Goal: Task Accomplishment & Management: Manage account settings

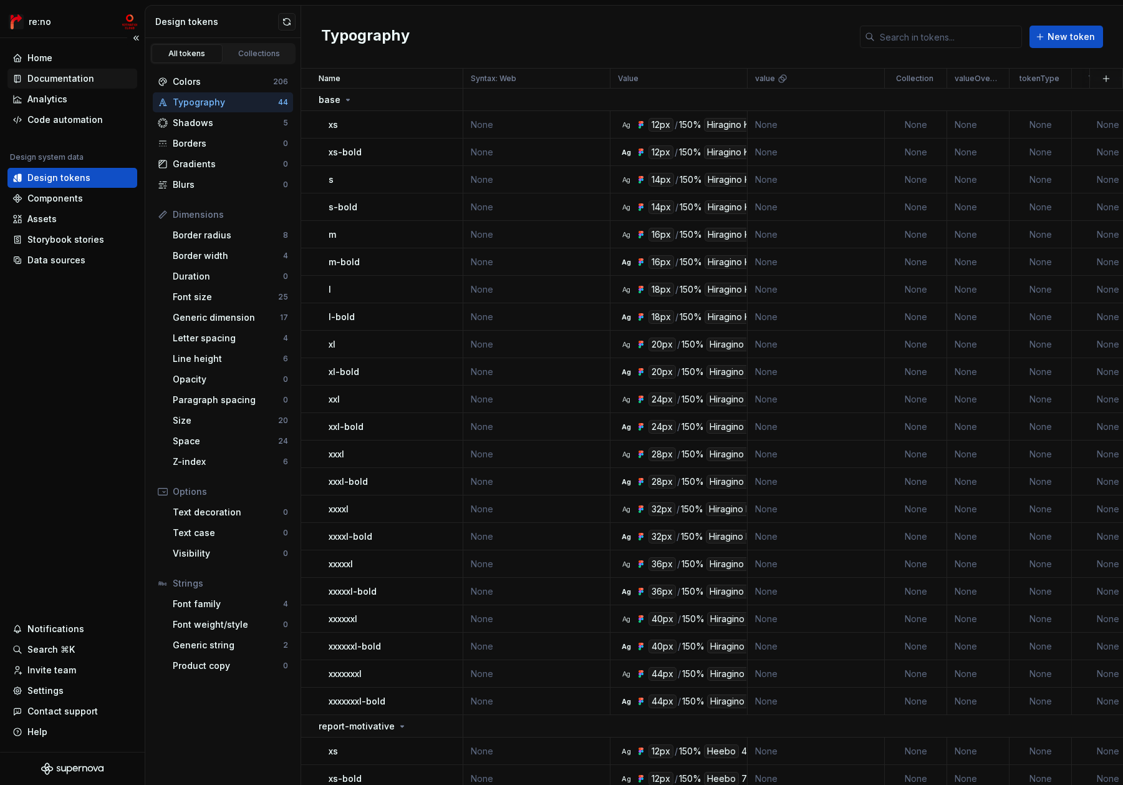
click at [79, 79] on div "Documentation" at bounding box center [60, 78] width 67 height 12
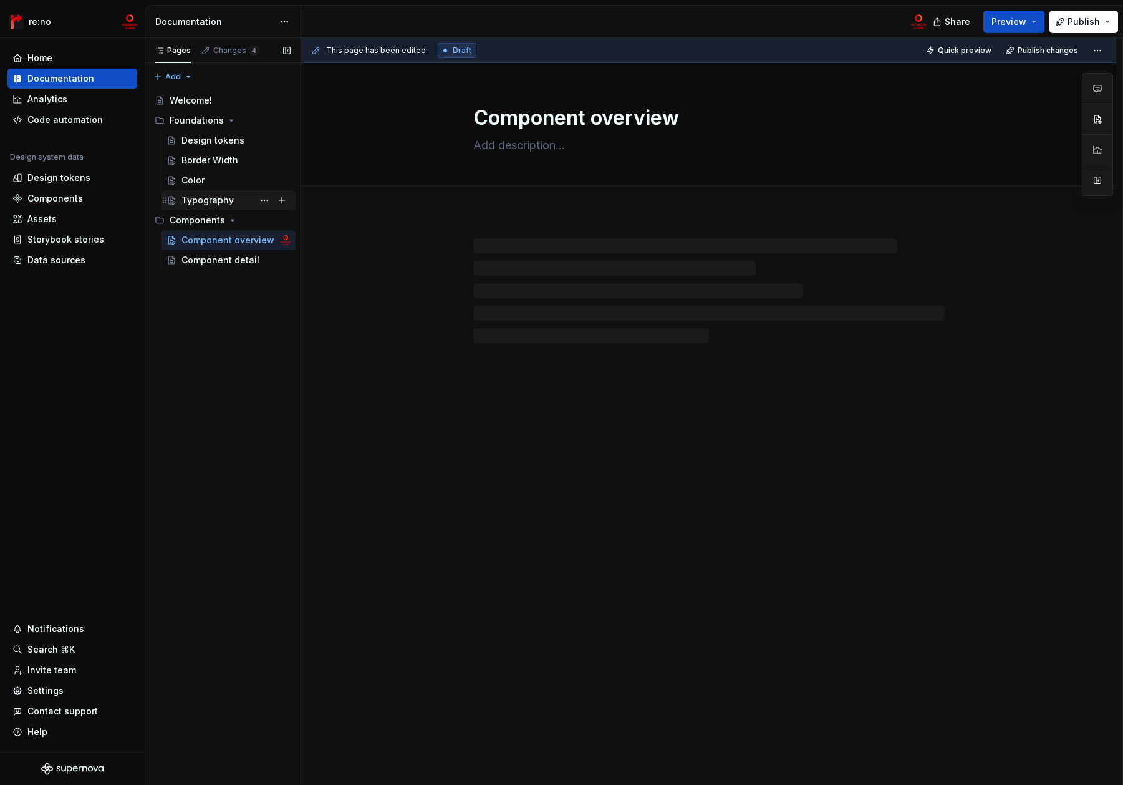
click at [211, 203] on div "Typography" at bounding box center [208, 200] width 52 height 12
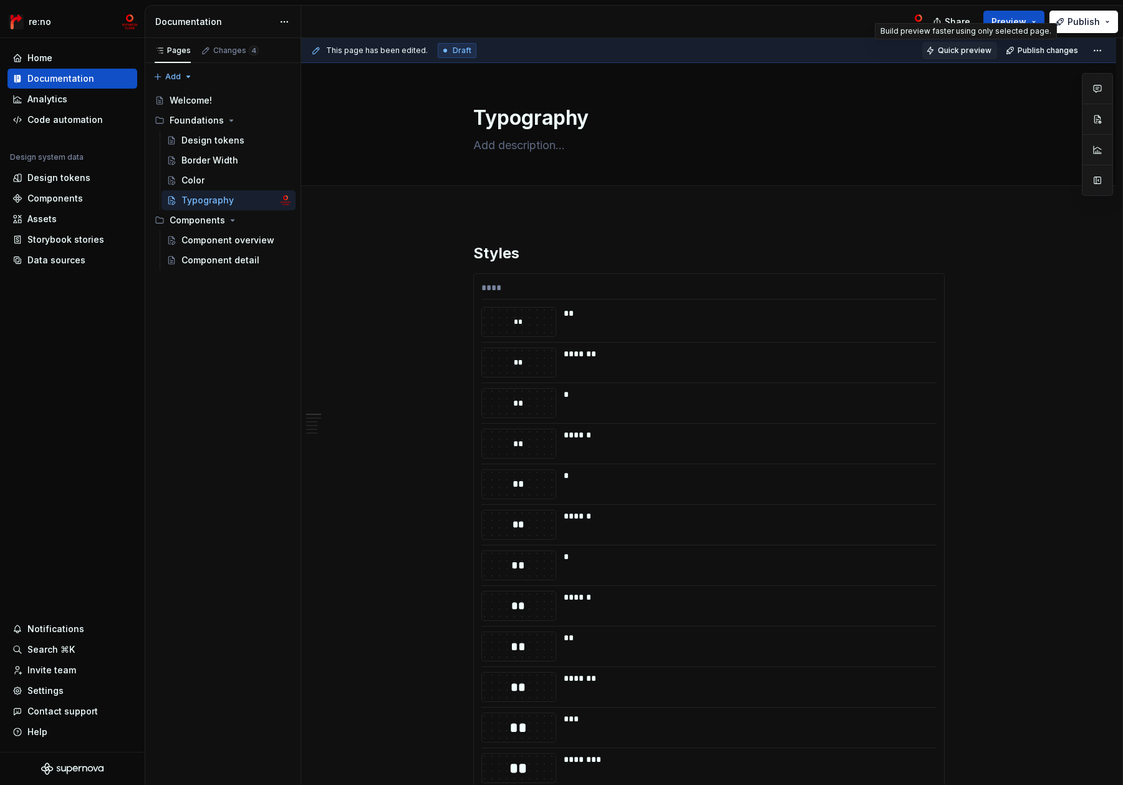
click at [962, 51] on span "Quick preview" at bounding box center [965, 51] width 54 height 10
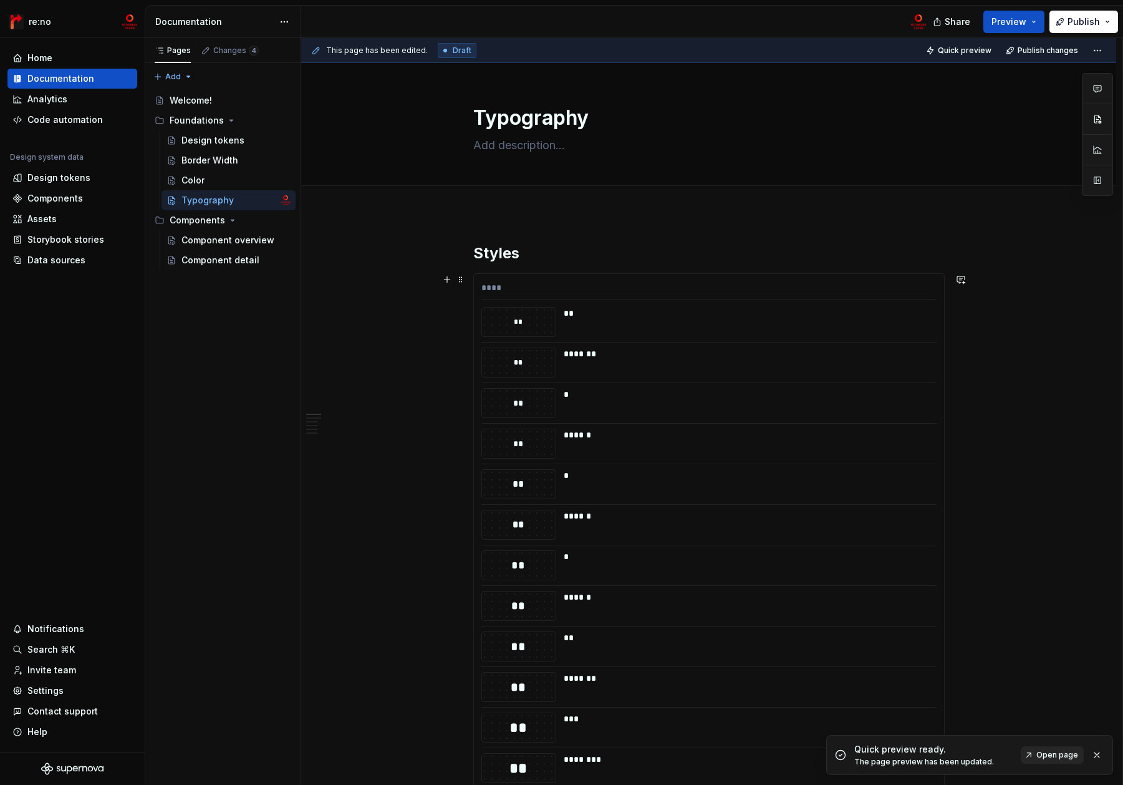
click at [1050, 756] on span "Open page" at bounding box center [1058, 755] width 42 height 10
click at [1103, 19] on button "Publish" at bounding box center [1084, 22] width 69 height 22
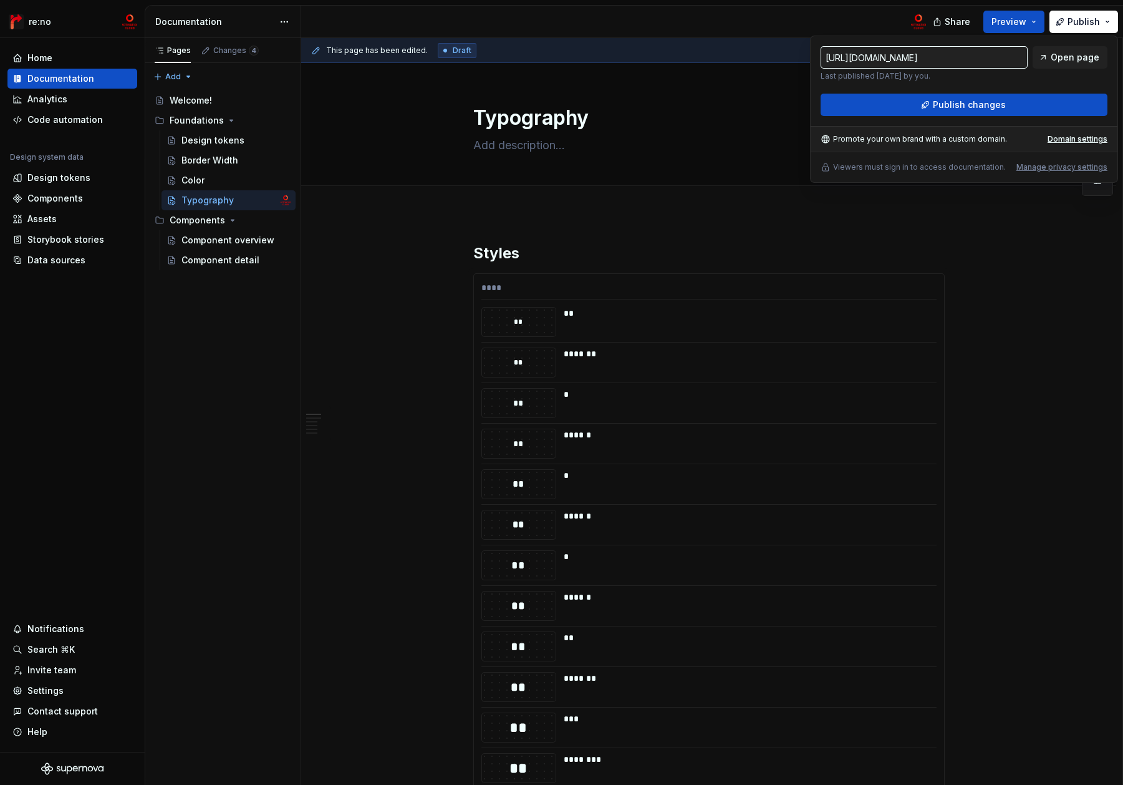
click at [968, 60] on input "[URL][DOMAIN_NAME]" at bounding box center [924, 57] width 207 height 22
drag, startPoint x: 987, startPoint y: 59, endPoint x: 1018, endPoint y: 58, distance: 30.6
click at [1018, 58] on input "[URL][DOMAIN_NAME]" at bounding box center [924, 57] width 207 height 22
click at [1005, 58] on input "[URL][DOMAIN_NAME]" at bounding box center [924, 57] width 207 height 22
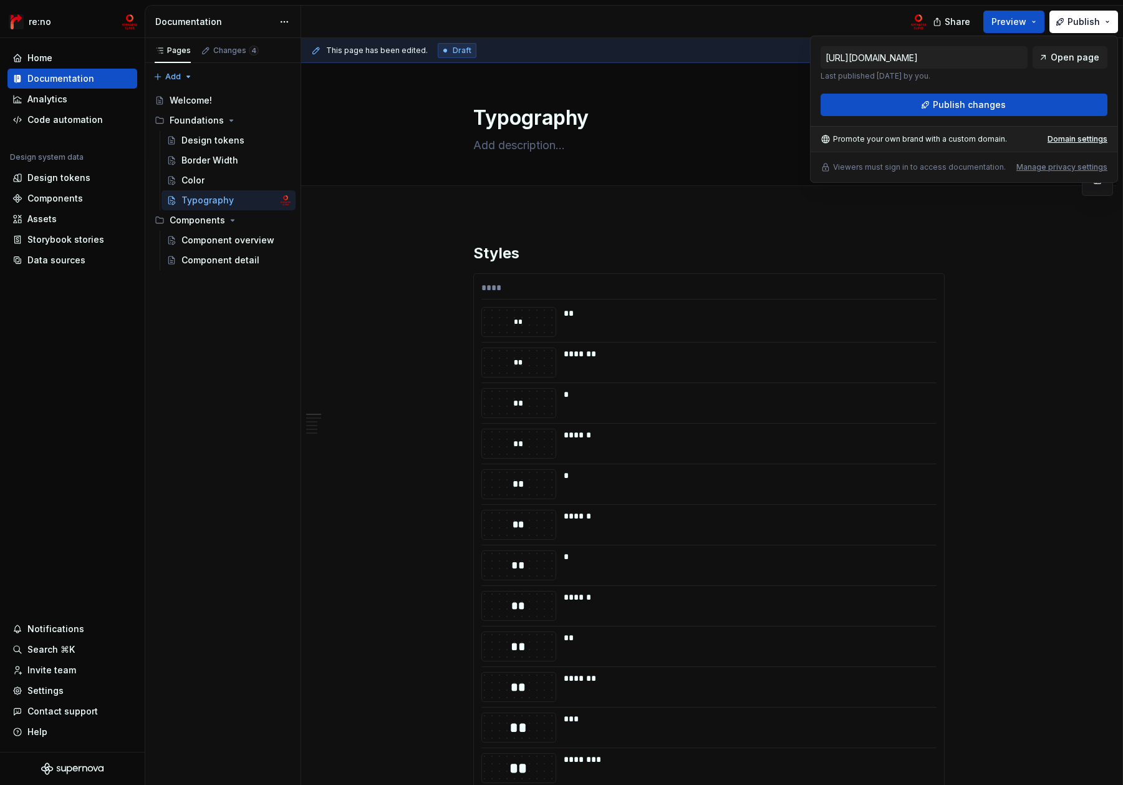
click at [873, 138] on div "Promote your own brand with a custom domain." at bounding box center [914, 139] width 186 height 10
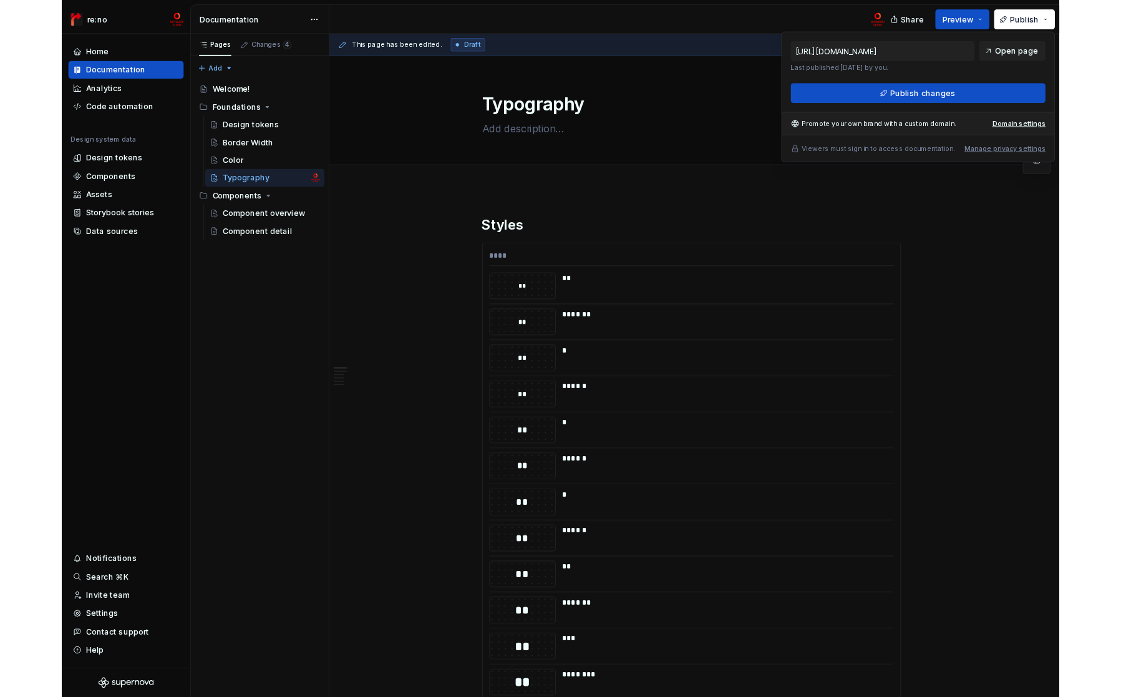
scroll to position [0, 0]
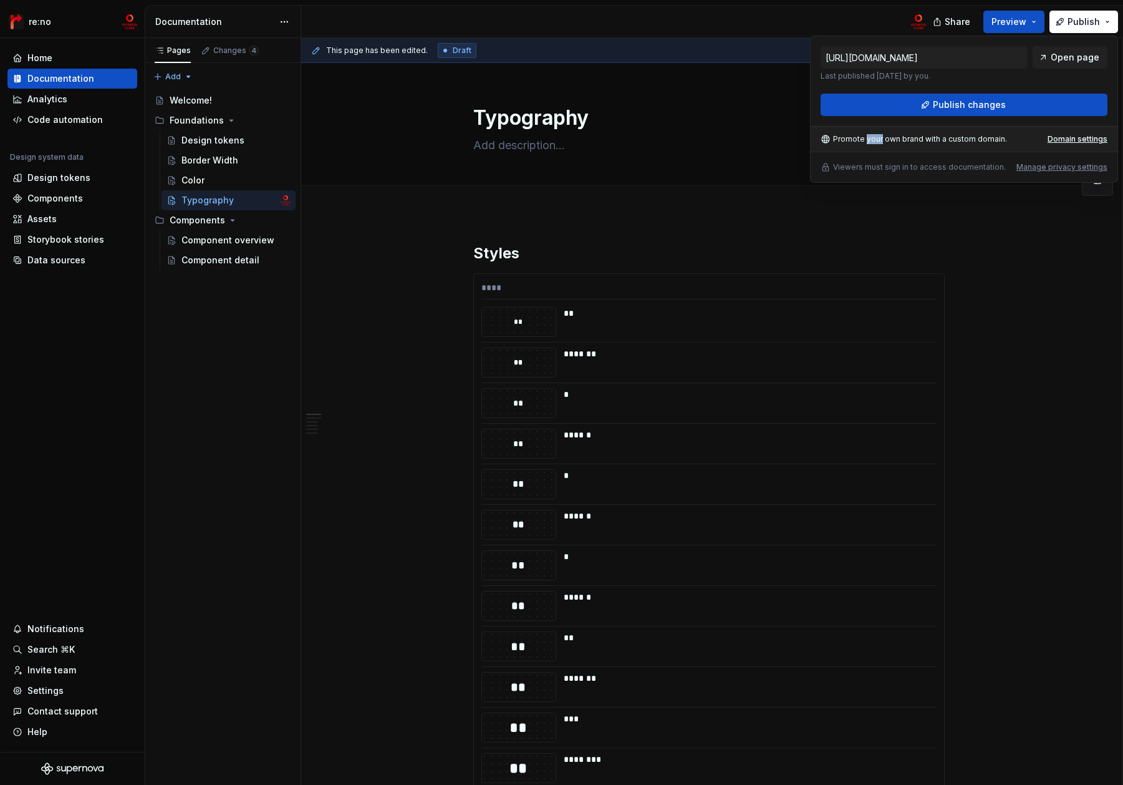
click at [873, 138] on div "Promote your own brand with a custom domain." at bounding box center [914, 139] width 186 height 10
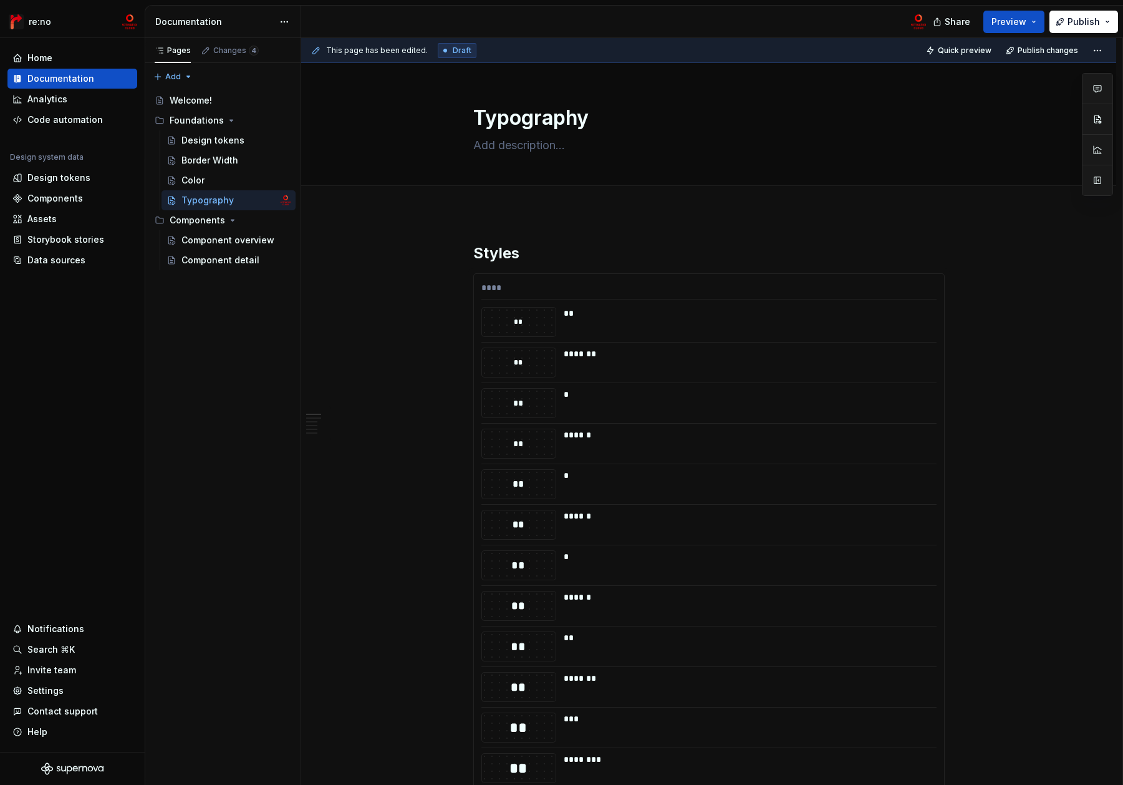
click at [865, 117] on div at bounding box center [865, 117] width 0 height 0
type textarea "*"
click at [1073, 24] on span "Publish" at bounding box center [1084, 22] width 32 height 12
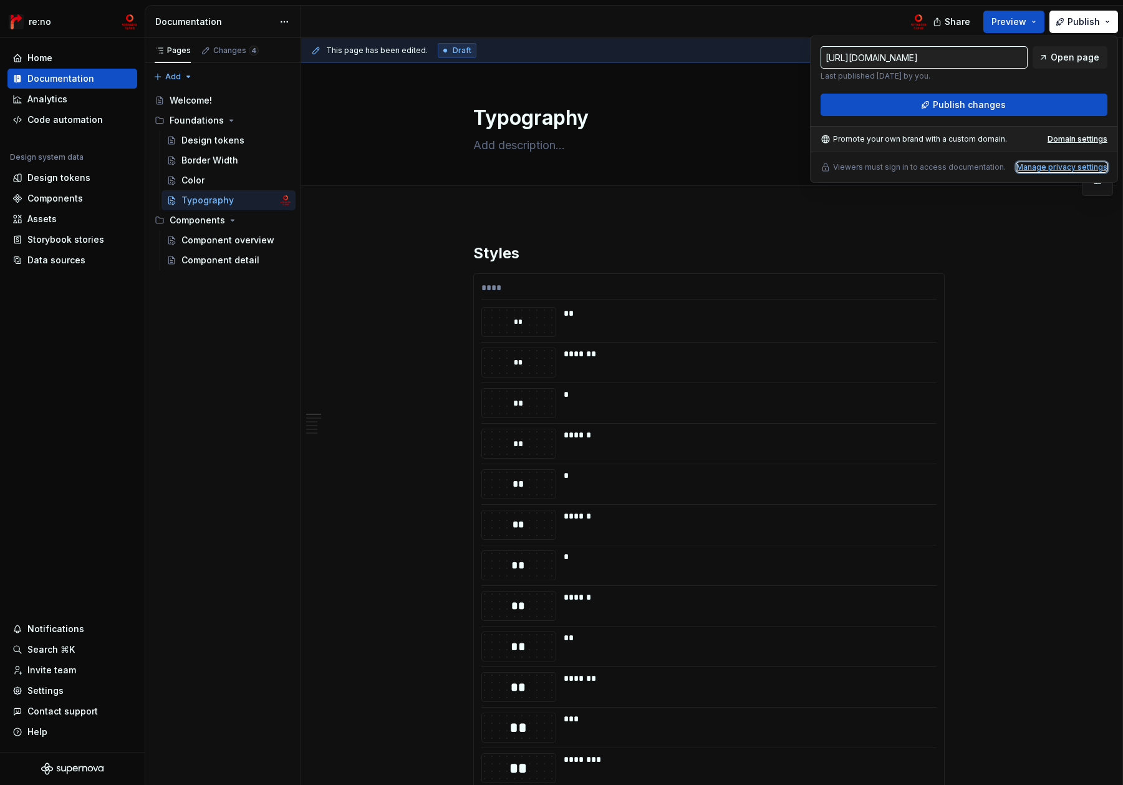
click at [1038, 164] on div "Manage privacy settings" at bounding box center [1062, 167] width 91 height 10
type input "[URL][DOMAIN_NAME]"
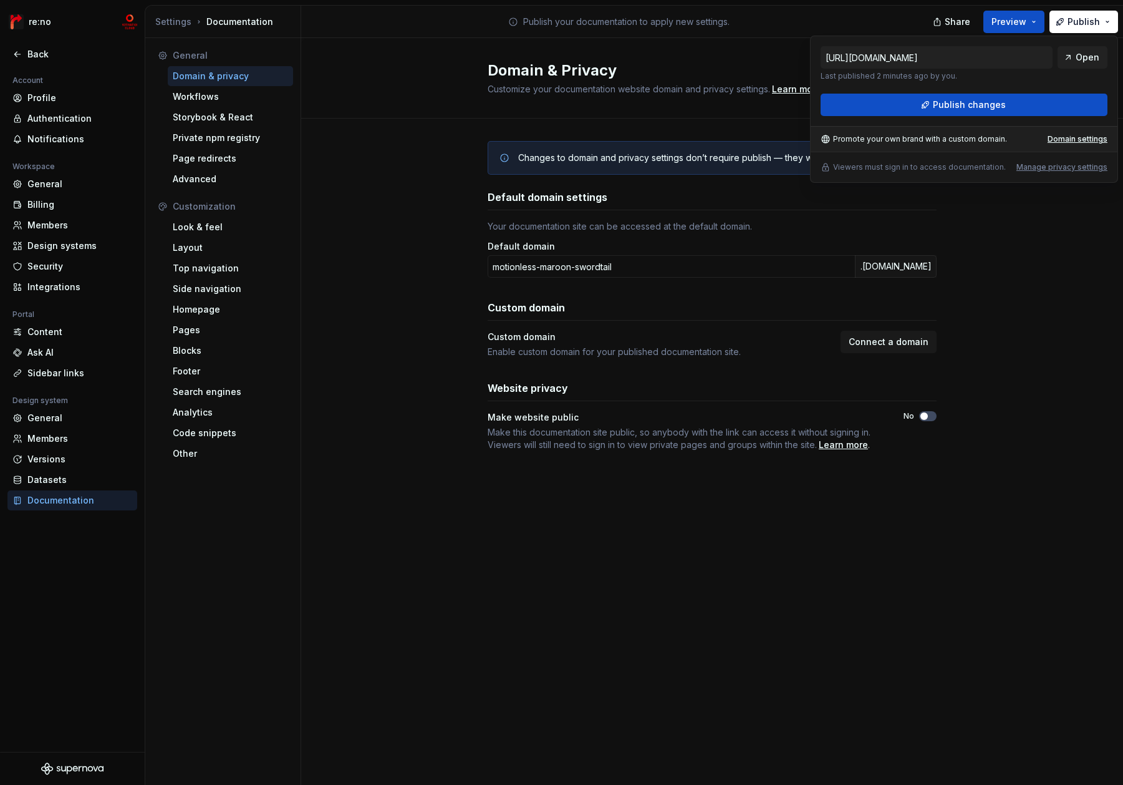
click at [404, 163] on div "Changes to domain and privacy settings don’t require publish — they will take e…" at bounding box center [712, 309] width 822 height 380
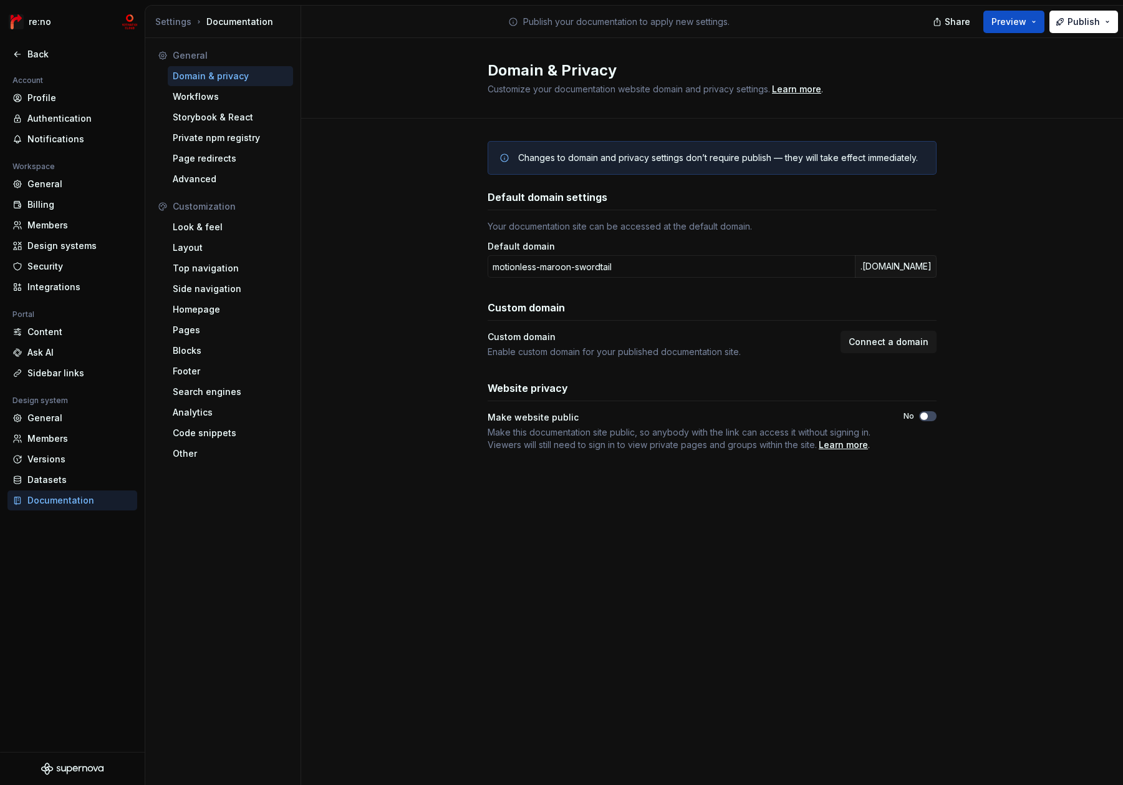
click at [511, 414] on div "Make website public" at bounding box center [533, 417] width 91 height 12
click at [503, 394] on div at bounding box center [503, 394] width 0 height 0
click at [601, 427] on span "Make this documentation site public, so anybody with the link can access it wit…" at bounding box center [679, 438] width 383 height 23
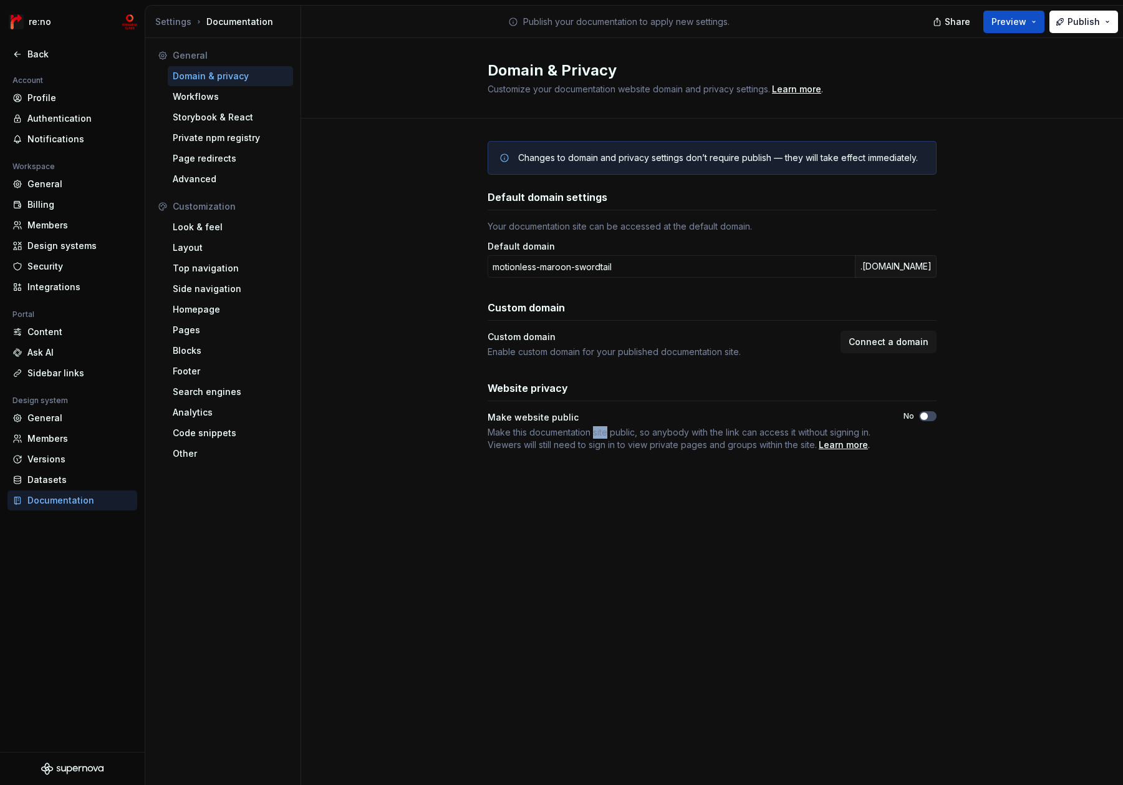
click at [601, 427] on span "Make this documentation site public, so anybody with the link can access it wit…" at bounding box center [679, 438] width 383 height 23
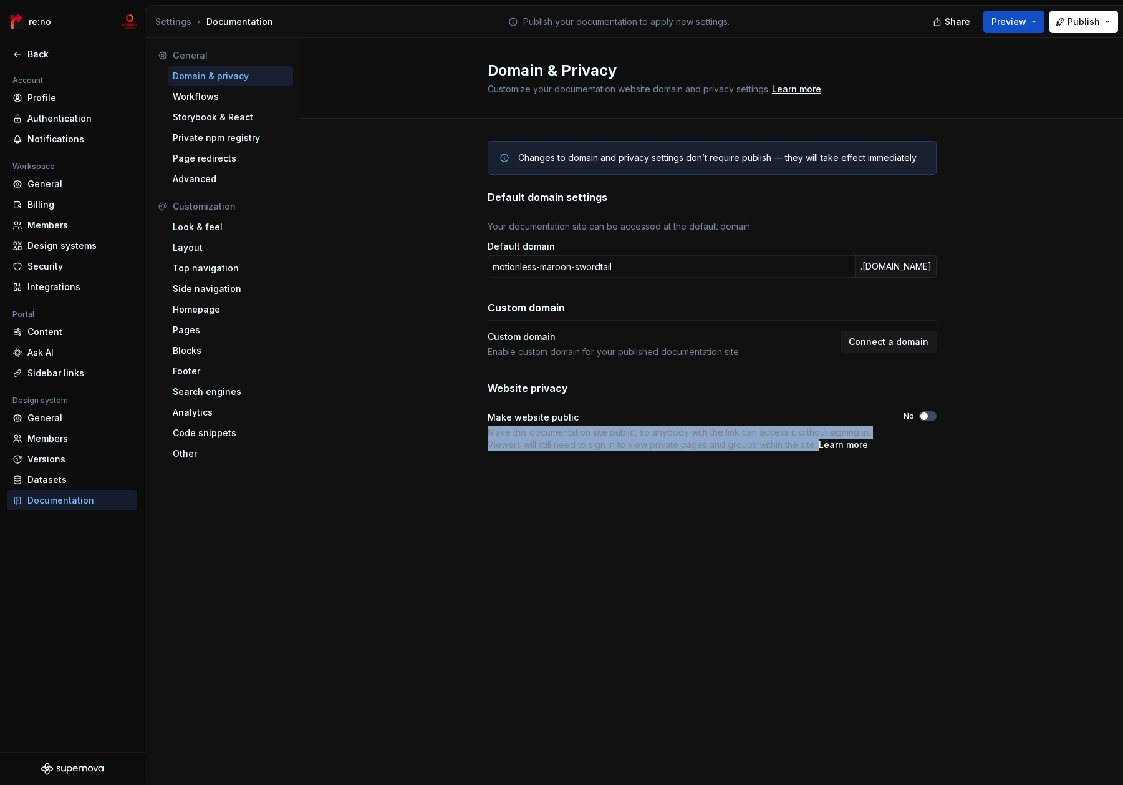
click at [601, 427] on span "Make this documentation site public, so anybody with the link can access it wit…" at bounding box center [679, 438] width 383 height 23
click at [593, 409] on div at bounding box center [593, 409] width 0 height 0
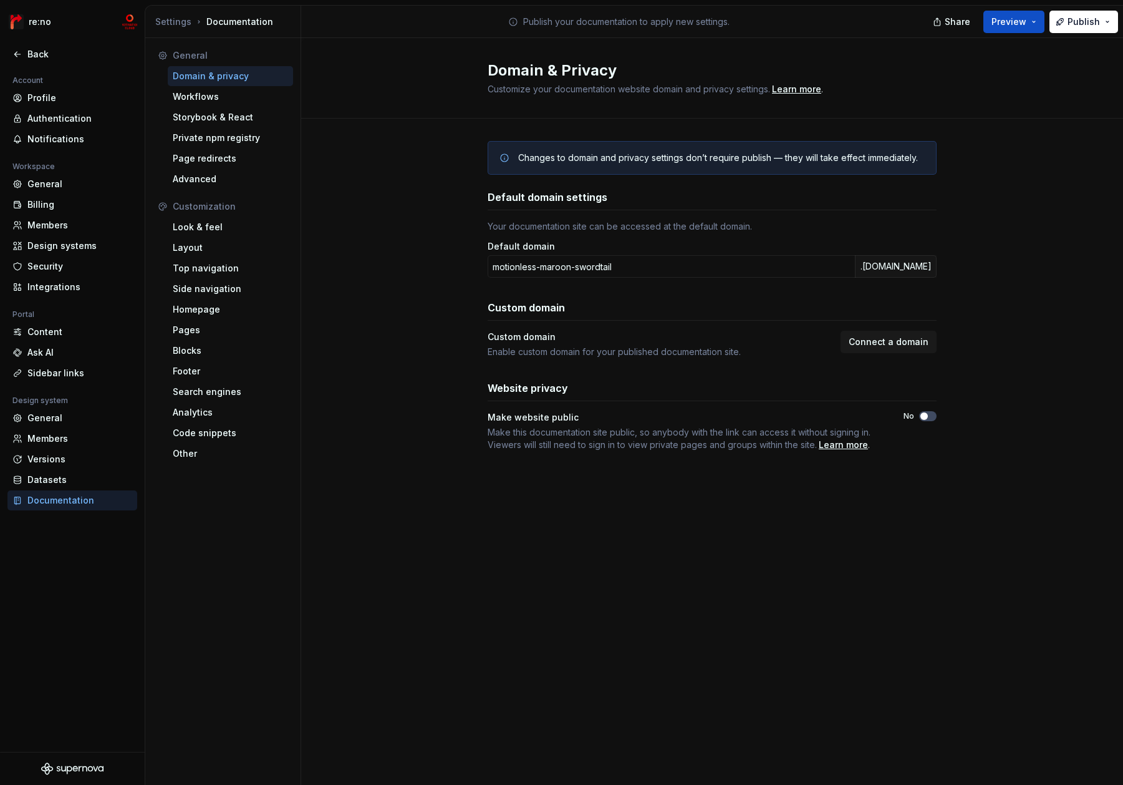
click at [419, 217] on div "Changes to domain and privacy settings don’t require publish — they will take e…" at bounding box center [712, 309] width 822 height 380
click at [72, 227] on div "Members" at bounding box center [79, 225] width 105 height 12
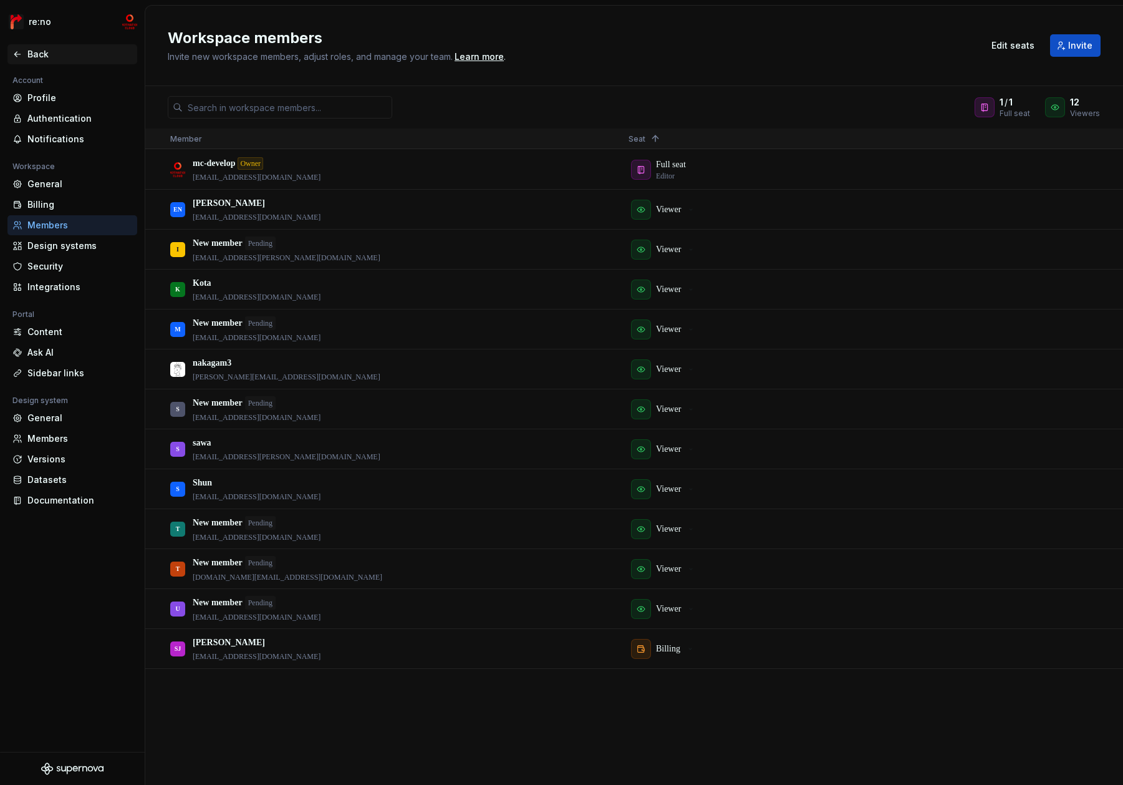
click at [46, 56] on div "Back" at bounding box center [79, 54] width 105 height 12
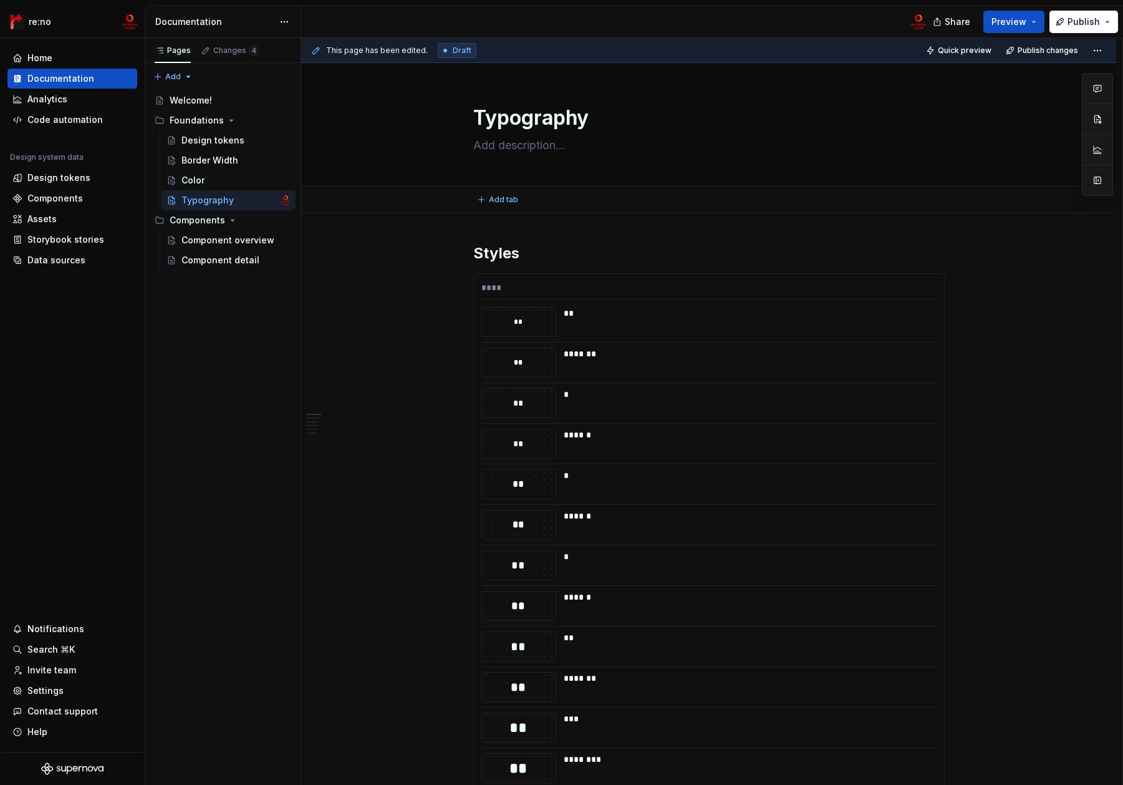
type textarea "*"
click at [1085, 26] on span "Publish" at bounding box center [1084, 22] width 32 height 12
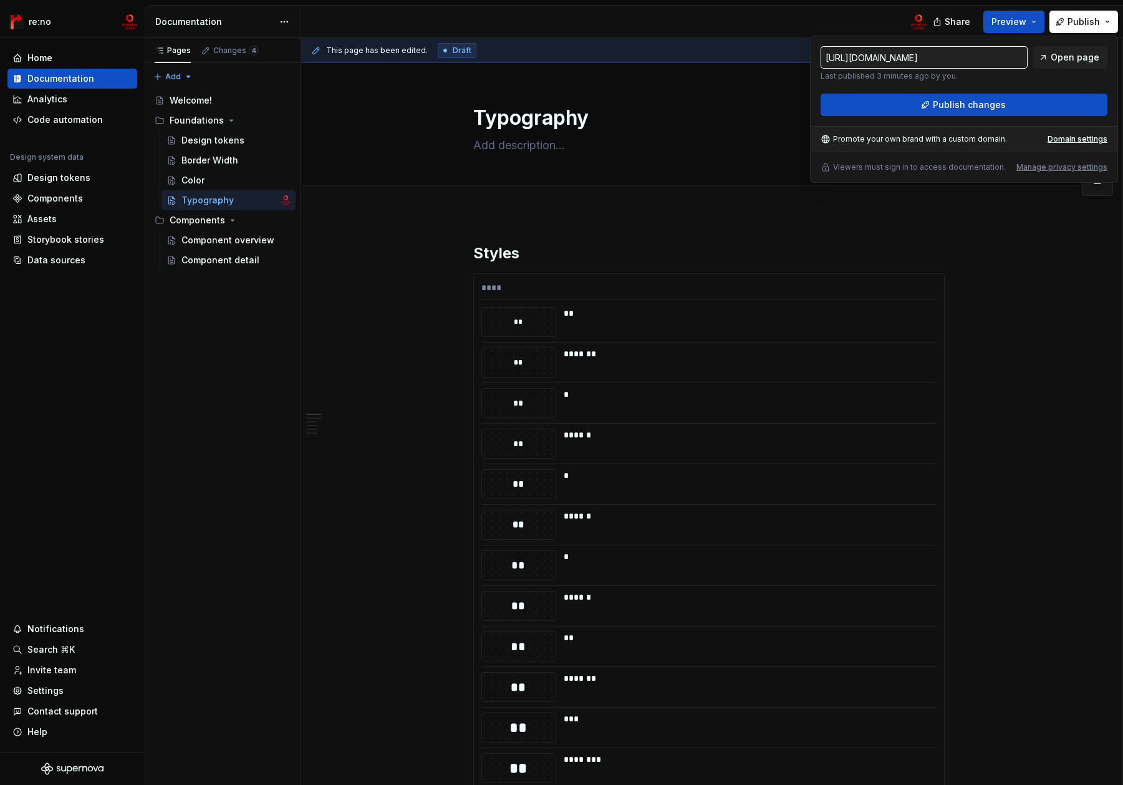
click at [964, 58] on input "[URL][DOMAIN_NAME]" at bounding box center [924, 57] width 207 height 22
click at [1068, 139] on div "Domain settings" at bounding box center [1078, 139] width 60 height 10
type input "[URL][DOMAIN_NAME]"
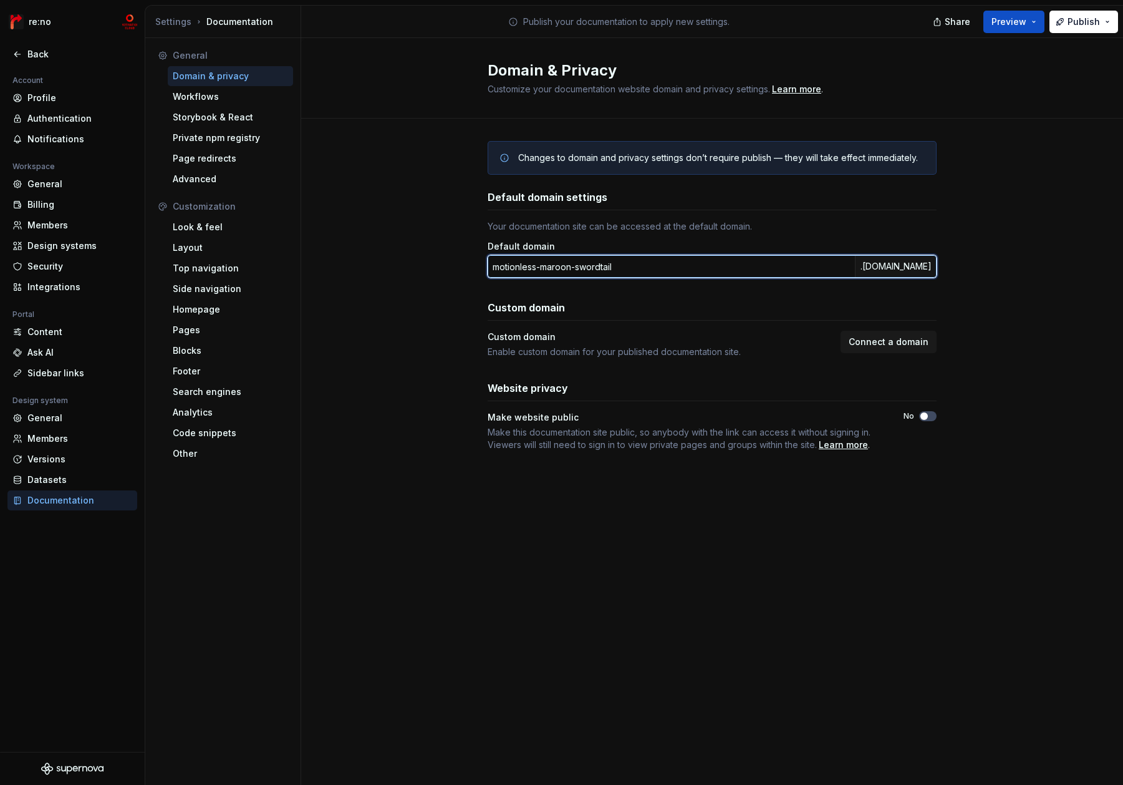
click at [601, 257] on input "motionless-maroon-swordtail" at bounding box center [671, 266] width 367 height 22
click at [664, 261] on input "motionless-maroon-swordtail" at bounding box center [671, 266] width 367 height 22
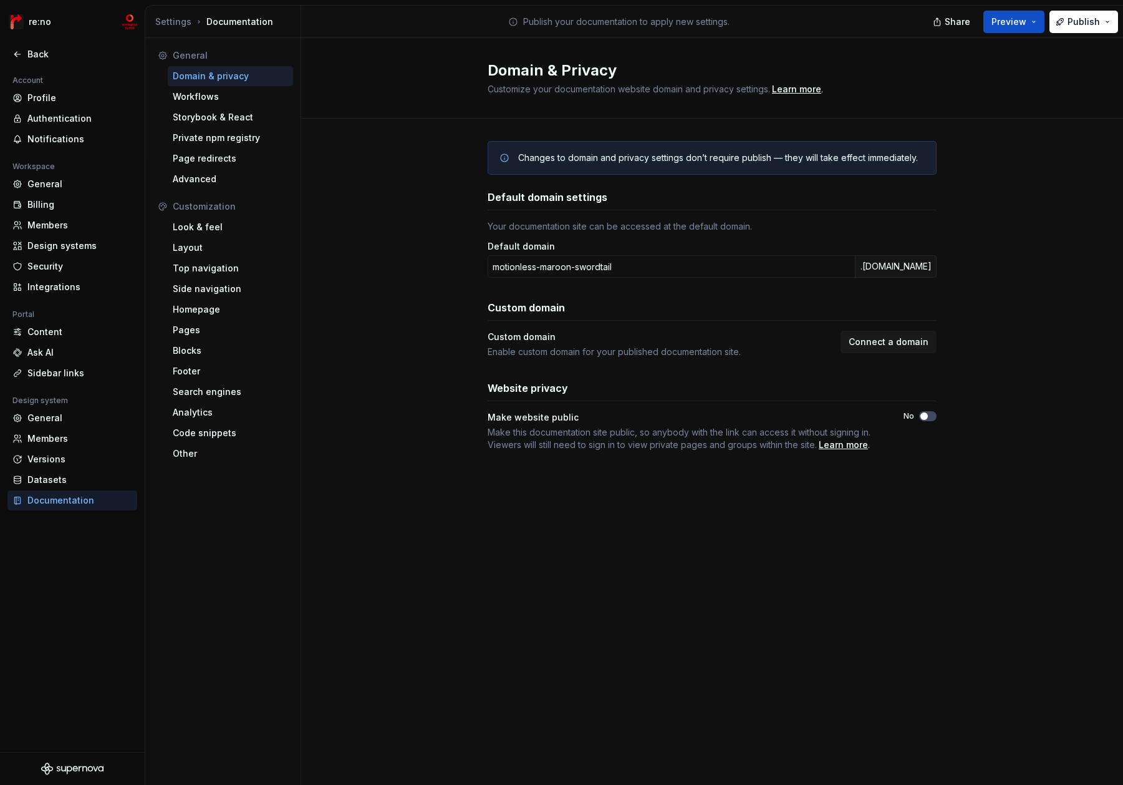
click at [414, 279] on div "Changes to domain and privacy settings don’t require publish — they will take e…" at bounding box center [712, 309] width 822 height 380
drag, startPoint x: 487, startPoint y: 304, endPoint x: 713, endPoint y: 349, distance: 230.8
click at [713, 349] on div "Changes to domain and privacy settings don’t require publish — they will take e…" at bounding box center [712, 309] width 822 height 380
click at [610, 402] on div "Website privacy Make website public Make this documentation site public, so any…" at bounding box center [712, 415] width 449 height 70
click at [243, 225] on div "Look & feel" at bounding box center [230, 227] width 115 height 12
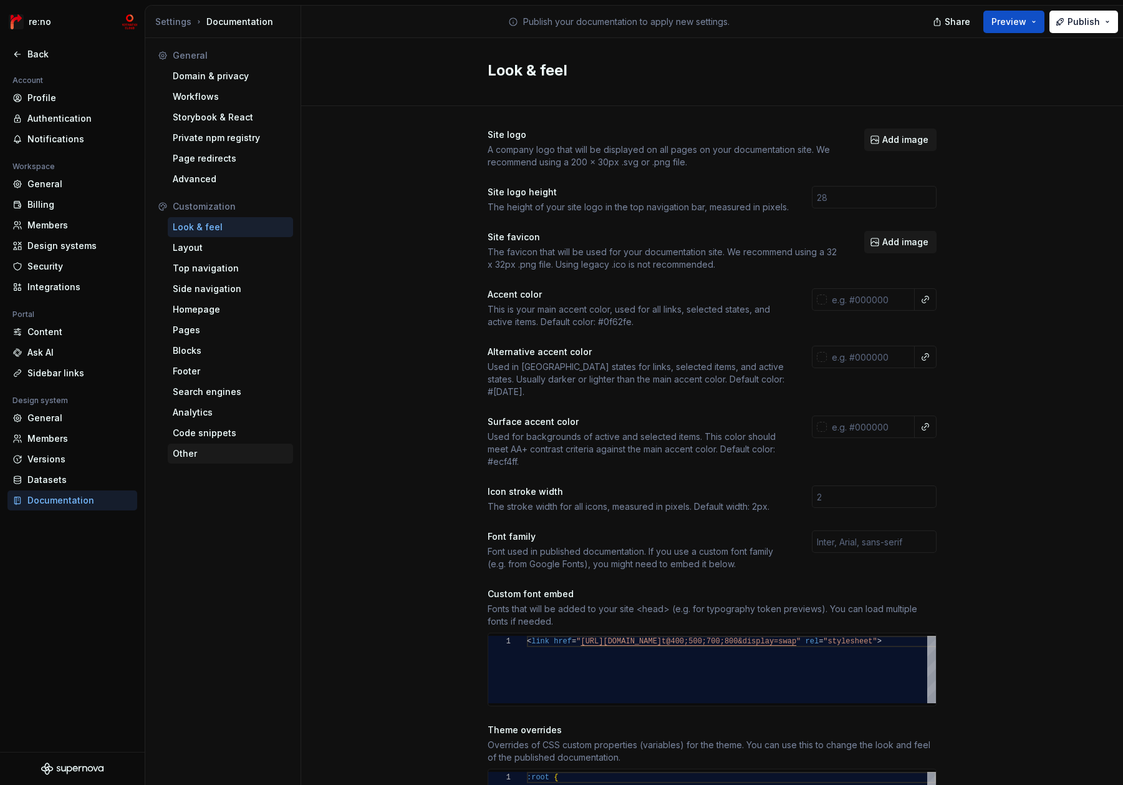
click at [199, 451] on div "Other" at bounding box center [230, 453] width 115 height 12
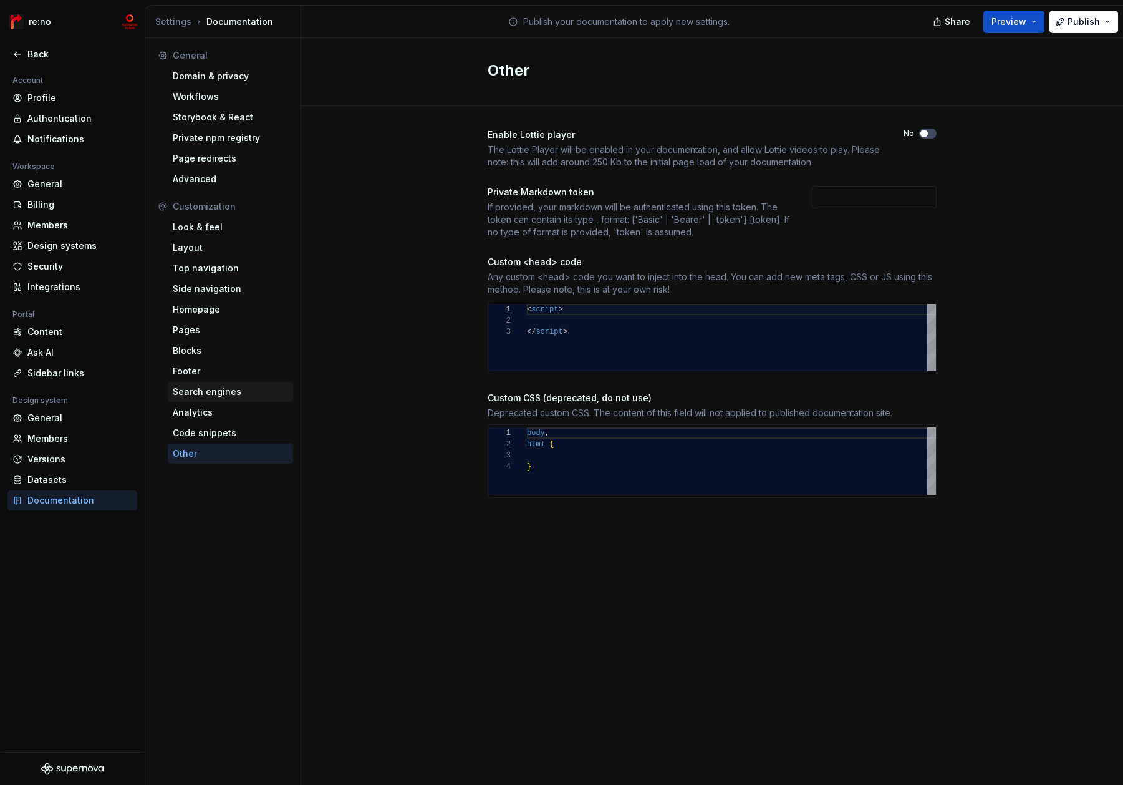
click at [217, 394] on div "Search engines" at bounding box center [230, 391] width 115 height 12
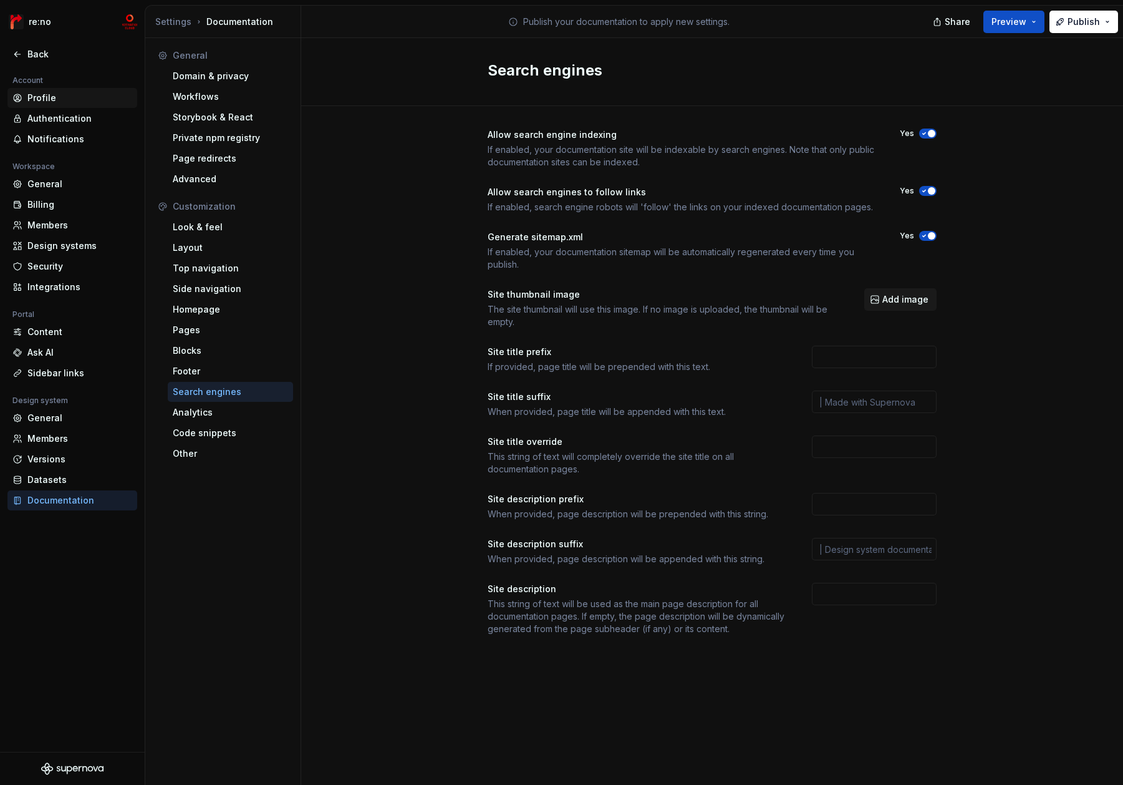
click at [93, 94] on div "Profile" at bounding box center [79, 98] width 105 height 12
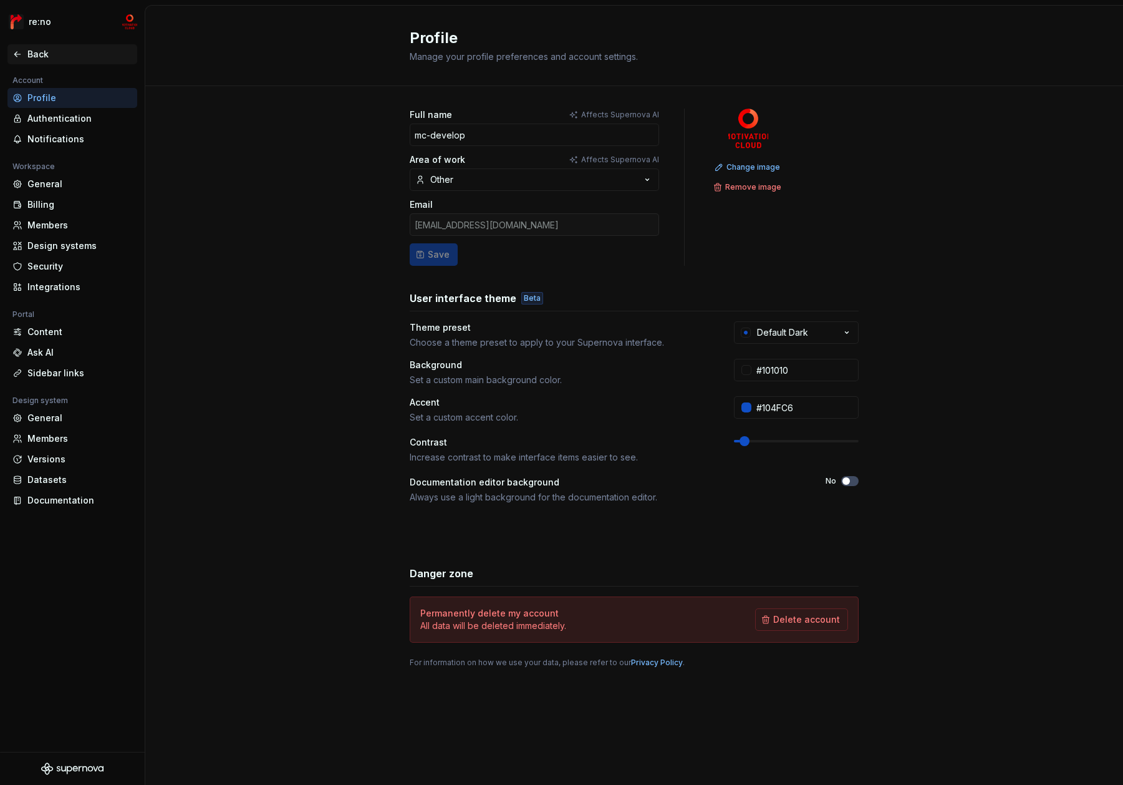
click at [18, 54] on icon at bounding box center [17, 54] width 6 height 5
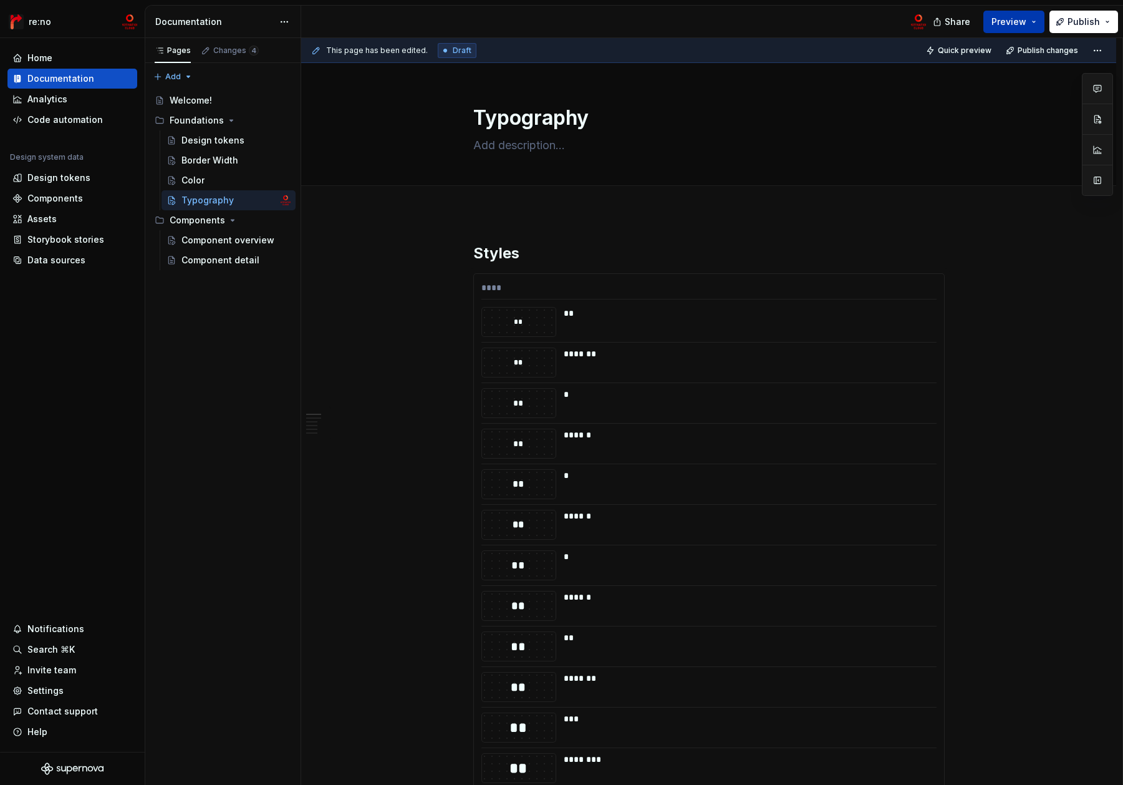
click at [1020, 21] on span "Preview" at bounding box center [1009, 22] width 35 height 12
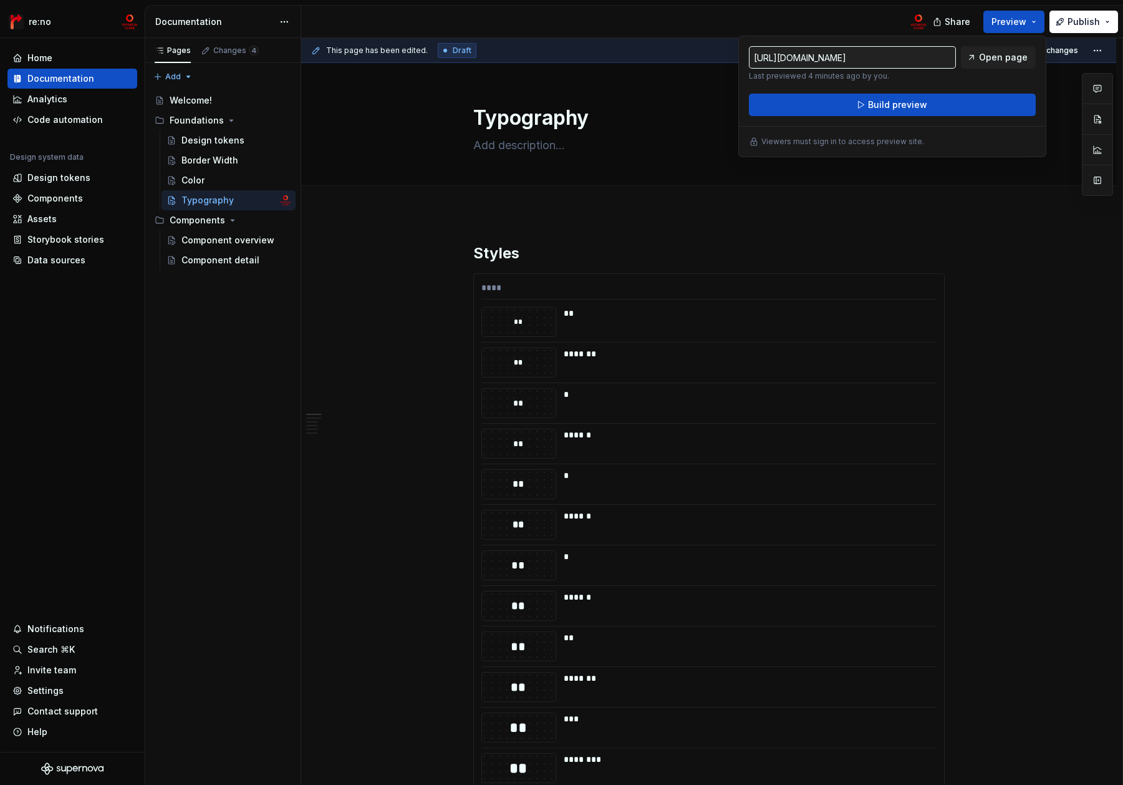
click at [886, 59] on input "[URL][DOMAIN_NAME]" at bounding box center [852, 57] width 207 height 22
click at [974, 59] on link "Open page" at bounding box center [998, 57] width 75 height 22
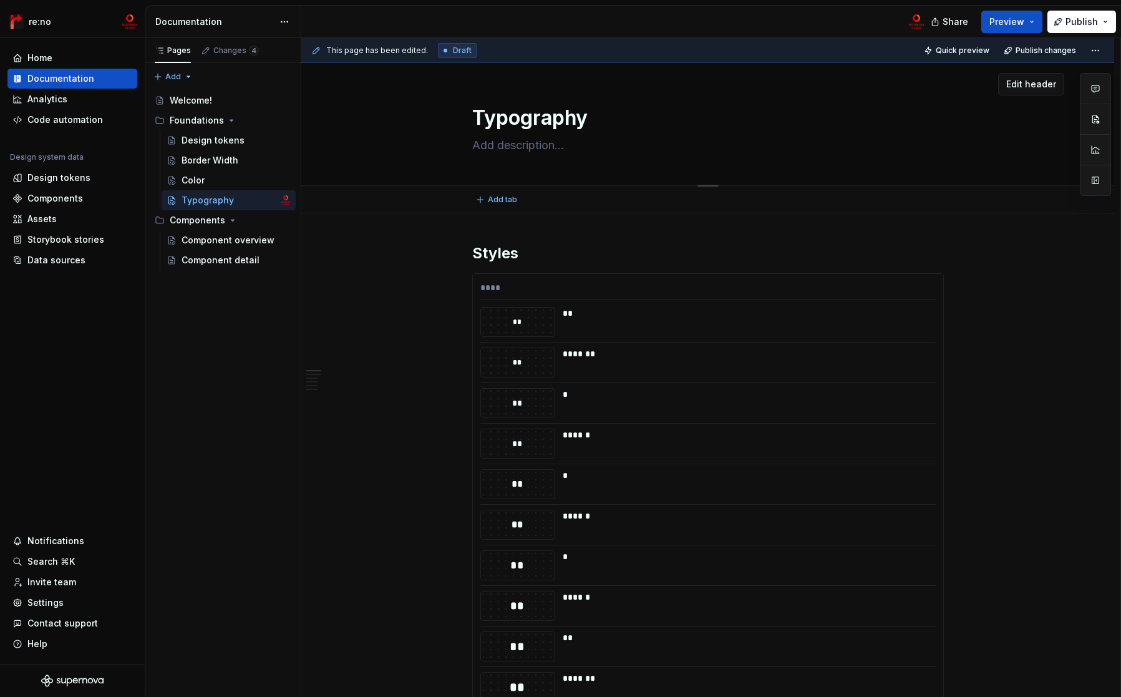
click at [682, 143] on textarea at bounding box center [706, 145] width 472 height 20
click at [1027, 22] on button "Preview" at bounding box center [1011, 22] width 61 height 22
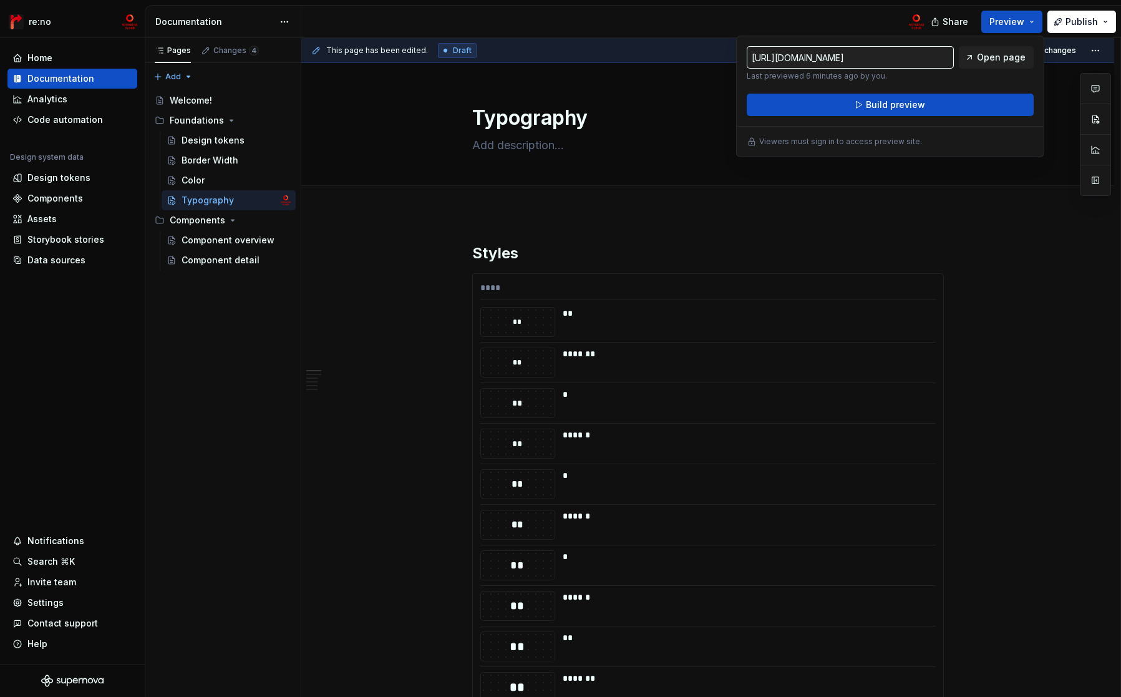
click at [934, 52] on input "[URL][DOMAIN_NAME]" at bounding box center [850, 57] width 207 height 22
click at [954, 59] on input "[URL][DOMAIN_NAME]" at bounding box center [850, 57] width 207 height 22
click at [905, 60] on input "[URL][DOMAIN_NAME]" at bounding box center [850, 57] width 207 height 22
drag, startPoint x: 845, startPoint y: 59, endPoint x: 827, endPoint y: 59, distance: 17.5
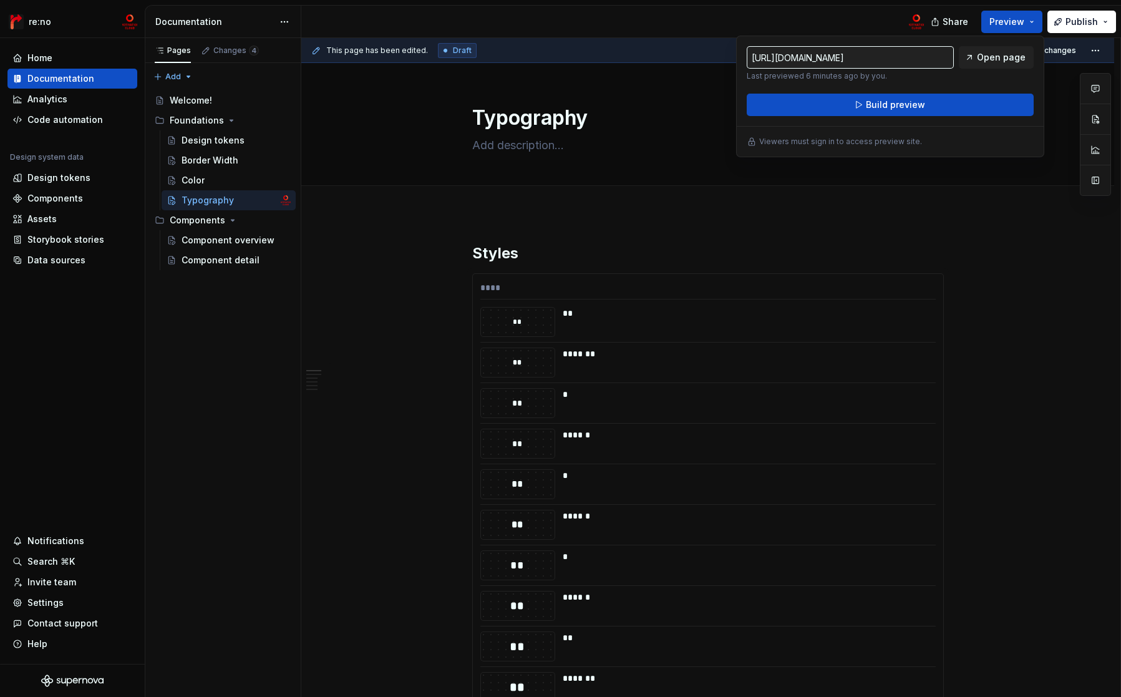
click at [827, 59] on input "[URL][DOMAIN_NAME]" at bounding box center [850, 57] width 207 height 22
click at [891, 58] on input "[URL][DOMAIN_NAME]" at bounding box center [850, 57] width 207 height 22
drag, startPoint x: 898, startPoint y: 59, endPoint x: 946, endPoint y: 63, distance: 48.8
click at [946, 63] on input "[URL][DOMAIN_NAME]" at bounding box center [850, 57] width 207 height 22
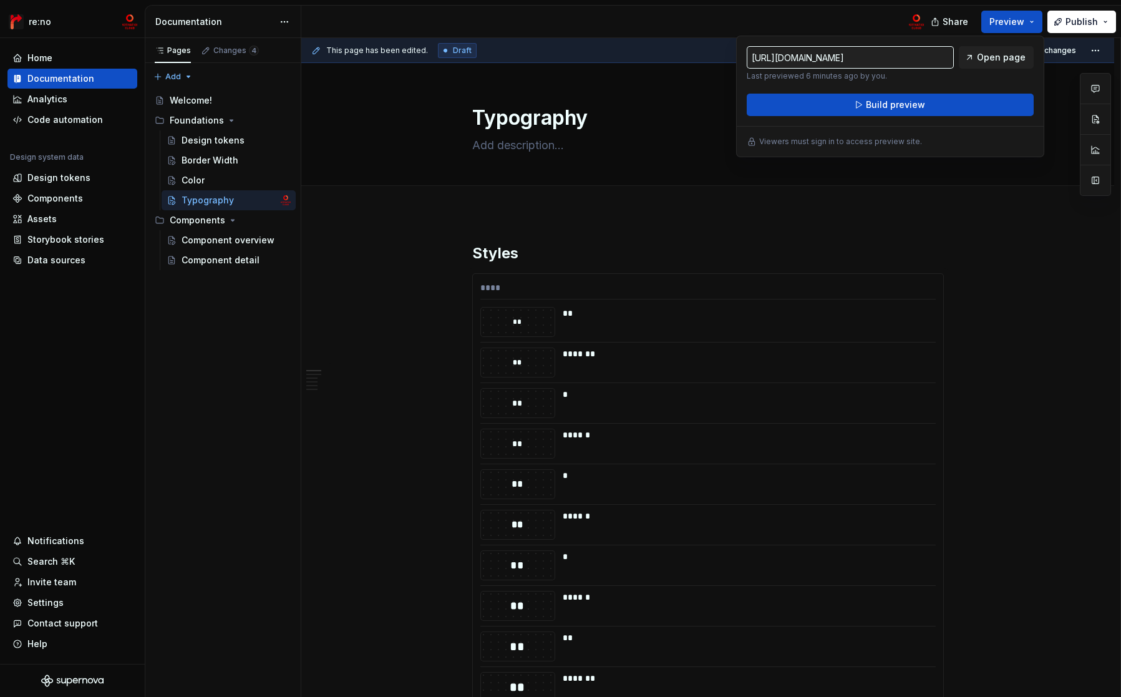
drag, startPoint x: 781, startPoint y: 59, endPoint x: 688, endPoint y: 55, distance: 93.0
click at [688, 55] on body "re:no Home Documentation Analytics Code automation Design system data Design to…" at bounding box center [560, 348] width 1121 height 697
click at [840, 56] on input "[URL][DOMAIN_NAME]" at bounding box center [850, 57] width 207 height 22
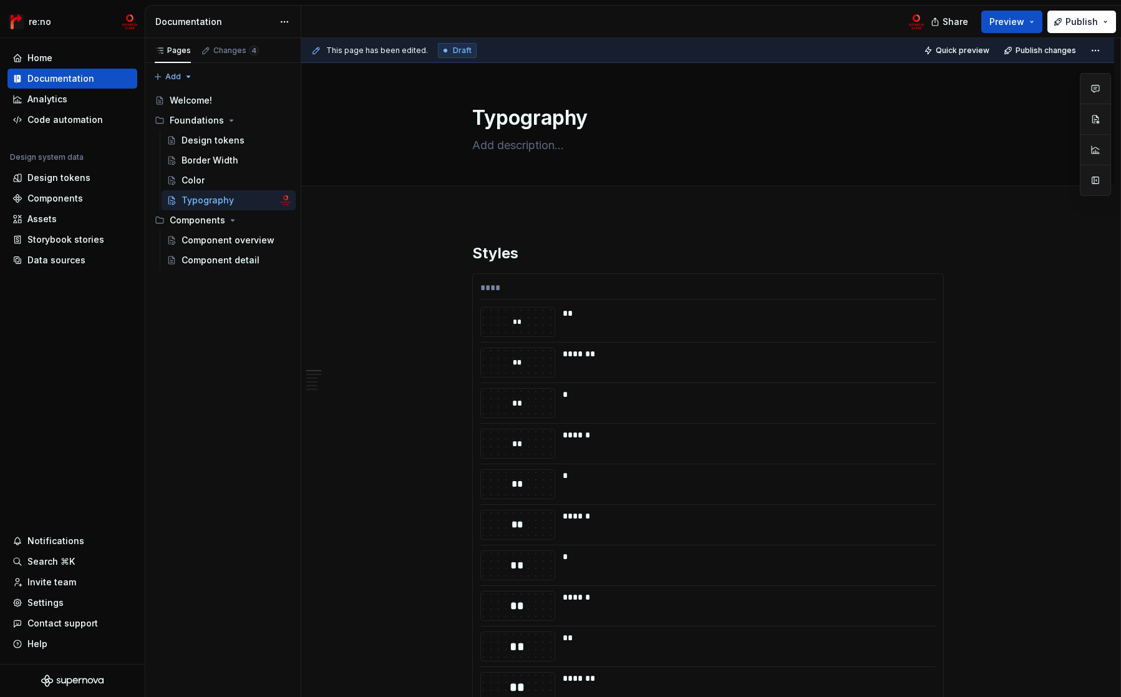
click at [833, 21] on div at bounding box center [617, 22] width 632 height 32
click at [1096, 52] on html "re:no Home Documentation Analytics Code automation Design system data Design to…" at bounding box center [560, 348] width 1121 height 697
type textarea "*"
click at [838, 26] on html "re:no Home Documentation Analytics Code automation Design system data Design to…" at bounding box center [560, 348] width 1121 height 697
click at [1013, 22] on span "Preview" at bounding box center [1006, 22] width 35 height 12
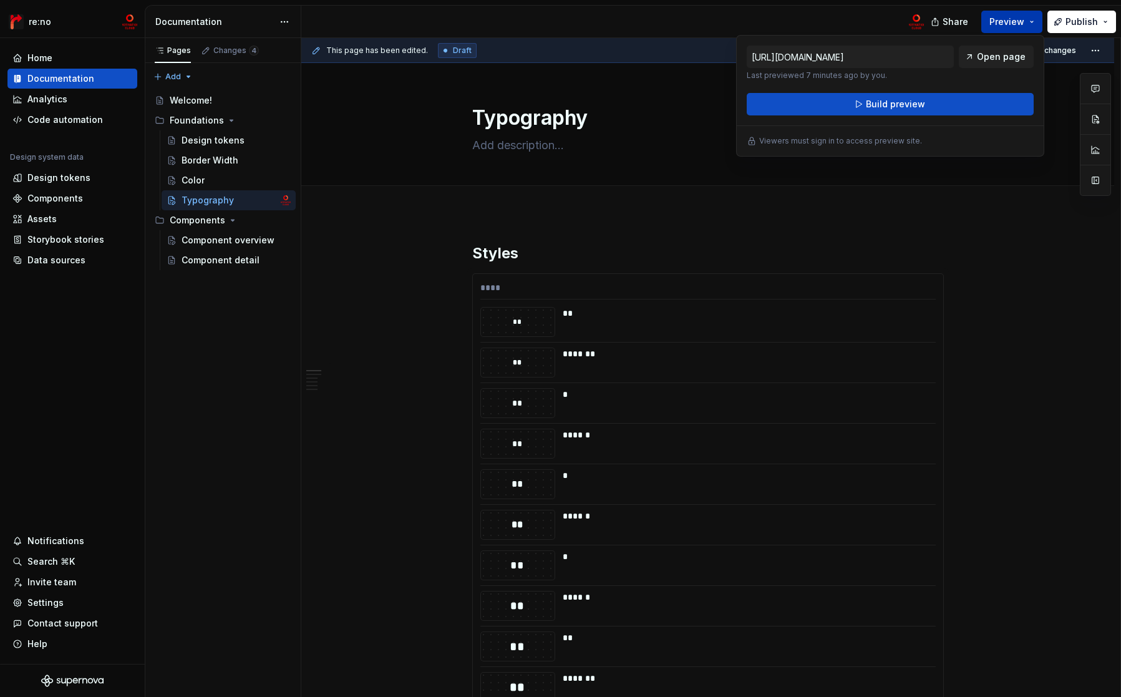
click at [1013, 22] on span "Preview" at bounding box center [1006, 22] width 35 height 12
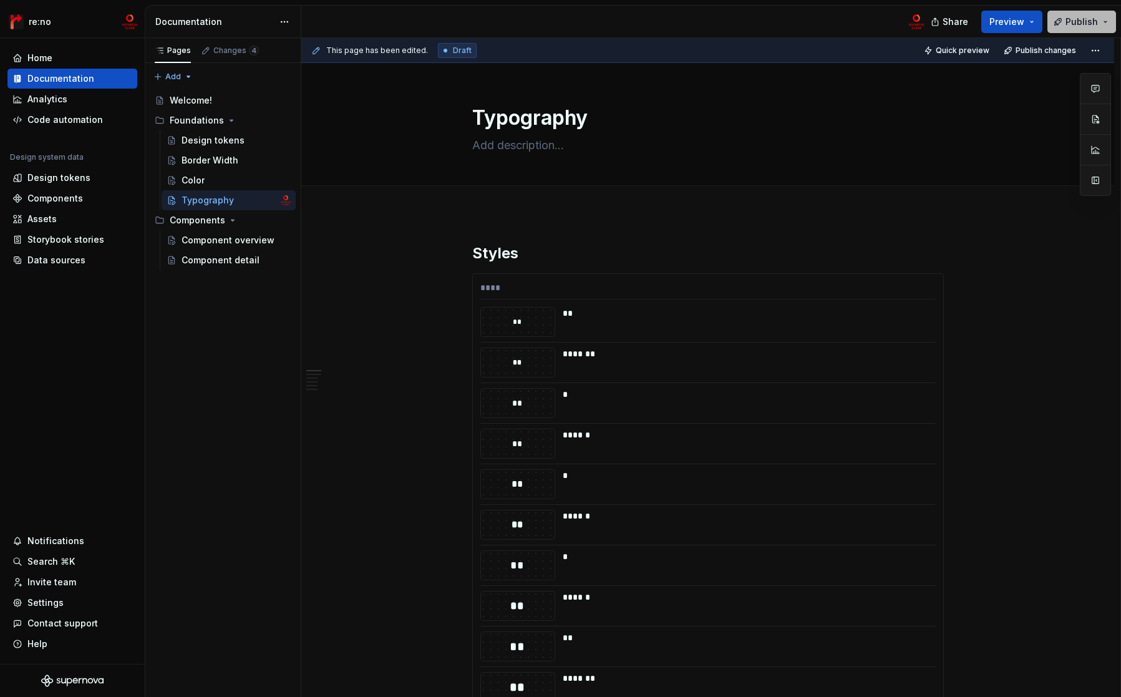
click at [1082, 24] on span "Publish" at bounding box center [1081, 22] width 32 height 12
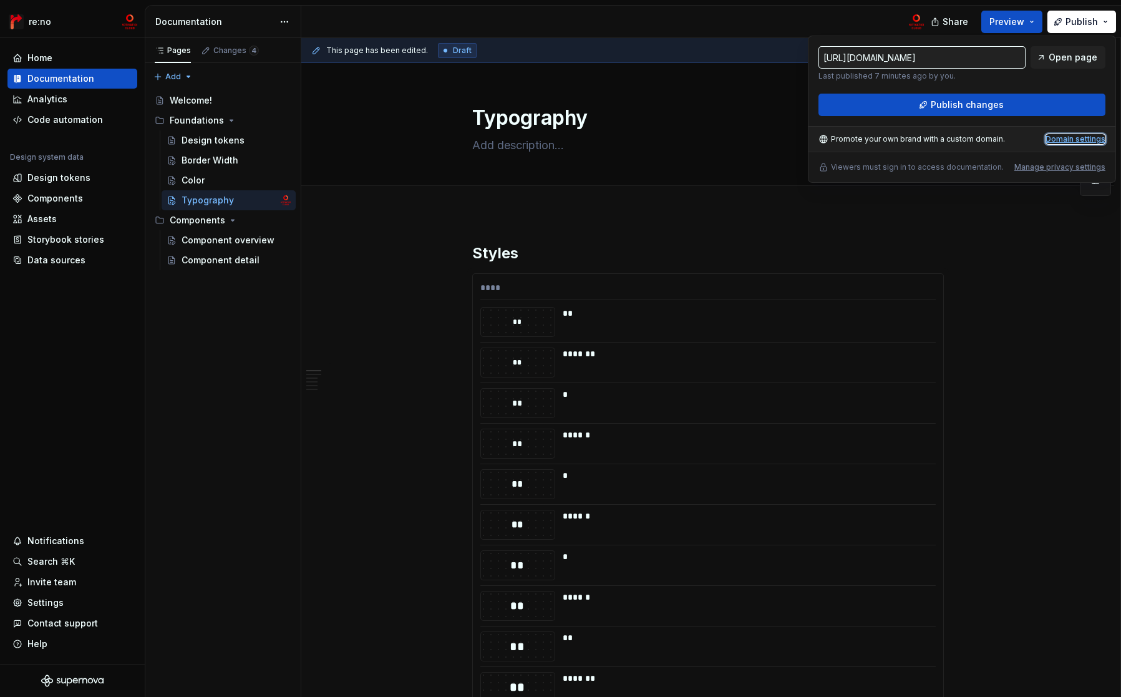
click at [1080, 138] on div "Domain settings" at bounding box center [1075, 139] width 60 height 10
type input "[URL][DOMAIN_NAME]"
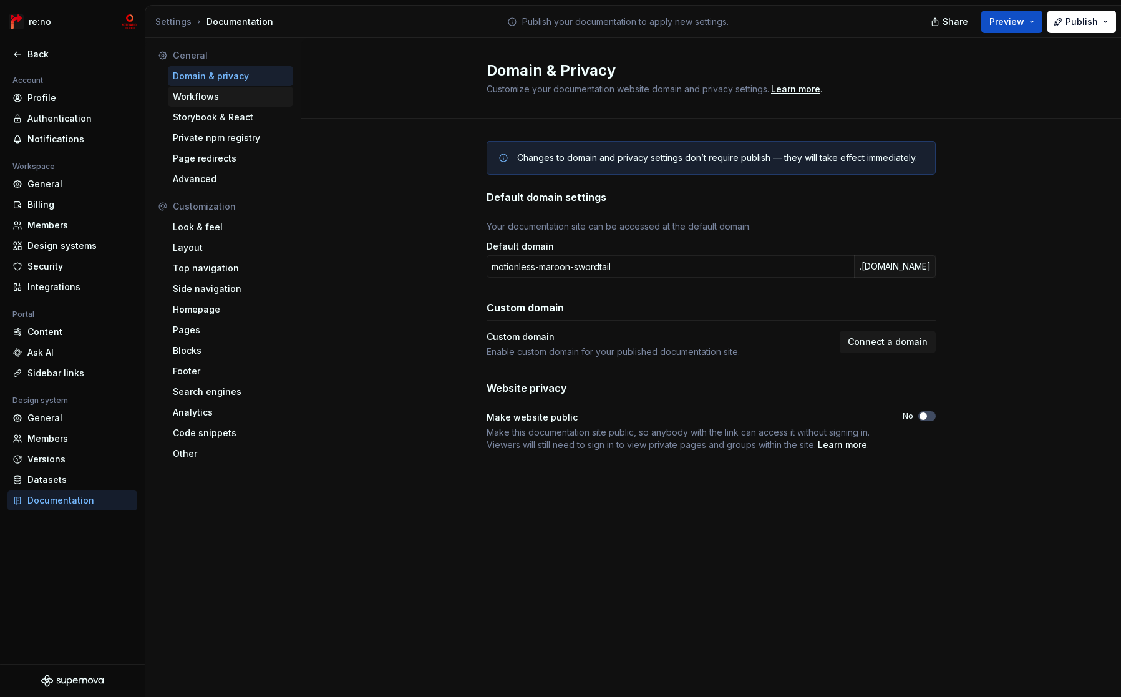
click at [208, 100] on div "Workflows" at bounding box center [230, 96] width 115 height 12
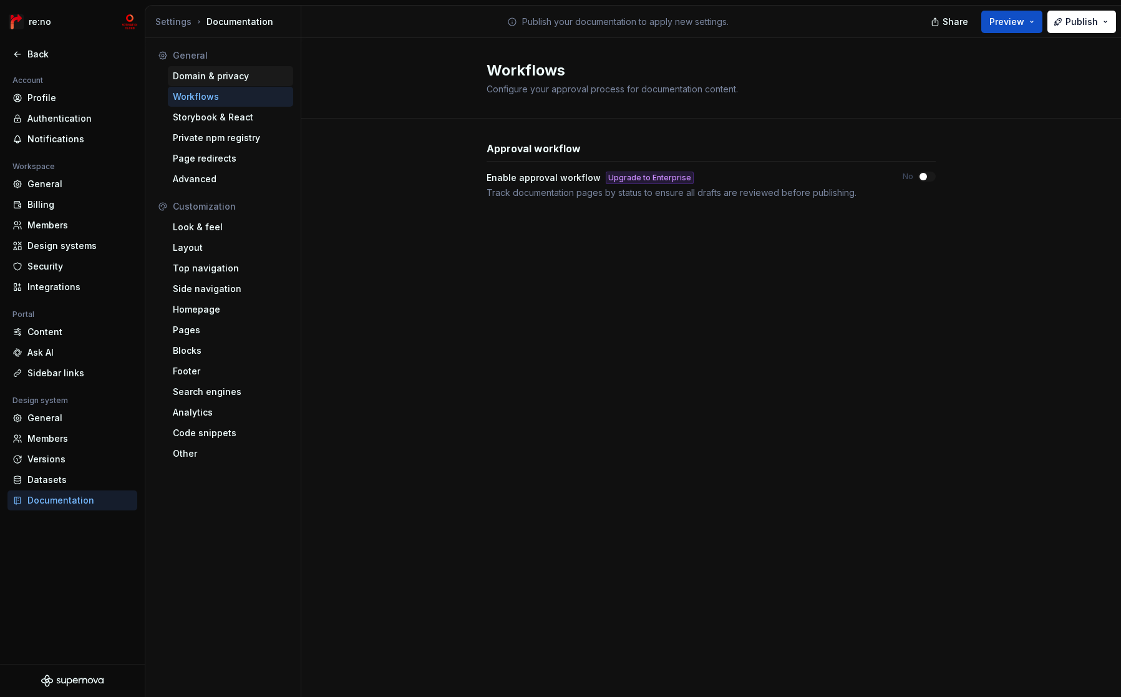
click at [247, 76] on div "Domain & privacy" at bounding box center [230, 76] width 115 height 12
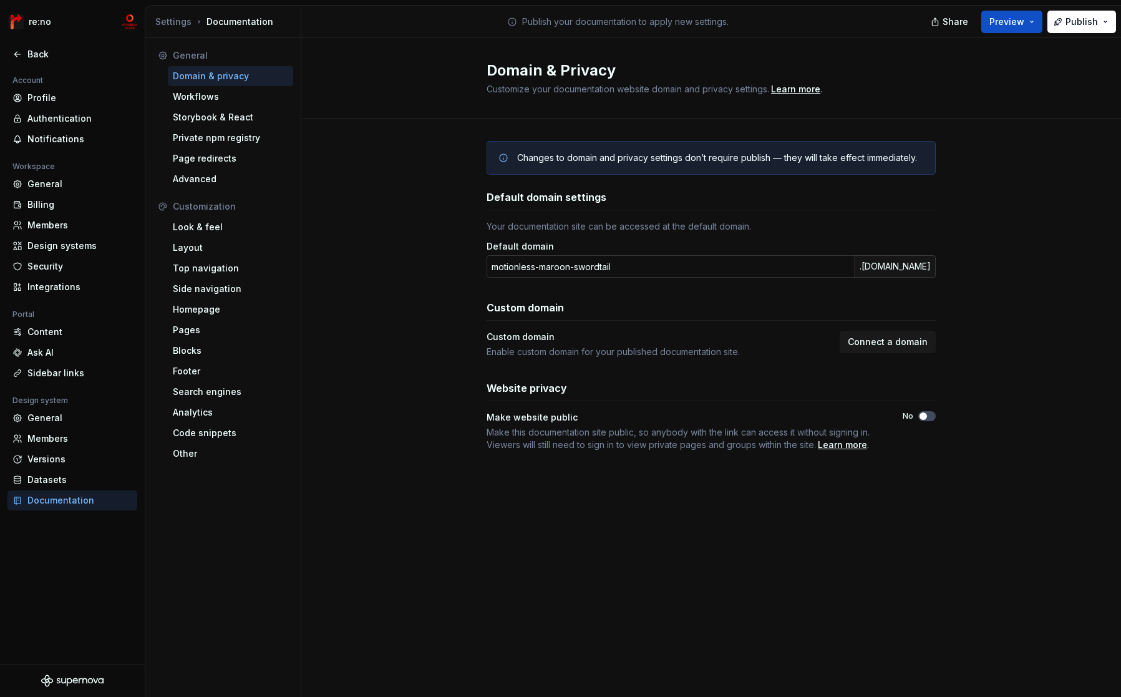
click at [647, 268] on input "motionless-maroon-swordtail" at bounding box center [670, 266] width 367 height 22
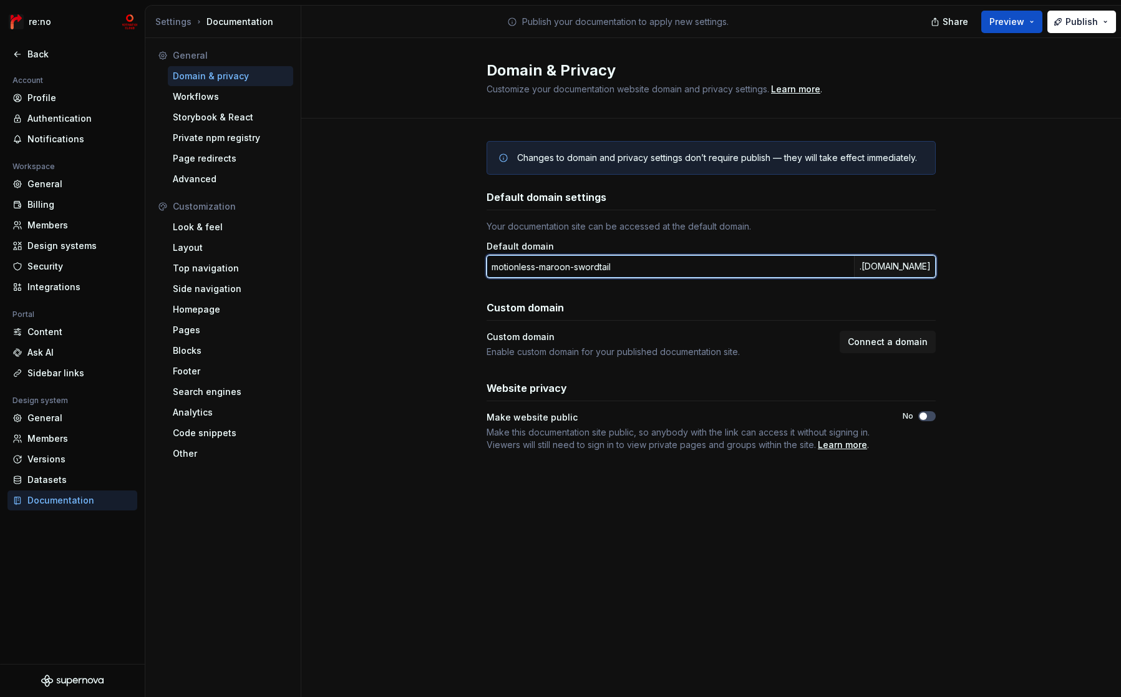
click at [647, 268] on input "motionless-maroon-swordtail" at bounding box center [670, 266] width 367 height 22
type input "あ"
type input "reno"
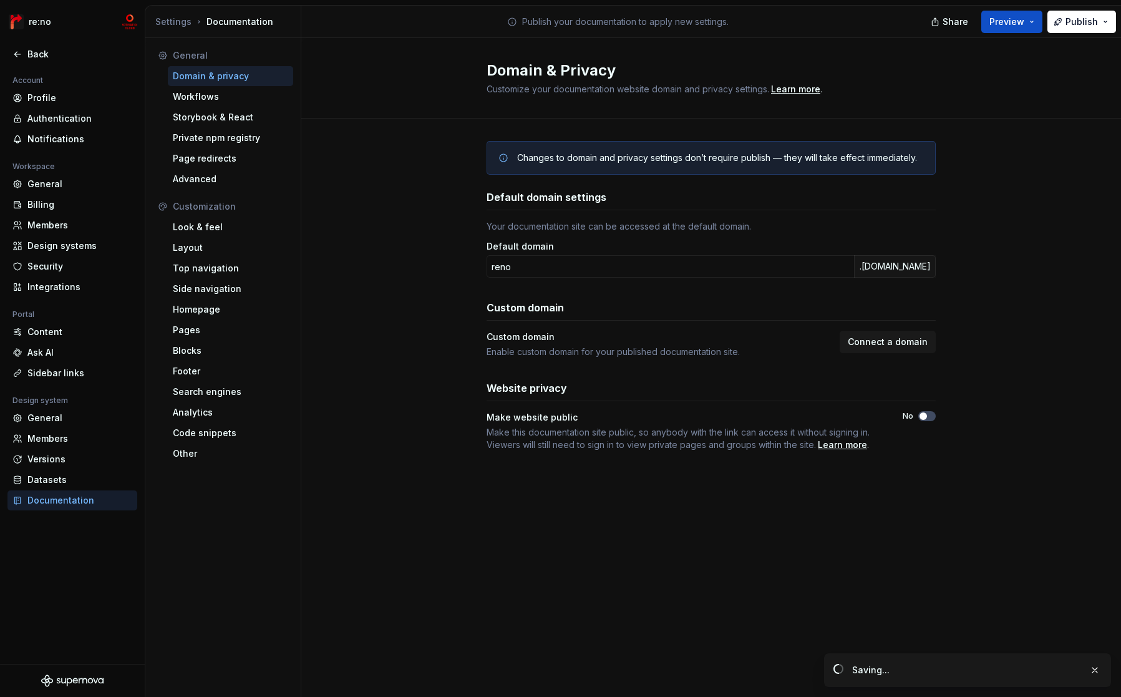
click at [408, 243] on div "Changes to domain and privacy settings don’t require publish — they will take e…" at bounding box center [711, 309] width 820 height 380
click at [1102, 29] on button "Publish" at bounding box center [1081, 22] width 69 height 22
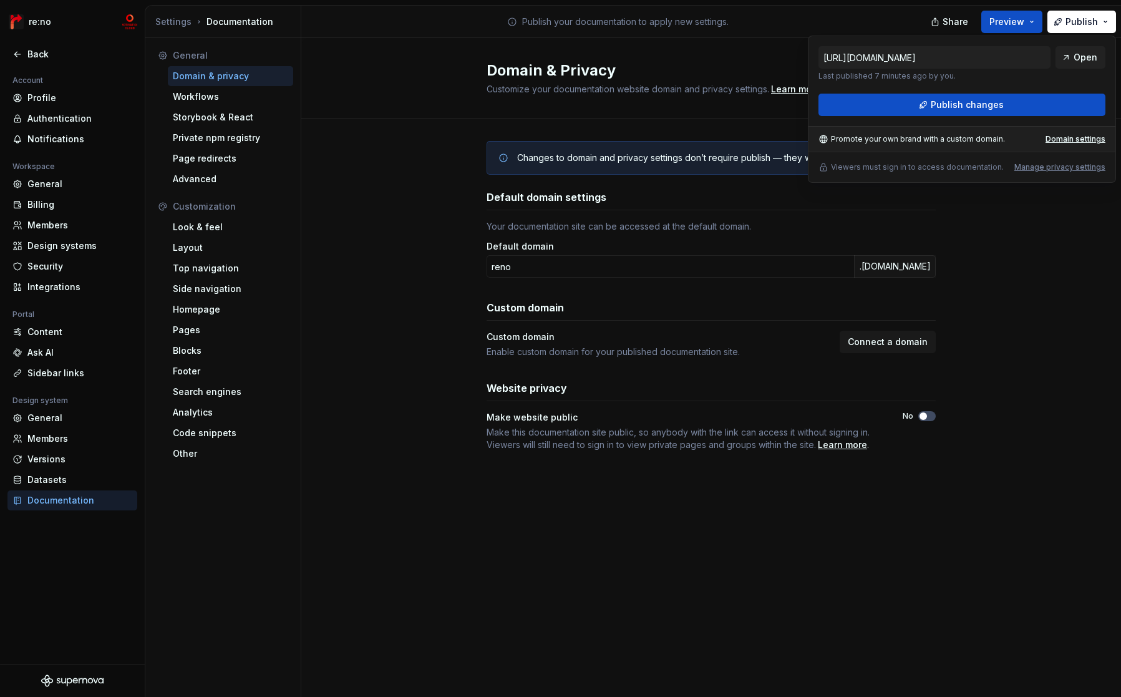
click at [937, 77] on p "Last published 7 minutes ago by you." at bounding box center [934, 76] width 232 height 10
click at [1007, 79] on p "Last published 7 minutes ago by you." at bounding box center [934, 76] width 232 height 10
click at [1090, 57] on span "Open" at bounding box center [1085, 57] width 24 height 12
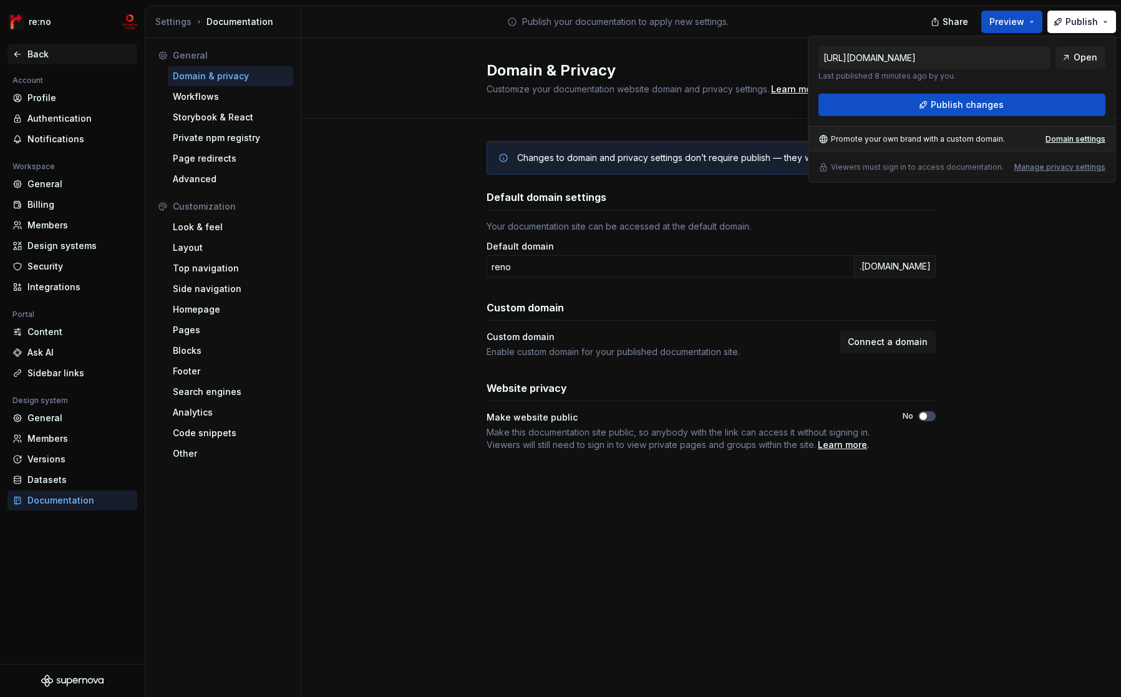
click at [49, 55] on div "Back" at bounding box center [79, 54] width 105 height 12
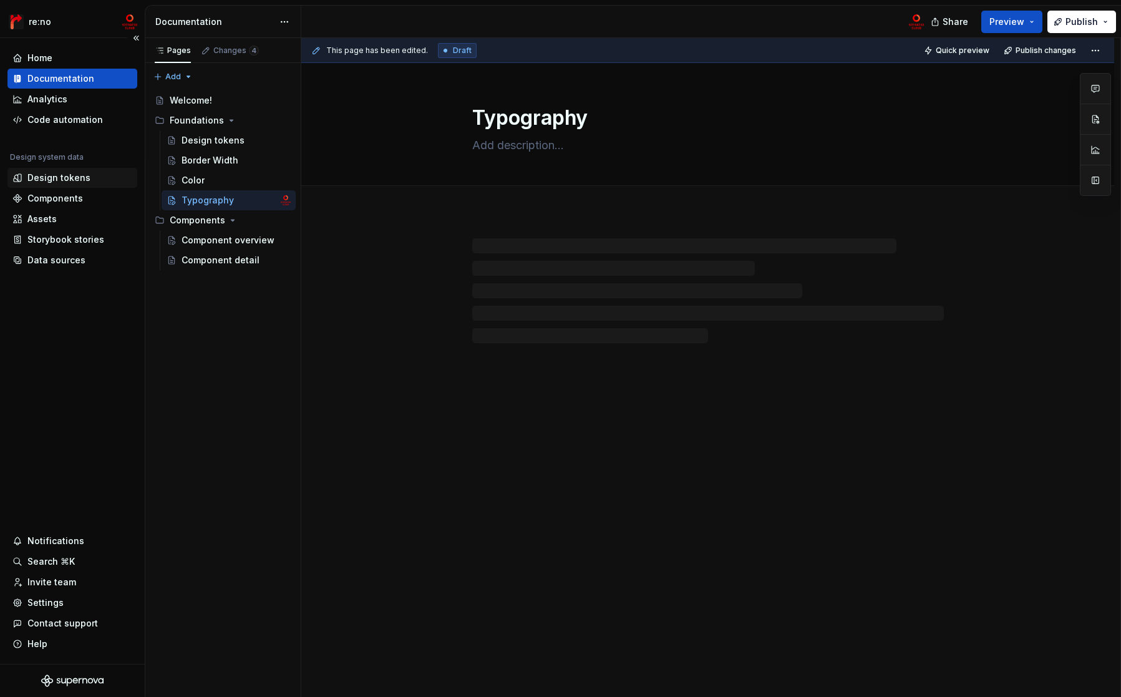
click at [69, 178] on div "Design tokens" at bounding box center [58, 178] width 63 height 12
type textarea "*"
click at [67, 196] on div "Components" at bounding box center [55, 198] width 56 height 12
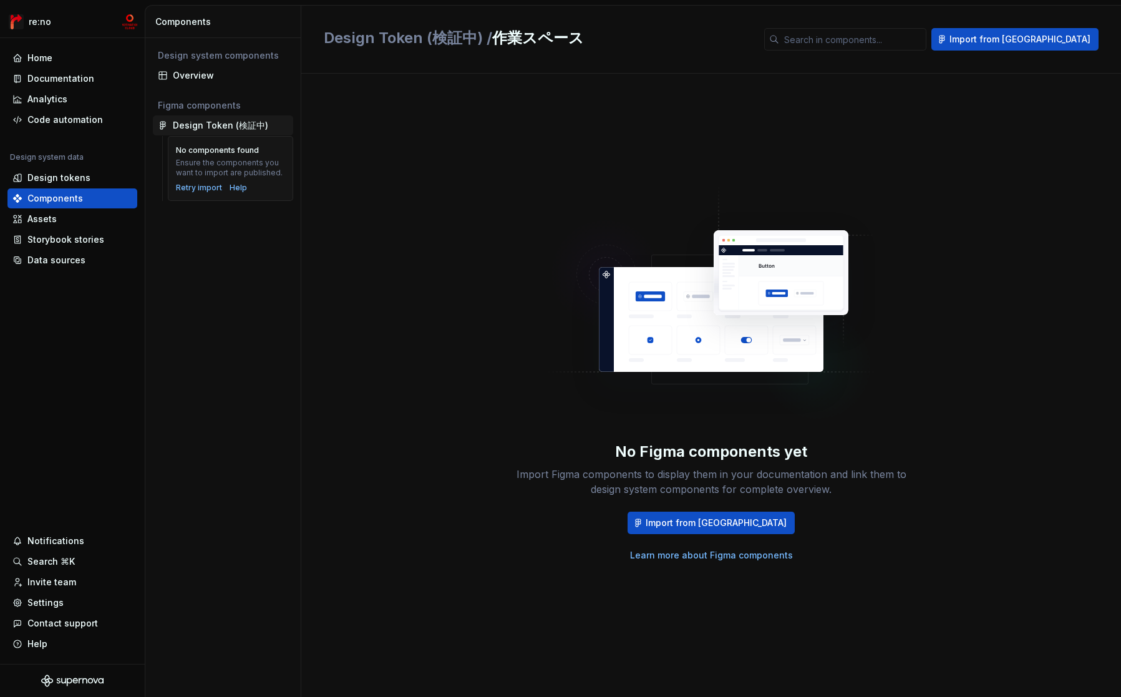
click at [245, 126] on div "Design Token (検証中)" at bounding box center [220, 125] width 95 height 12
click at [79, 52] on div "Home" at bounding box center [72, 58] width 120 height 12
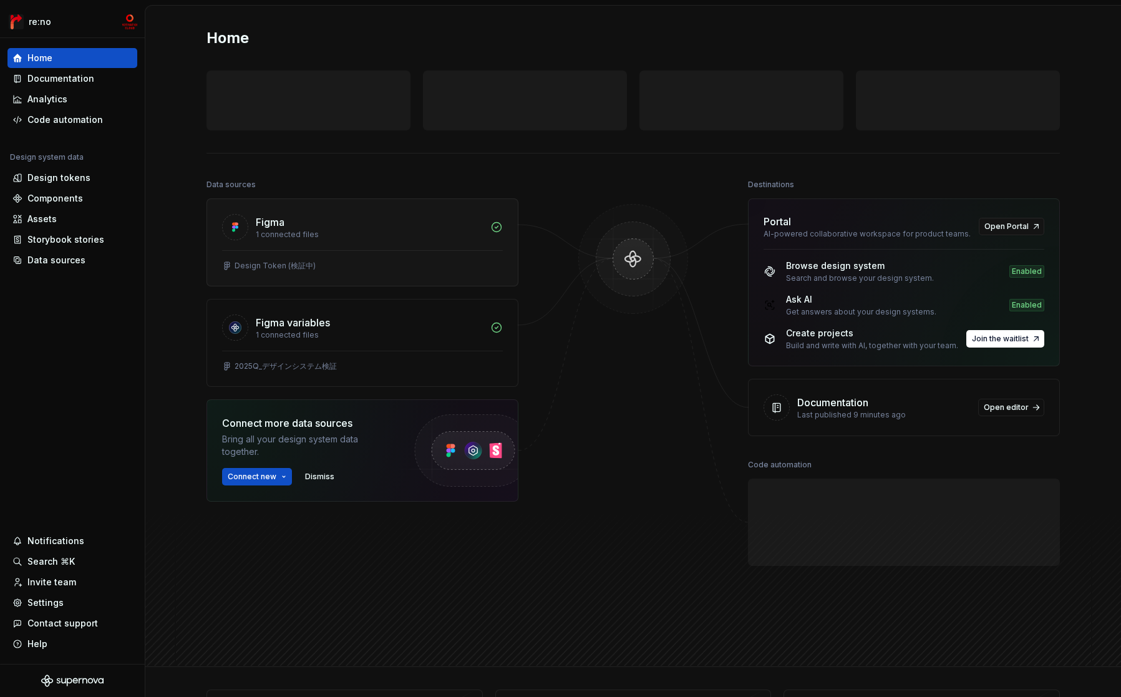
click at [319, 227] on div "Figma" at bounding box center [369, 222] width 227 height 15
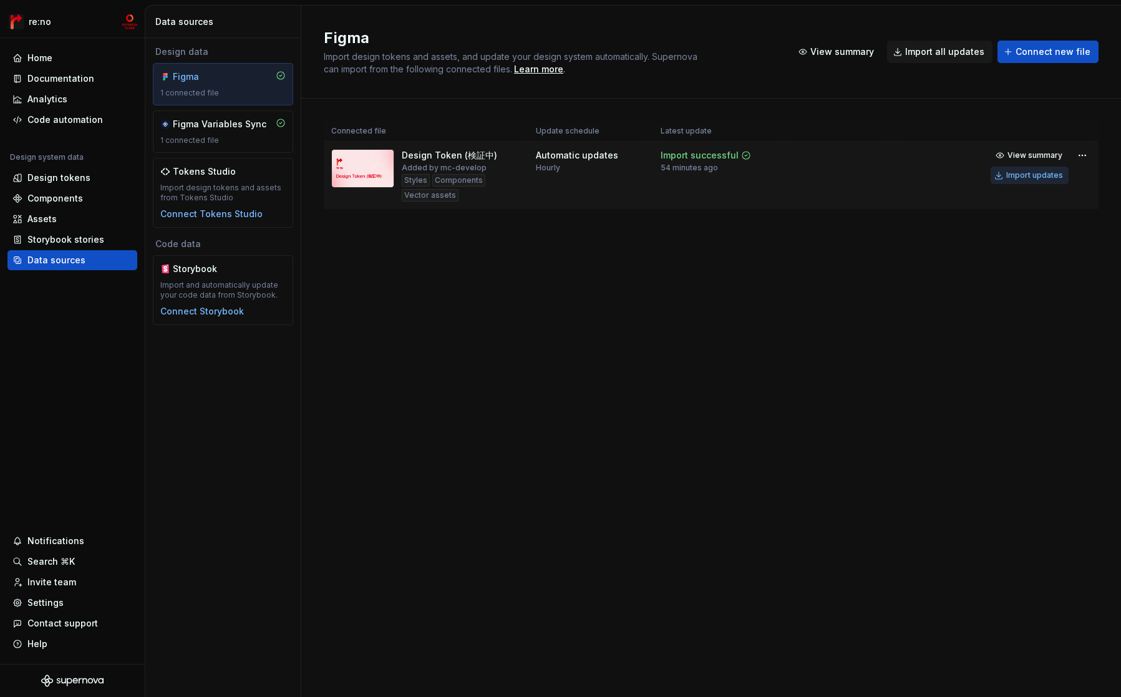
click at [1035, 174] on div "Import updates" at bounding box center [1034, 175] width 57 height 10
click at [236, 131] on div "Figma Variables Sync 1 connected file" at bounding box center [222, 131] width 125 height 27
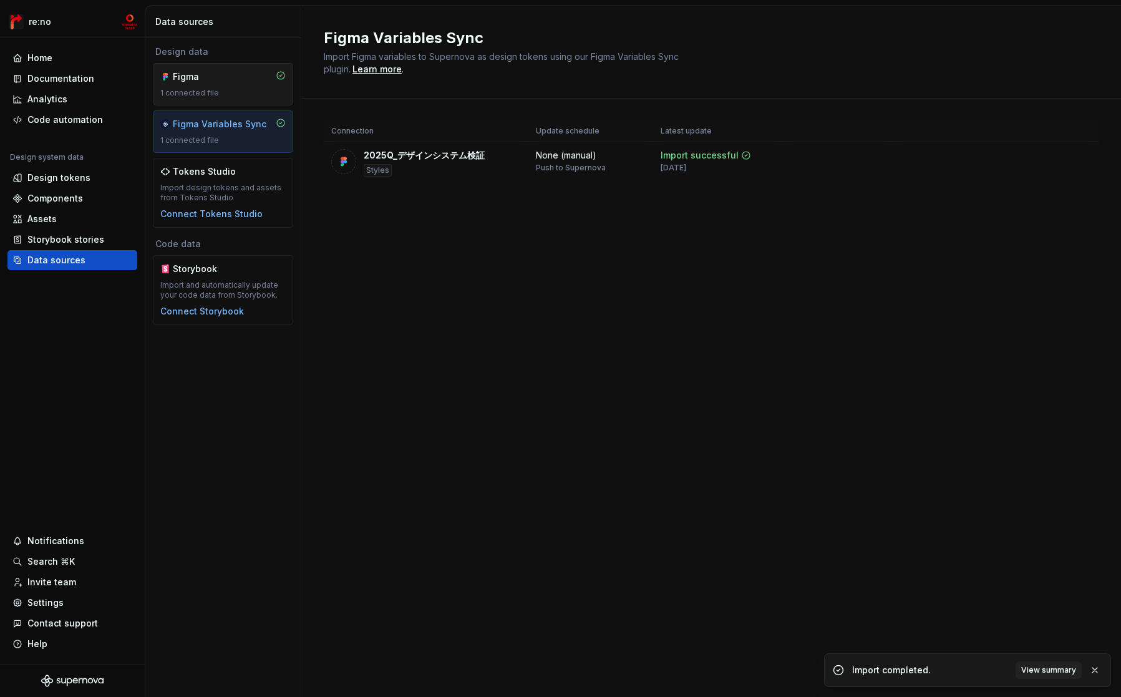
click at [231, 90] on div "1 connected file" at bounding box center [222, 93] width 125 height 10
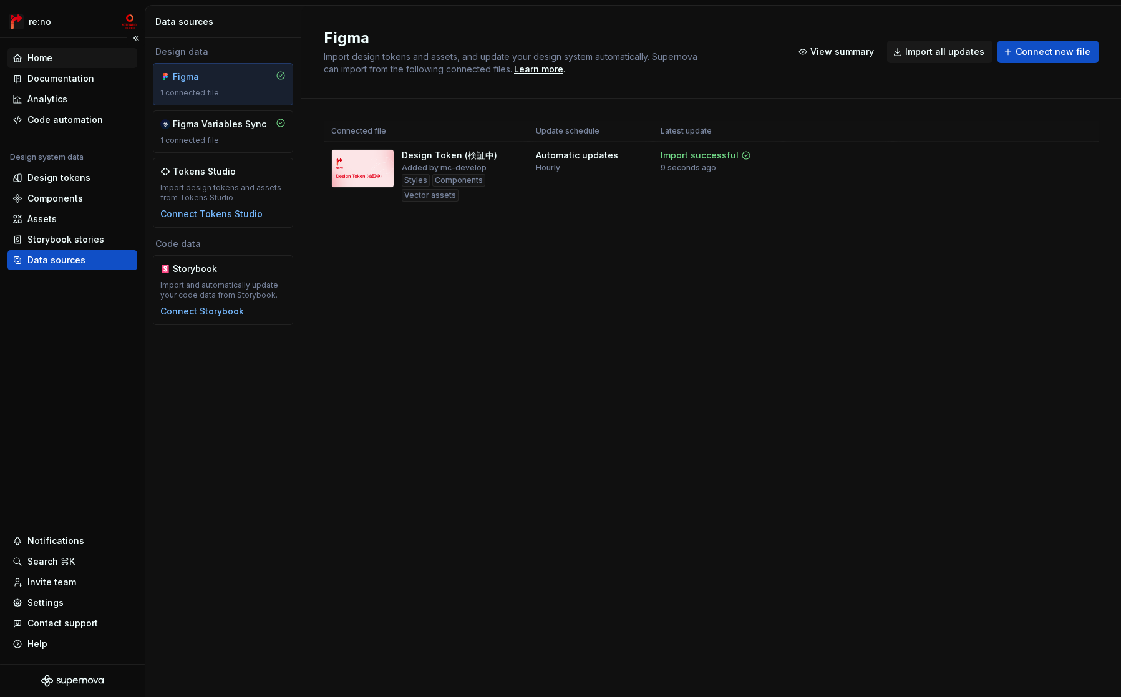
click at [69, 59] on div "Home" at bounding box center [72, 58] width 120 height 12
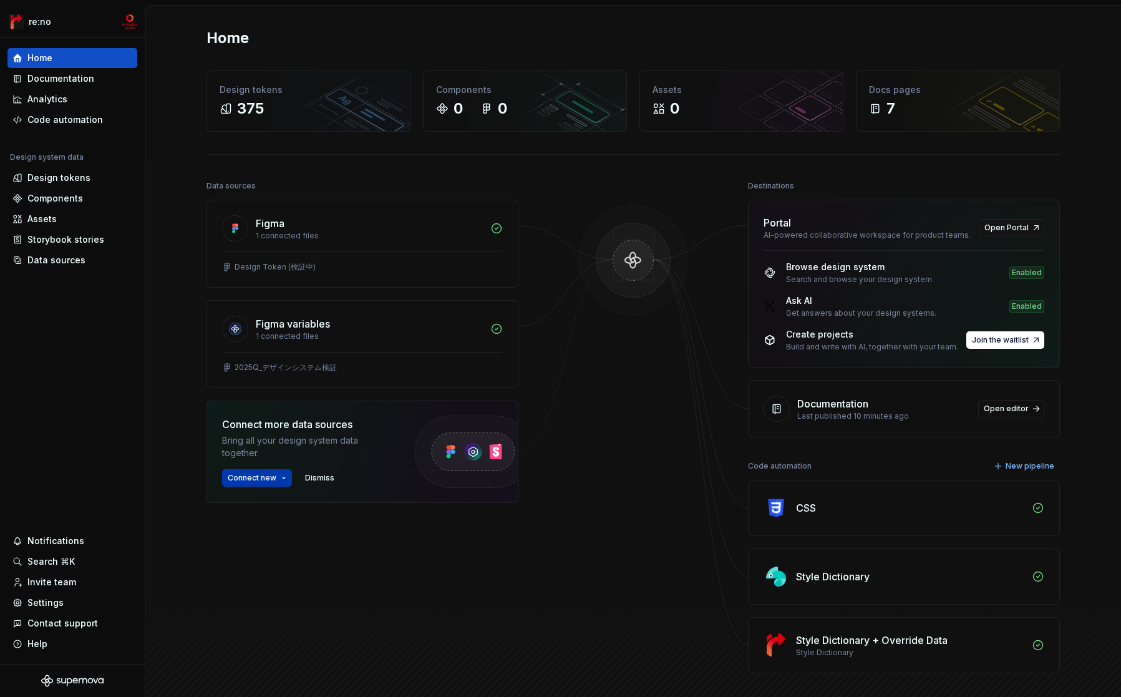
click at [263, 478] on span "Connect new" at bounding box center [252, 478] width 49 height 10
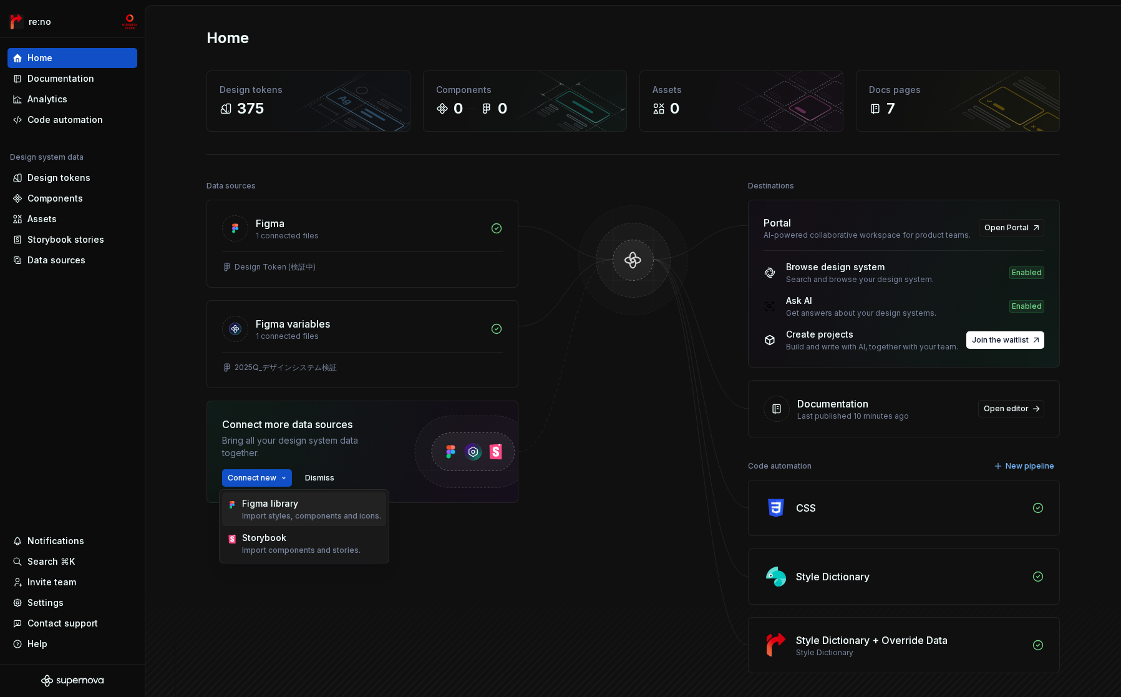
click at [268, 509] on div "Figma library" at bounding box center [270, 503] width 56 height 12
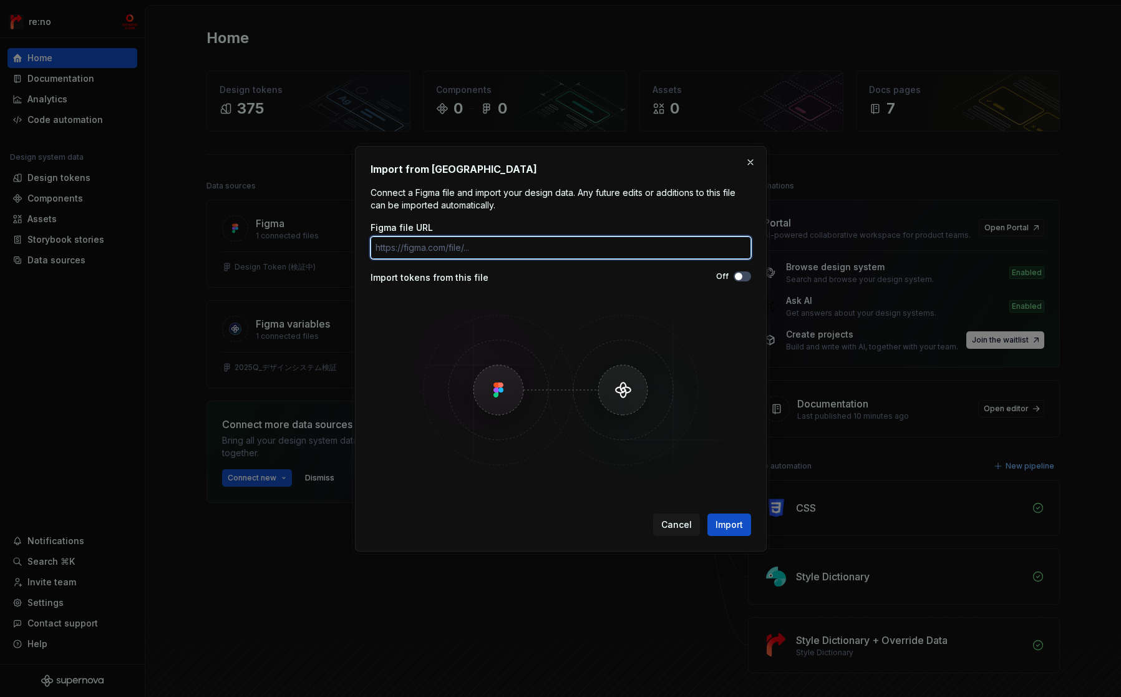
paste input "[URL][DOMAIN_NAME]"
type input "[URL][DOMAIN_NAME]"
click at [430, 278] on div "Import tokens from this file" at bounding box center [465, 277] width 190 height 12
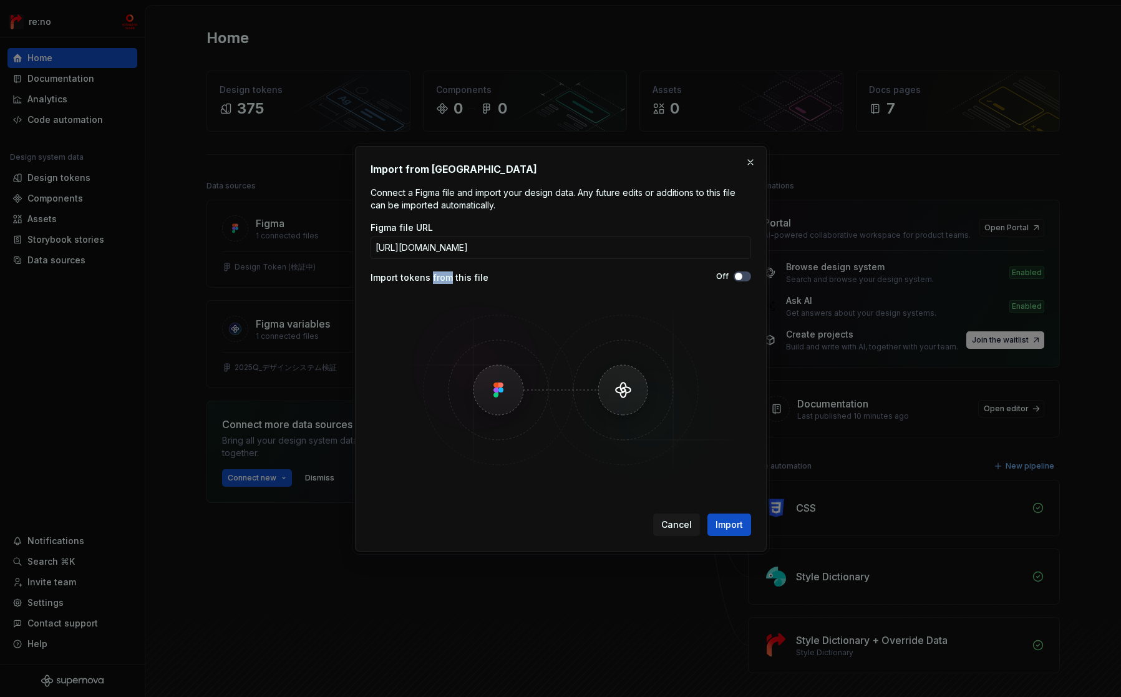
click at [430, 278] on div "Import tokens from this file" at bounding box center [465, 277] width 190 height 12
click at [428, 291] on div "Figma file URL [URL][DOMAIN_NAME] Import tokens from this file Off" at bounding box center [560, 352] width 380 height 262
click at [441, 278] on div "Import tokens from this file" at bounding box center [465, 277] width 190 height 12
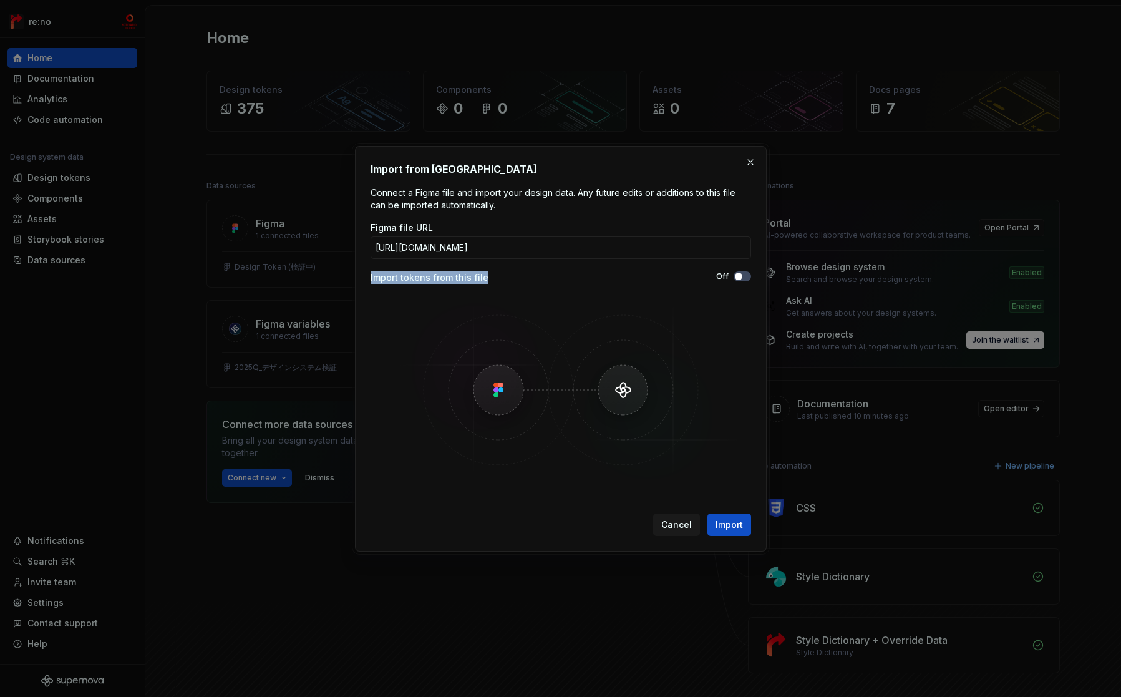
click at [441, 278] on div "Import tokens from this file" at bounding box center [465, 277] width 190 height 12
click at [551, 284] on div "Figma file URL [URL][DOMAIN_NAME] Import tokens from this file Off" at bounding box center [560, 352] width 380 height 262
click at [741, 523] on span "Import" at bounding box center [728, 524] width 27 height 12
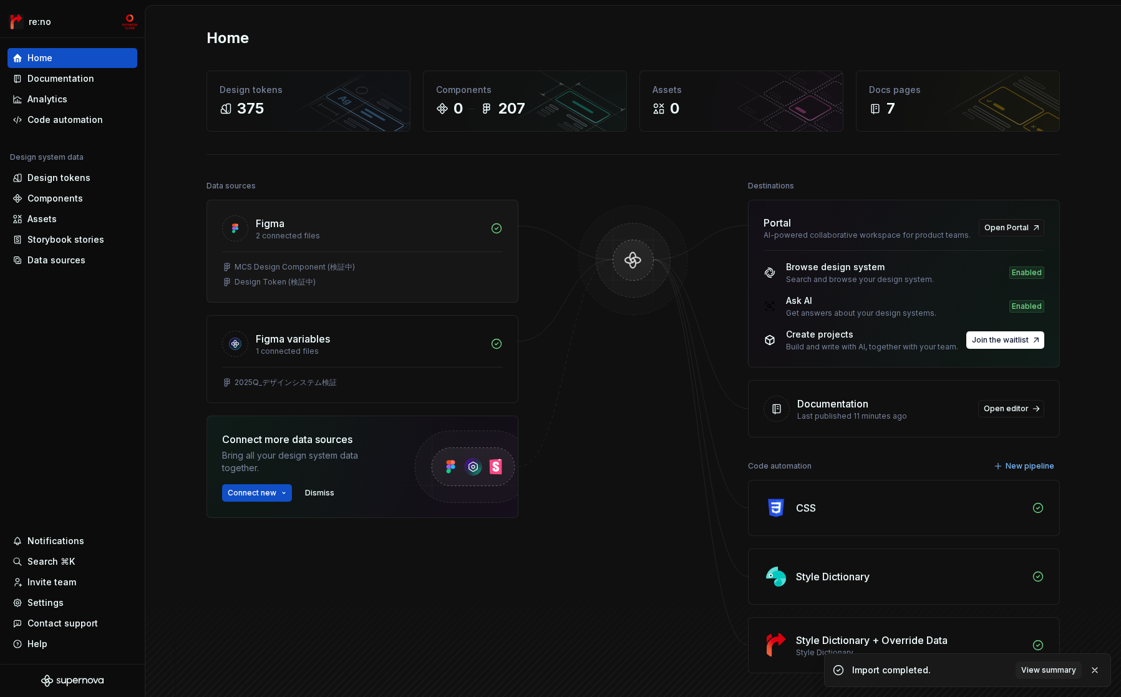
click at [369, 264] on div "MCS Design Component (検証中)" at bounding box center [362, 267] width 281 height 10
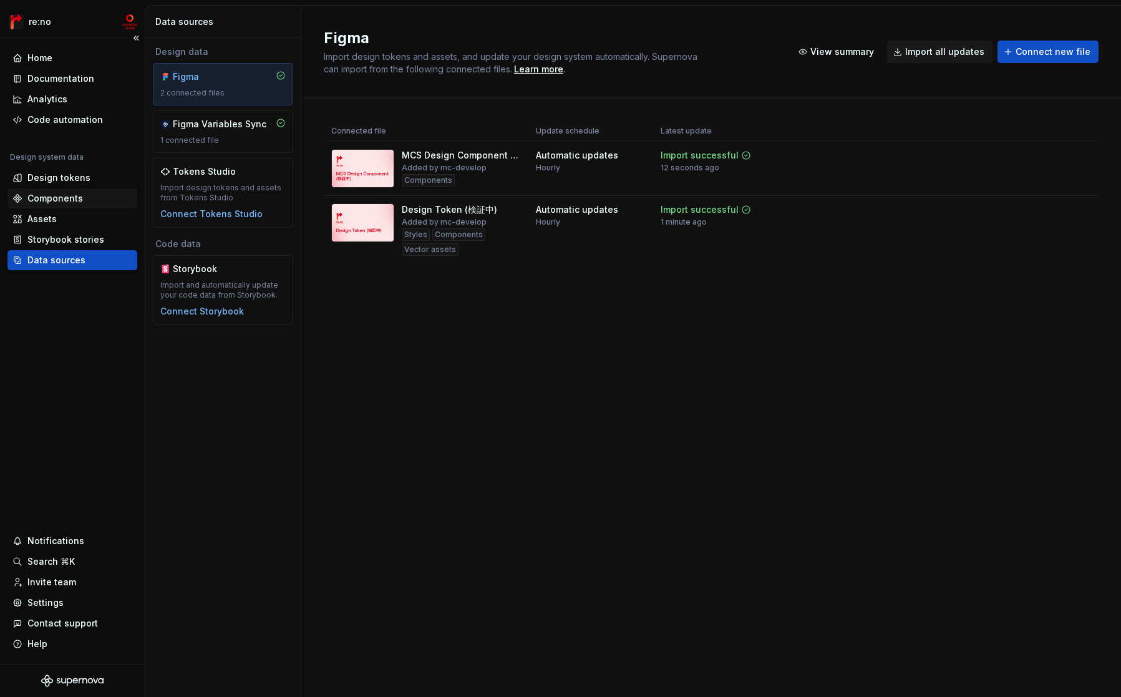
click at [84, 200] on div "Components" at bounding box center [72, 198] width 120 height 12
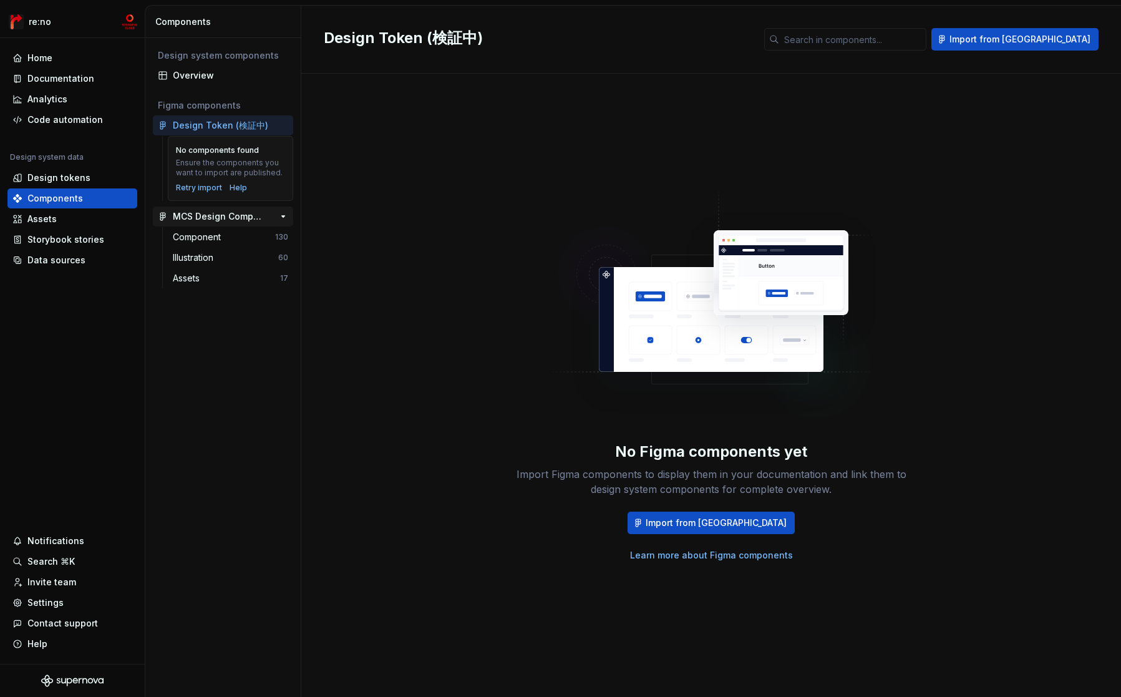
click at [239, 213] on div "MCS Design Component (検証中)" at bounding box center [219, 216] width 93 height 12
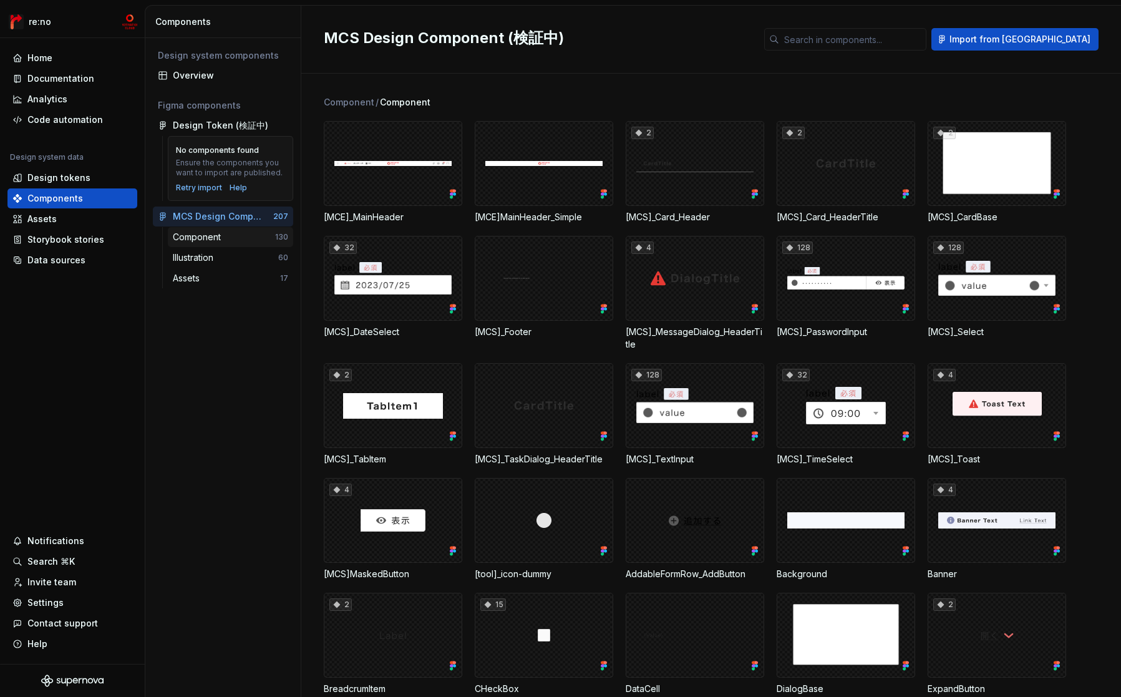
click at [225, 240] on div "Component" at bounding box center [199, 237] width 53 height 12
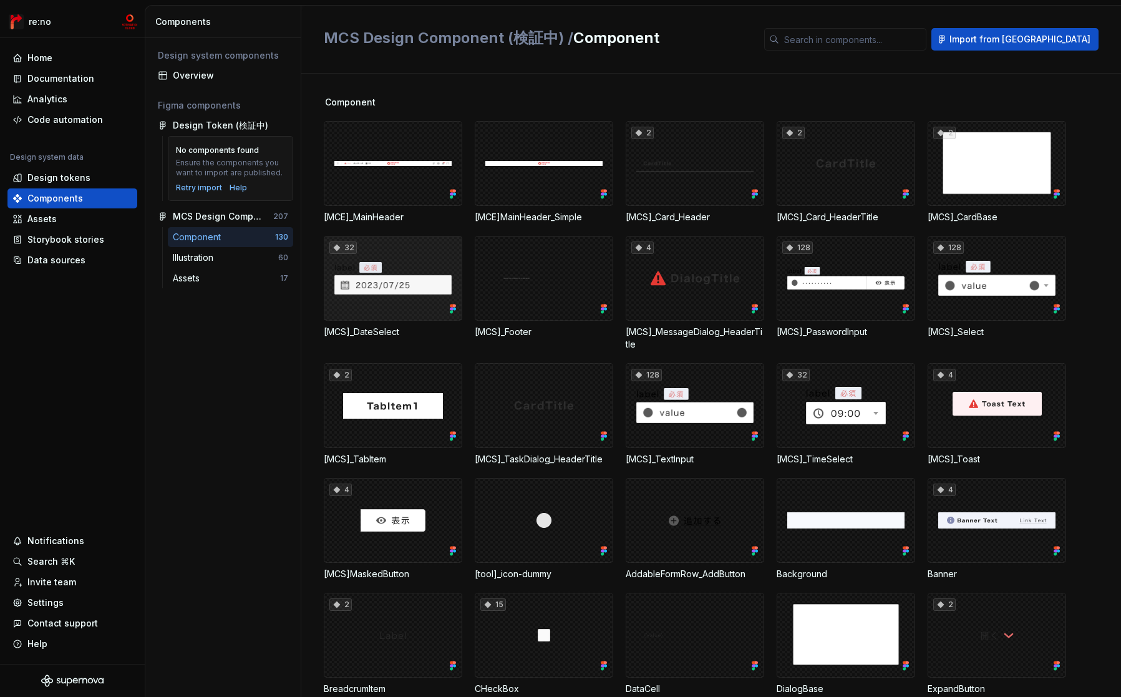
click at [419, 252] on div "32" at bounding box center [393, 278] width 138 height 85
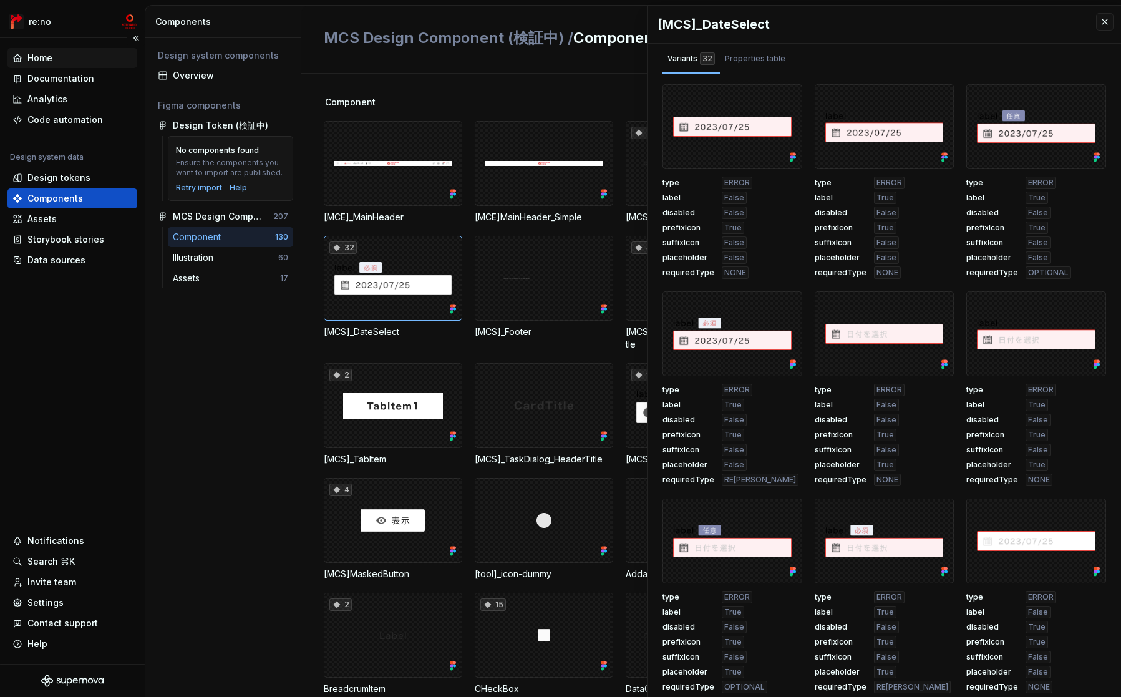
click at [35, 60] on div "Home" at bounding box center [39, 58] width 25 height 12
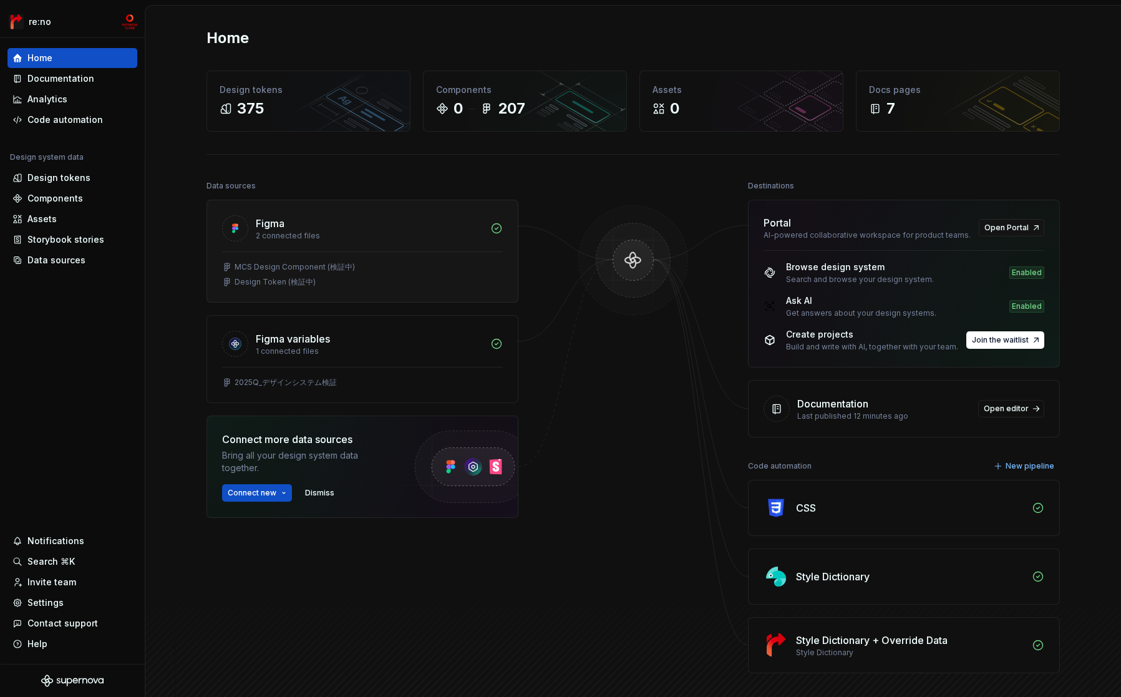
click at [323, 240] on div "2 connected files" at bounding box center [369, 236] width 227 height 10
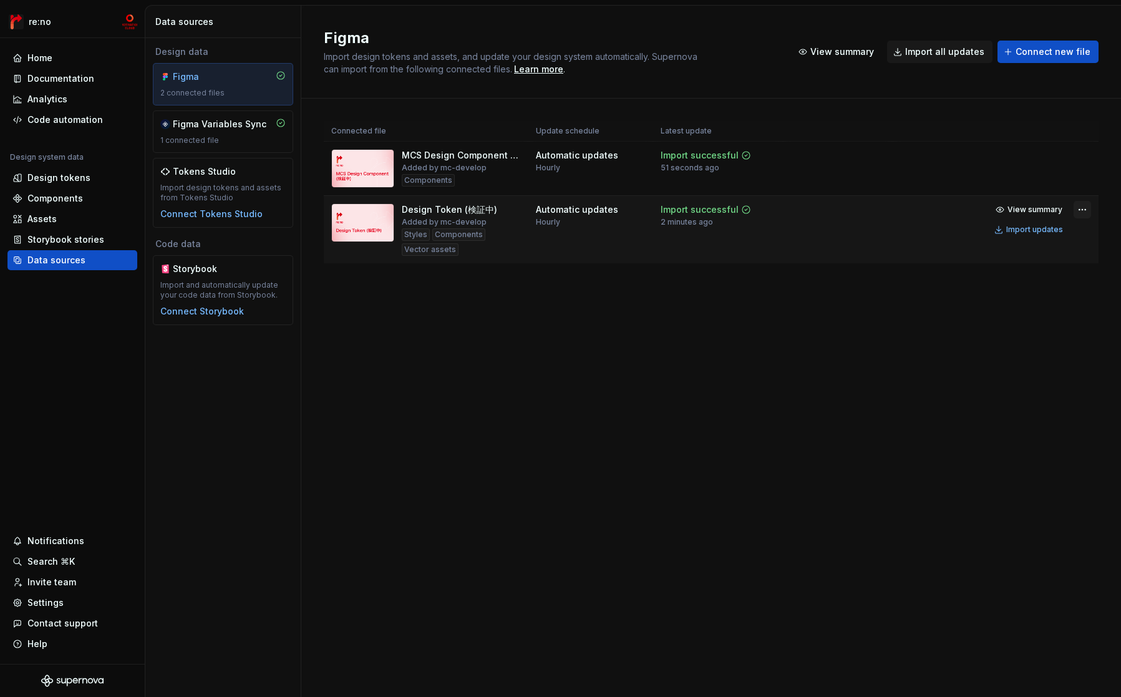
click at [1080, 207] on html "re:no Home Documentation Analytics Code automation Design system data Design to…" at bounding box center [560, 348] width 1121 height 697
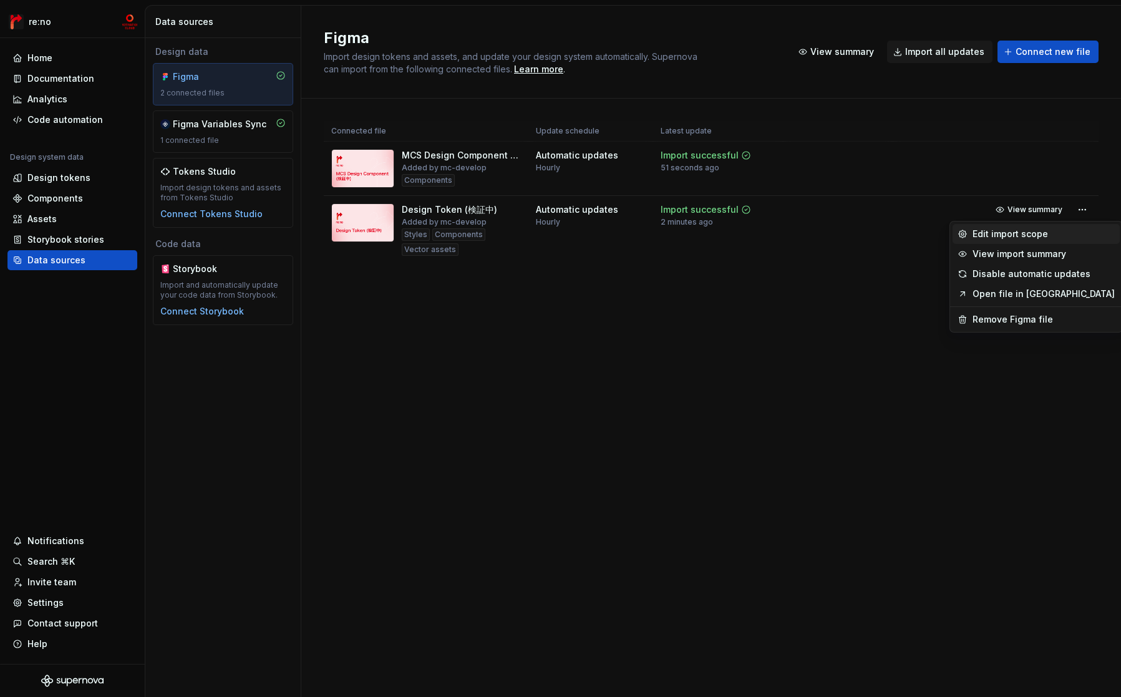
click at [1035, 236] on div "Edit import scope" at bounding box center [1043, 234] width 142 height 12
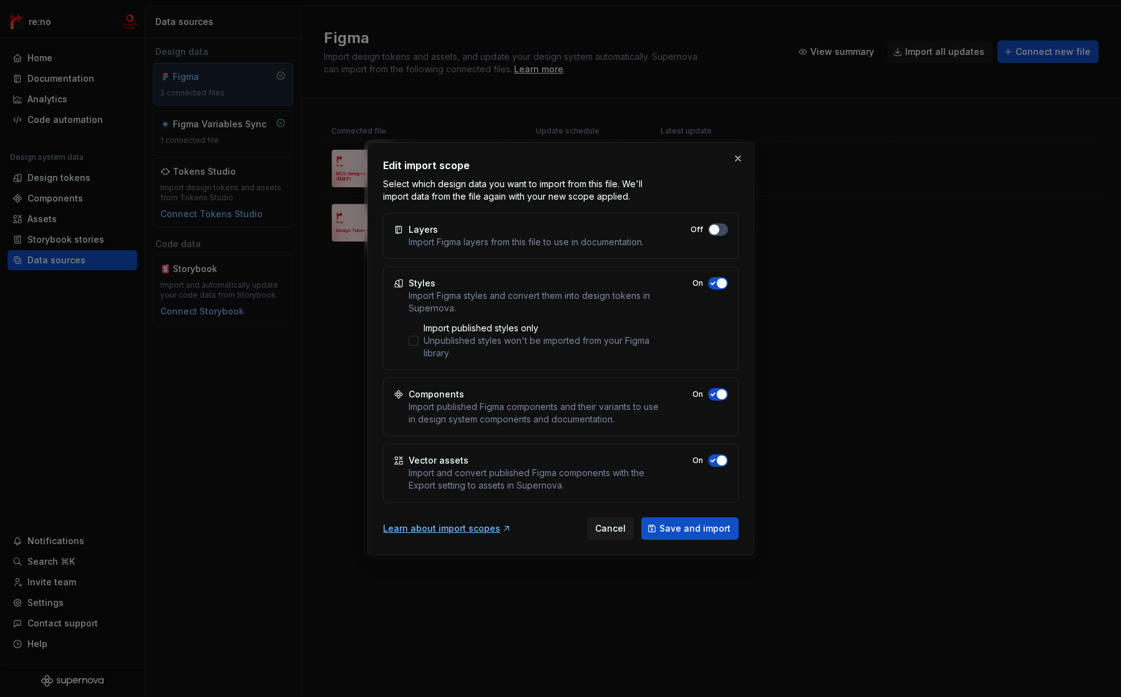
click at [714, 392] on icon "button" at bounding box center [713, 393] width 10 height 7
click at [720, 463] on span "button" at bounding box center [722, 460] width 10 height 10
click at [690, 532] on span "Save and import" at bounding box center [694, 528] width 71 height 12
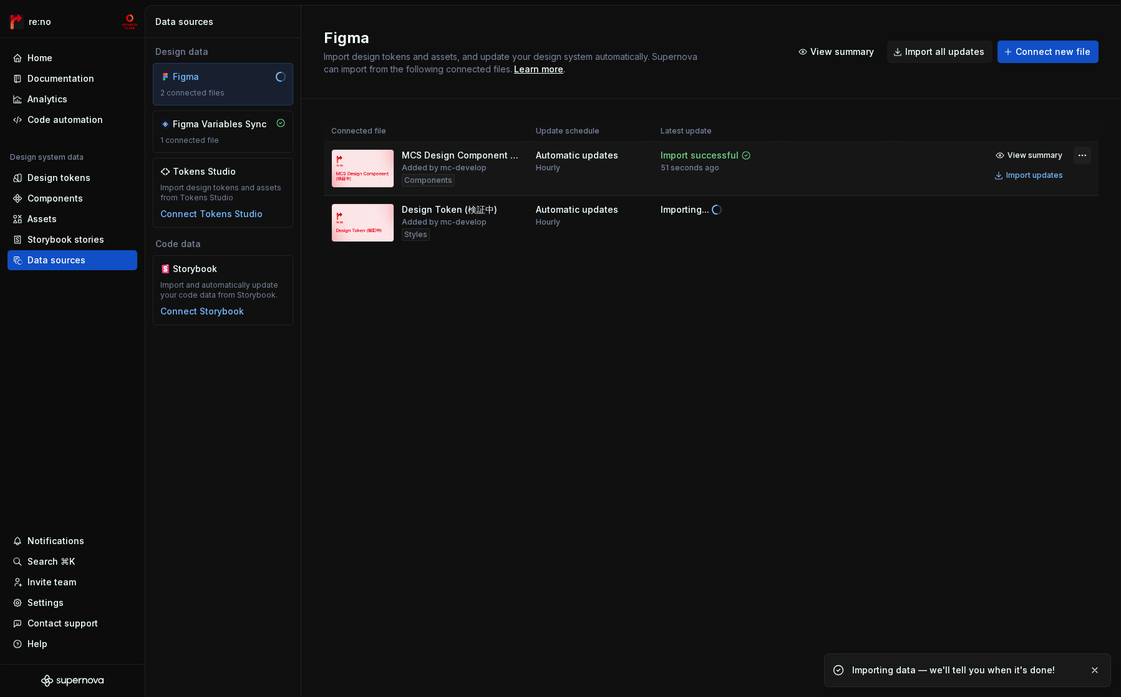
click at [1080, 153] on html "re:no Home Documentation Analytics Code automation Design system data Design to…" at bounding box center [560, 348] width 1121 height 697
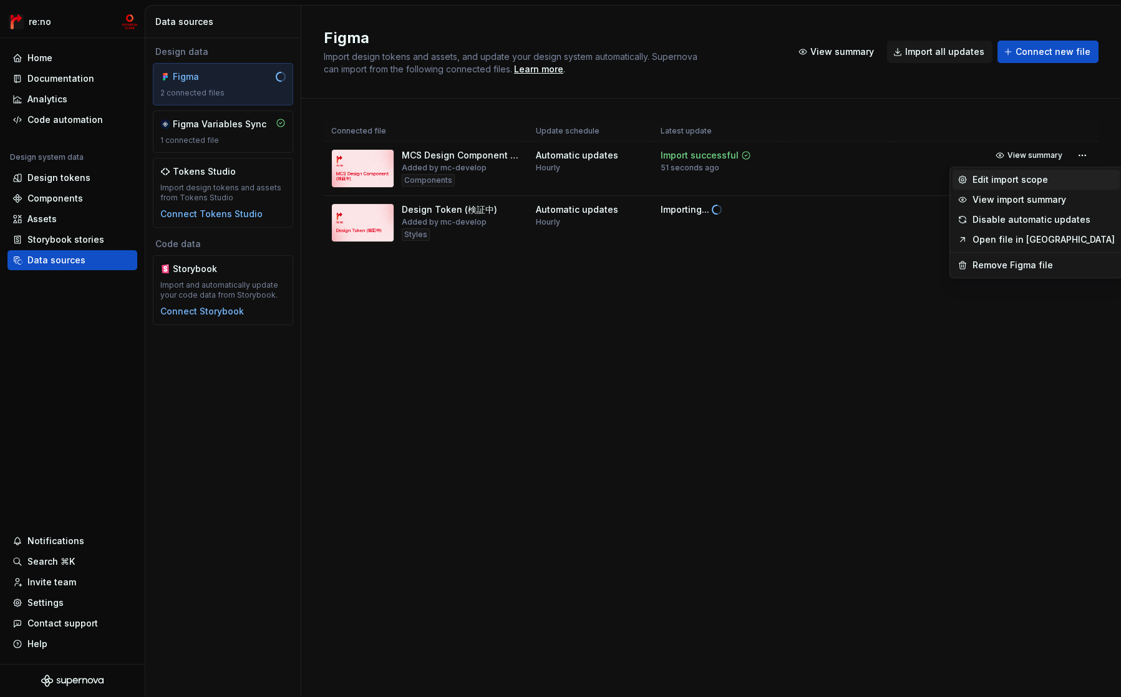
click at [1022, 182] on div "Edit import scope" at bounding box center [1043, 179] width 142 height 12
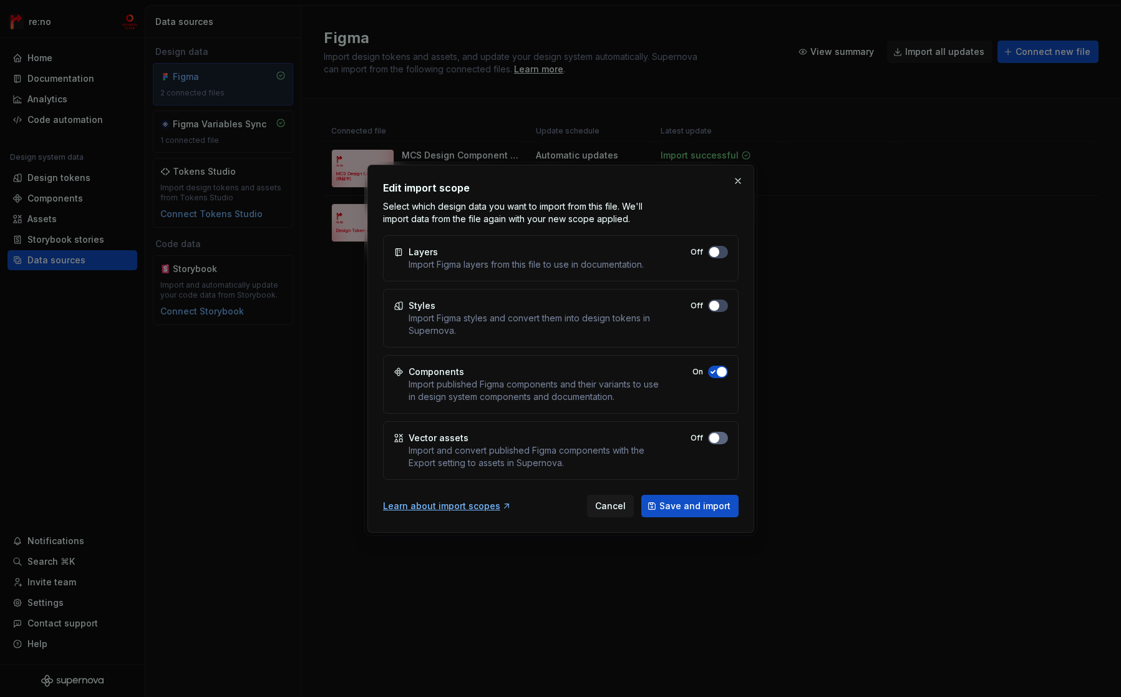
click at [719, 440] on button "Off" at bounding box center [718, 438] width 20 height 12
click at [554, 263] on div "Import Figma layers from this file to use in documentation." at bounding box center [526, 264] width 235 height 12
click at [546, 270] on div at bounding box center [546, 270] width 0 height 0
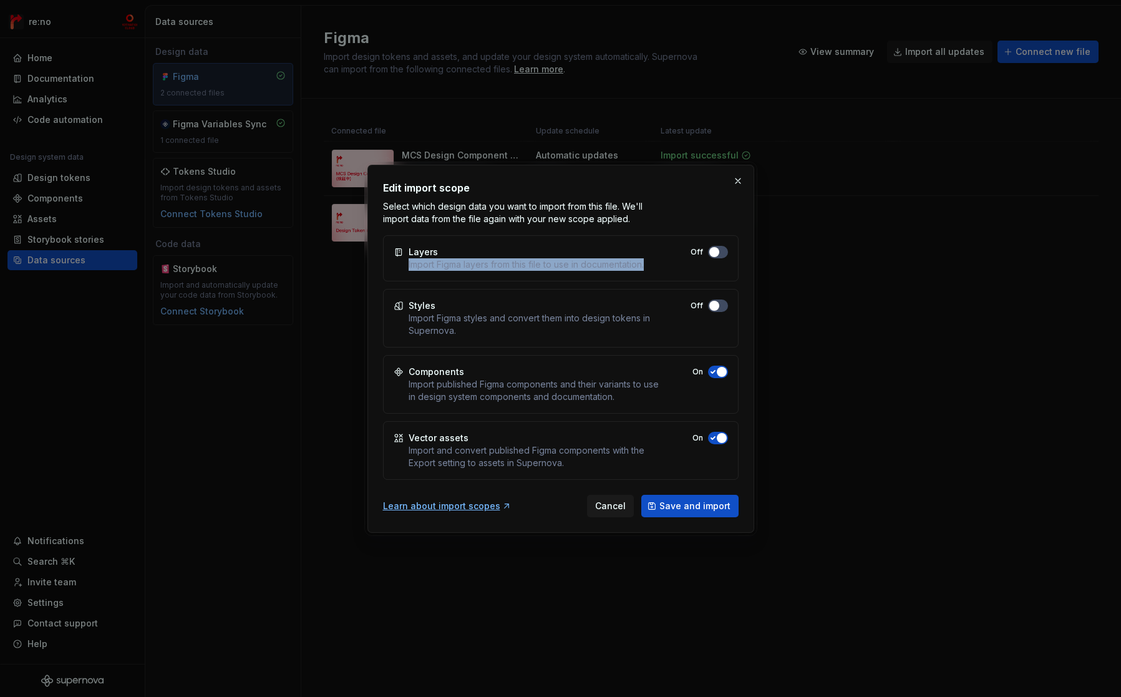
click at [550, 251] on div "Layers Import Figma layers from this file to use in documentation." at bounding box center [526, 258] width 235 height 25
click at [511, 460] on div "Import and convert published Figma components with the Export setting to assets…" at bounding box center [534, 456] width 251 height 25
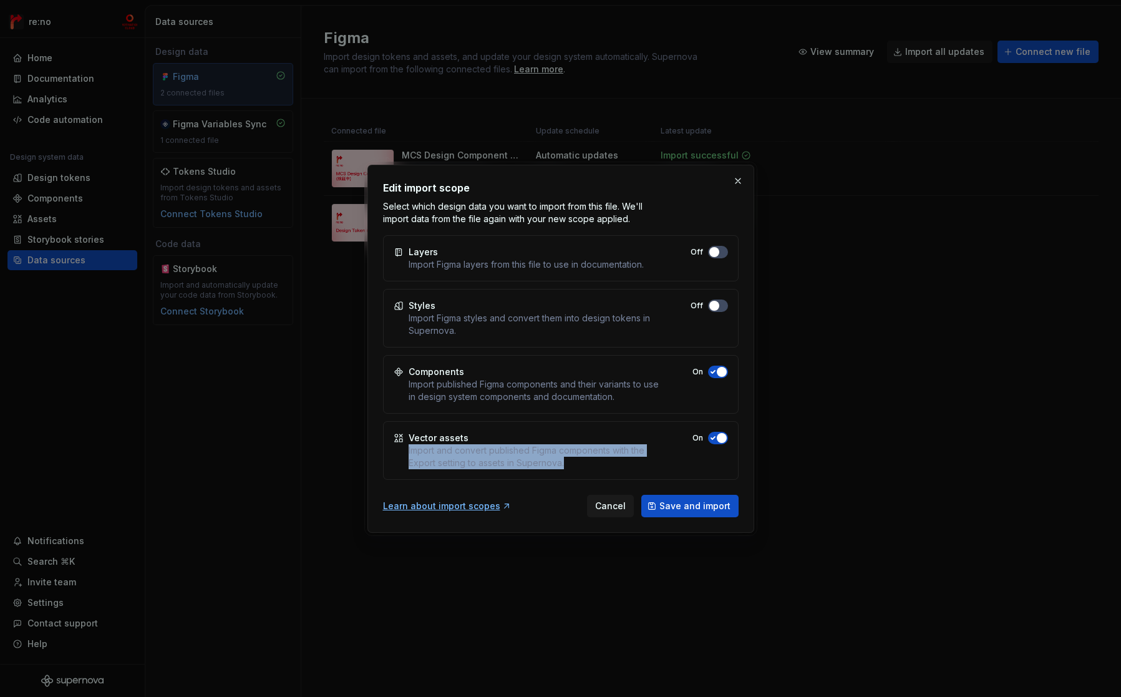
click at [511, 460] on div "Import and convert published Figma components with the Export setting to assets…" at bounding box center [534, 456] width 251 height 25
click at [503, 468] on div at bounding box center [503, 468] width 0 height 0
click at [584, 455] on div "Import and convert published Figma components with the Export setting to assets…" at bounding box center [534, 456] width 251 height 25
click at [676, 506] on span "Save and import" at bounding box center [694, 506] width 71 height 12
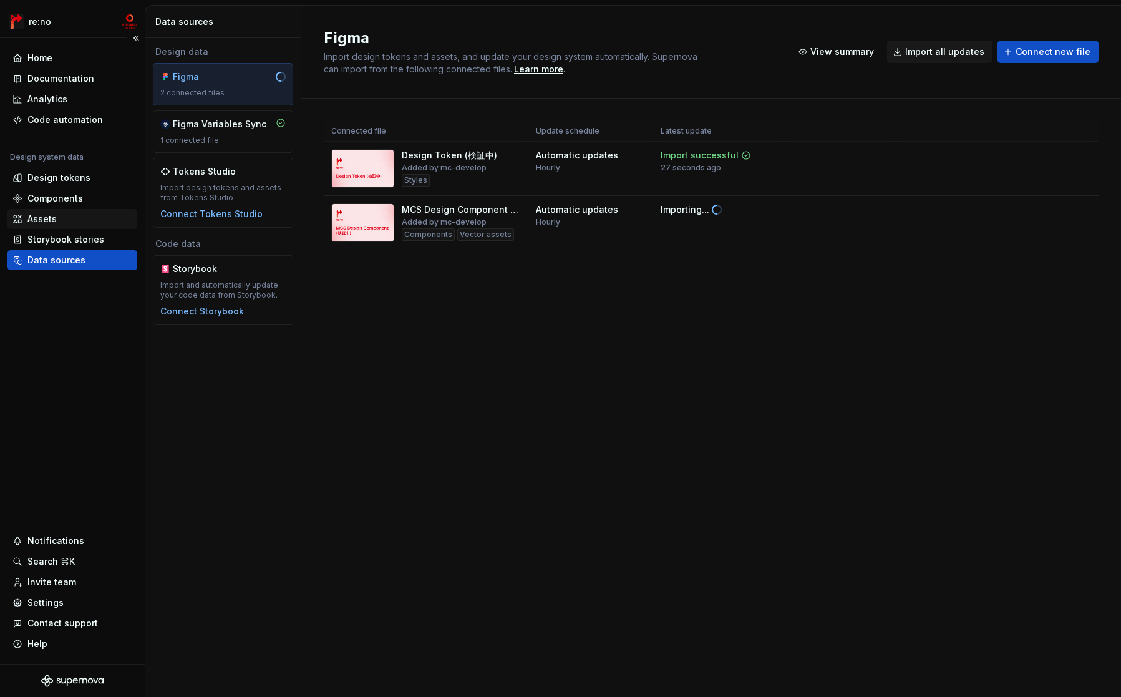
click at [69, 221] on div "Assets" at bounding box center [72, 219] width 120 height 12
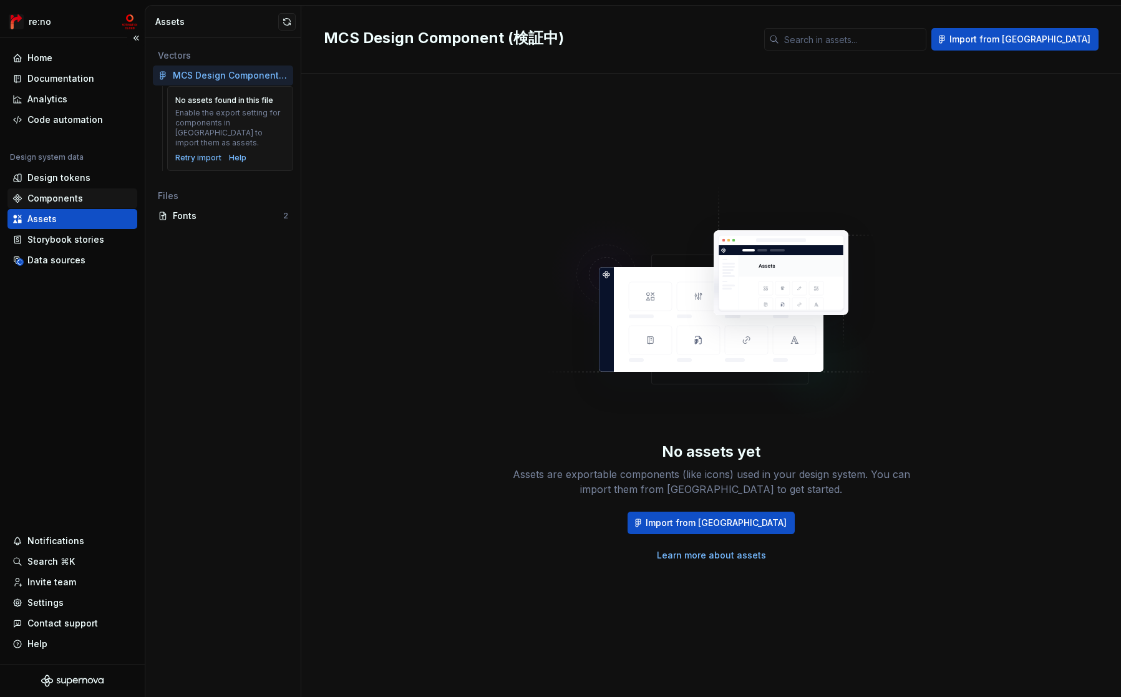
click at [71, 199] on div "Components" at bounding box center [55, 198] width 56 height 12
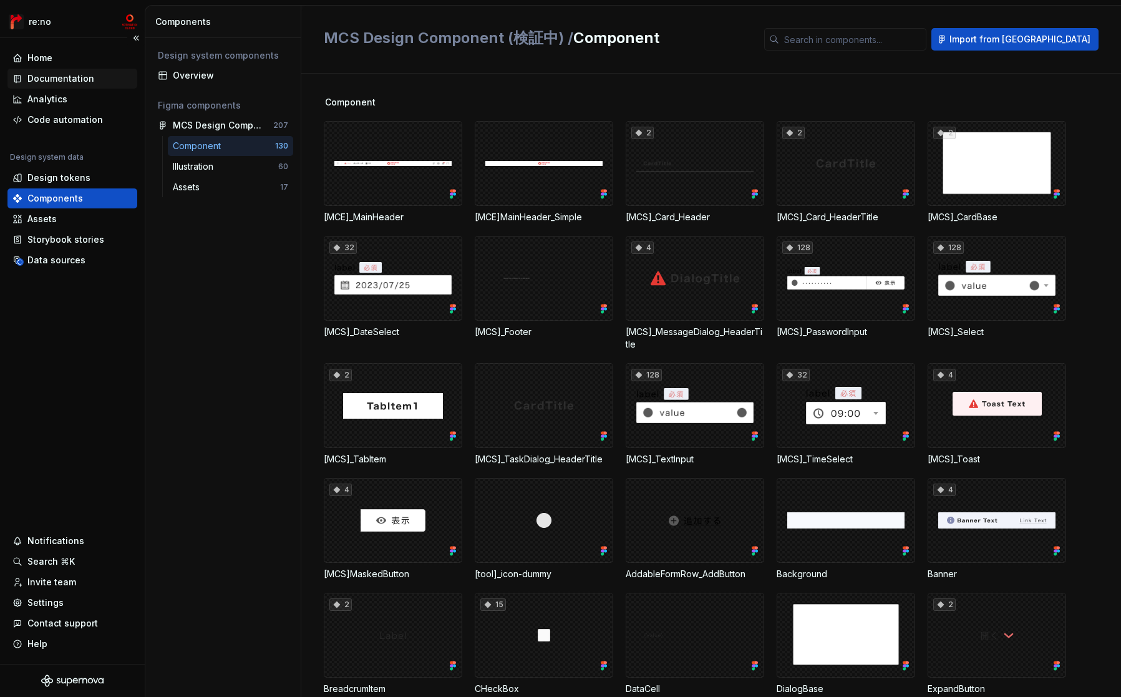
click at [74, 80] on div "Documentation" at bounding box center [60, 78] width 67 height 12
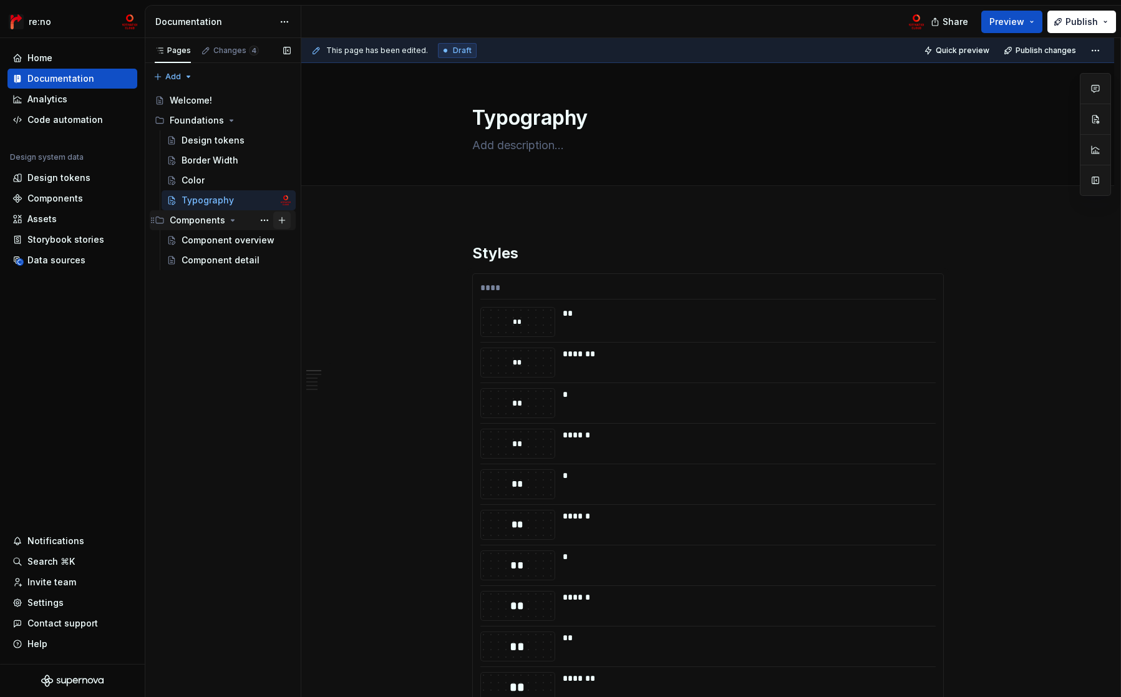
click at [285, 217] on button "Page tree" at bounding box center [281, 219] width 17 height 17
type textarea "*"
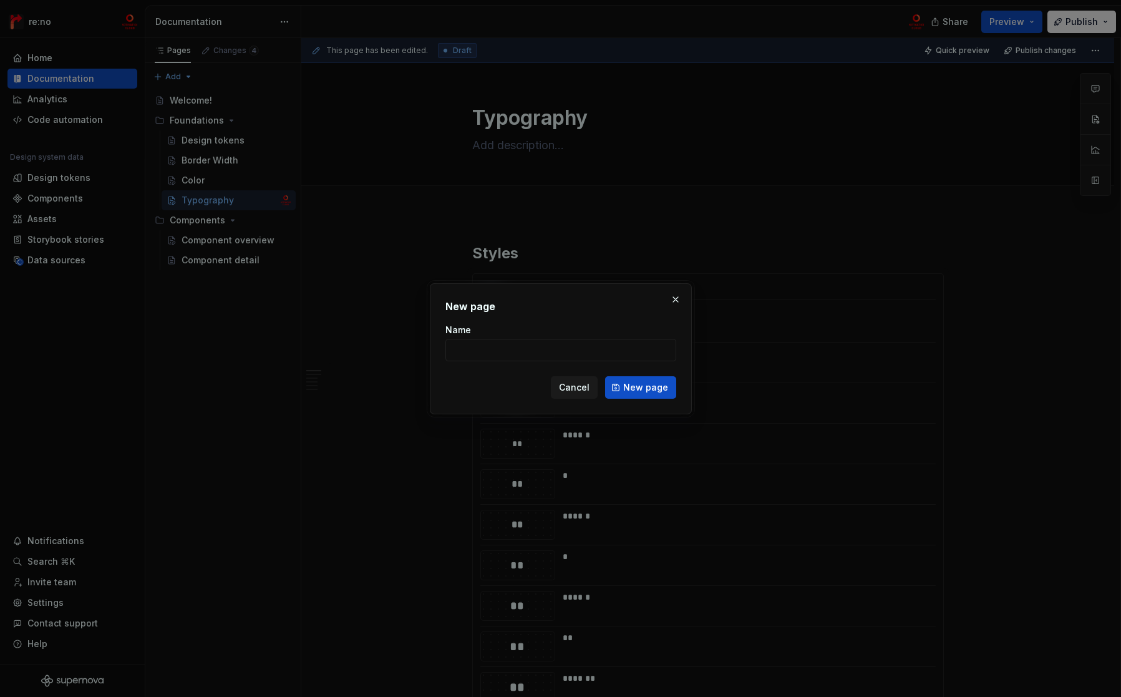
type input "a"
type input "ALL"
click button "New page" at bounding box center [640, 387] width 71 height 22
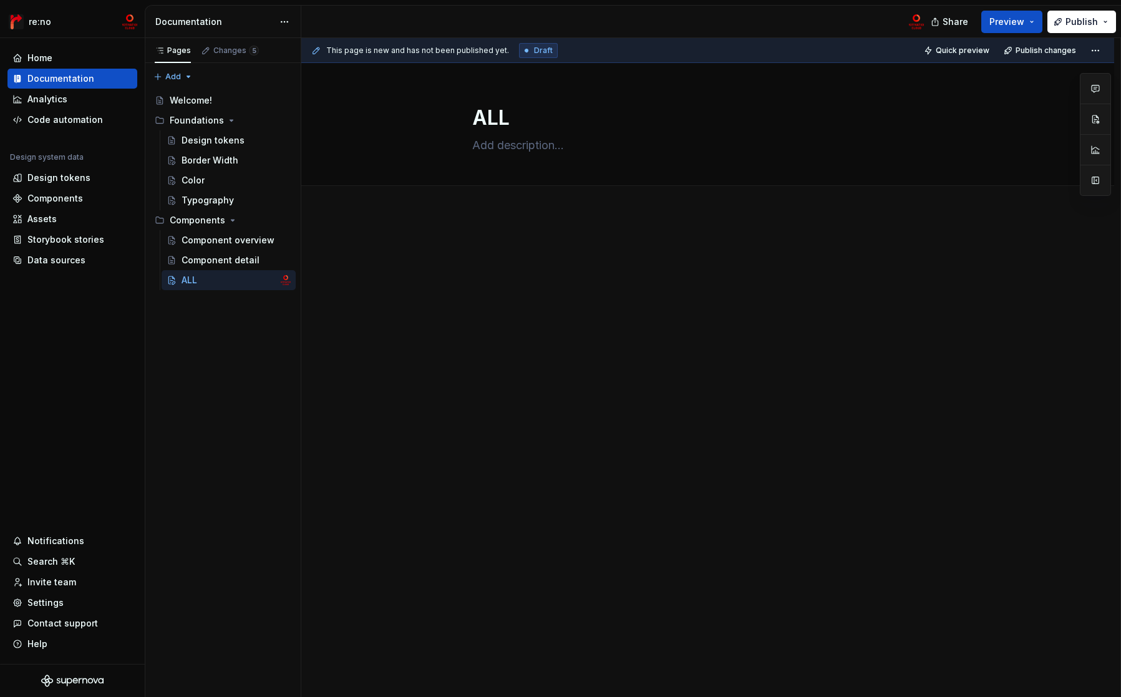
click at [498, 246] on p at bounding box center [708, 250] width 472 height 15
click at [450, 253] on div at bounding box center [707, 363] width 813 height 301
click at [513, 311] on div at bounding box center [707, 363] width 813 height 301
click at [445, 271] on button "button" at bounding box center [445, 272] width 17 height 17
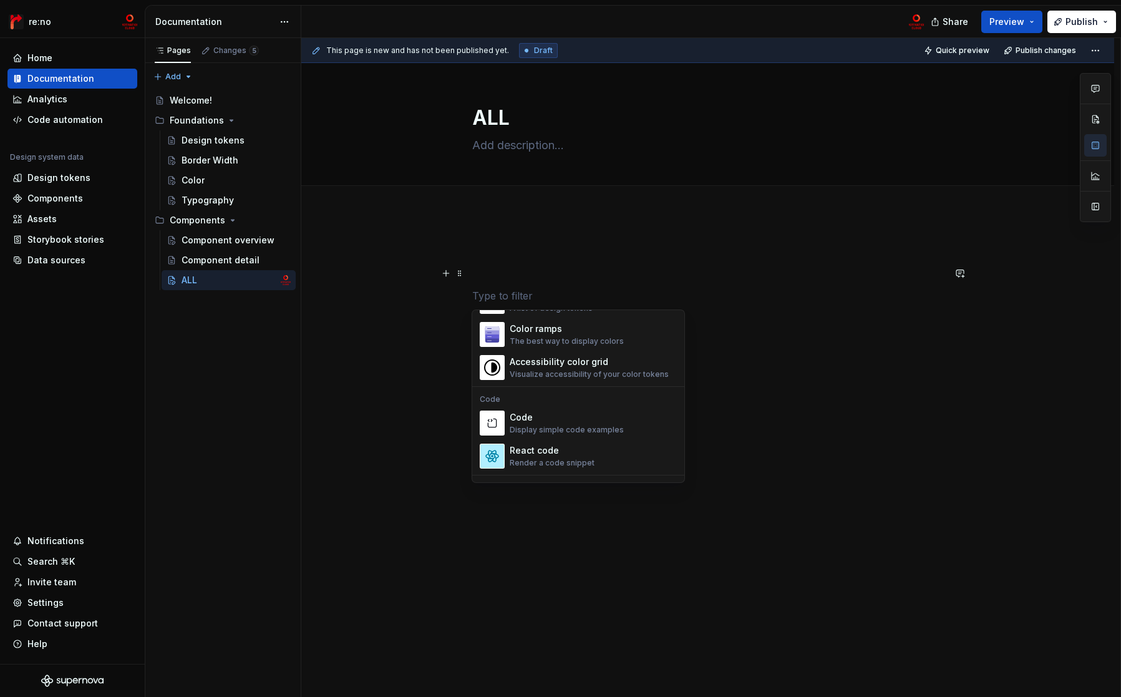
scroll to position [1143, 0]
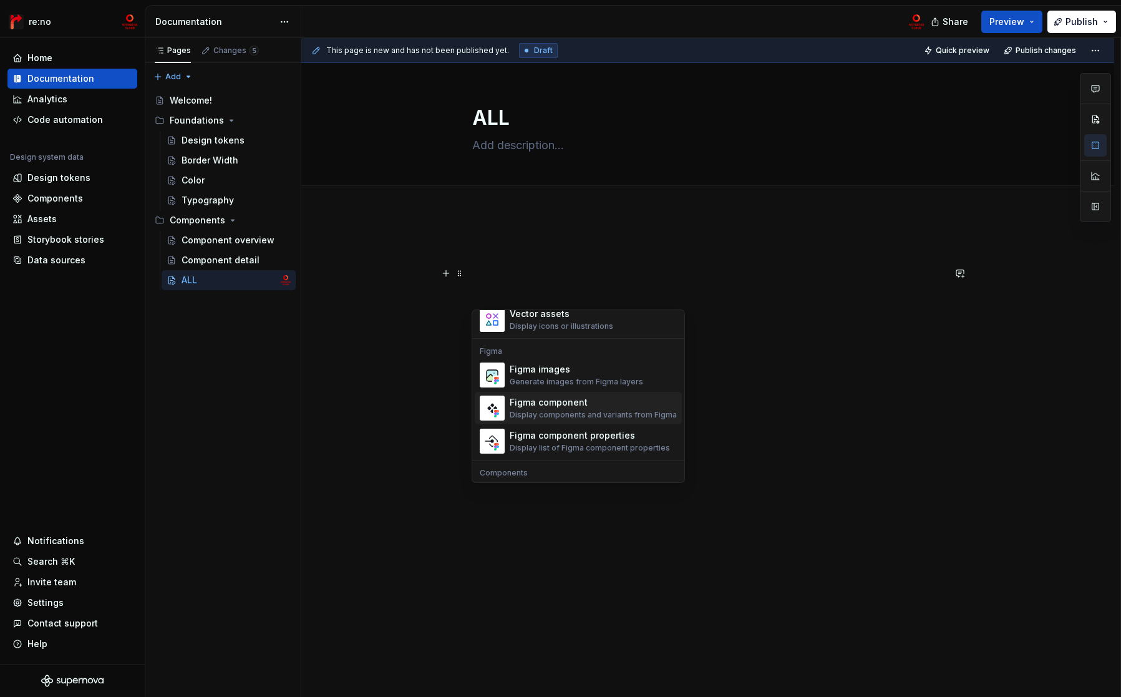
click at [599, 407] on div "Figma component" at bounding box center [593, 402] width 167 height 12
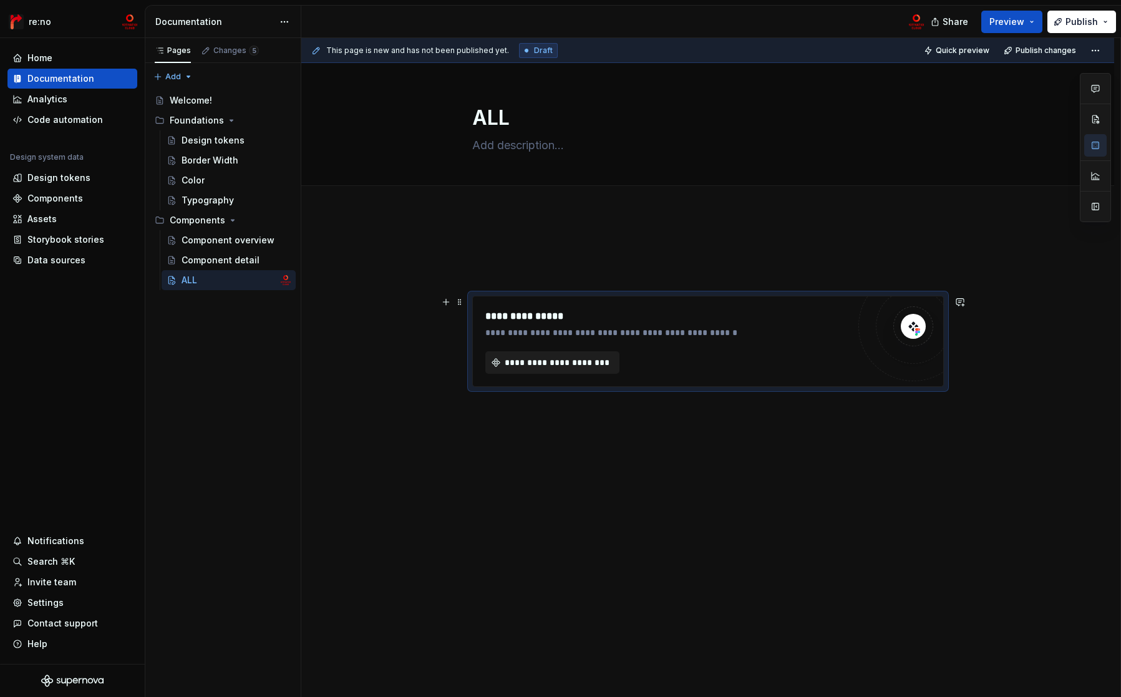
click at [581, 363] on span "**********" at bounding box center [557, 362] width 108 height 12
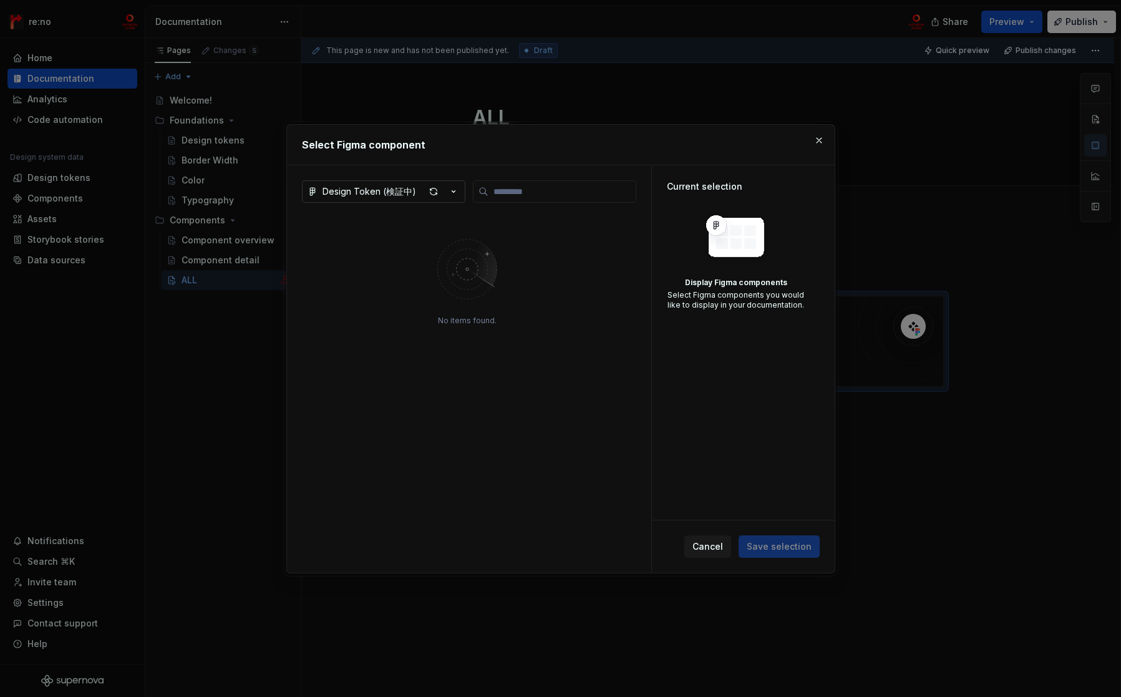
click at [391, 193] on div "Design Token (検証中)" at bounding box center [369, 191] width 94 height 12
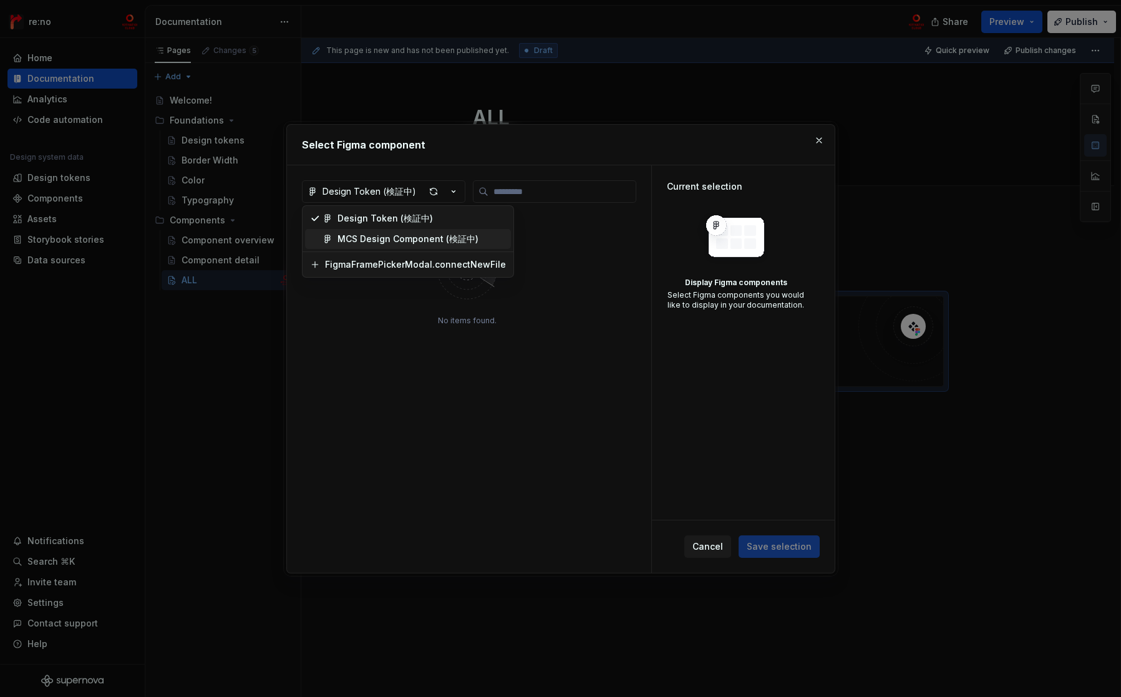
click at [388, 240] on div "MCS Design Component (検証中)" at bounding box center [407, 239] width 141 height 12
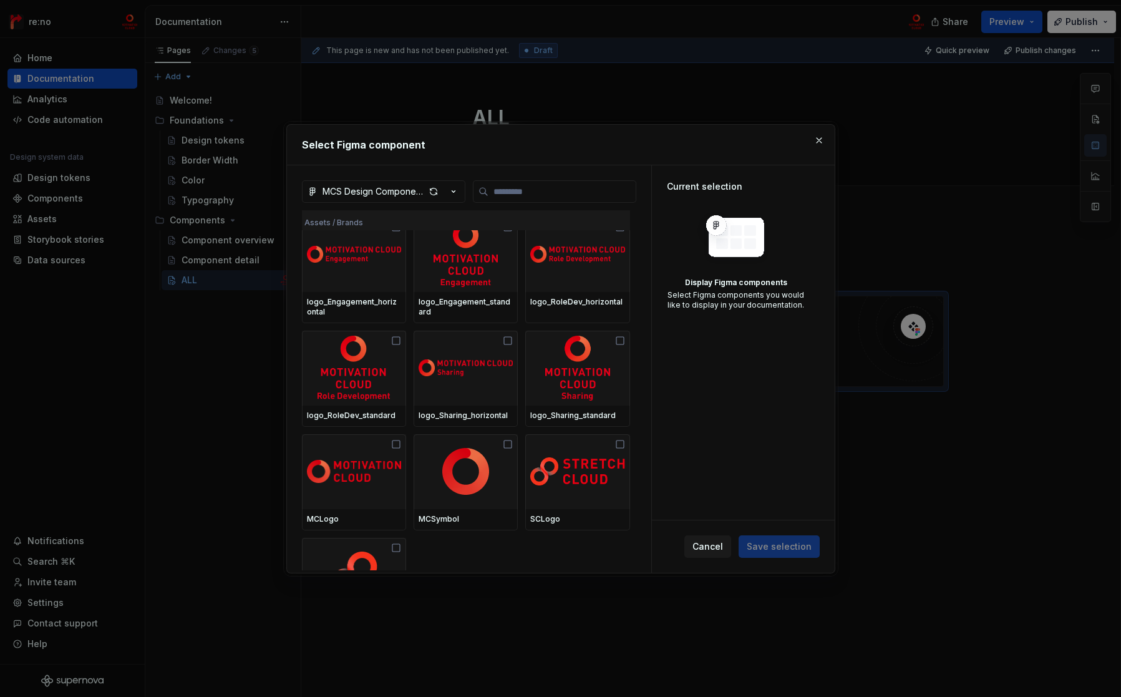
scroll to position [6782, 0]
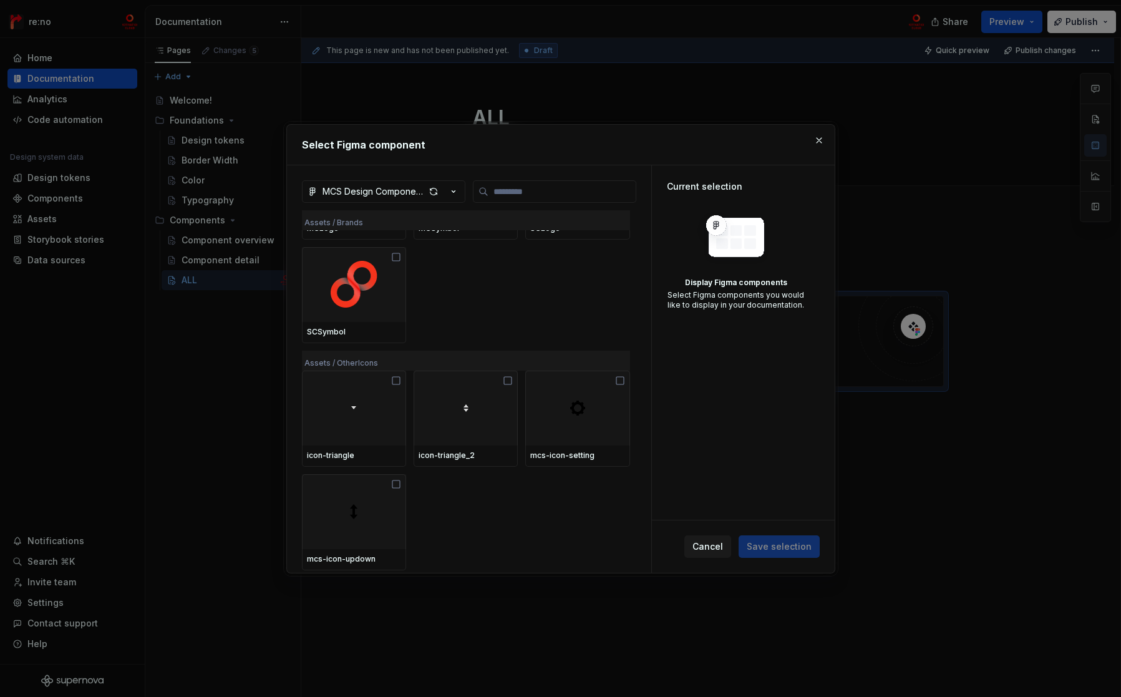
click at [382, 362] on div "Assets / OtherIcons" at bounding box center [466, 361] width 328 height 20
click at [353, 364] on div "Assets / OtherIcons" at bounding box center [466, 361] width 328 height 20
click at [451, 189] on icon "button" at bounding box center [453, 191] width 12 height 12
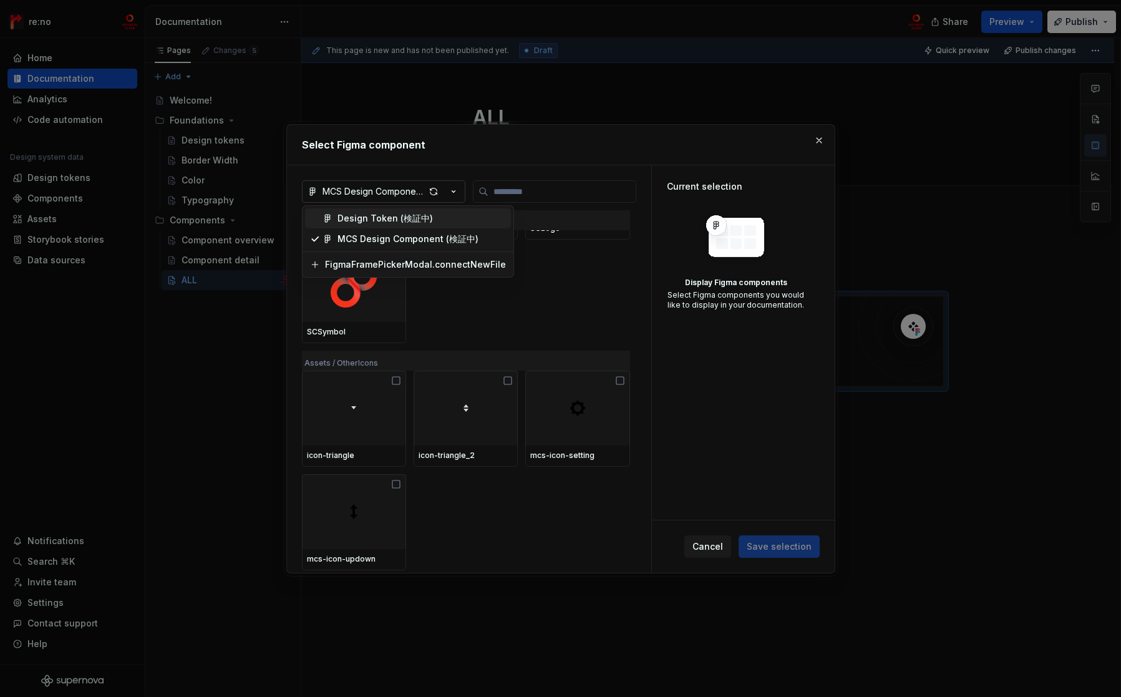
type textarea "*"
click at [451, 189] on div "Select Figma component MCS Design Component (検証中) Assets / Brands MCLogo MCSymb…" at bounding box center [560, 348] width 1121 height 697
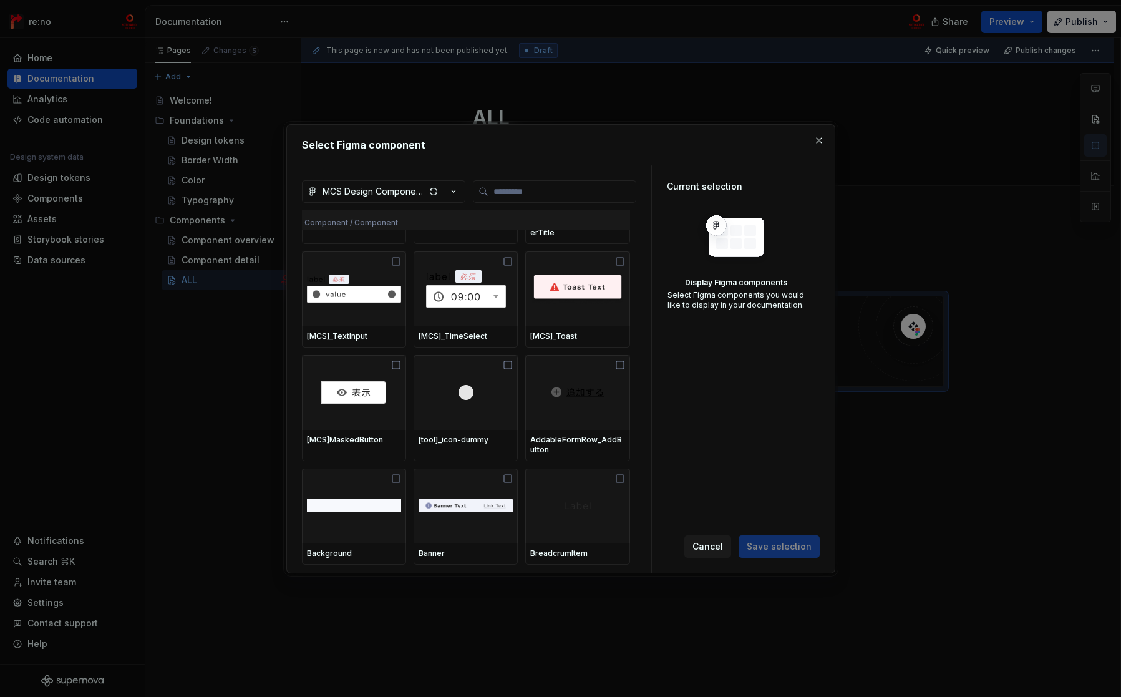
scroll to position [0, 0]
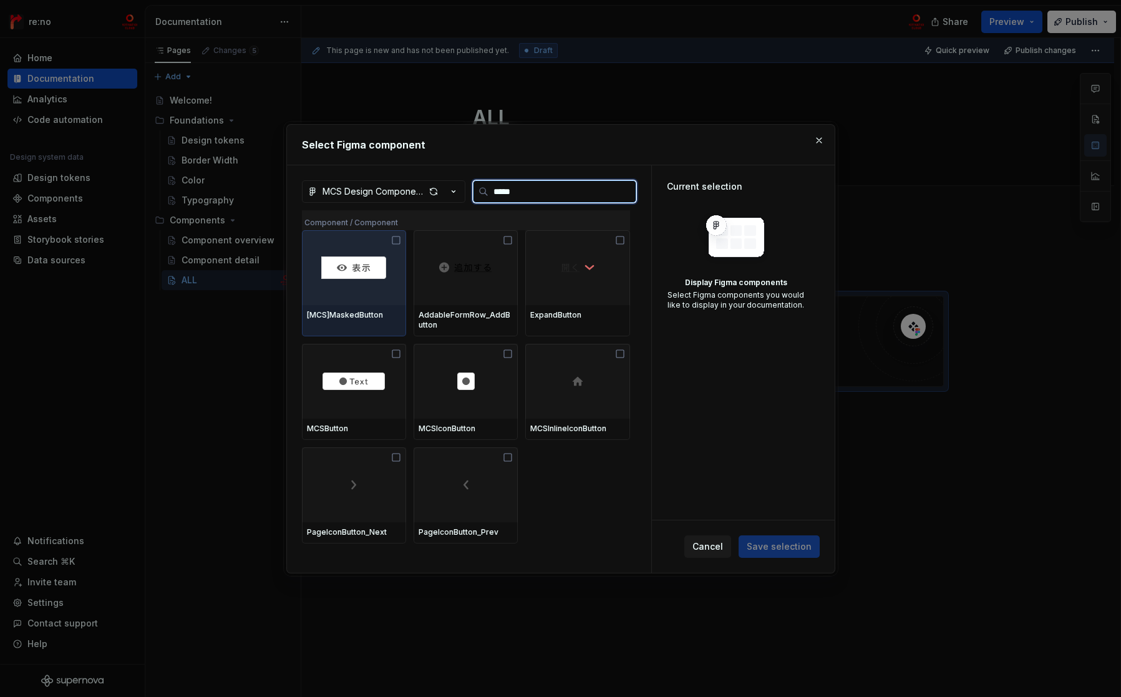
type input "******"
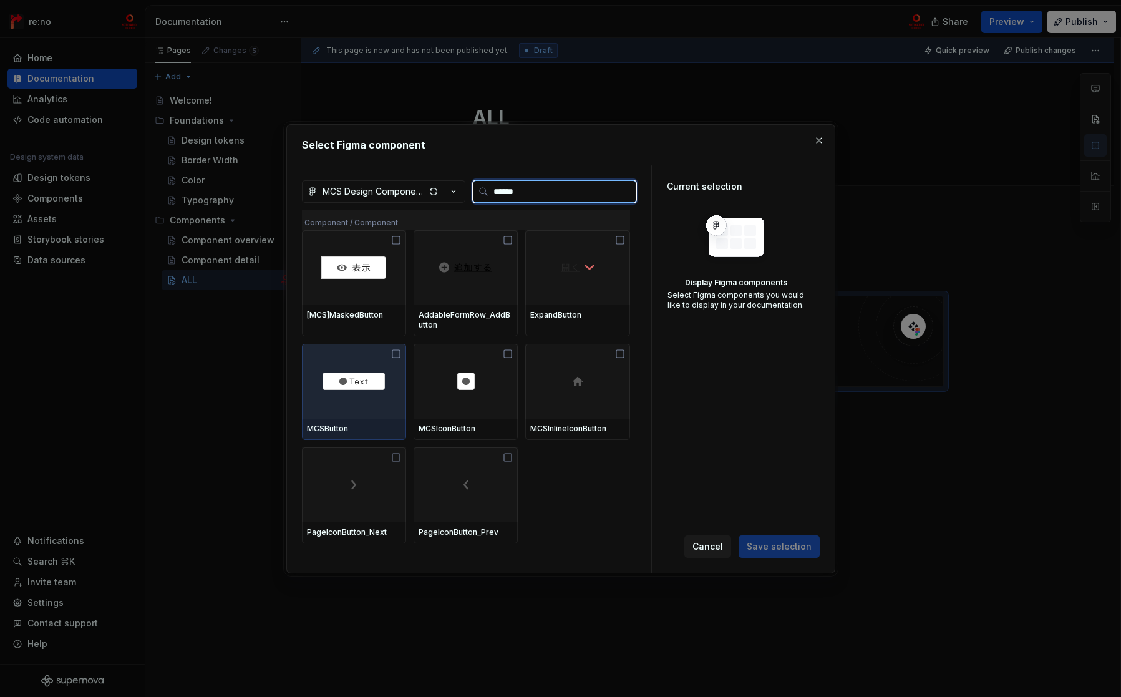
click at [398, 353] on icon at bounding box center [396, 354] width 10 height 10
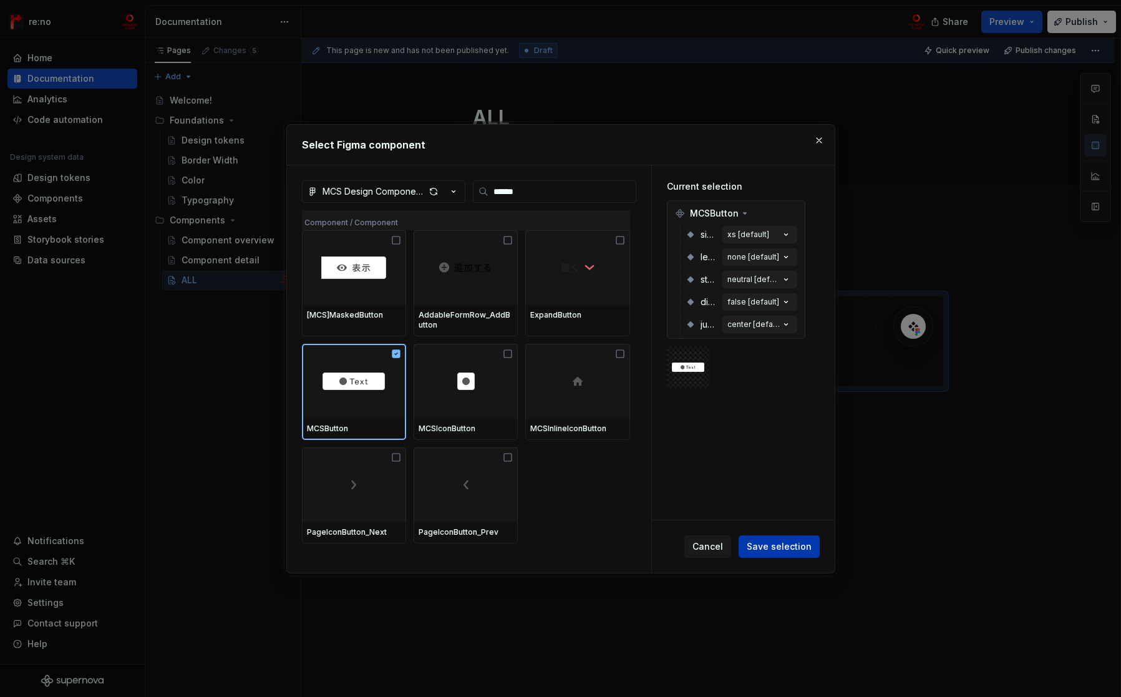
click at [775, 547] on span "Save selection" at bounding box center [779, 546] width 65 height 12
type textarea "*"
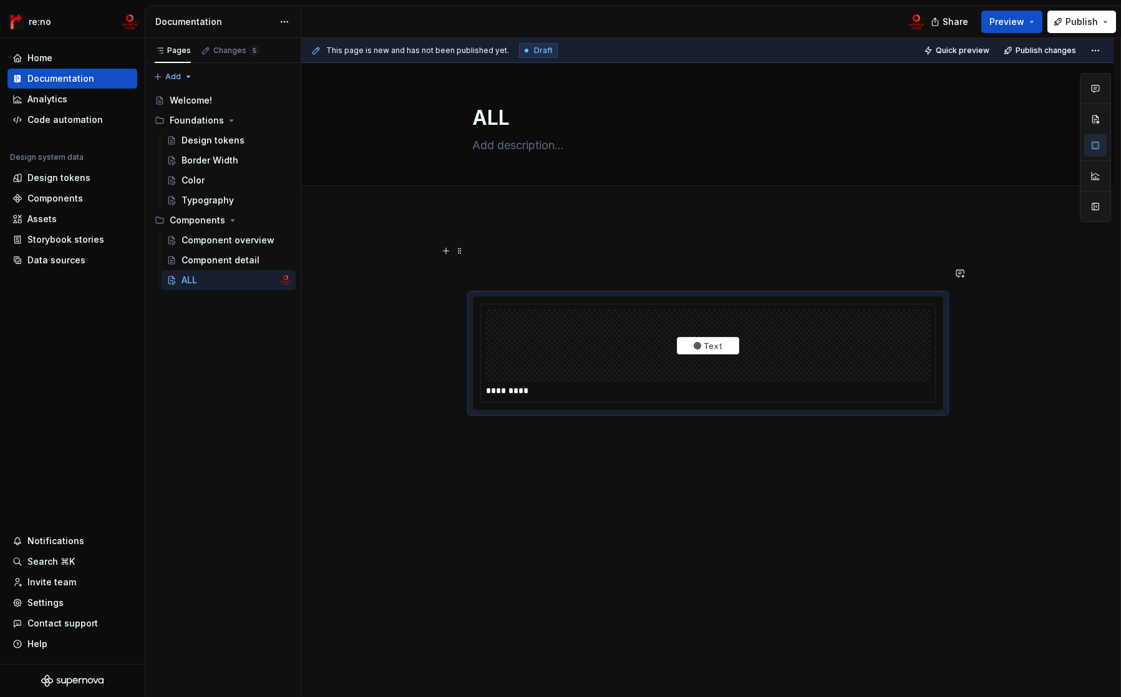
click at [540, 252] on p at bounding box center [708, 250] width 472 height 15
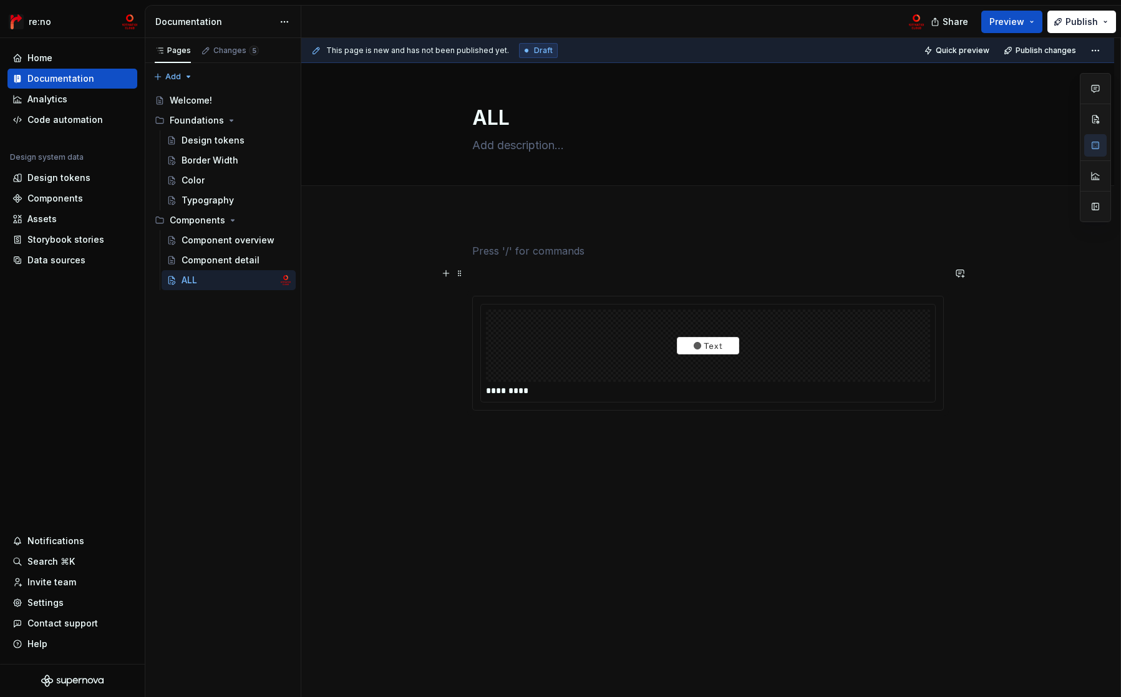
click at [525, 273] on p at bounding box center [708, 273] width 472 height 15
click at [576, 335] on div at bounding box center [708, 323] width 444 height 72
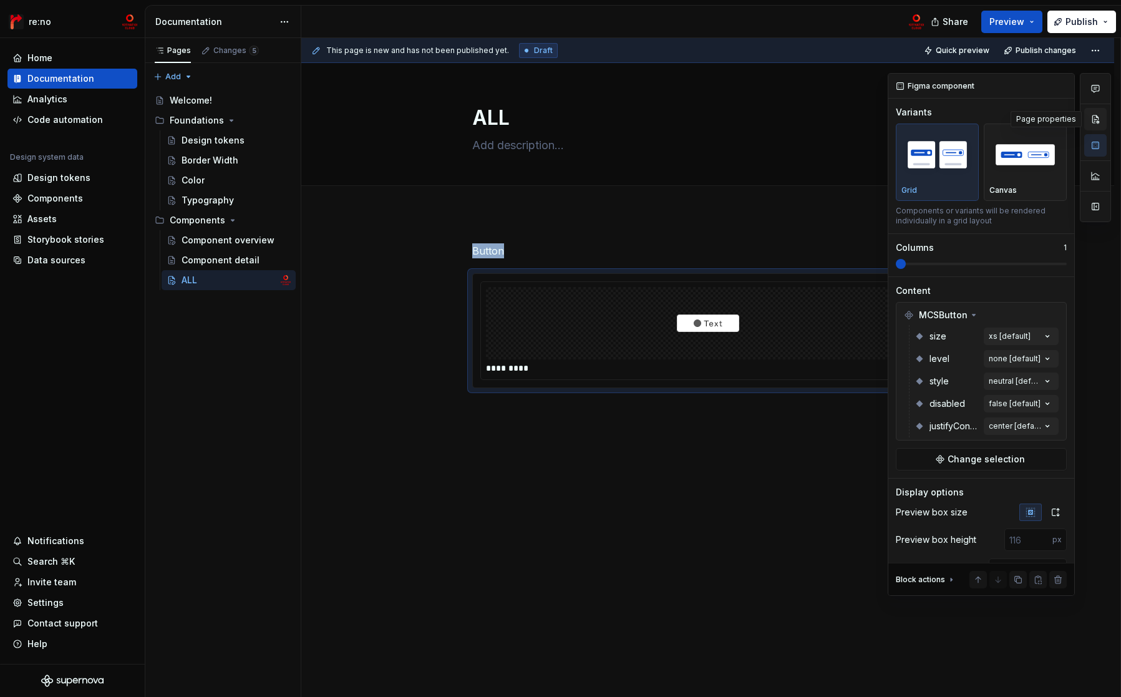
click at [1096, 122] on button "button" at bounding box center [1095, 119] width 22 height 22
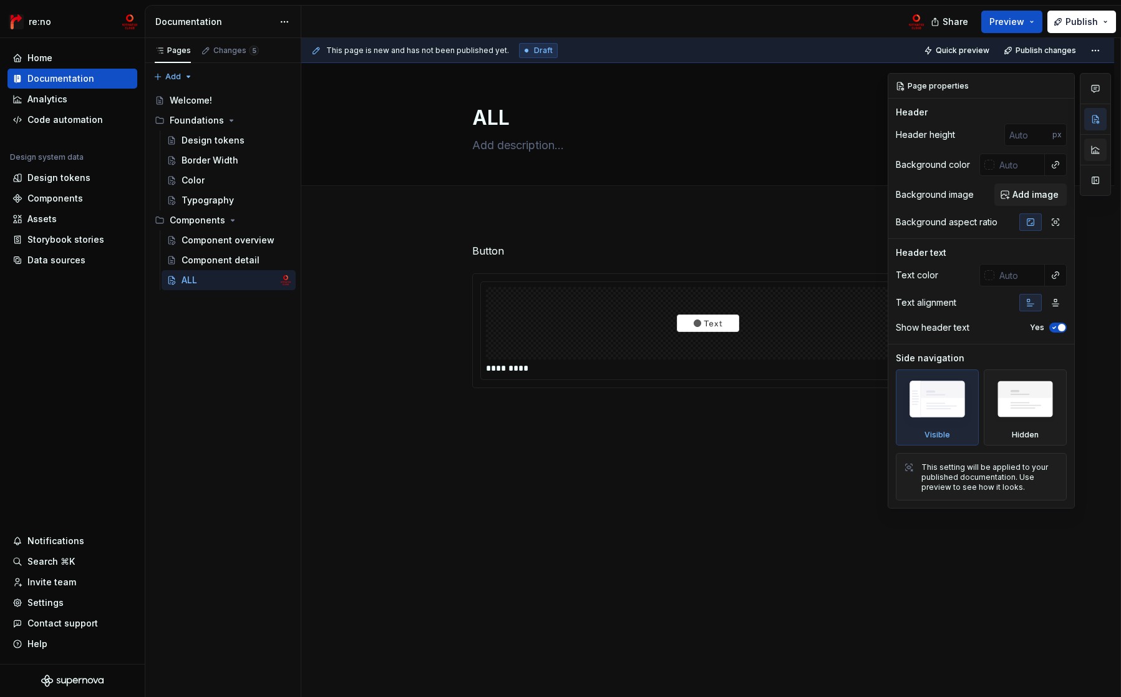
click at [1093, 147] on button "button" at bounding box center [1095, 149] width 22 height 22
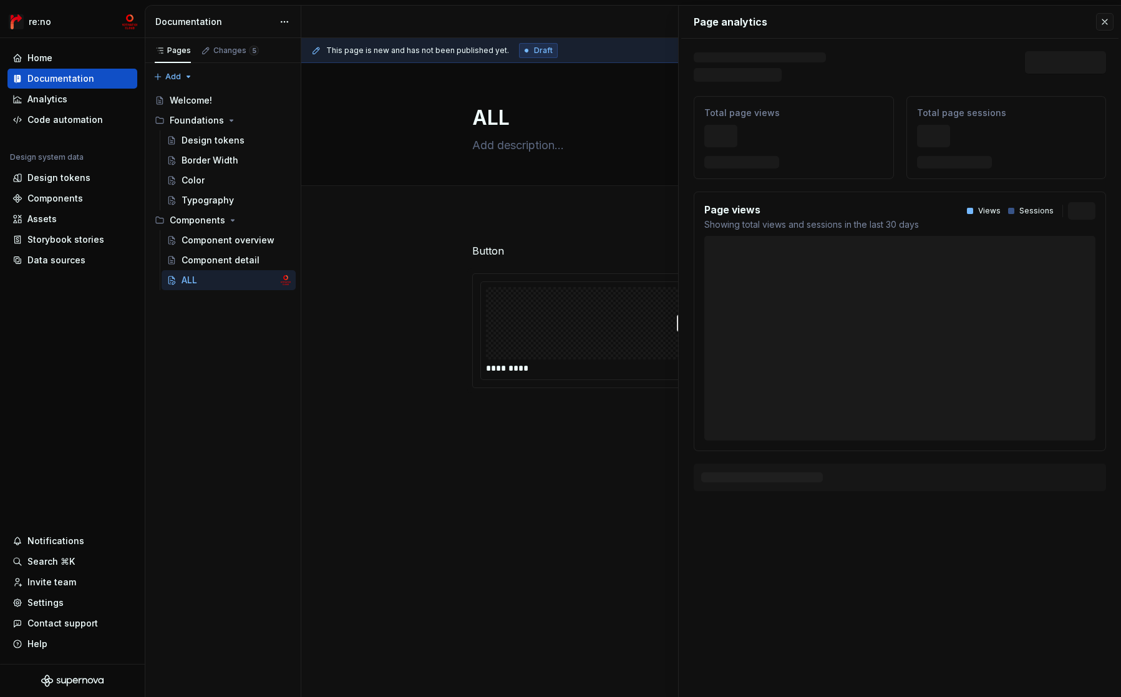
click at [1095, 86] on div "Page analytics Text defining the skeleton width Skeleton width Last 30 days Tot…" at bounding box center [900, 256] width 442 height 500
click at [1106, 19] on button "button" at bounding box center [1104, 21] width 17 height 17
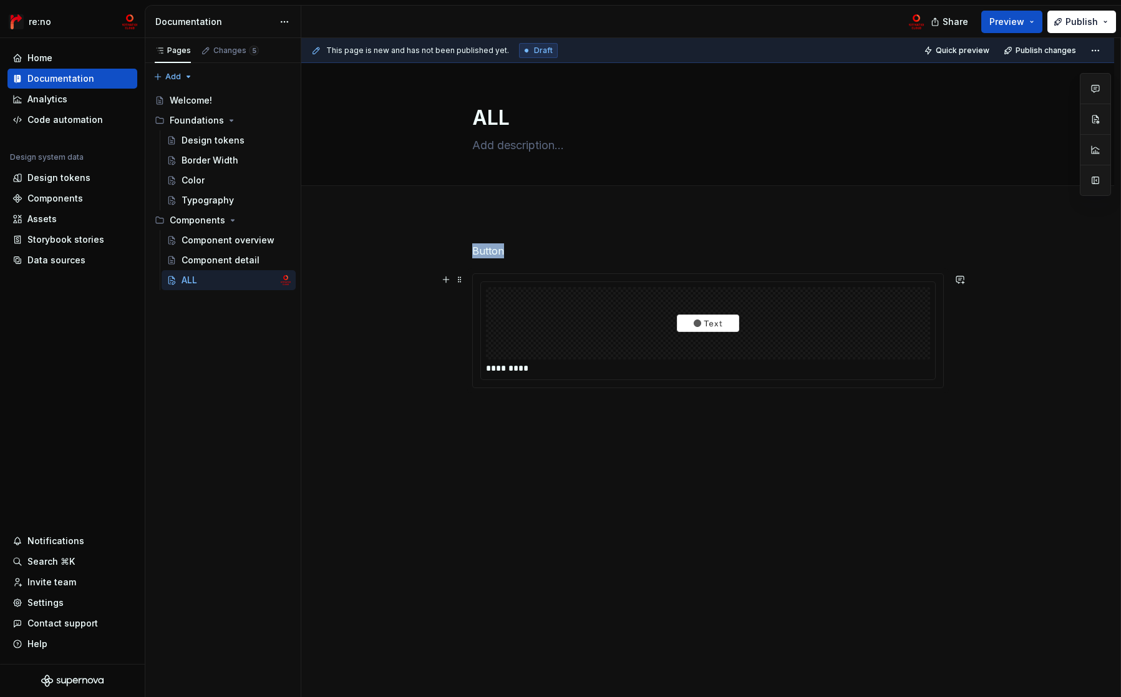
click at [847, 304] on div at bounding box center [708, 323] width 444 height 72
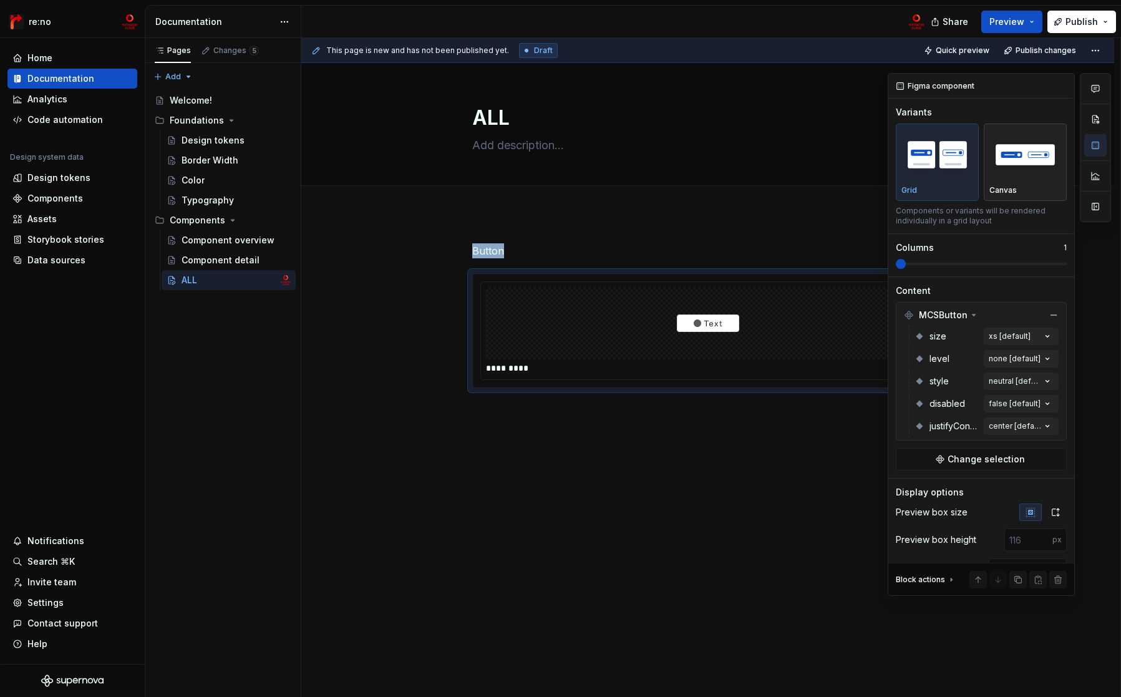
click at [1040, 161] on img "button" at bounding box center [1025, 155] width 72 height 46
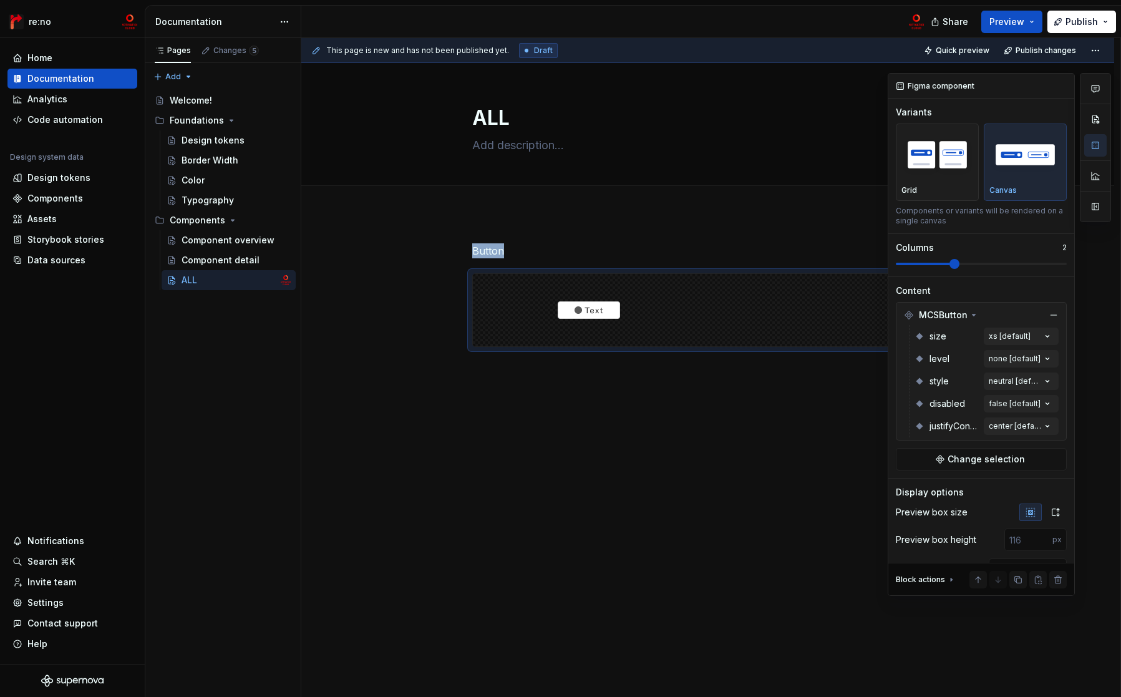
click at [959, 269] on span at bounding box center [954, 264] width 10 height 10
click at [970, 316] on icon at bounding box center [974, 315] width 10 height 10
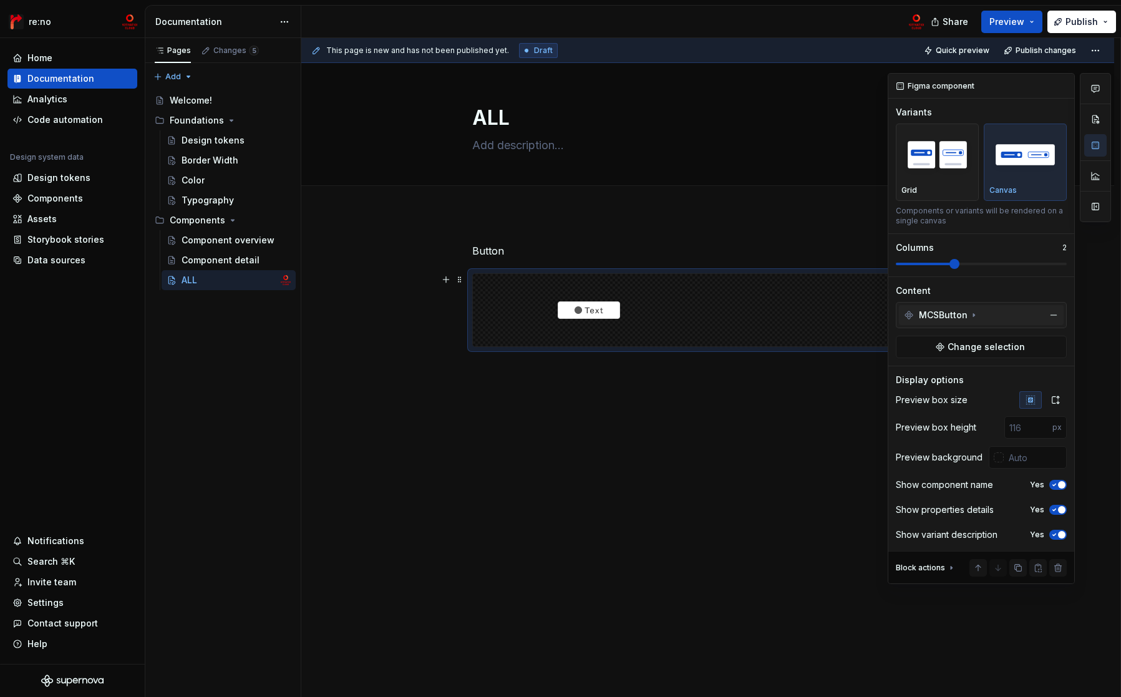
click at [970, 314] on icon at bounding box center [974, 315] width 10 height 10
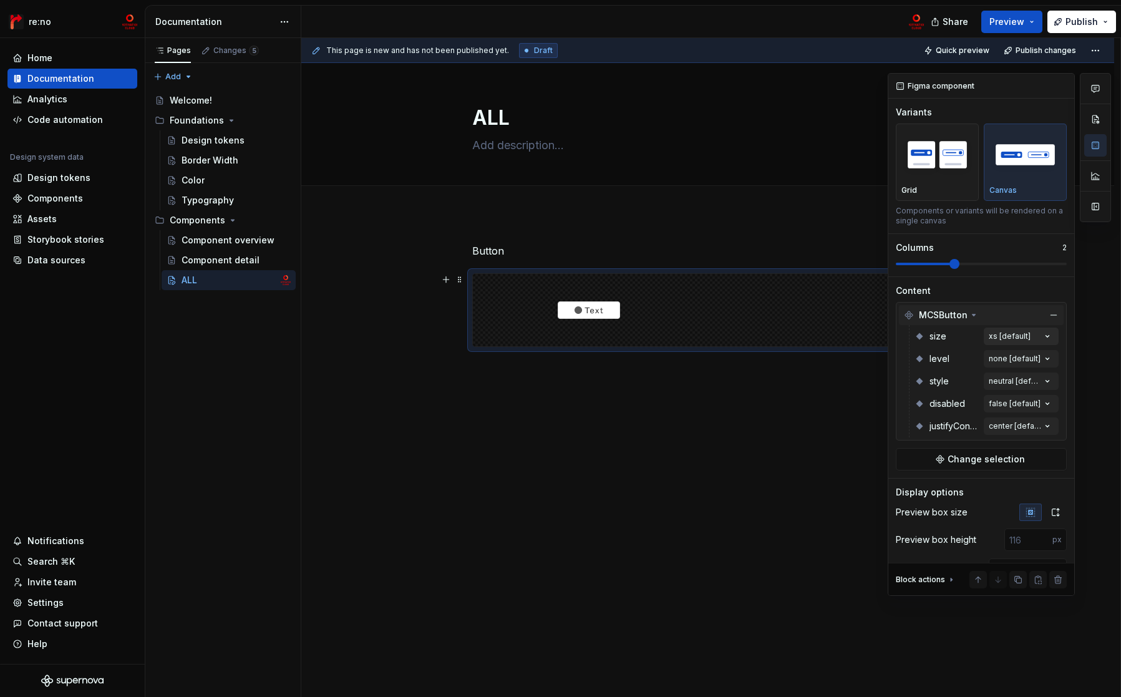
click at [1029, 335] on div "Comments Open comments No comments yet Select ‘Comment’ from the block context …" at bounding box center [999, 334] width 223 height 523
click at [962, 437] on div "m" at bounding box center [967, 436] width 152 height 12
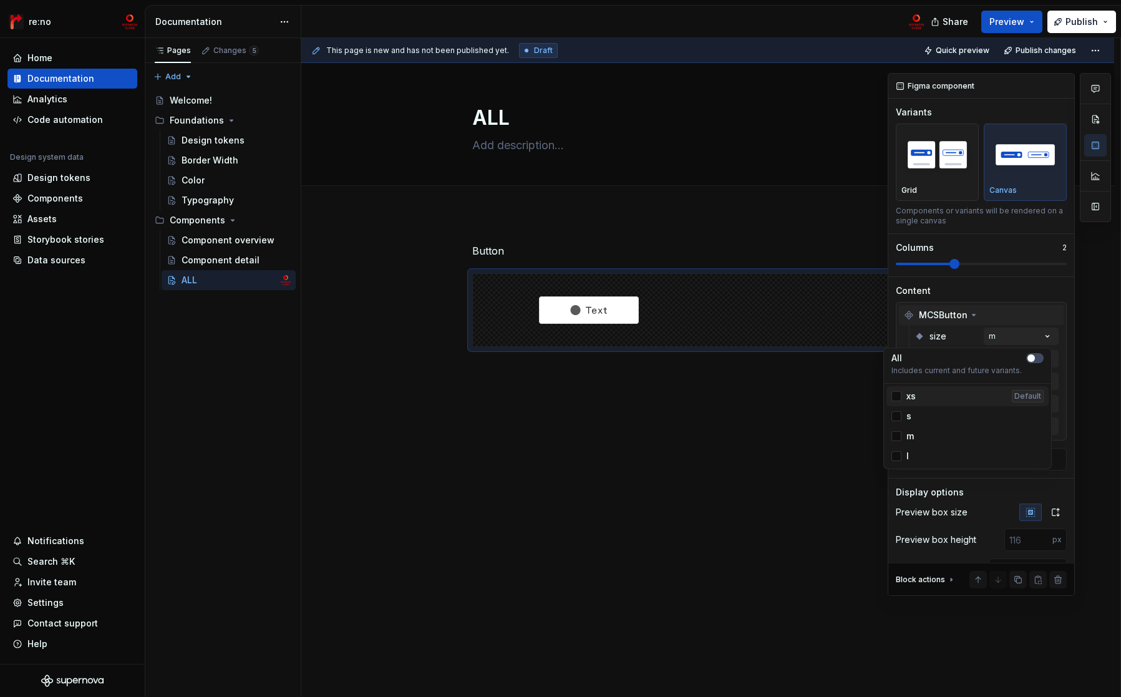
click at [931, 400] on div "xs Default" at bounding box center [967, 396] width 152 height 12
click at [931, 419] on div "s" at bounding box center [967, 416] width 152 height 12
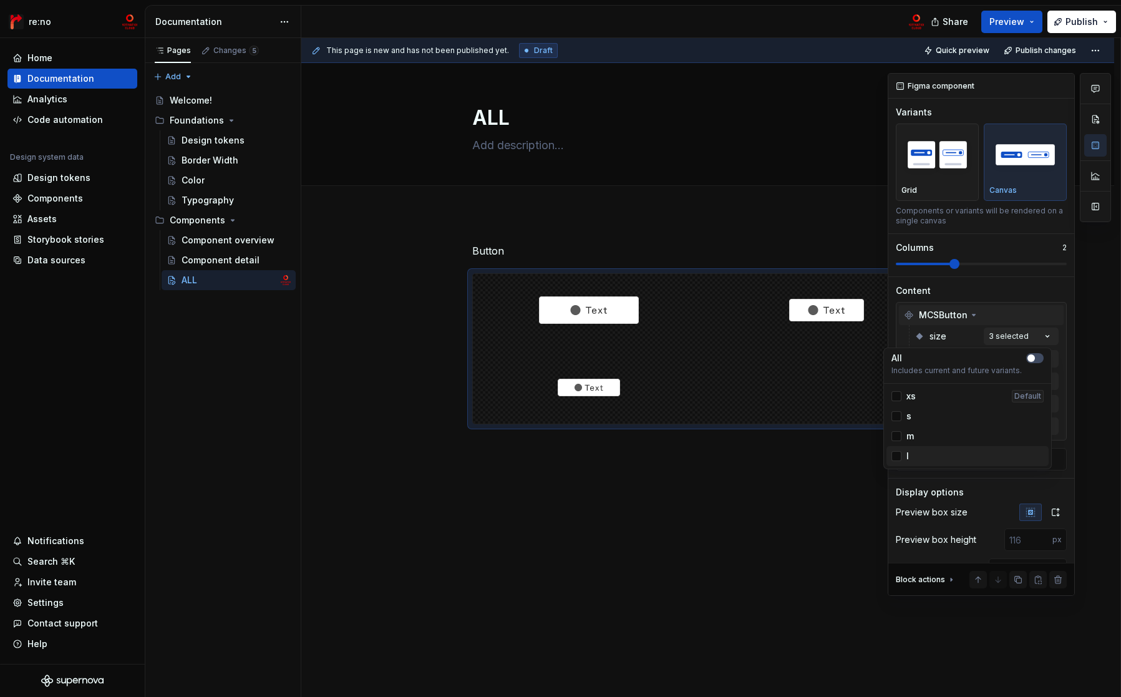
click at [927, 454] on div "l" at bounding box center [967, 456] width 152 height 12
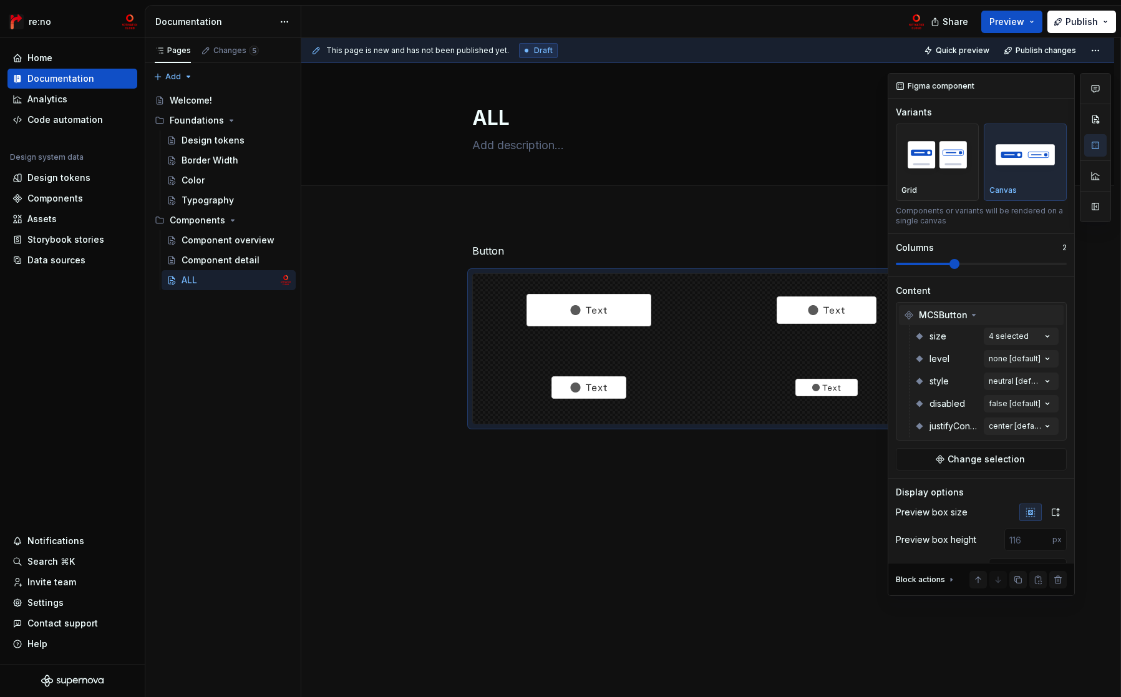
click at [999, 315] on div "Comments Open comments No comments yet Select ‘Comment’ from the block context …" at bounding box center [999, 334] width 223 height 523
click at [1001, 359] on div "Comments Open comments No comments yet Select ‘Comment’ from the block context …" at bounding box center [999, 334] width 223 height 523
click at [941, 419] on div "none Default" at bounding box center [967, 418] width 152 height 12
click at [938, 437] on div "one" at bounding box center [967, 438] width 152 height 12
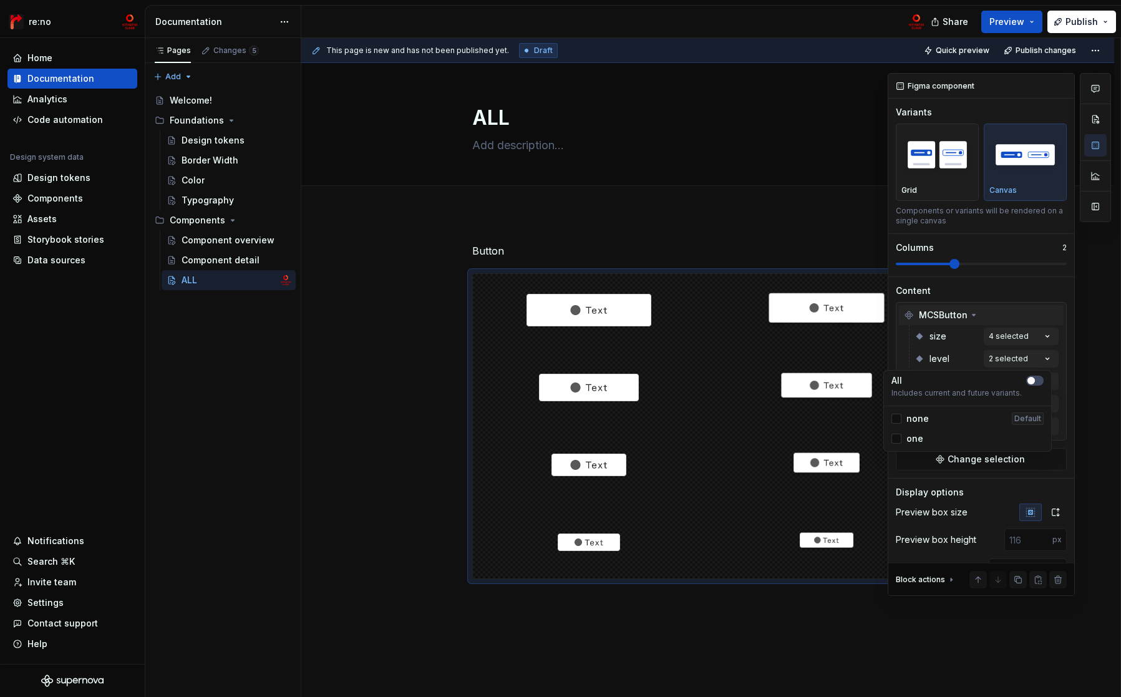
click at [978, 287] on div "Comments Open comments No comments yet Select ‘Comment’ from the block context …" at bounding box center [999, 334] width 223 height 523
click at [999, 377] on div "Comments Open comments No comments yet Select ‘Comment’ from the block context …" at bounding box center [999, 334] width 223 height 523
click at [1007, 288] on div "Comments Open comments No comments yet Select ‘Comment’ from the block context …" at bounding box center [999, 334] width 223 height 523
click at [1019, 380] on div "Comments Open comments No comments yet Select ‘Comment’ from the block context …" at bounding box center [999, 334] width 223 height 523
click at [1030, 402] on span "button" at bounding box center [1030, 402] width 7 height 7
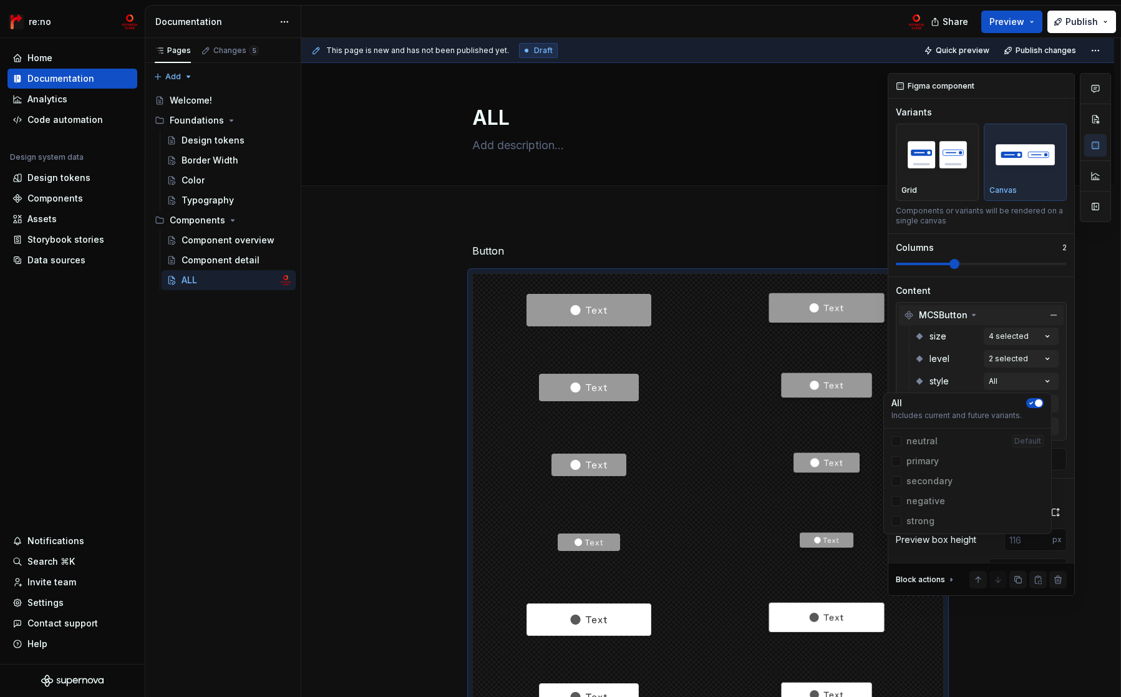
click at [959, 377] on div "Comments Open comments No comments yet Select ‘Comment’ from the block context …" at bounding box center [999, 334] width 223 height 523
click at [1002, 401] on div "Comments Open comments No comments yet Select ‘Comment’ from the block context …" at bounding box center [999, 334] width 223 height 523
click at [1039, 426] on button "button" at bounding box center [1034, 425] width 17 height 10
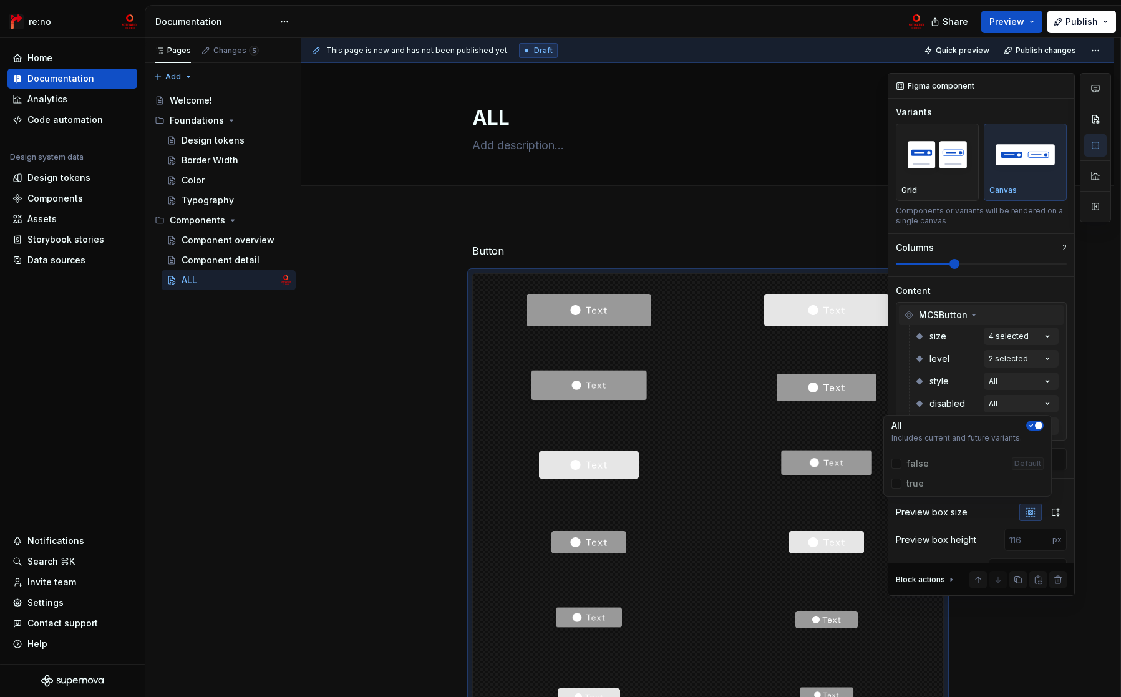
click at [957, 391] on div "Comments Open comments No comments yet Select ‘Comment’ from the block context …" at bounding box center [999, 334] width 223 height 523
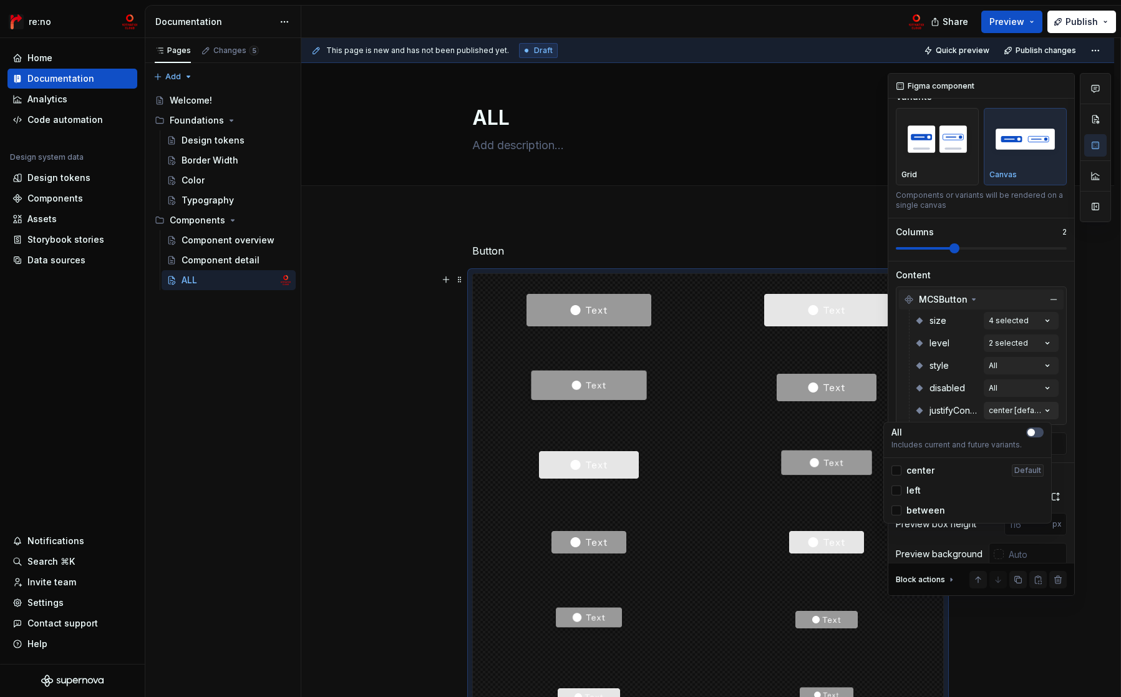
click at [998, 408] on div "Comments Open comments No comments yet Select ‘Comment’ from the block context …" at bounding box center [999, 334] width 223 height 523
click at [1034, 430] on span "button" at bounding box center [1030, 432] width 7 height 7
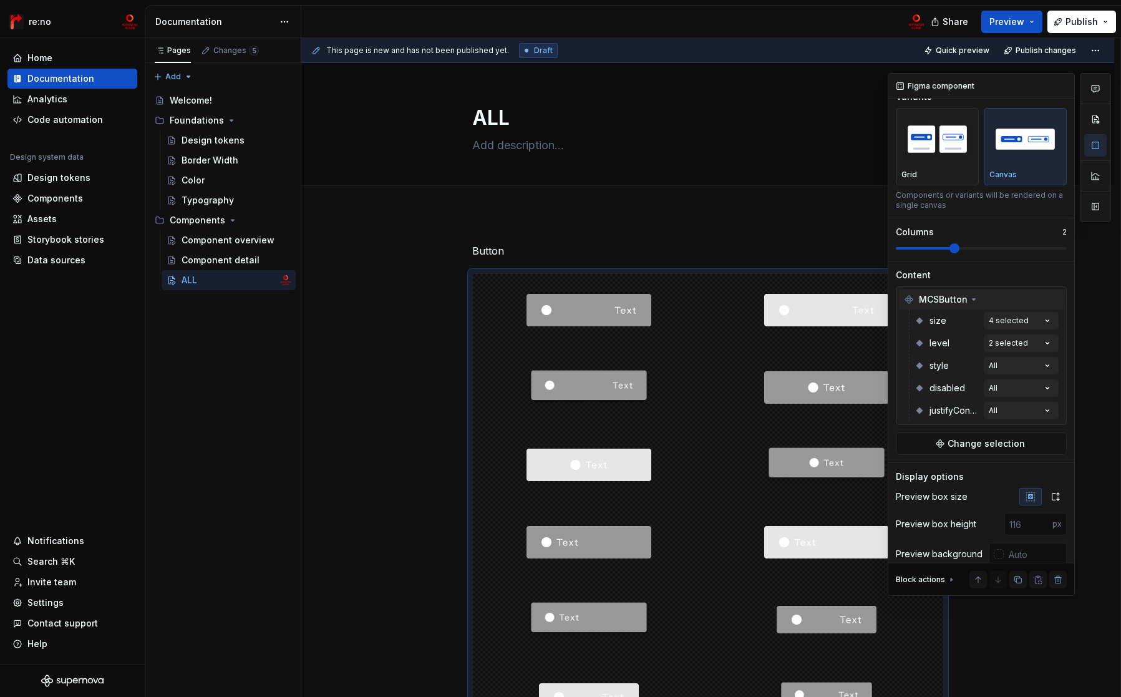
click at [964, 380] on div "Comments Open comments No comments yet Select ‘Comment’ from the block context …" at bounding box center [999, 334] width 223 height 523
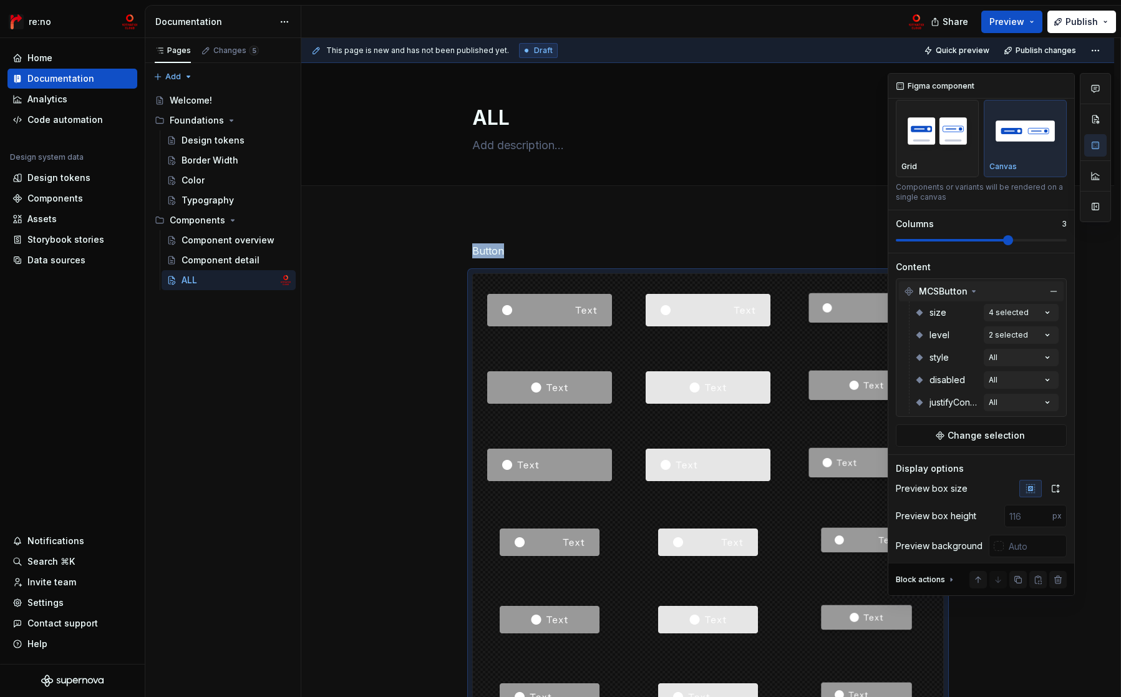
scroll to position [235, 0]
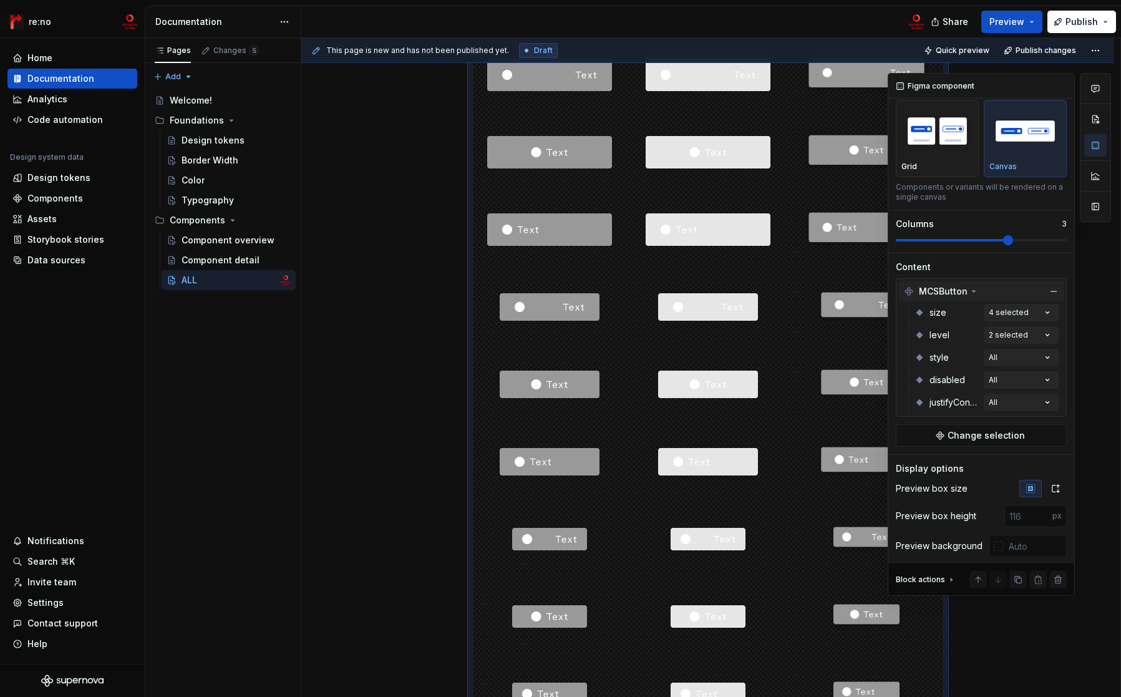
click at [1003, 242] on span at bounding box center [1008, 240] width 10 height 10
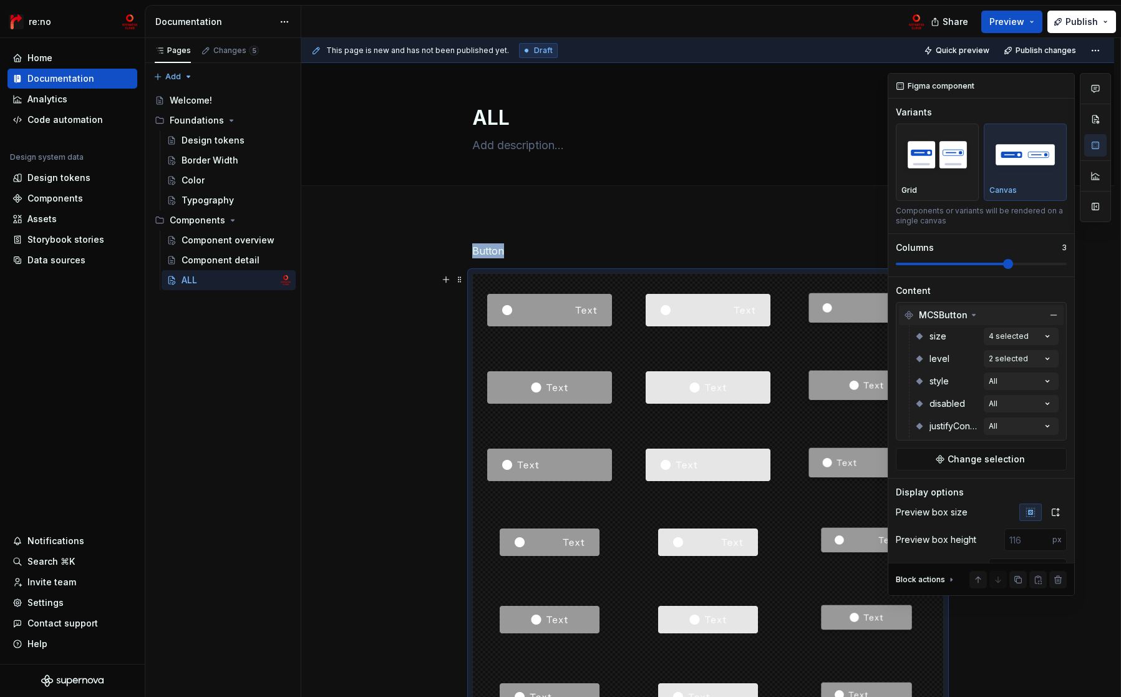
scroll to position [103, 0]
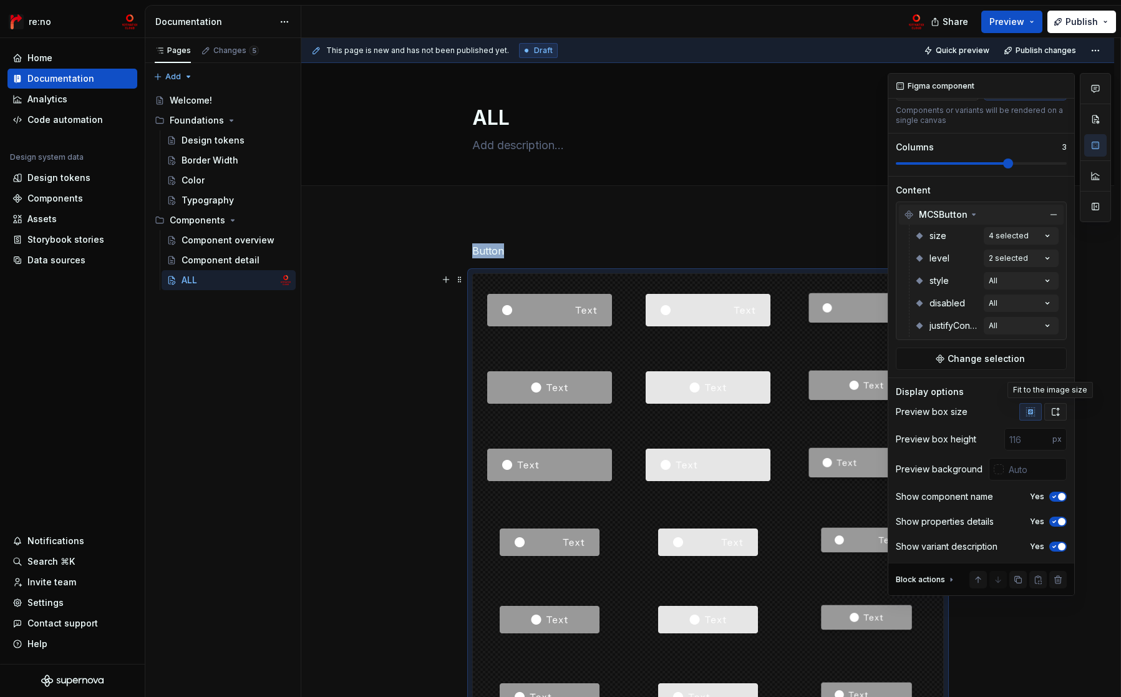
click at [1051, 409] on icon "button" at bounding box center [1055, 412] width 10 height 10
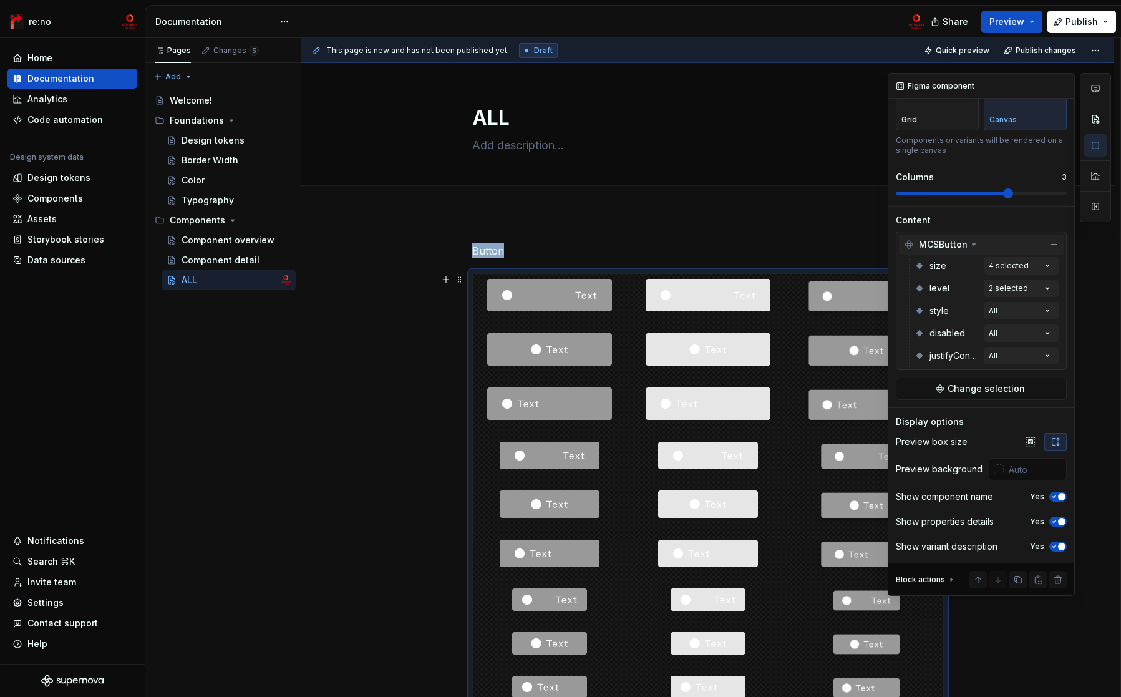
scroll to position [73, 0]
click at [1026, 440] on icon "button" at bounding box center [1030, 441] width 8 height 8
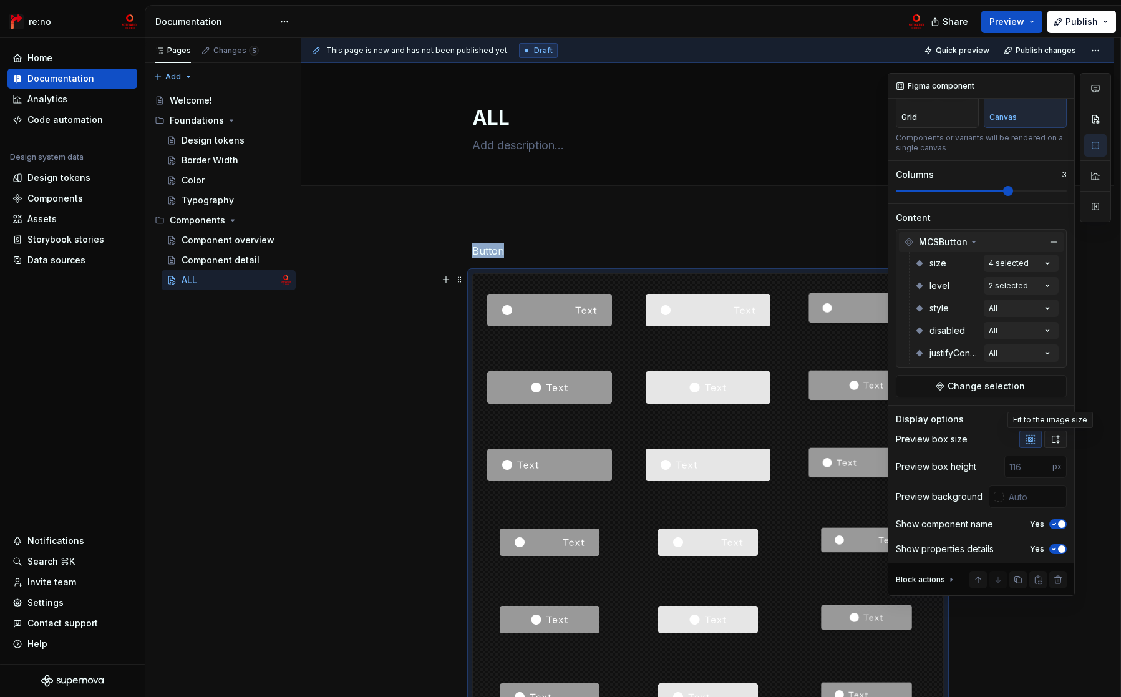
click at [1050, 436] on icon "button" at bounding box center [1055, 439] width 10 height 10
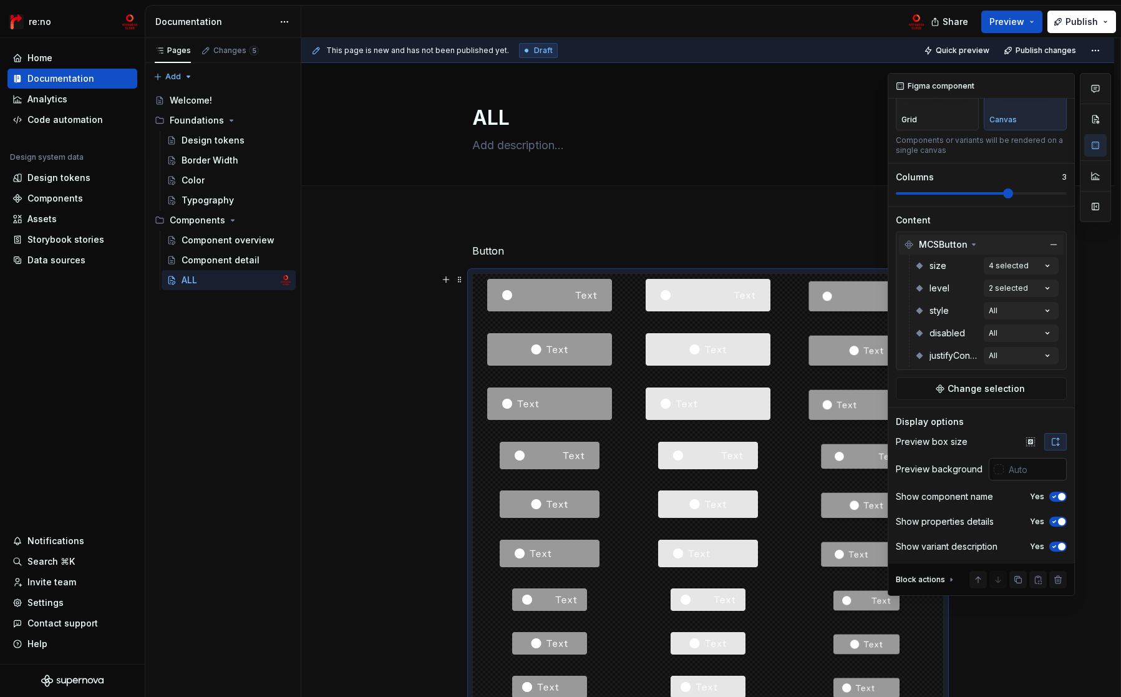
click at [995, 471] on div at bounding box center [999, 469] width 10 height 10
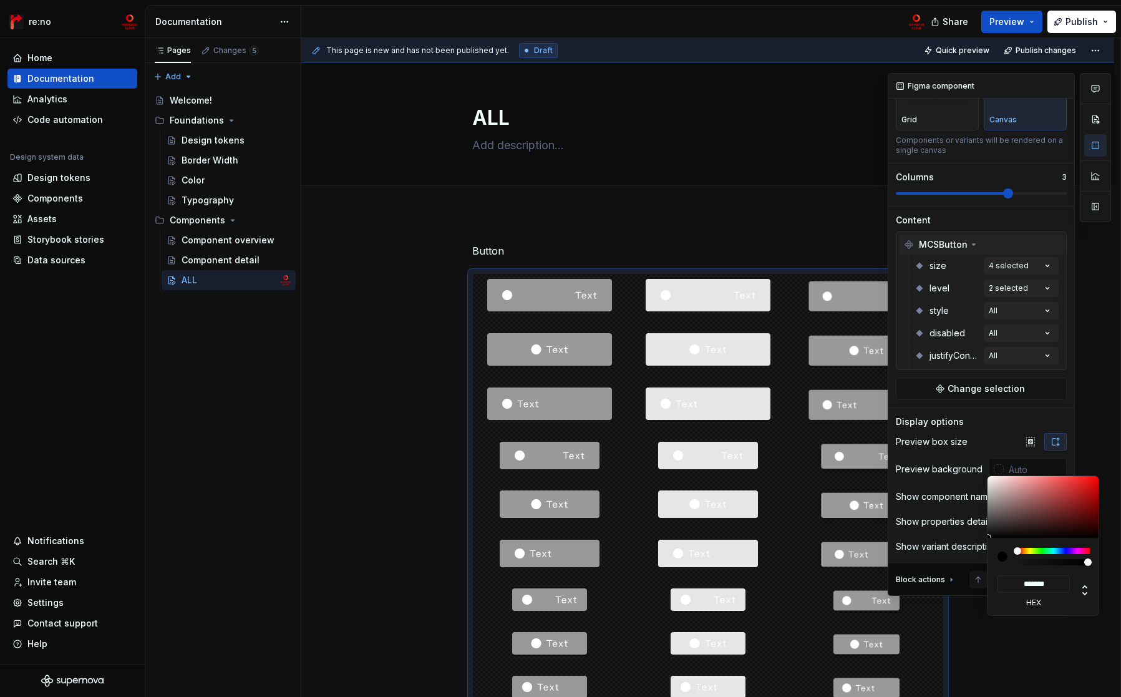
click at [947, 467] on div "Comments Open comments No comments yet Select ‘Comment’ from the block context …" at bounding box center [999, 334] width 223 height 523
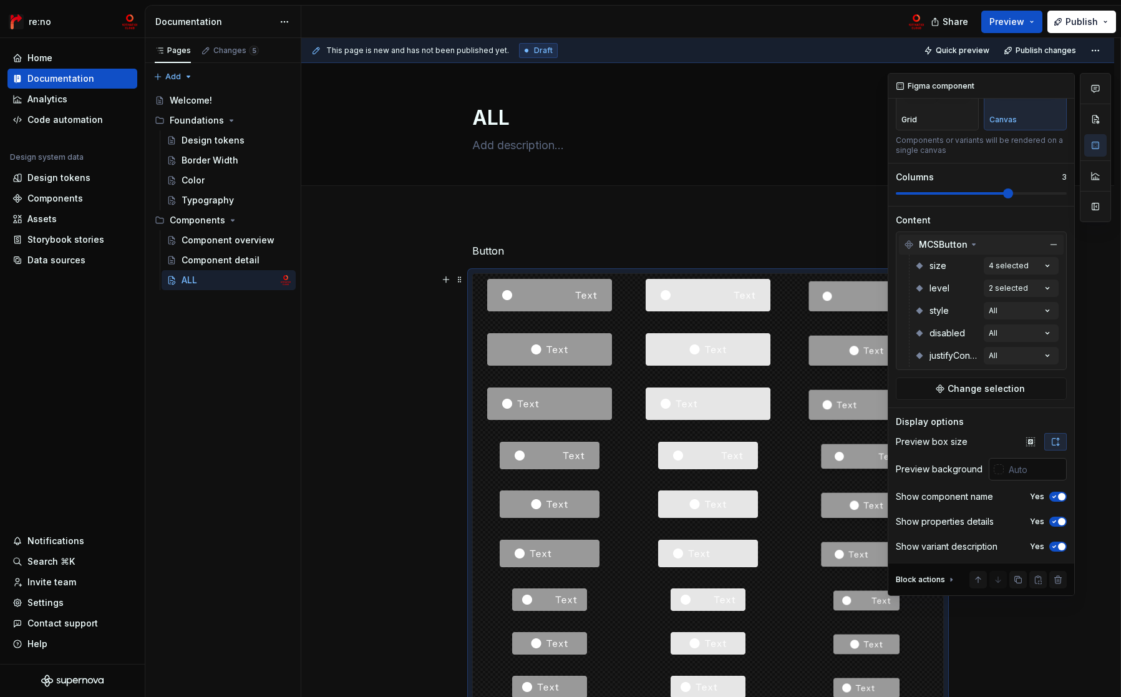
scroll to position [0, 0]
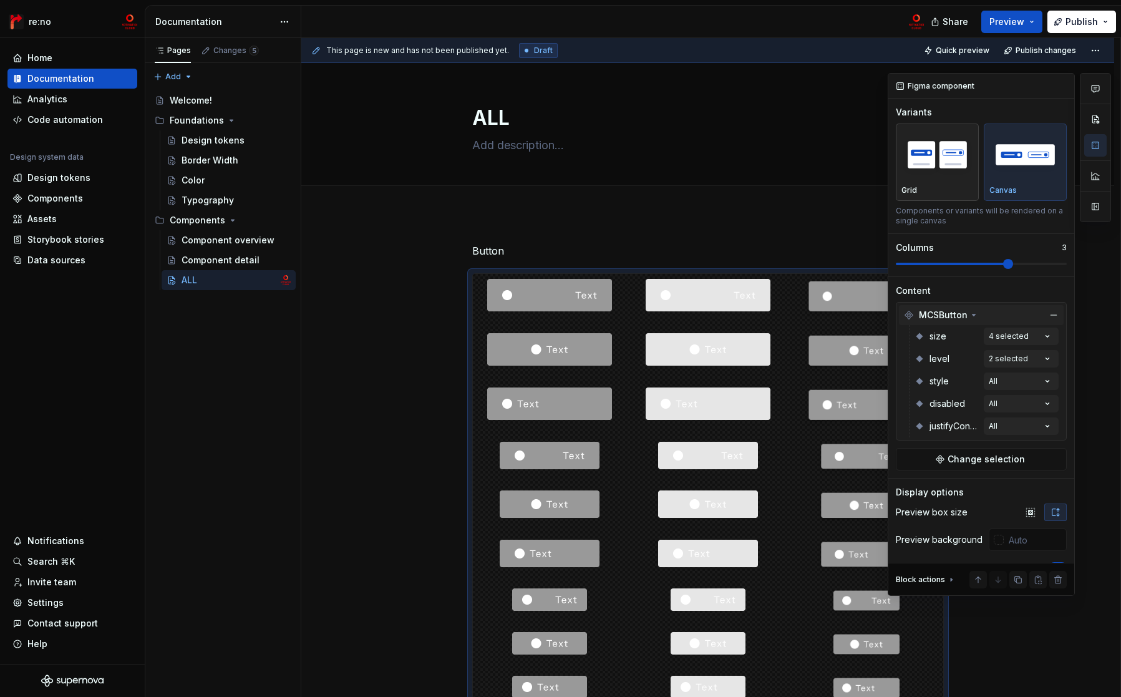
click at [968, 168] on img "button" at bounding box center [937, 155] width 72 height 46
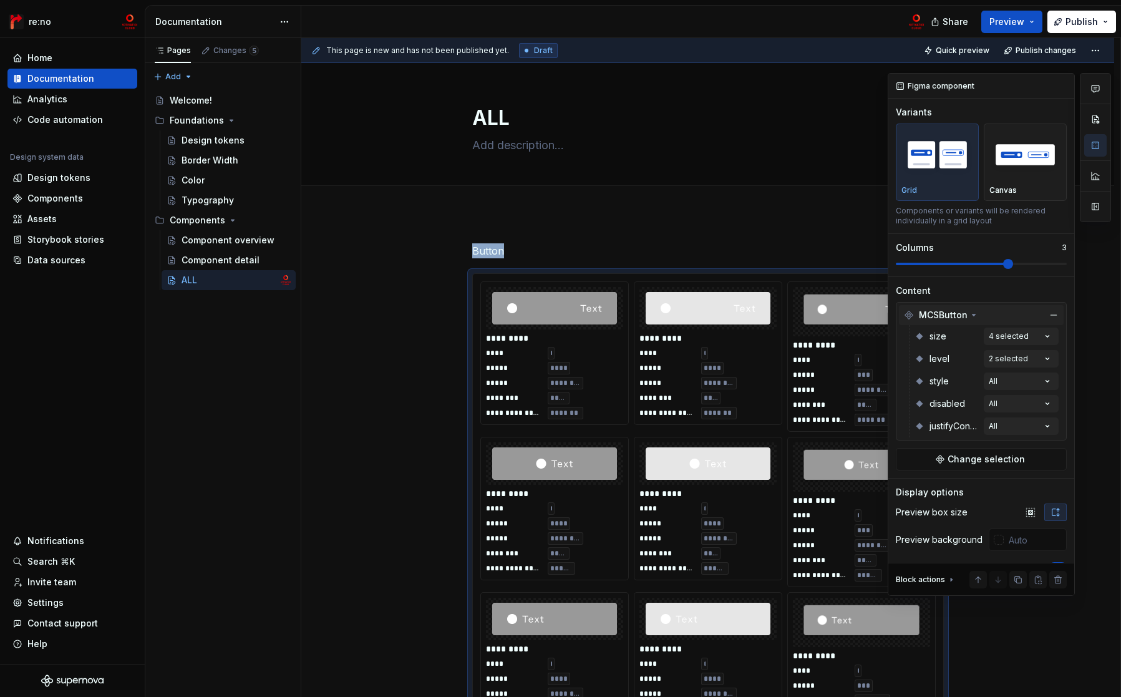
scroll to position [235, 0]
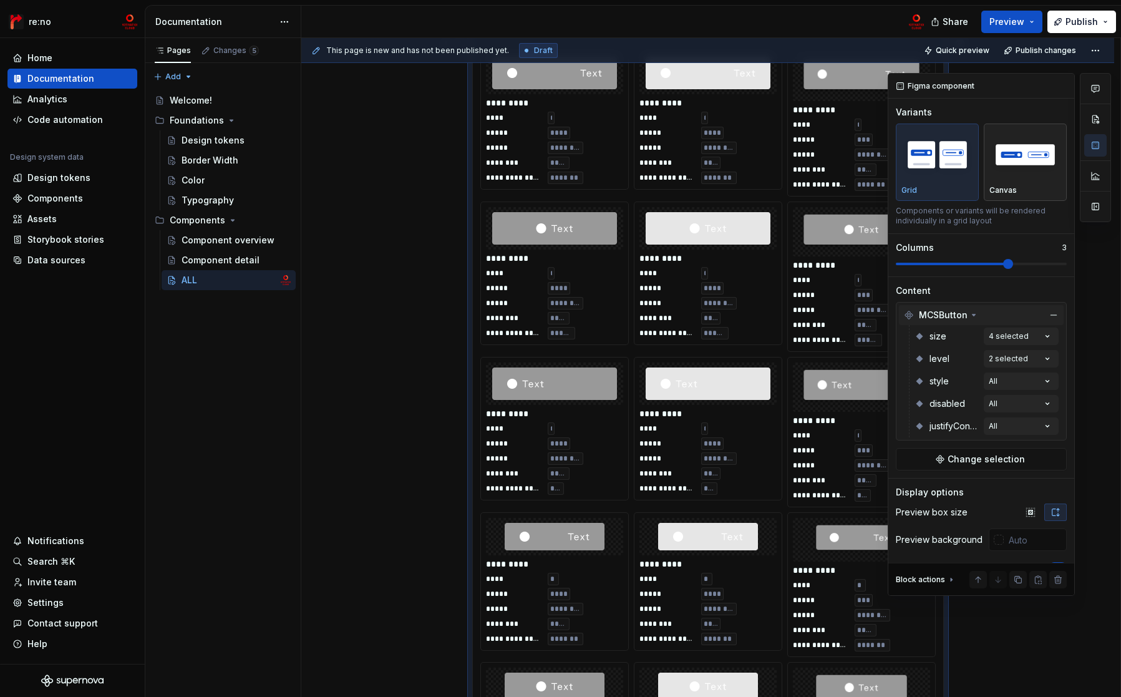
click at [1009, 180] on div "button" at bounding box center [1025, 154] width 72 height 51
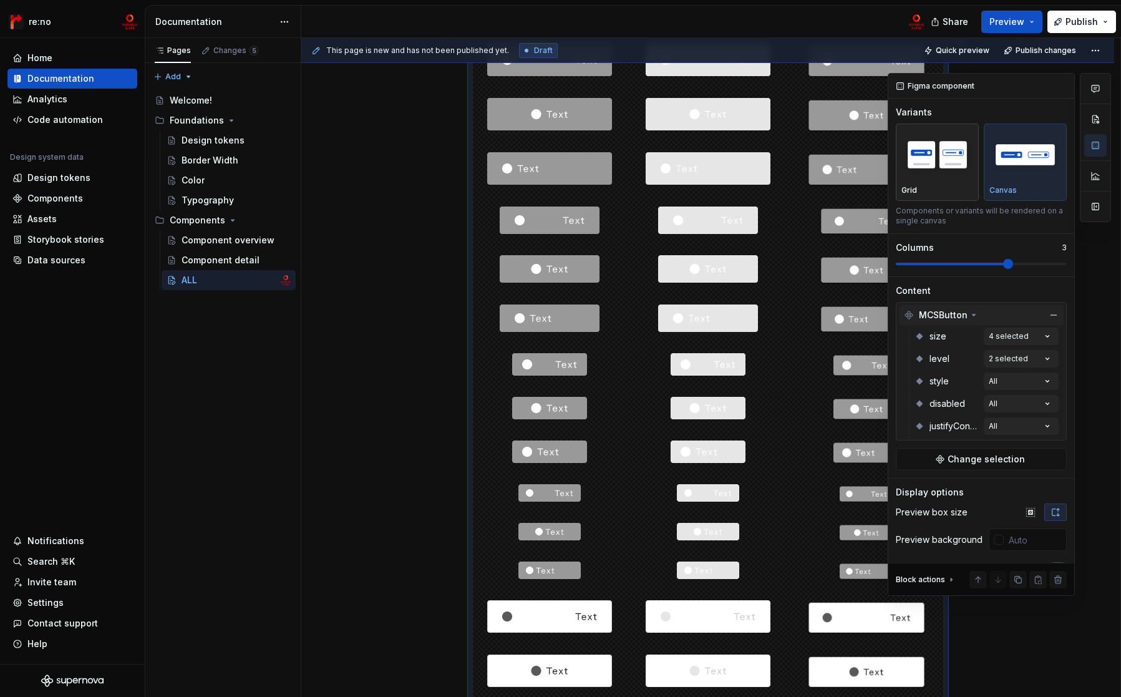
click at [971, 180] on button "Grid" at bounding box center [937, 161] width 83 height 77
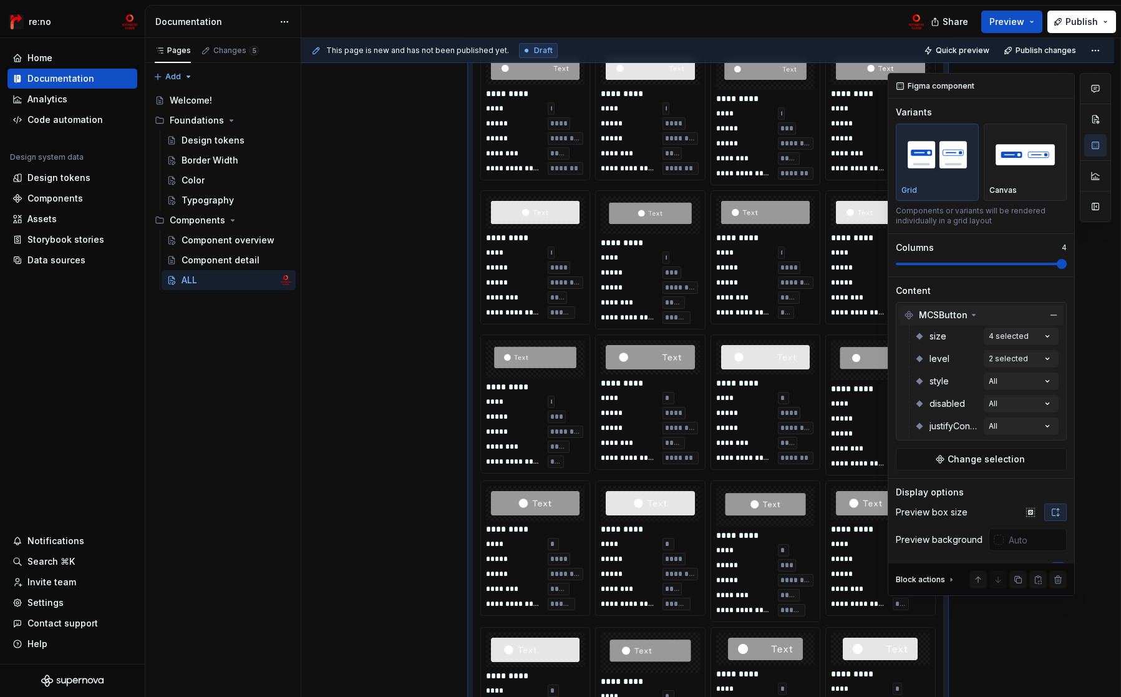
click at [1057, 264] on span at bounding box center [1062, 264] width 10 height 10
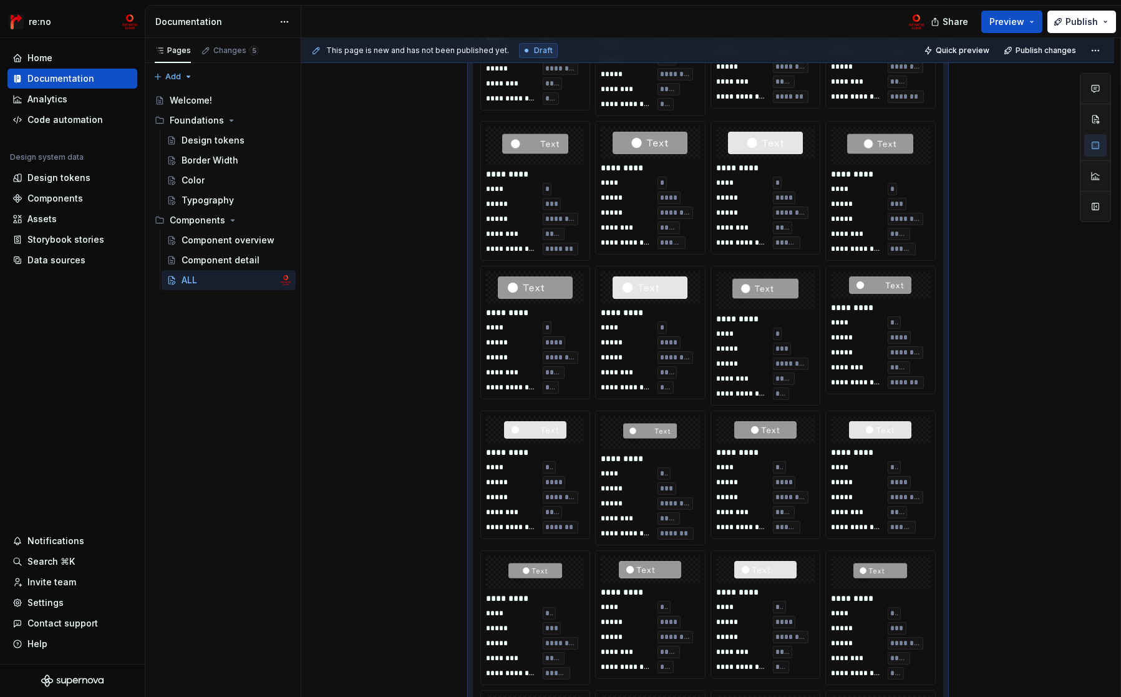
scroll to position [0, 0]
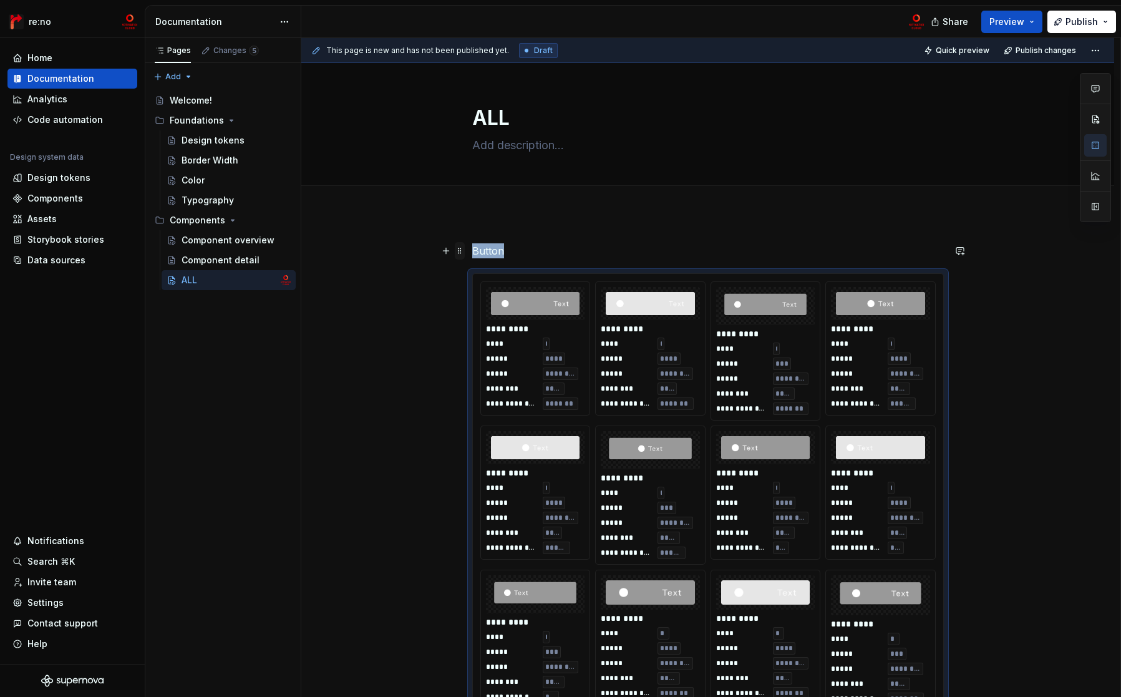
click at [461, 251] on span at bounding box center [460, 250] width 10 height 17
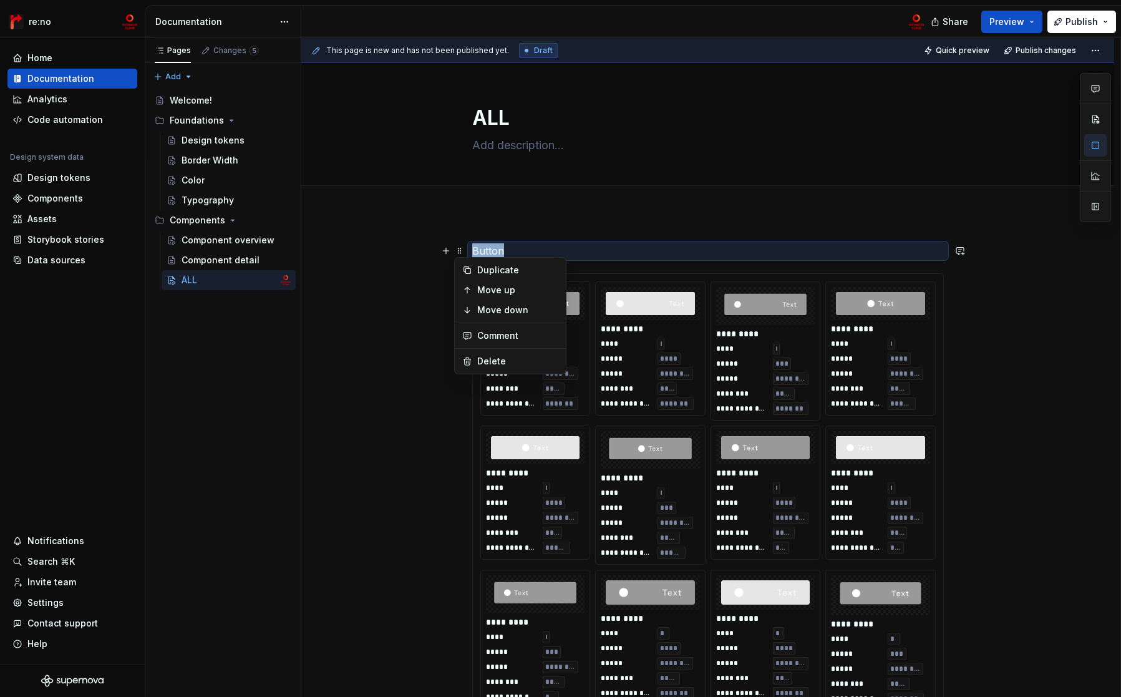
click at [503, 245] on p "Button" at bounding box center [708, 250] width 472 height 15
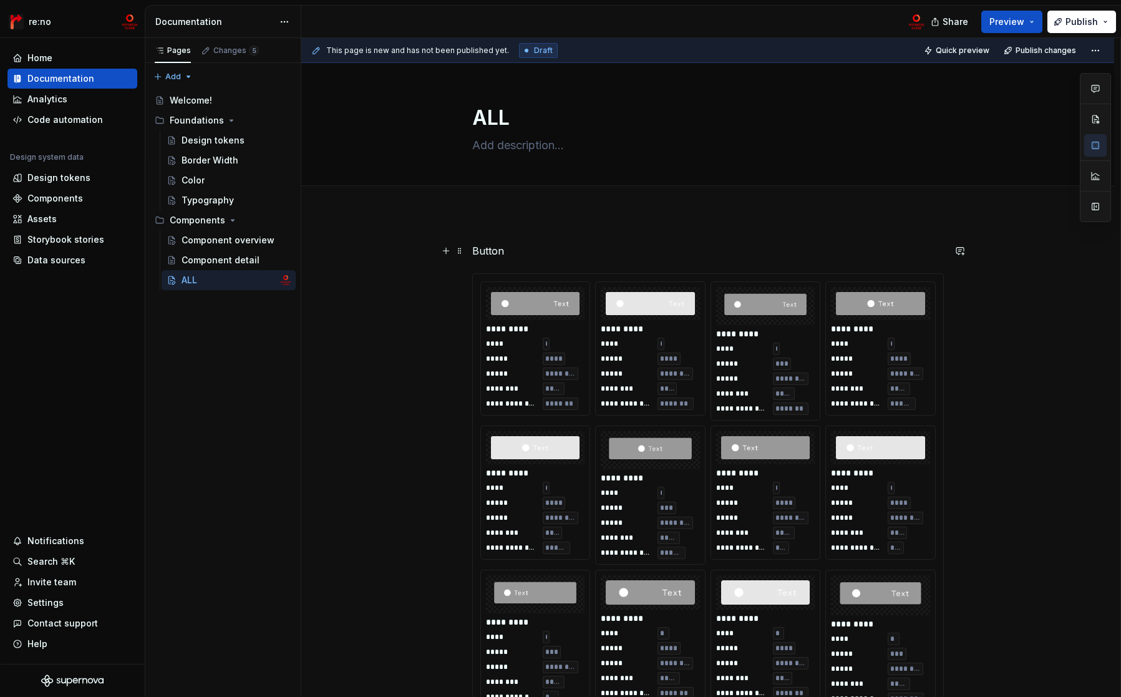
click at [503, 245] on p "Button" at bounding box center [708, 250] width 472 height 15
click at [549, 228] on button "button" at bounding box center [549, 227] width 17 height 17
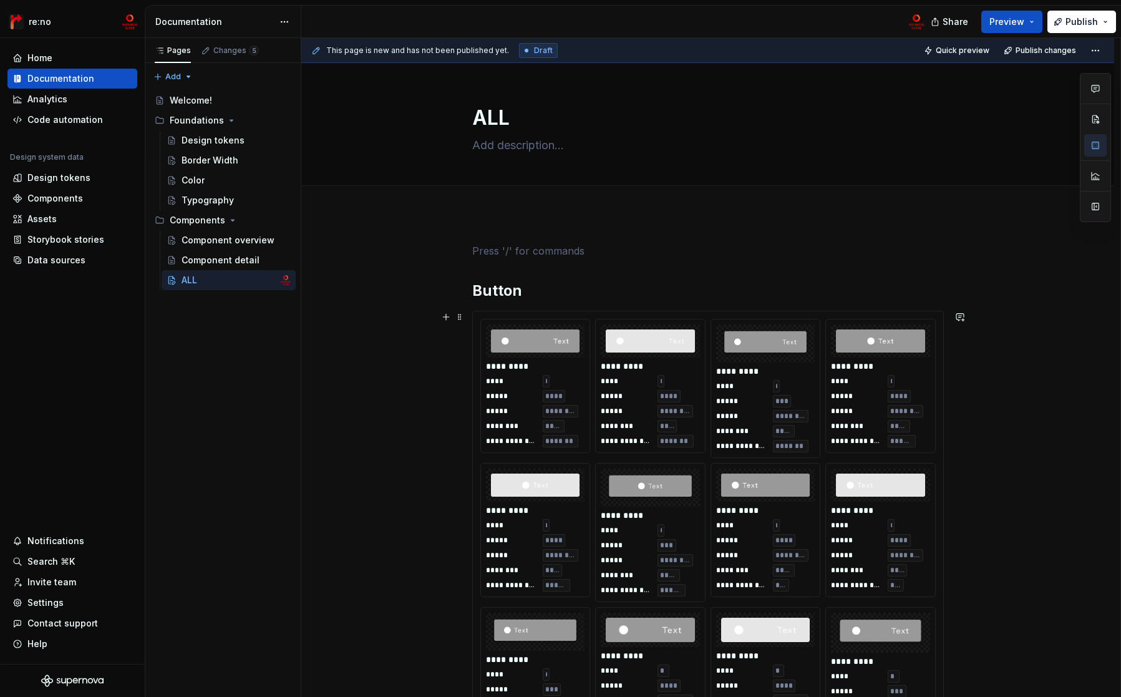
click at [391, 351] on div "**********" at bounding box center [710, 367] width 819 height 659
click at [225, 263] on div "Component detail" at bounding box center [218, 260] width 72 height 12
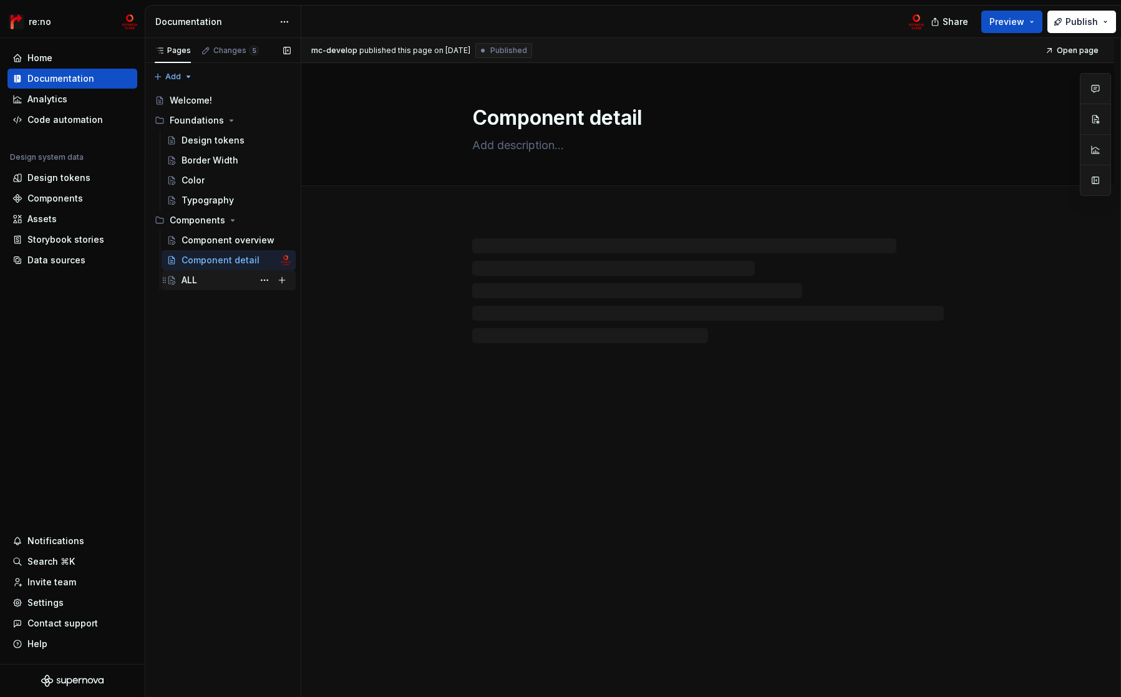
click at [223, 279] on div "ALL" at bounding box center [236, 279] width 109 height 17
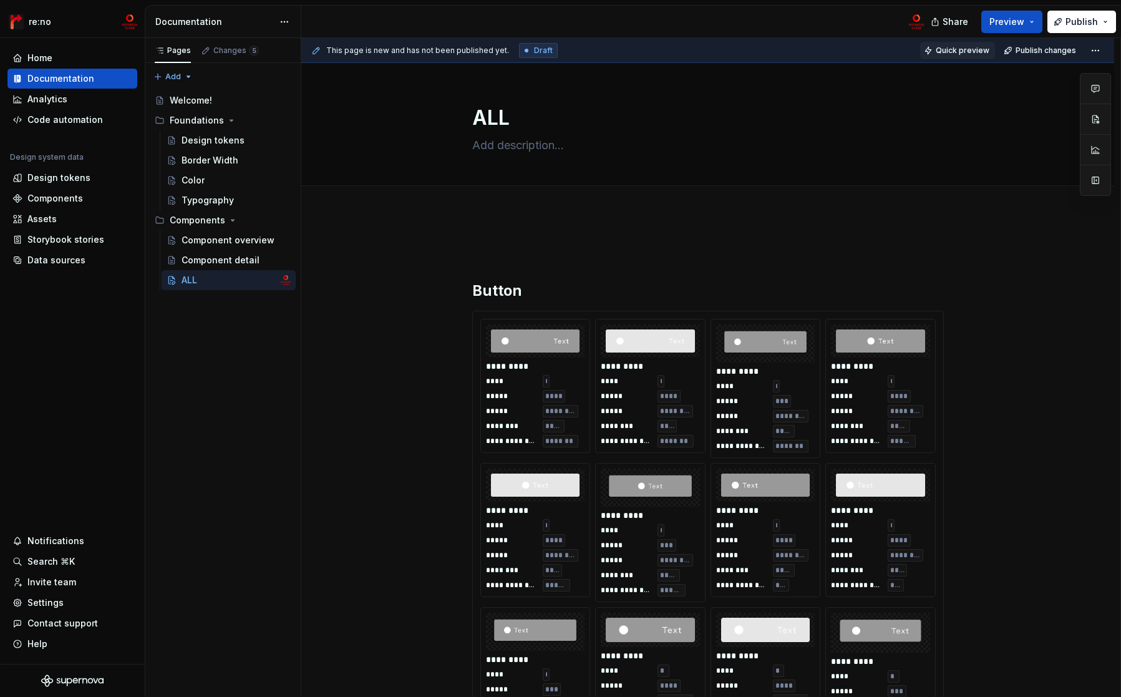
click at [973, 49] on span "Quick preview" at bounding box center [963, 51] width 54 height 10
click at [1028, 22] on button "Preview" at bounding box center [1011, 22] width 61 height 22
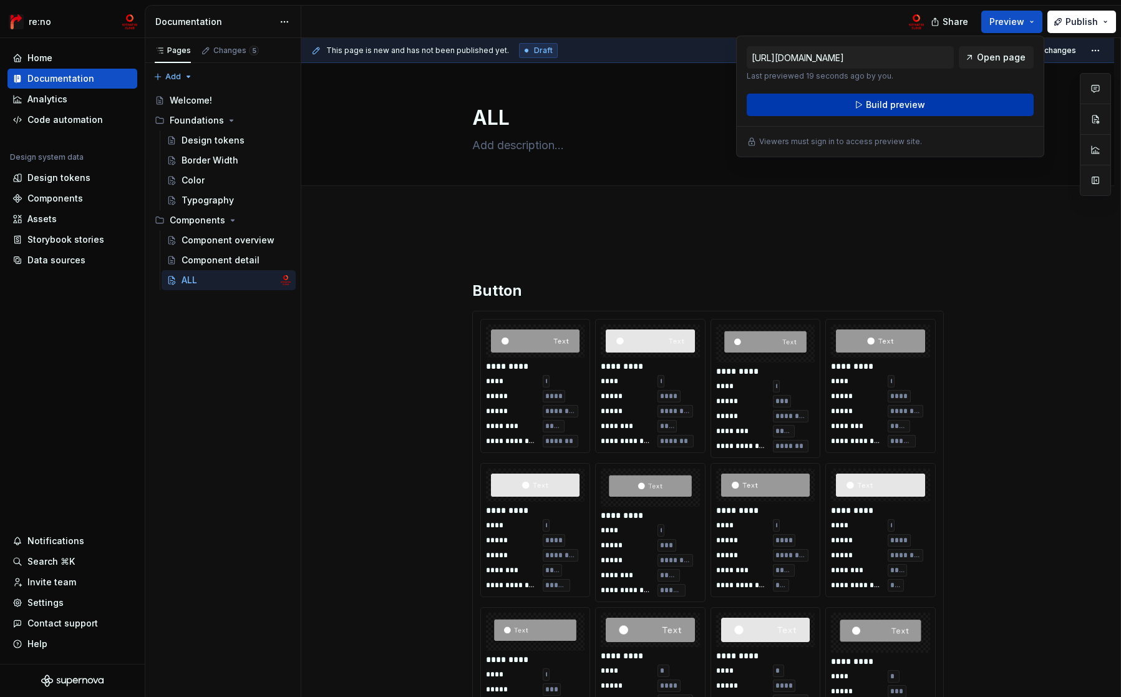
click at [937, 104] on button "Build preview" at bounding box center [890, 105] width 287 height 22
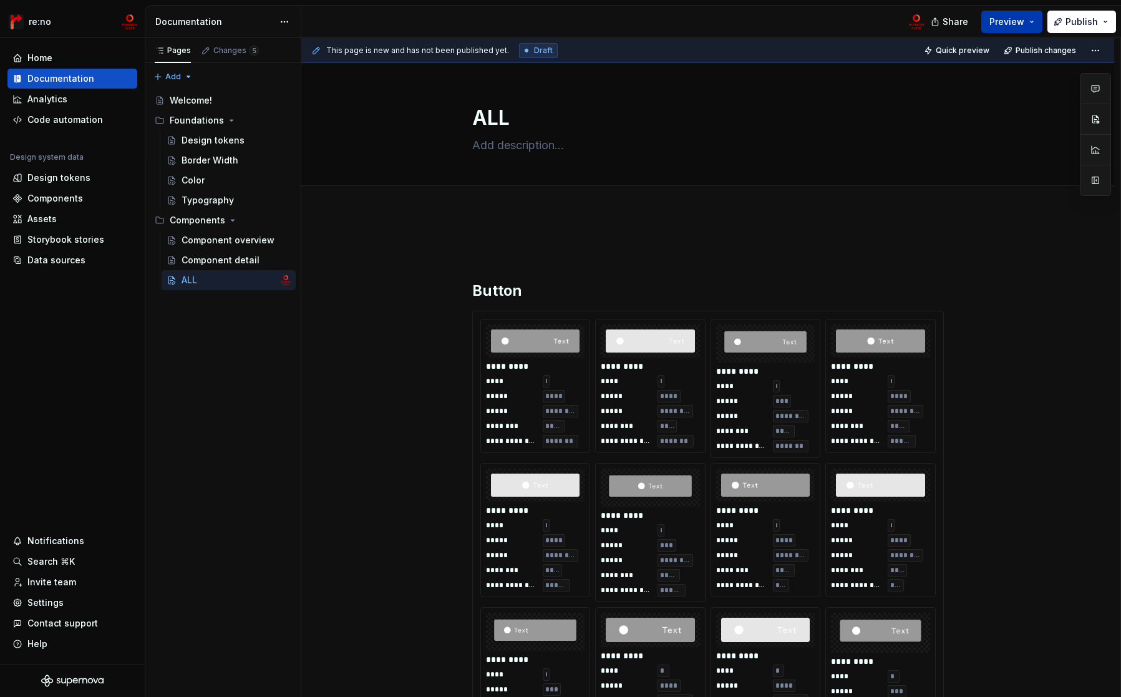
click at [1005, 19] on span "Preview" at bounding box center [1006, 22] width 35 height 12
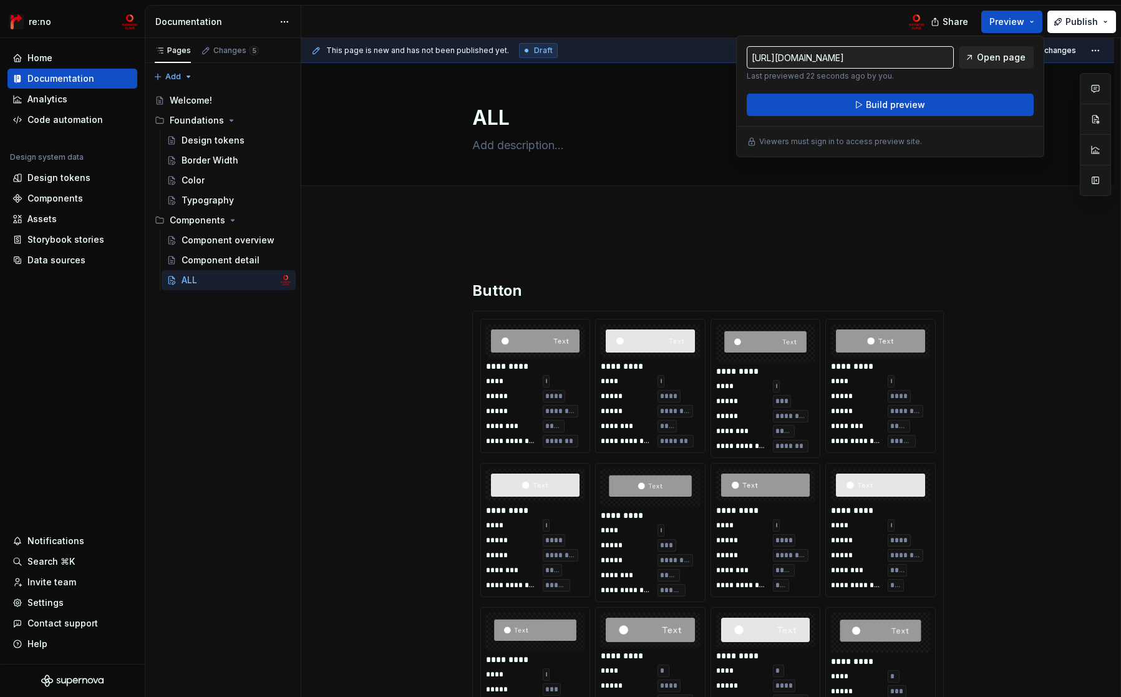
click at [992, 59] on span "Open page" at bounding box center [1001, 57] width 49 height 12
click at [839, 336] on img at bounding box center [880, 340] width 89 height 23
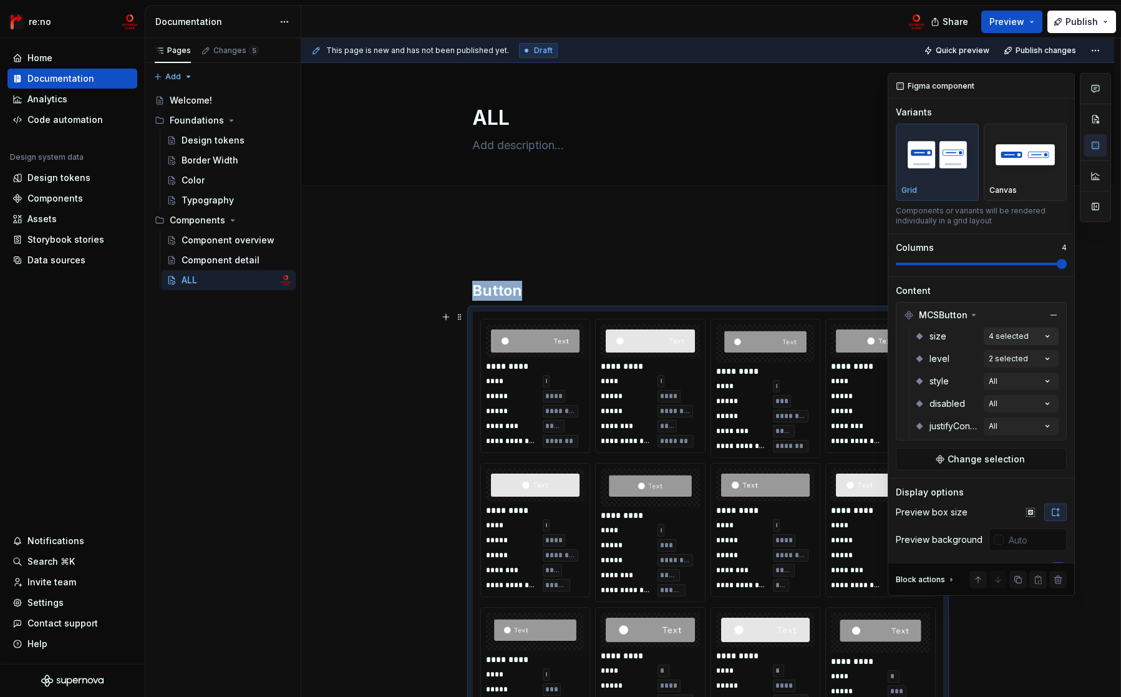
click at [1008, 335] on div "Comments Open comments No comments yet Select ‘Comment’ from the block context …" at bounding box center [999, 334] width 223 height 523
click at [1031, 360] on span "button" at bounding box center [1030, 357] width 7 height 7
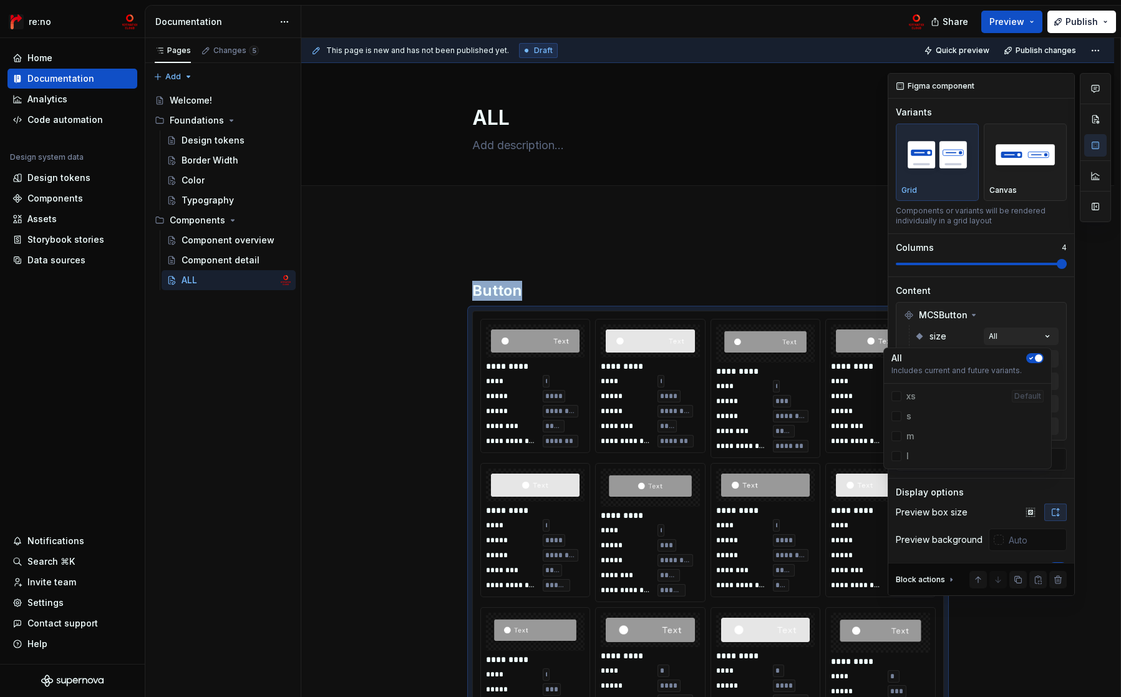
click at [1009, 312] on div "Comments Open comments No comments yet Select ‘Comment’ from the block context …" at bounding box center [999, 334] width 223 height 523
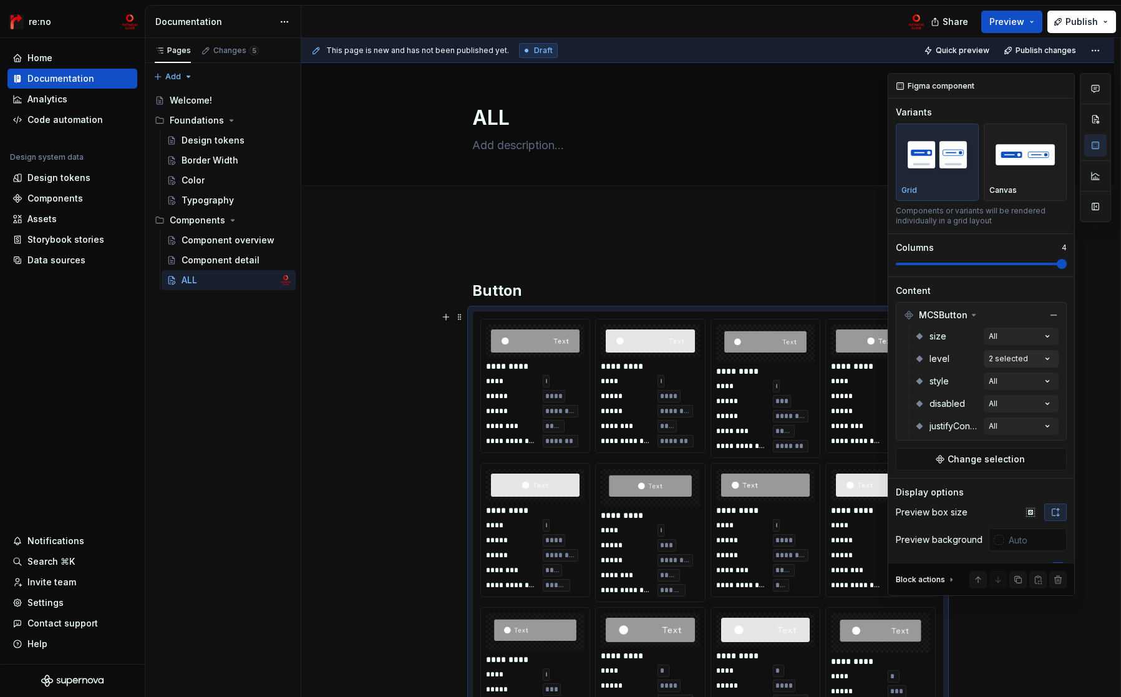
click at [1030, 355] on div "Comments Open comments No comments yet Select ‘Comment’ from the block context …" at bounding box center [999, 334] width 223 height 523
click at [1034, 377] on icon "button" at bounding box center [1031, 380] width 10 height 7
click at [1015, 313] on div "Comments Open comments No comments yet Select ‘Comment’ from the block context …" at bounding box center [999, 334] width 223 height 523
click at [1034, 402] on div "Comments Open comments No comments yet Select ‘Comment’ from the block context …" at bounding box center [999, 334] width 223 height 523
click at [1030, 425] on icon "button" at bounding box center [1031, 425] width 10 height 7
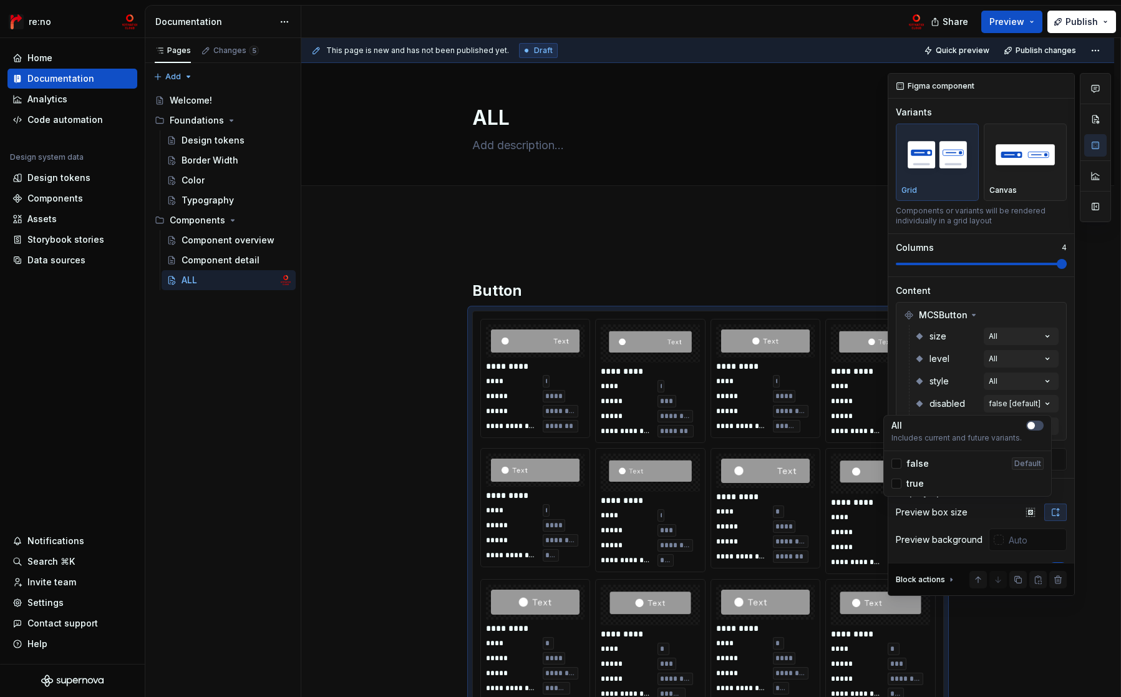
click at [943, 396] on div "Comments Open comments No comments yet Select ‘Comment’ from the block context …" at bounding box center [999, 334] width 223 height 523
click at [1023, 426] on div "Comments Open comments No comments yet Select ‘Comment’ from the block context …" at bounding box center [999, 334] width 223 height 523
click at [1031, 447] on icon "button" at bounding box center [1031, 448] width 3 height 2
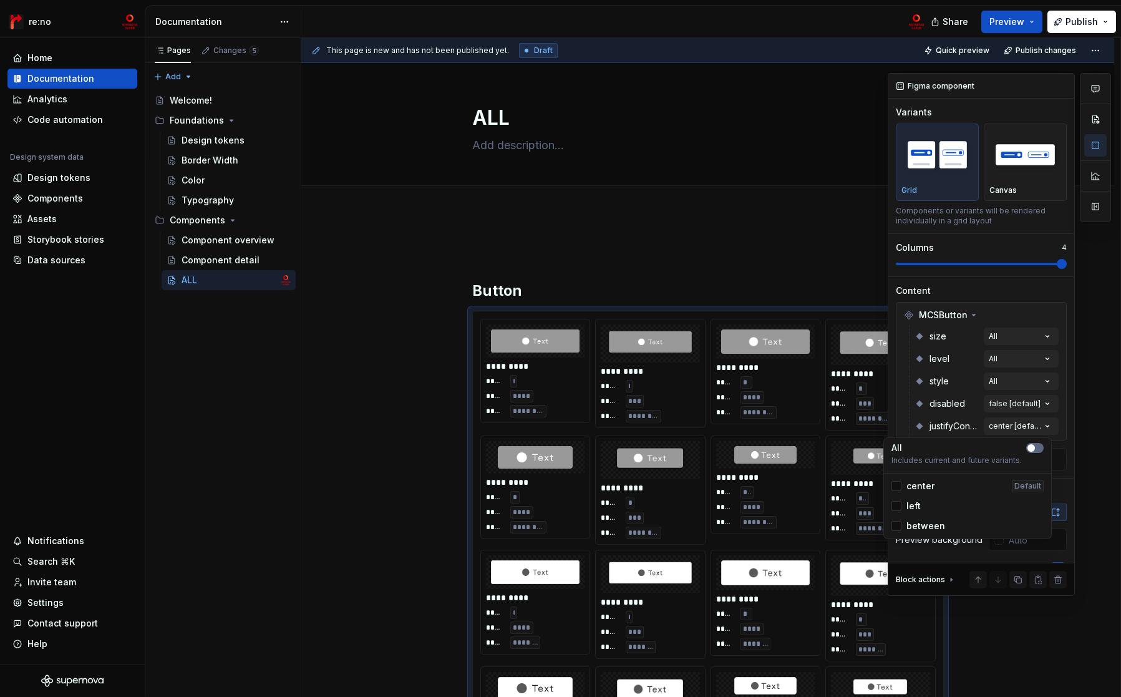
click at [1032, 448] on span "button" at bounding box center [1030, 447] width 7 height 7
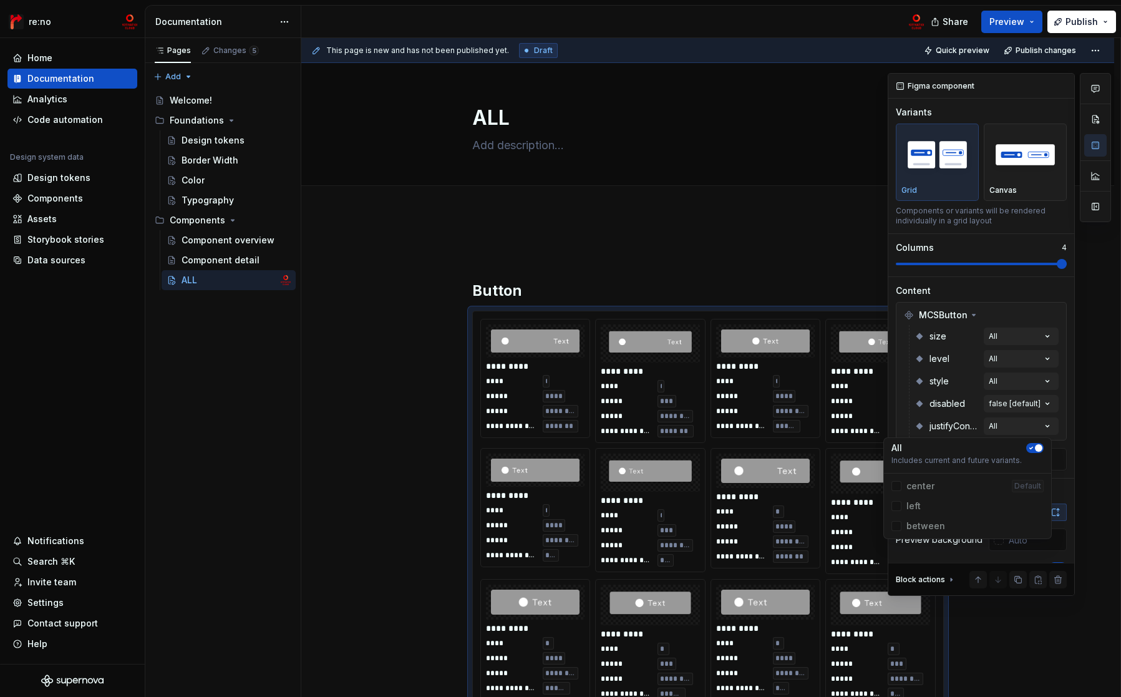
click at [1025, 382] on div "Comments Open comments No comments yet Select ‘Comment’ from the block context …" at bounding box center [999, 334] width 223 height 523
click at [1027, 379] on div "Comments Open comments No comments yet Select ‘Comment’ from the block context …" at bounding box center [999, 334] width 223 height 523
click at [1035, 402] on span "button" at bounding box center [1038, 402] width 7 height 7
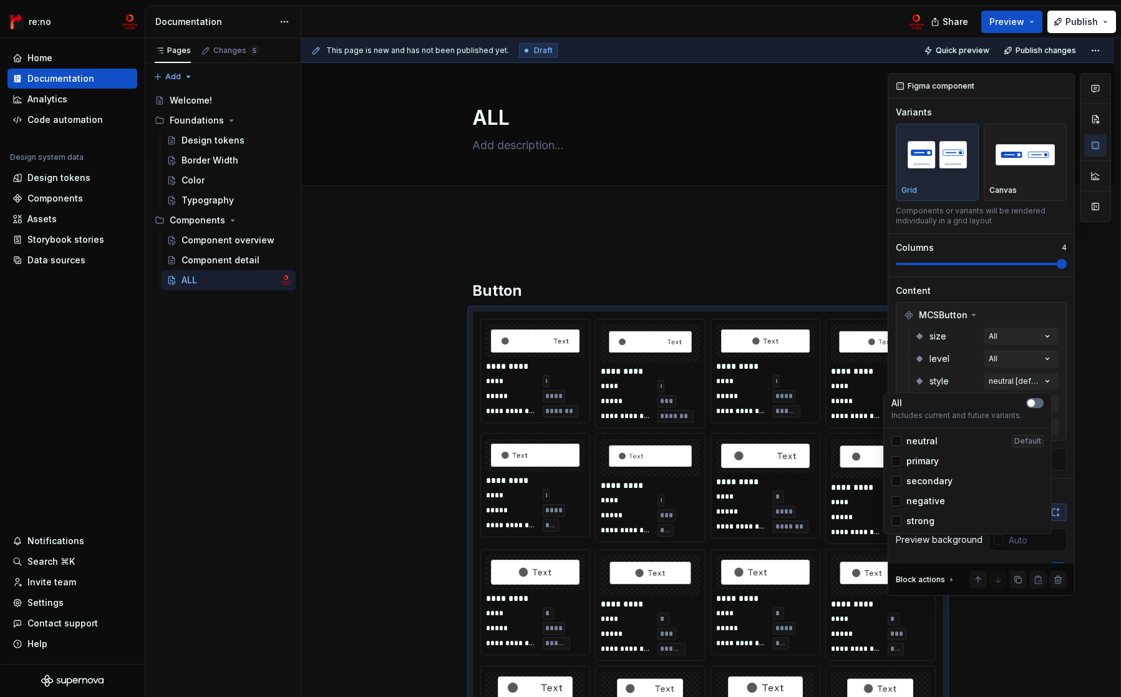
click at [1034, 402] on span "button" at bounding box center [1030, 402] width 7 height 7
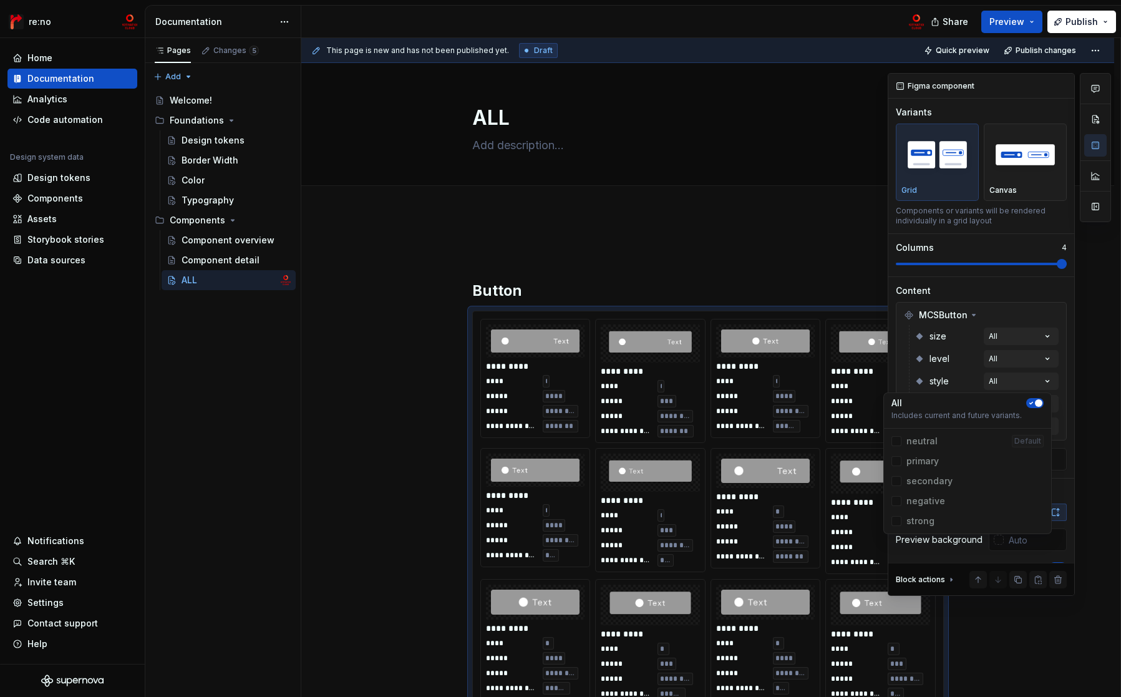
click at [935, 368] on div "Comments Open comments No comments yet Select ‘Comment’ from the block context …" at bounding box center [999, 334] width 223 height 523
click at [1044, 362] on div "Comments Open comments No comments yet Select ‘Comment’ from the block context …" at bounding box center [999, 334] width 223 height 523
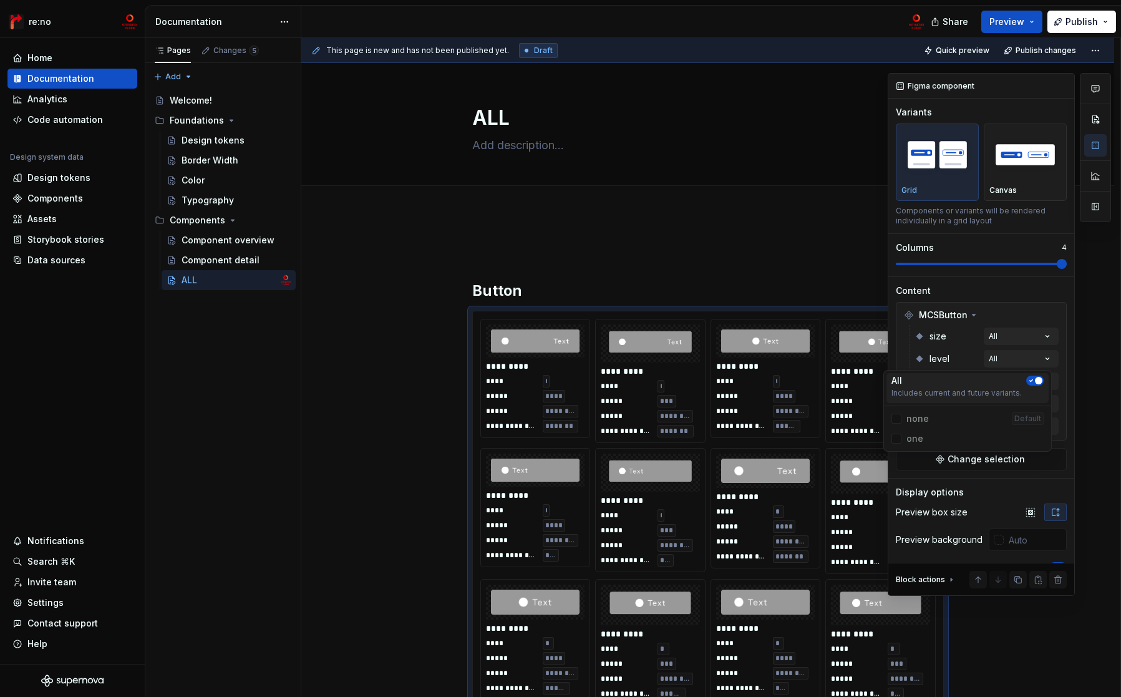
click at [1037, 378] on span "button" at bounding box center [1038, 380] width 7 height 7
click at [1034, 379] on span "button" at bounding box center [1030, 380] width 7 height 7
click at [1035, 378] on span "button" at bounding box center [1038, 380] width 7 height 7
click at [896, 419] on icon at bounding box center [896, 419] width 0 height 0
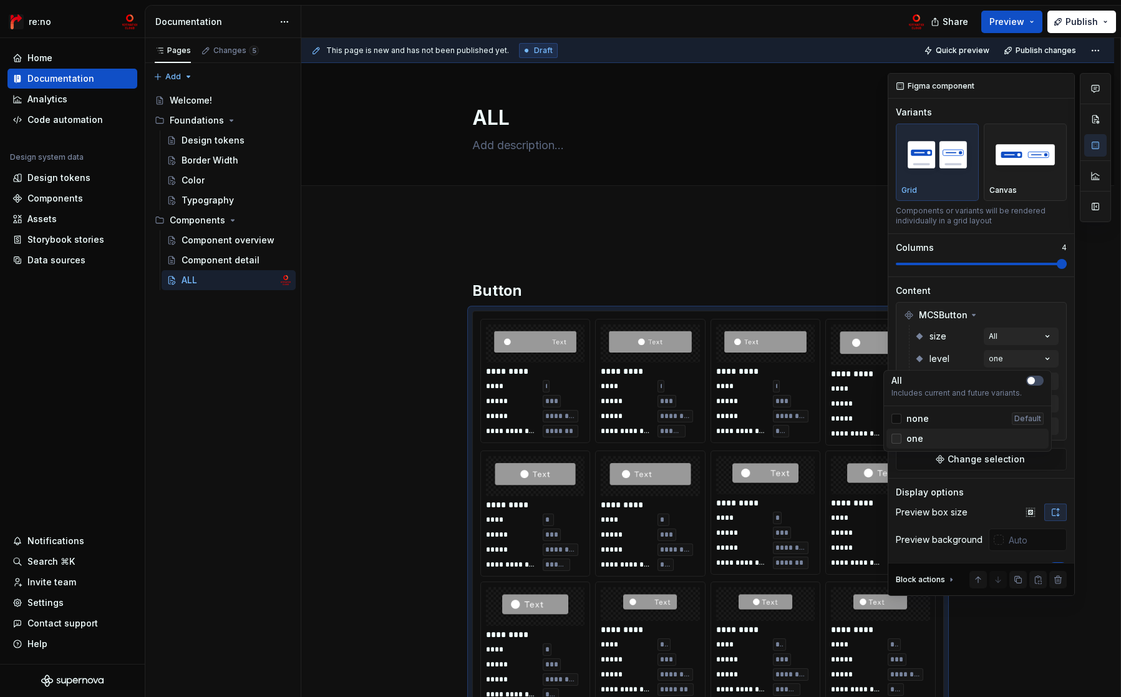
click at [896, 438] on icon at bounding box center [896, 438] width 0 height 0
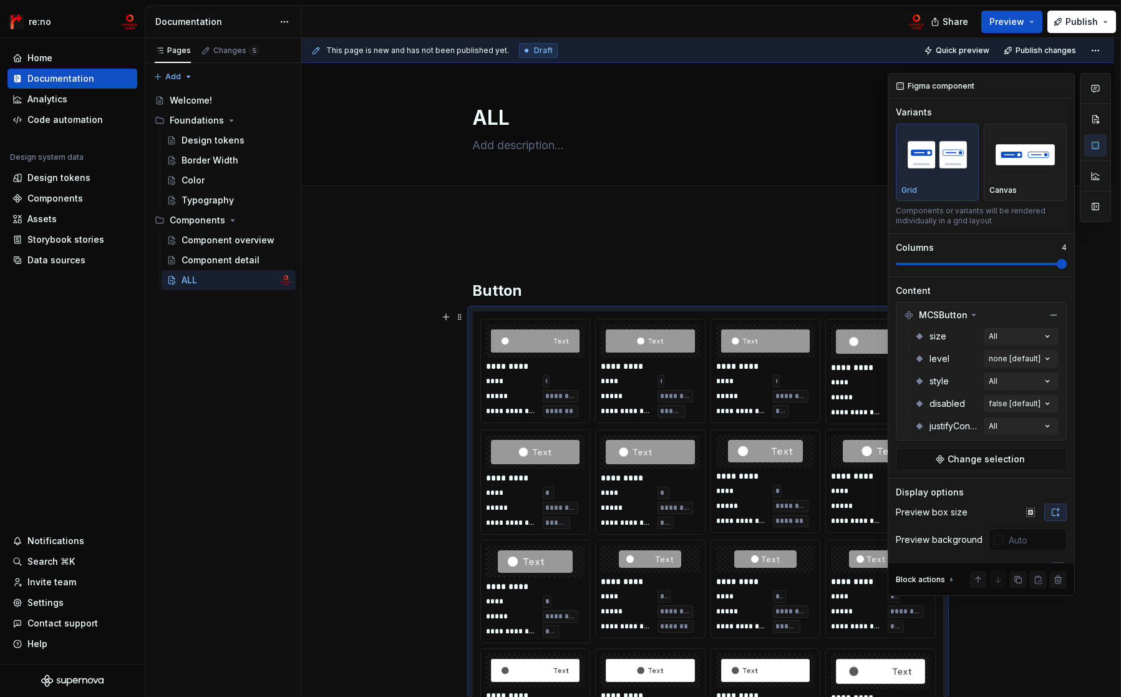
click at [943, 357] on div "Comments Open comments No comments yet Select ‘Comment’ from the block context …" at bounding box center [999, 334] width 223 height 523
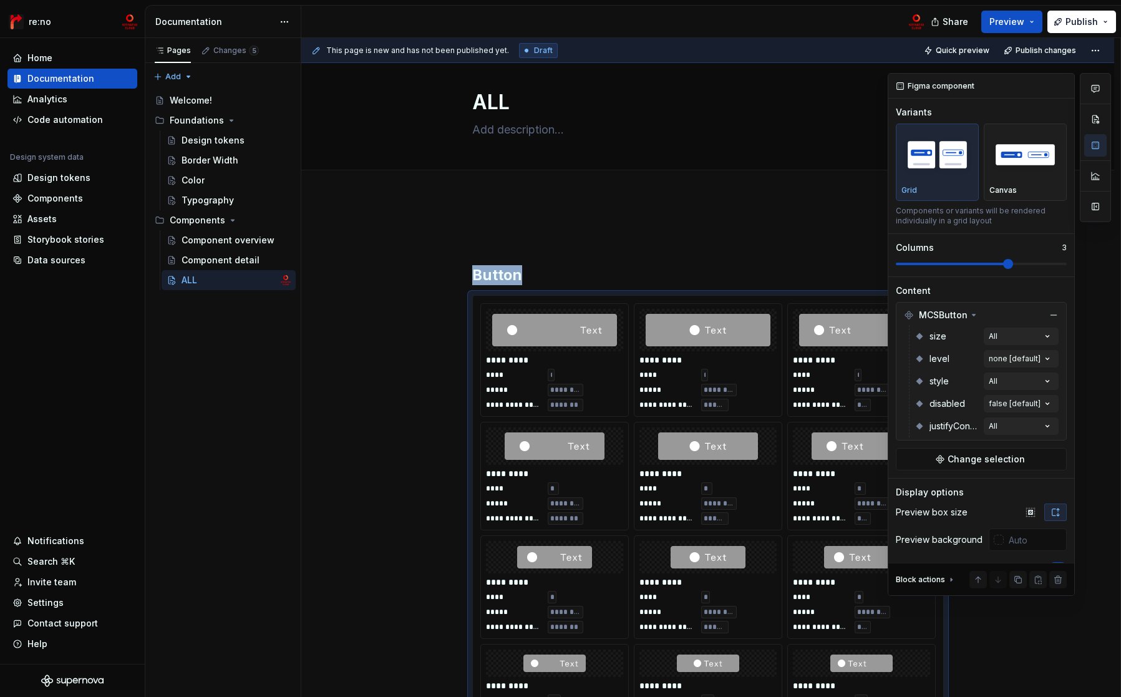
scroll to position [273, 0]
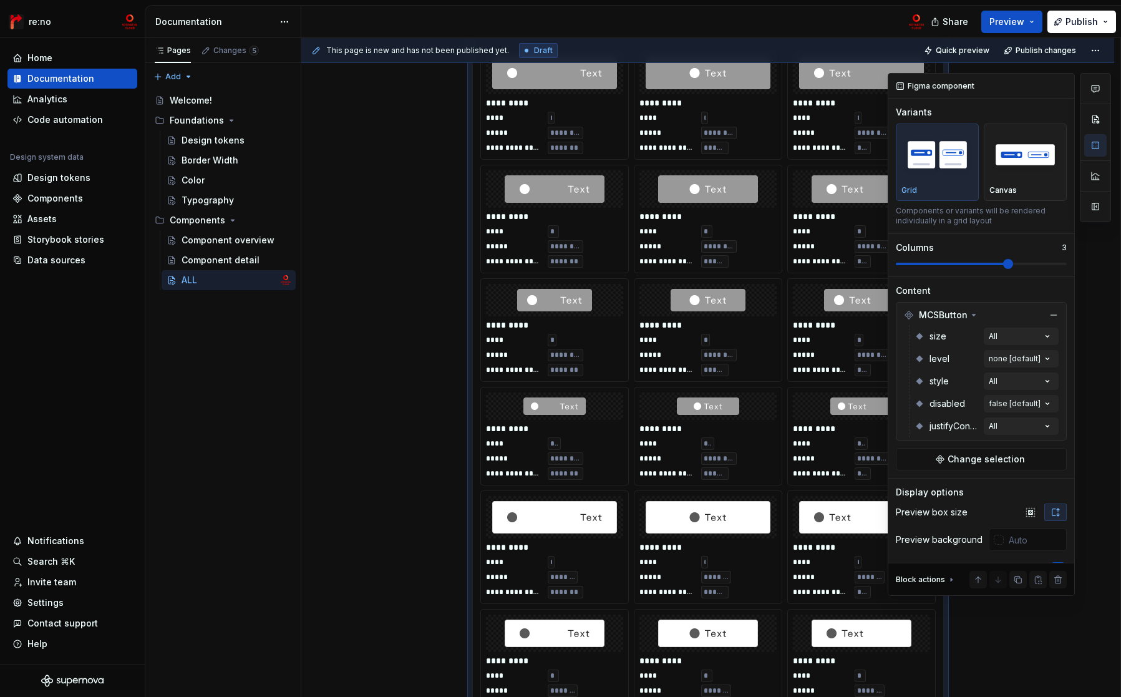
click at [1013, 268] on span at bounding box center [1008, 264] width 10 height 10
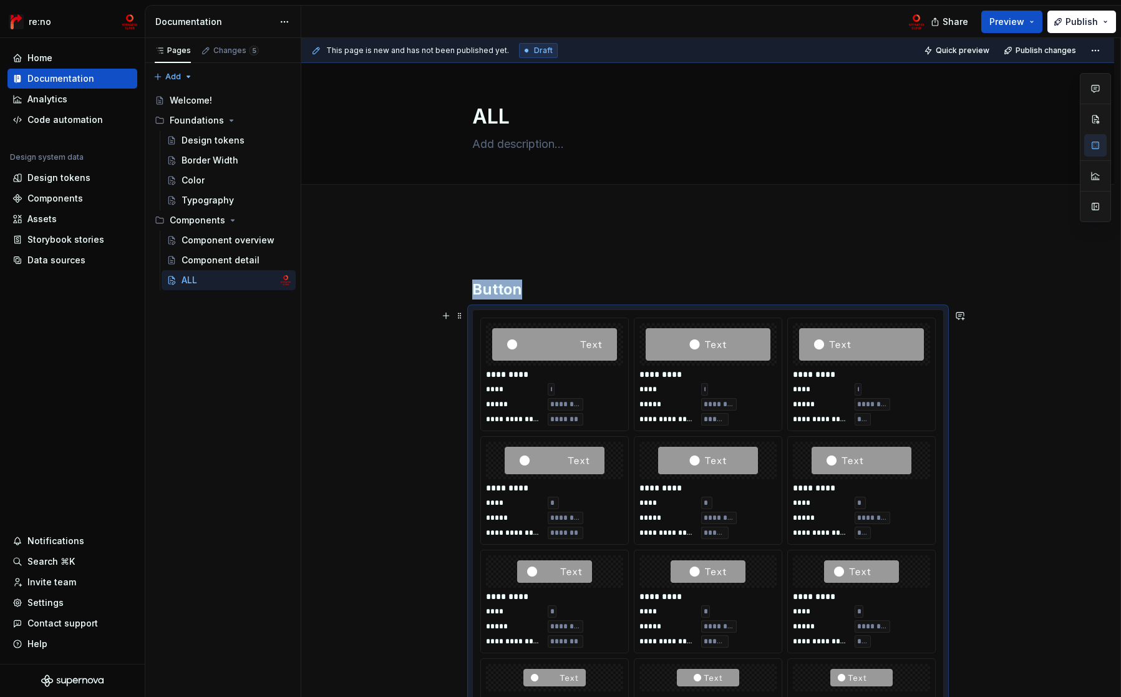
scroll to position [0, 0]
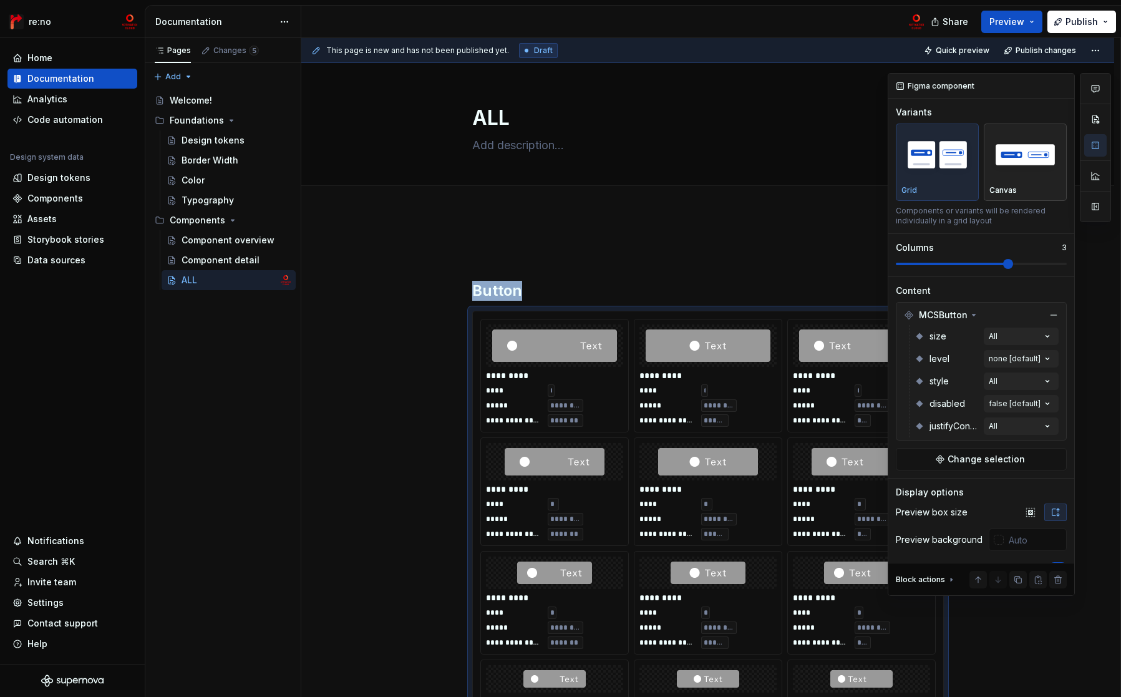
click at [995, 175] on img "button" at bounding box center [1025, 155] width 72 height 46
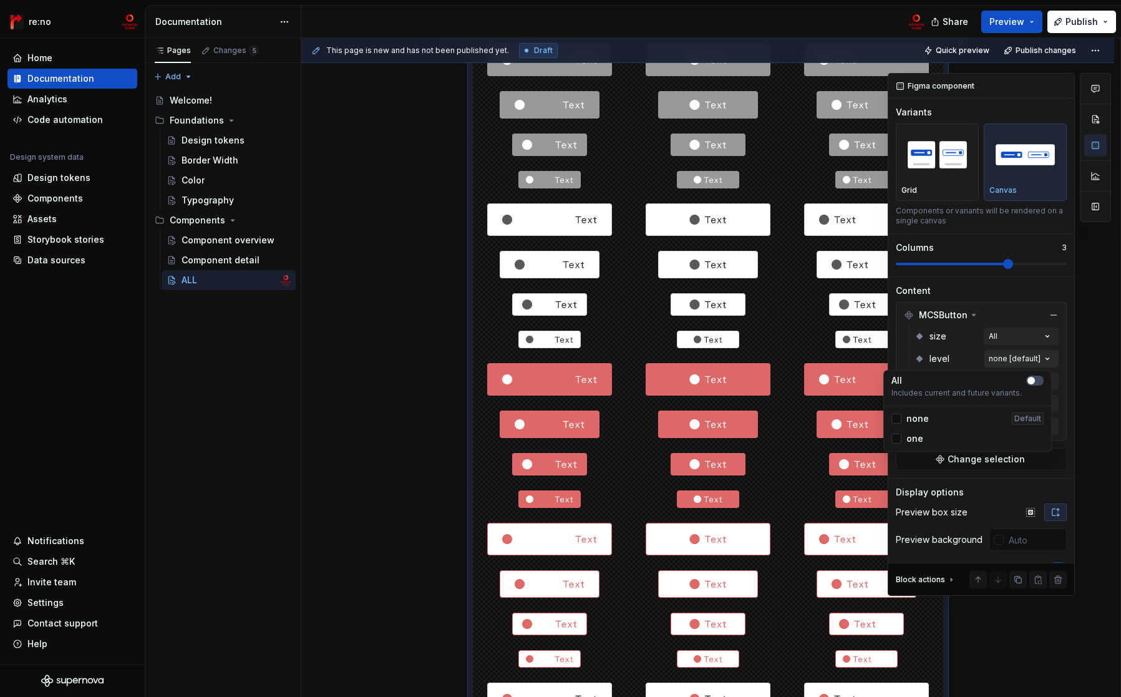
click at [1019, 358] on div "Comments Open comments No comments yet Select ‘Comment’ from the block context …" at bounding box center [999, 334] width 223 height 523
click at [1029, 377] on span "button" at bounding box center [1030, 380] width 7 height 7
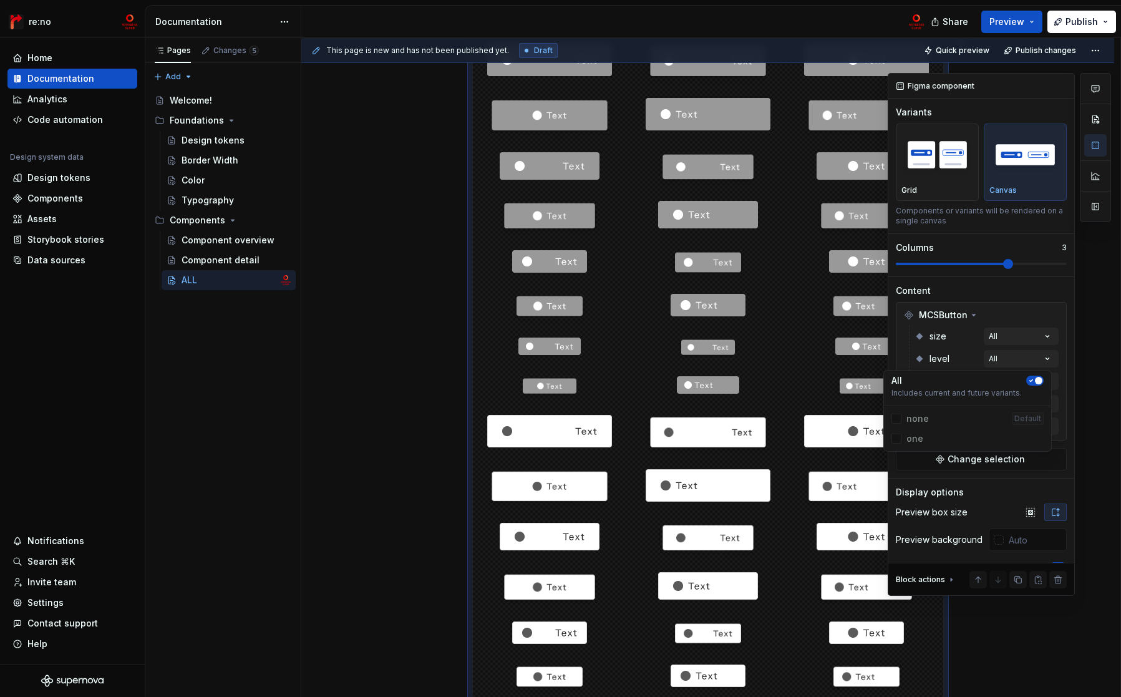
click at [939, 360] on div "Comments Open comments No comments yet Select ‘Comment’ from the block context …" at bounding box center [999, 334] width 223 height 523
click at [1010, 400] on div "Comments Open comments No comments yet Select ‘Comment’ from the block context …" at bounding box center [999, 334] width 223 height 523
click at [1035, 424] on icon "button" at bounding box center [1031, 425] width 10 height 7
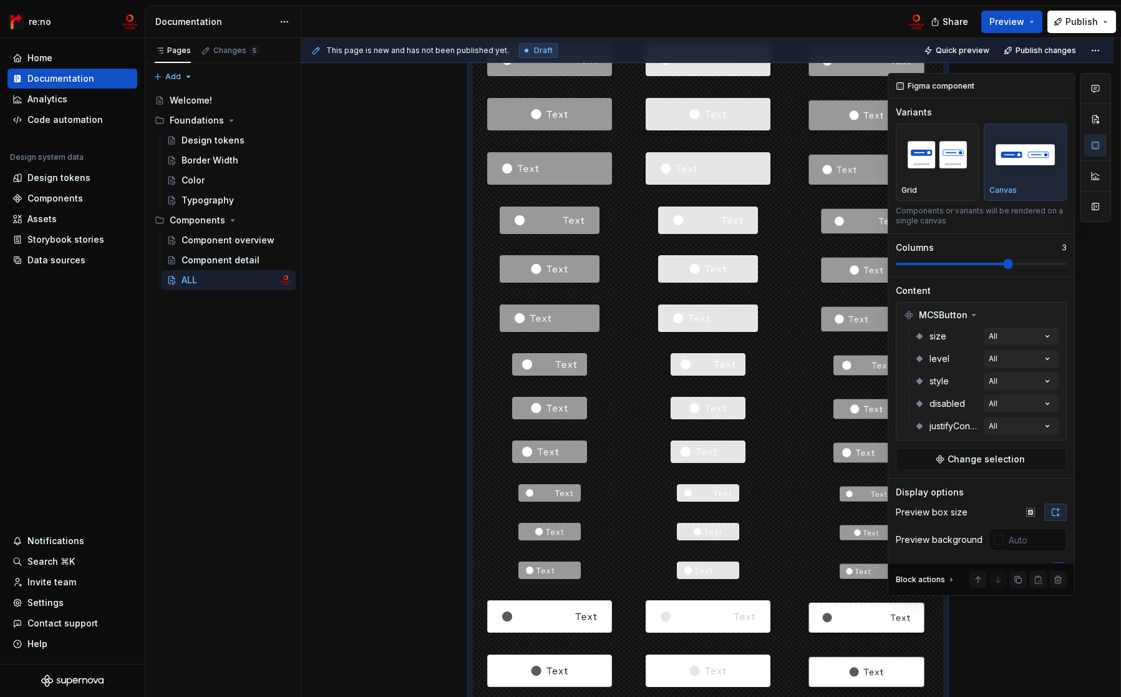
click at [931, 381] on div "Comments Open comments No comments yet Select ‘Comment’ from the block context …" at bounding box center [999, 334] width 223 height 523
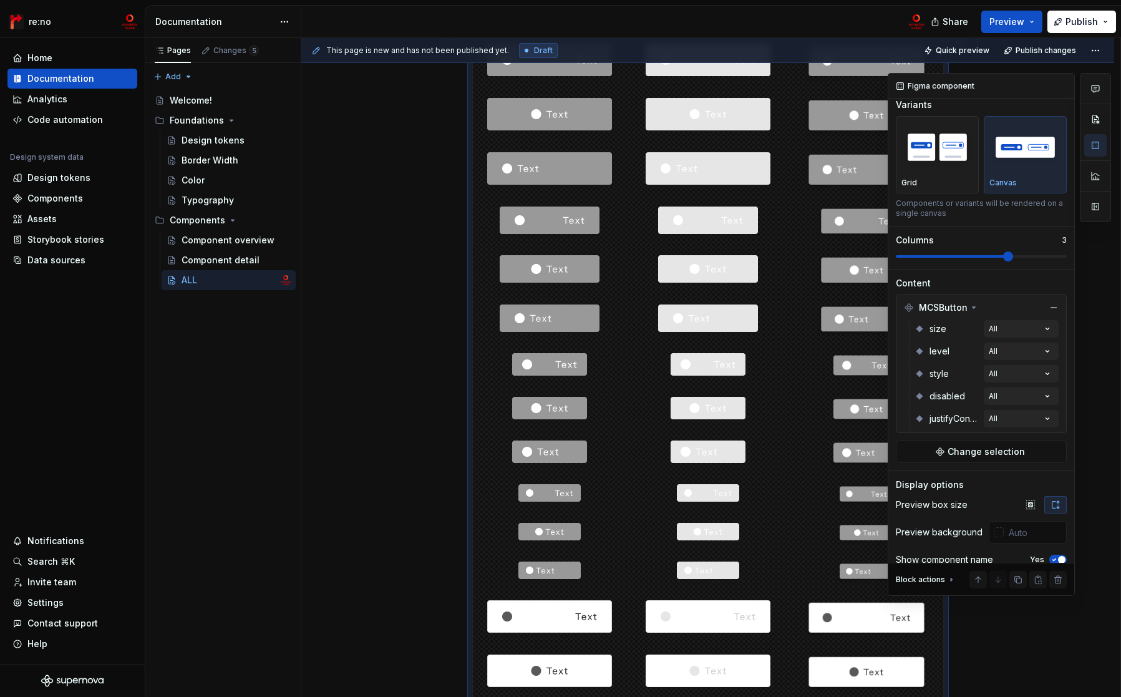
scroll to position [16, 0]
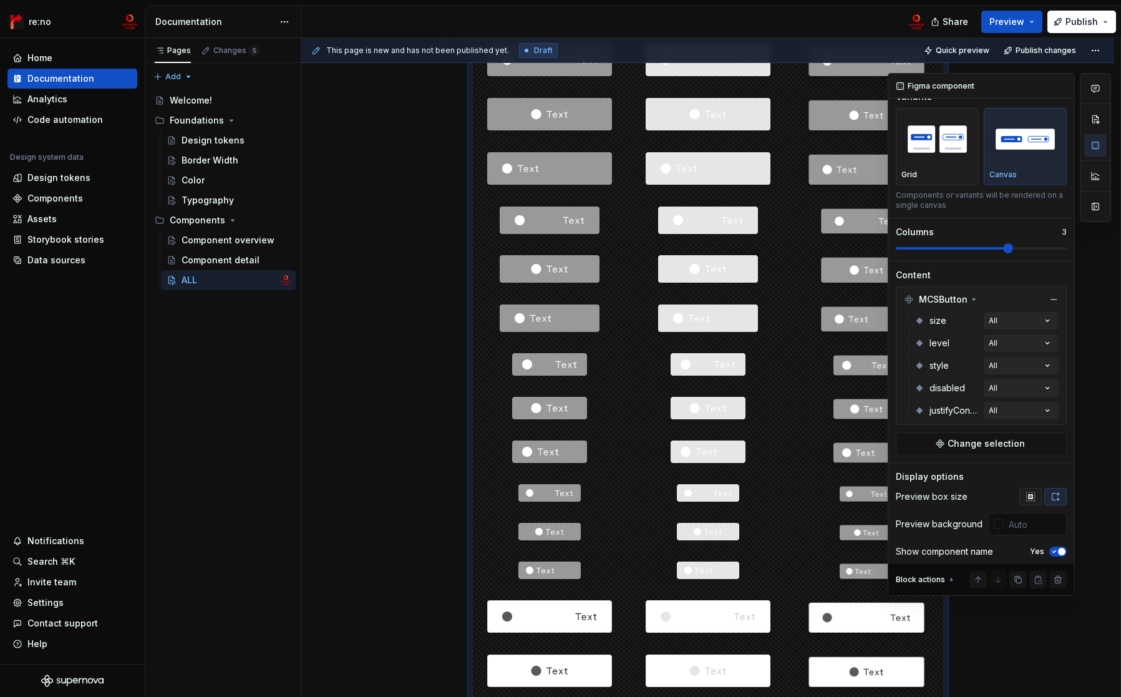
click at [1028, 496] on icon "button" at bounding box center [1030, 497] width 10 height 10
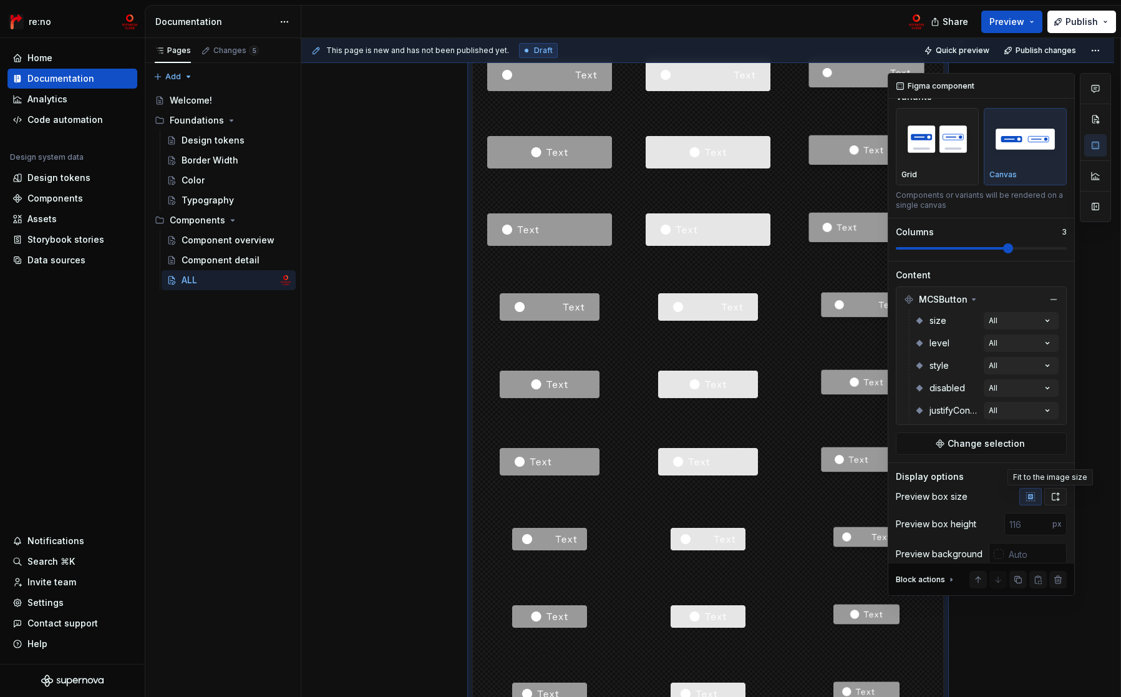
click at [1052, 493] on icon "button" at bounding box center [1055, 496] width 7 height 7
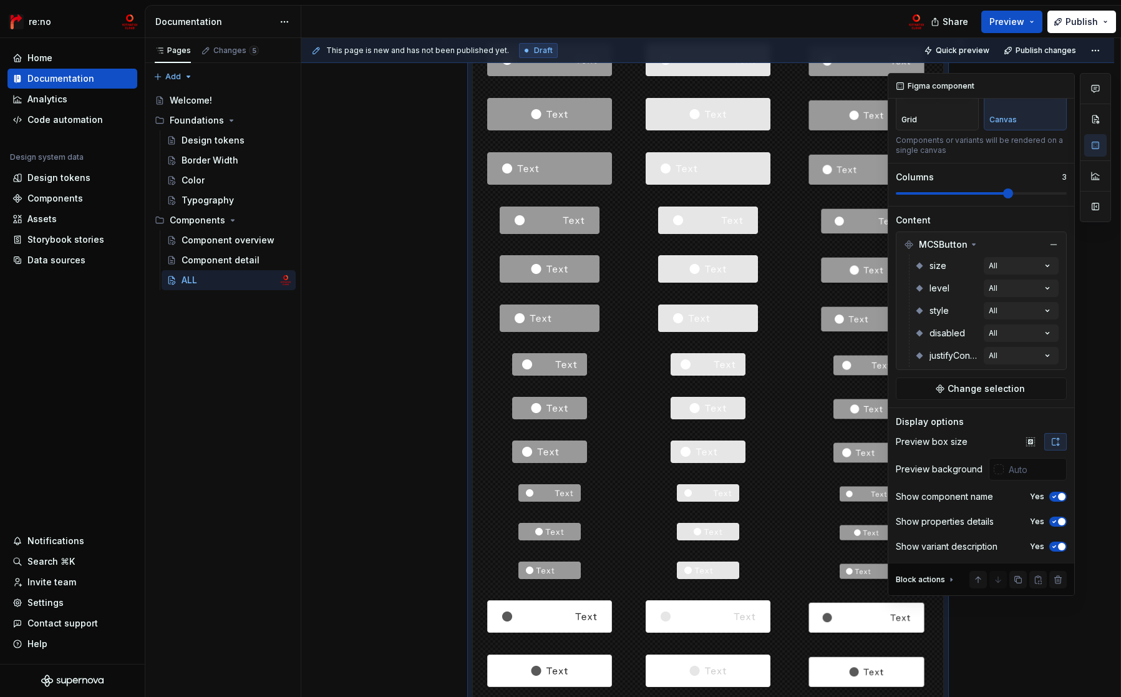
scroll to position [0, 0]
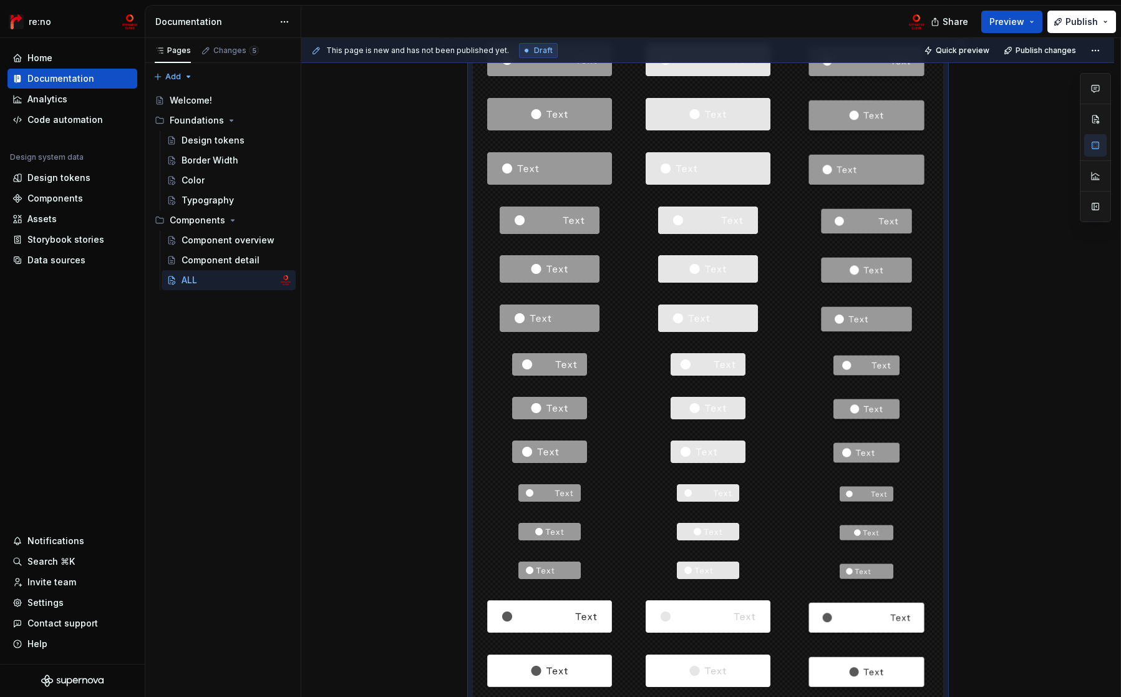
click at [967, 56] on button "Quick preview" at bounding box center [957, 50] width 75 height 17
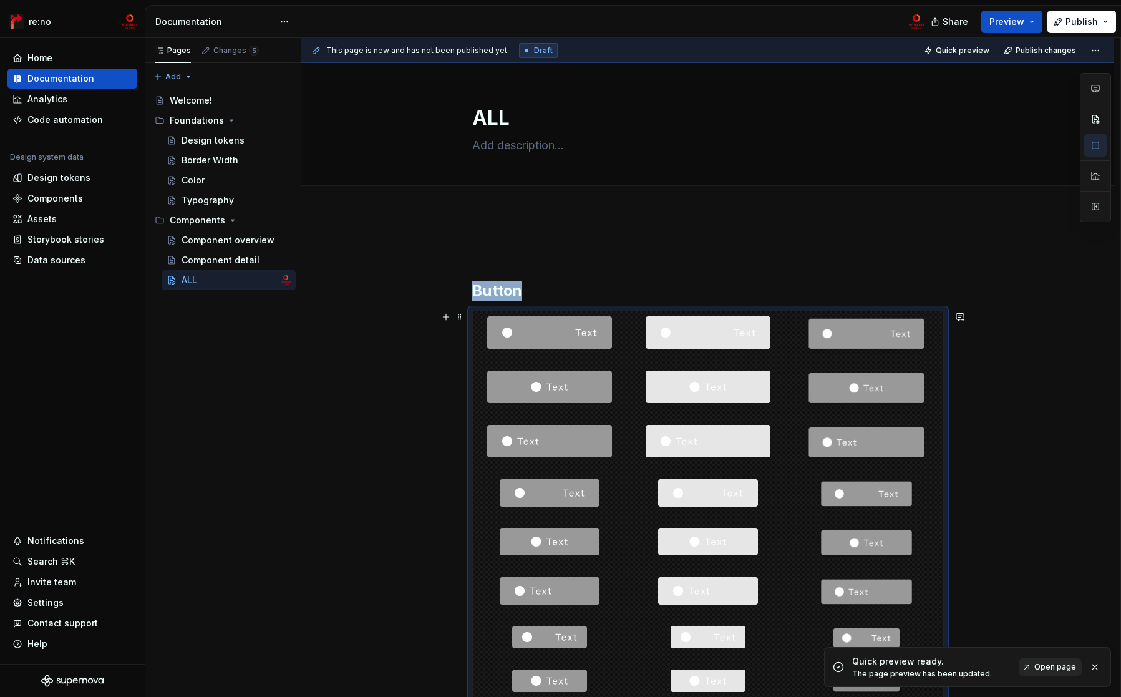
click at [1058, 671] on link "Open page" at bounding box center [1050, 666] width 63 height 17
click at [200, 122] on div "Foundations" at bounding box center [197, 120] width 54 height 12
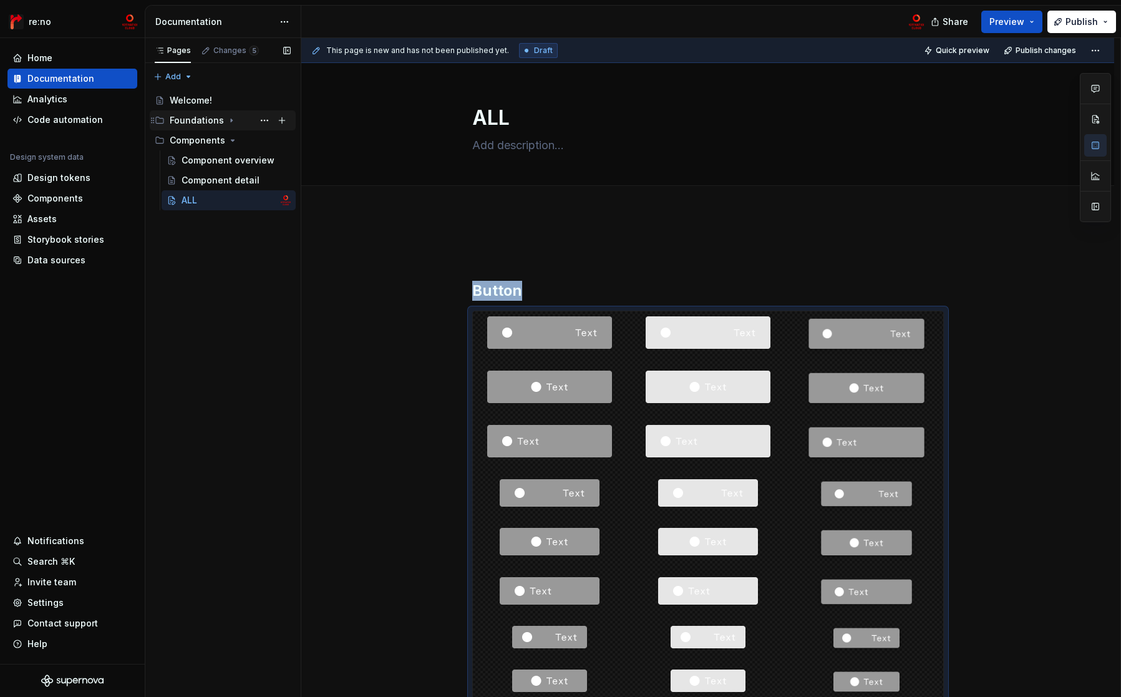
click at [200, 122] on div "Foundations" at bounding box center [197, 120] width 54 height 12
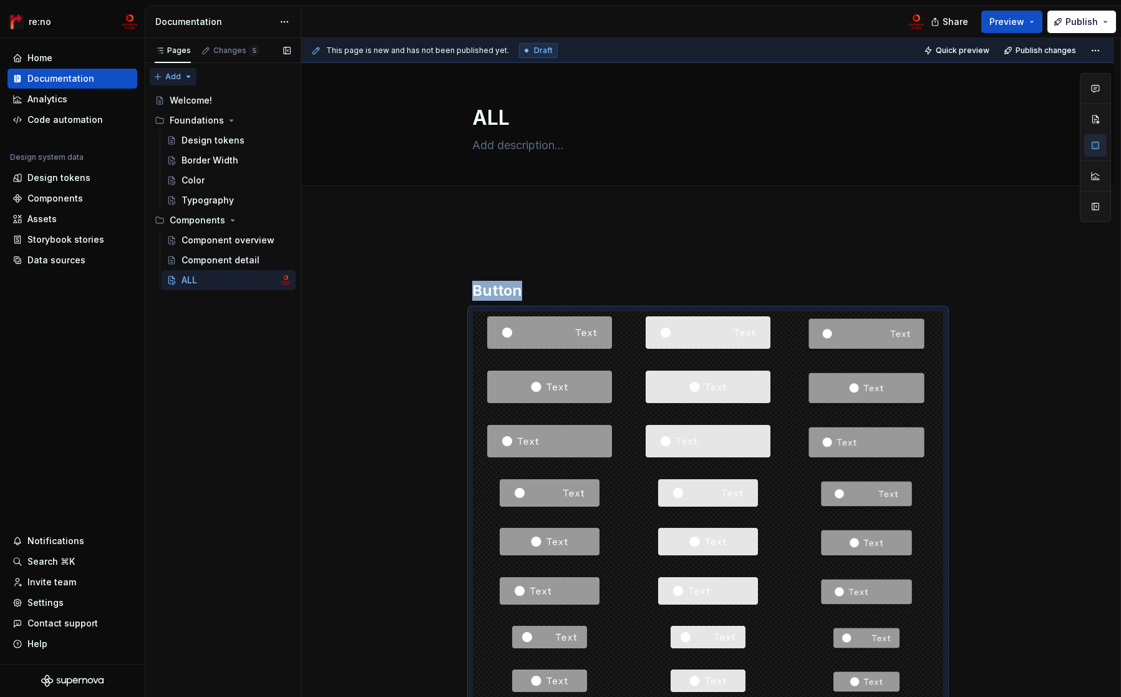
type textarea "*"
click at [170, 75] on div "Pages Changes 5 Add Accessibility guide for tree Page tree. Navigate the tree w…" at bounding box center [223, 367] width 156 height 659
click at [183, 123] on div "New group" at bounding box center [213, 121] width 81 height 12
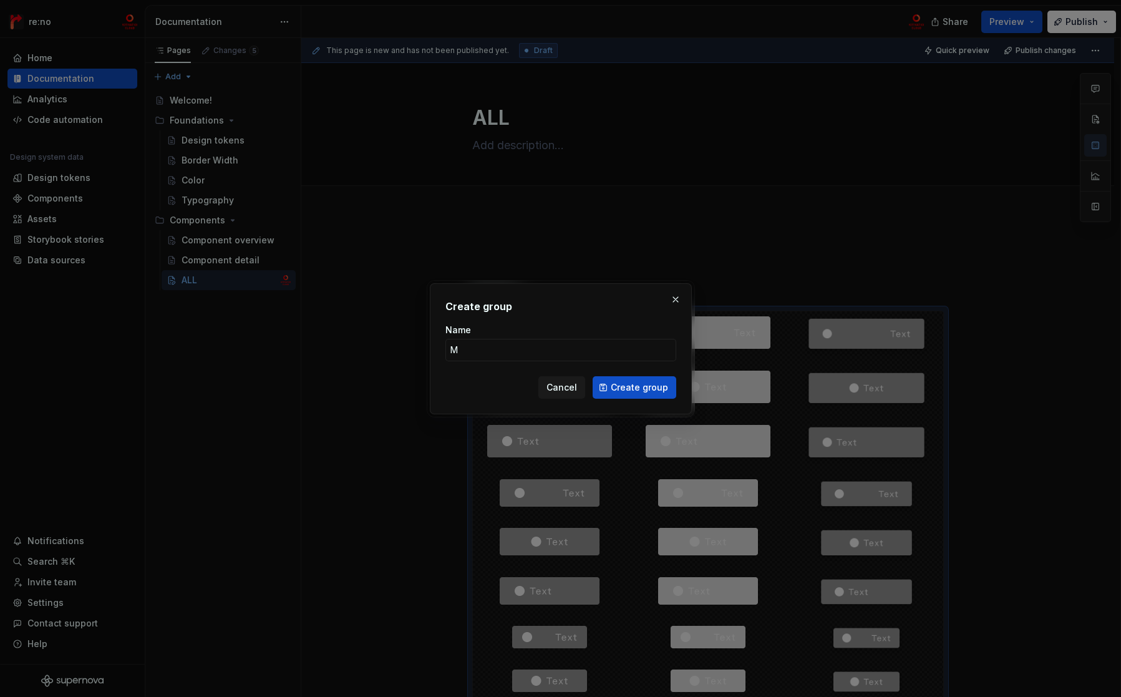
type input "MC"
click button "Create group" at bounding box center [635, 387] width 84 height 22
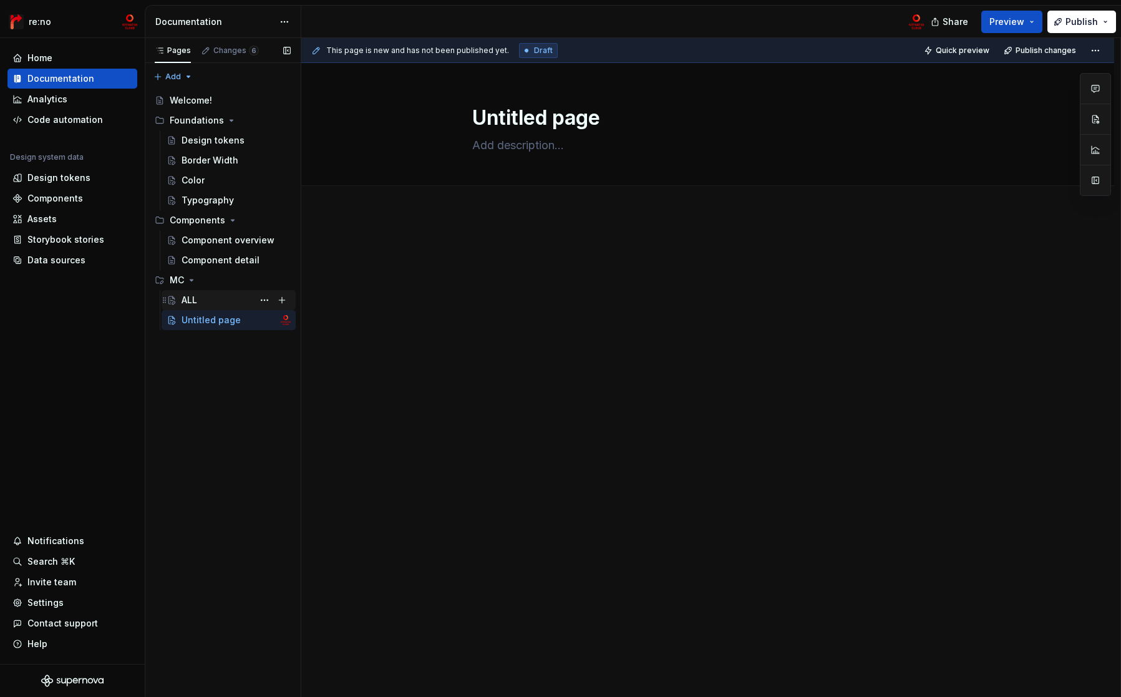
click at [218, 301] on div "ALL" at bounding box center [236, 299] width 109 height 17
click at [264, 319] on button "Page tree" at bounding box center [264, 319] width 17 height 17
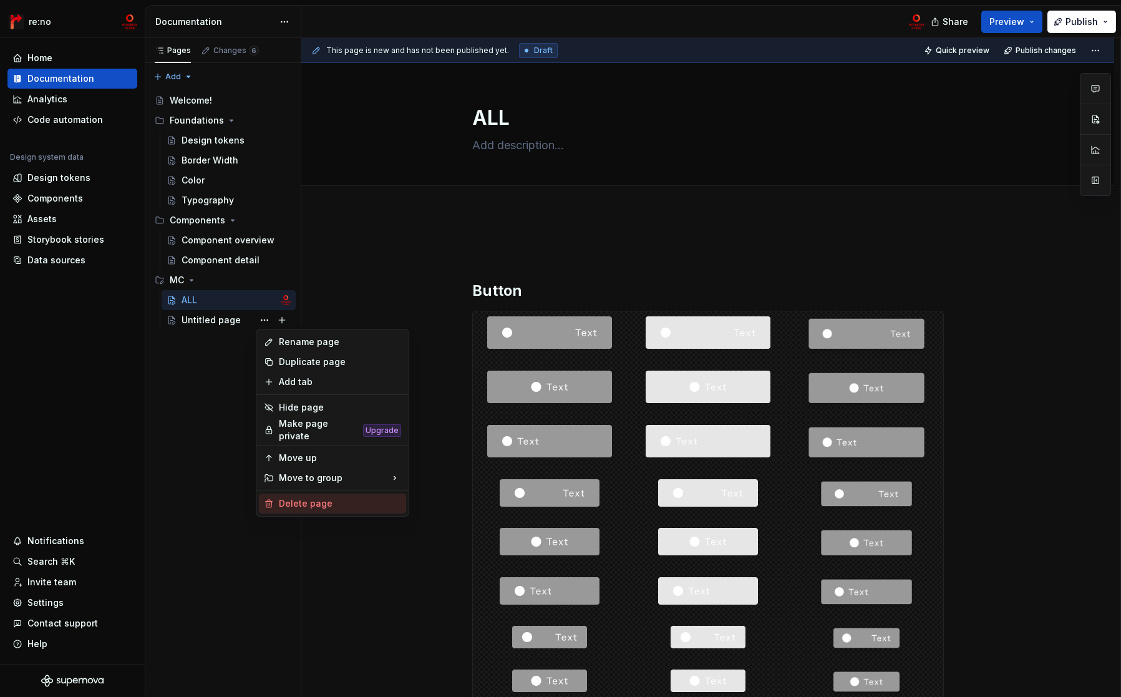
click at [312, 497] on div "Delete page" at bounding box center [340, 503] width 122 height 12
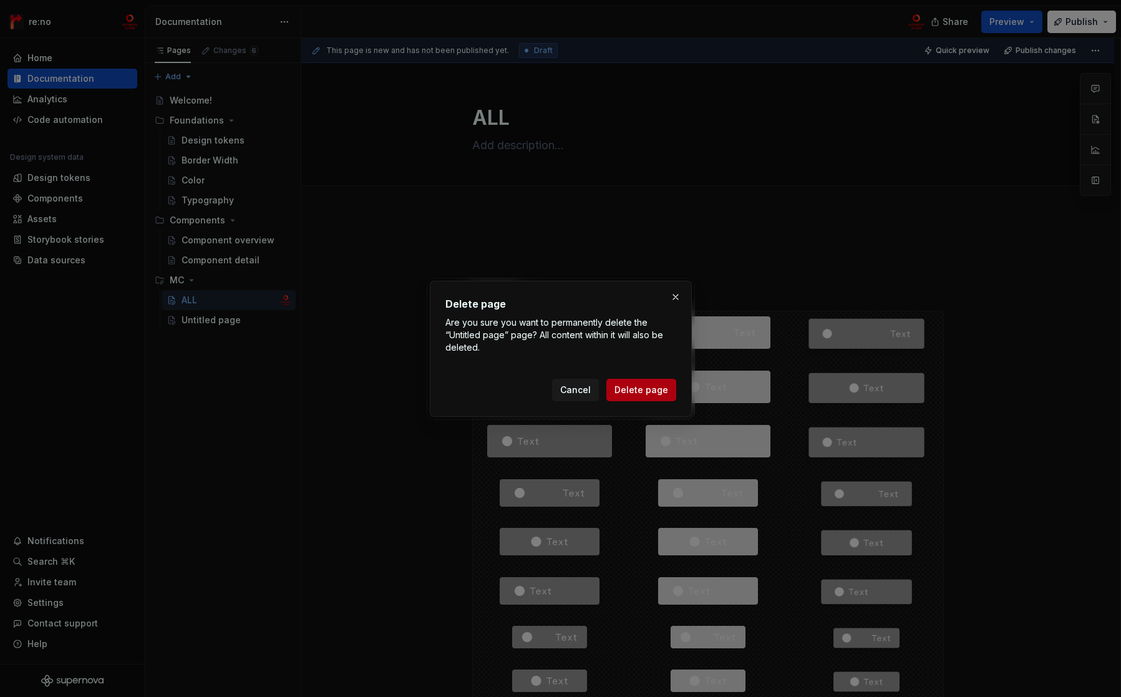
click at [664, 390] on span "Delete page" at bounding box center [641, 390] width 54 height 12
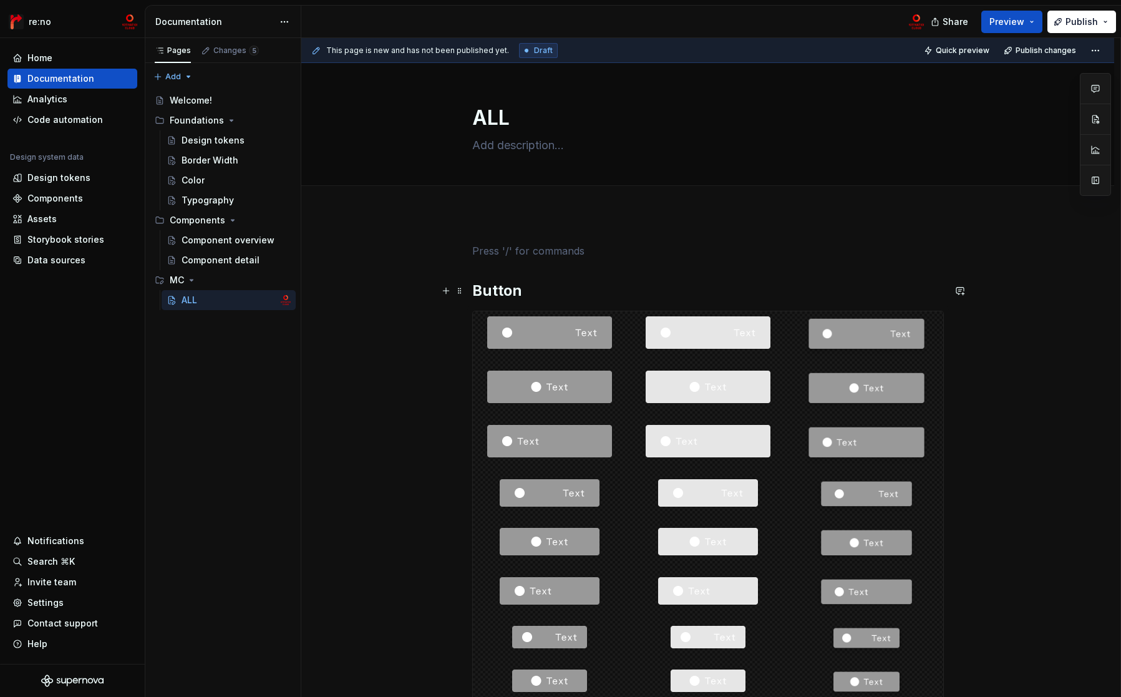
click at [490, 291] on h2 "Button" at bounding box center [708, 291] width 472 height 20
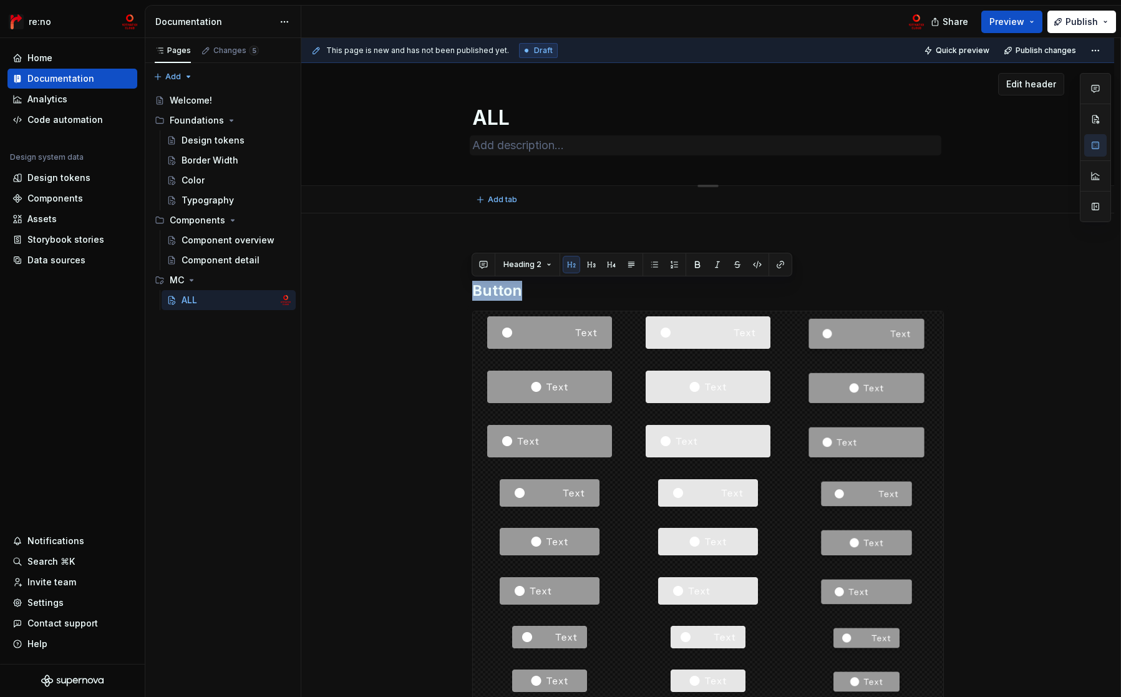
copy h2 "Button"
click at [481, 119] on textarea "ALL" at bounding box center [706, 118] width 472 height 30
drag, startPoint x: 510, startPoint y: 119, endPoint x: 462, endPoint y: 120, distance: 48.0
click at [462, 120] on div "ALL" at bounding box center [707, 124] width 713 height 122
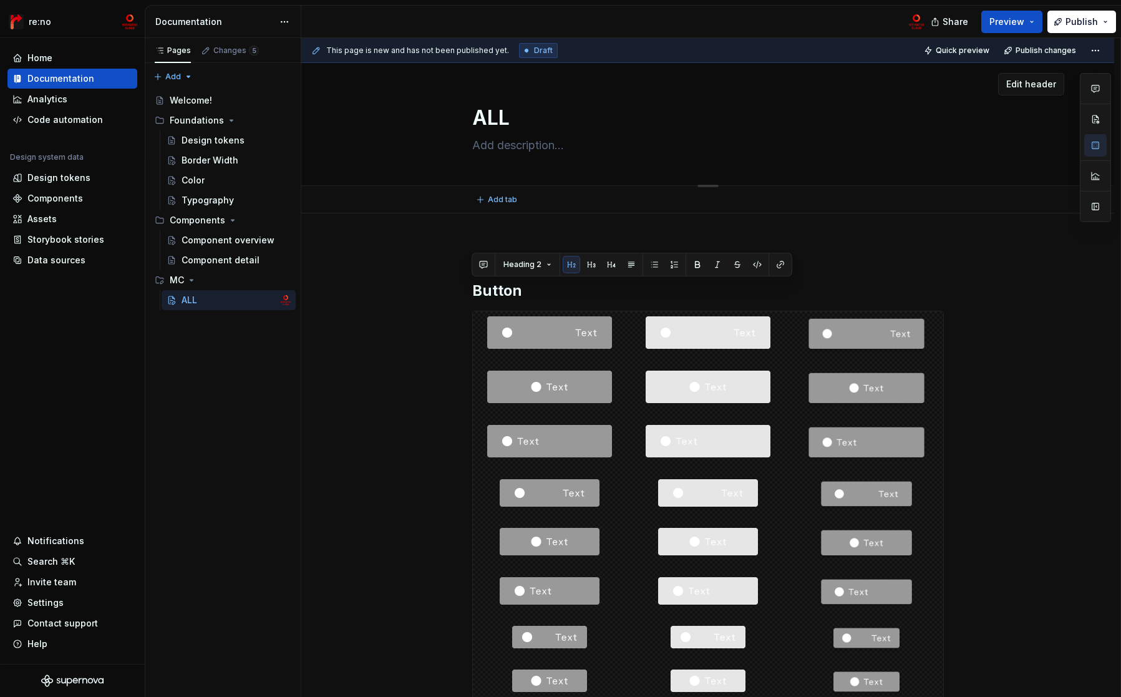
paste textarea "Button"
type textarea "*"
type textarea "Button"
type textarea "*"
type textarea "Button"
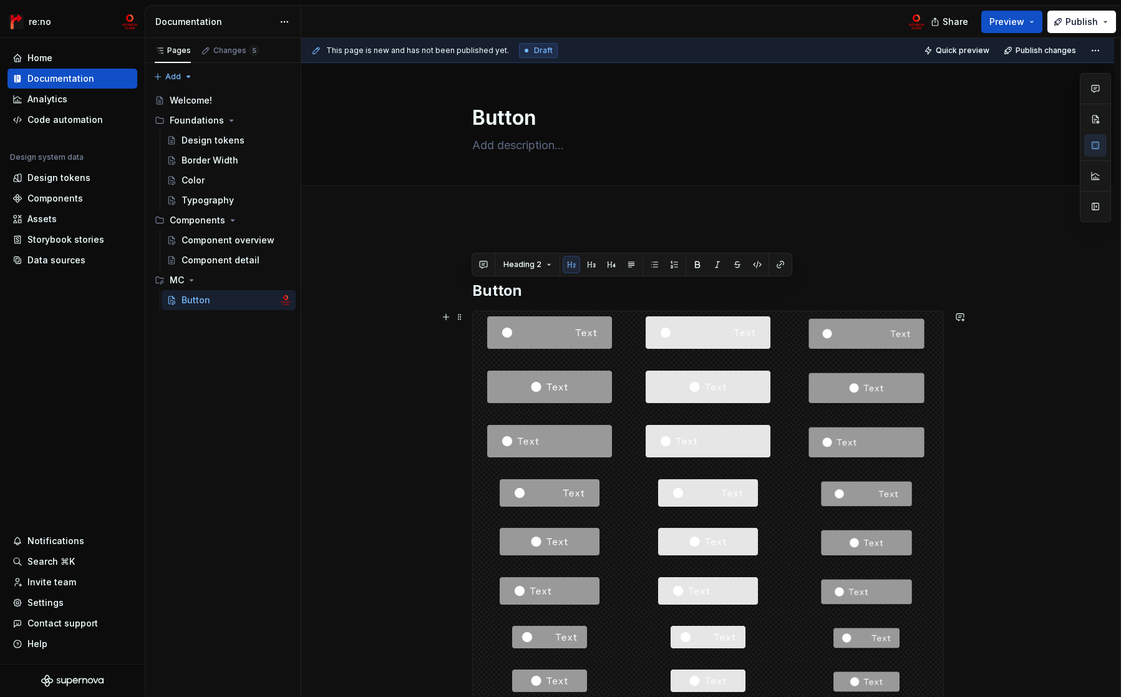
click at [475, 292] on h2 "Button" at bounding box center [708, 291] width 472 height 20
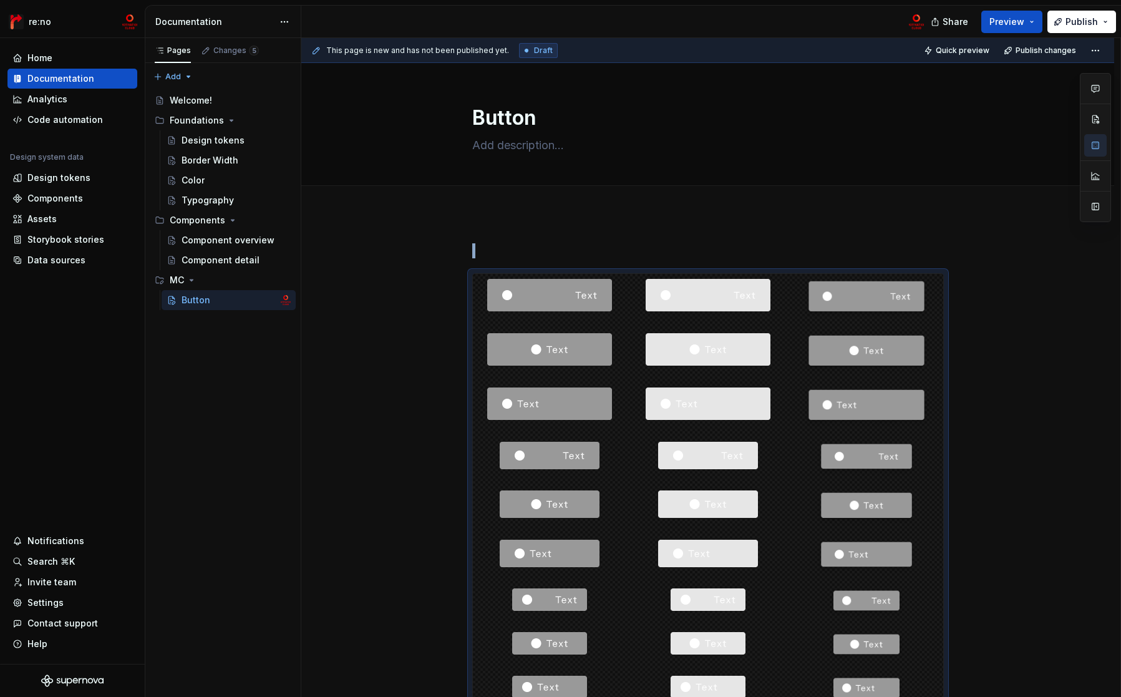
drag, startPoint x: 377, startPoint y: 269, endPoint x: 379, endPoint y: 276, distance: 6.5
click at [224, 241] on div "Component overview" at bounding box center [218, 240] width 72 height 12
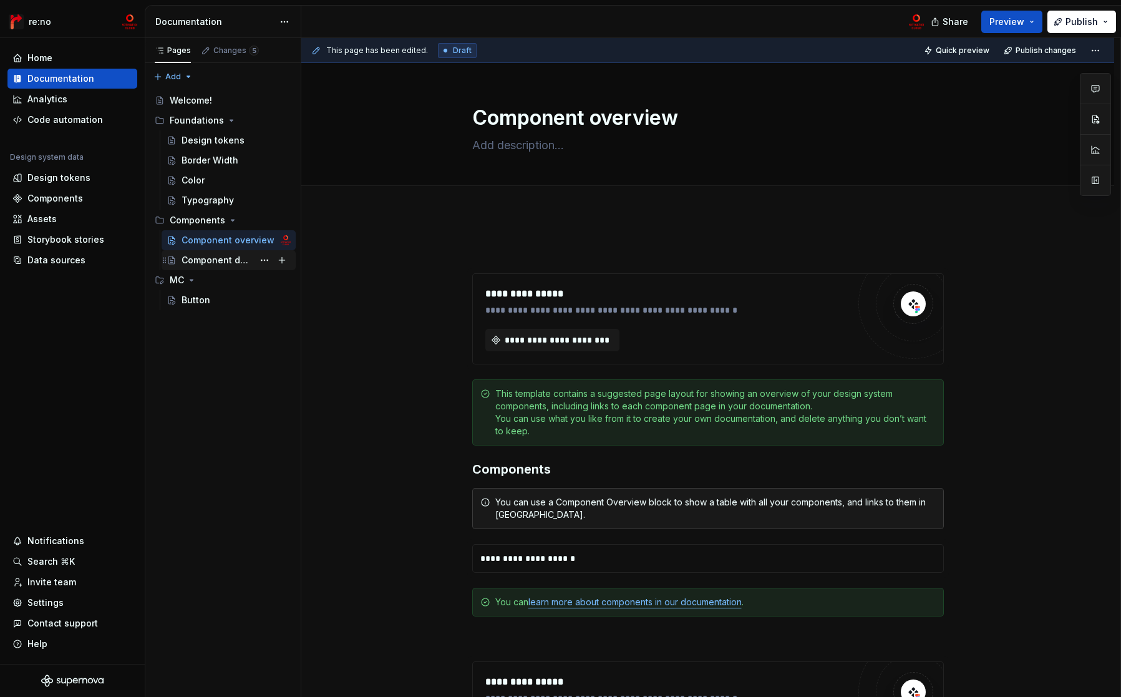
click at [238, 265] on div "Component detail" at bounding box center [218, 260] width 72 height 12
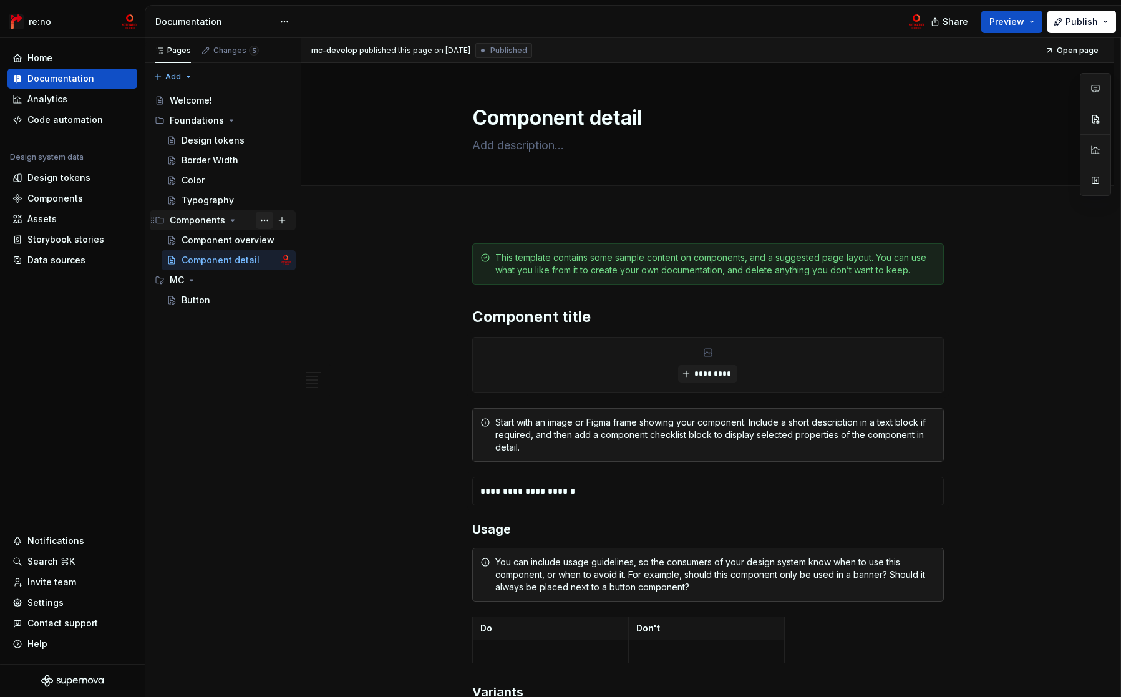
click at [260, 218] on button "Page tree" at bounding box center [264, 219] width 17 height 17
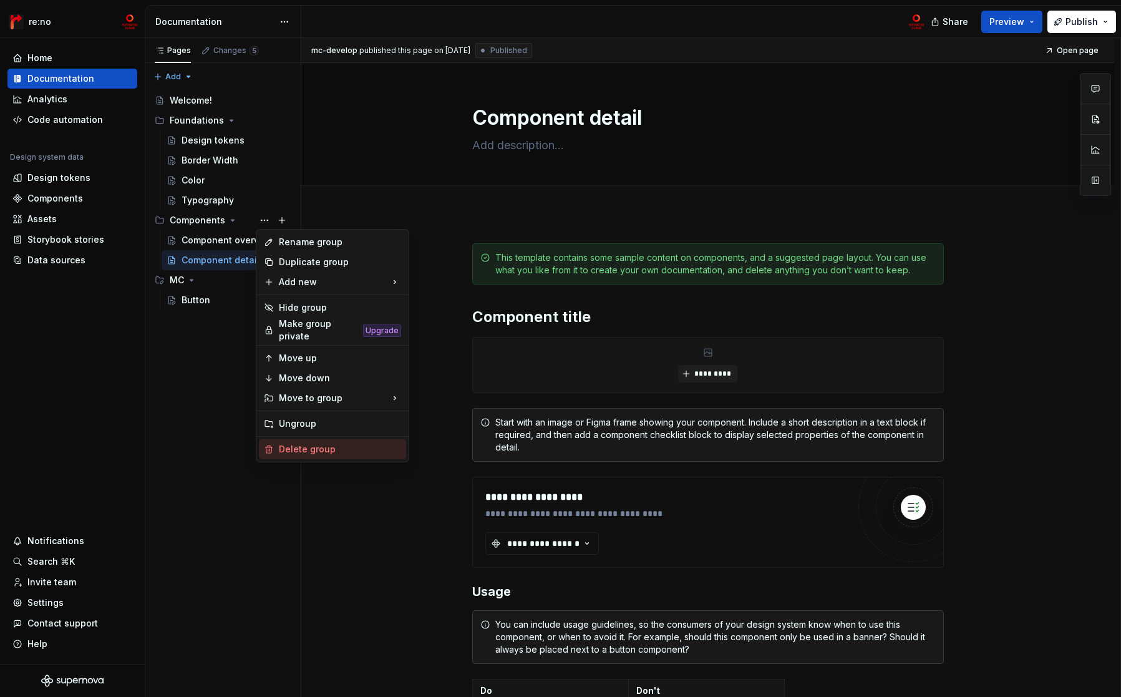
click at [318, 444] on div "Delete group" at bounding box center [340, 449] width 122 height 12
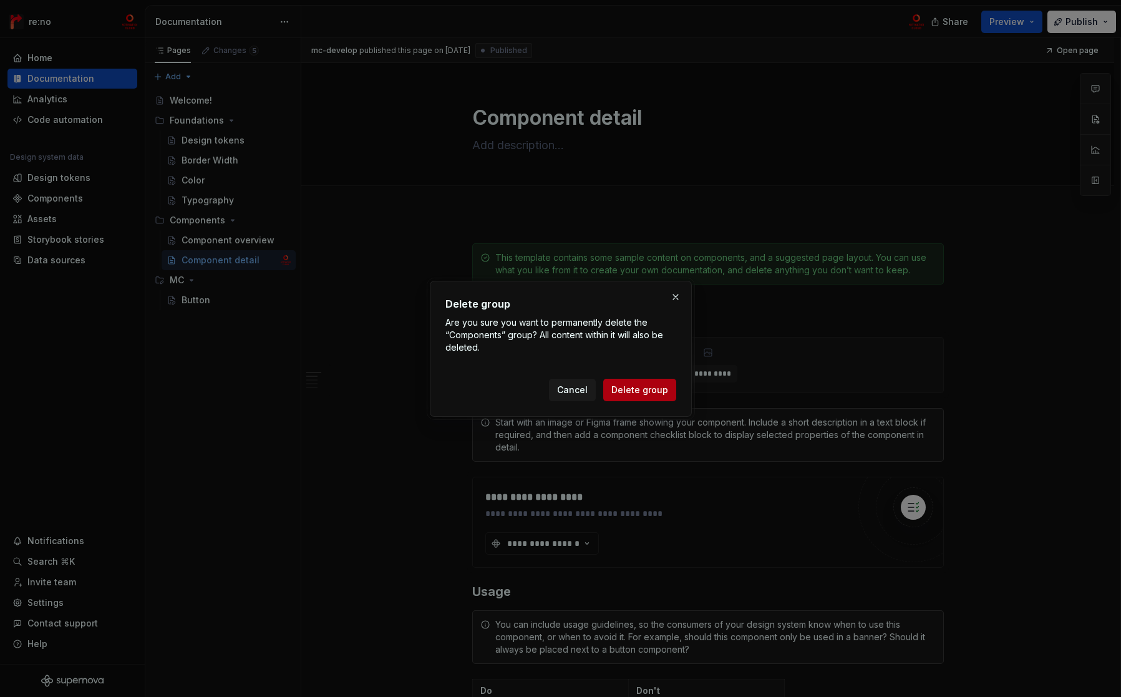
click at [631, 387] on span "Delete group" at bounding box center [639, 390] width 57 height 12
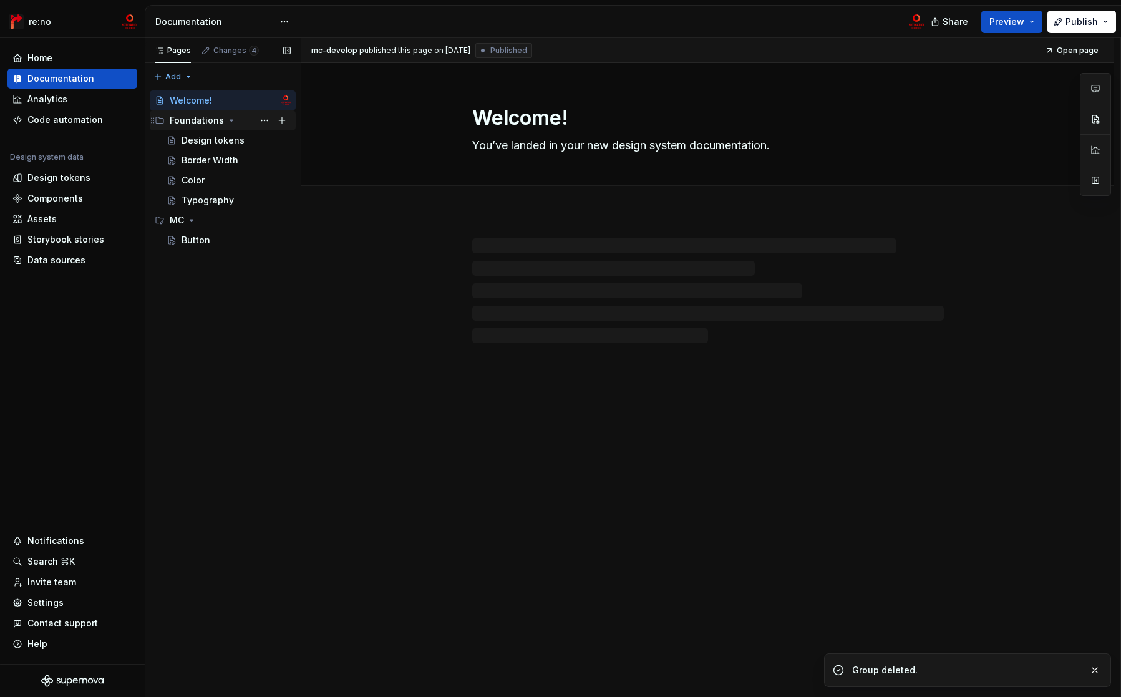
click at [226, 117] on icon "Page tree" at bounding box center [231, 120] width 10 height 10
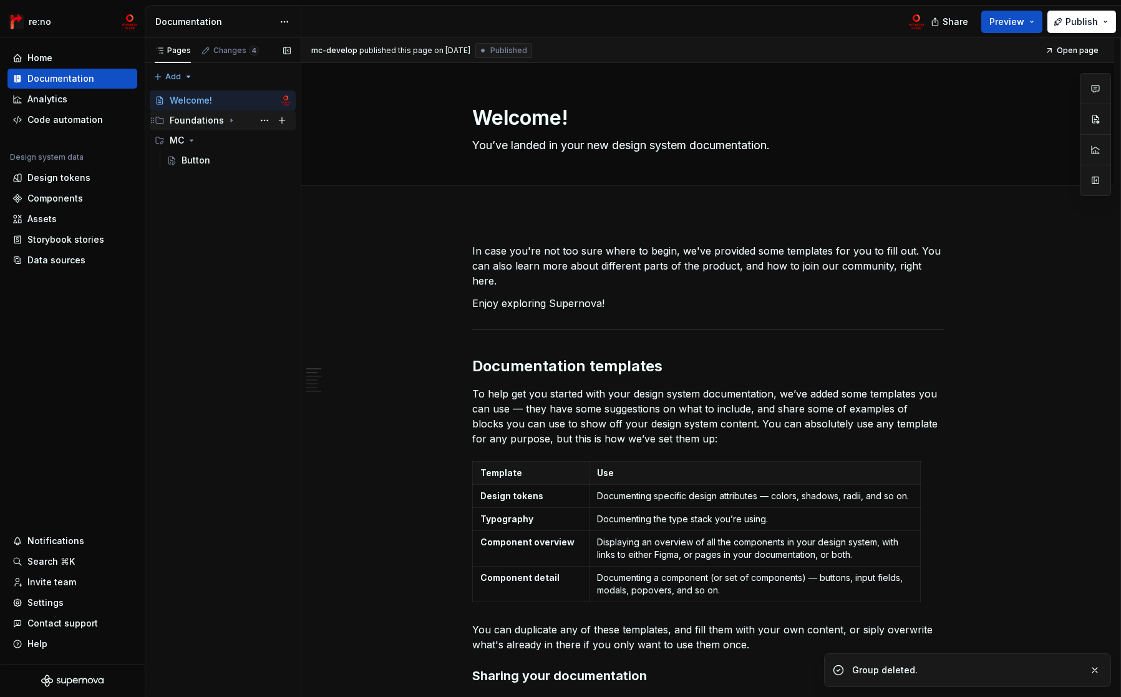
click at [226, 117] on icon "Page tree" at bounding box center [231, 120] width 10 height 10
click at [192, 118] on div "Foundations" at bounding box center [197, 120] width 54 height 12
click at [256, 118] on button "Page tree" at bounding box center [264, 120] width 17 height 17
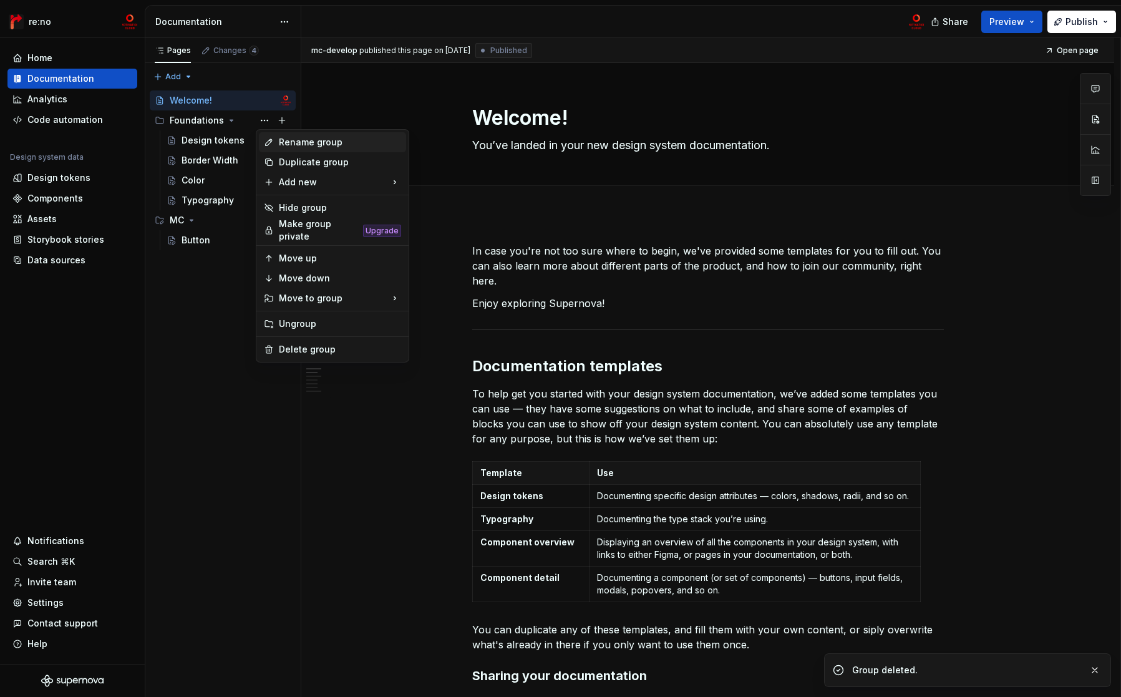
click at [291, 143] on div "Rename group" at bounding box center [340, 142] width 122 height 12
type textarea "*"
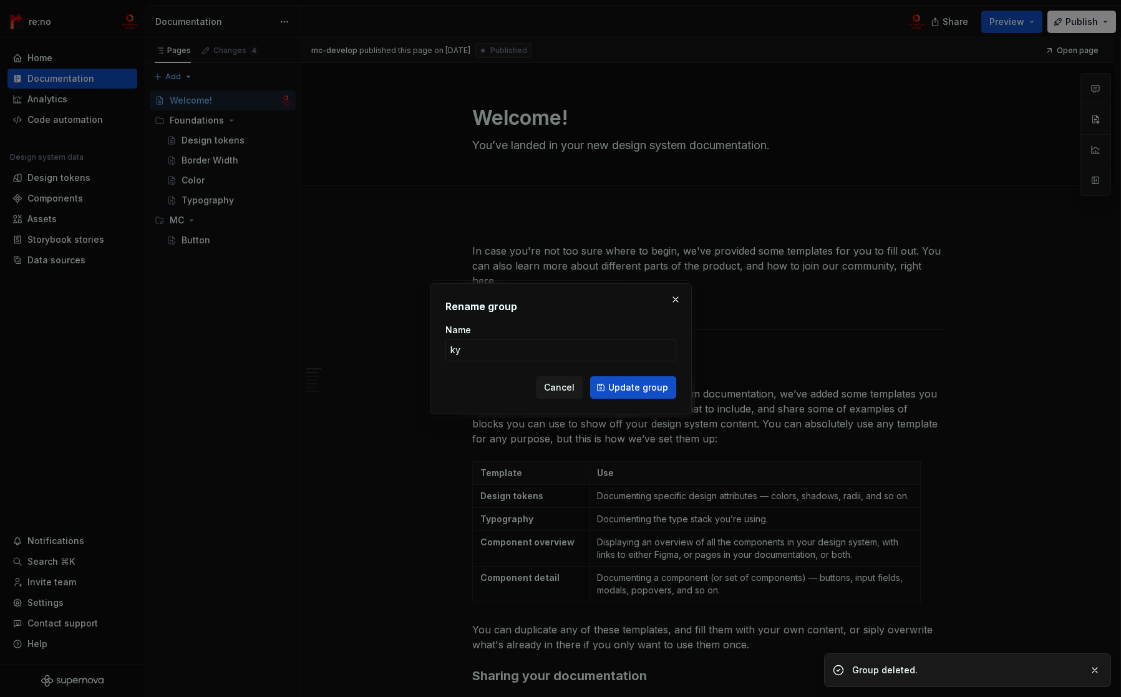
type input "k"
type input "共通"
click button "Update group" at bounding box center [633, 387] width 86 height 22
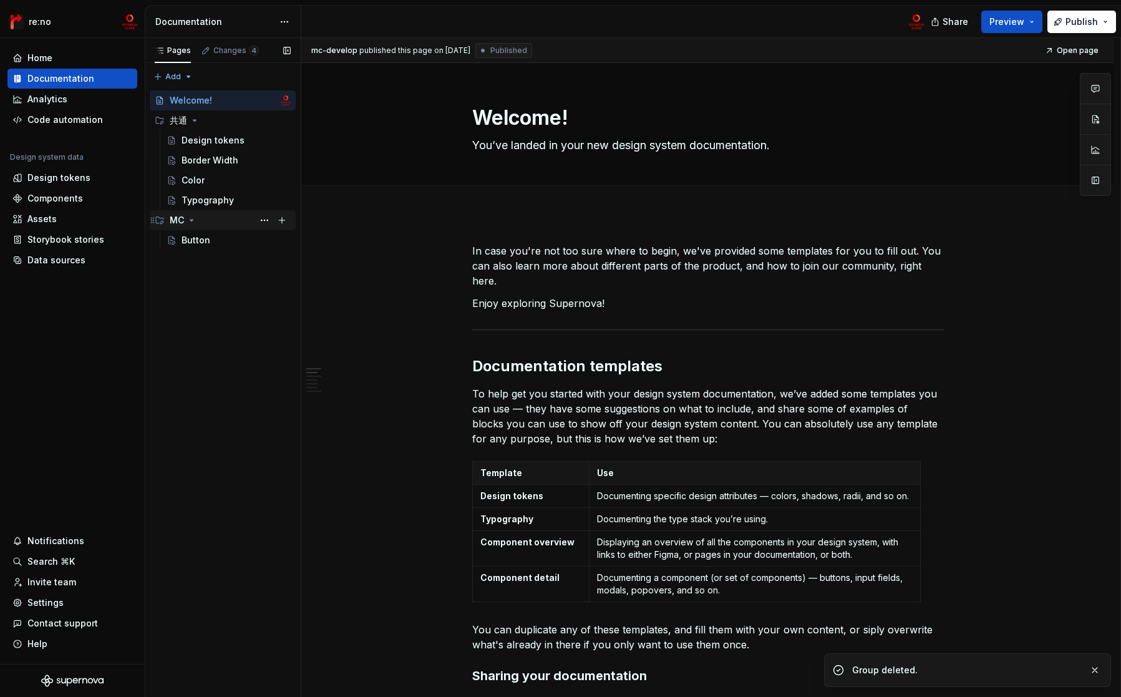
click at [194, 218] on icon "Page tree" at bounding box center [191, 220] width 10 height 10
click at [268, 223] on button "Page tree" at bounding box center [264, 219] width 17 height 17
type textarea "*"
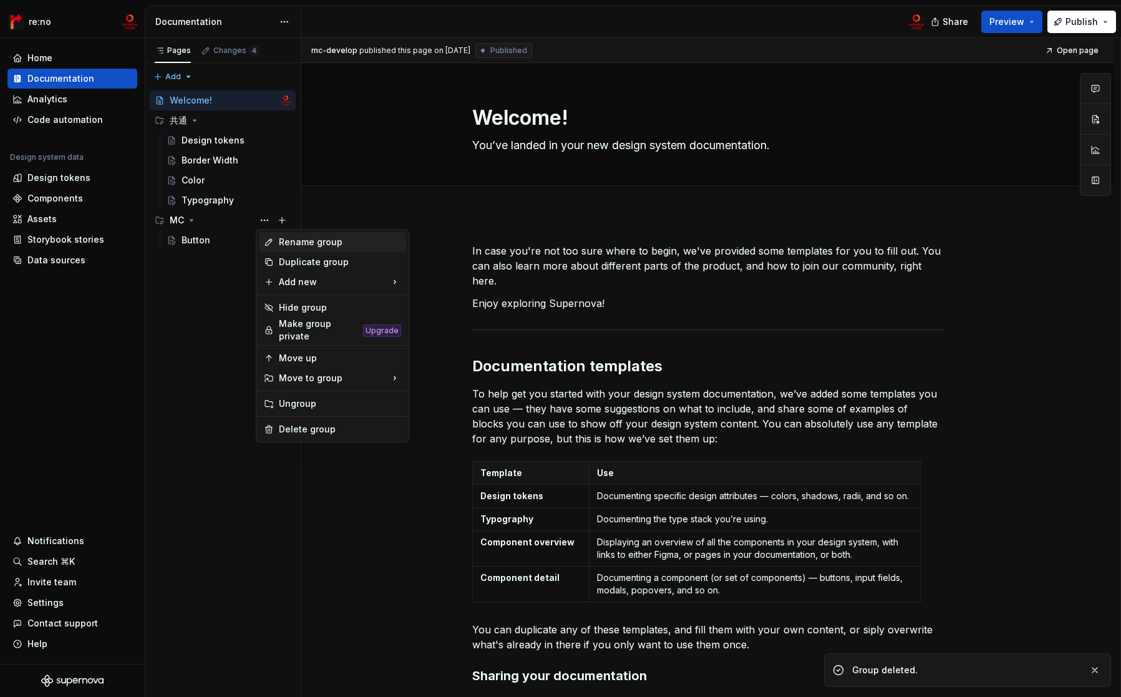
click at [278, 238] on div "Rename group" at bounding box center [332, 242] width 147 height 20
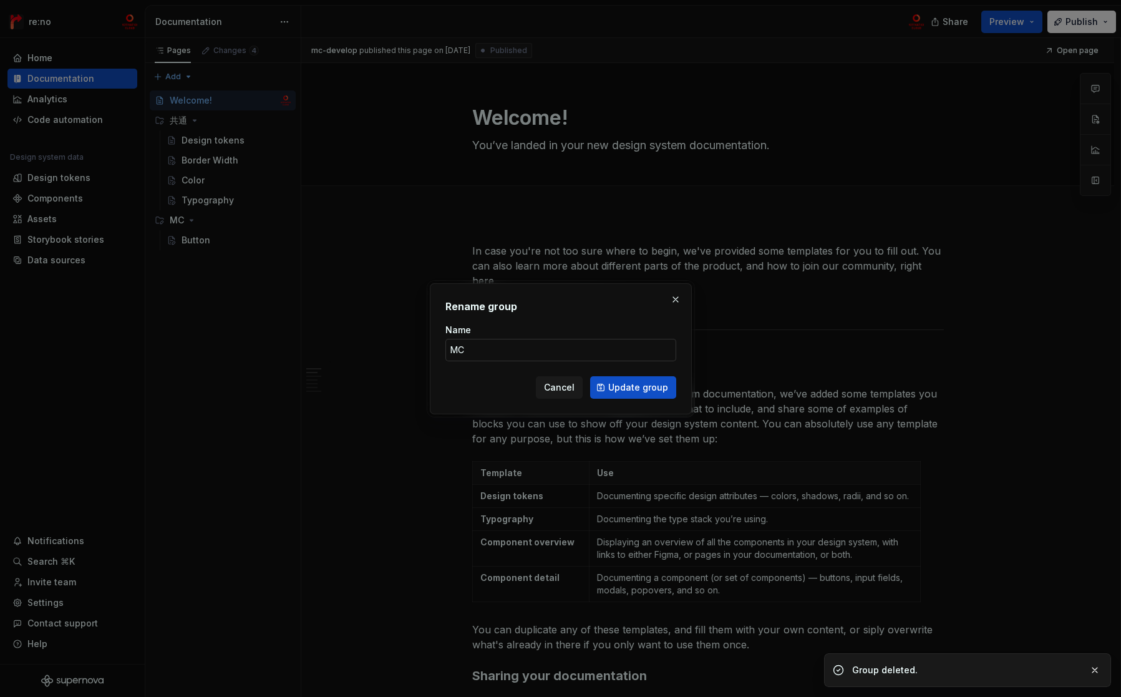
click at [490, 347] on input "MC" at bounding box center [560, 350] width 231 height 22
type input "MCブランド"
click button "Update group" at bounding box center [633, 387] width 86 height 22
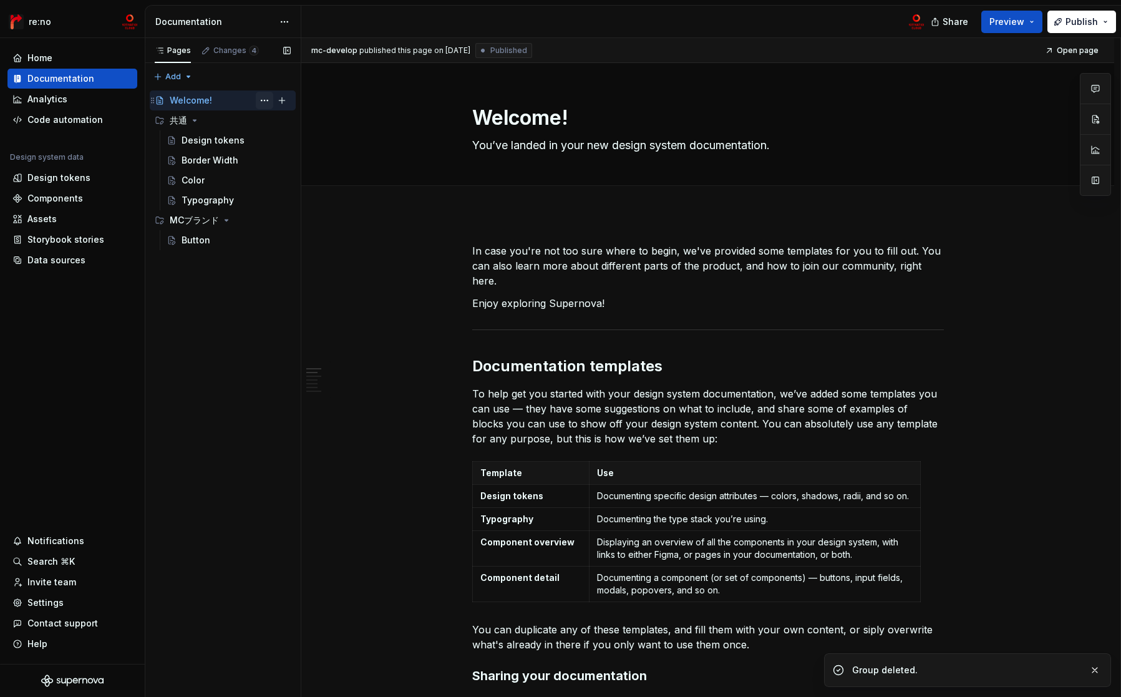
click at [263, 99] on button "Page tree" at bounding box center [264, 100] width 17 height 17
type textarea "*"
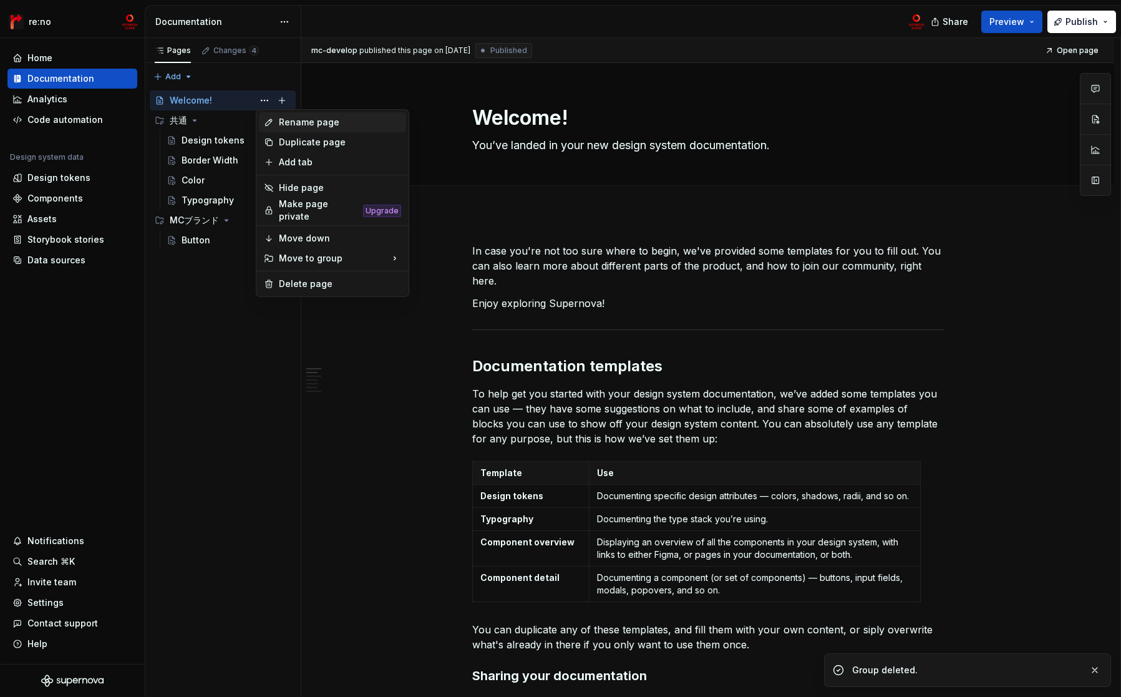
click at [294, 125] on div "Rename page" at bounding box center [340, 122] width 122 height 12
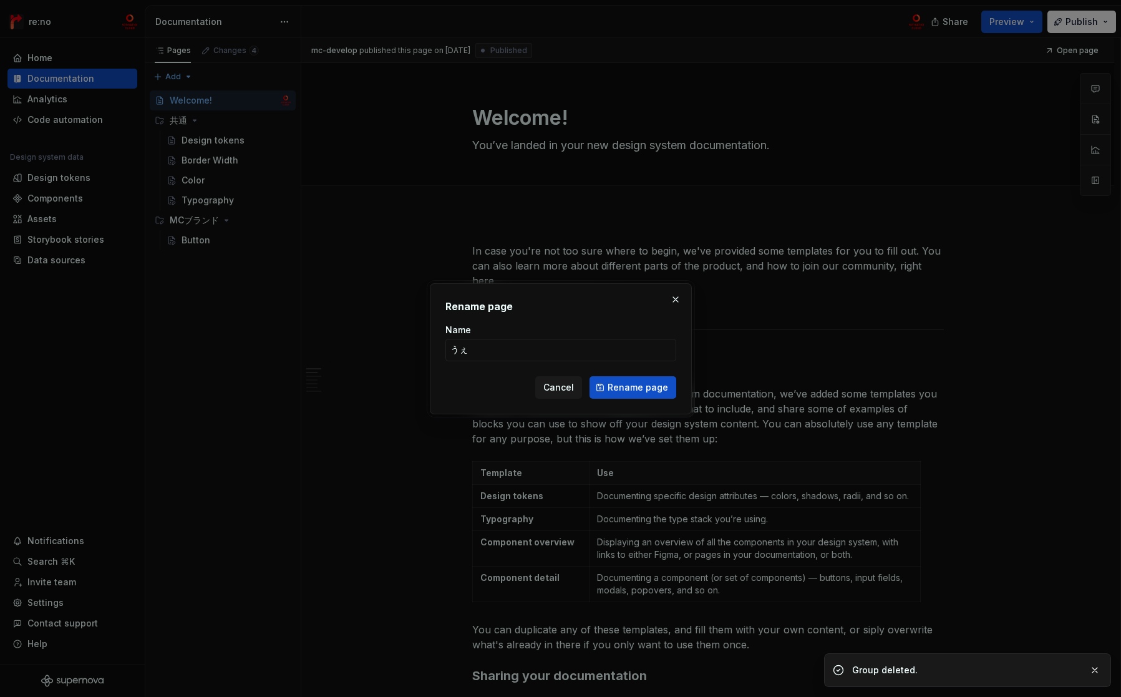
type input "うぇう"
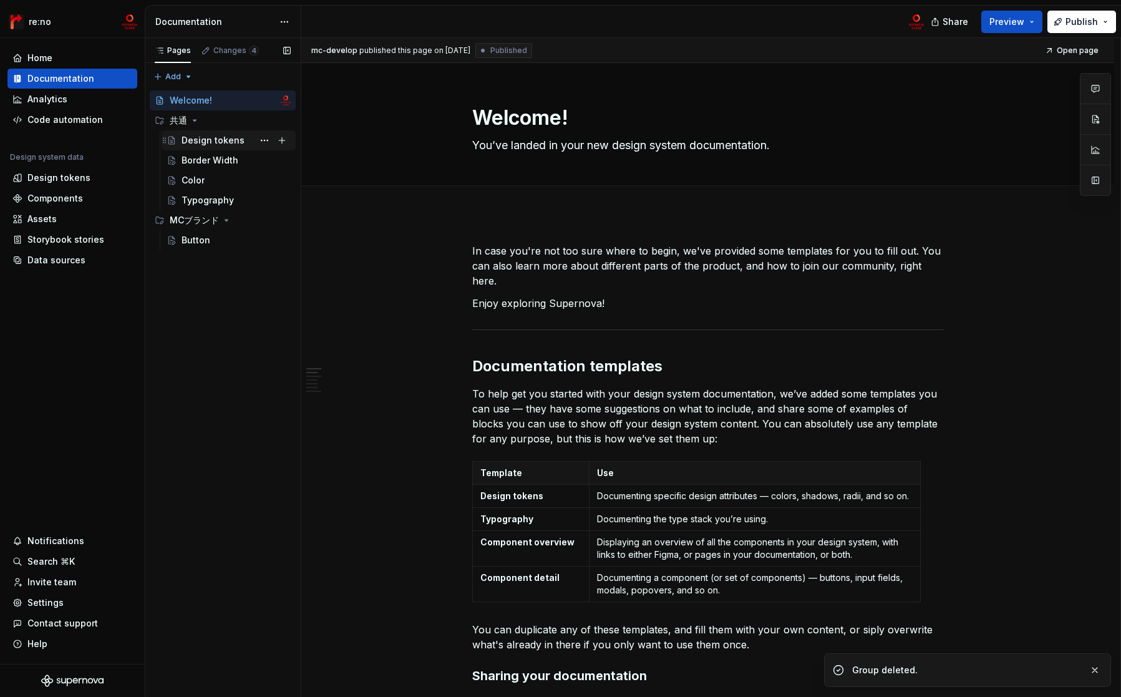
click at [219, 143] on div "Design tokens" at bounding box center [213, 140] width 63 height 12
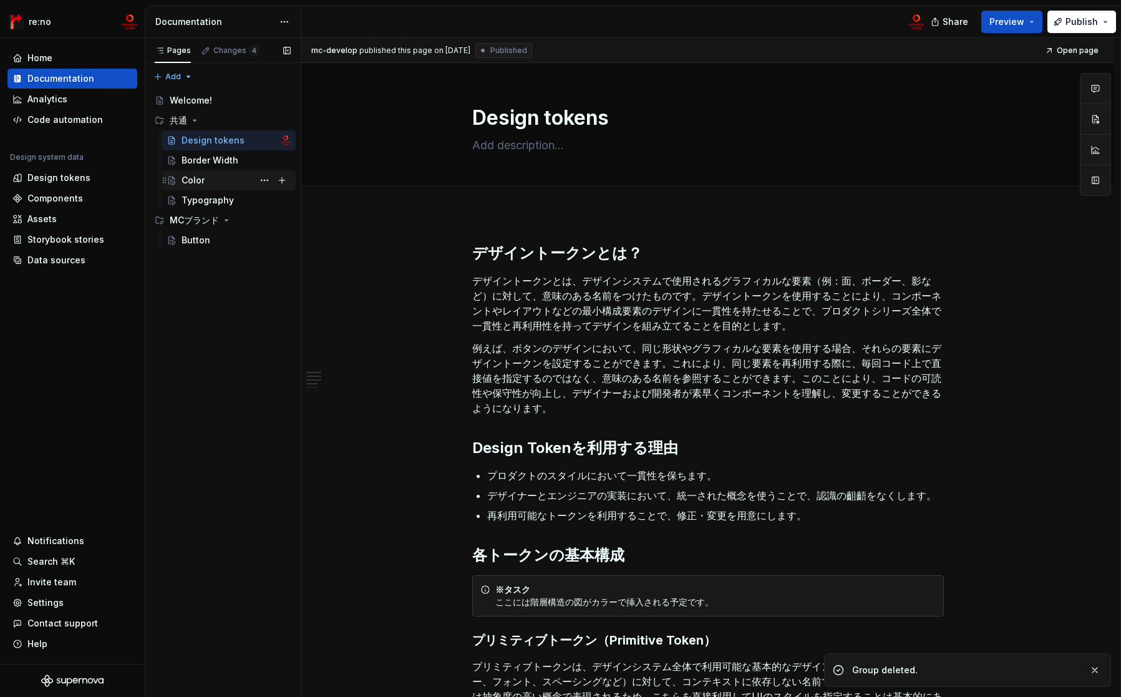
click at [233, 187] on div "Color" at bounding box center [236, 180] width 109 height 17
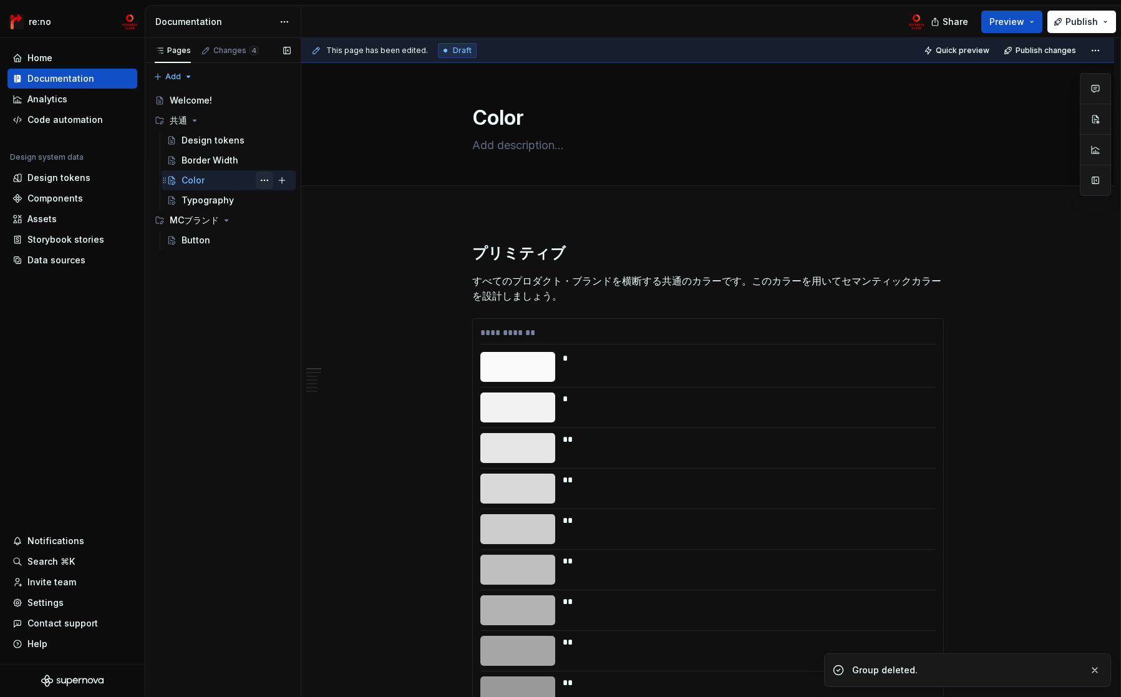
click at [264, 178] on button "Page tree" at bounding box center [264, 180] width 17 height 17
click at [264, 178] on div "Pages Changes 4 Add Accessibility guide for tree Page tree. Navigate the tree w…" at bounding box center [223, 367] width 156 height 659
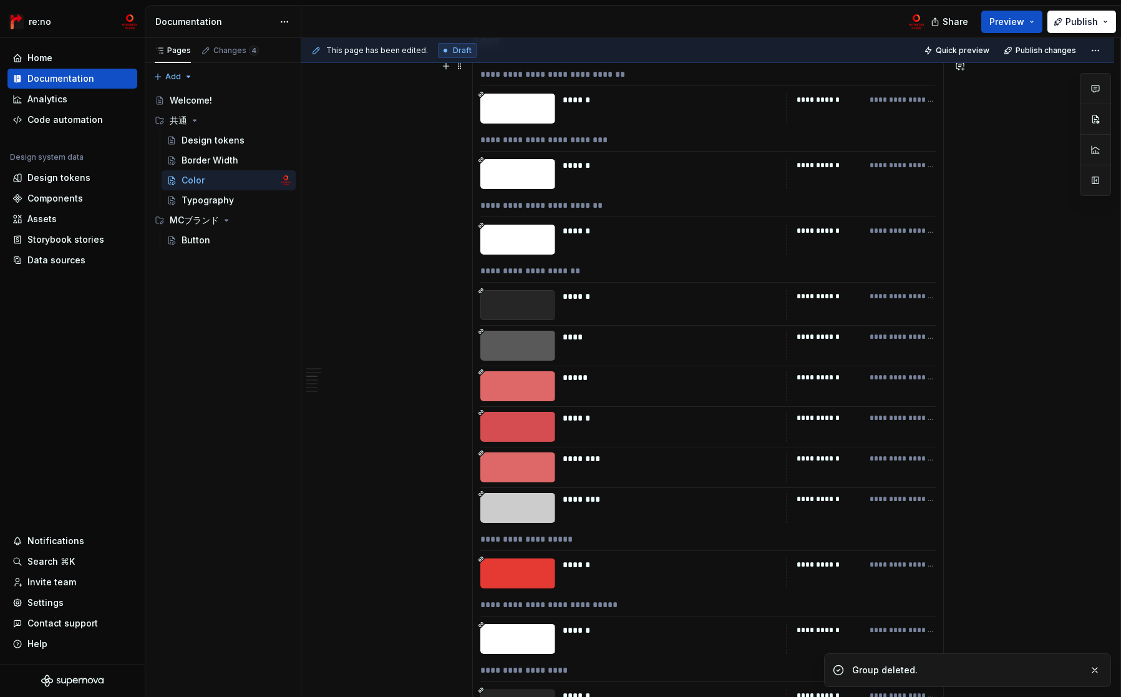
scroll to position [4888, 0]
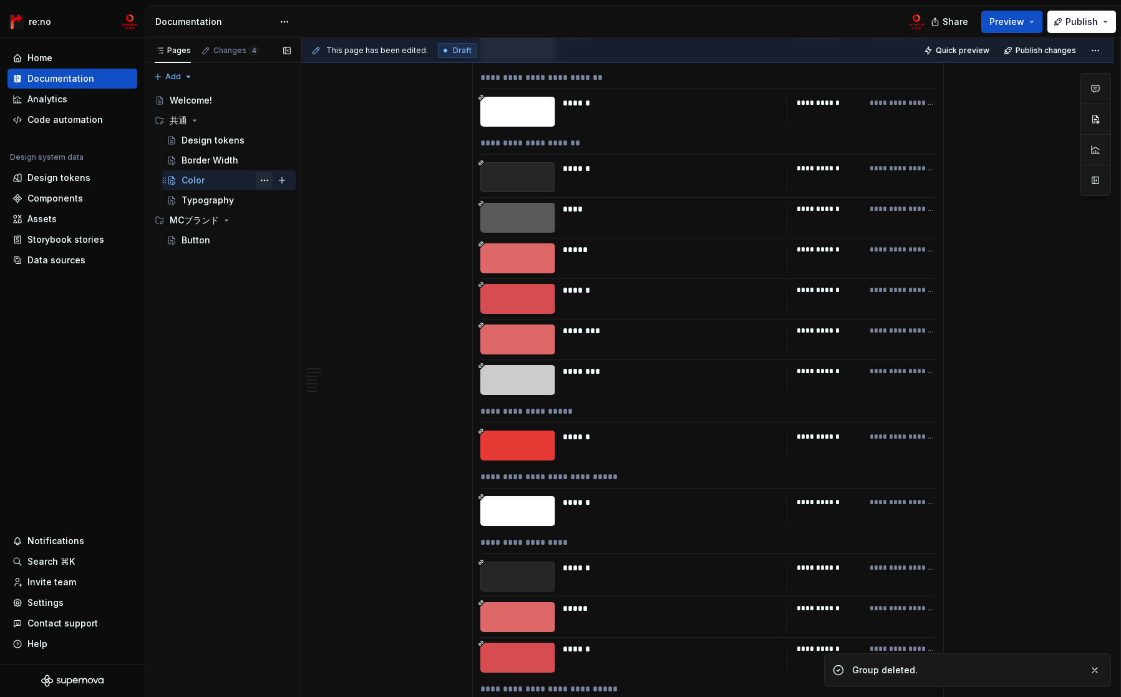
click at [259, 178] on button "Page tree" at bounding box center [264, 180] width 17 height 17
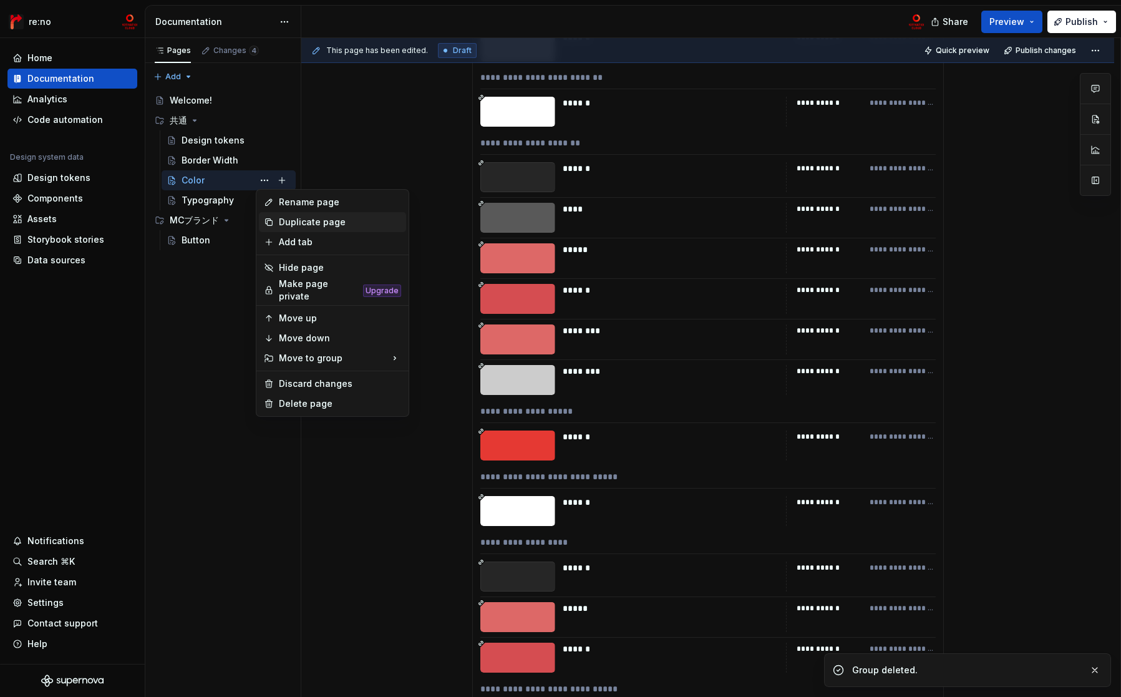
click at [309, 220] on div "Duplicate page" at bounding box center [340, 222] width 122 height 12
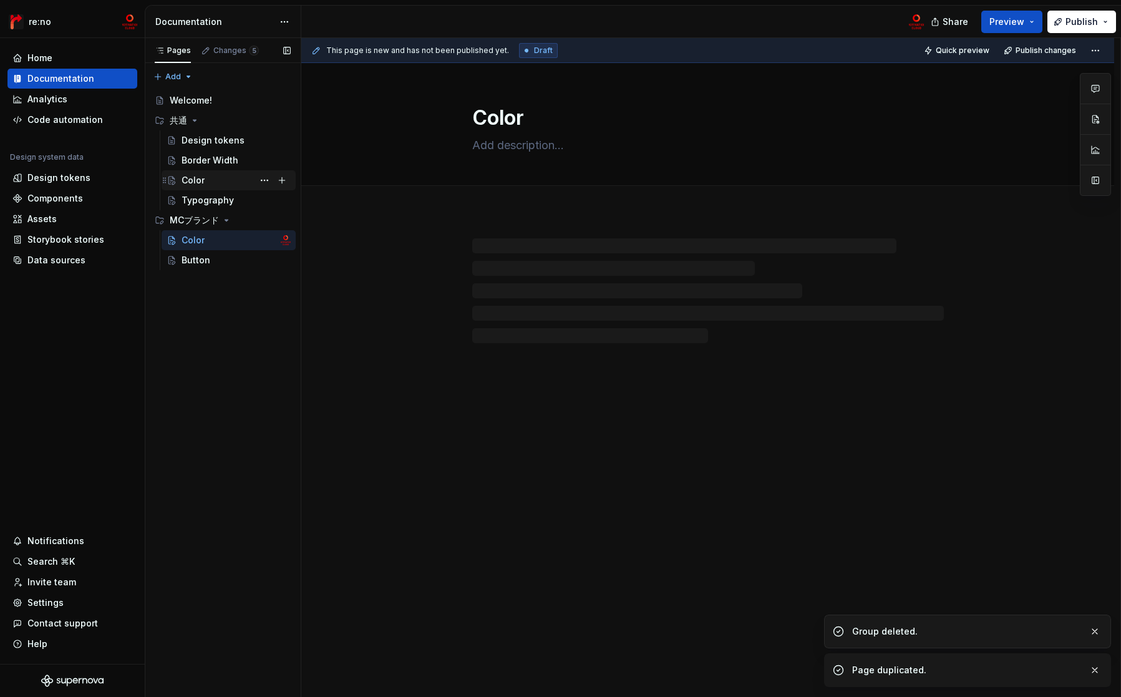
click at [225, 181] on div "Color" at bounding box center [236, 180] width 109 height 17
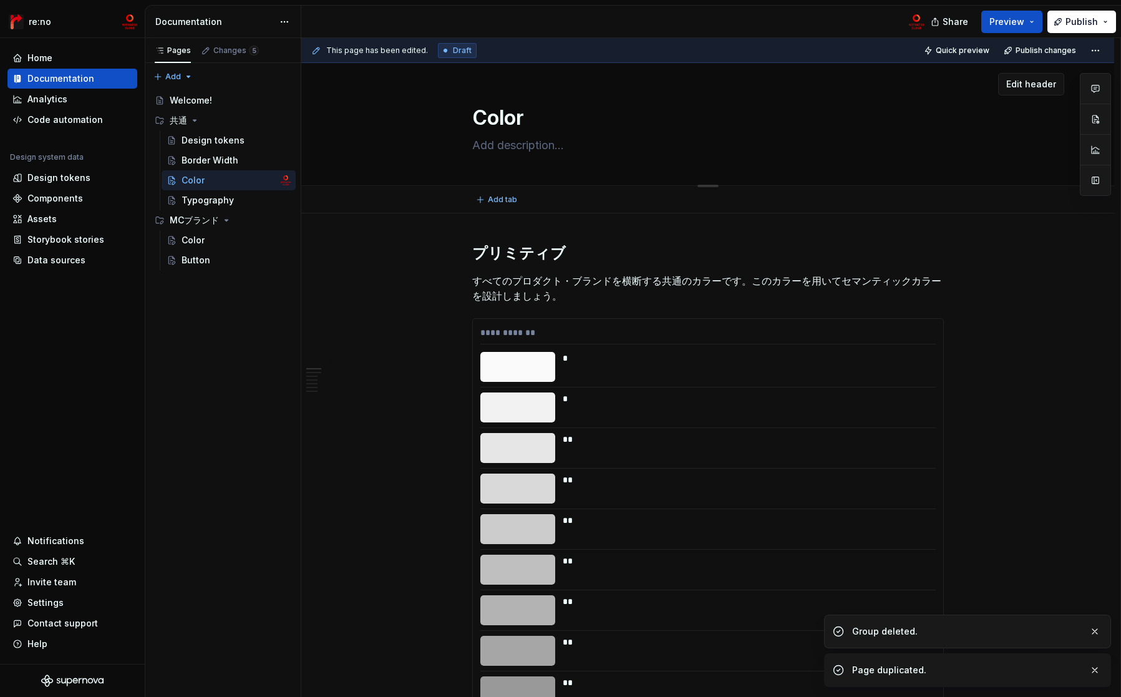
click at [475, 120] on textarea "Color" at bounding box center [706, 118] width 472 height 30
type textarea "*"
type textarea "PColor"
type textarea "*"
type textarea "PrColor"
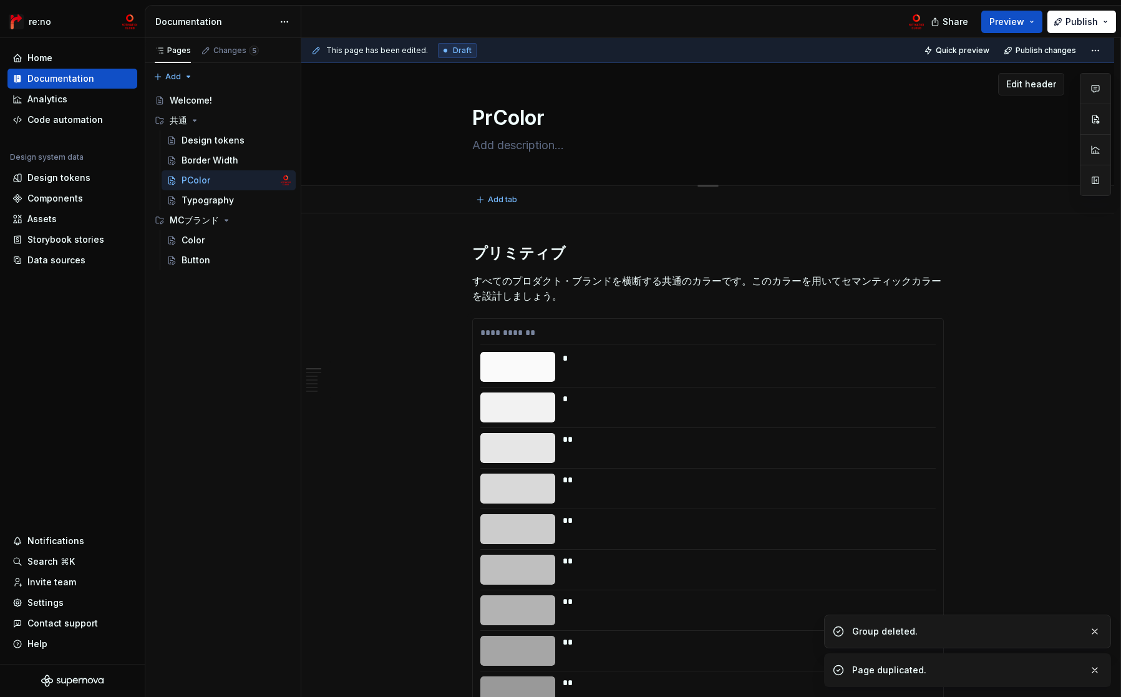
type textarea "*"
type textarea "PriColor"
type textarea "*"
type textarea "PrimColor"
type textarea "*"
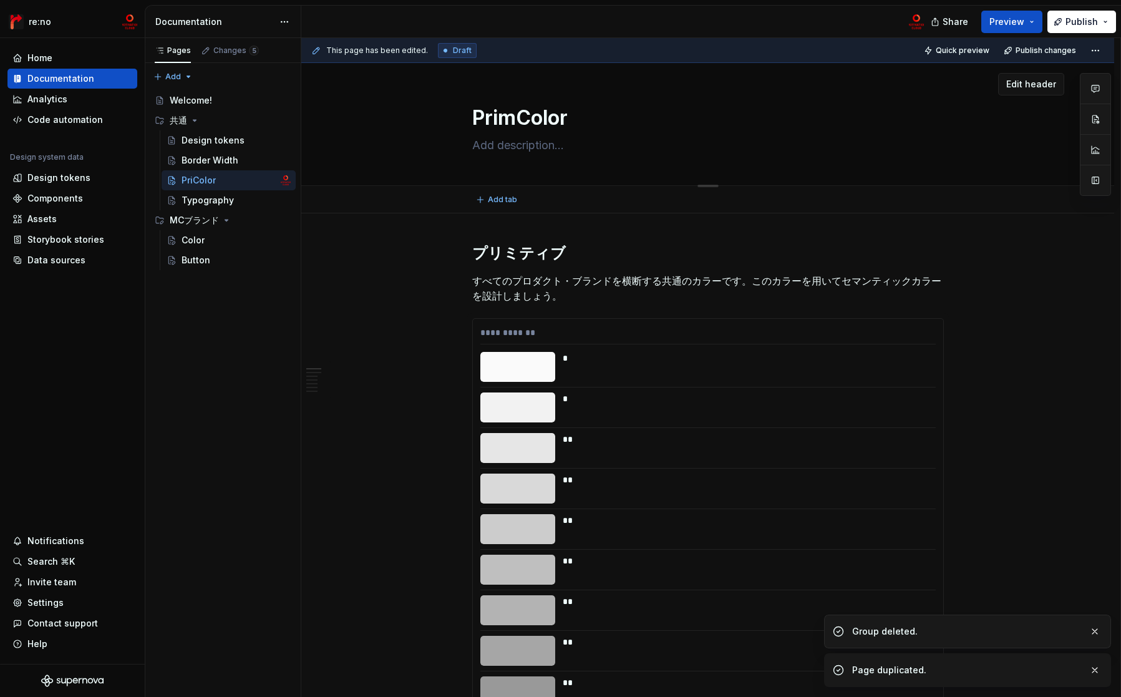
type textarea "PrimiColor"
type textarea "*"
type textarea "PrimitColor"
type textarea "*"
type textarea "PrimitiColor"
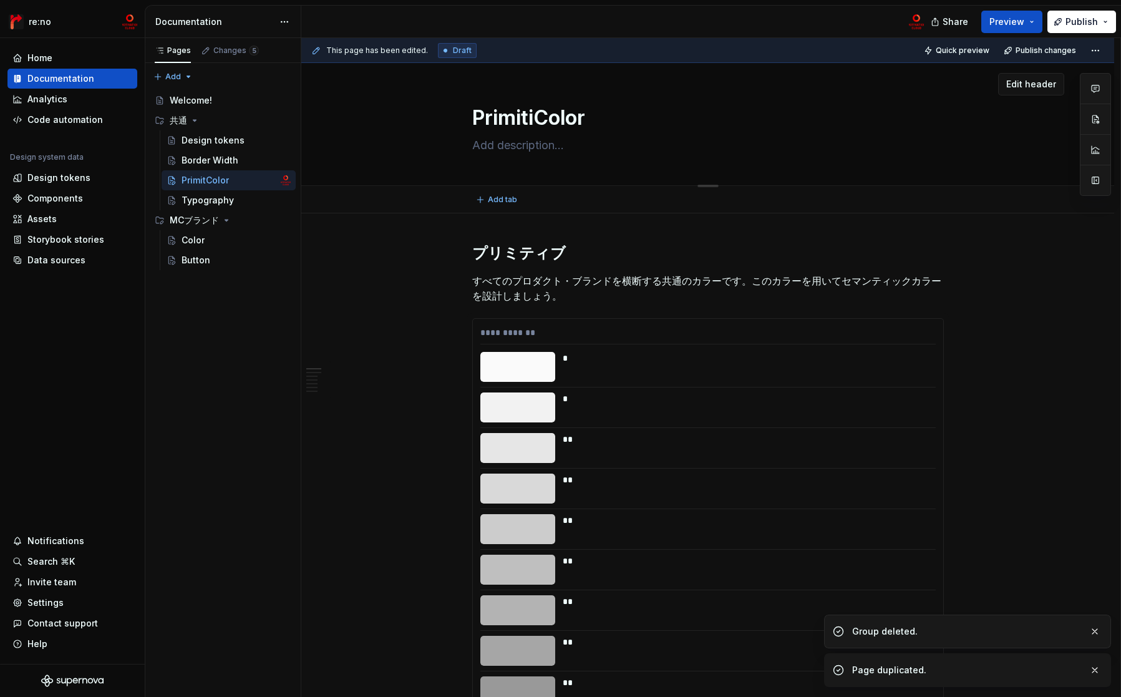
type textarea "*"
type textarea "PrimitivColor"
type textarea "*"
type textarea "PrimitiveColor"
type textarea "*"
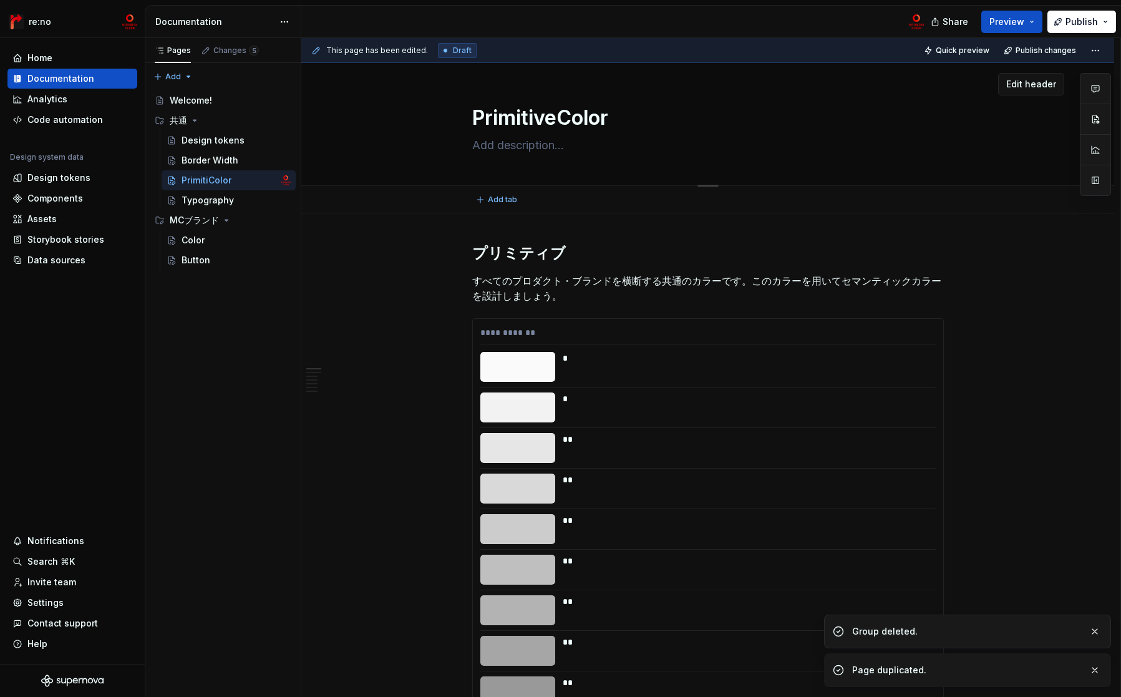
type textarea "Primitive Color"
type textarea "*"
type textarea "Primitive Color"
click at [443, 256] on button "button" at bounding box center [445, 253] width 17 height 17
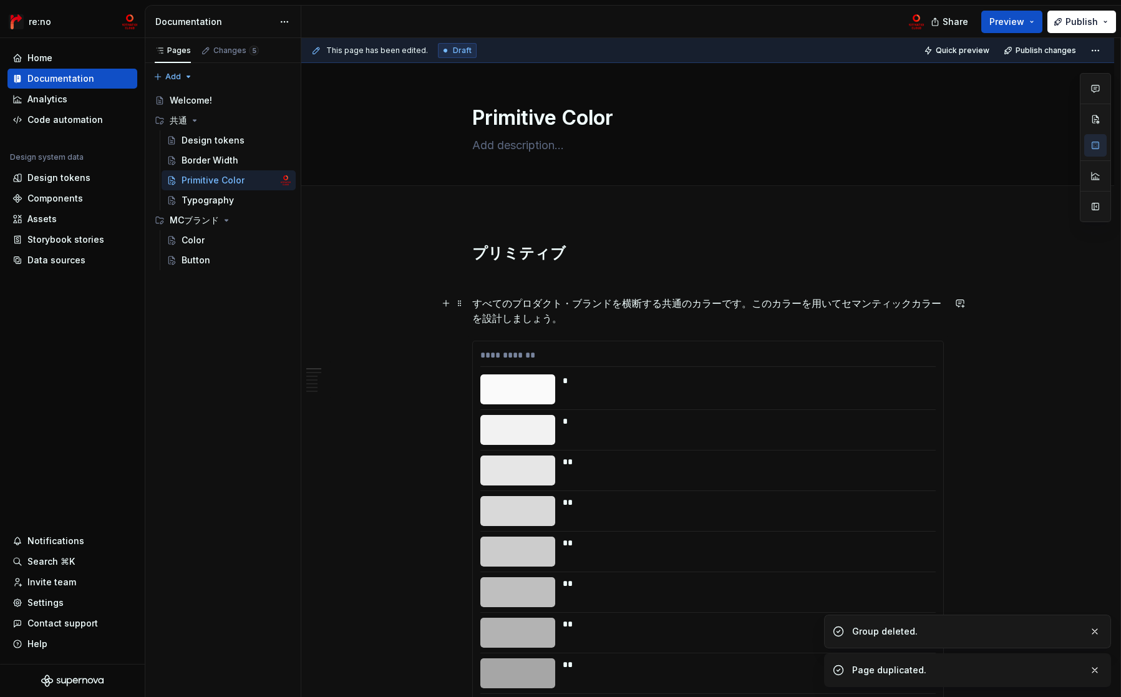
click at [498, 299] on p "すべてのプロダクト・ブランドを横断する共通のカラーです。このカラーを用いてセマンティックカラーを設計しましょう。" at bounding box center [708, 311] width 472 height 30
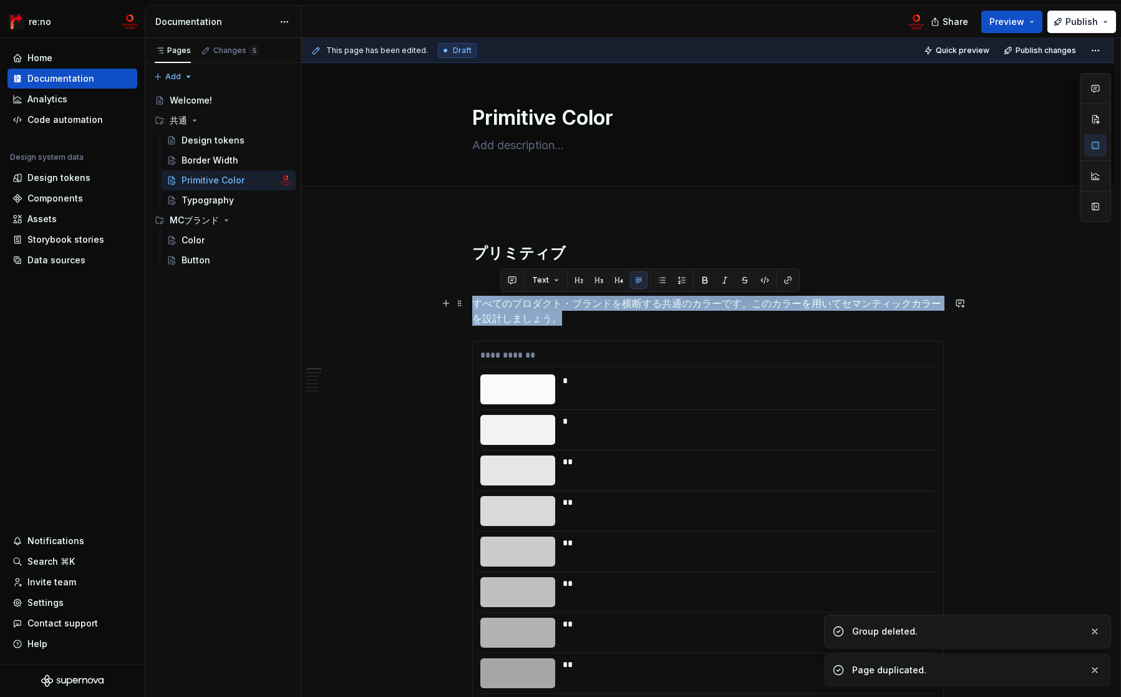
click at [498, 299] on p "すべてのプロダクト・ブランドを横断する共通のカラーです。このカラーを用いてセマンティックカラーを設計しましょう。" at bounding box center [708, 311] width 472 height 30
copy p "すべてのプロダクト・ブランドを横断する共通のカラーです。このカラーを用いてセマンティックカラーを設計しましょう。"
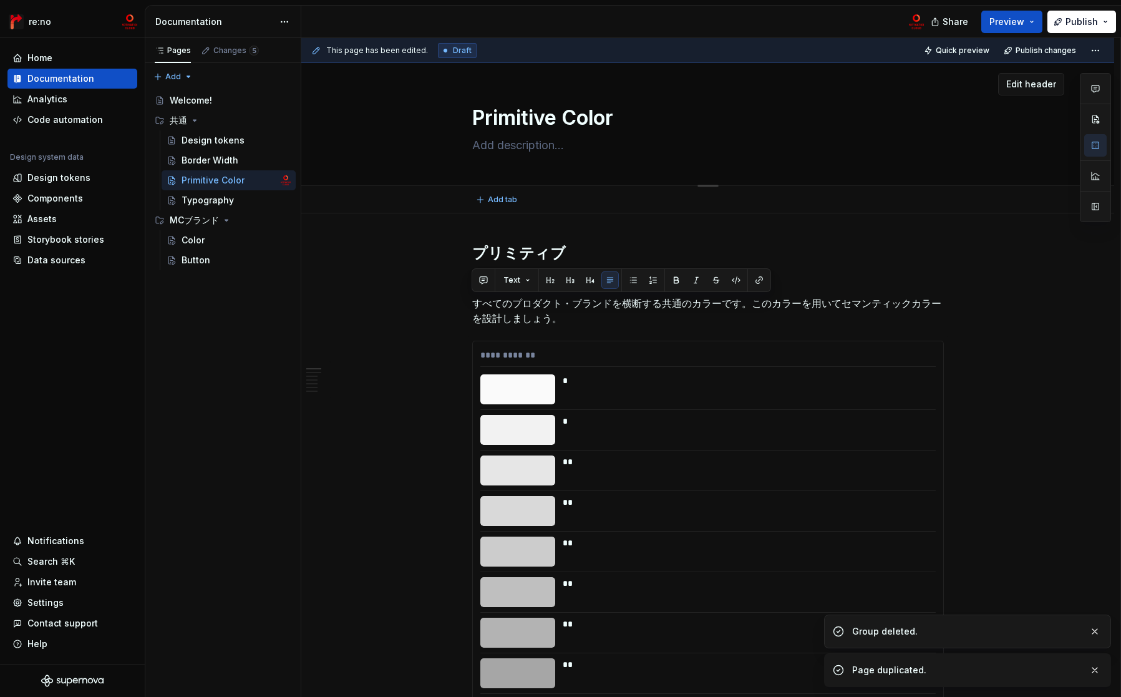
click at [522, 180] on div "Primitive Color" at bounding box center [708, 124] width 472 height 122
click at [513, 141] on textarea at bounding box center [706, 145] width 472 height 20
paste textarea "すべてのプロダクト・ブランドを横断する共通のカラーです。このカラーを用いてセマンティックカラーを設計しましょう。"
type textarea "*"
type textarea "すべてのプロダクト・ブランドを横断する共通のカラーです。このカラーを用いてセマンティックカラーを設計しましょう。"
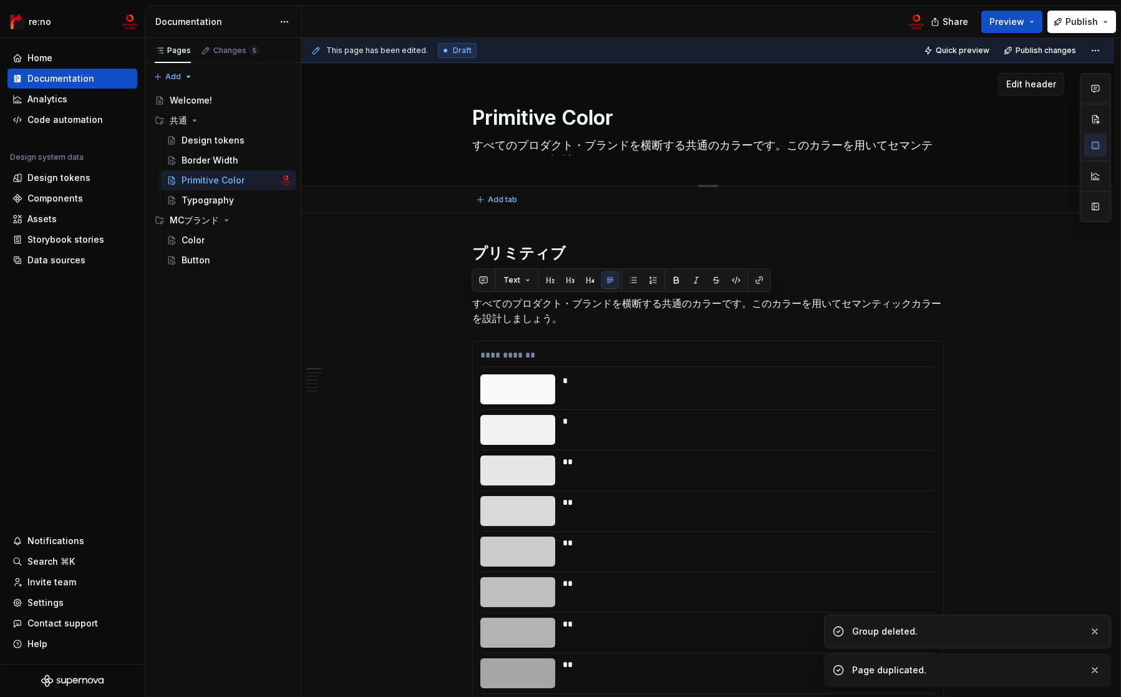
type textarea "*"
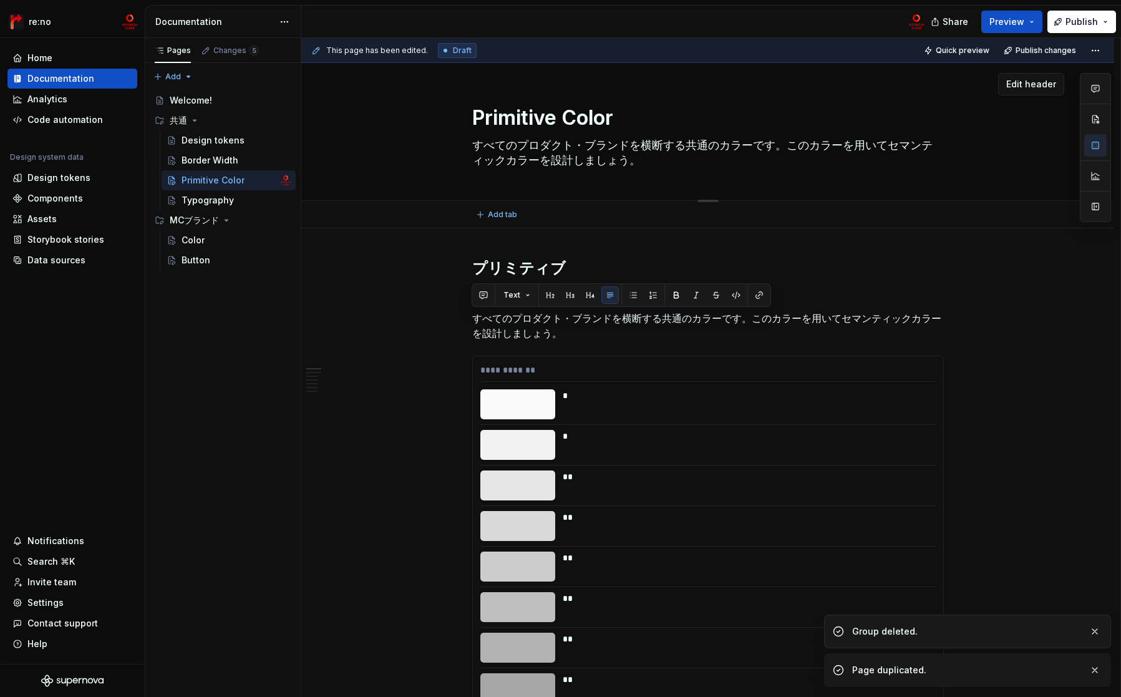
type textarea "すべてのプロダクト・ブランドを横断する共通のカラーです。このカラーを用いてセマンティックカラーを設計しましょう。"
click at [417, 146] on div "Primitive Color すべてのプロダクト・ブランドを横断する共通のカラーです。このカラーを用いてセマンティックカラーを設計しましょう。" at bounding box center [707, 131] width 713 height 137
drag, startPoint x: 426, startPoint y: 294, endPoint x: 431, endPoint y: 282, distance: 13.4
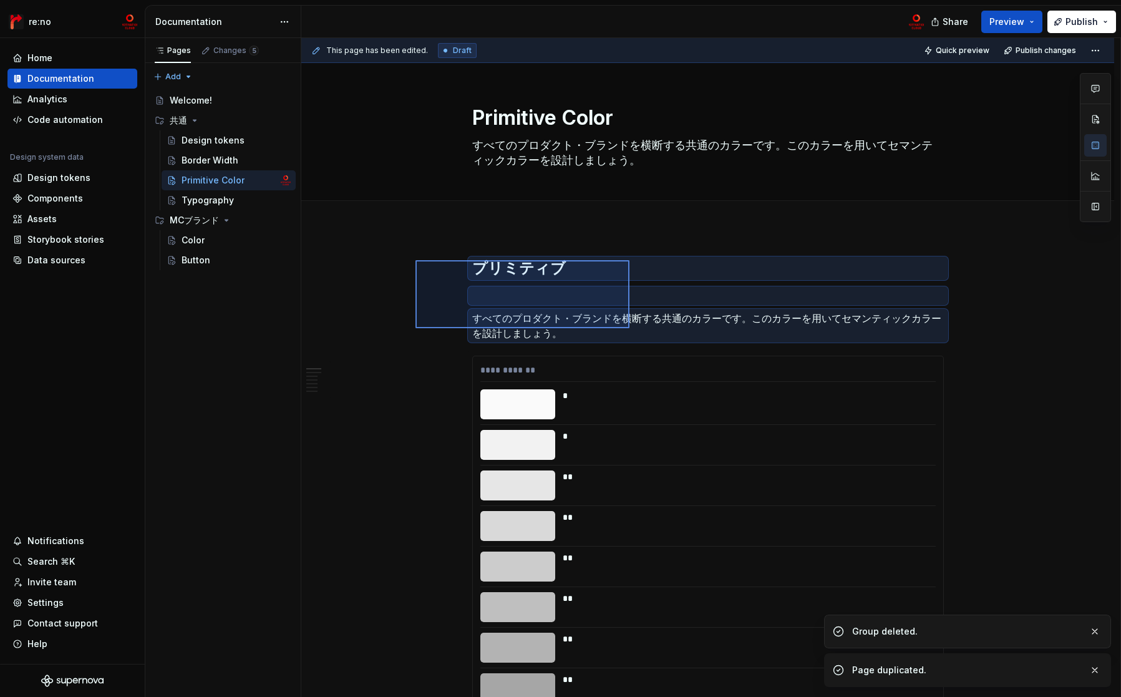
drag, startPoint x: 438, startPoint y: 266, endPoint x: 630, endPoint y: 329, distance: 201.4
click at [630, 329] on div "**********" at bounding box center [710, 367] width 819 height 659
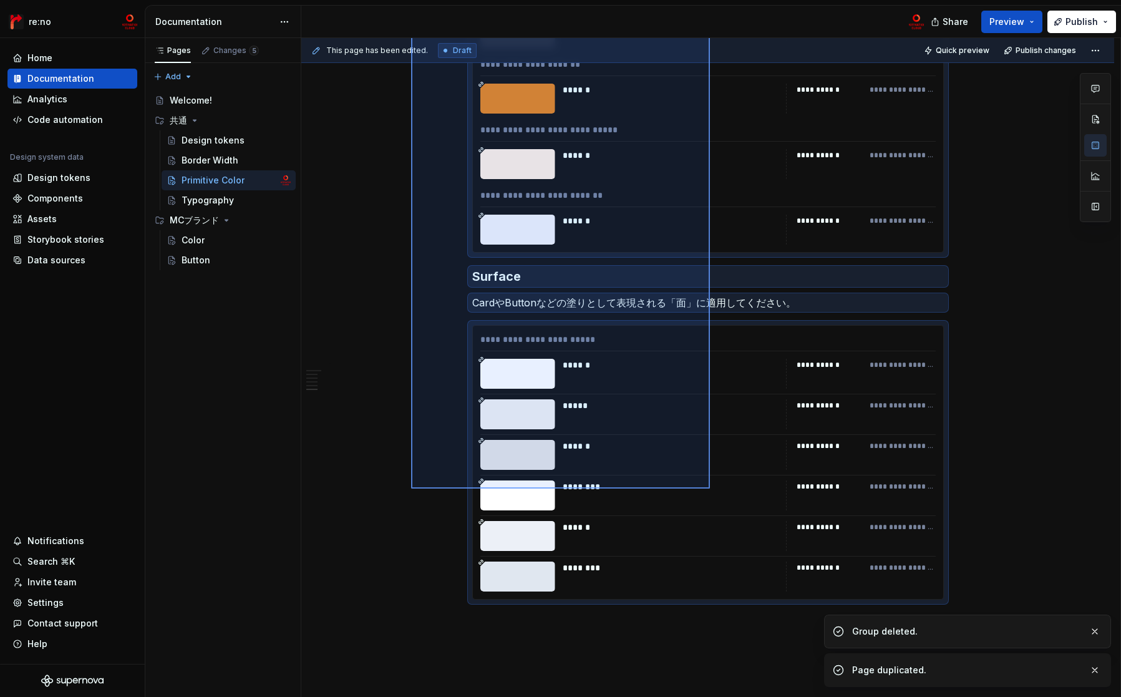
scroll to position [8588, 0]
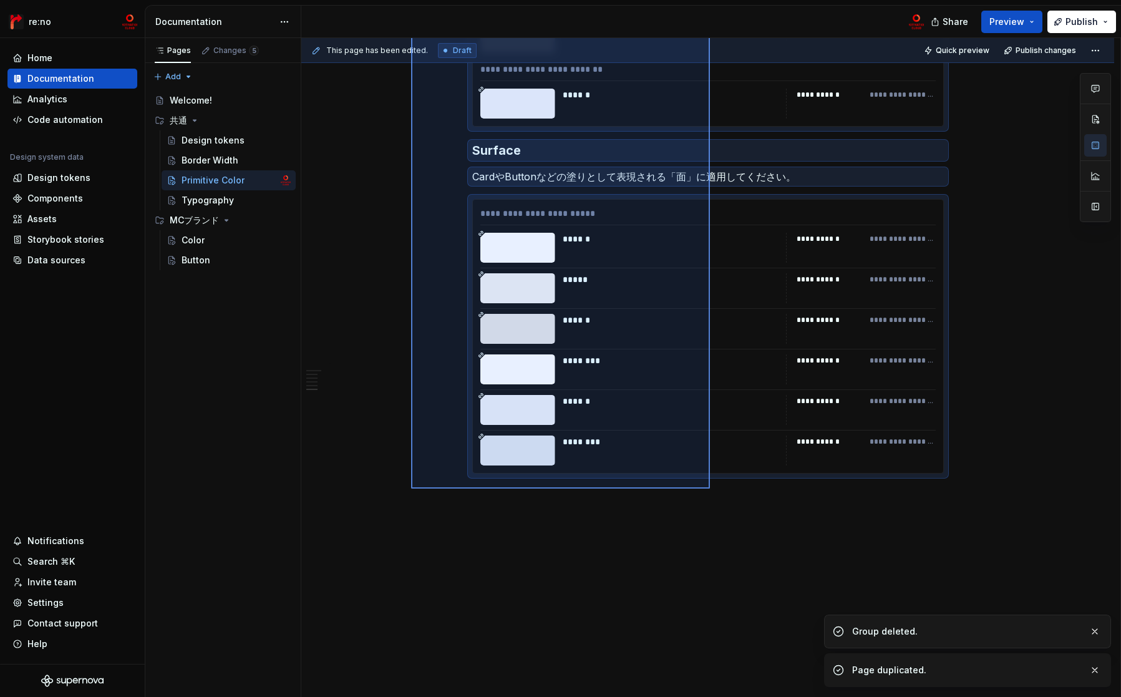
drag, startPoint x: 422, startPoint y: 307, endPoint x: 710, endPoint y: 488, distance: 340.6
click at [710, 488] on div "**********" at bounding box center [710, 367] width 819 height 659
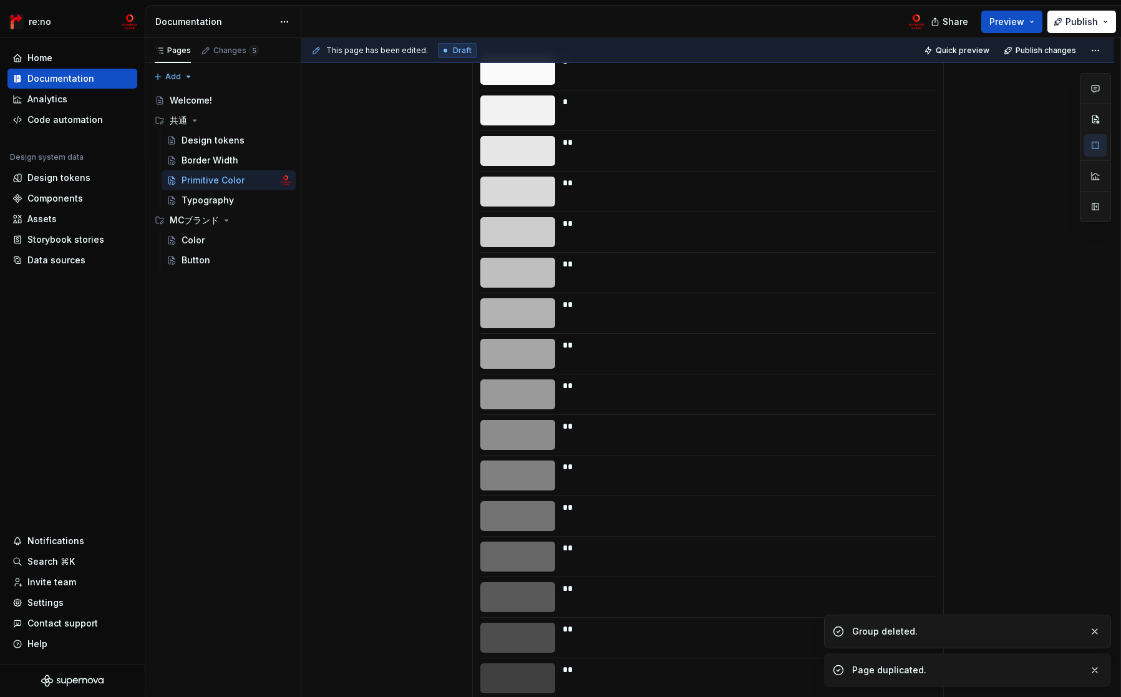
scroll to position [0, 0]
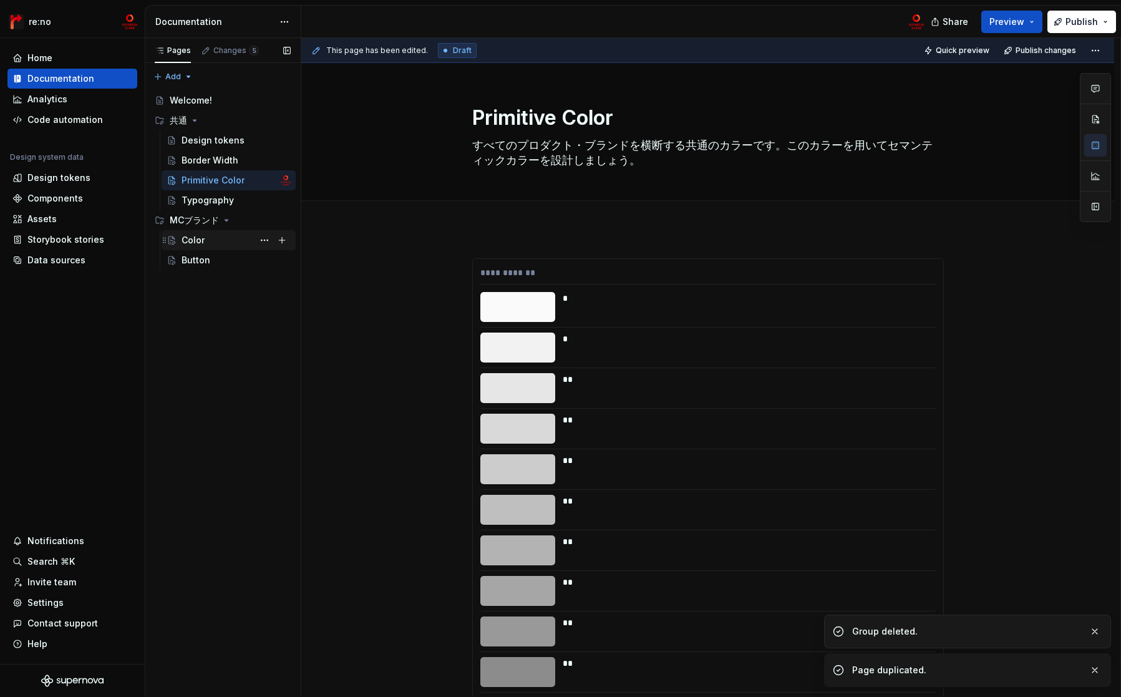
click at [219, 241] on div "Color" at bounding box center [236, 239] width 109 height 17
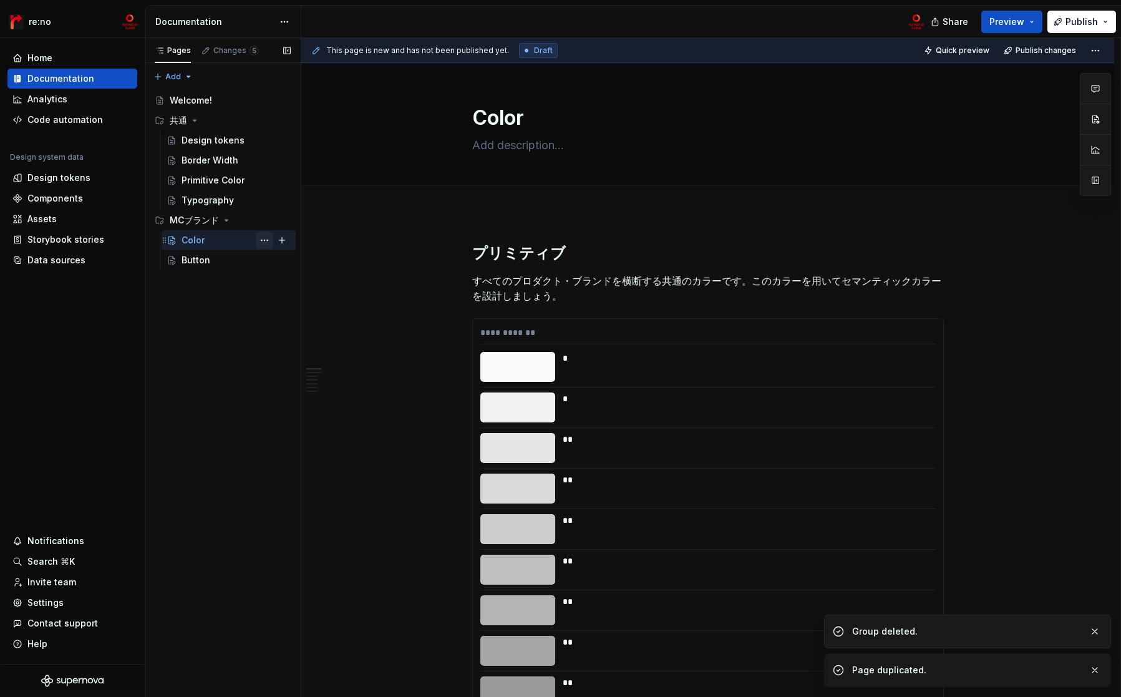
click at [265, 240] on button "Page tree" at bounding box center [264, 239] width 17 height 17
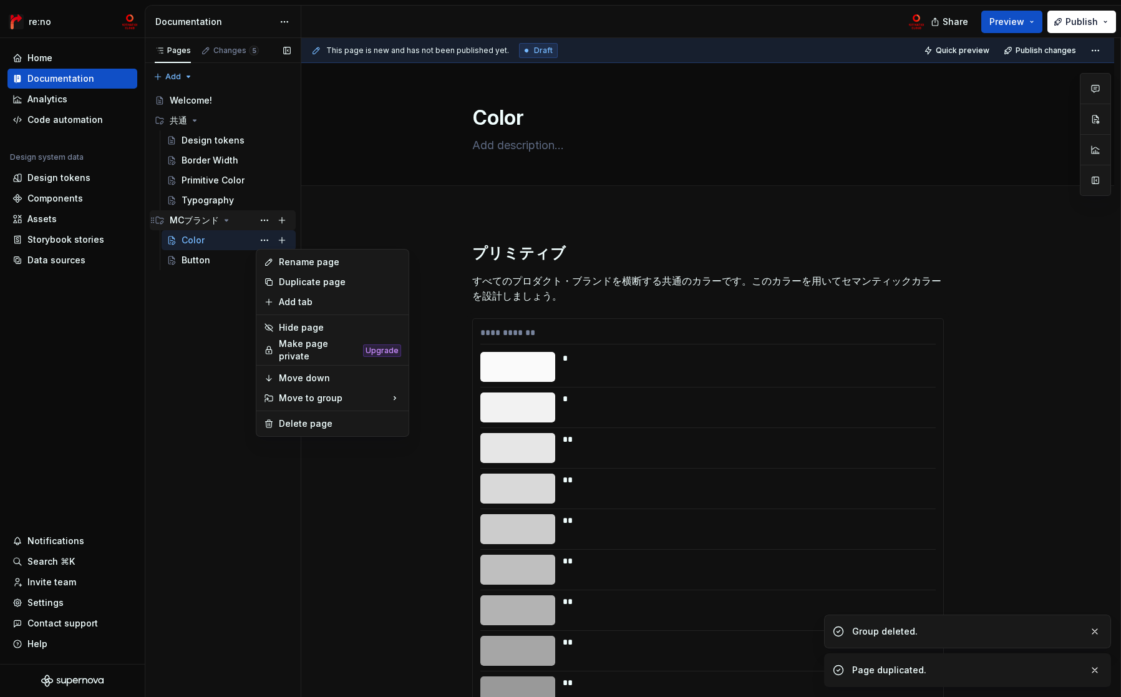
click at [274, 227] on div "Pages Changes 5 Add Accessibility guide for tree Page tree. Navigate the tree w…" at bounding box center [223, 367] width 156 height 659
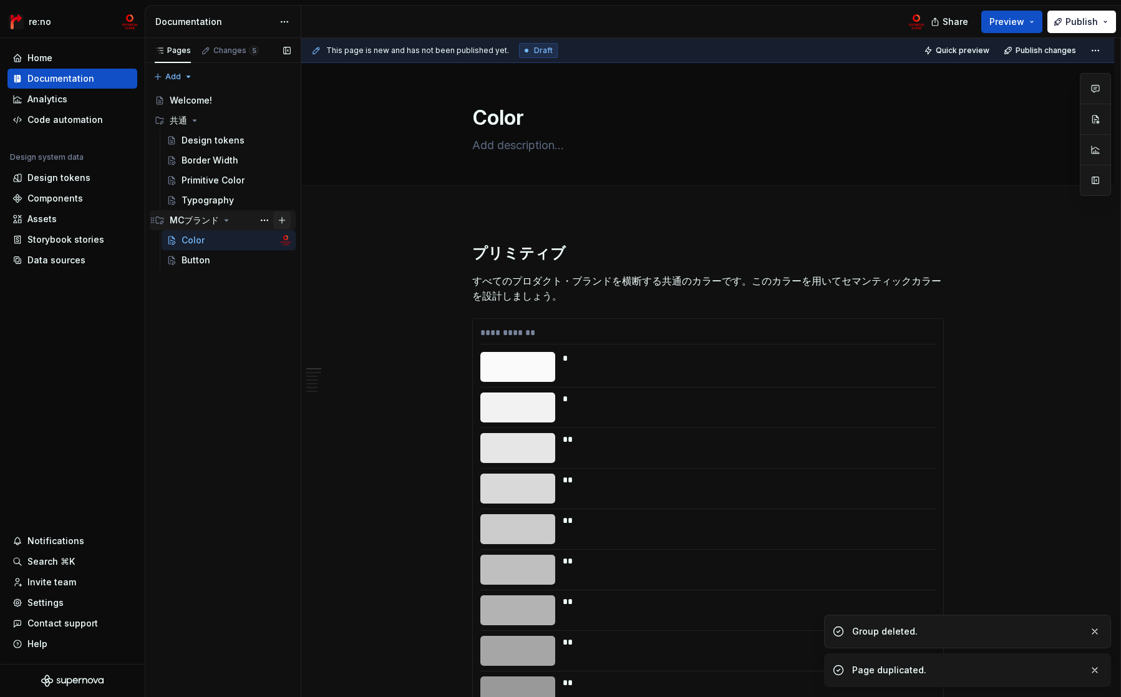
click at [282, 218] on button "Page tree" at bounding box center [281, 219] width 17 height 17
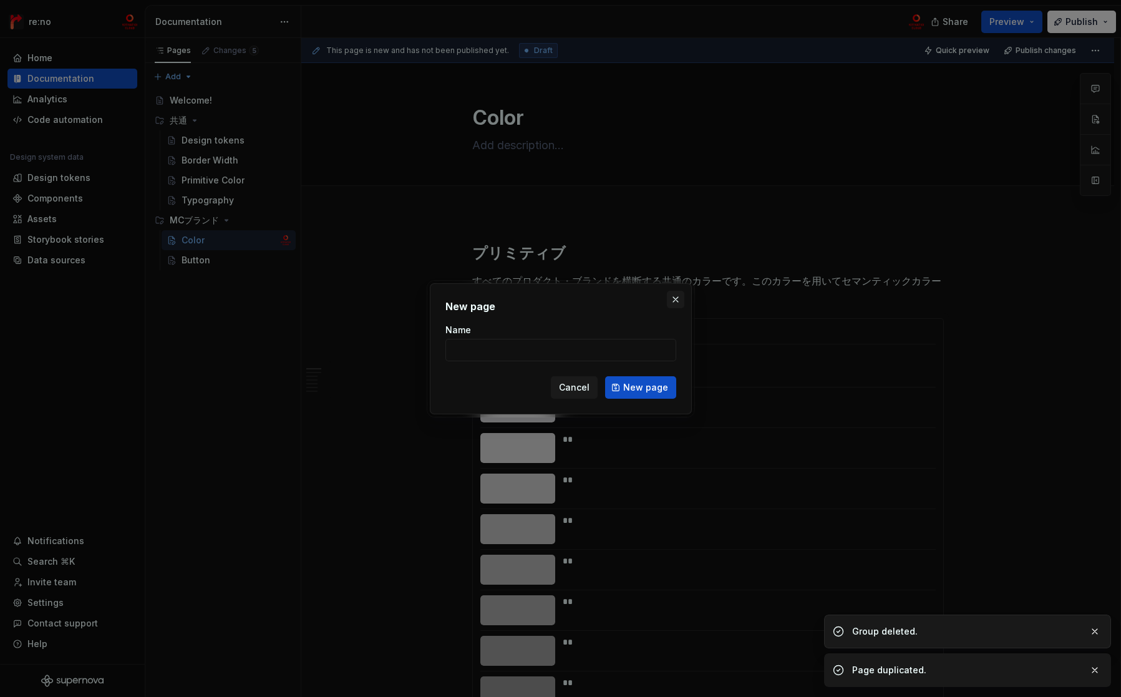
click at [676, 299] on button "button" at bounding box center [675, 299] width 17 height 17
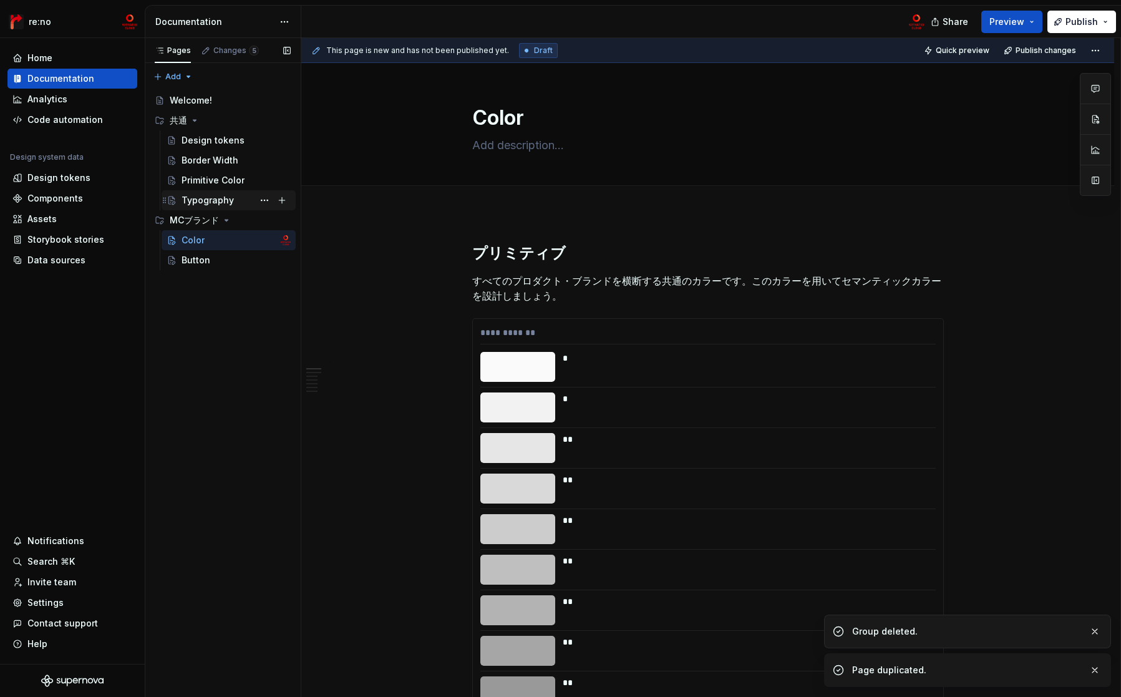
click at [221, 200] on div "Typography" at bounding box center [208, 200] width 52 height 12
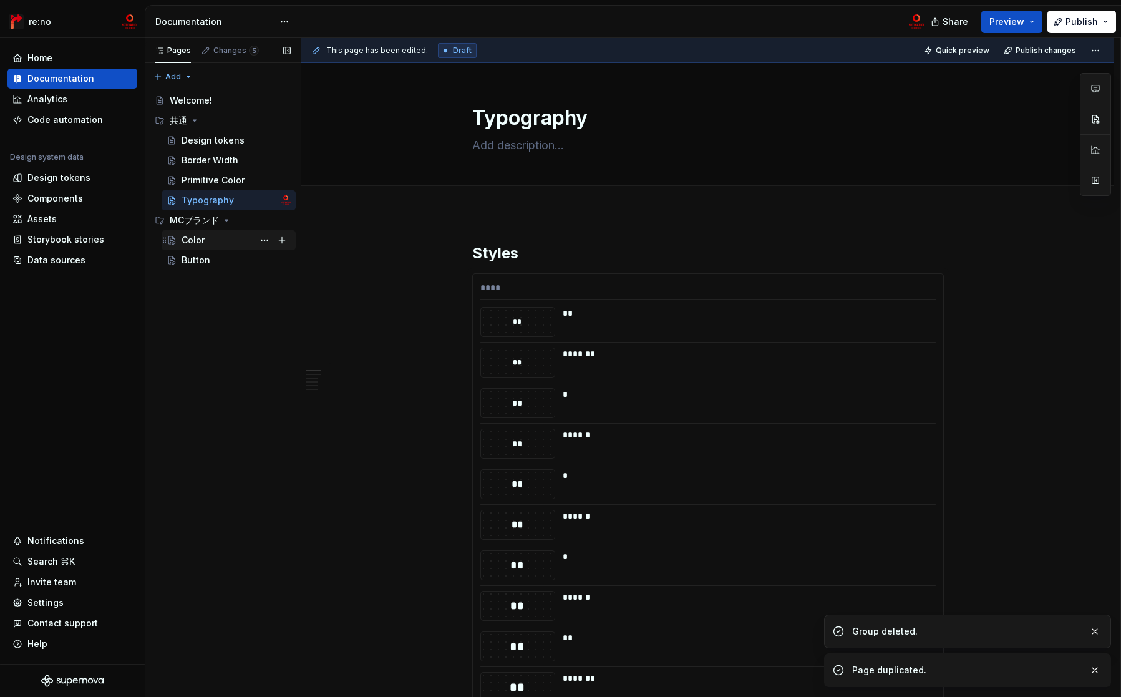
click at [222, 235] on div "Color" at bounding box center [236, 239] width 109 height 17
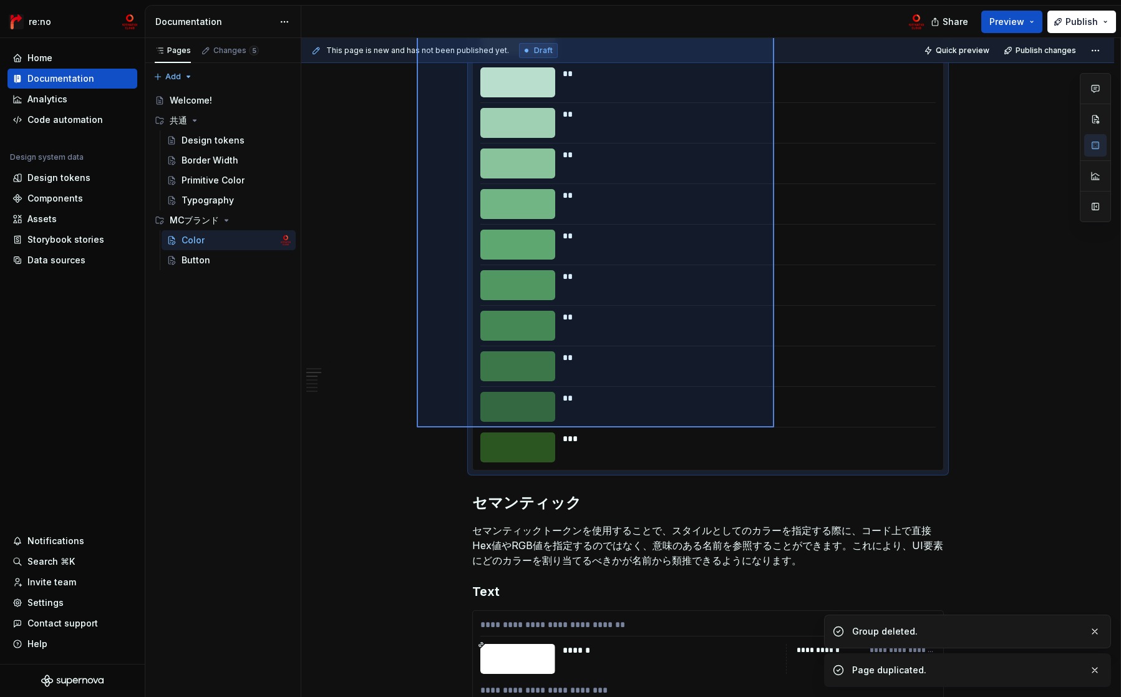
drag, startPoint x: 422, startPoint y: 249, endPoint x: 774, endPoint y: 427, distance: 395.0
click at [774, 427] on div "**********" at bounding box center [710, 367] width 819 height 659
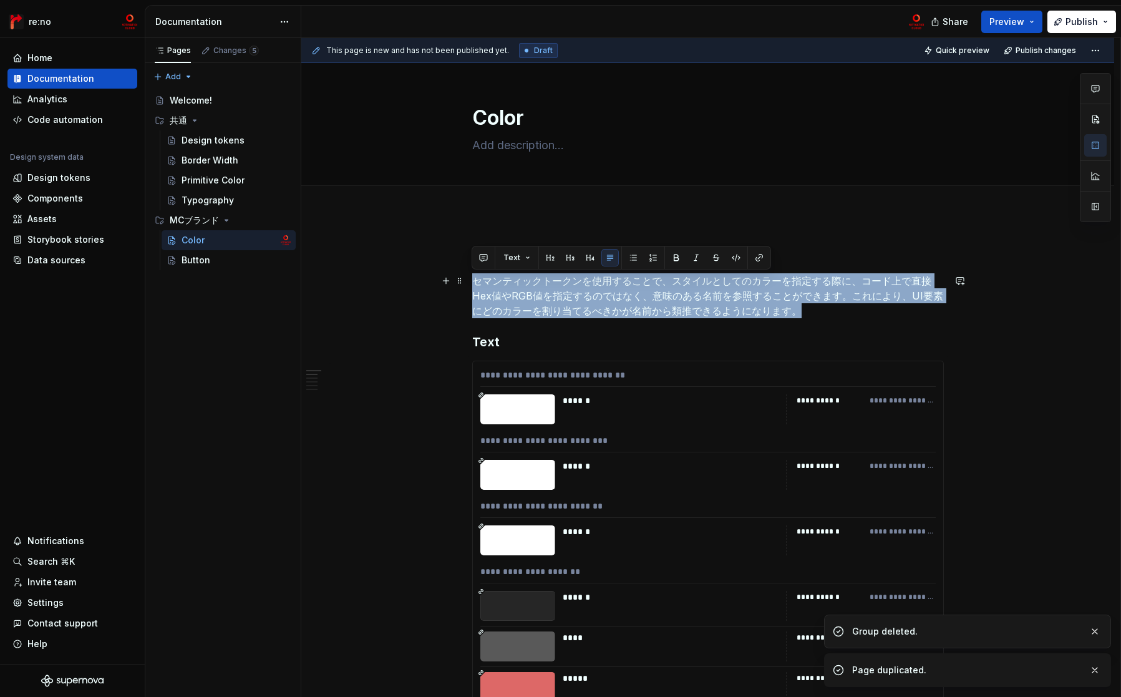
drag, startPoint x: 474, startPoint y: 279, endPoint x: 801, endPoint y: 314, distance: 328.7
click at [801, 314] on p "セマンティックトークンを使用することで、スタイルとしてのカラーを指定する際に、コード上で直接Hex値やRGB値を指定するのではなく、意味のある名前を参照するこ…" at bounding box center [708, 295] width 472 height 45
copy p "セマンティックトークンを使用することで、スタイルとしてのカラーを指定する際に、コード上で直接Hex値やRGB値を指定するのではなく、意味のある名前を参照するこ…"
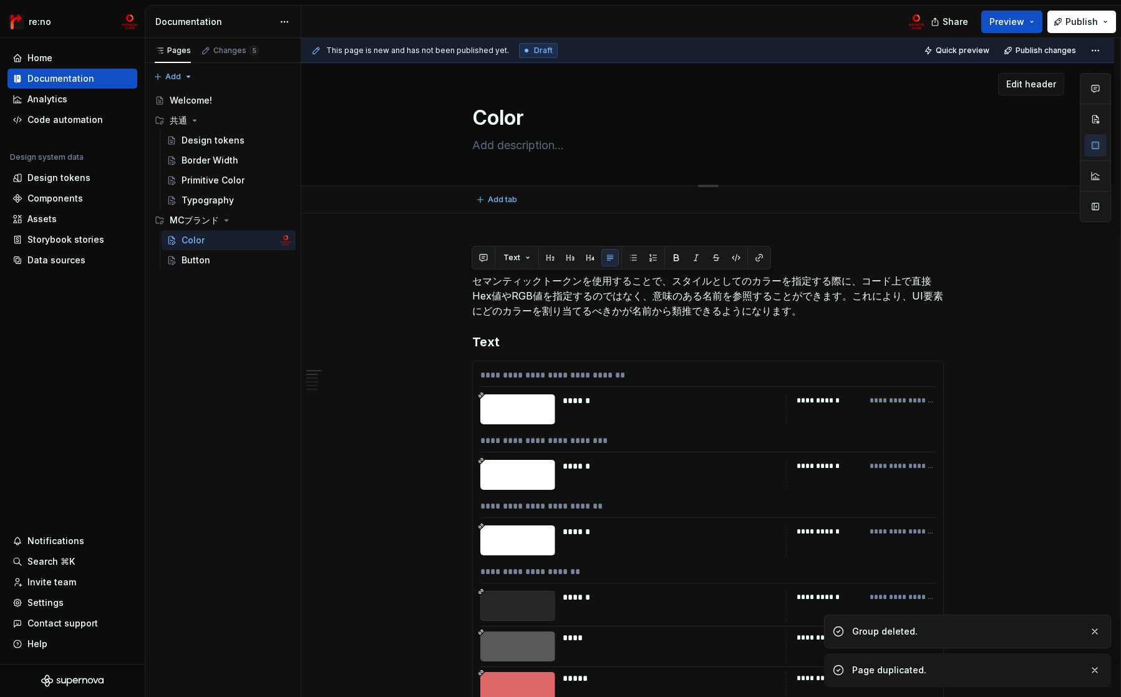
click at [550, 144] on textarea at bounding box center [706, 145] width 472 height 20
paste textarea "セマンティックトークンを使用することで、スタイルとしてのカラーを指定する際に、コード上で直接Hex値やRGB値を指定するのではなく、意味のある名前を参照するこ…"
type textarea "*"
type textarea "セマンティックトークンを使用することで、スタイルとしてのカラーを指定する際に、コード上で直接Hex値やRGB値を指定するのではなく、意味のある名前を参照するこ…"
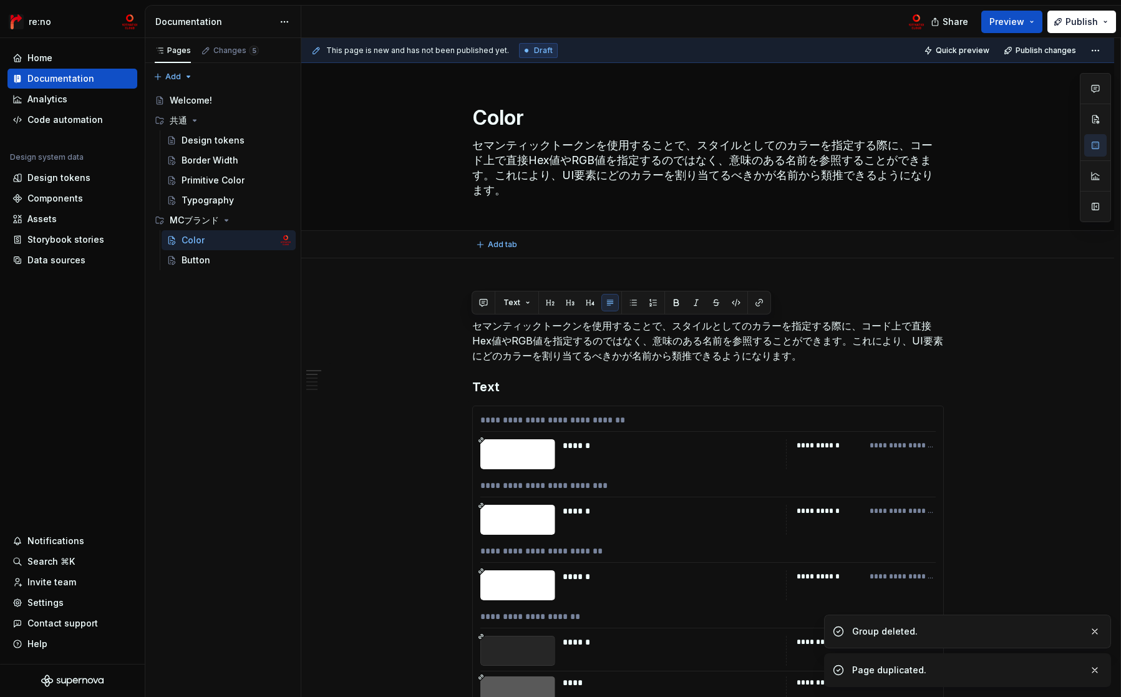
type textarea "*"
type textarea "セマンティックトークンを使用することで、スタイルとしてのカラーを指定する際に、コード上で直接Hex値やRGB値を指定するのではなく、意味のある名前を参照するこ…"
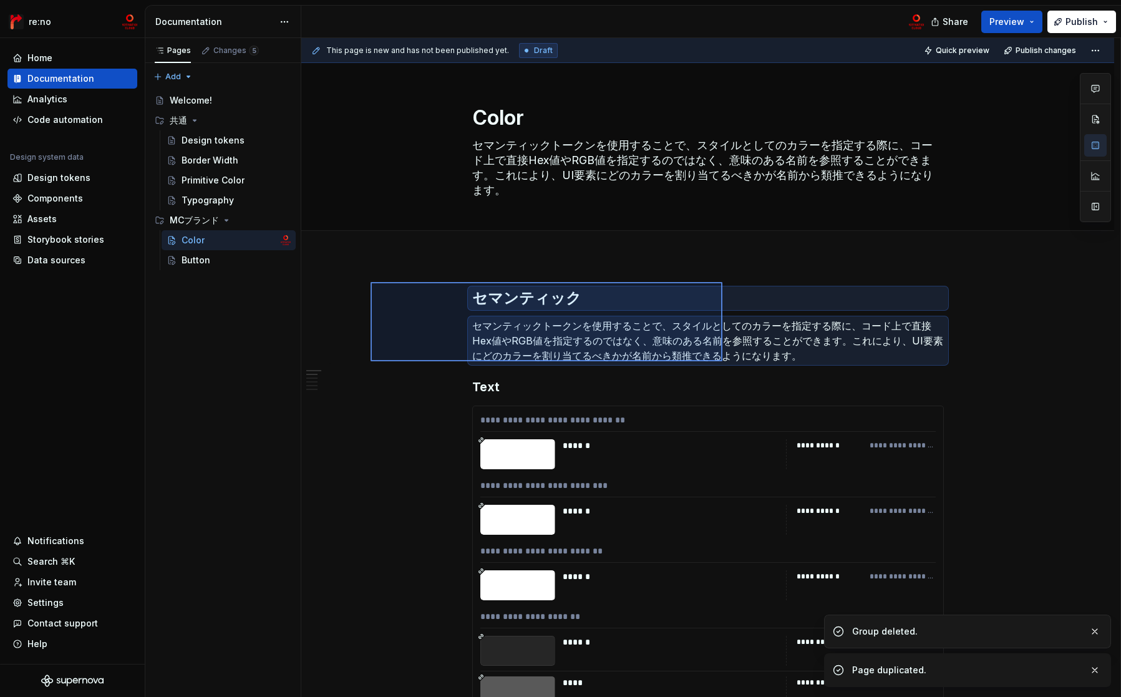
drag, startPoint x: 370, startPoint y: 282, endPoint x: 724, endPoint y: 357, distance: 361.6
click at [724, 357] on div "**********" at bounding box center [710, 367] width 819 height 659
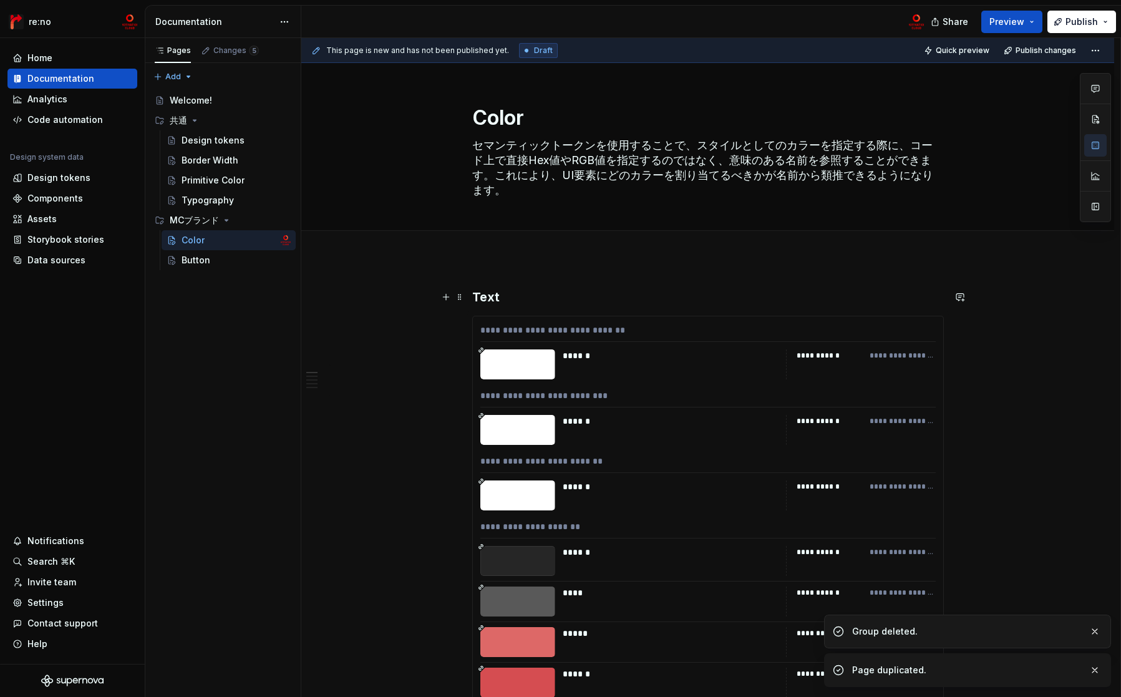
click at [188, 77] on div "Pages Changes 5 Add Accessibility guide for tree Page tree. Navigate the tree w…" at bounding box center [223, 367] width 156 height 659
click at [187, 78] on div "Pages Changes 5 Add Accessibility guide for tree Page tree. Navigate the tree w…" at bounding box center [223, 367] width 156 height 659
click at [186, 77] on div "Pages Changes 5 Add Accessibility guide for tree Page tree. Navigate the tree w…" at bounding box center [223, 367] width 156 height 659
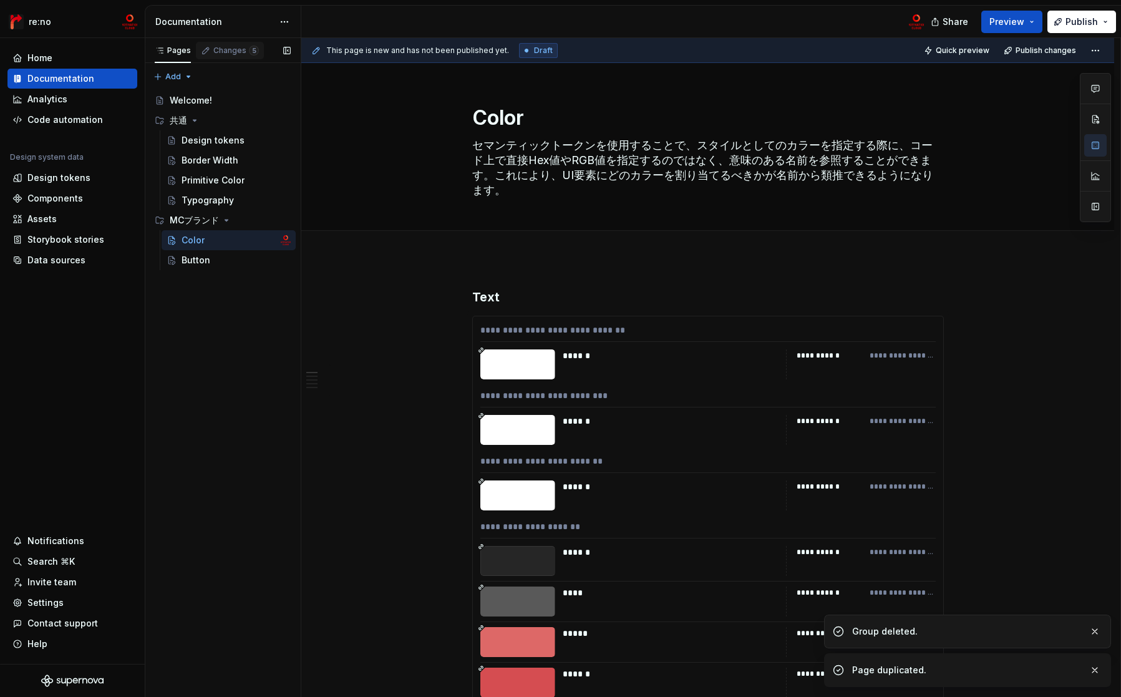
click at [213, 52] on div "Changes 5" at bounding box center [236, 51] width 46 height 10
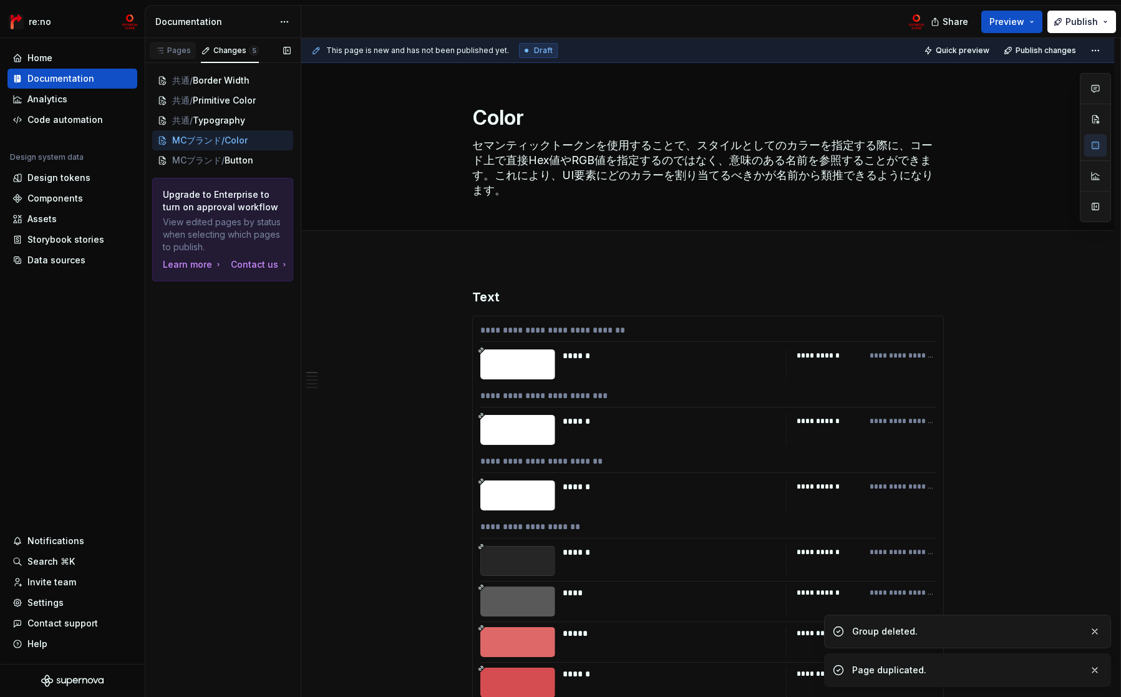
click at [177, 47] on div "Pages" at bounding box center [173, 51] width 36 height 10
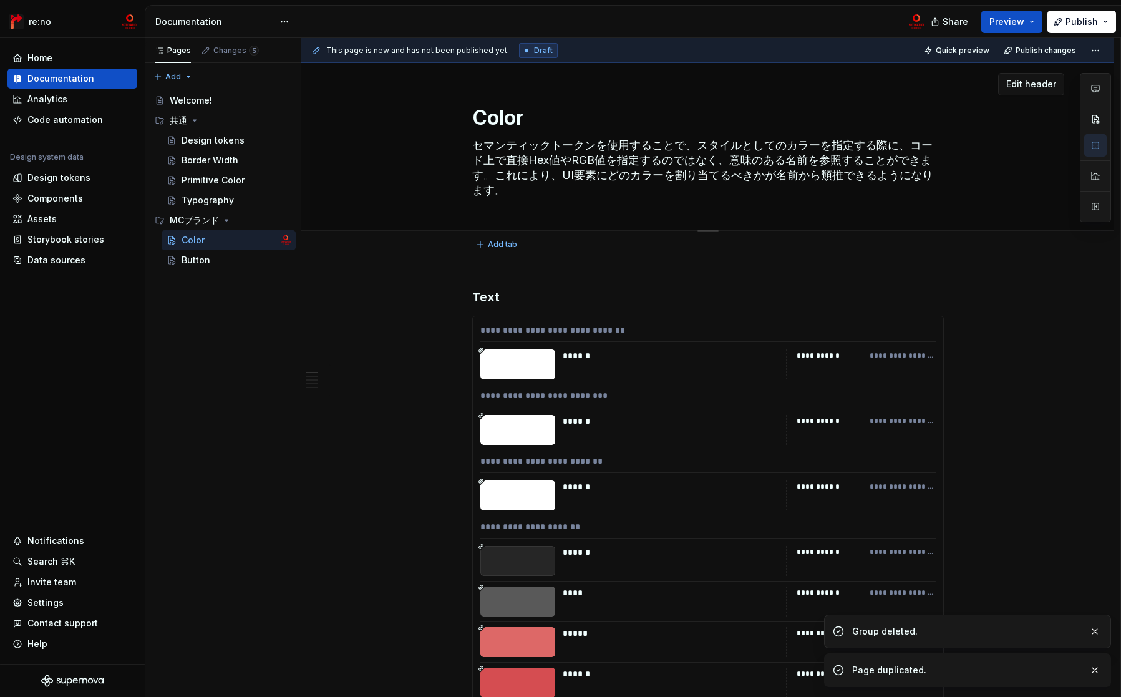
click at [453, 152] on div "Color セマンティックトークンを使用することで、スタイルとしてのカラーを指定する際に、コード上で直接Hex値やRGB値を指定するのではなく、意味のある名前…" at bounding box center [707, 146] width 713 height 167
click at [208, 262] on div "Button" at bounding box center [196, 260] width 29 height 12
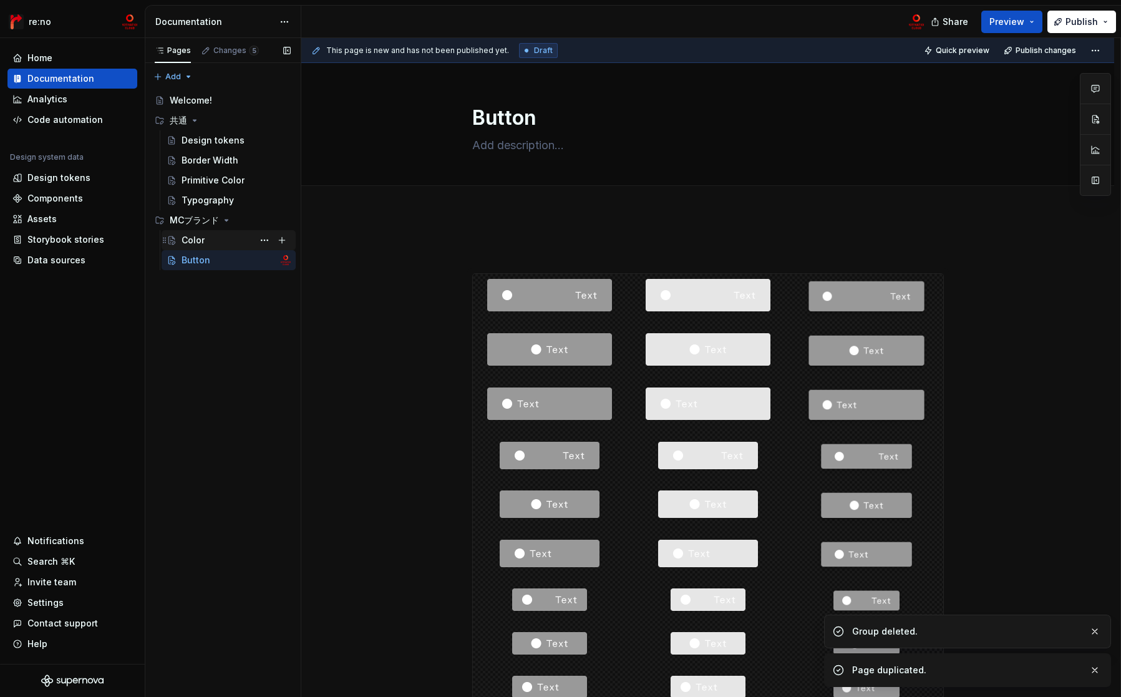
click at [208, 238] on div "Color" at bounding box center [236, 239] width 109 height 17
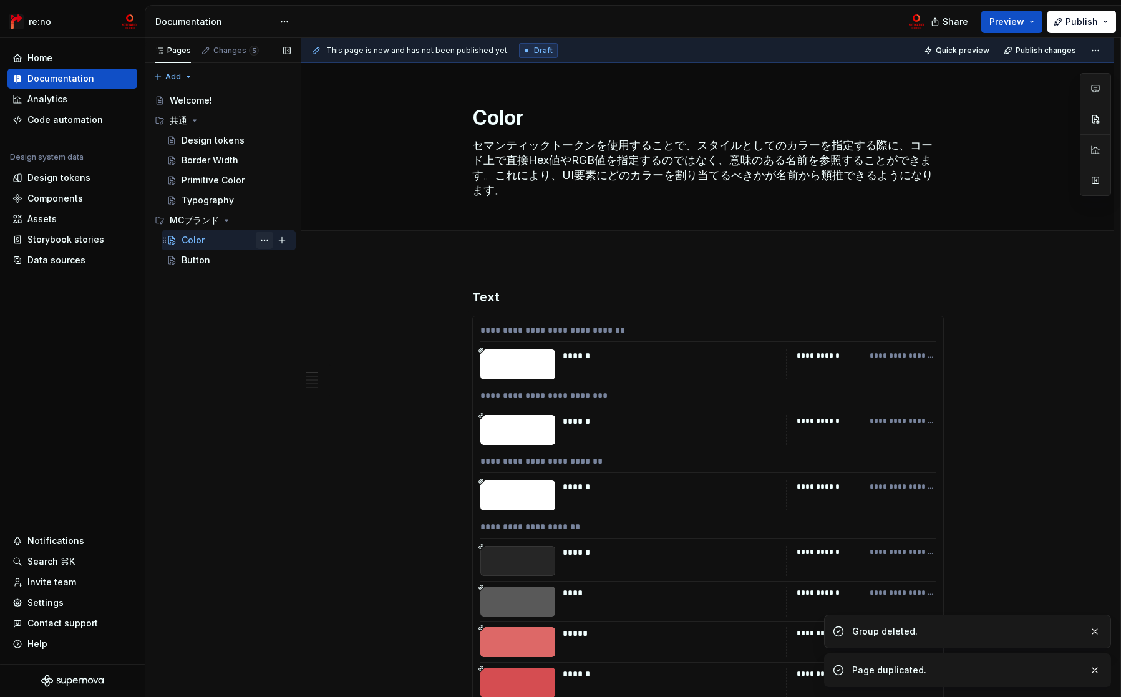
click at [266, 237] on button "Page tree" at bounding box center [264, 239] width 17 height 17
click at [261, 232] on div "Pages Changes 5 Add Accessibility guide for tree Page tree. Navigate the tree w…" at bounding box center [223, 367] width 156 height 659
click at [266, 259] on button "Page tree" at bounding box center [264, 259] width 17 height 17
type textarea "*"
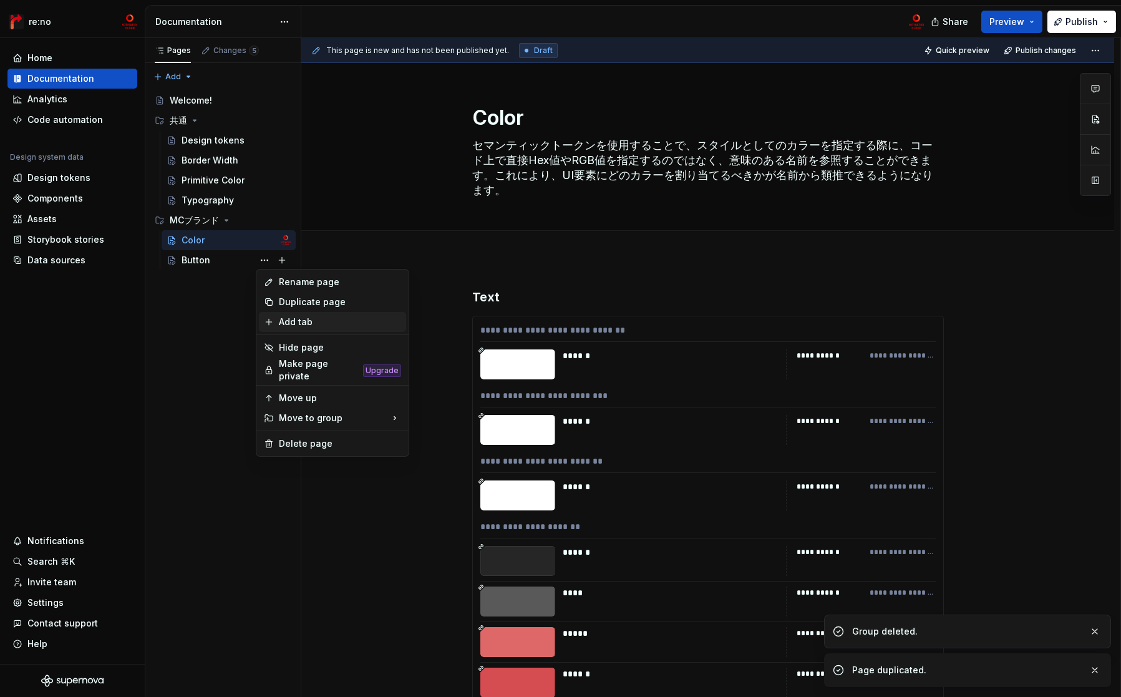
click at [309, 321] on div "Add tab" at bounding box center [340, 322] width 122 height 12
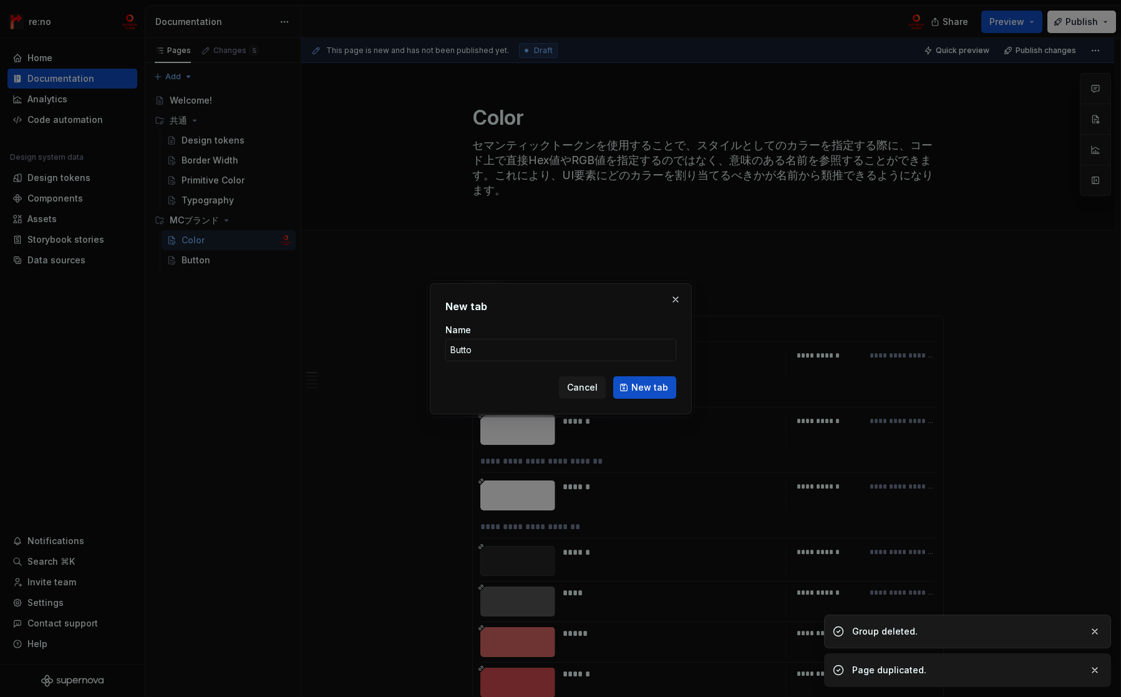
type input "Button"
click button "New tab" at bounding box center [644, 387] width 63 height 22
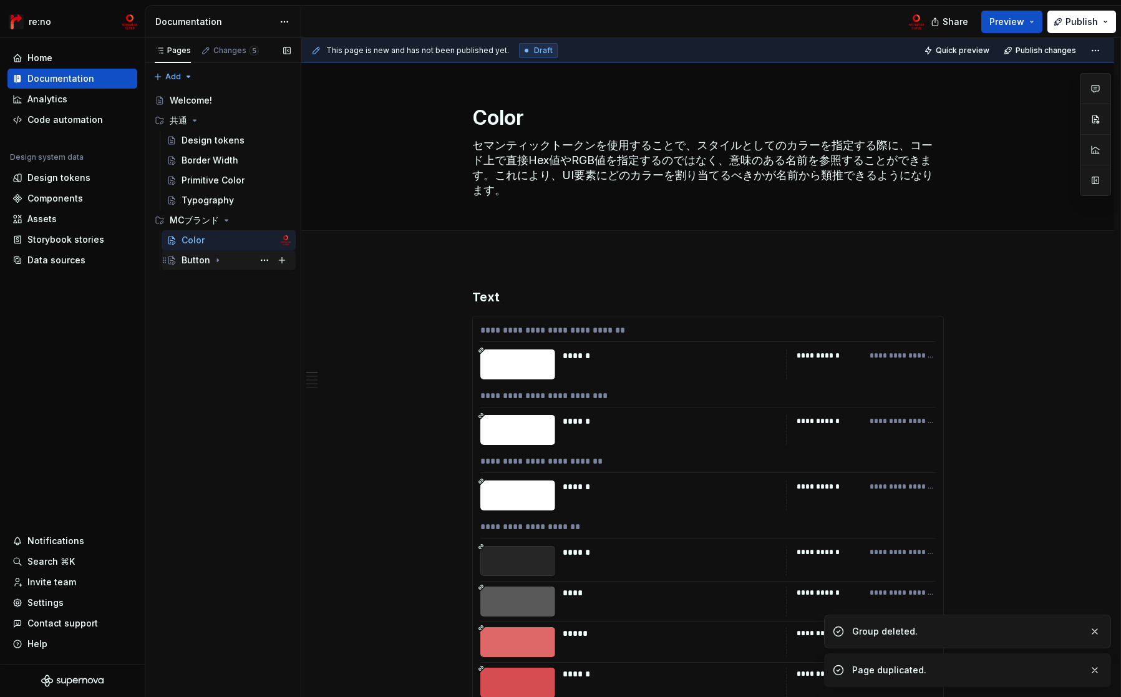
click at [215, 261] on icon "Page tree" at bounding box center [218, 260] width 10 height 10
click at [191, 261] on div "Button" at bounding box center [196, 260] width 29 height 12
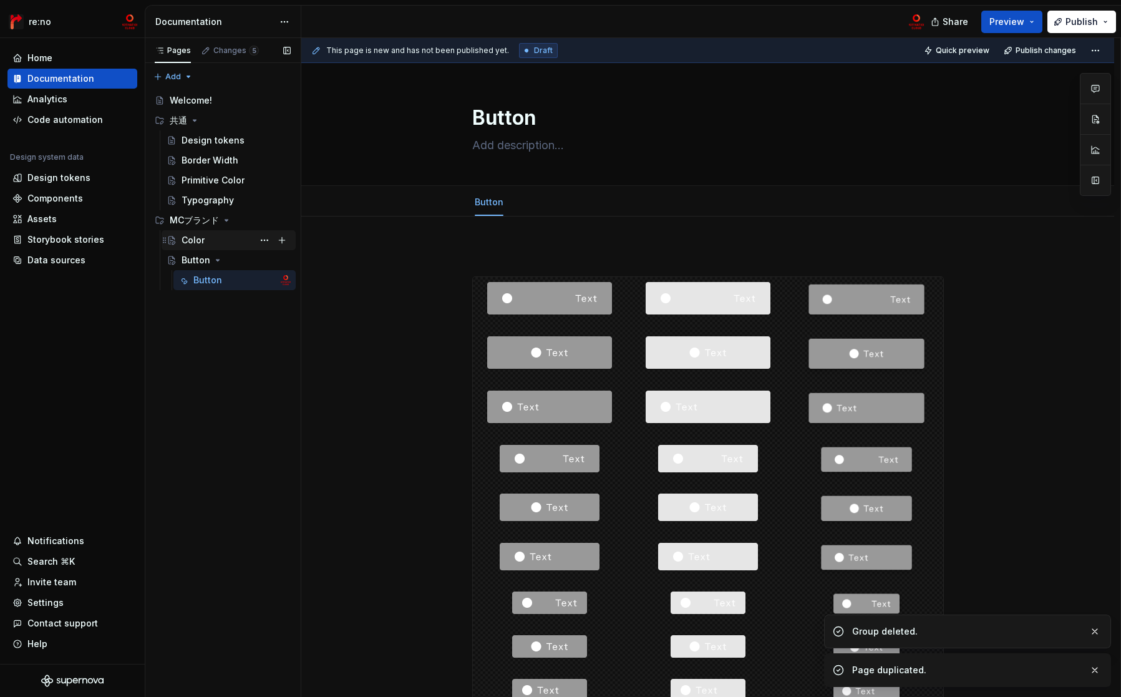
click at [198, 240] on div "Color" at bounding box center [193, 240] width 23 height 12
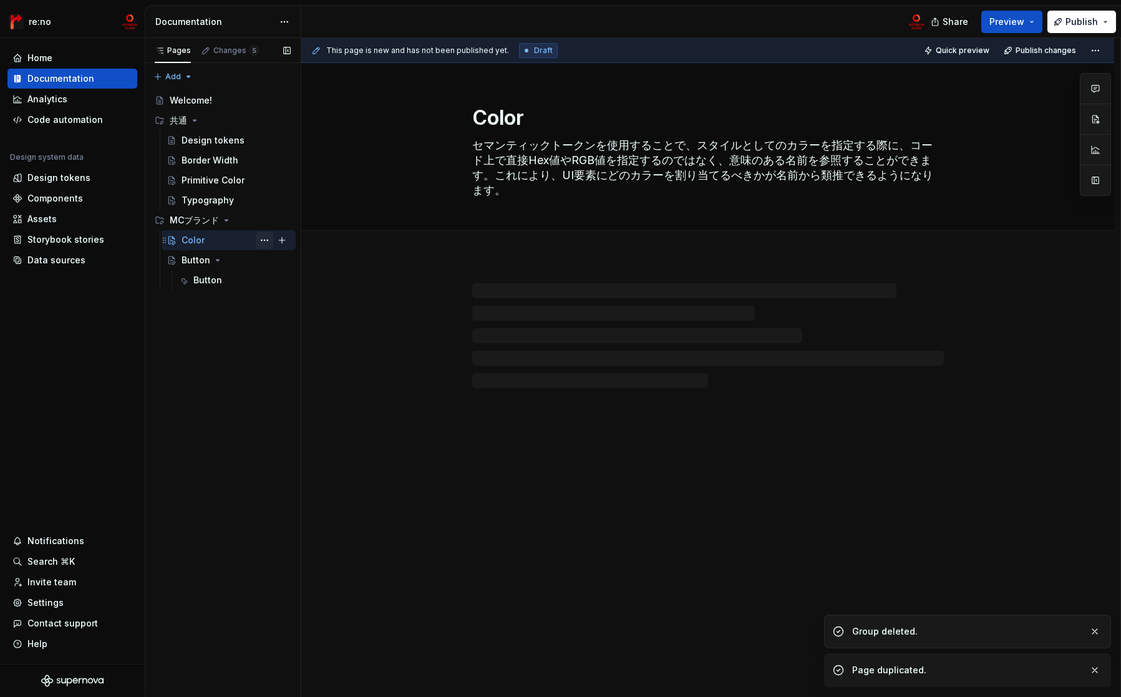
click at [261, 239] on button "Page tree" at bounding box center [264, 239] width 17 height 17
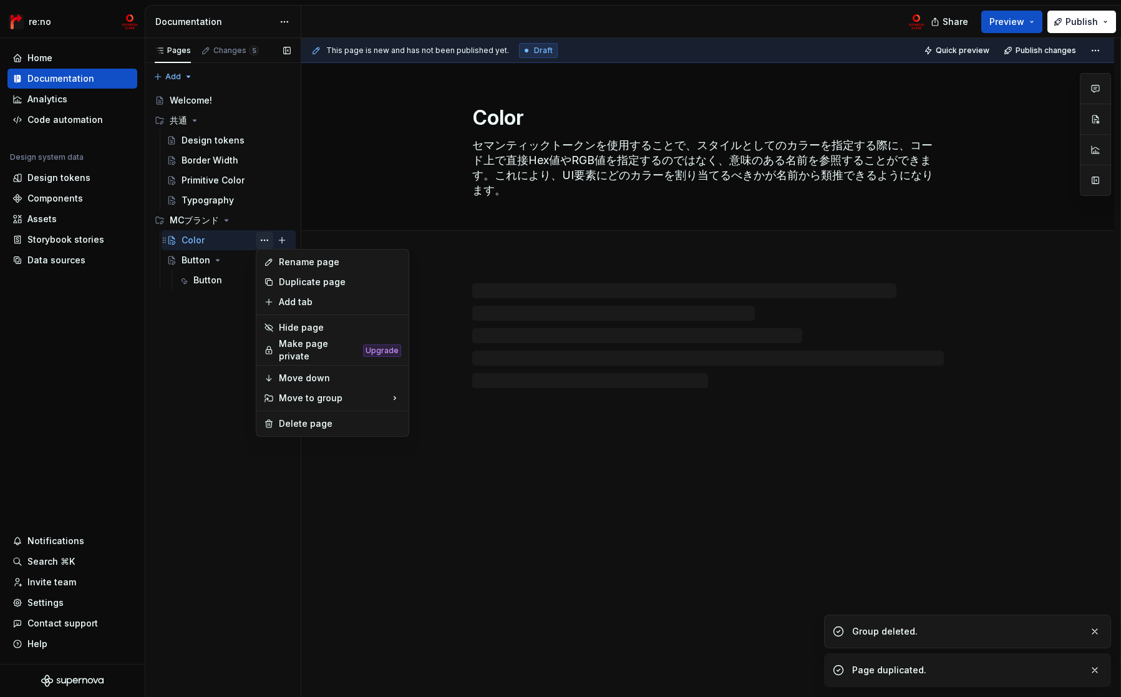
type textarea "*"
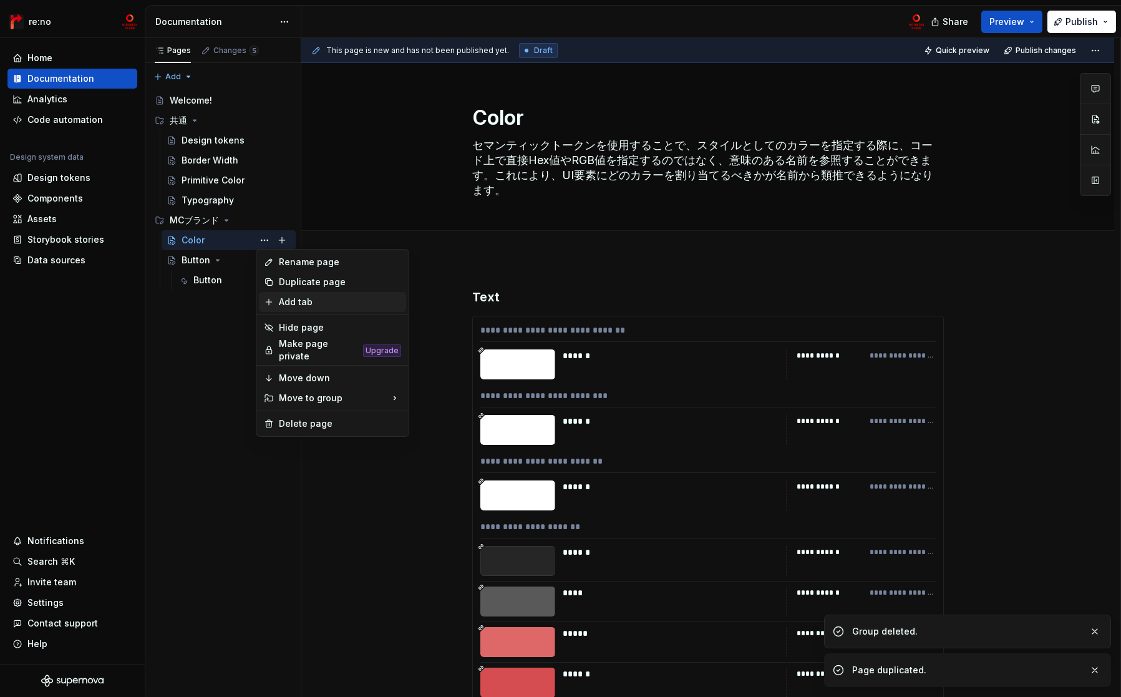
click at [294, 299] on div "Add tab" at bounding box center [340, 302] width 122 height 12
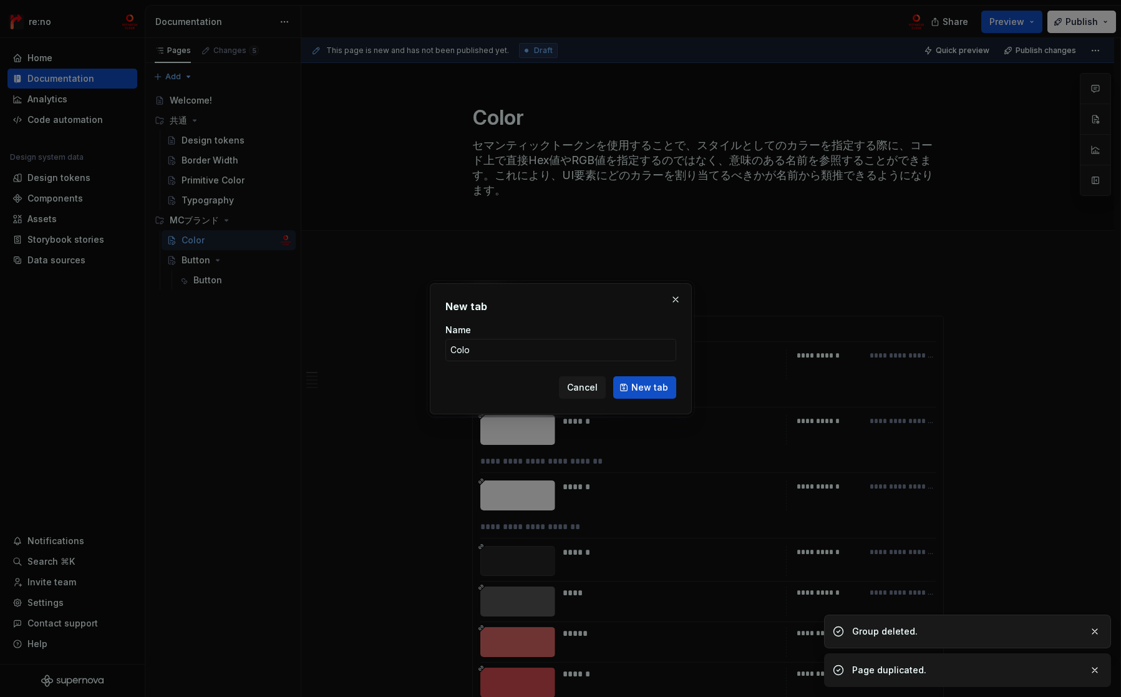
type input "Color"
click button "New tab" at bounding box center [644, 387] width 63 height 22
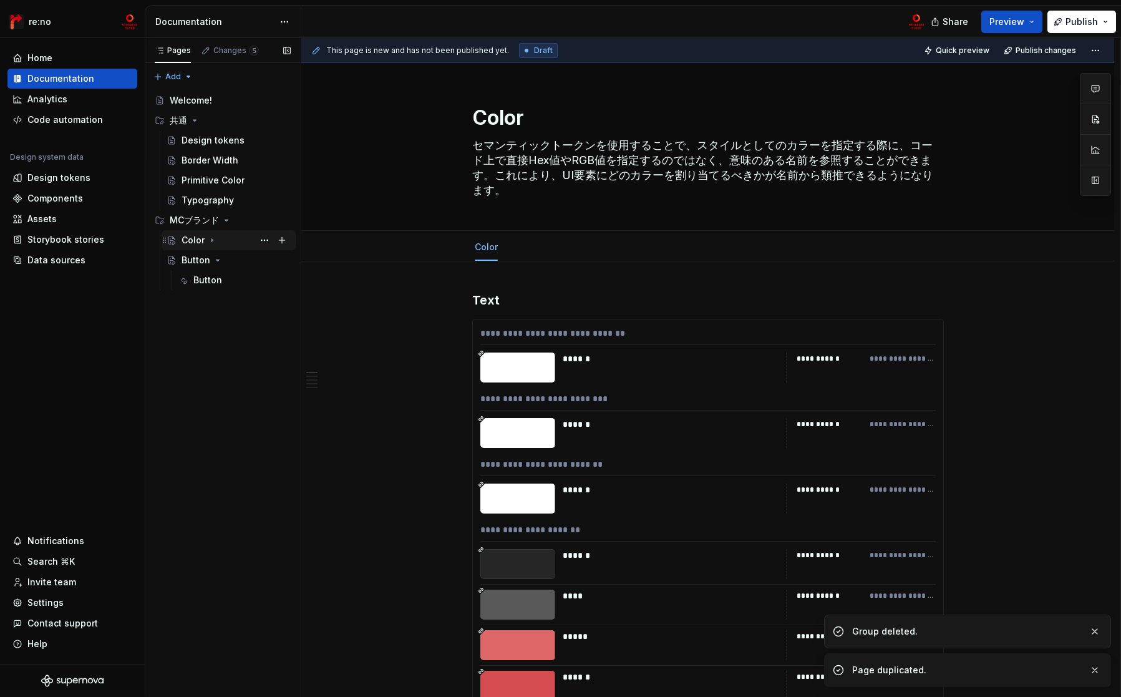
click at [210, 238] on icon "Page tree" at bounding box center [212, 240] width 10 height 10
click at [261, 239] on button "Page tree" at bounding box center [264, 239] width 17 height 17
type textarea "*"
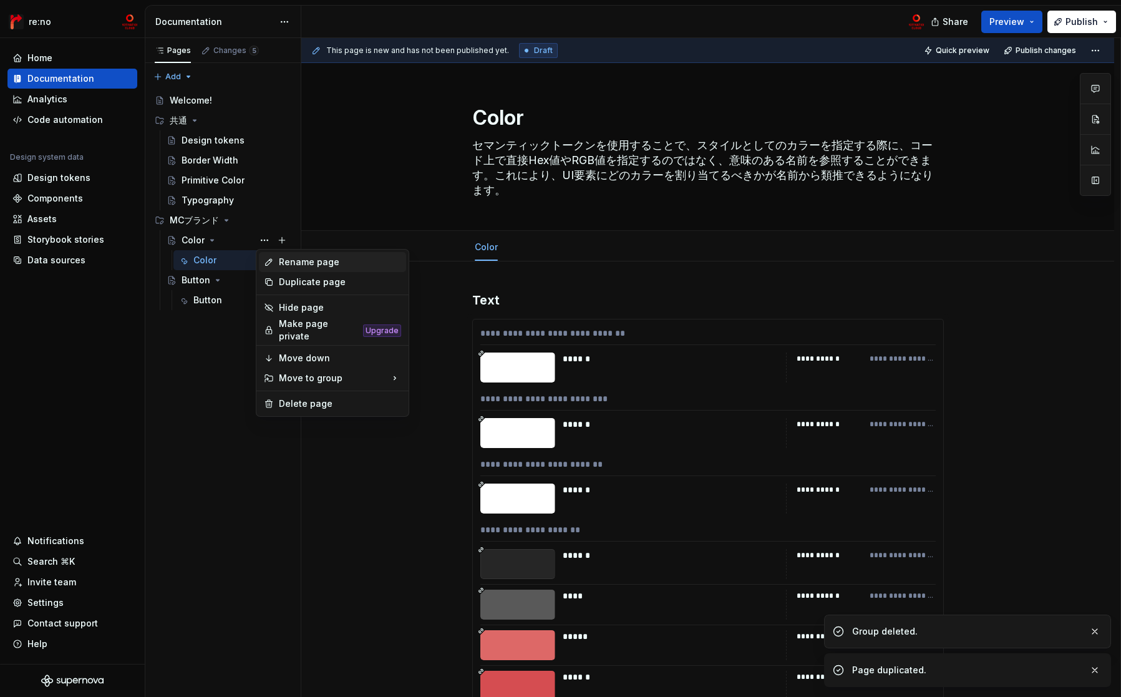
click at [301, 263] on div "Rename page" at bounding box center [340, 262] width 122 height 12
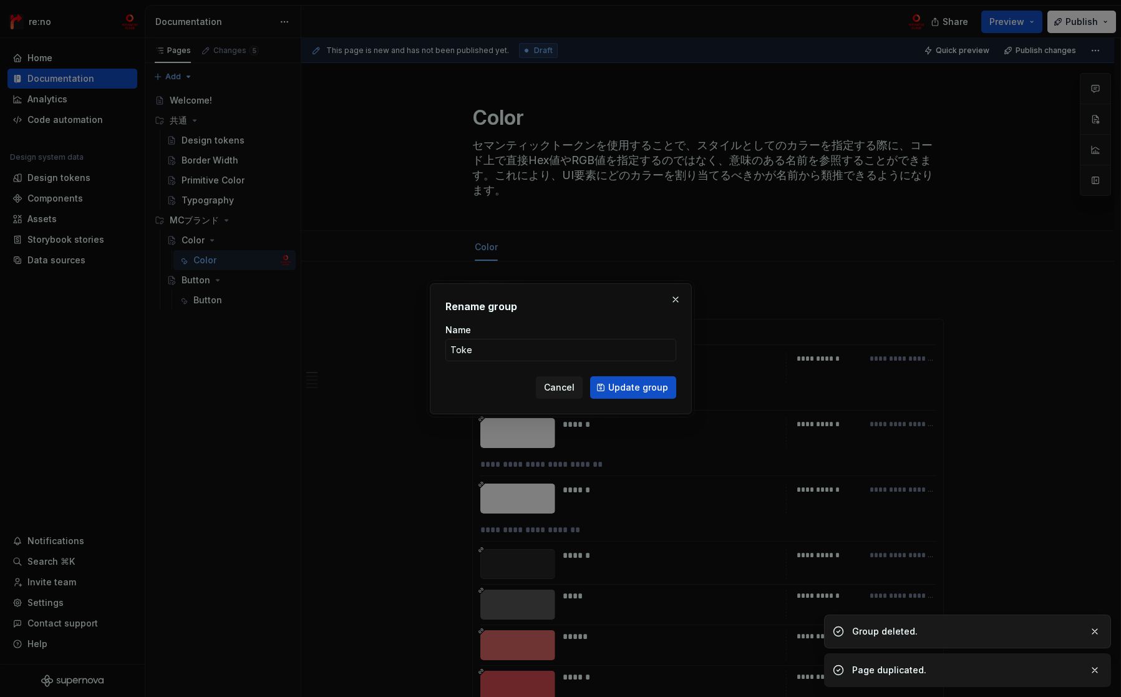
type input "Token"
click button "Update group" at bounding box center [633, 387] width 86 height 22
type textarea "*"
type textarea "Token"
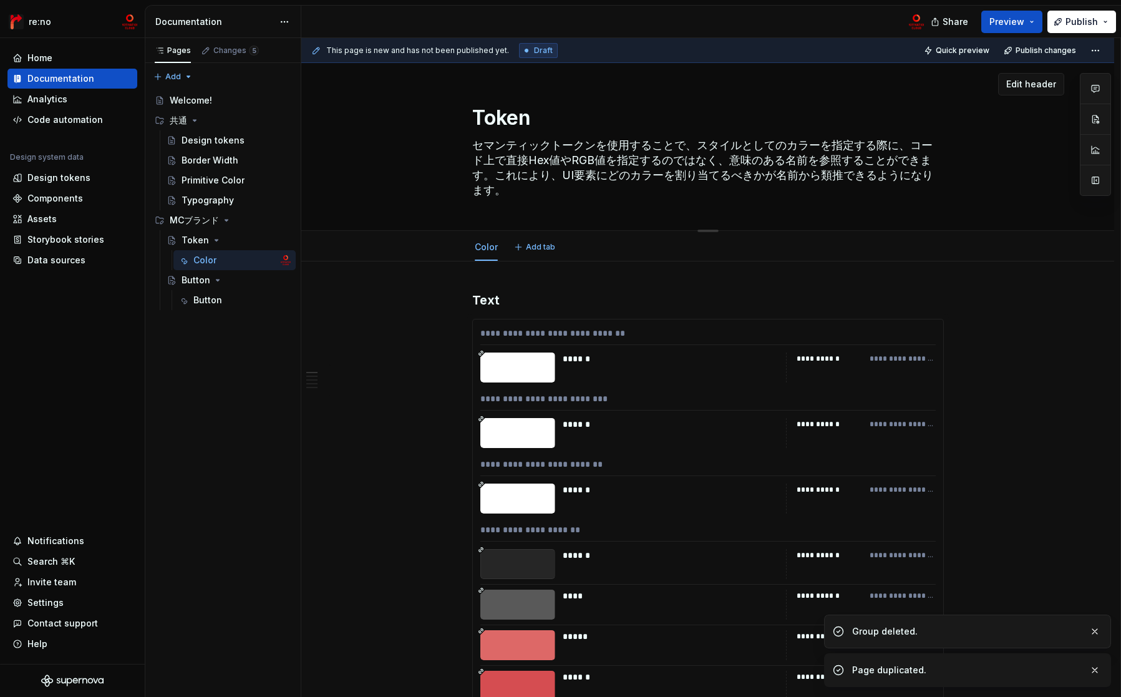
drag, startPoint x: 515, startPoint y: 188, endPoint x: 546, endPoint y: 196, distance: 32.2
click at [546, 196] on textarea "セマンティックトークンを使用することで、スタイルとしてのカラーを指定する際に、コード上で直接Hex値やRGB値を指定するのではなく、意味のある名前を参照するこ…" at bounding box center [706, 167] width 472 height 65
type textarea "*"
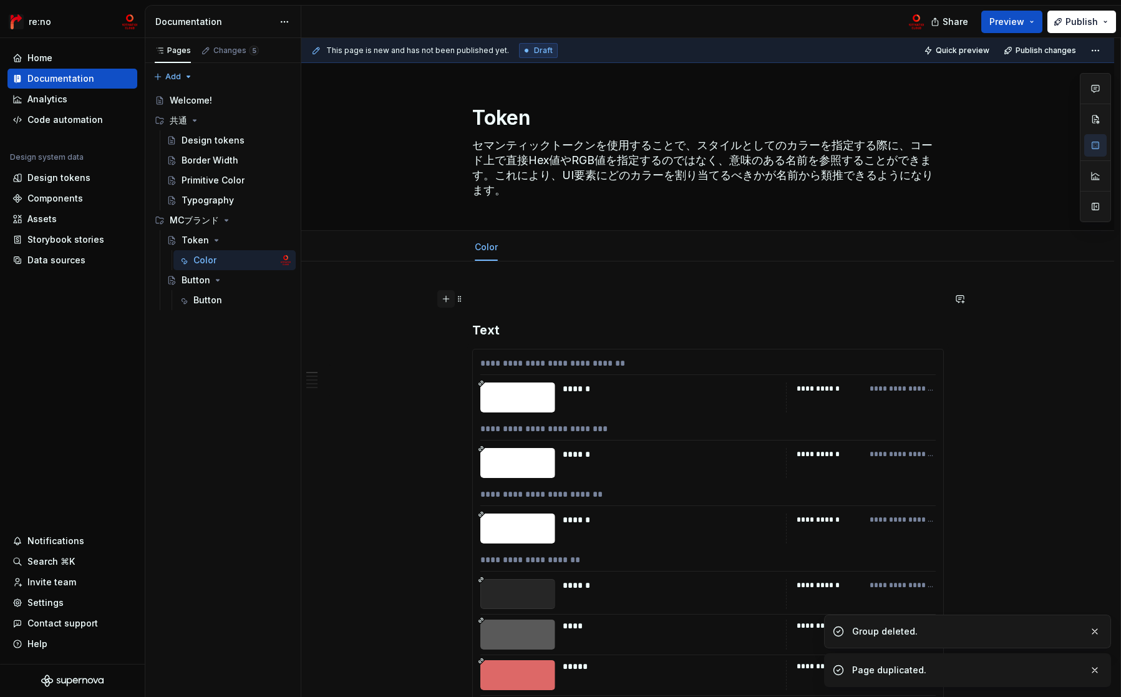
click at [448, 301] on button "button" at bounding box center [445, 298] width 17 height 17
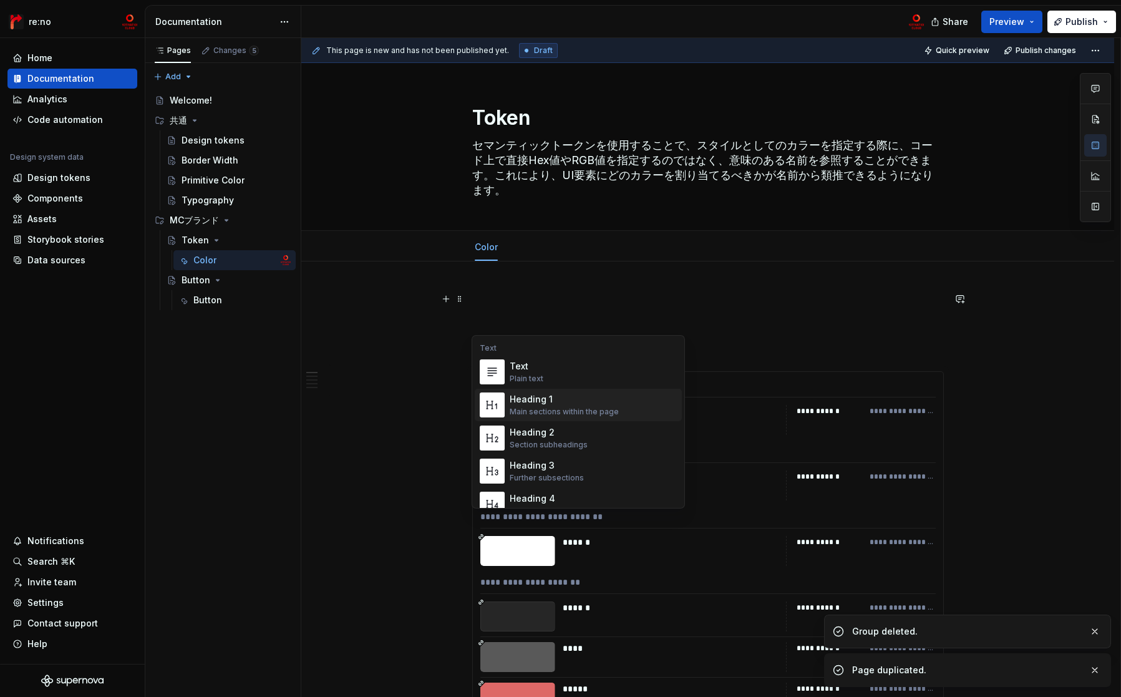
click at [558, 402] on div "Heading 1" at bounding box center [564, 399] width 109 height 12
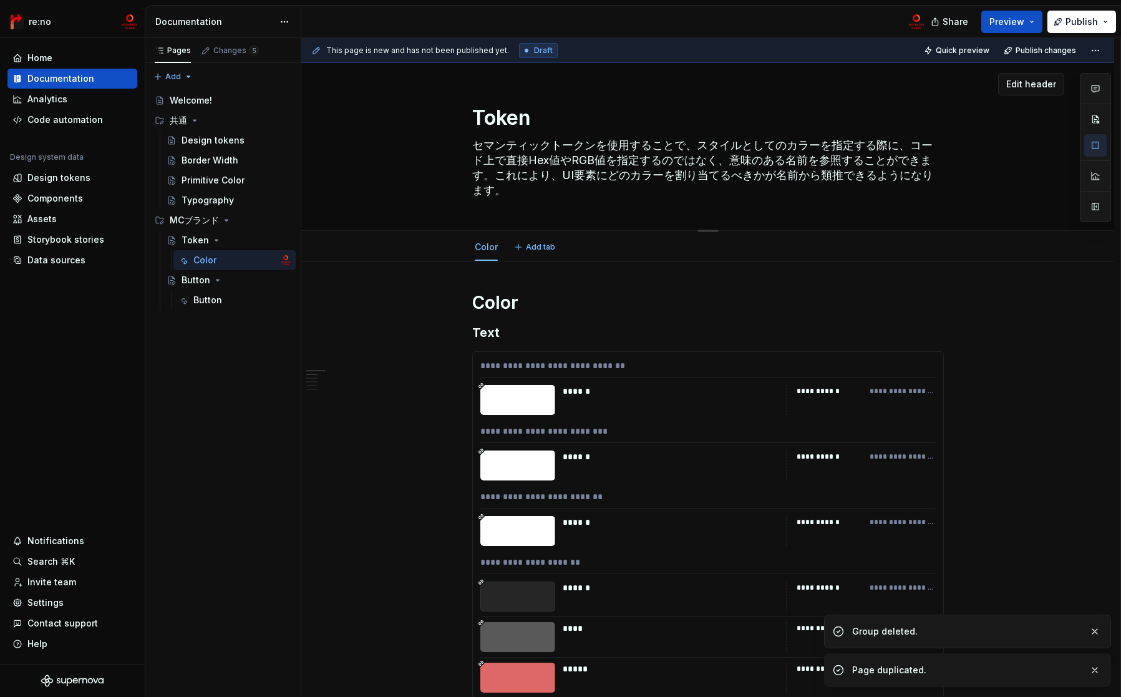
click at [515, 192] on textarea "セマンティックトークンを使用することで、スタイルとしてのカラーを指定する際に、コード上で直接Hex値やRGB値を指定するのではなく、意味のある名前を参照するこ…" at bounding box center [706, 167] width 472 height 65
click at [539, 311] on h1 "Color" at bounding box center [708, 302] width 472 height 22
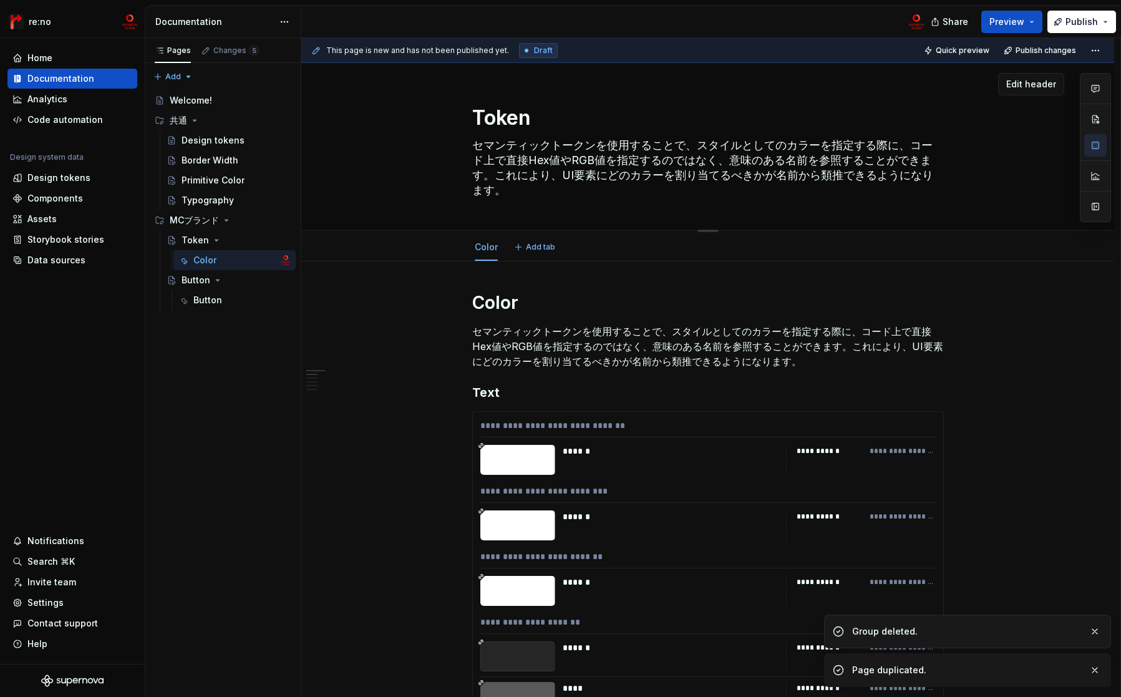
click at [526, 154] on textarea "セマンティックトークンを使用することで、スタイルとしてのカラーを指定する際に、コード上で直接Hex値やRGB値を指定するのではなく、意味のある名前を参照するこ…" at bounding box center [706, 167] width 472 height 65
type textarea "*"
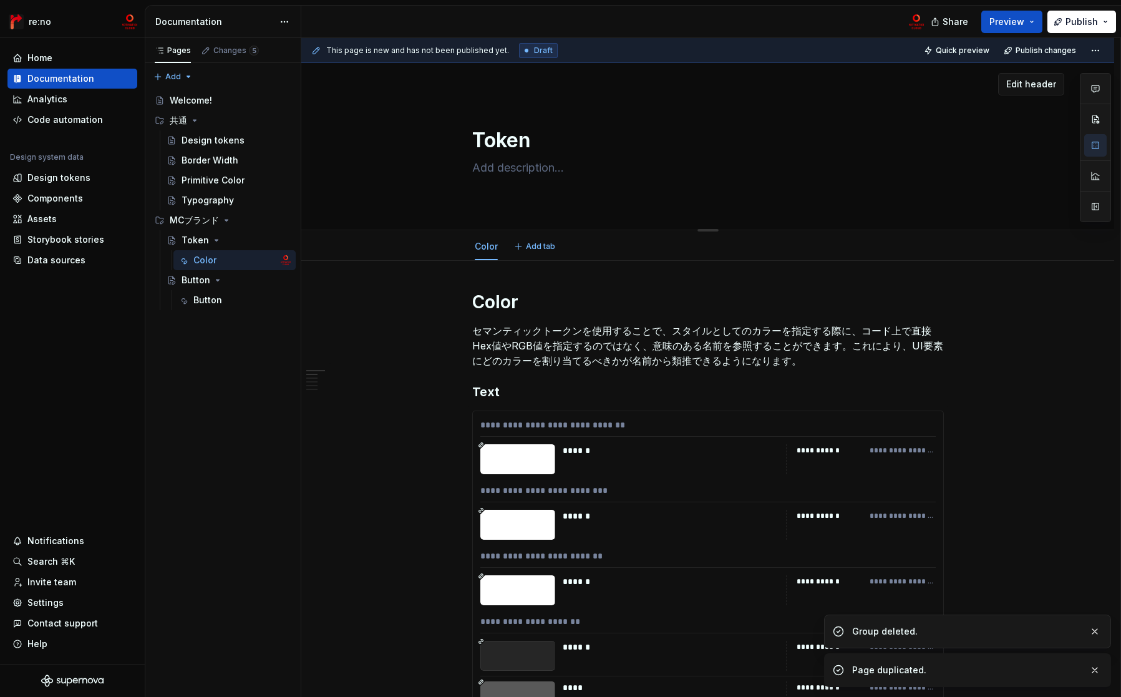
type textarea "*"
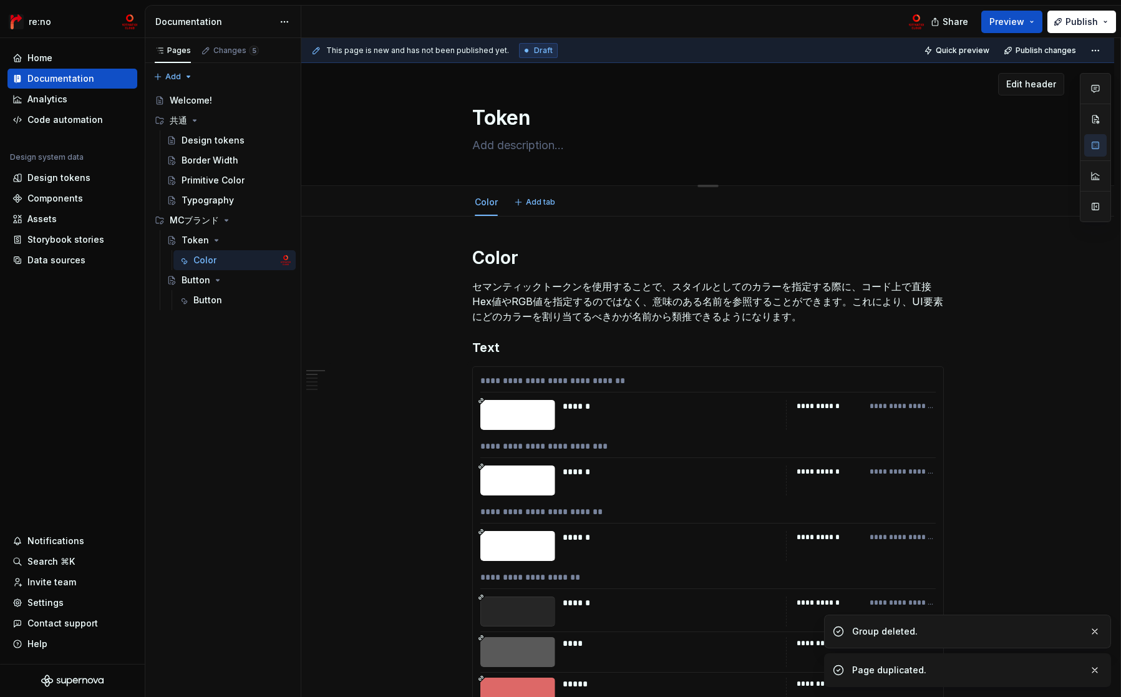
click at [405, 141] on div "Token" at bounding box center [707, 124] width 713 height 122
click at [200, 279] on div "Button" at bounding box center [196, 280] width 29 height 12
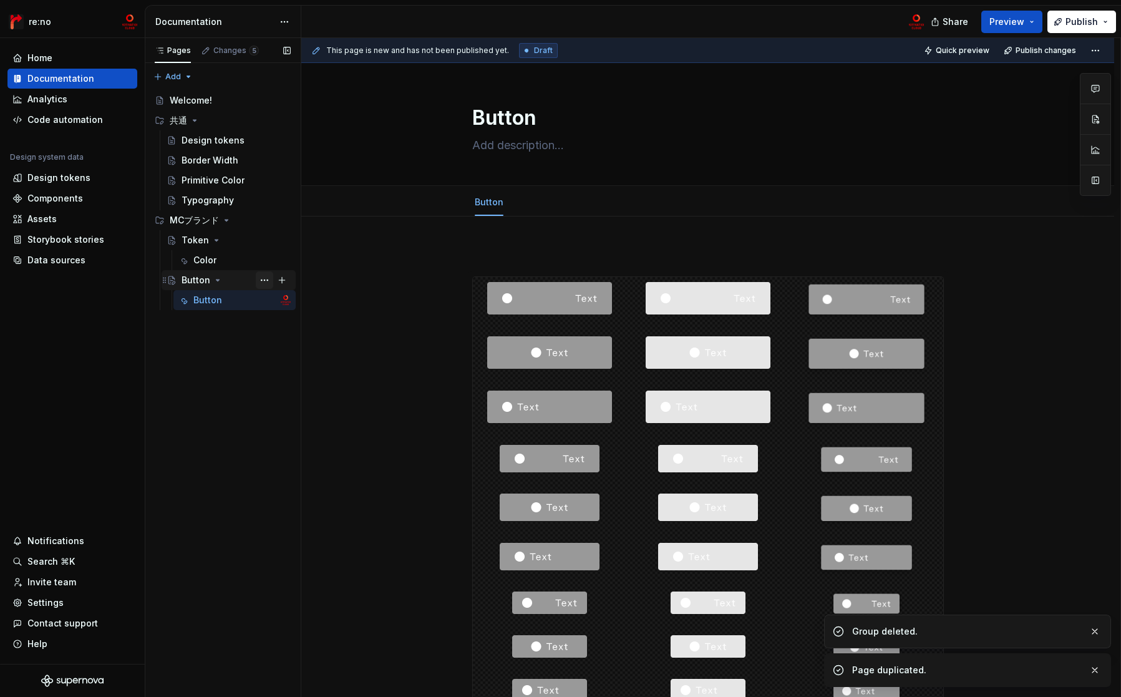
click at [261, 278] on button "Page tree" at bounding box center [264, 279] width 17 height 17
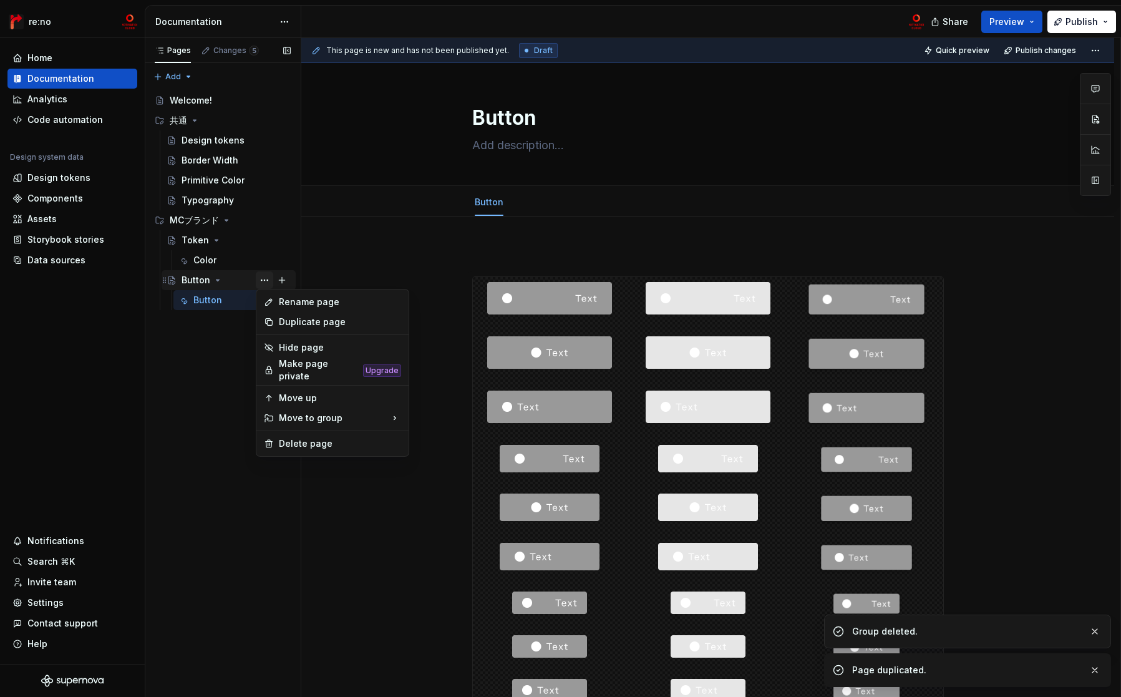
click at [261, 278] on div "Pages Changes 5 Add Accessibility guide for tree Page tree. Navigate the tree w…" at bounding box center [223, 367] width 156 height 659
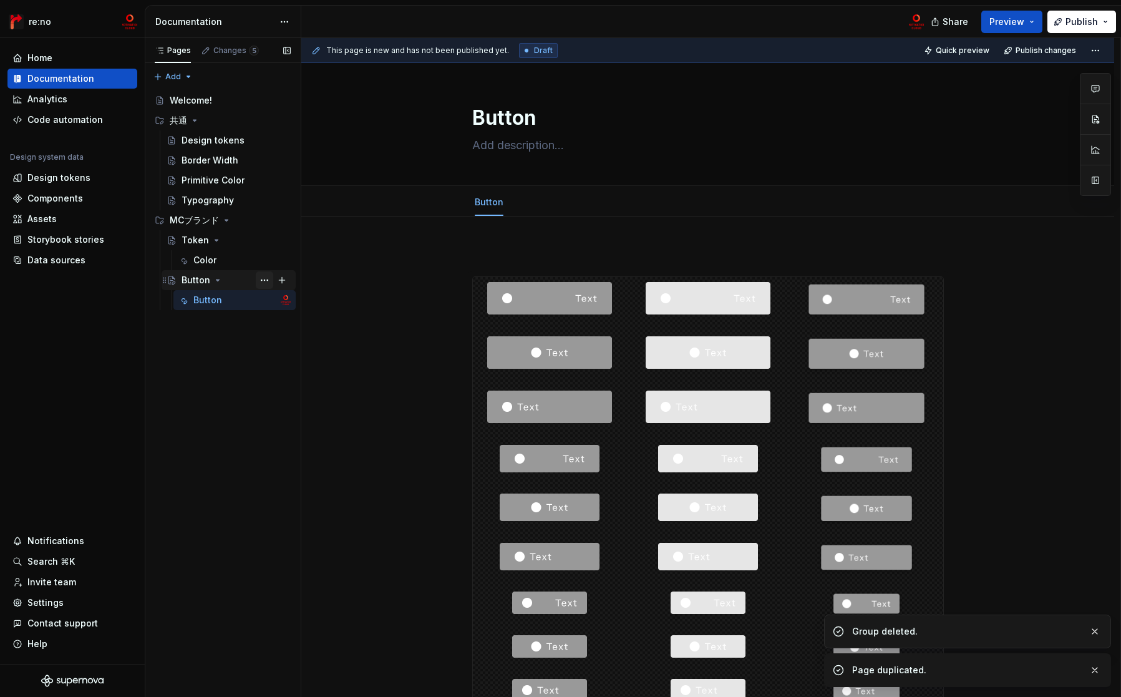
click at [263, 283] on button "Page tree" at bounding box center [264, 279] width 17 height 17
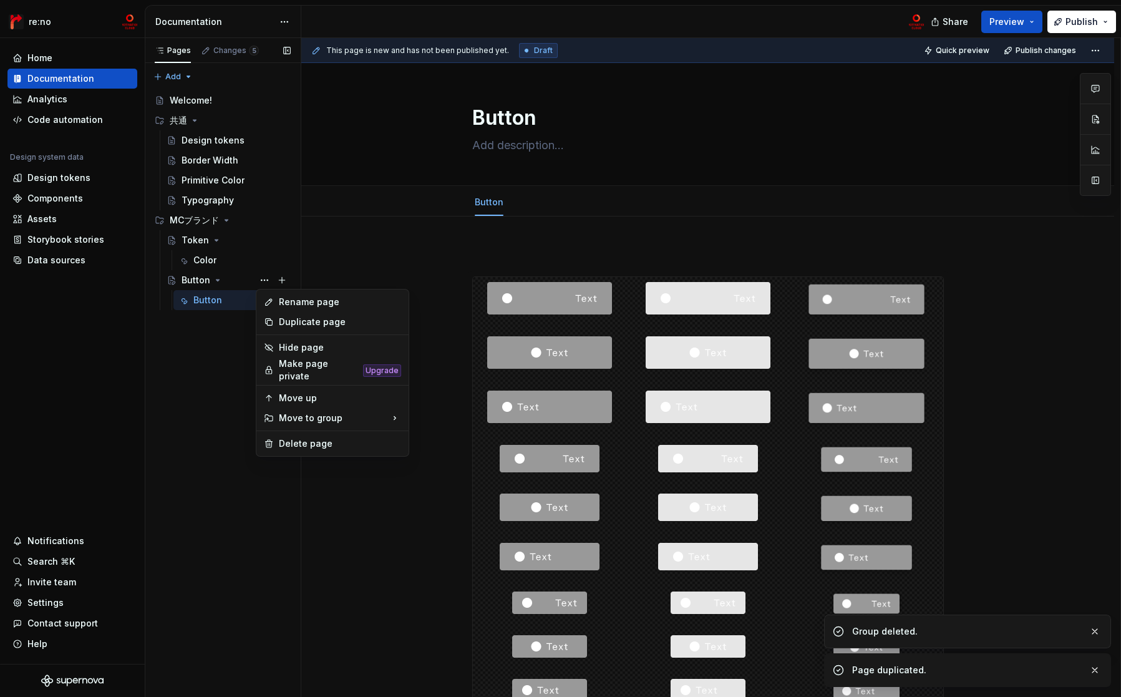
drag, startPoint x: 211, startPoint y: 326, endPoint x: 243, endPoint y: 309, distance: 36.0
click at [211, 326] on div "Pages Changes 5 Add Accessibility guide for tree Page tree. Navigate the tree w…" at bounding box center [223, 367] width 156 height 659
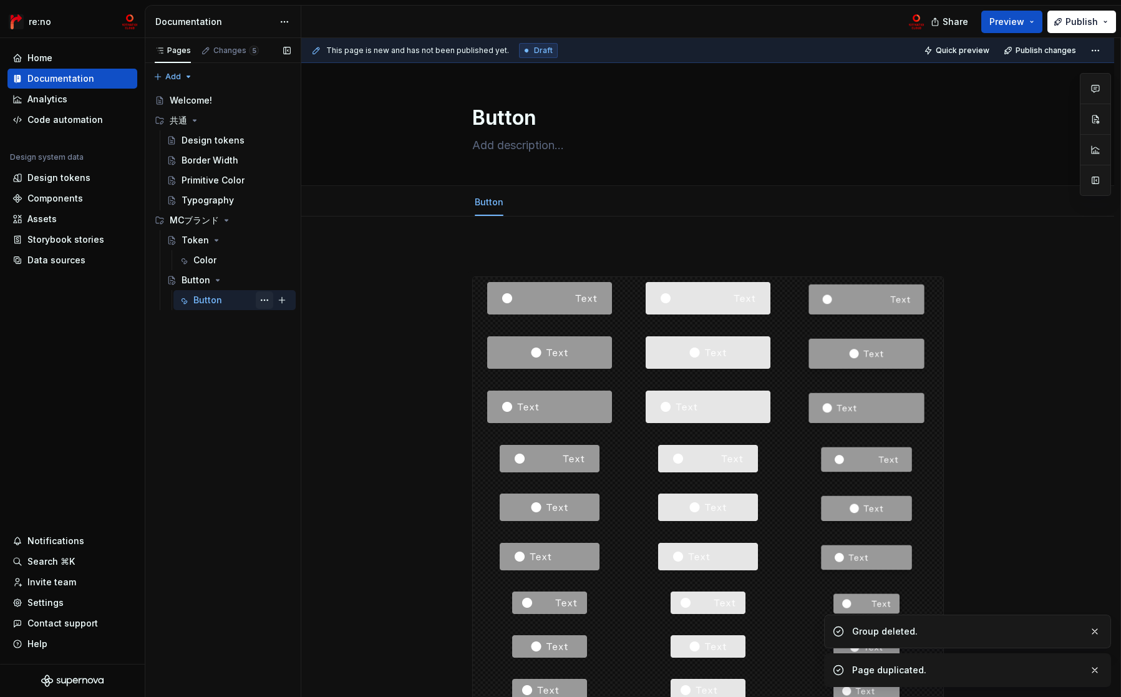
click at [264, 299] on button "Page tree" at bounding box center [264, 299] width 17 height 17
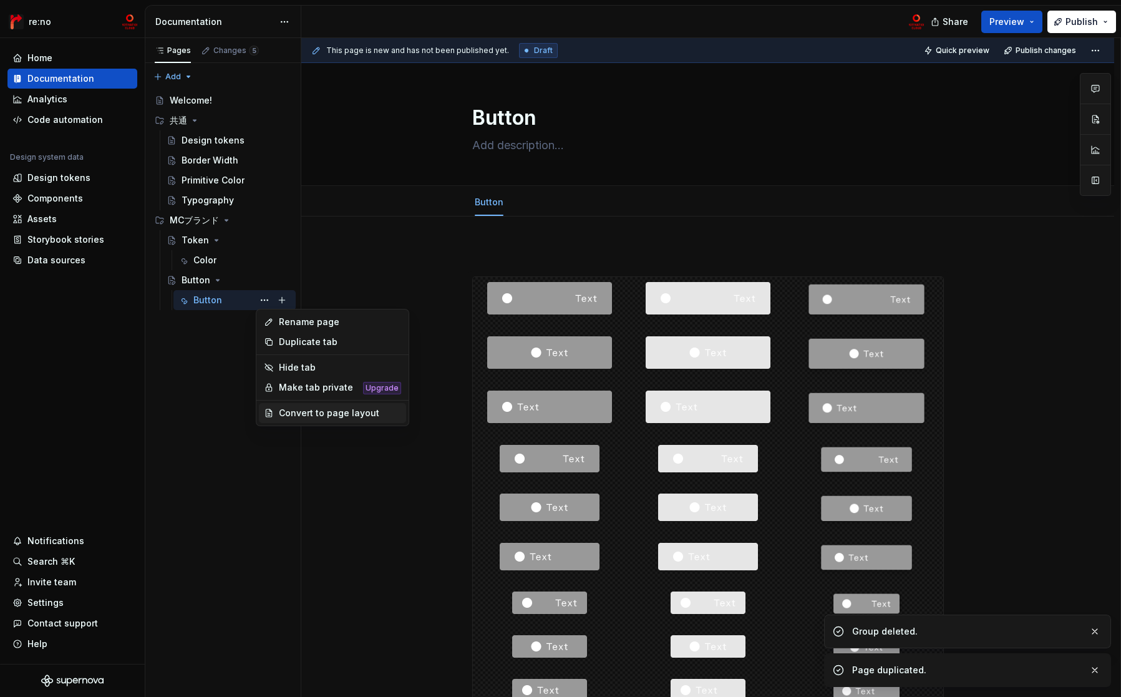
click at [329, 410] on div "Convert to page layout" at bounding box center [340, 413] width 122 height 12
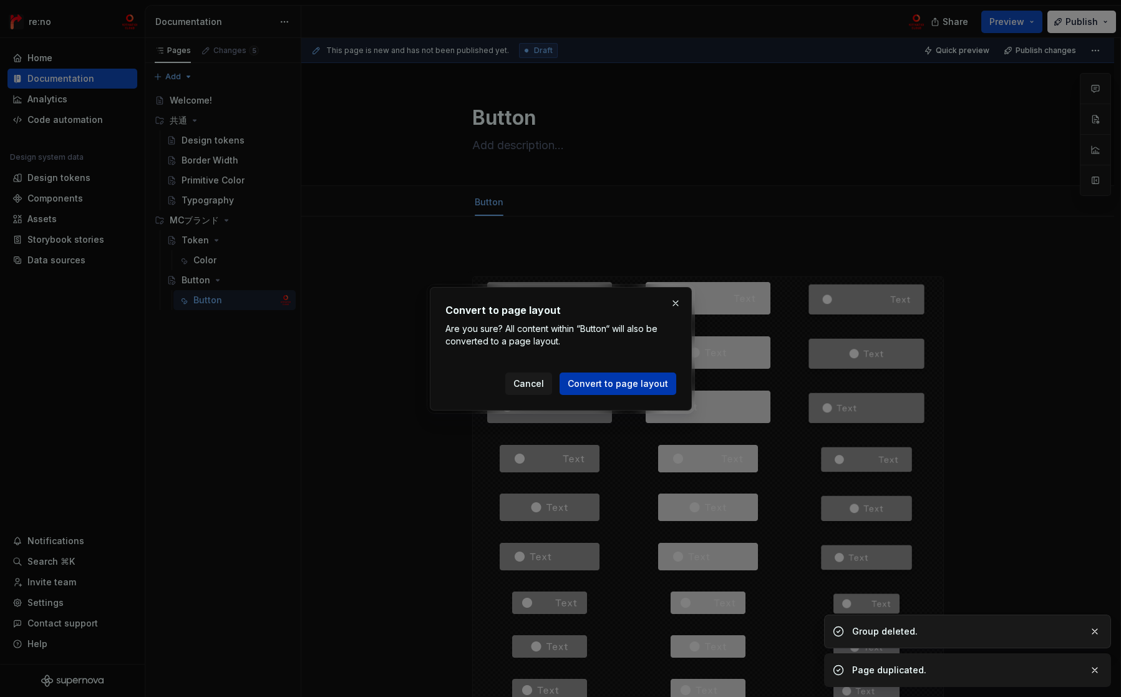
click at [622, 382] on span "Convert to page layout" at bounding box center [618, 383] width 100 height 12
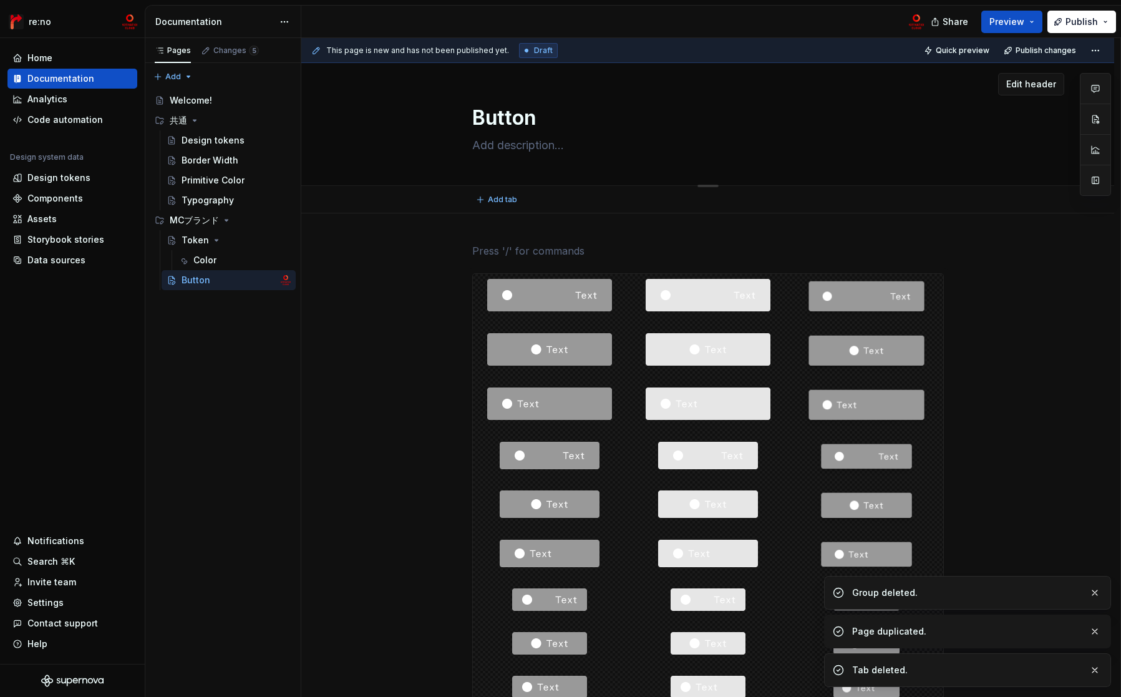
click at [493, 142] on textarea at bounding box center [706, 145] width 472 height 20
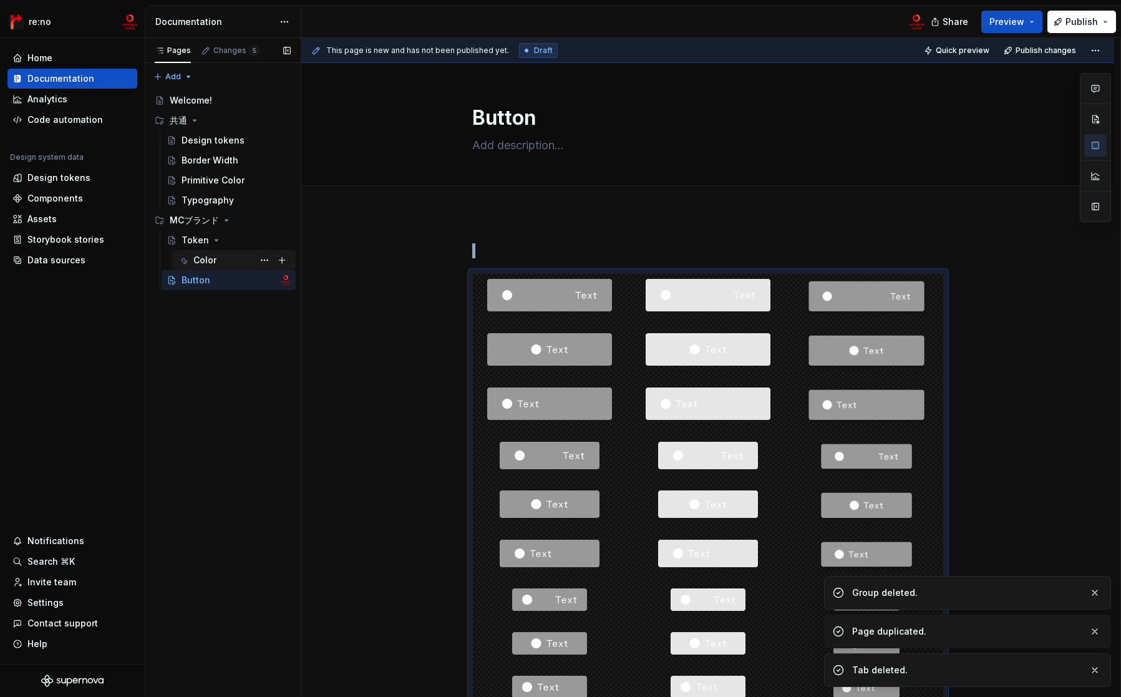
click at [243, 259] on div "Color" at bounding box center [241, 259] width 97 height 17
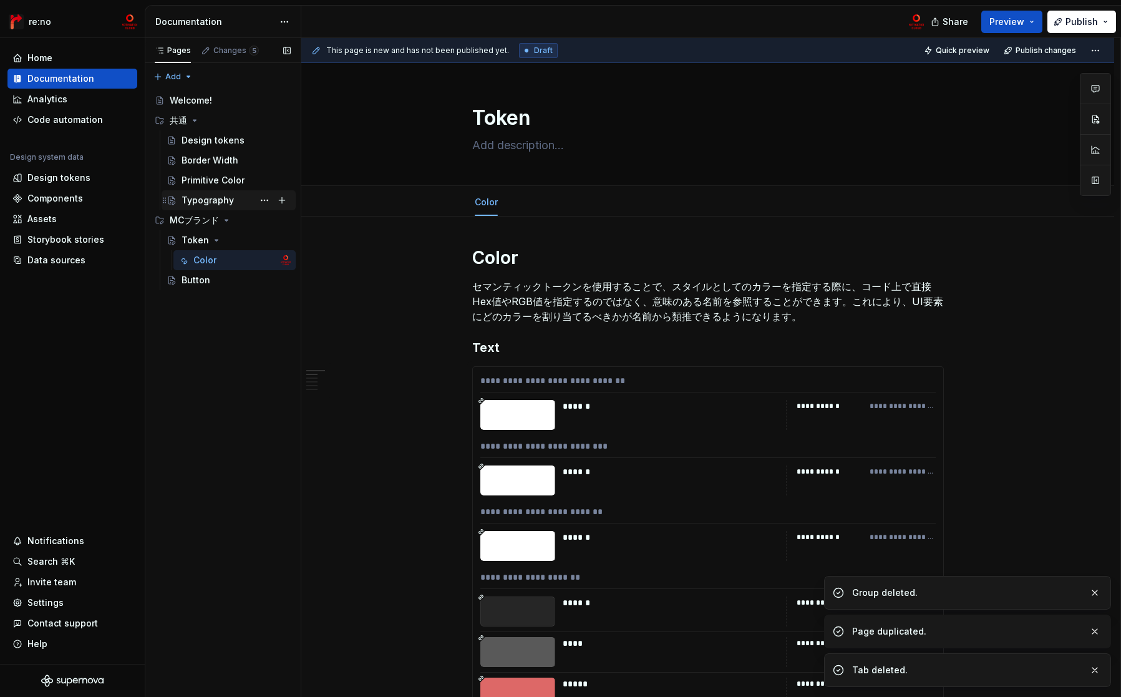
click at [220, 205] on div "Typography" at bounding box center [208, 200] width 52 height 12
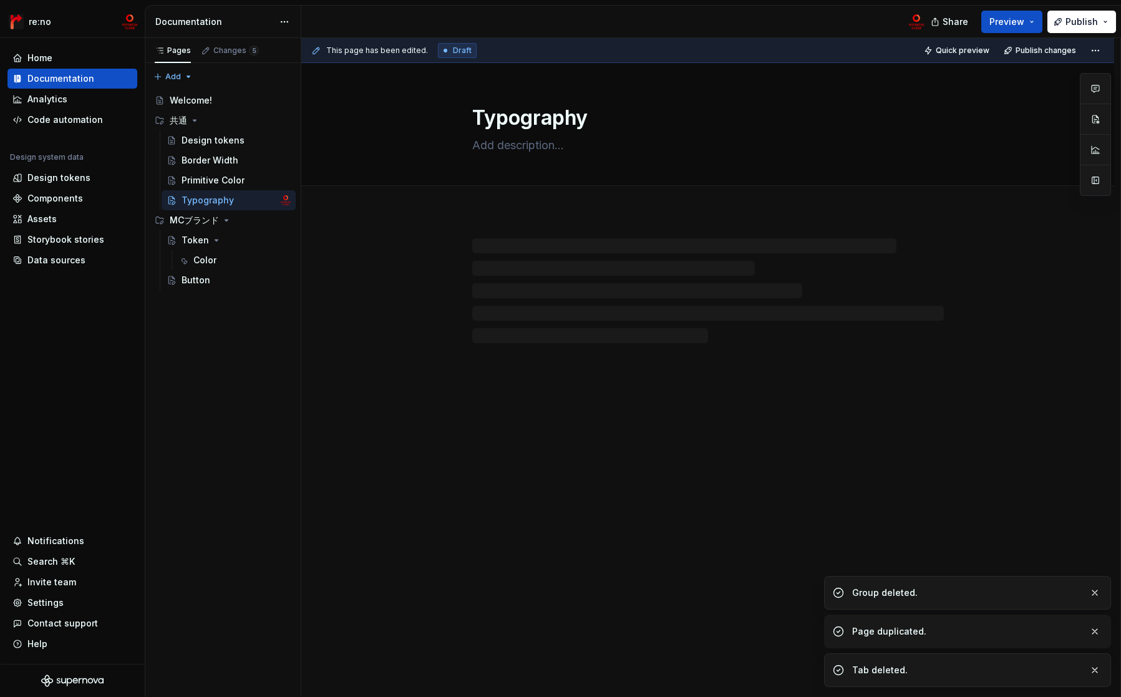
type textarea "*"
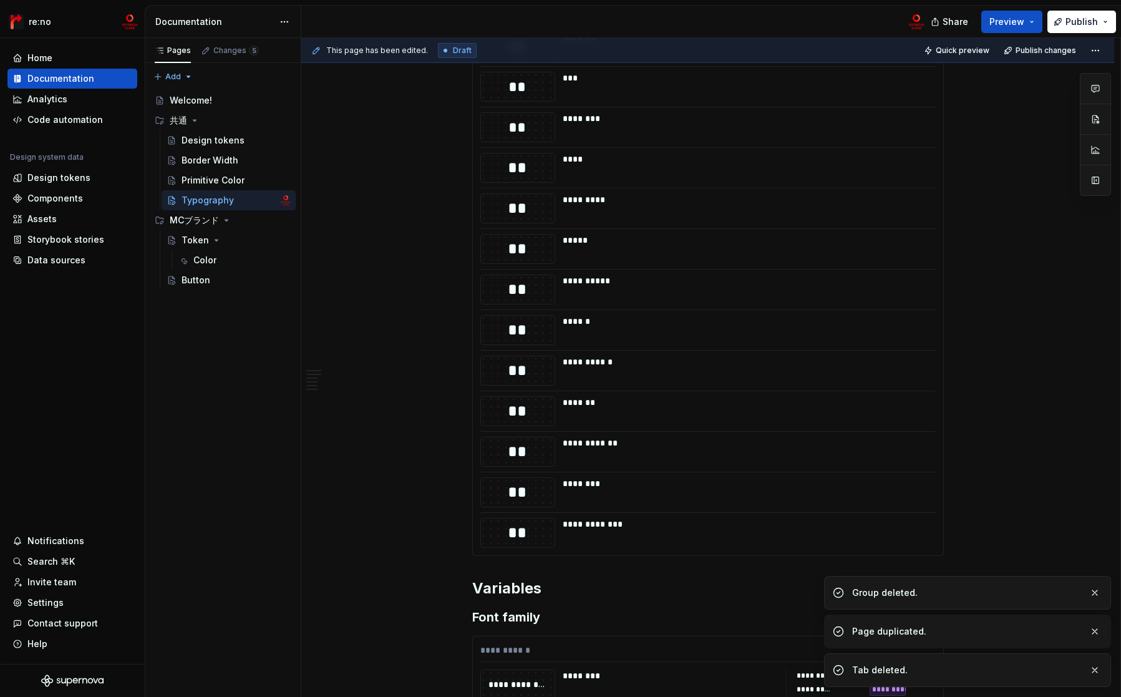
scroll to position [1429, 0]
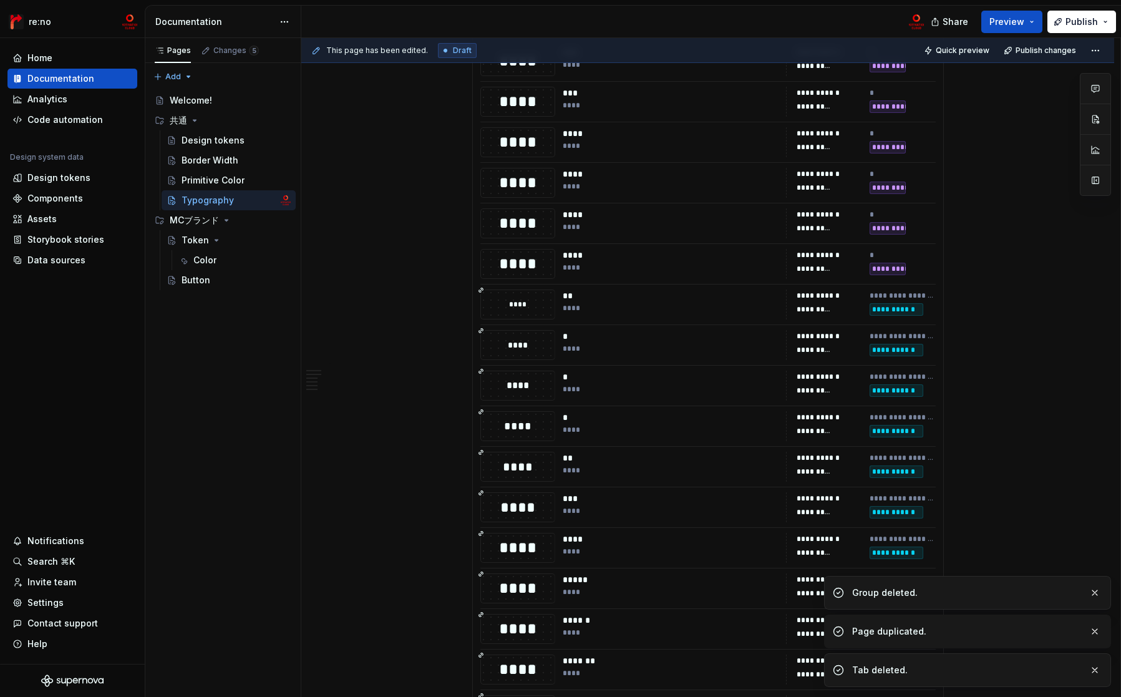
scroll to position [2413, 0]
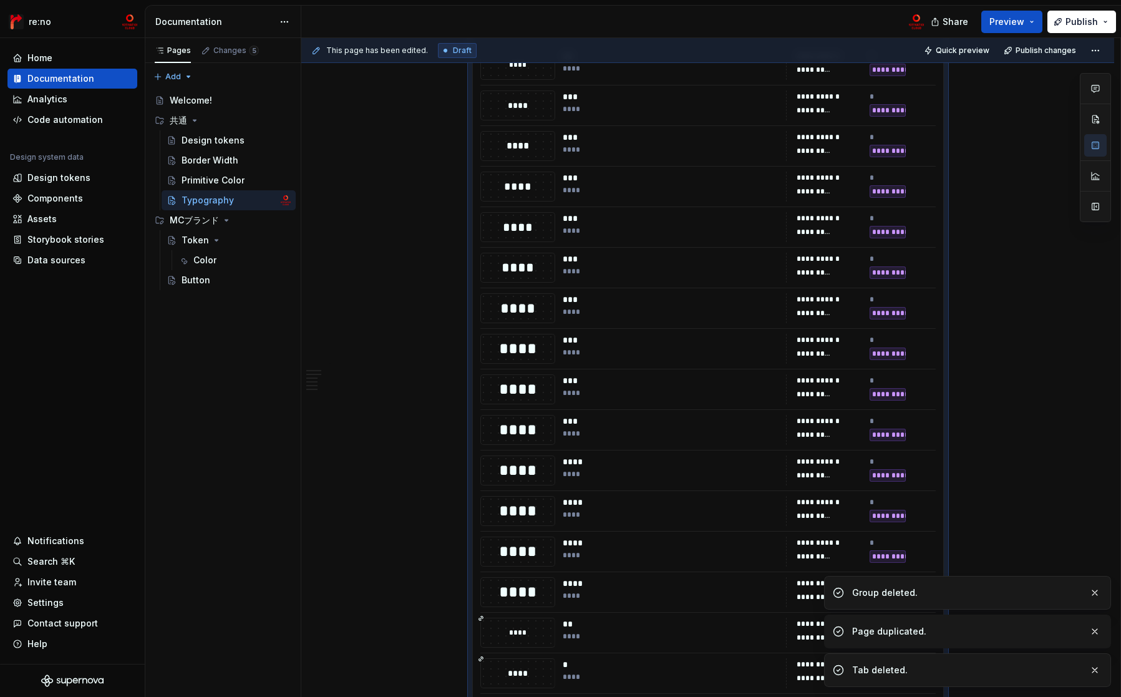
click at [609, 276] on div "****" at bounding box center [671, 271] width 216 height 10
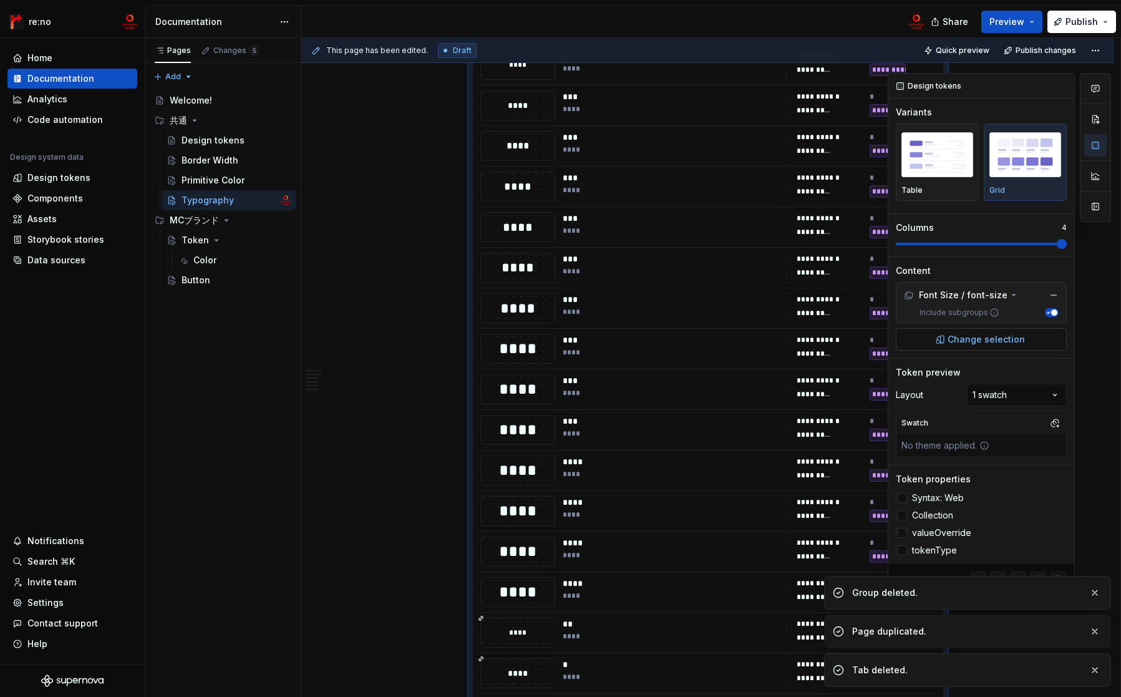
click at [986, 328] on button "Change selection" at bounding box center [981, 339] width 171 height 22
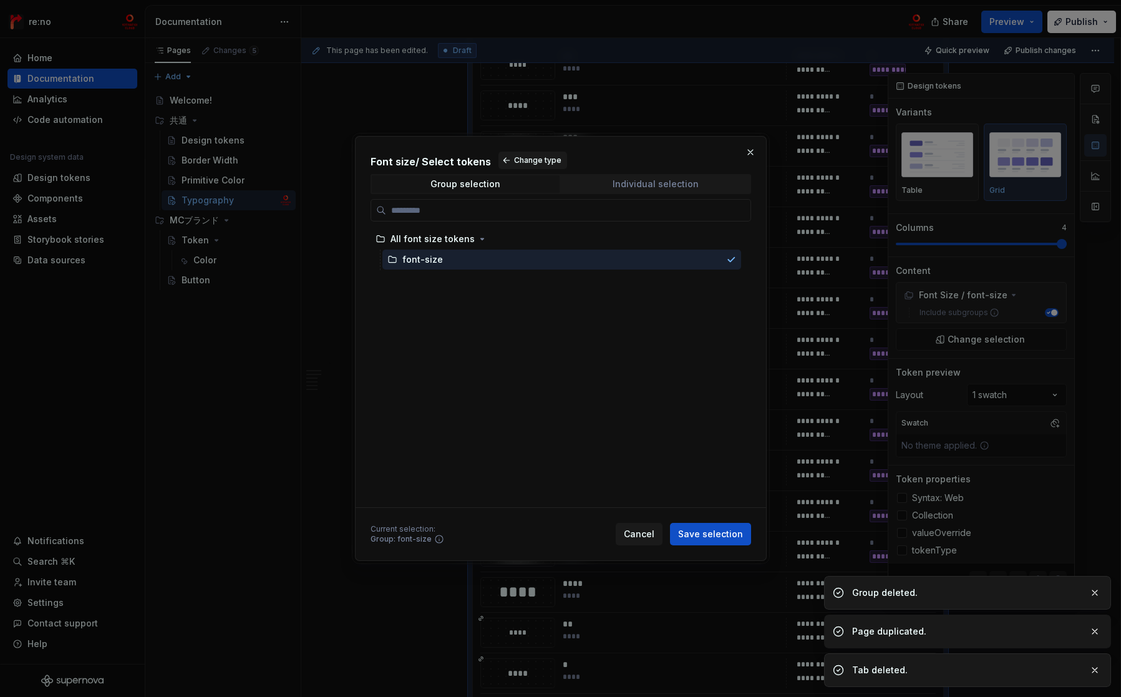
click at [616, 185] on div "Individual selection" at bounding box center [656, 184] width 86 height 10
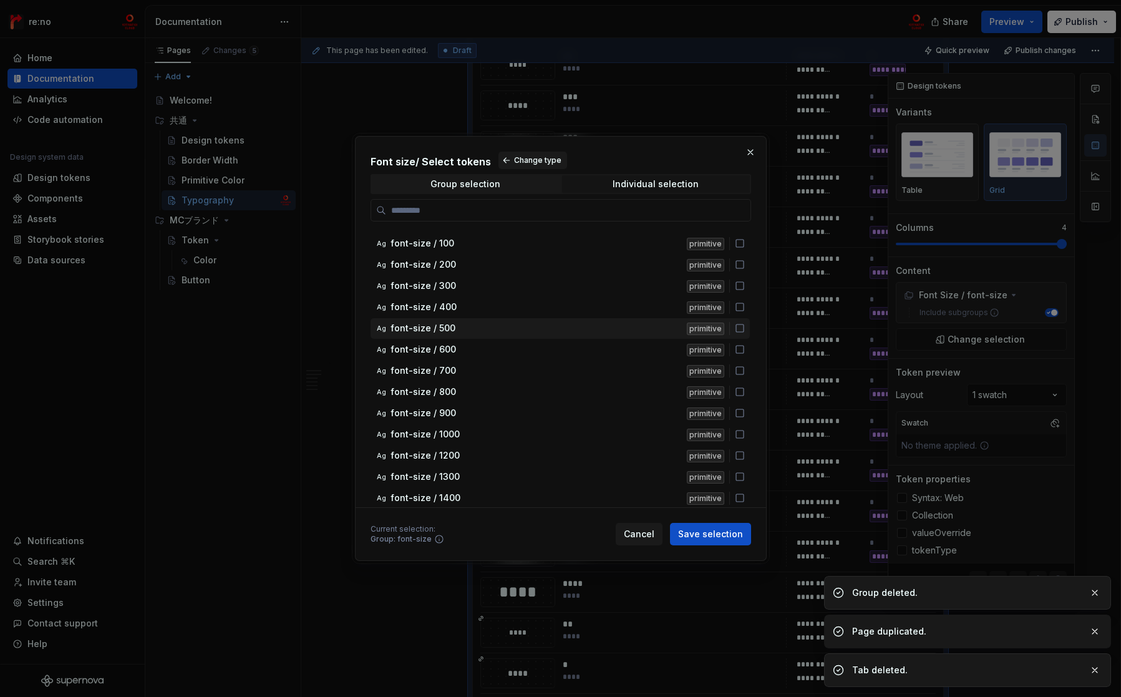
scroll to position [0, 0]
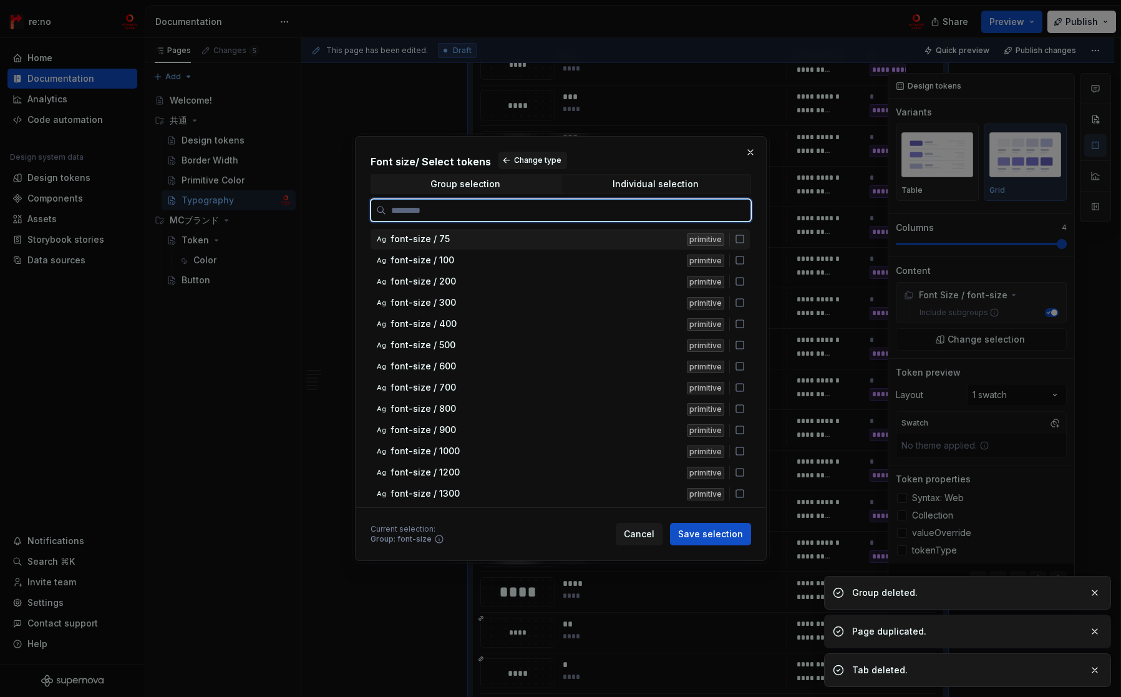
click at [740, 239] on icon at bounding box center [740, 239] width 10 height 10
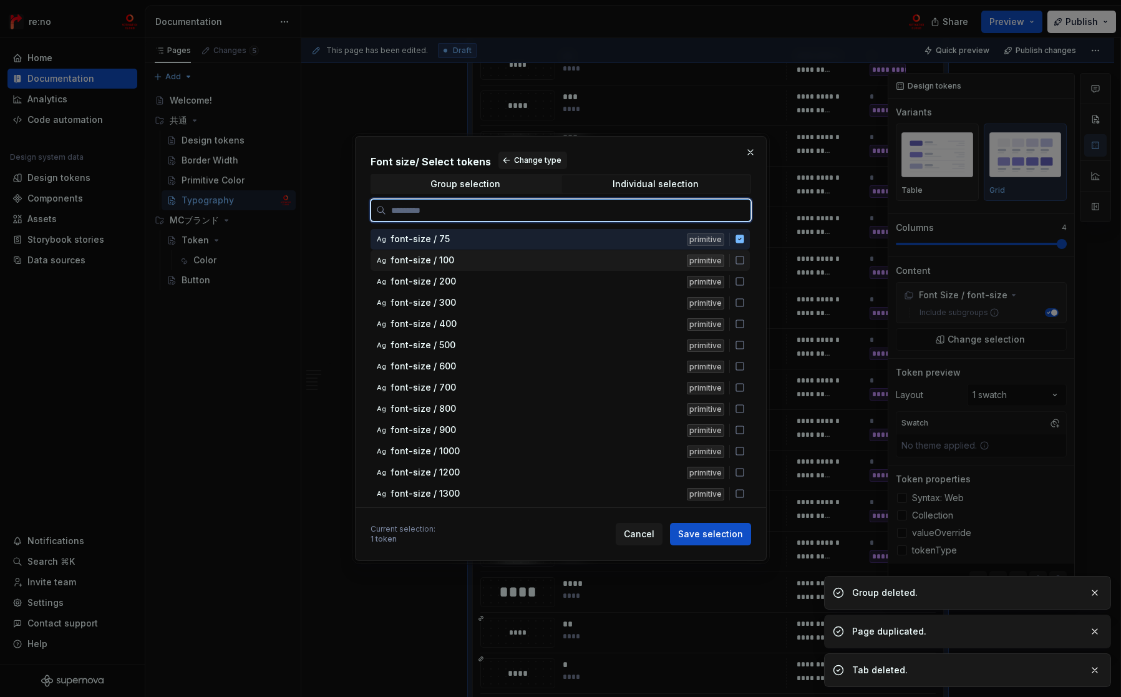
click at [739, 261] on icon at bounding box center [740, 260] width 10 height 10
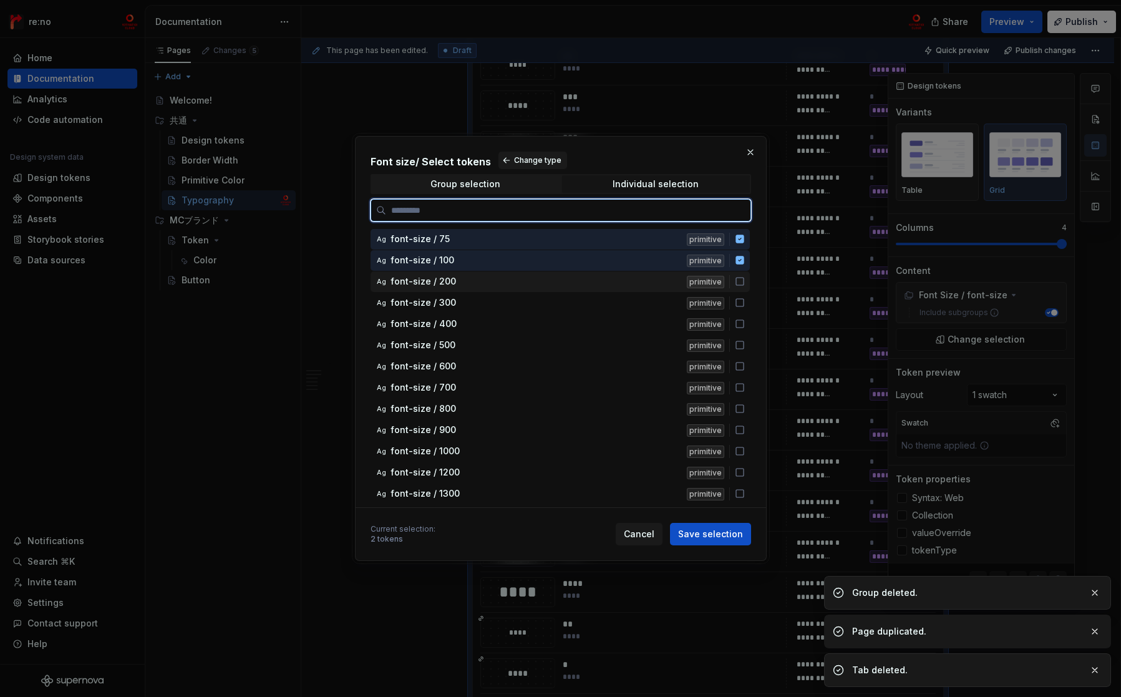
click at [739, 283] on icon at bounding box center [740, 281] width 10 height 10
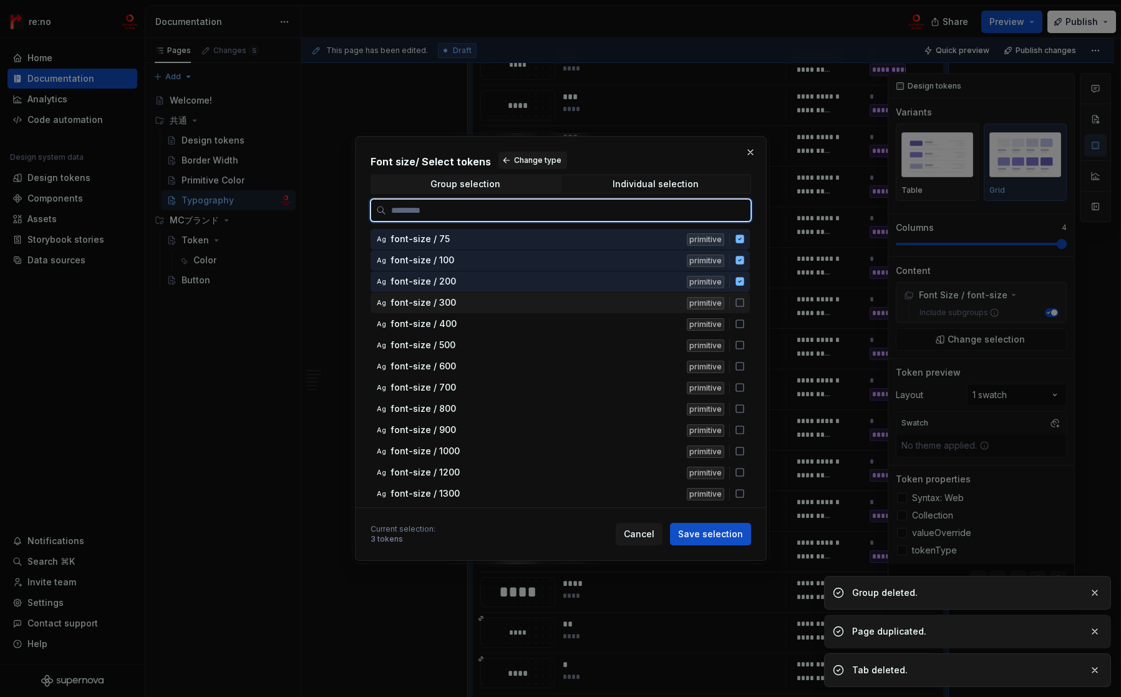
click at [737, 303] on icon at bounding box center [740, 303] width 10 height 10
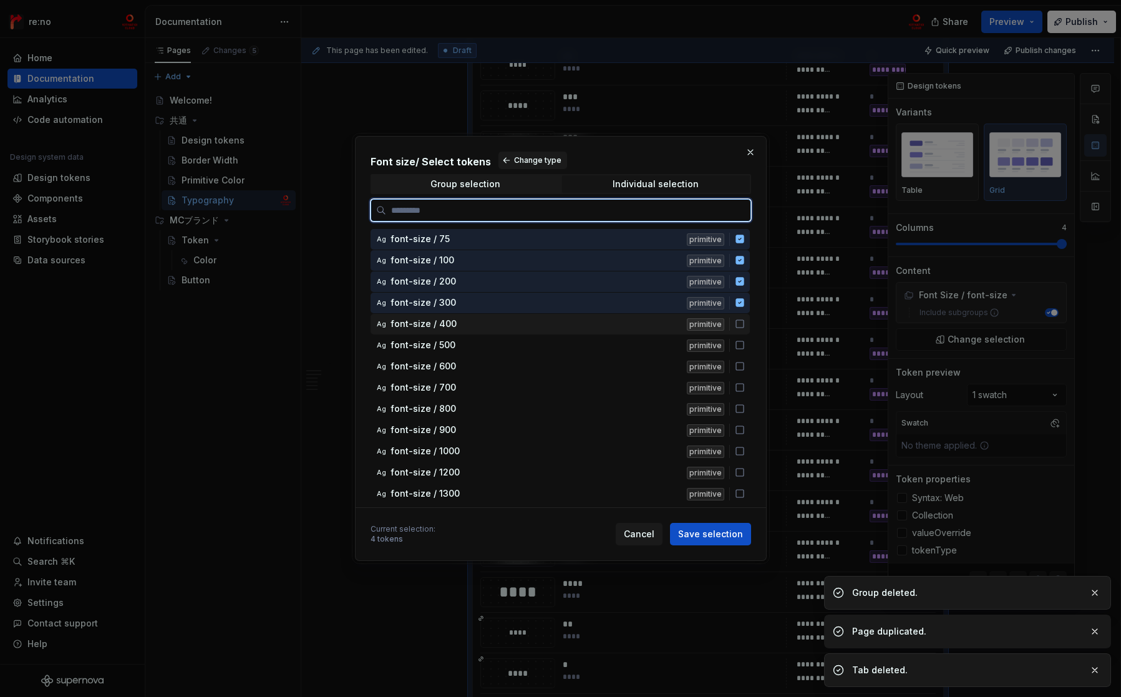
click at [740, 324] on icon at bounding box center [740, 324] width 10 height 10
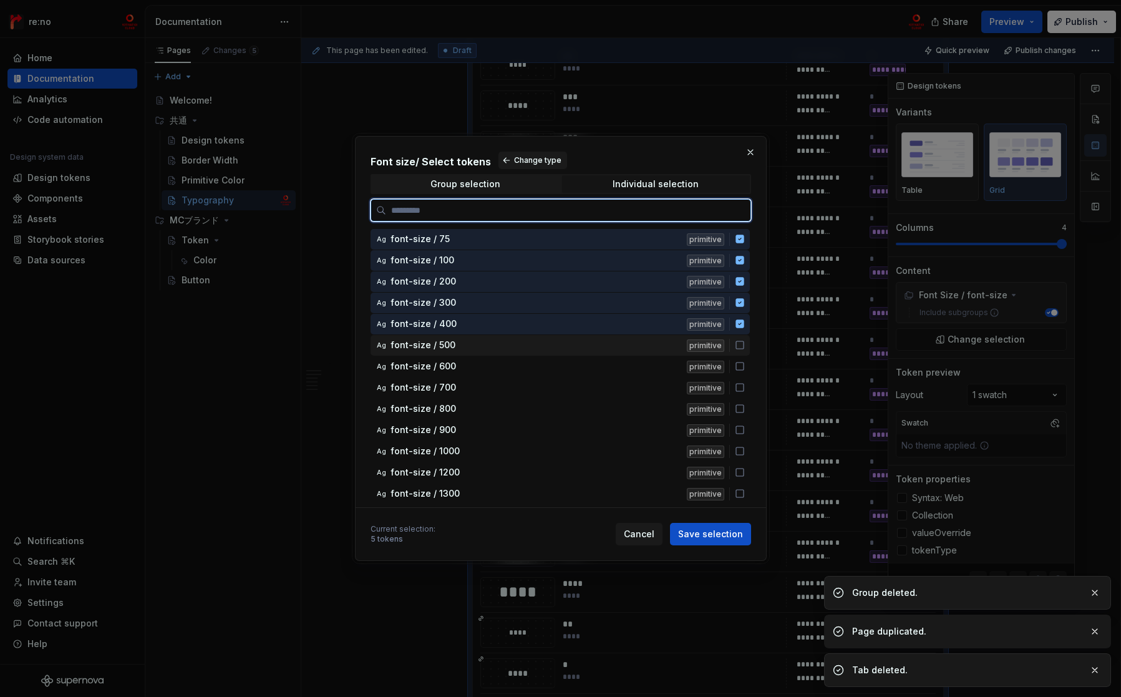
click at [739, 347] on icon at bounding box center [740, 345] width 10 height 10
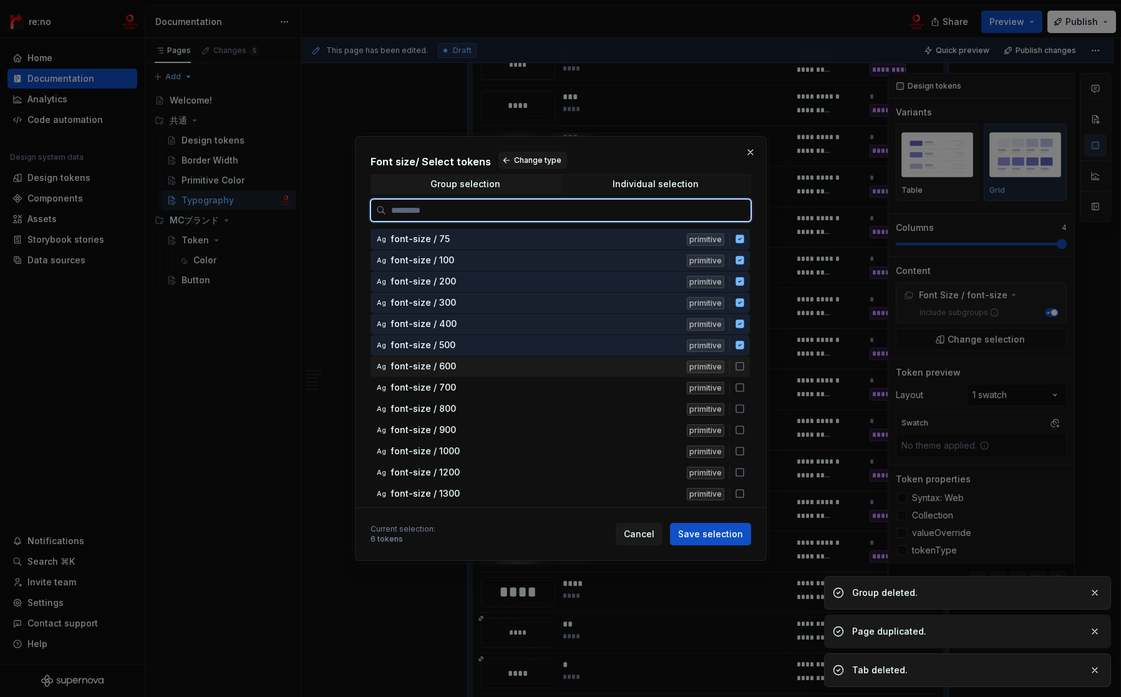
click at [738, 365] on icon at bounding box center [740, 366] width 10 height 10
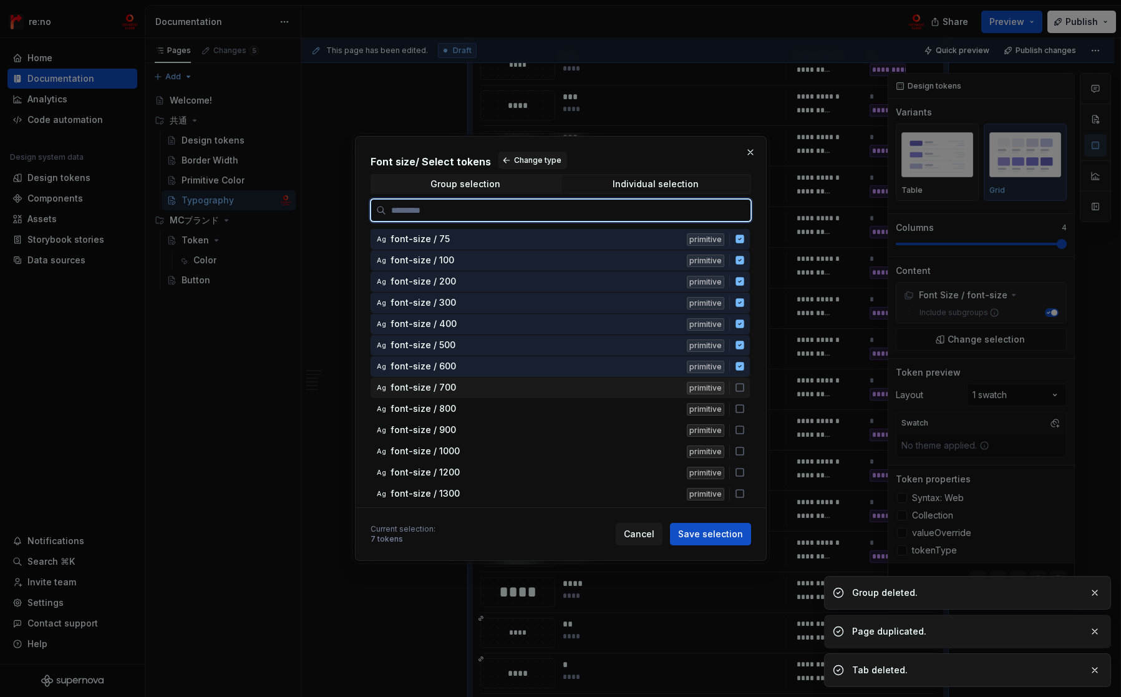
click at [736, 389] on icon at bounding box center [740, 387] width 10 height 10
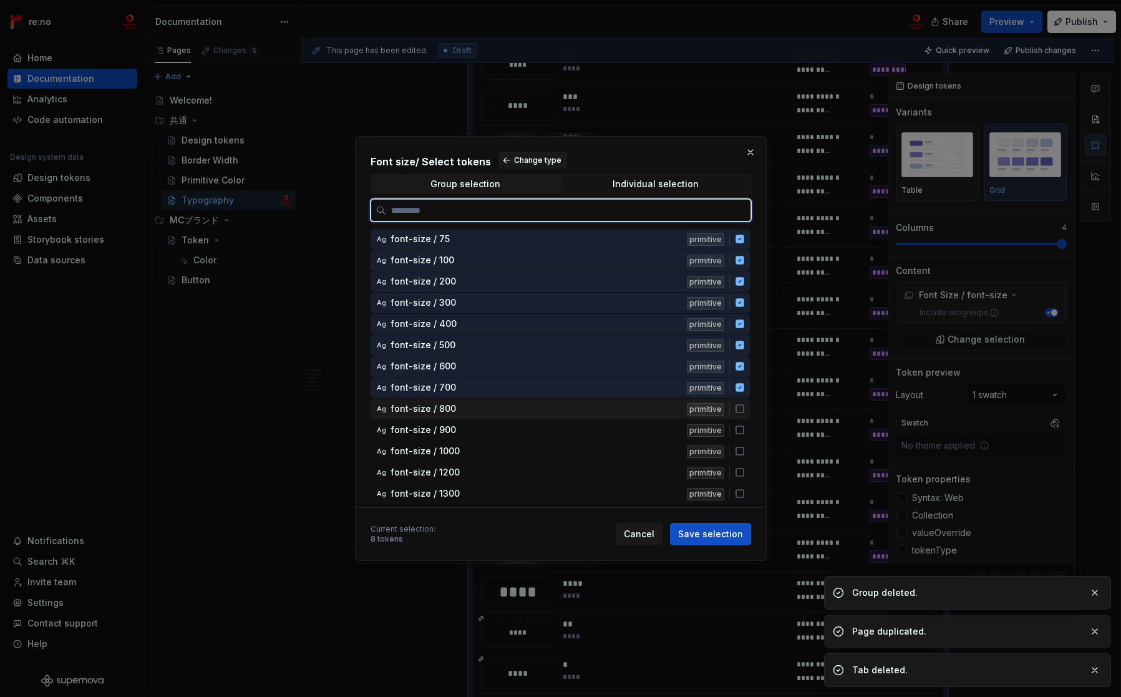
click at [737, 407] on icon at bounding box center [740, 409] width 10 height 10
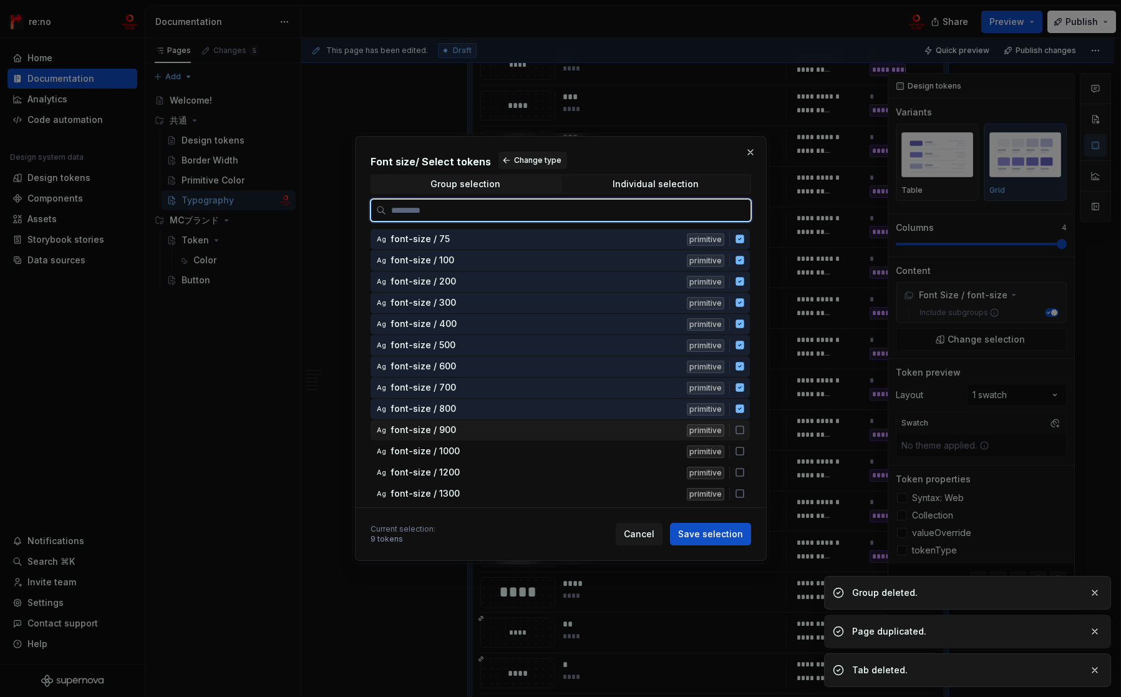
click at [738, 428] on icon at bounding box center [740, 430] width 10 height 10
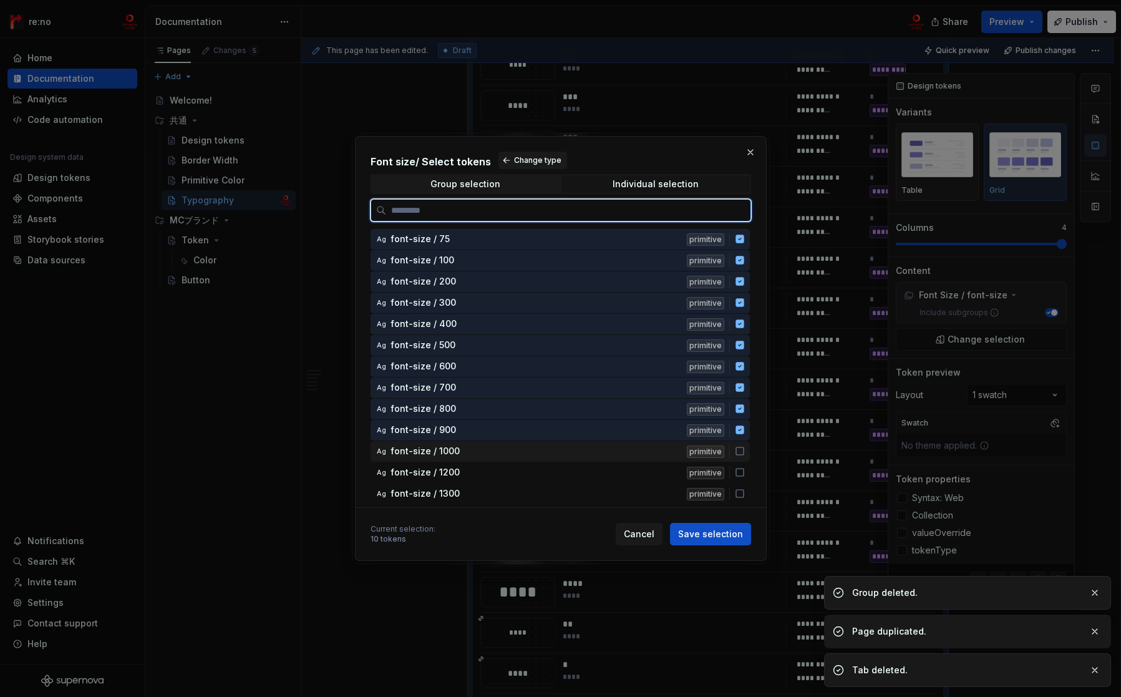
click at [739, 450] on icon at bounding box center [740, 451] width 10 height 10
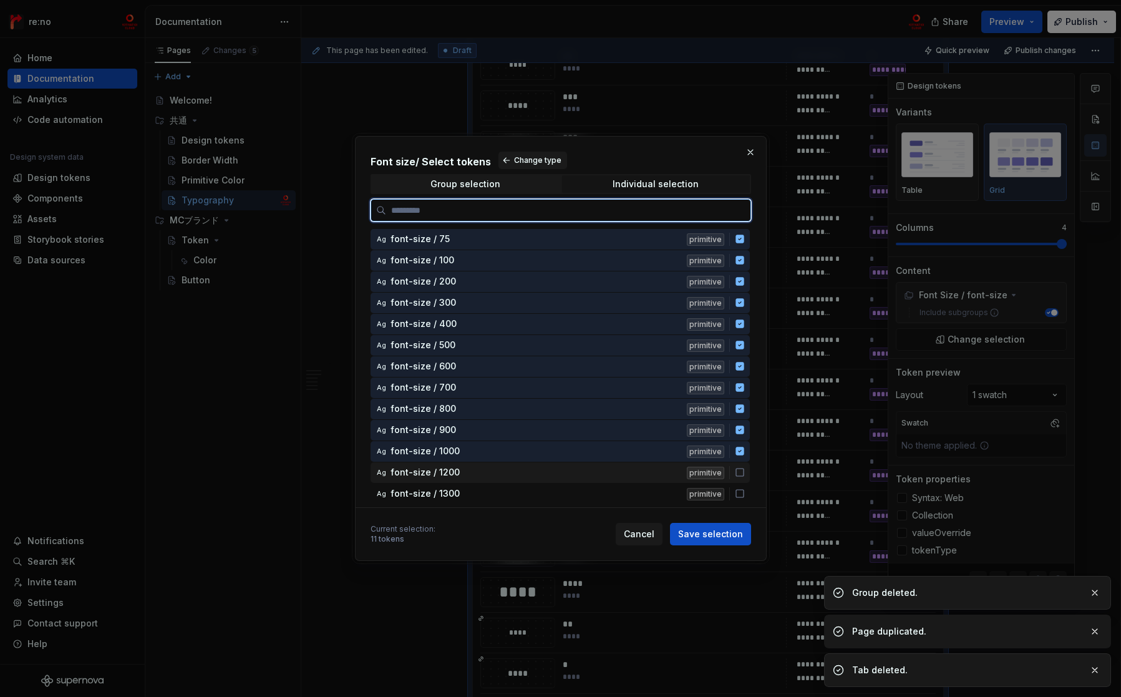
click at [739, 472] on icon at bounding box center [740, 472] width 10 height 10
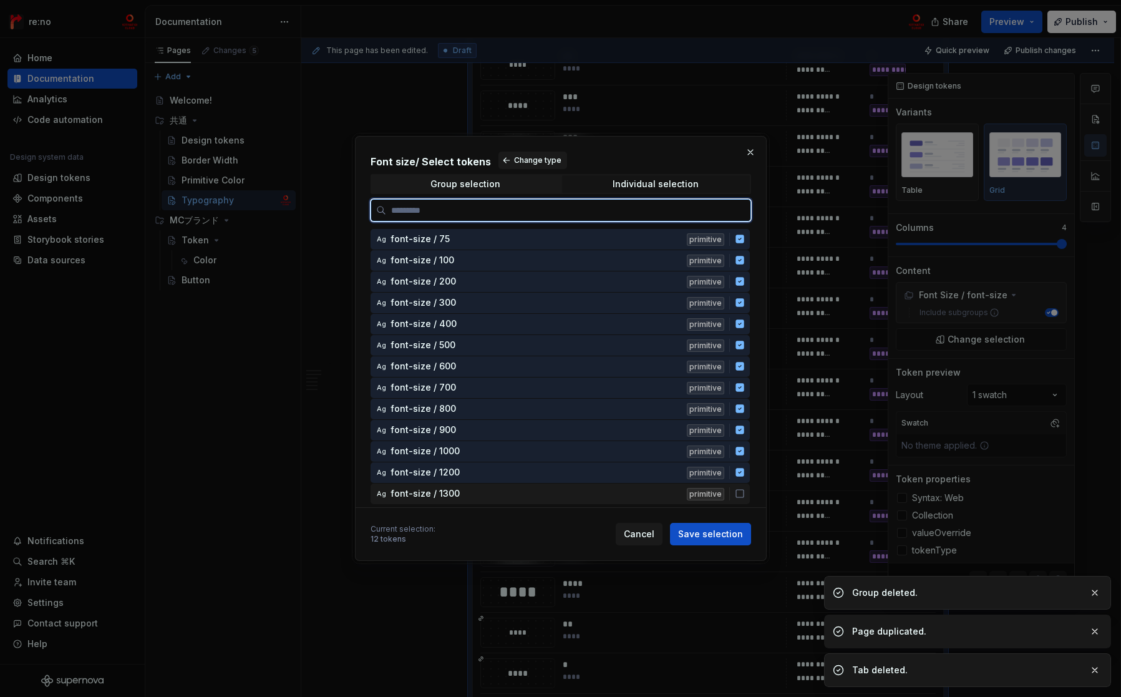
click at [739, 499] on div "Ag font-size / 1300 primitive" at bounding box center [559, 493] width 379 height 21
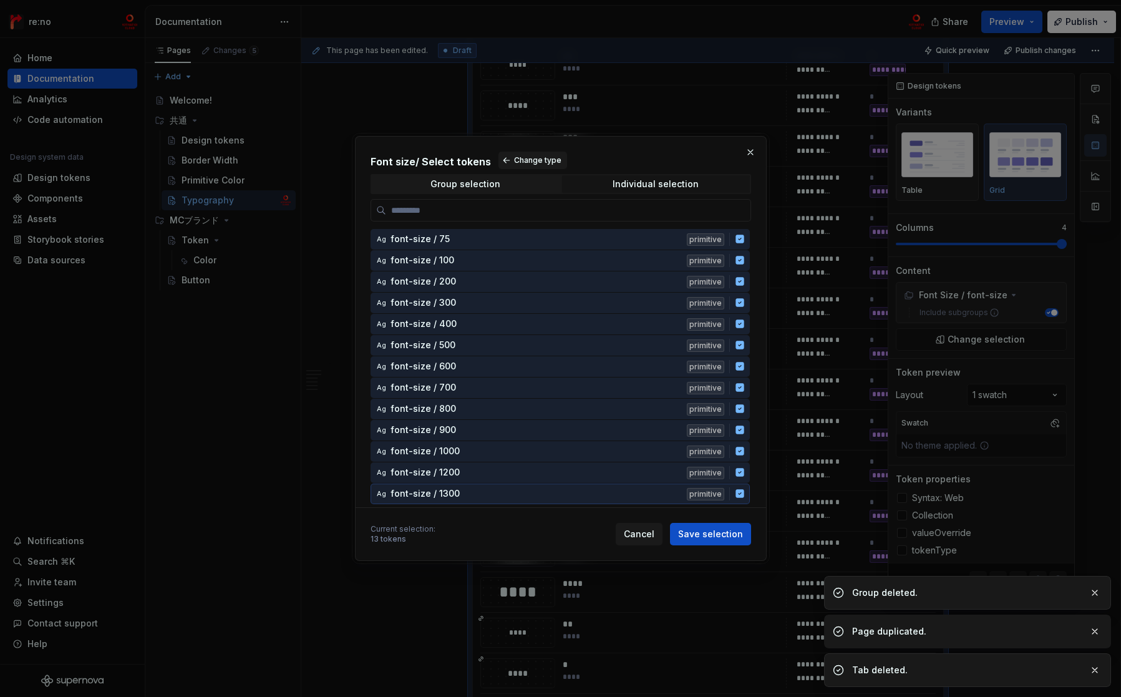
scroll to position [144, 0]
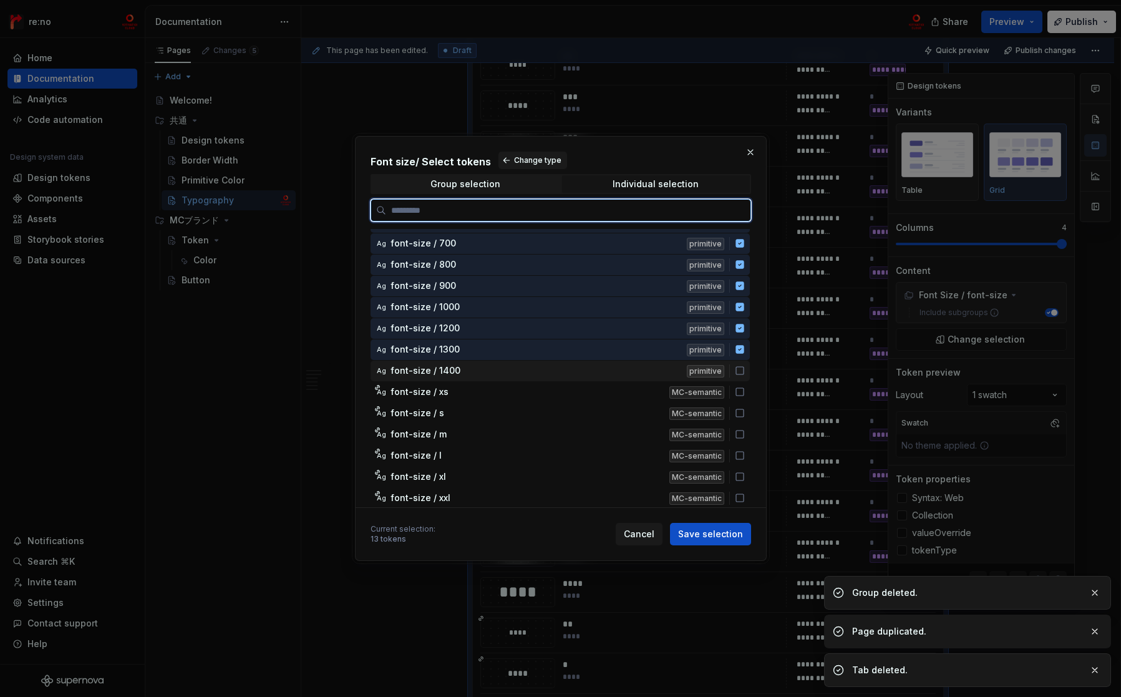
click at [737, 373] on icon at bounding box center [740, 371] width 10 height 10
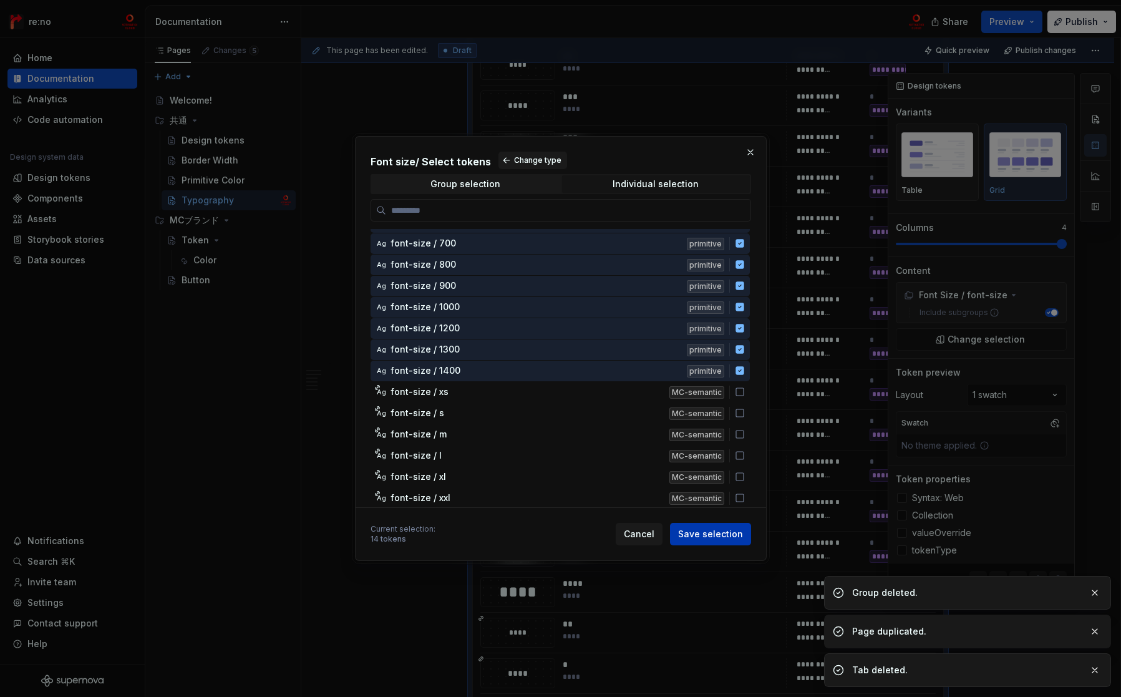
click at [709, 534] on span "Save selection" at bounding box center [710, 534] width 65 height 12
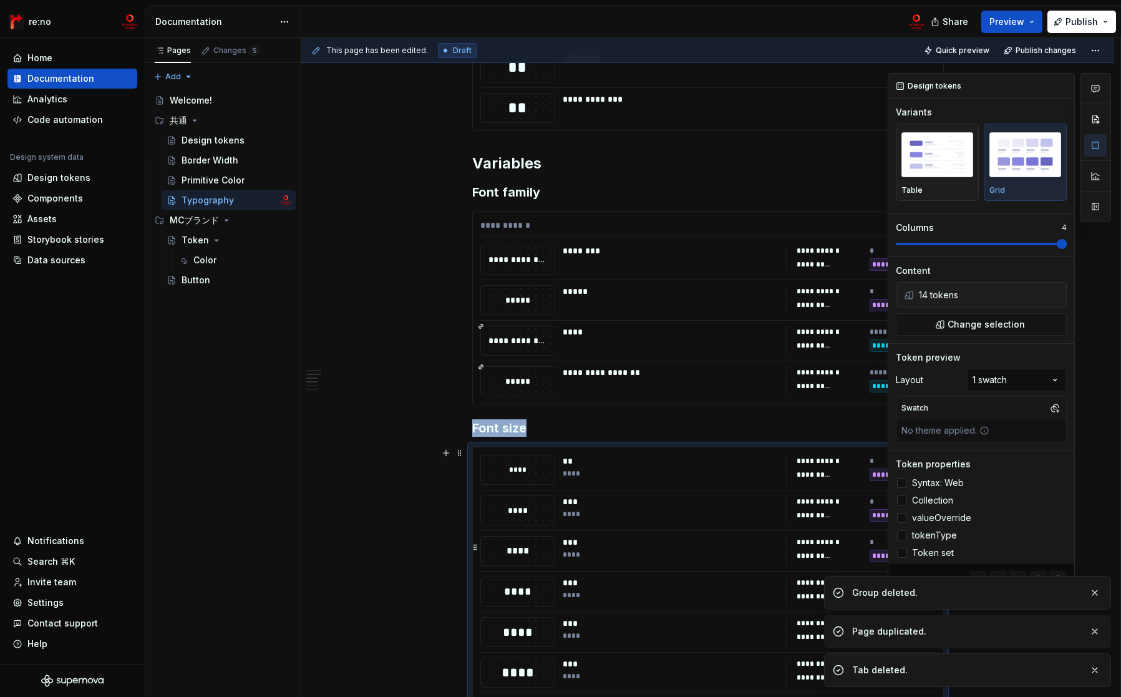
scroll to position [1966, 0]
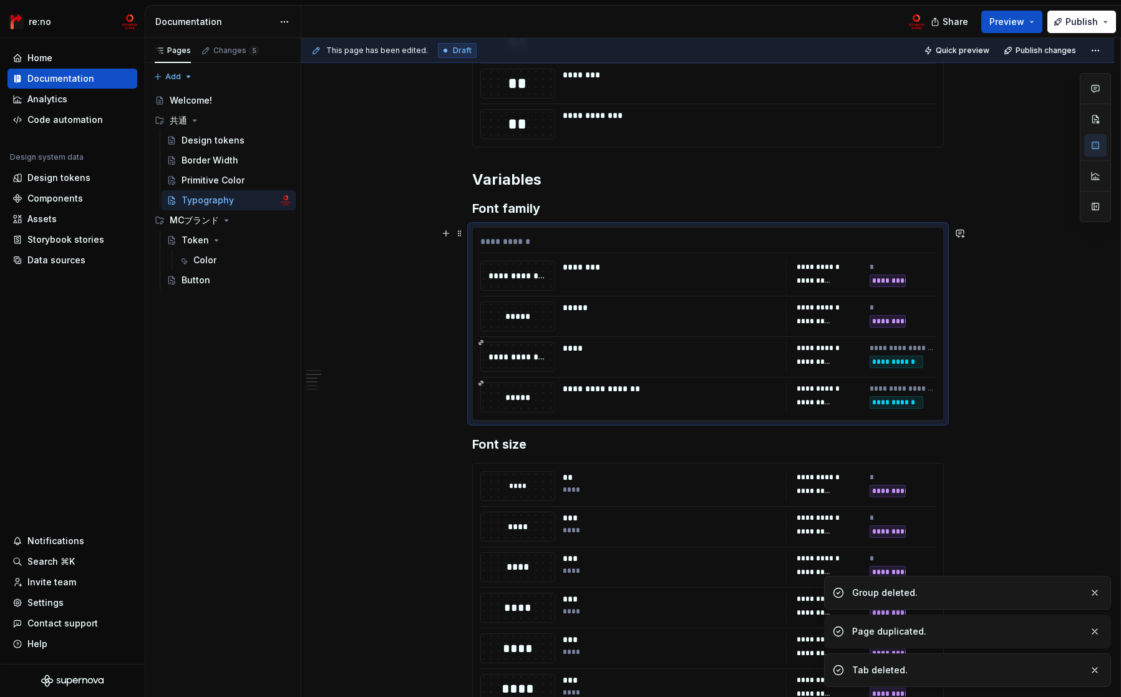
click at [692, 296] on div at bounding box center [707, 296] width 455 height 1
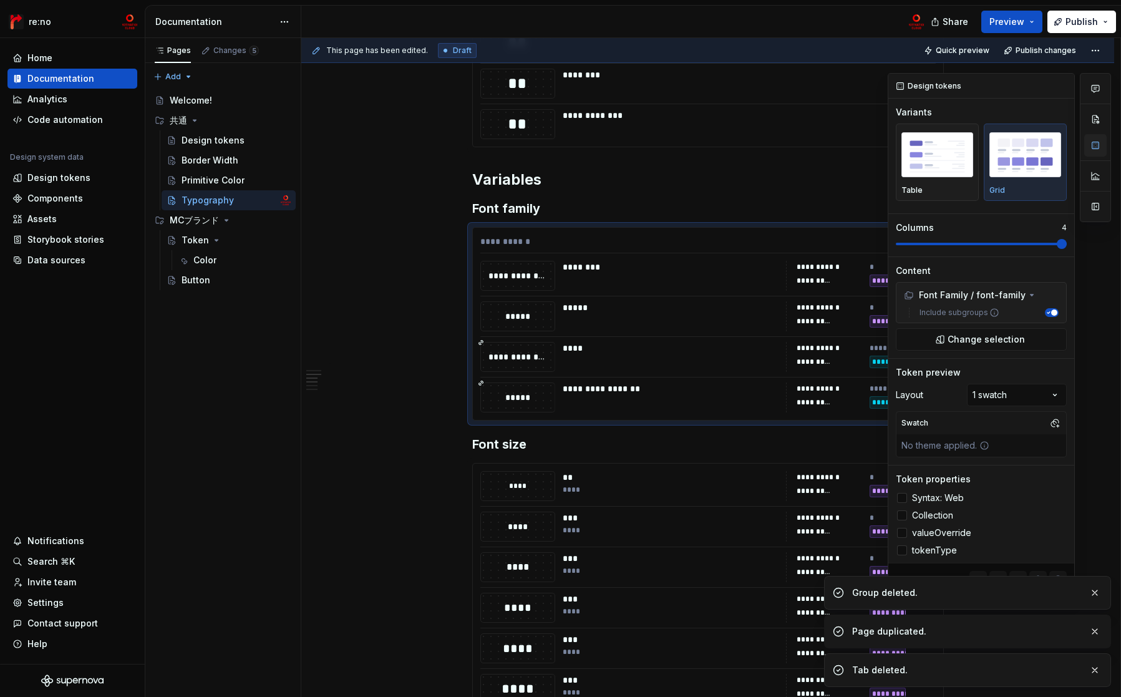
click at [1093, 142] on button "button" at bounding box center [1095, 145] width 22 height 22
click at [988, 347] on button "Change selection" at bounding box center [981, 339] width 171 height 22
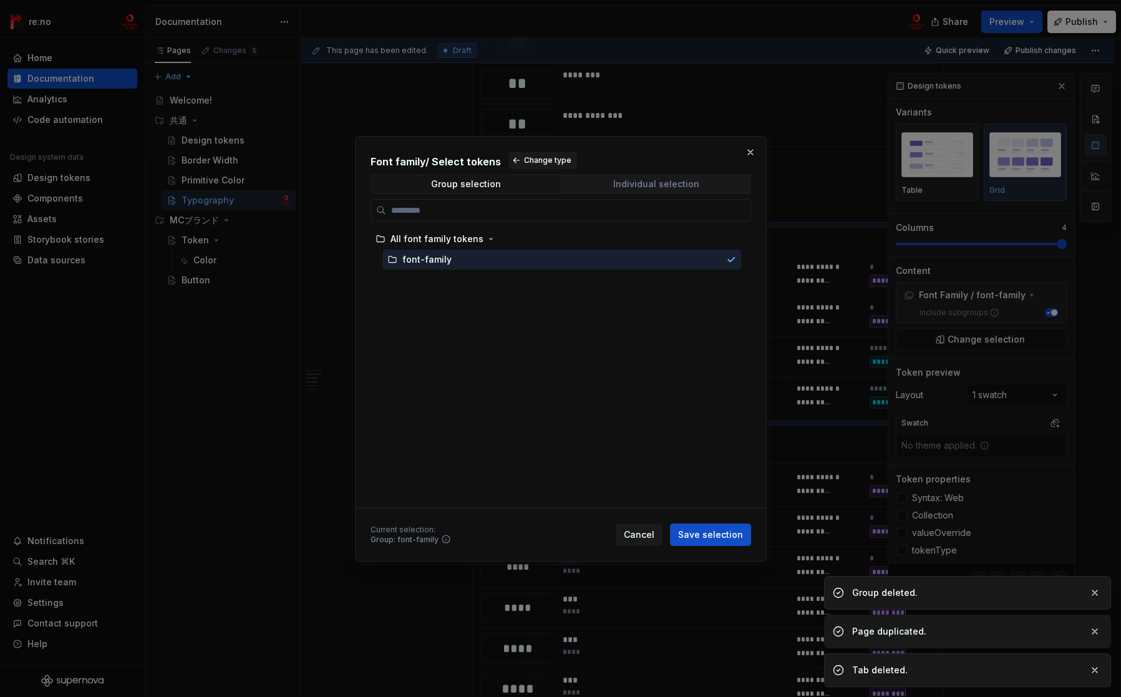
click at [624, 175] on span "Individual selection" at bounding box center [656, 183] width 188 height 17
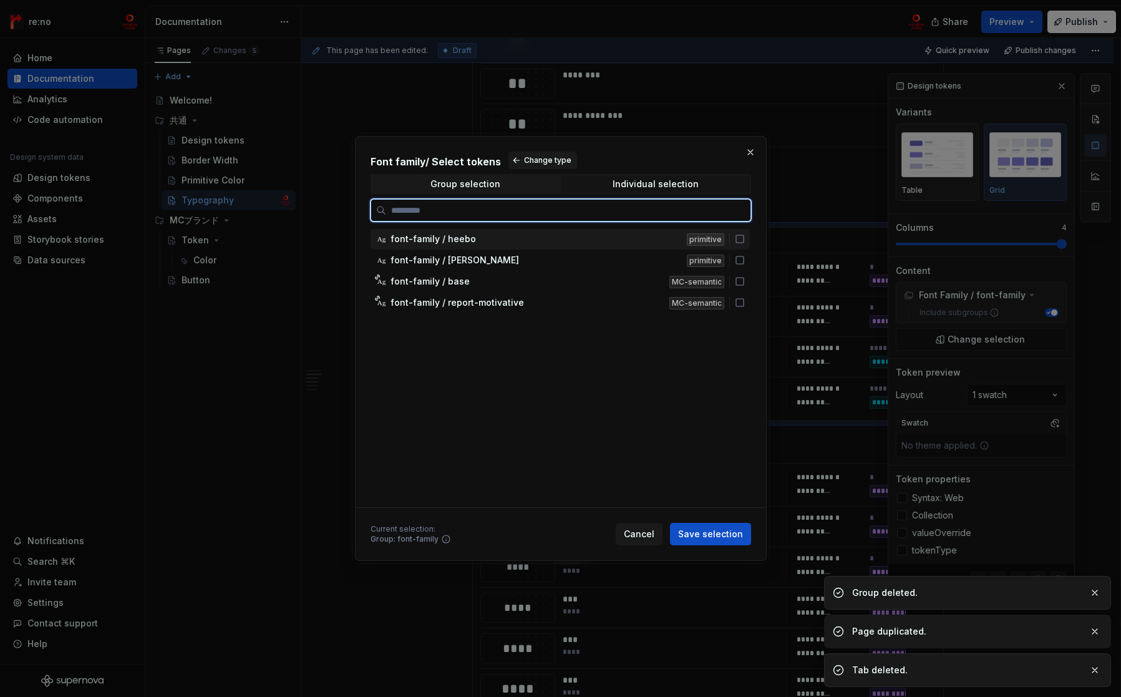
click at [740, 238] on icon at bounding box center [740, 239] width 10 height 10
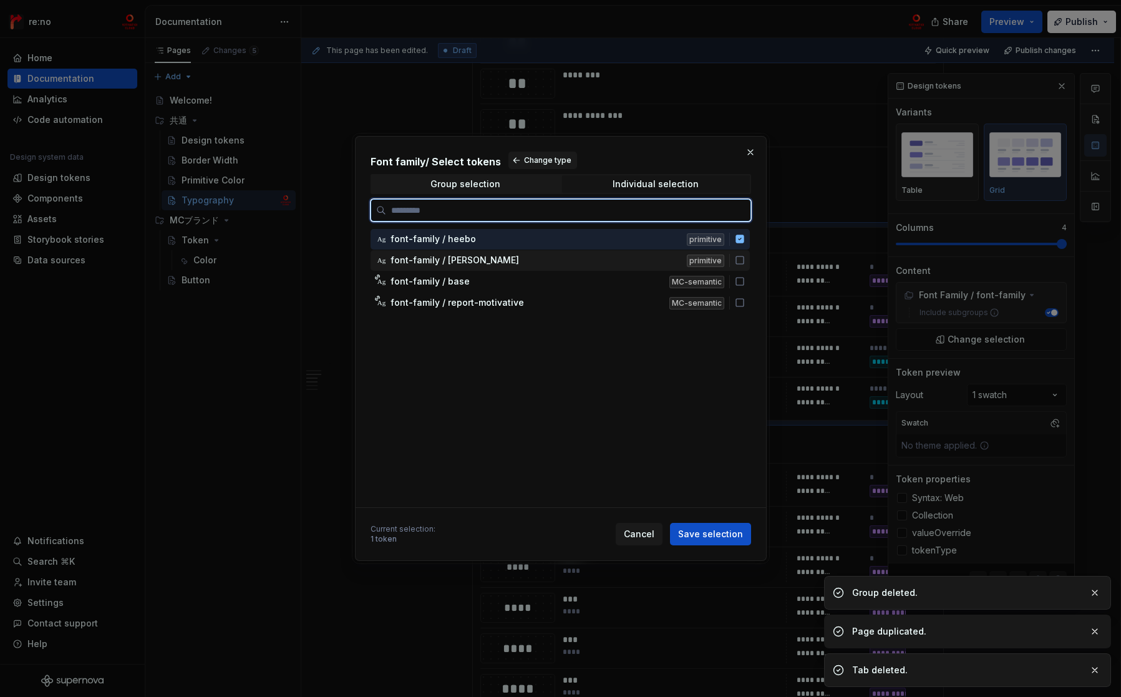
click at [740, 255] on icon at bounding box center [740, 260] width 10 height 10
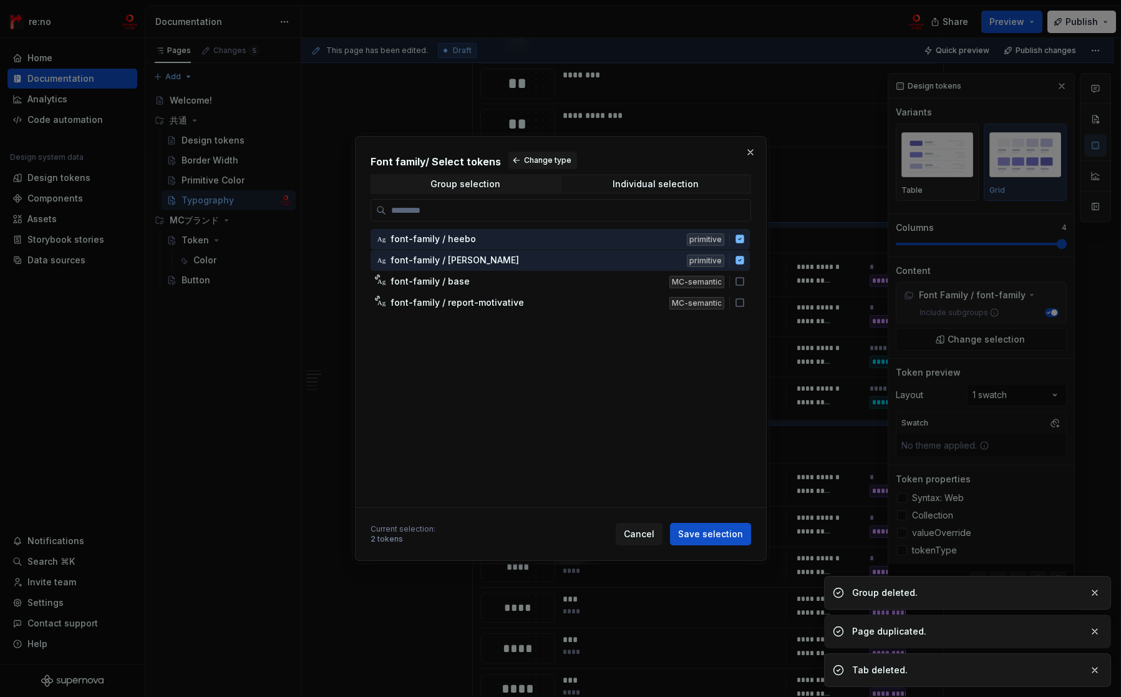
click at [714, 535] on span "Save selection" at bounding box center [710, 534] width 65 height 12
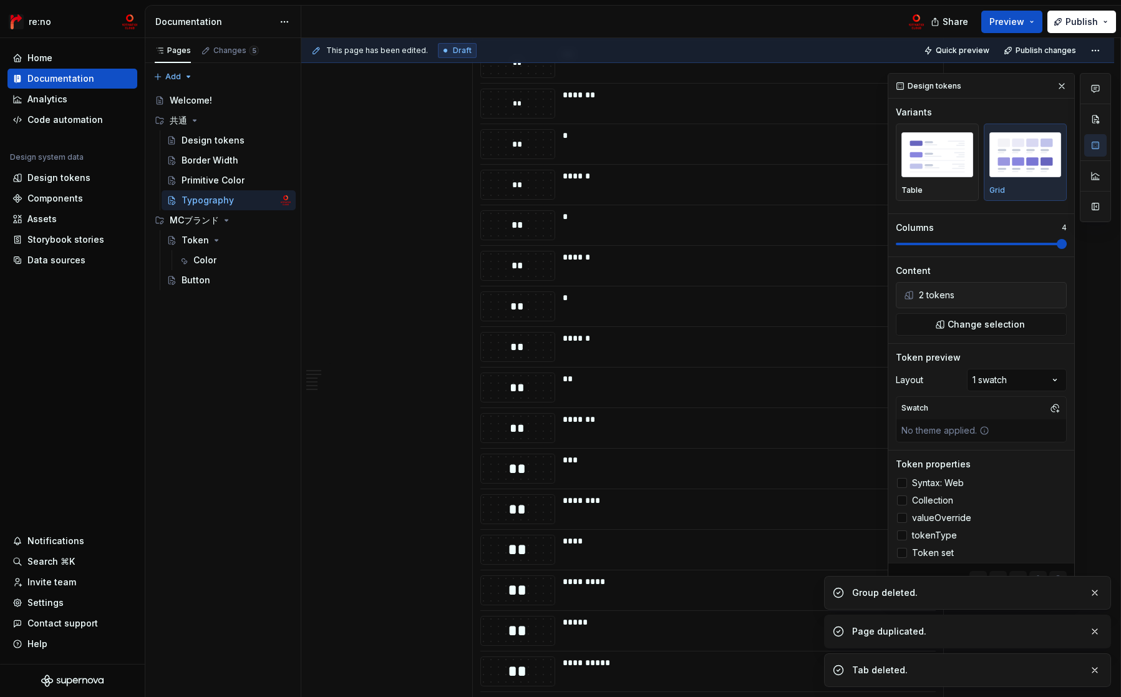
scroll to position [1183, 0]
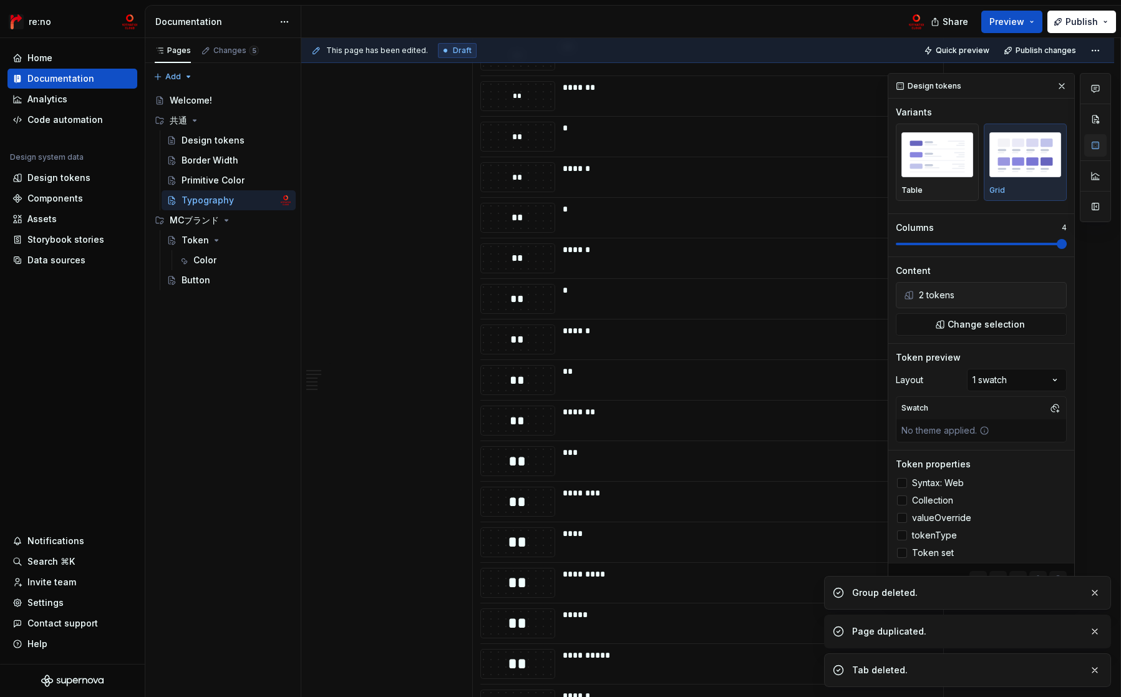
click at [1097, 143] on button "button" at bounding box center [1095, 145] width 22 height 22
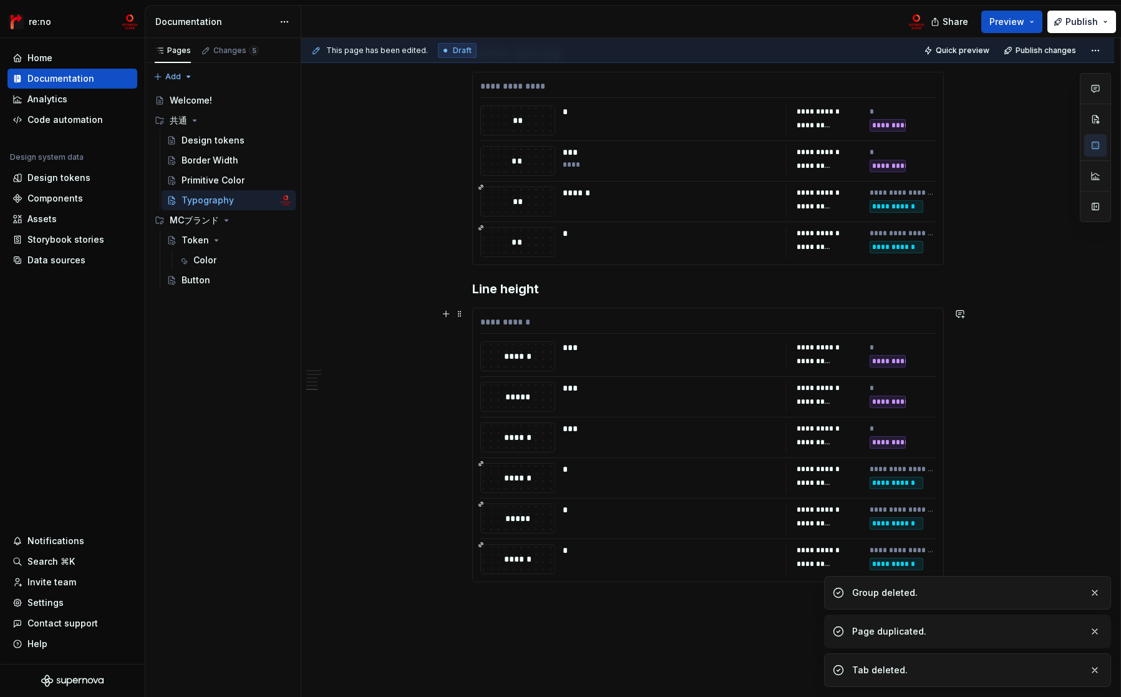
scroll to position [2975, 0]
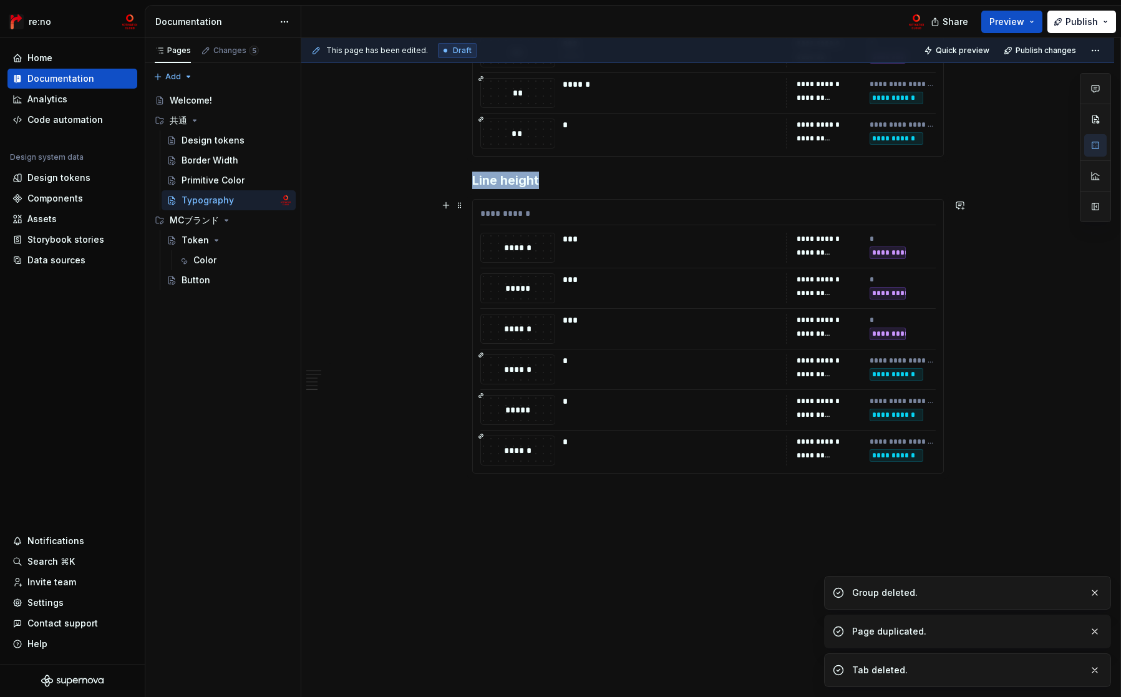
click at [778, 365] on div "**********" at bounding box center [707, 369] width 455 height 30
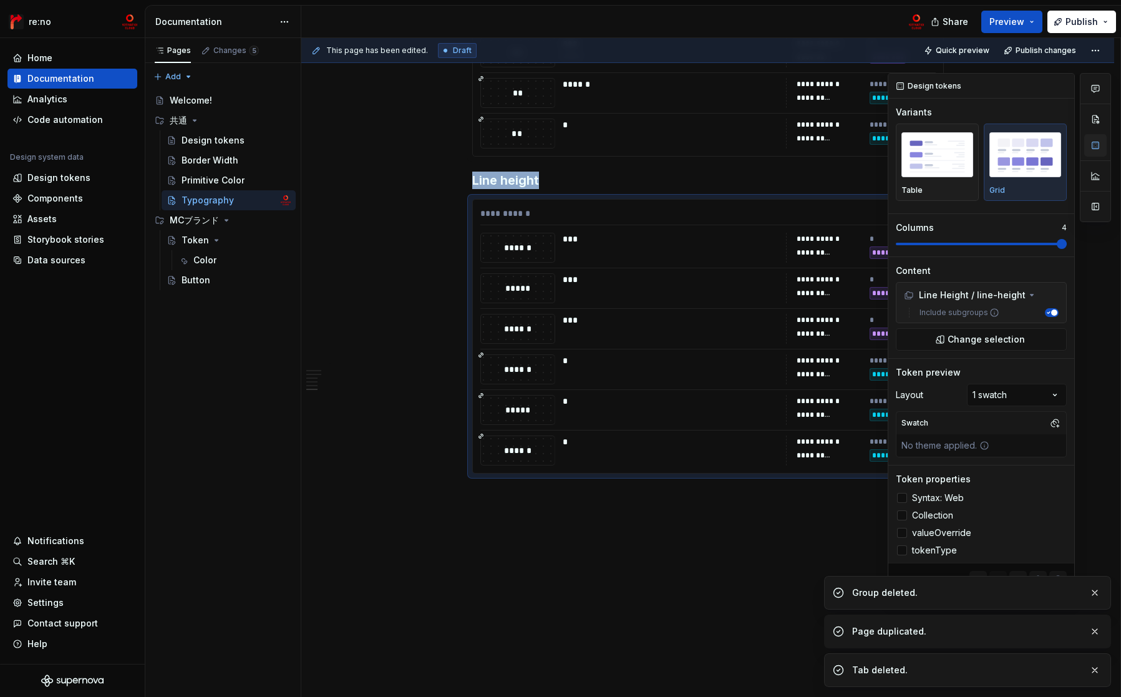
click at [1097, 145] on button "button" at bounding box center [1095, 145] width 22 height 22
click at [976, 339] on span "Change selection" at bounding box center [985, 339] width 77 height 12
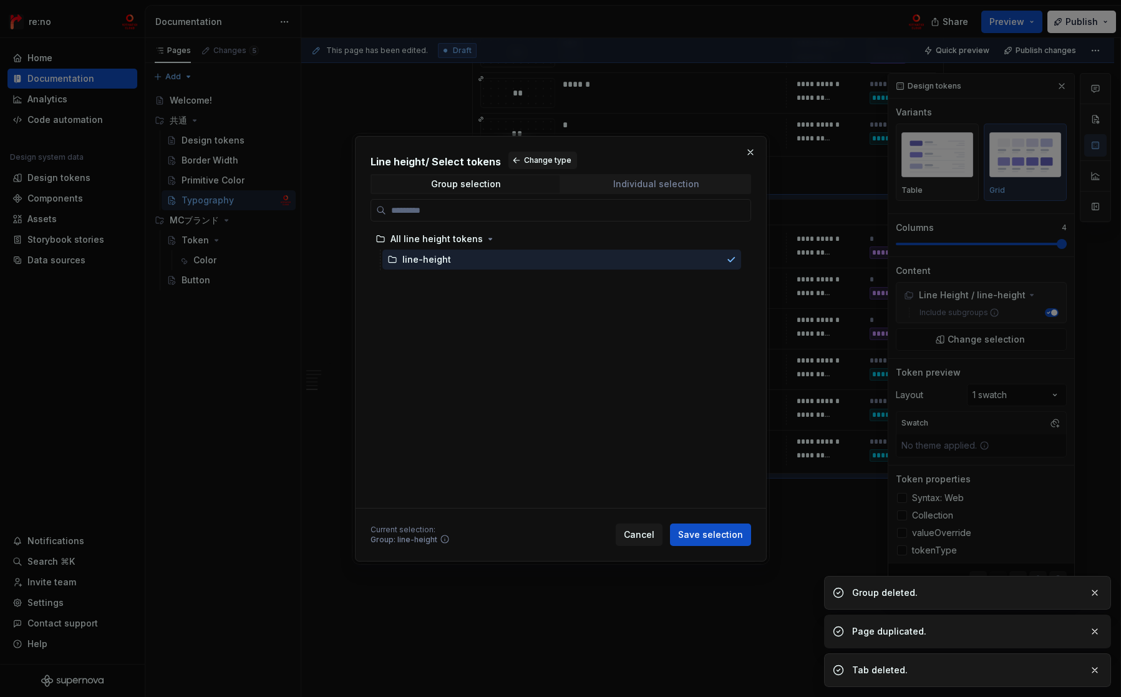
click at [664, 183] on div "Individual selection" at bounding box center [656, 184] width 86 height 10
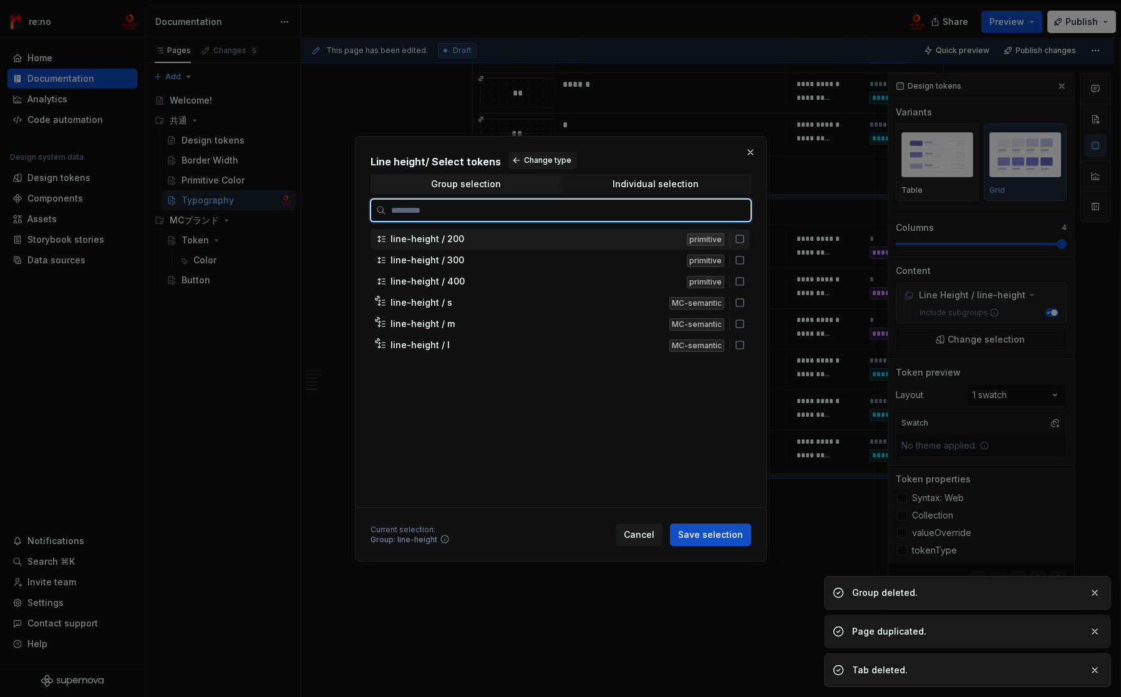
click at [739, 238] on icon at bounding box center [740, 239] width 10 height 10
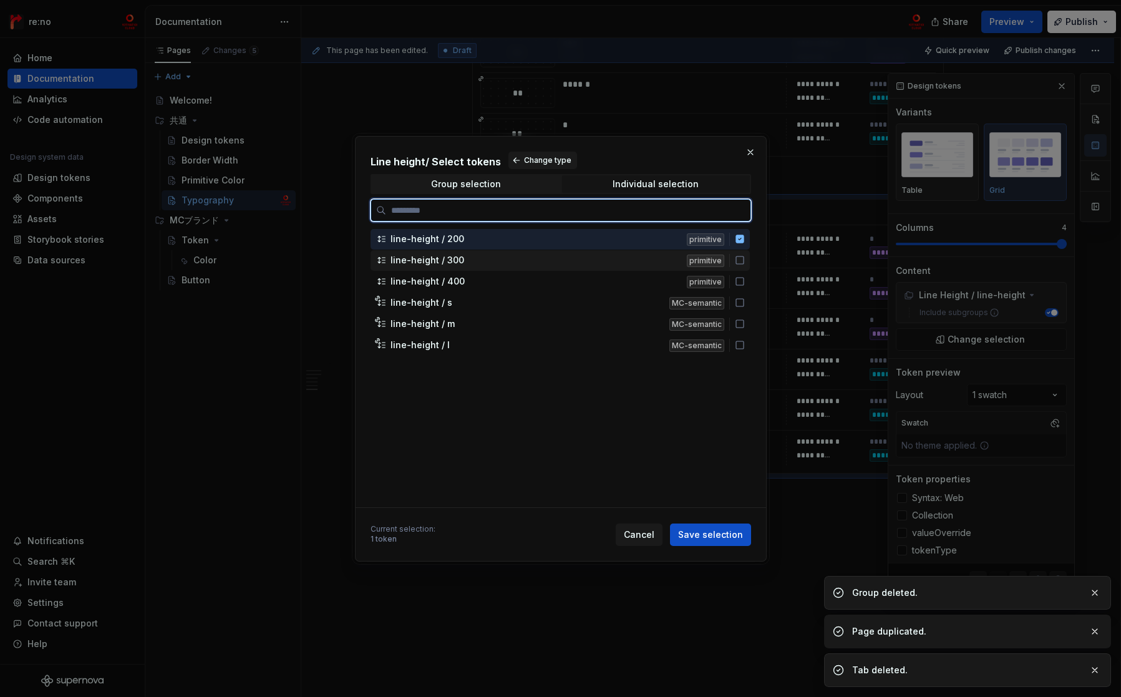
click at [743, 261] on icon at bounding box center [740, 260] width 10 height 10
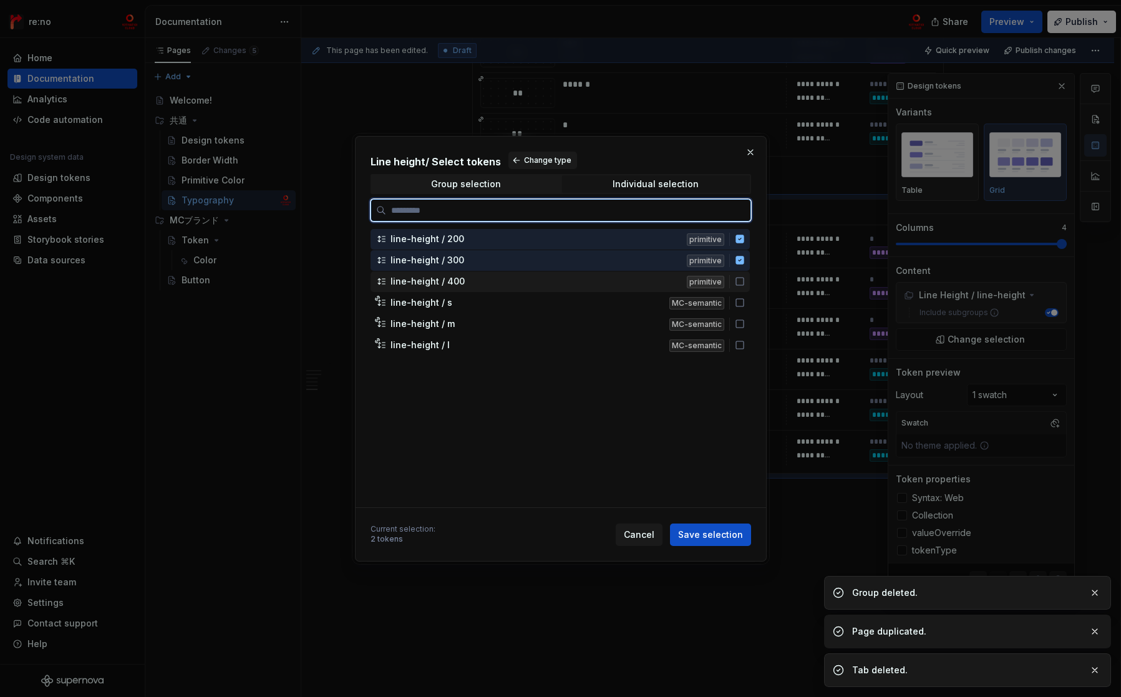
drag, startPoint x: 740, startPoint y: 285, endPoint x: 738, endPoint y: 331, distance: 45.6
click at [740, 284] on icon at bounding box center [739, 281] width 7 height 7
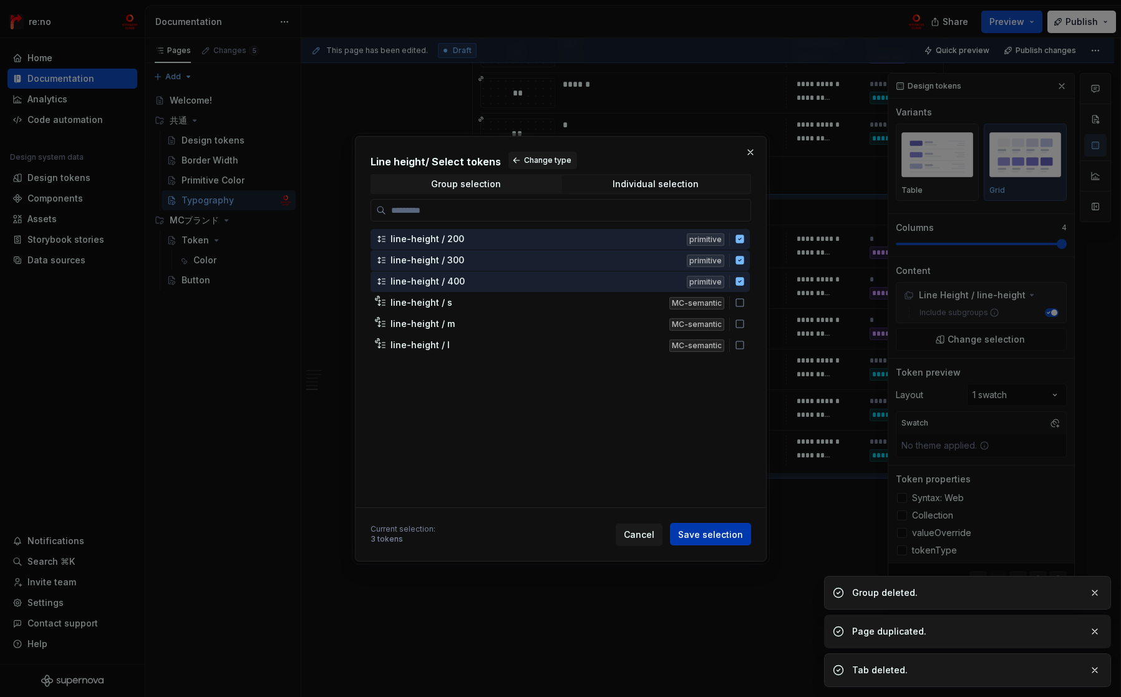
click at [727, 533] on span "Save selection" at bounding box center [710, 534] width 65 height 12
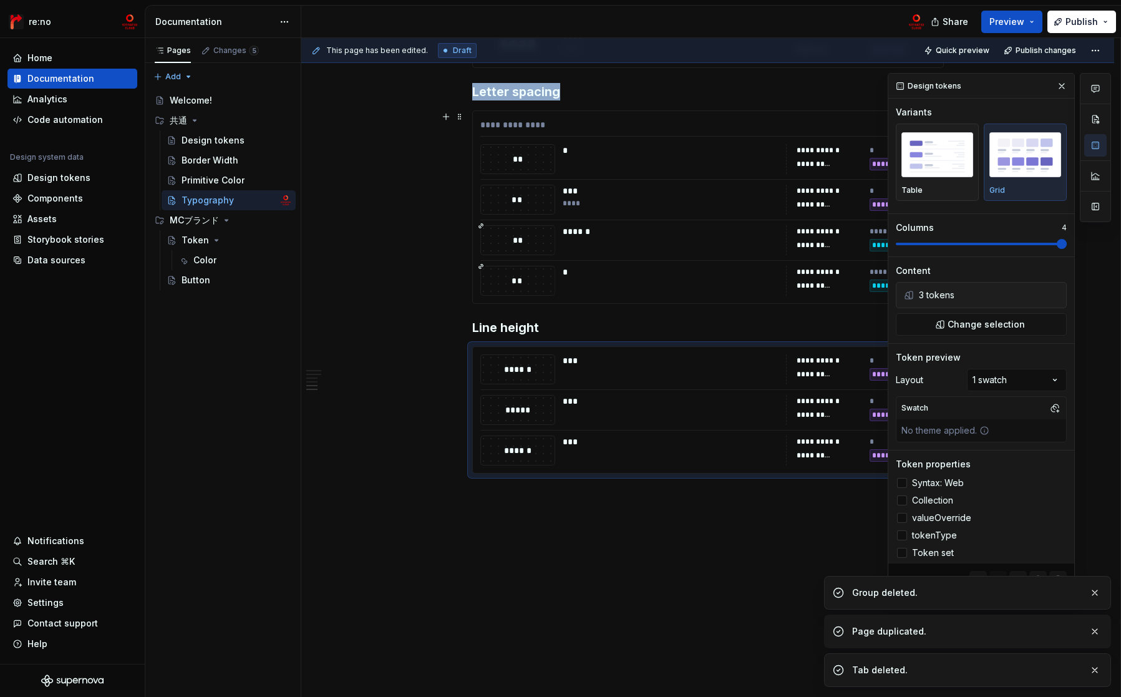
click at [717, 225] on div "******" at bounding box center [671, 231] width 216 height 12
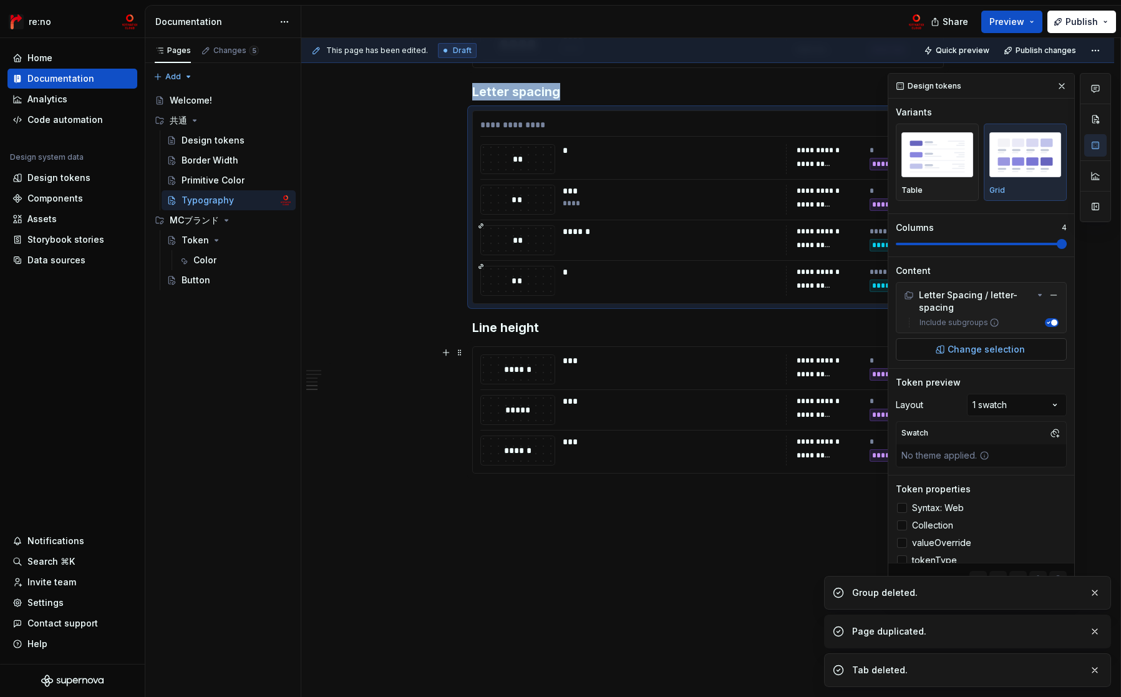
click at [1015, 351] on span "Change selection" at bounding box center [985, 349] width 77 height 12
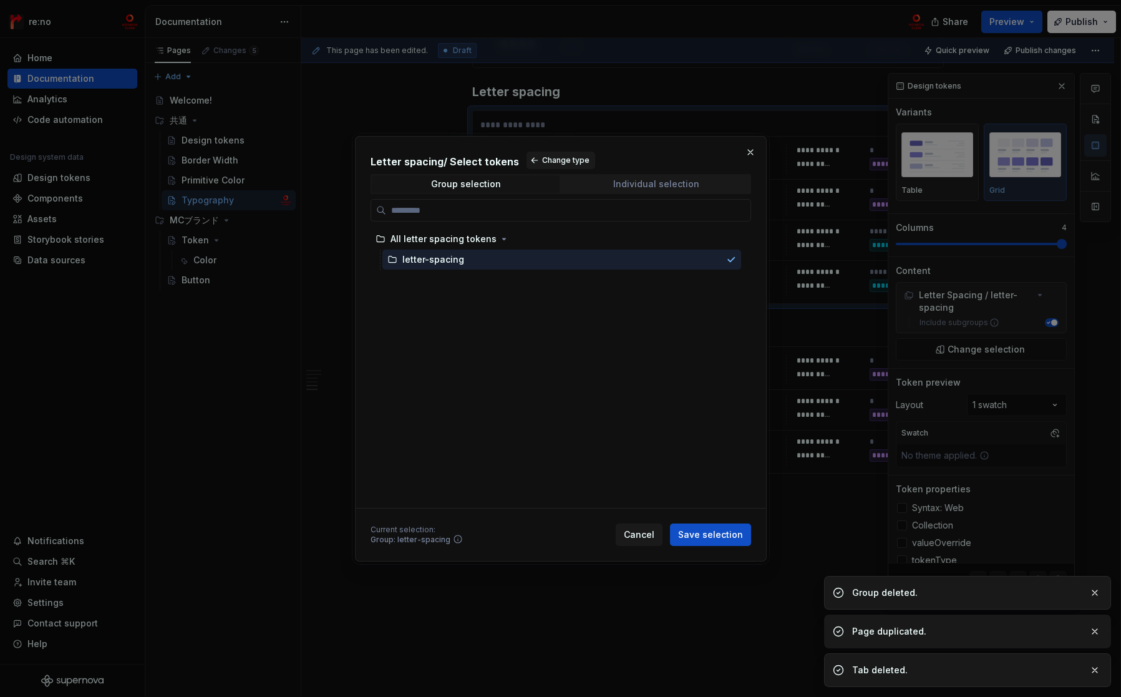
click at [672, 183] on div "Individual selection" at bounding box center [656, 184] width 86 height 10
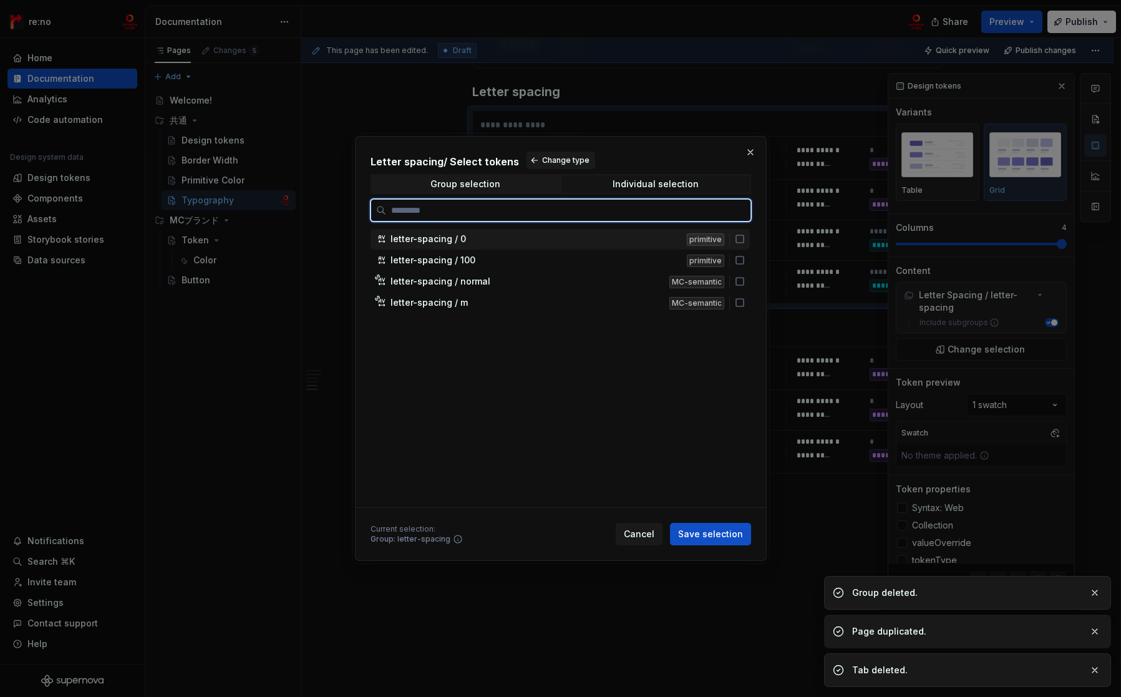
click at [740, 239] on icon at bounding box center [740, 239] width 10 height 10
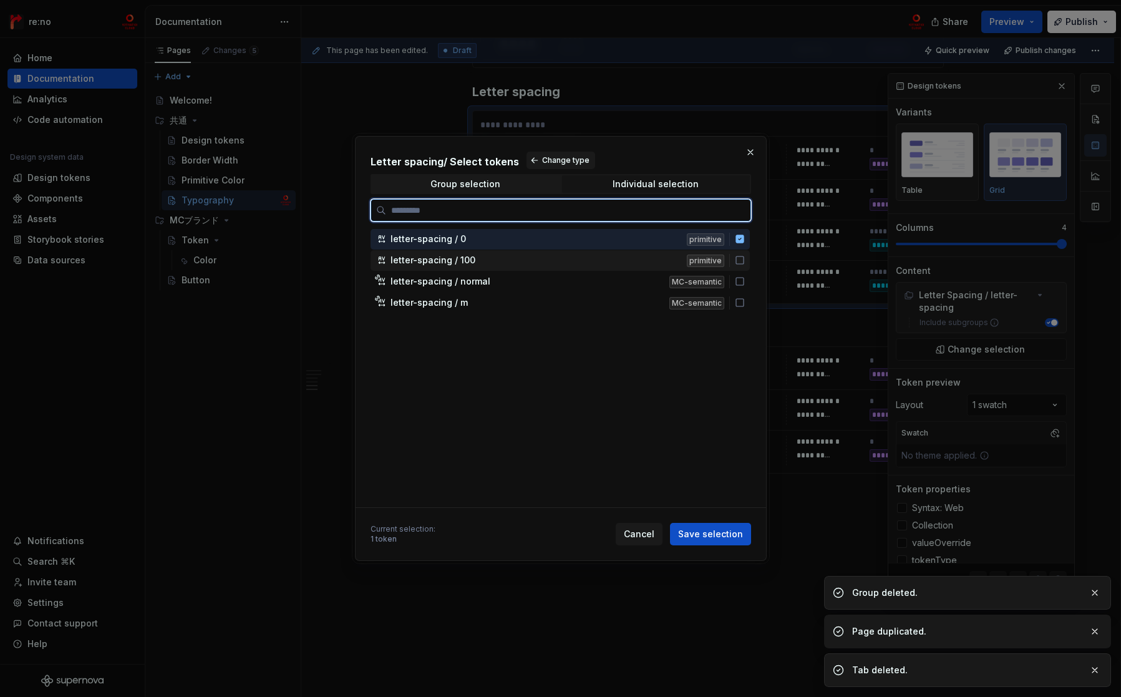
click at [738, 261] on icon at bounding box center [740, 260] width 10 height 10
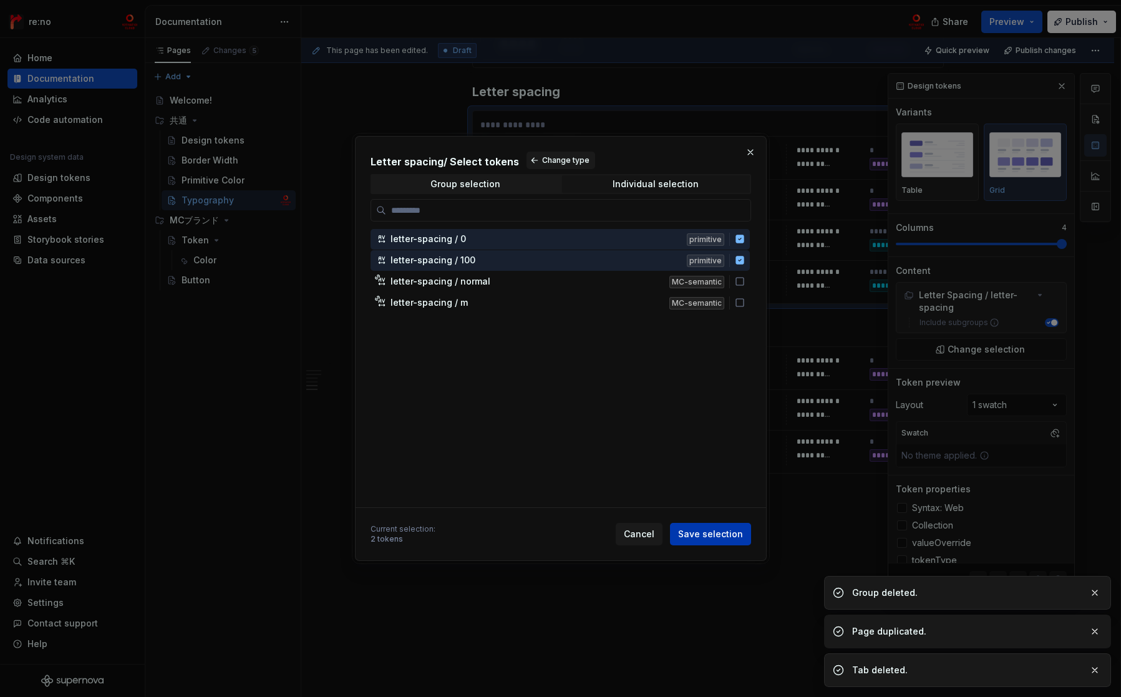
click at [725, 535] on span "Save selection" at bounding box center [710, 534] width 65 height 12
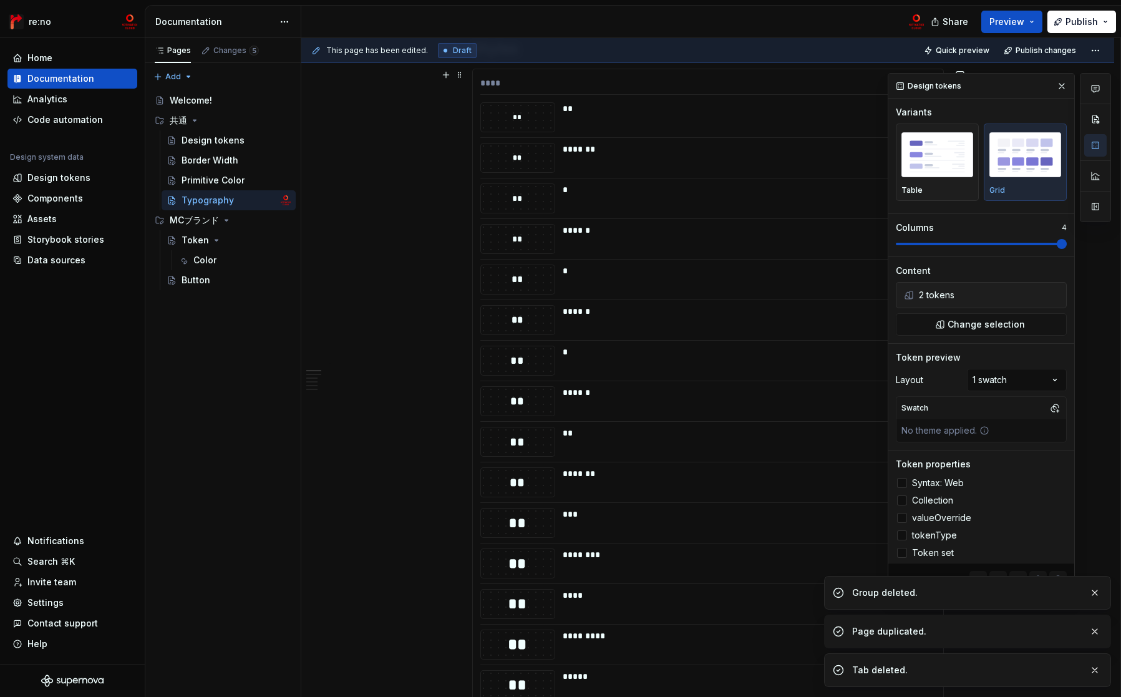
scroll to position [0, 0]
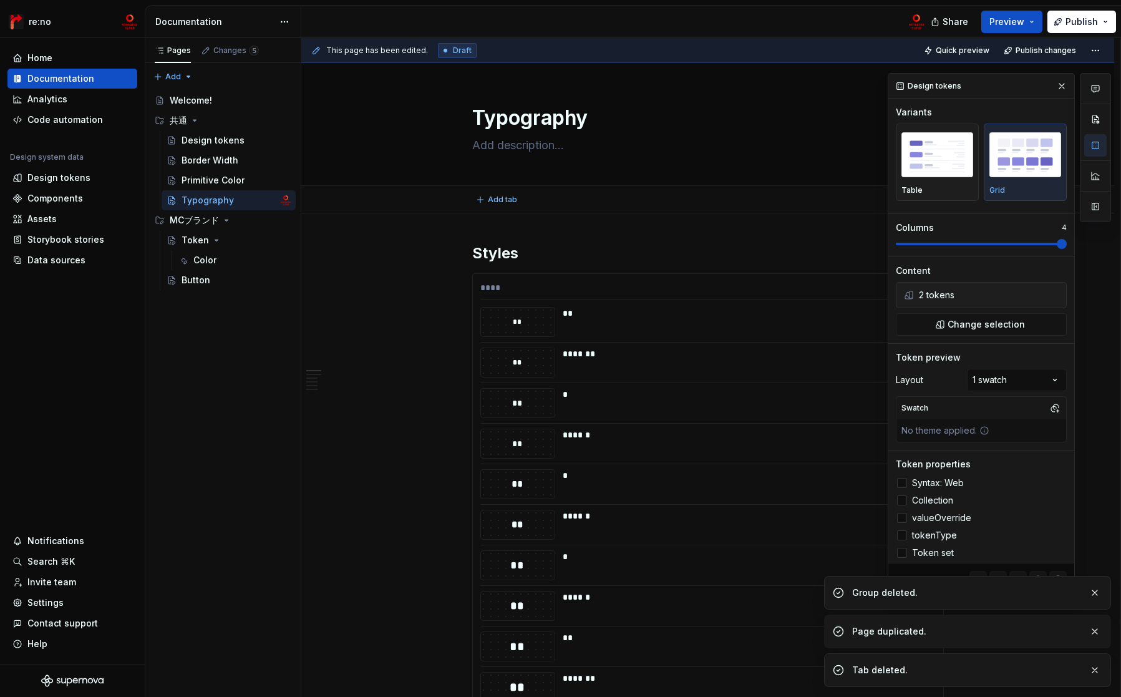
click at [654, 211] on div "Add tab" at bounding box center [707, 199] width 813 height 27
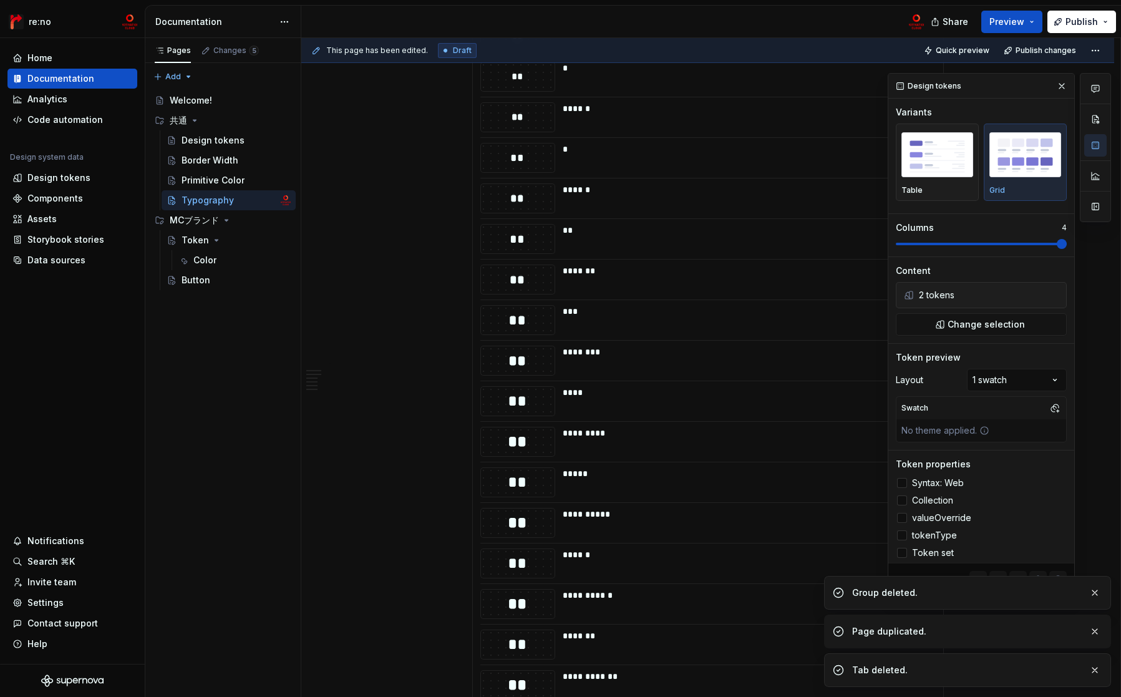
scroll to position [263, 0]
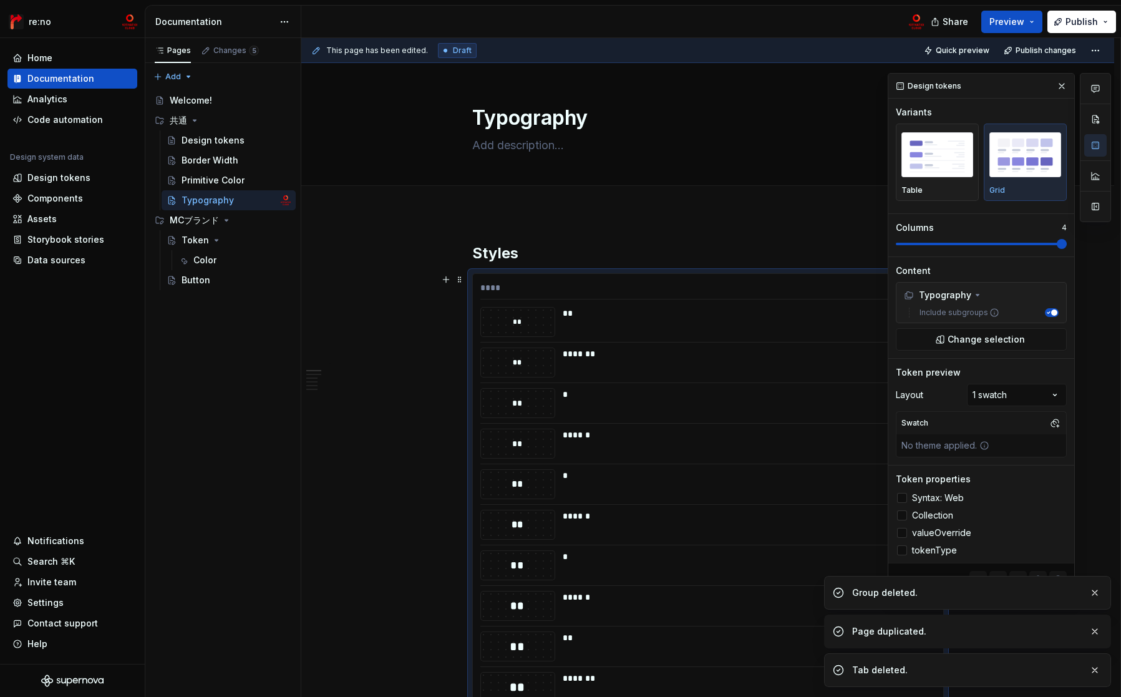
scroll to position [16, 0]
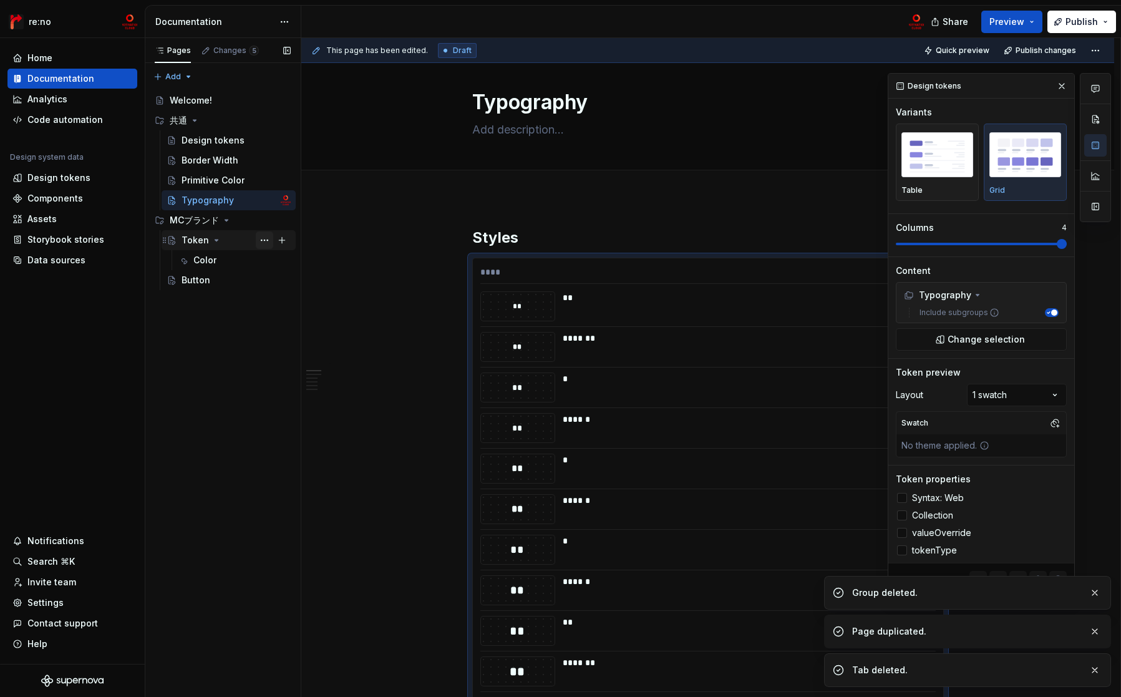
click at [261, 240] on button "Page tree" at bounding box center [264, 239] width 17 height 17
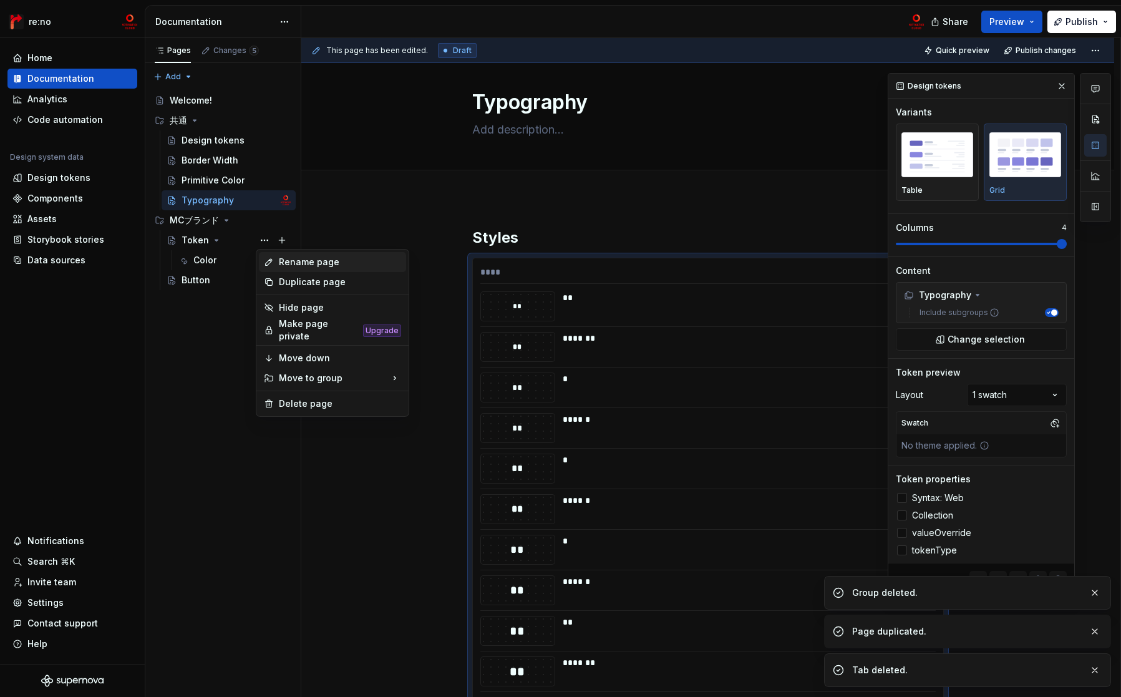
click at [301, 261] on div "Rename page" at bounding box center [340, 262] width 122 height 12
type textarea "*"
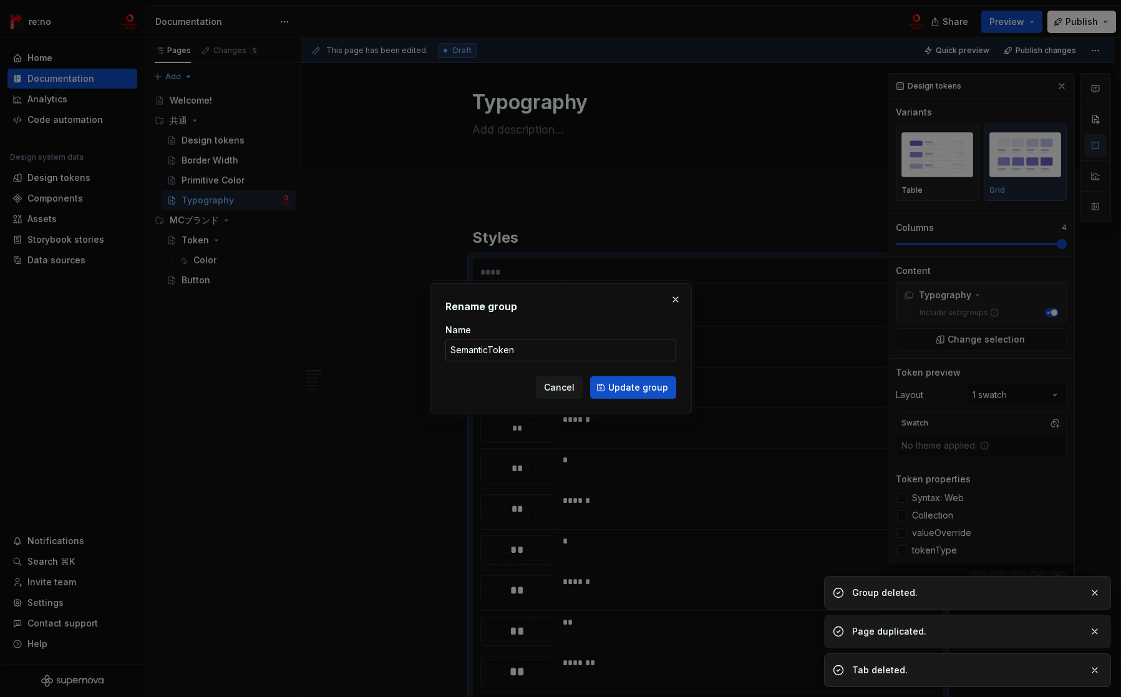
type input "Semantic Token"
click button "Update group" at bounding box center [633, 387] width 86 height 22
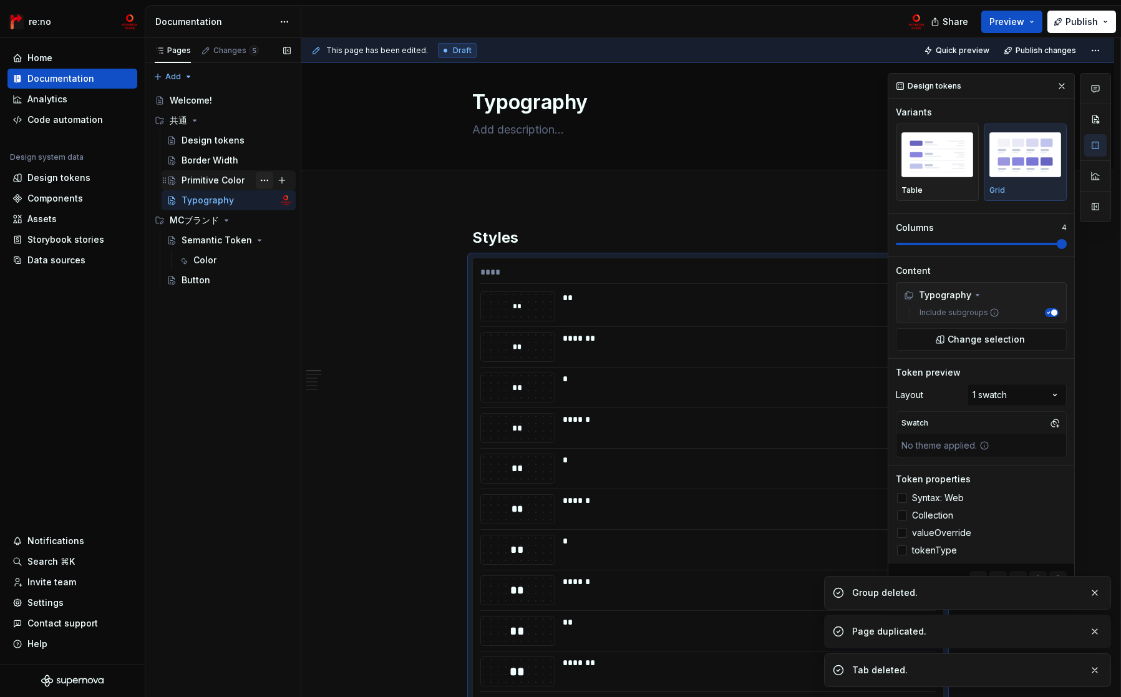
click at [264, 181] on button "Page tree" at bounding box center [264, 180] width 17 height 17
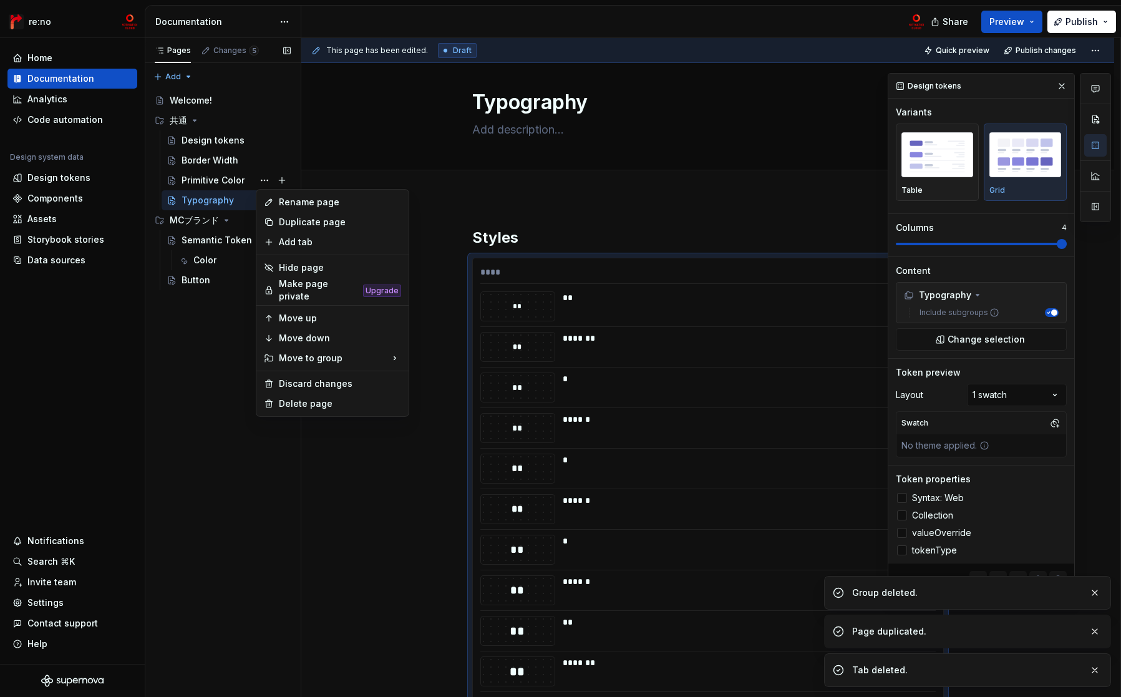
click at [213, 182] on div "Pages Changes 5 Add Accessibility guide for tree Page tree. Navigate the tree w…" at bounding box center [223, 367] width 156 height 659
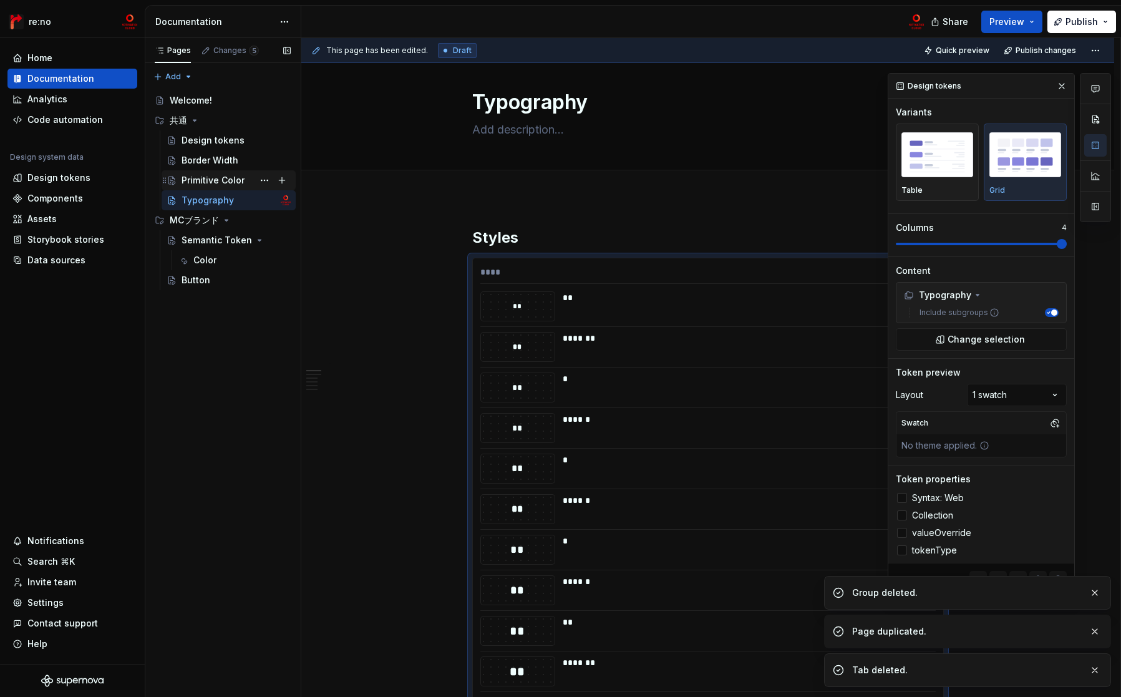
click at [237, 181] on div "Primitive Color" at bounding box center [213, 180] width 63 height 12
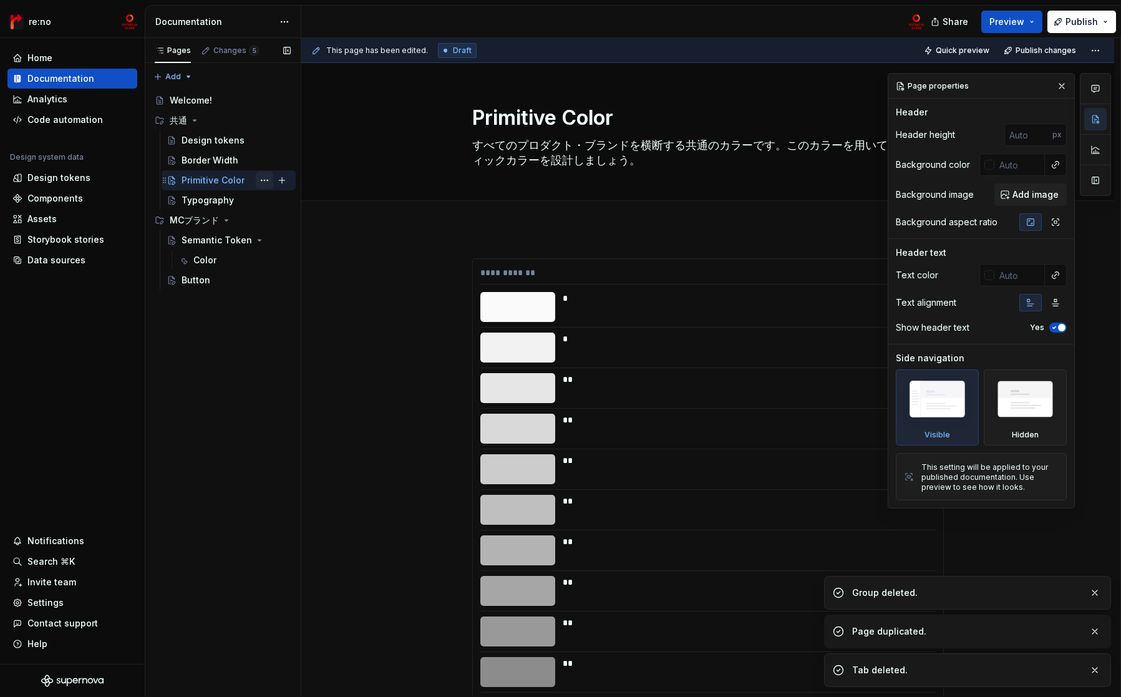
click at [262, 178] on button "Page tree" at bounding box center [264, 180] width 17 height 17
type textarea "*"
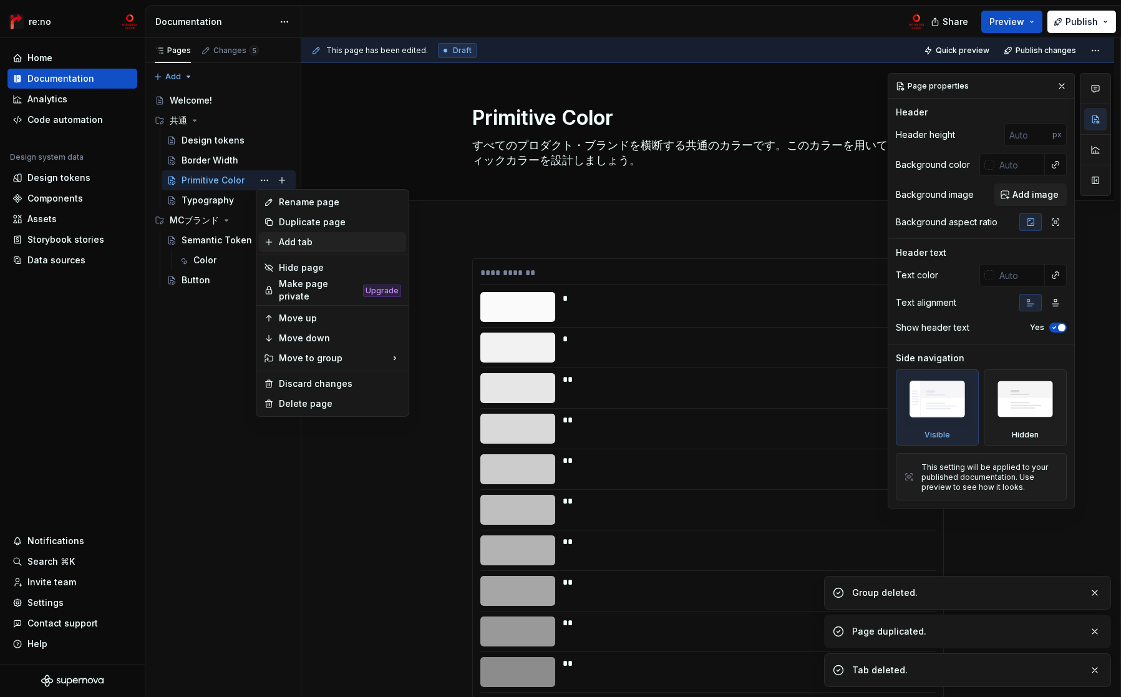
click at [293, 240] on div "Add tab" at bounding box center [340, 242] width 122 height 12
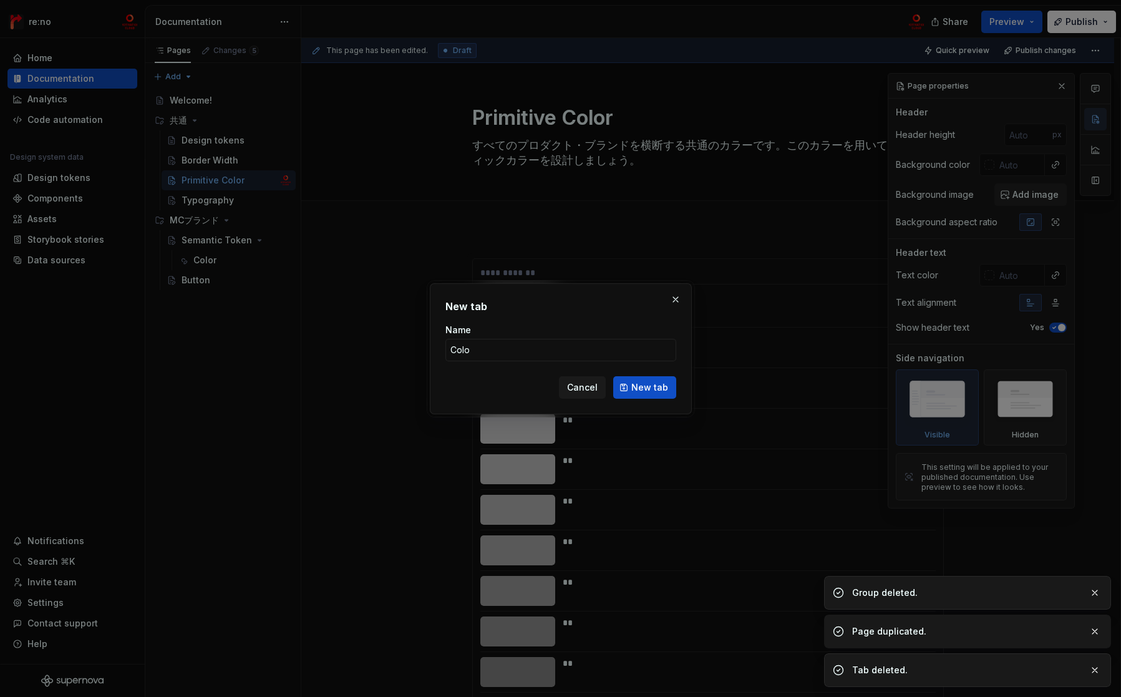
type input "Color"
click button "New tab" at bounding box center [644, 387] width 63 height 22
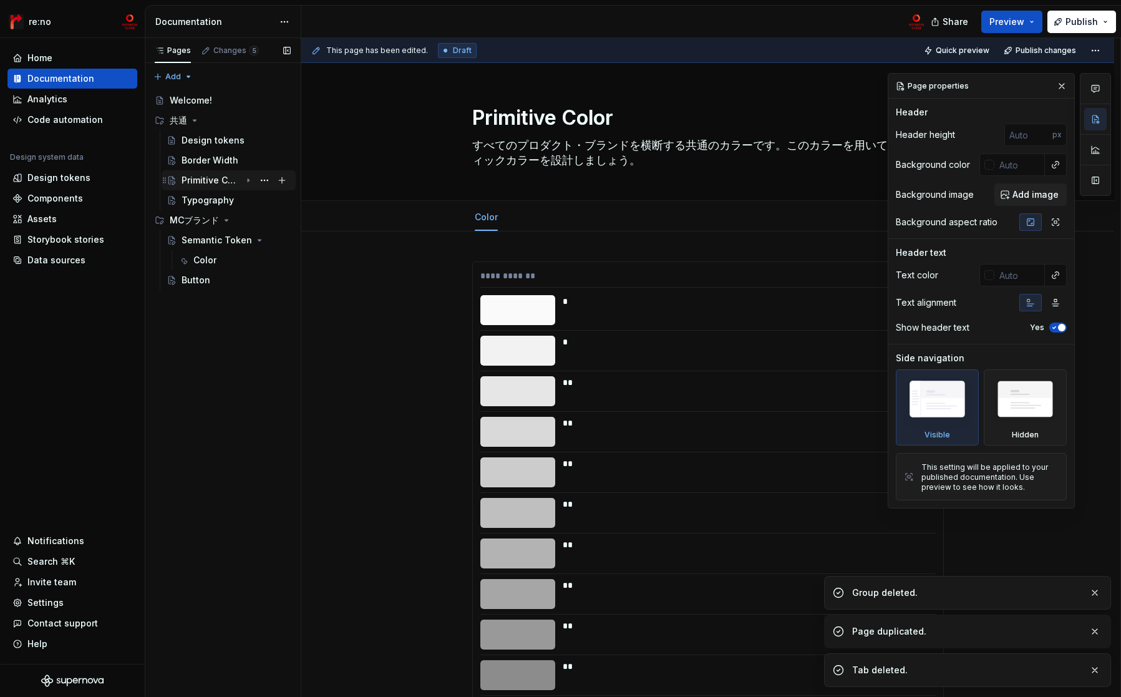
click at [250, 180] on icon "Page tree" at bounding box center [248, 180] width 10 height 10
click at [263, 178] on button "Page tree" at bounding box center [264, 180] width 17 height 17
type textarea "*"
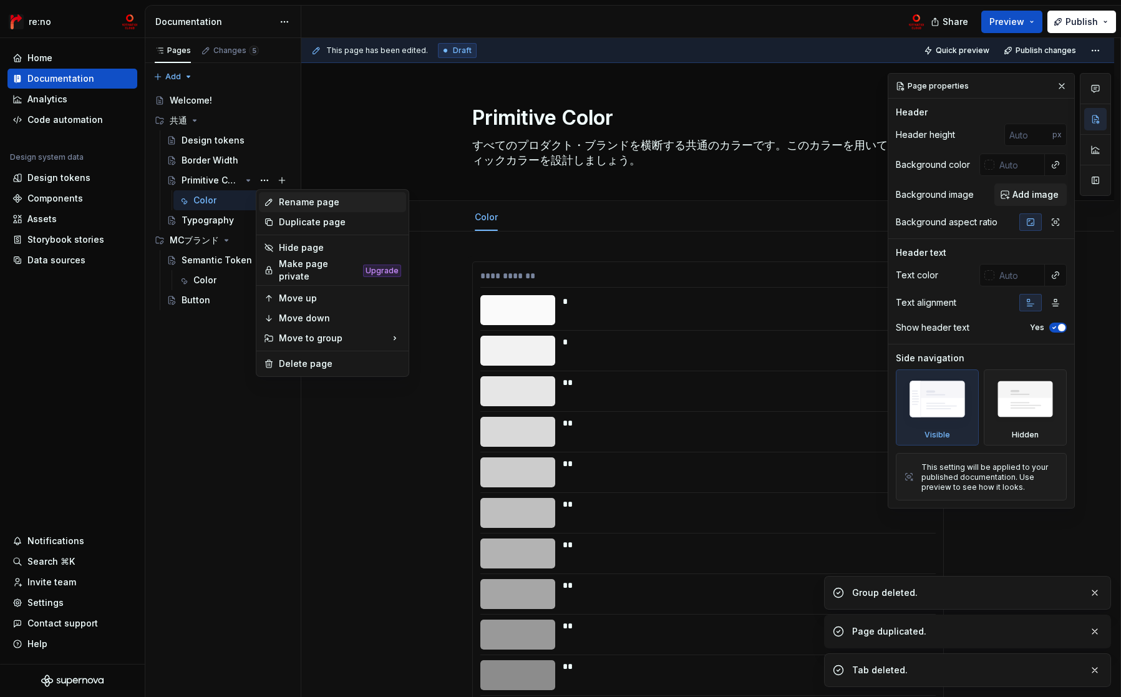
click at [286, 200] on div "Rename page" at bounding box center [340, 202] width 122 height 12
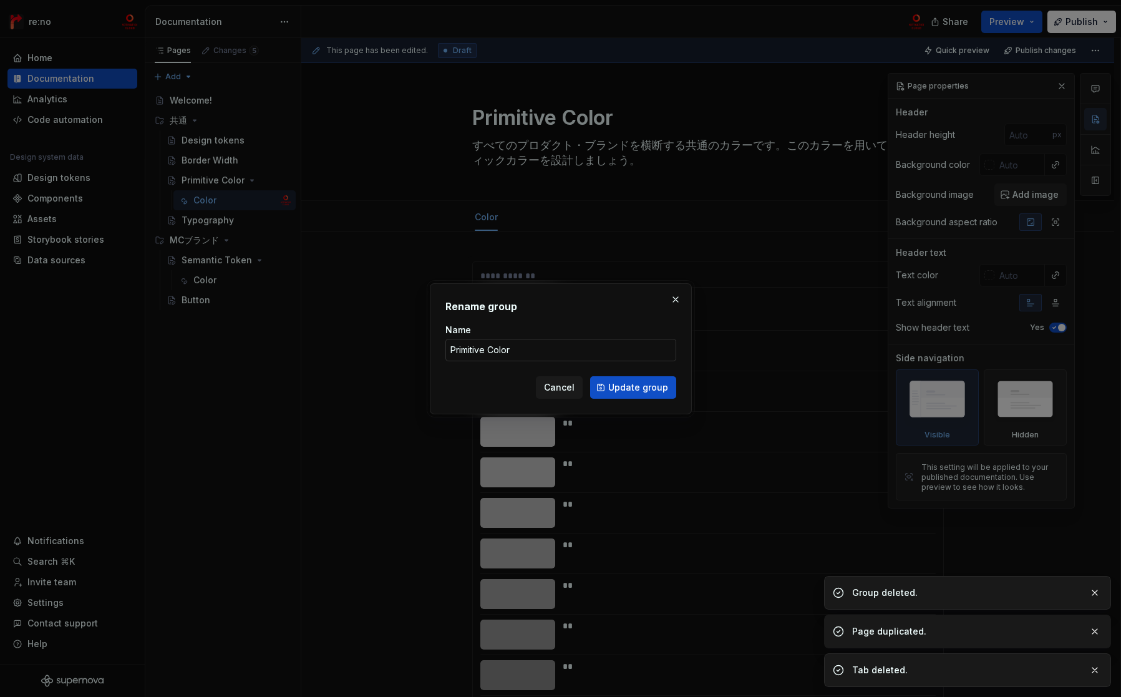
click at [499, 353] on input "Primitive Color" at bounding box center [560, 350] width 231 height 22
click at [502, 352] on input "Primitive Color" at bounding box center [560, 350] width 231 height 22
click at [503, 350] on input "Primitive Color" at bounding box center [560, 350] width 231 height 22
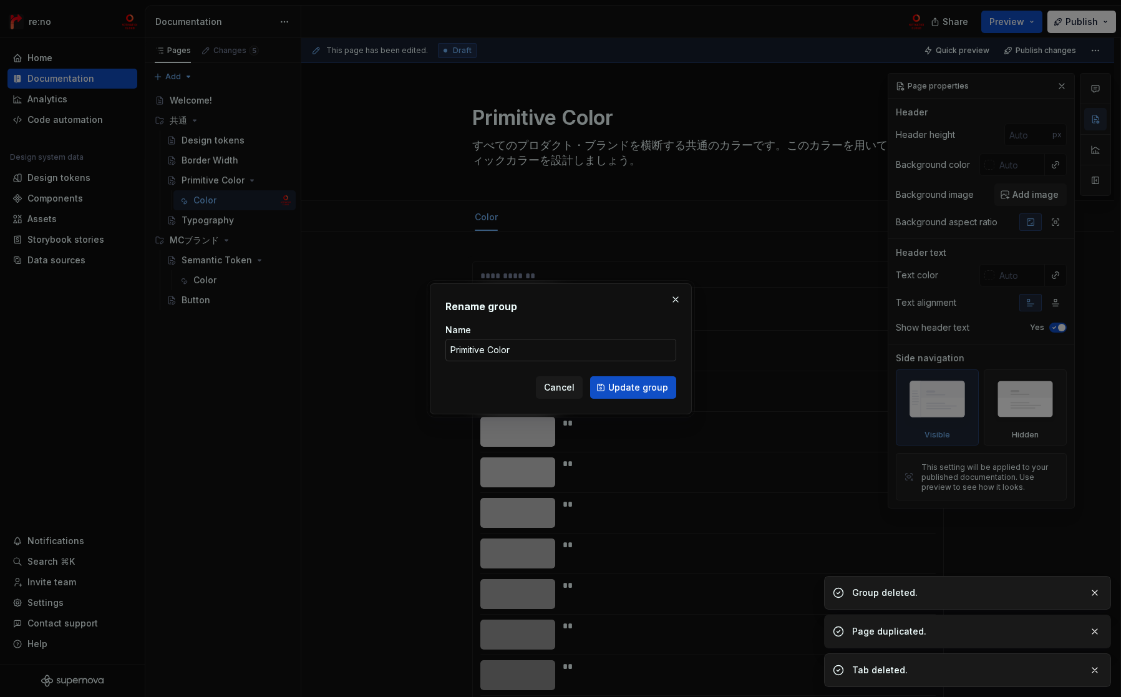
click at [503, 350] on input "Primitive Color" at bounding box center [560, 350] width 231 height 22
type input "Primitive Token"
click button "Update group" at bounding box center [633, 387] width 86 height 22
type textarea "*"
type textarea "Primitive Token"
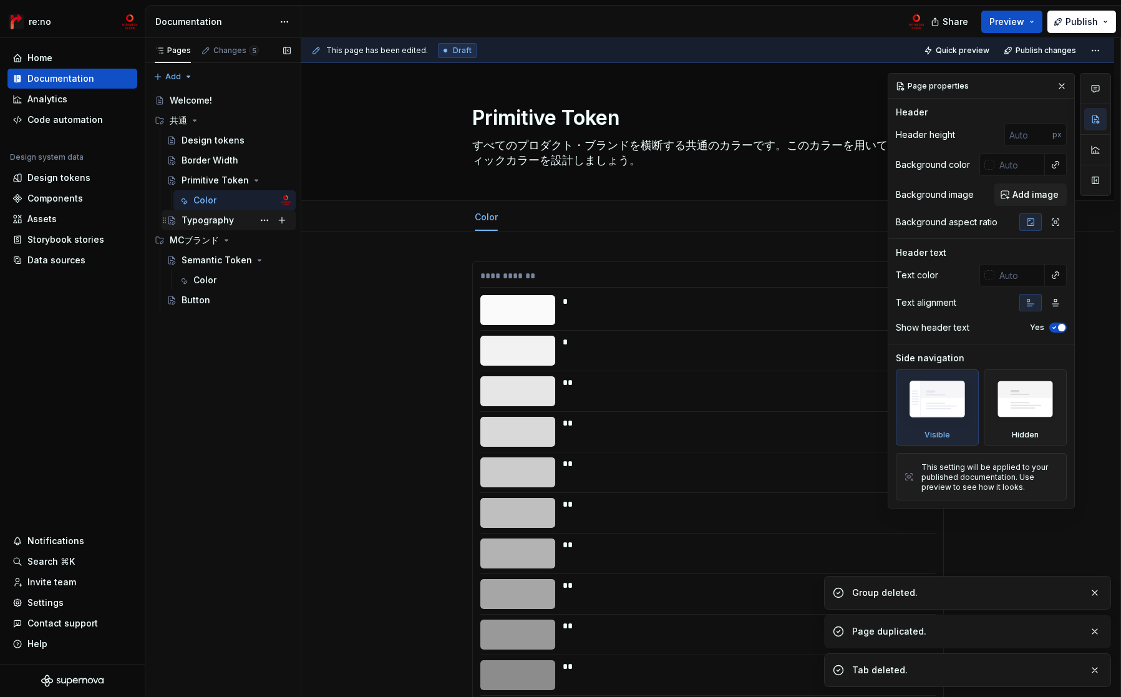
click at [220, 218] on div "Typography" at bounding box center [208, 220] width 52 height 12
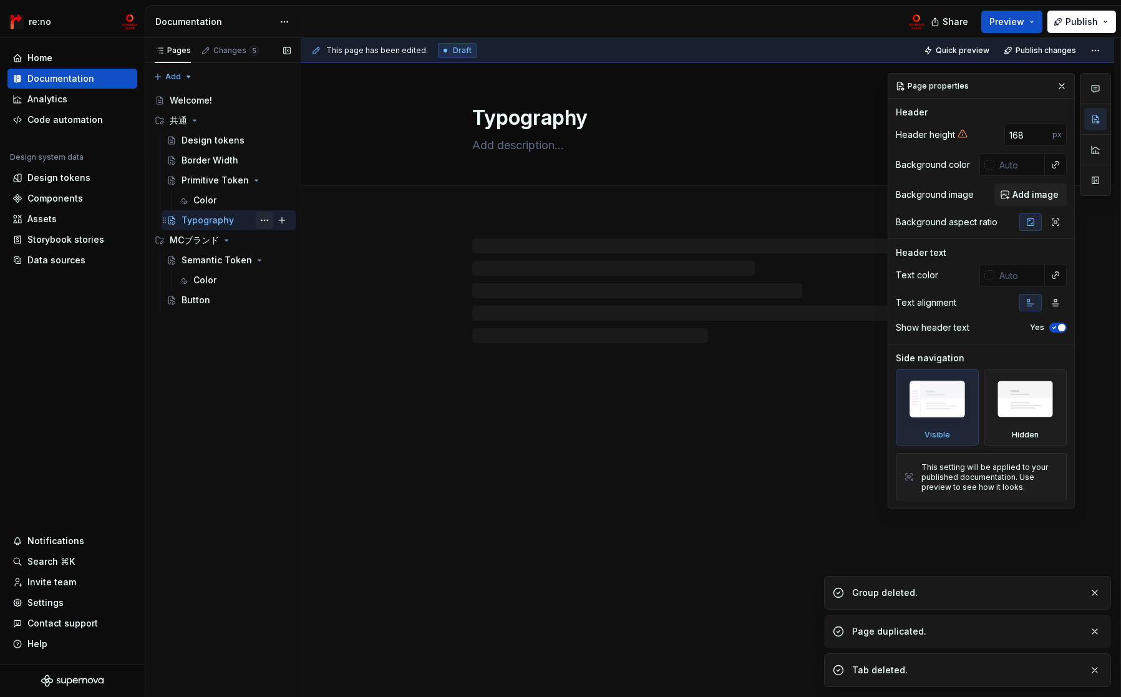
click at [261, 221] on button "Page tree" at bounding box center [264, 219] width 17 height 17
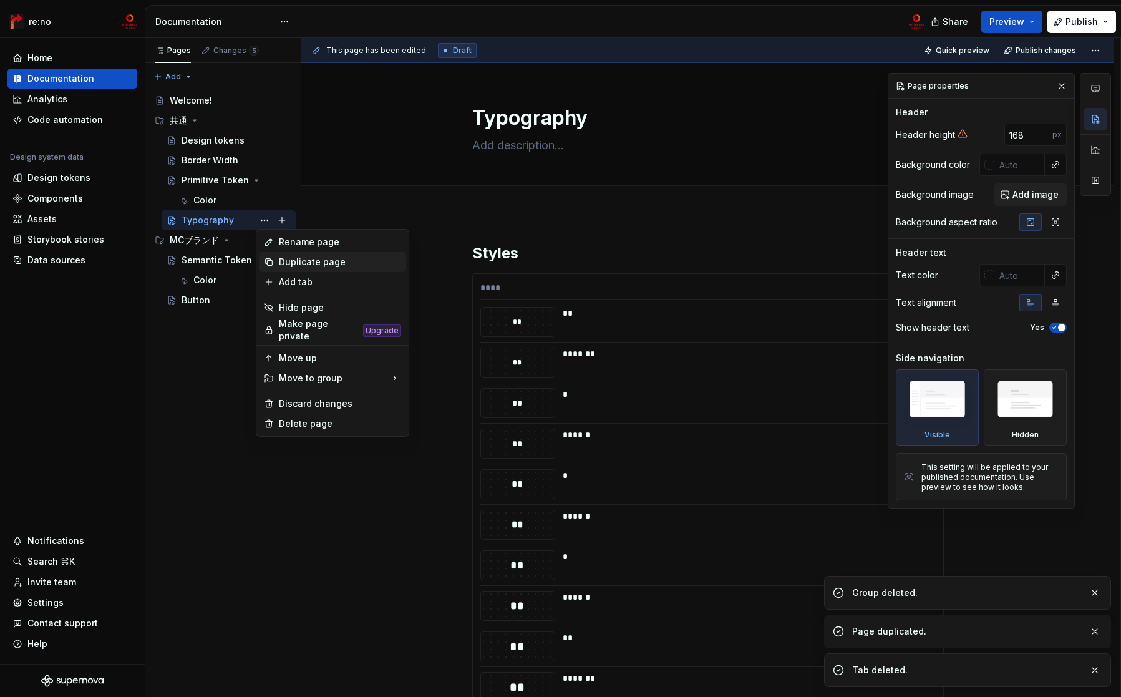
click at [309, 264] on div "Duplicate page" at bounding box center [340, 262] width 122 height 12
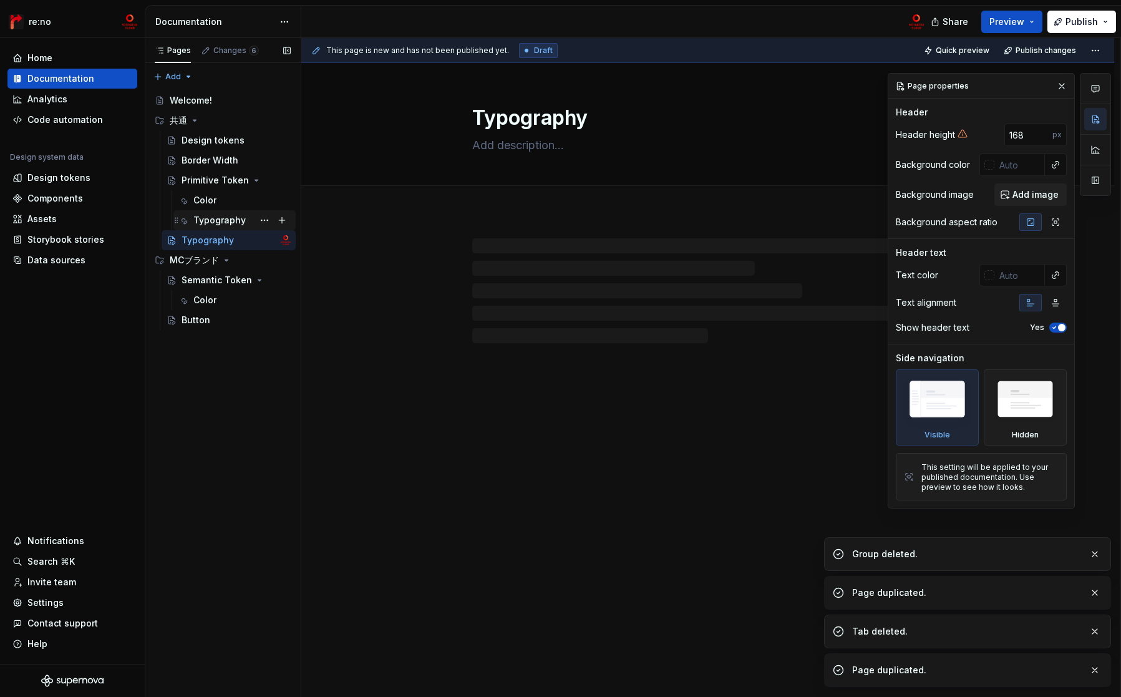
click at [224, 219] on div "Typography" at bounding box center [219, 220] width 52 height 12
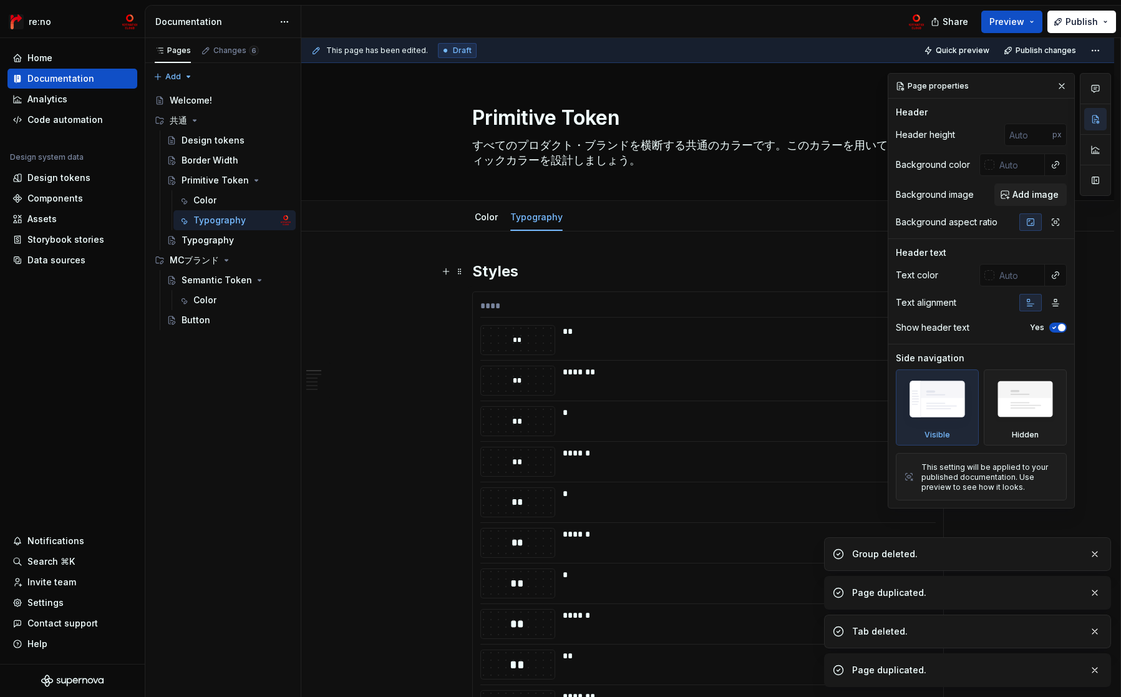
type textarea "*"
click at [475, 276] on h2 "Styles" at bounding box center [708, 271] width 472 height 20
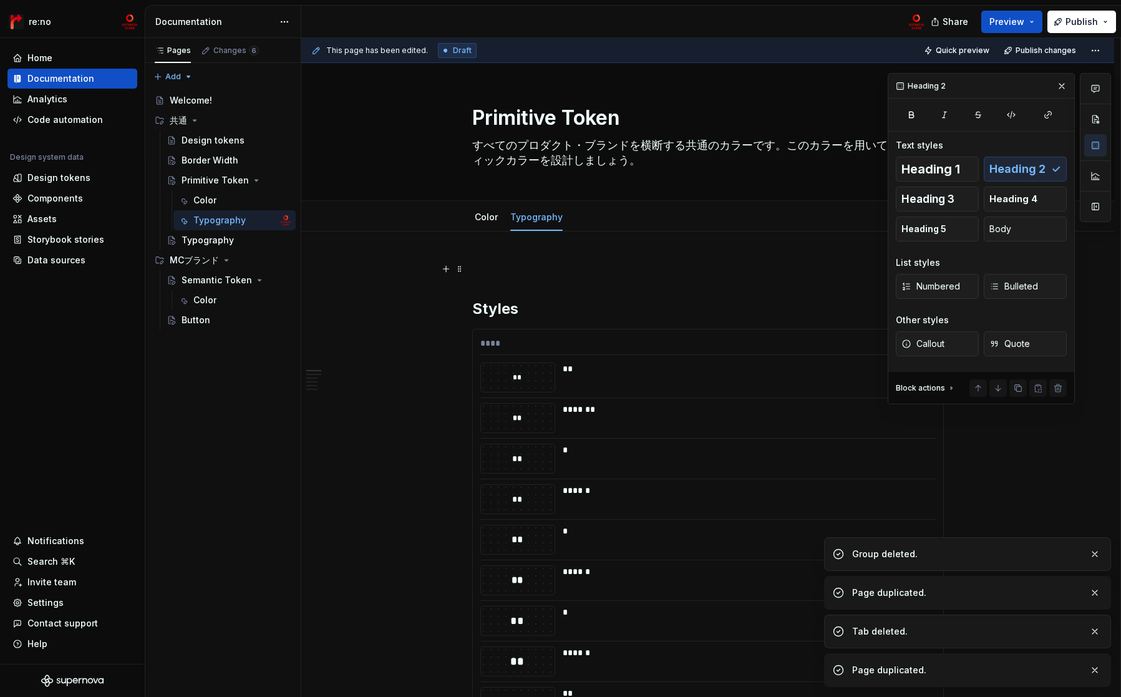
click at [486, 261] on p at bounding box center [708, 268] width 472 height 15
click at [482, 264] on p "Typography" at bounding box center [708, 268] width 472 height 15
click at [483, 264] on p "Typography" at bounding box center [708, 268] width 472 height 15
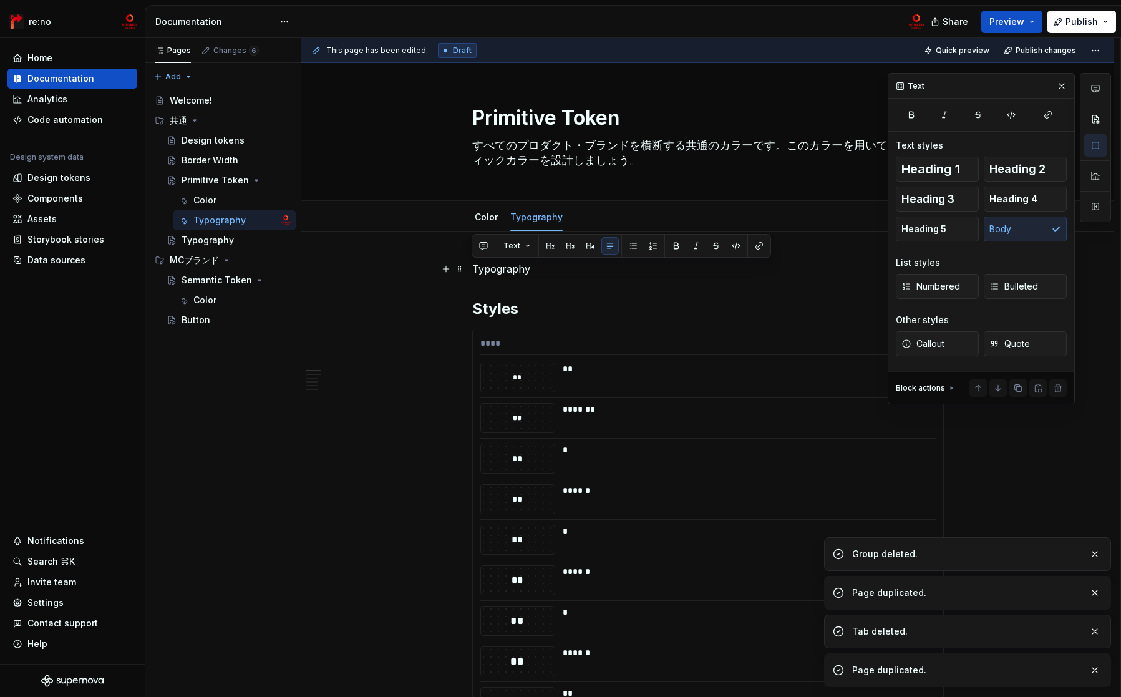
click at [483, 264] on p "Typography" at bounding box center [708, 268] width 472 height 15
click at [546, 244] on button "button" at bounding box center [549, 245] width 17 height 17
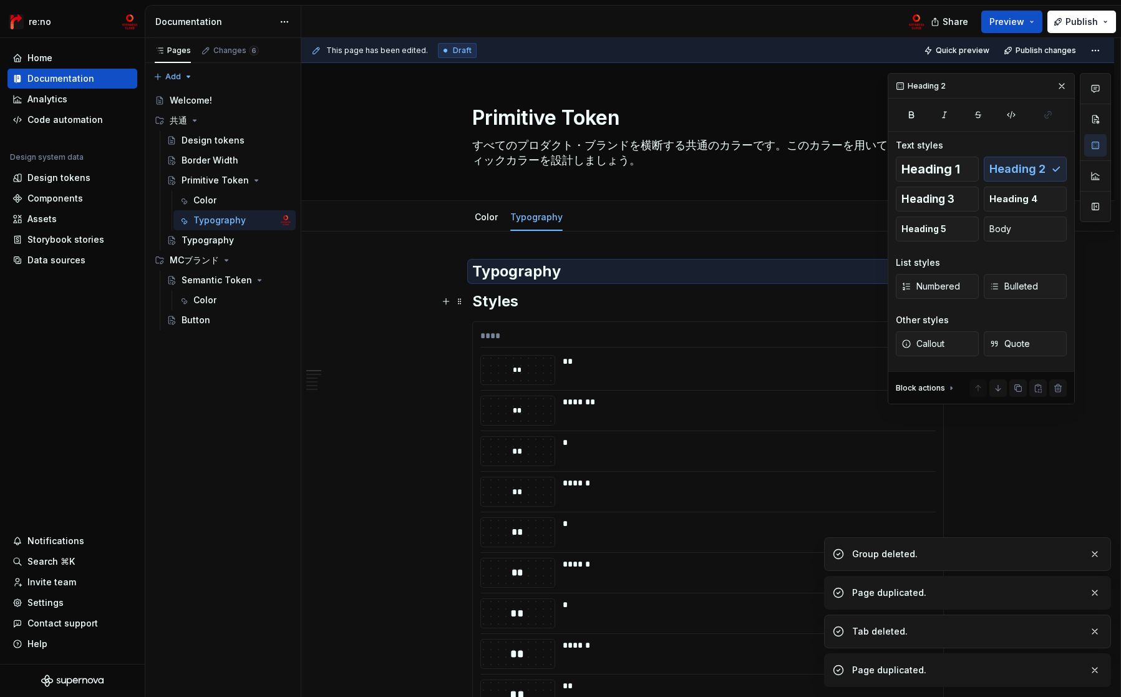
click at [541, 294] on h2 "Styles" at bounding box center [708, 301] width 472 height 20
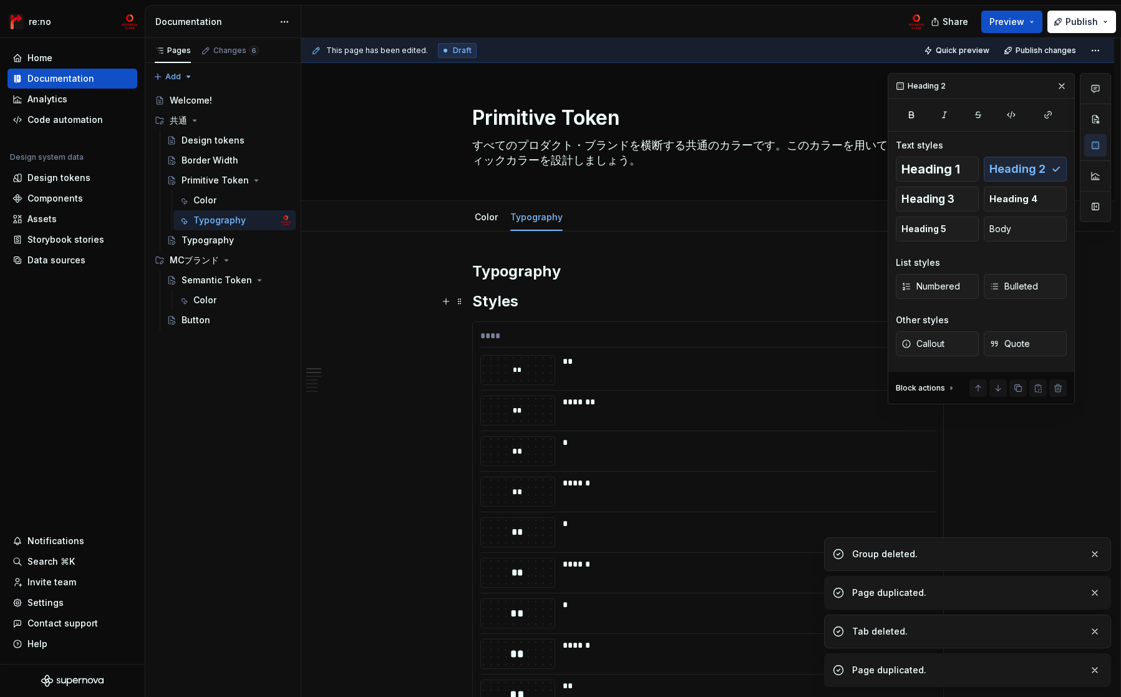
click at [494, 296] on h2 "Styles" at bounding box center [708, 301] width 472 height 20
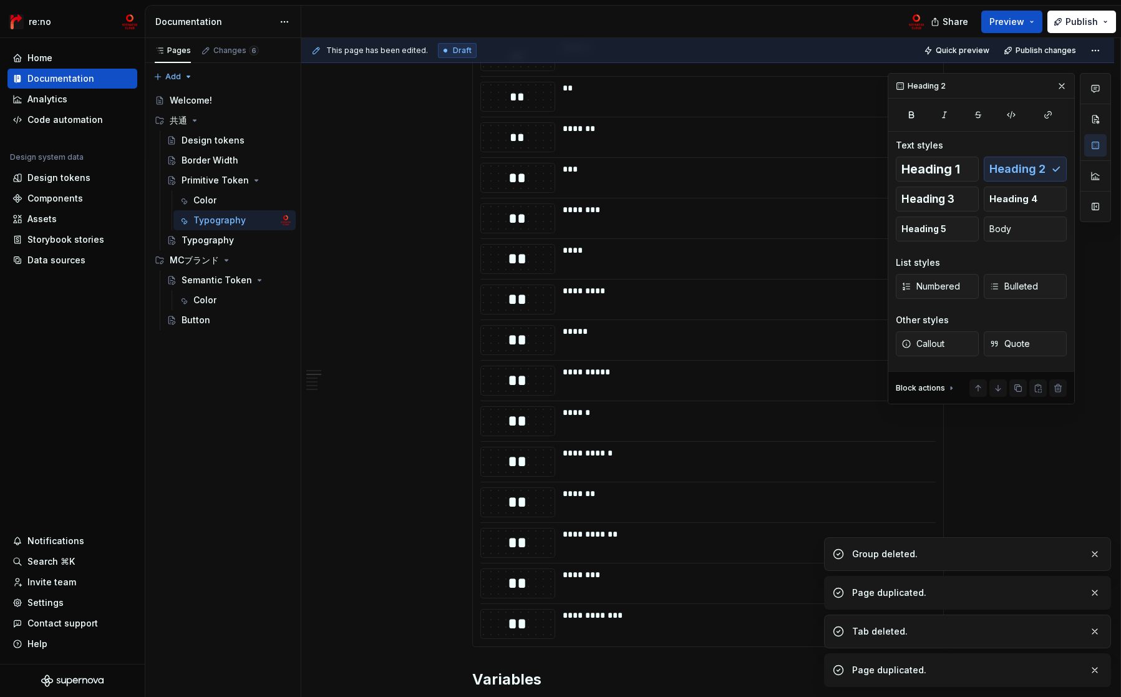
scroll to position [1805, 0]
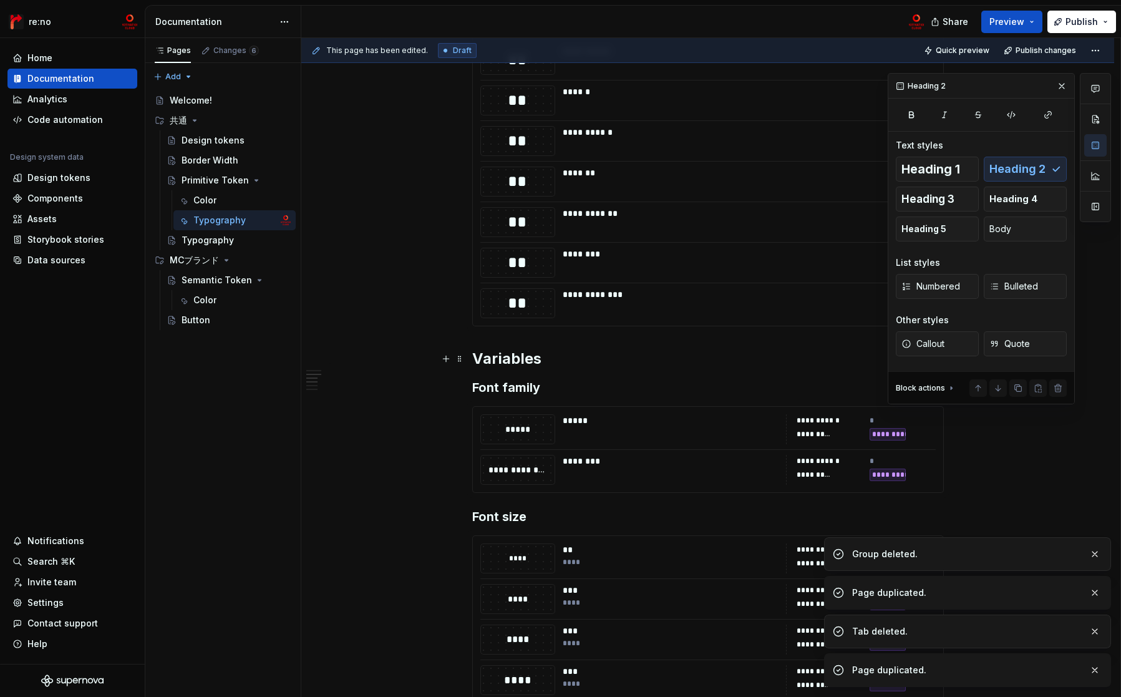
click at [511, 363] on h2 "Variables" at bounding box center [708, 359] width 472 height 20
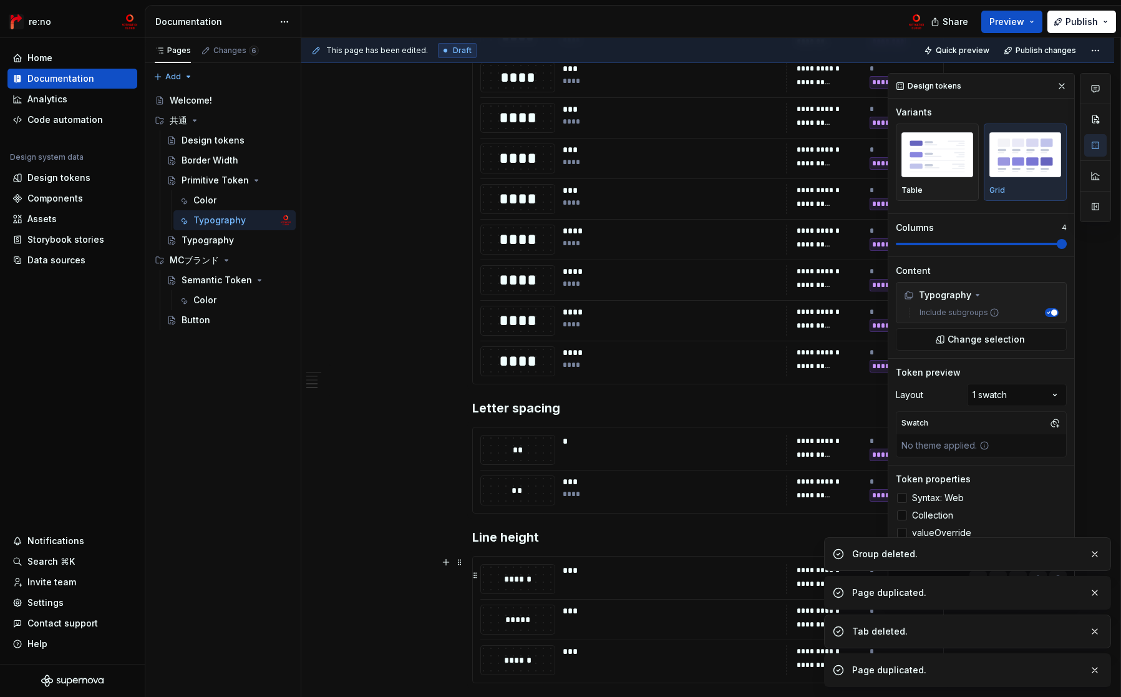
scroll to position [2685, 0]
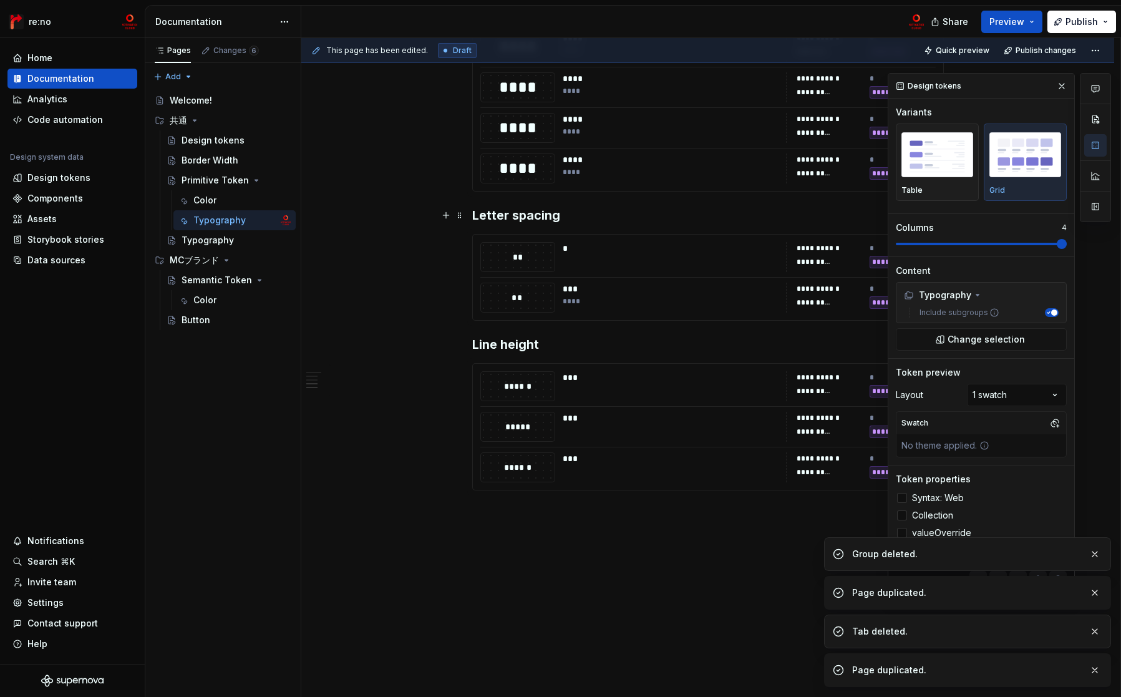
click at [491, 210] on h3 "Letter spacing" at bounding box center [708, 214] width 472 height 17
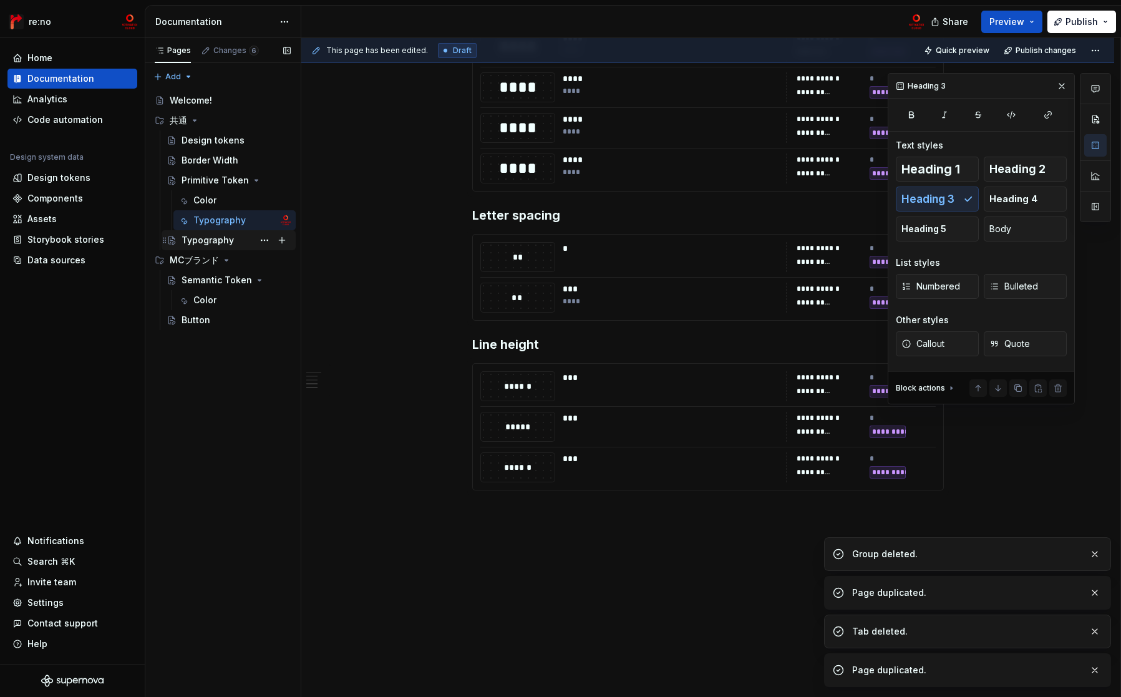
click at [223, 238] on div "Typography" at bounding box center [208, 240] width 52 height 12
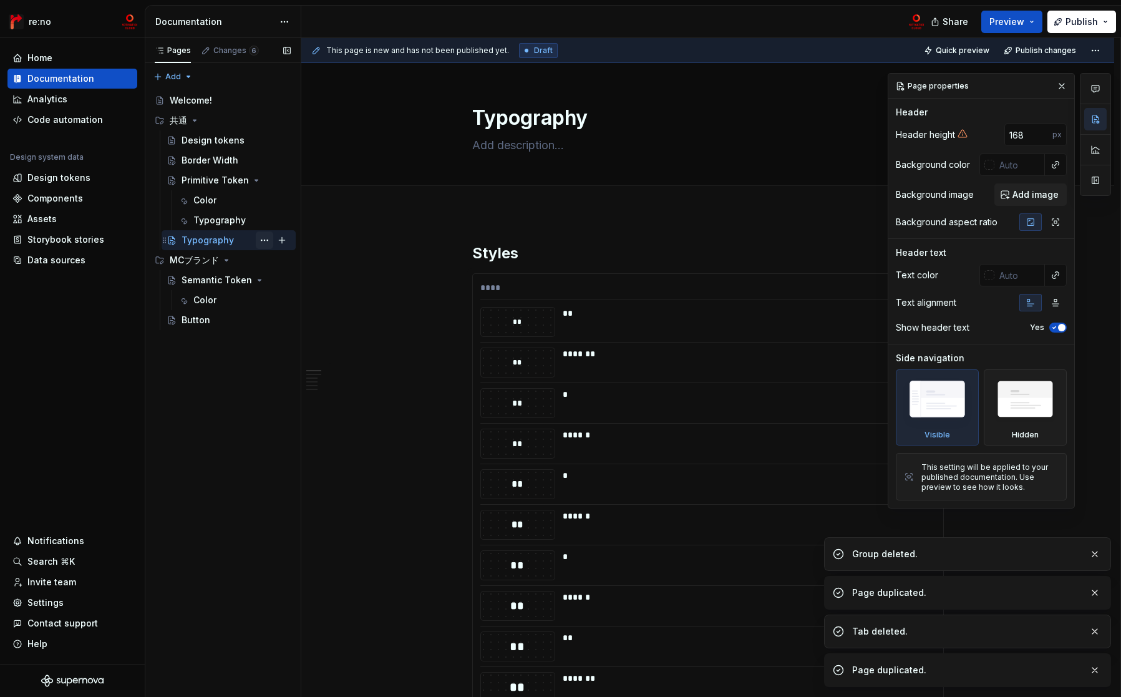
click at [263, 237] on button "Page tree" at bounding box center [264, 239] width 17 height 17
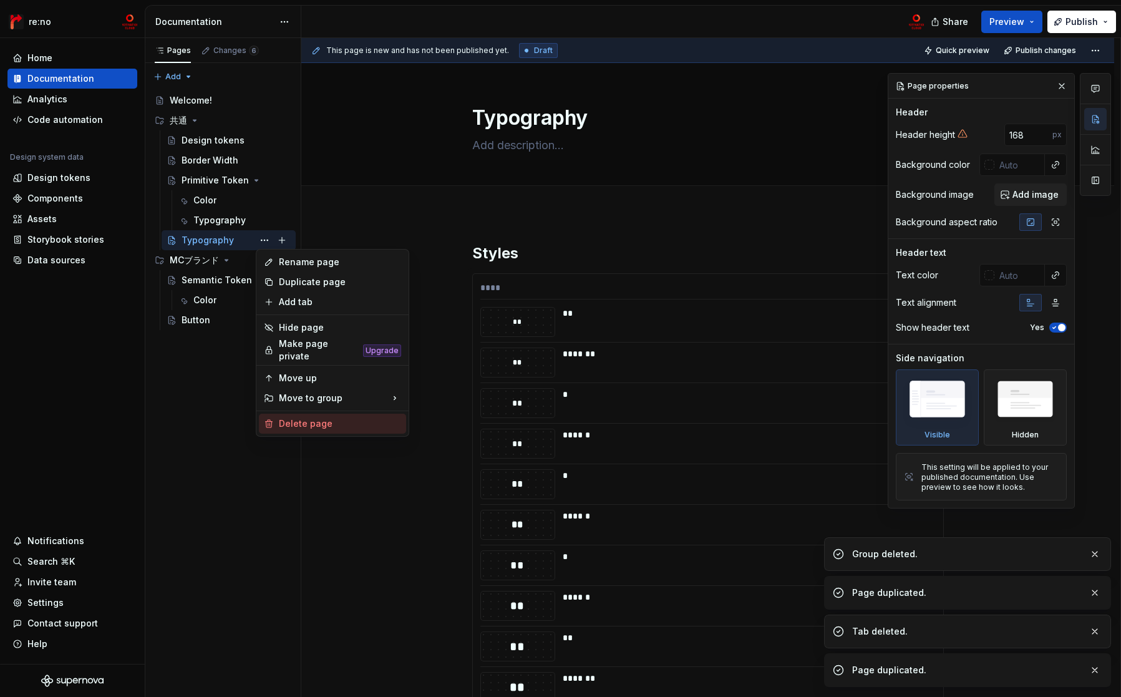
click at [301, 422] on div "Delete page" at bounding box center [340, 423] width 122 height 12
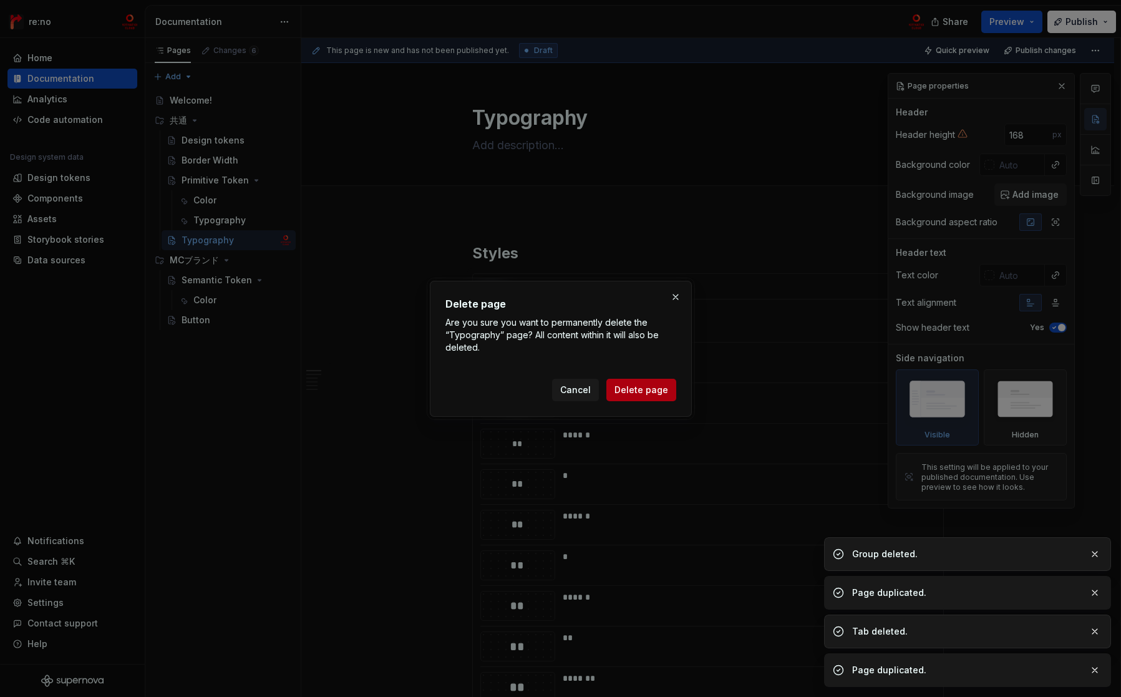
click at [633, 389] on span "Delete page" at bounding box center [641, 390] width 54 height 12
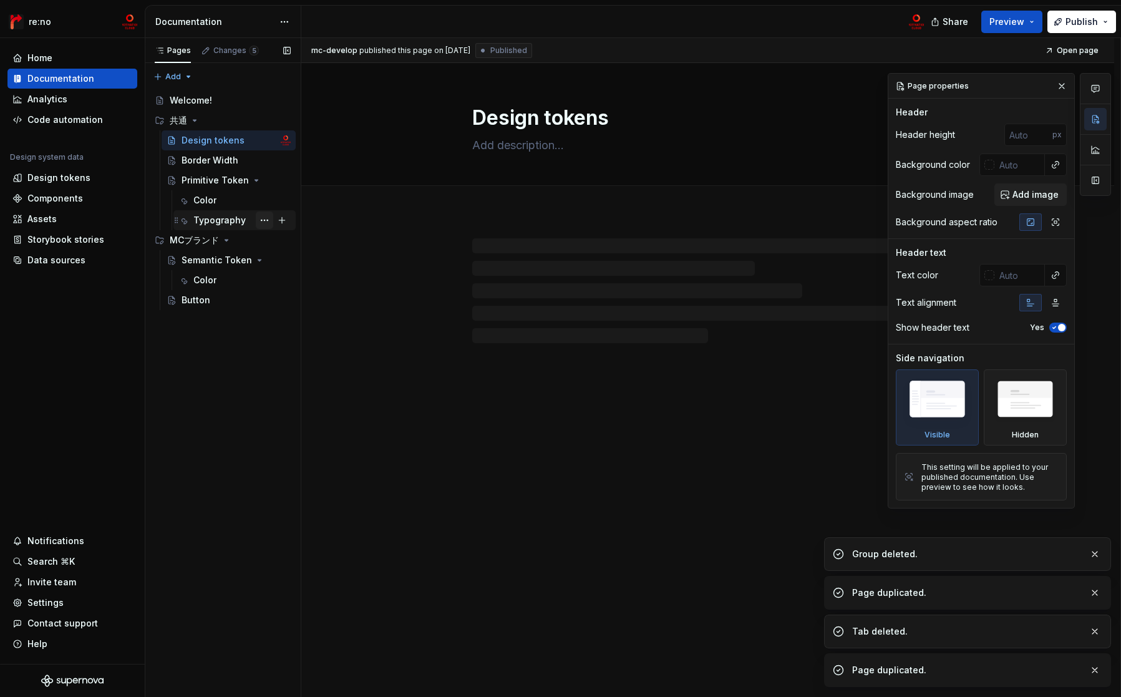
click at [263, 221] on button "Page tree" at bounding box center [264, 219] width 17 height 17
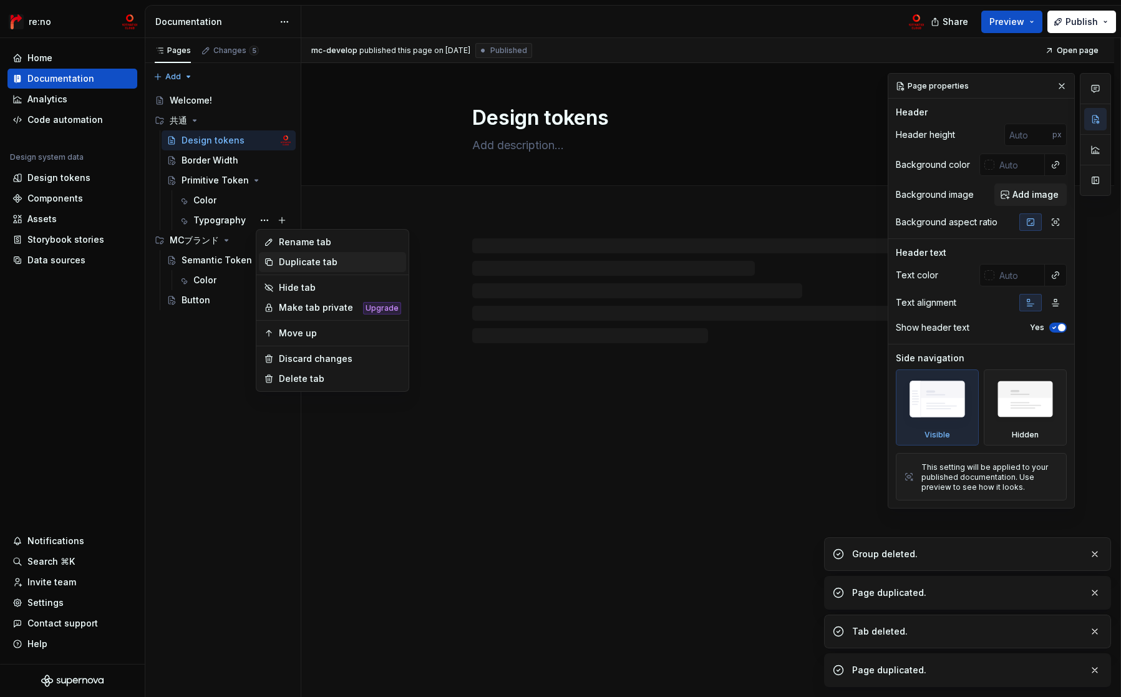
click at [297, 264] on div "Duplicate tab" at bounding box center [340, 262] width 122 height 12
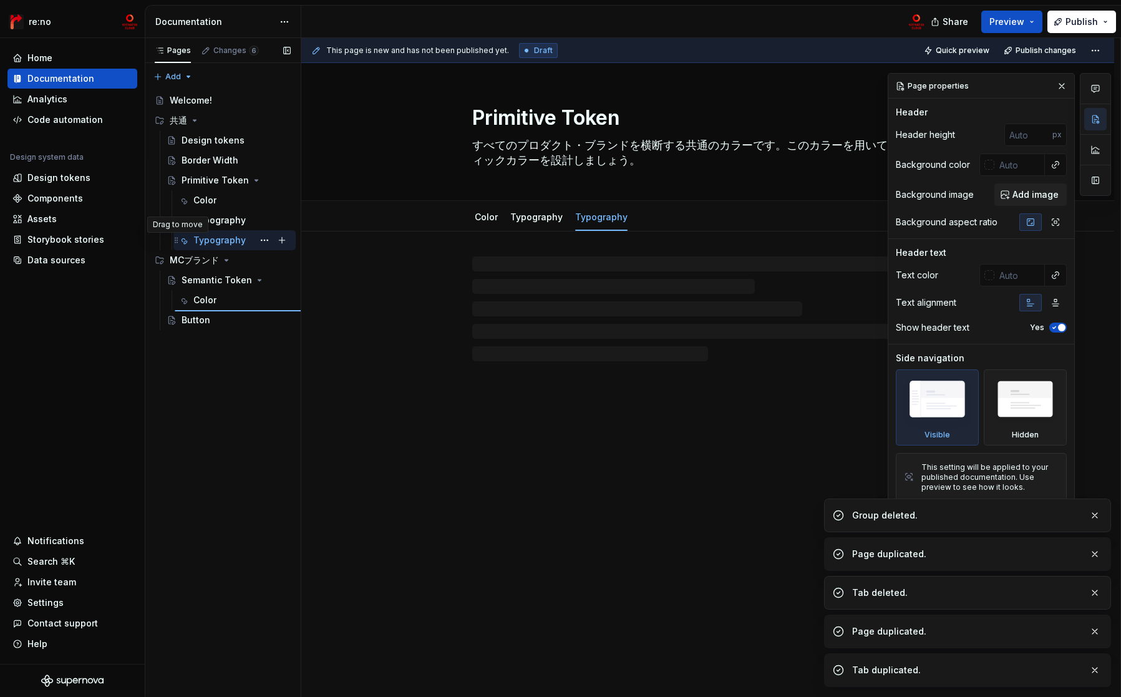
type textarea "*"
type textarea "Semantic Token"
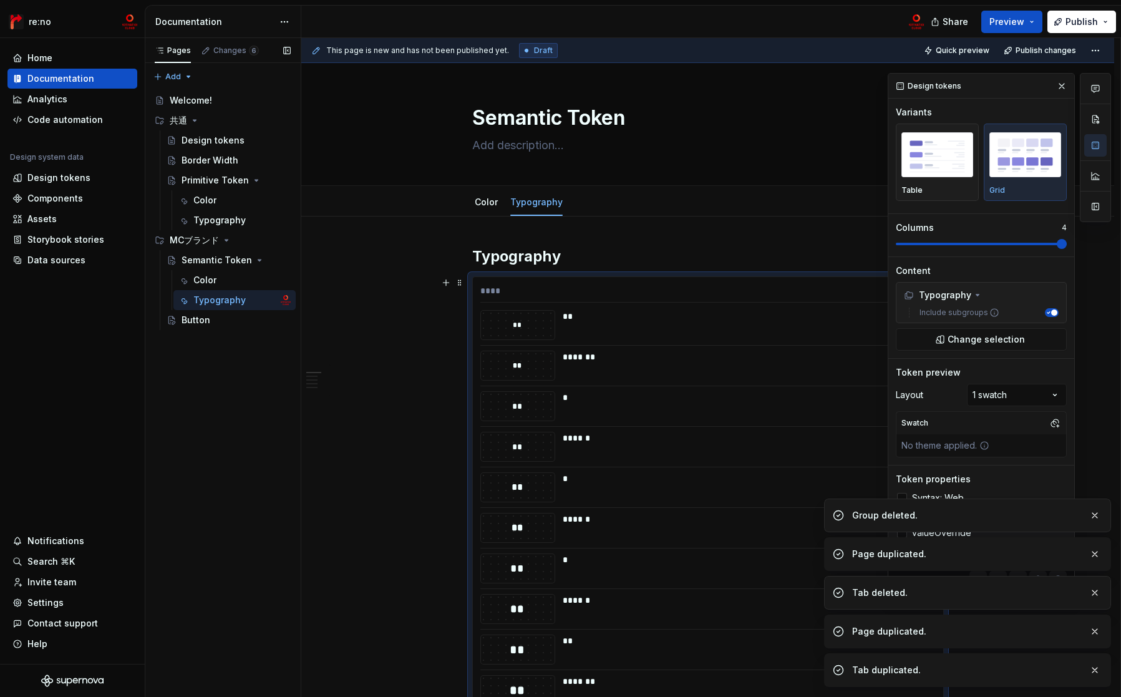
click at [622, 333] on div "**" at bounding box center [746, 325] width 366 height 30
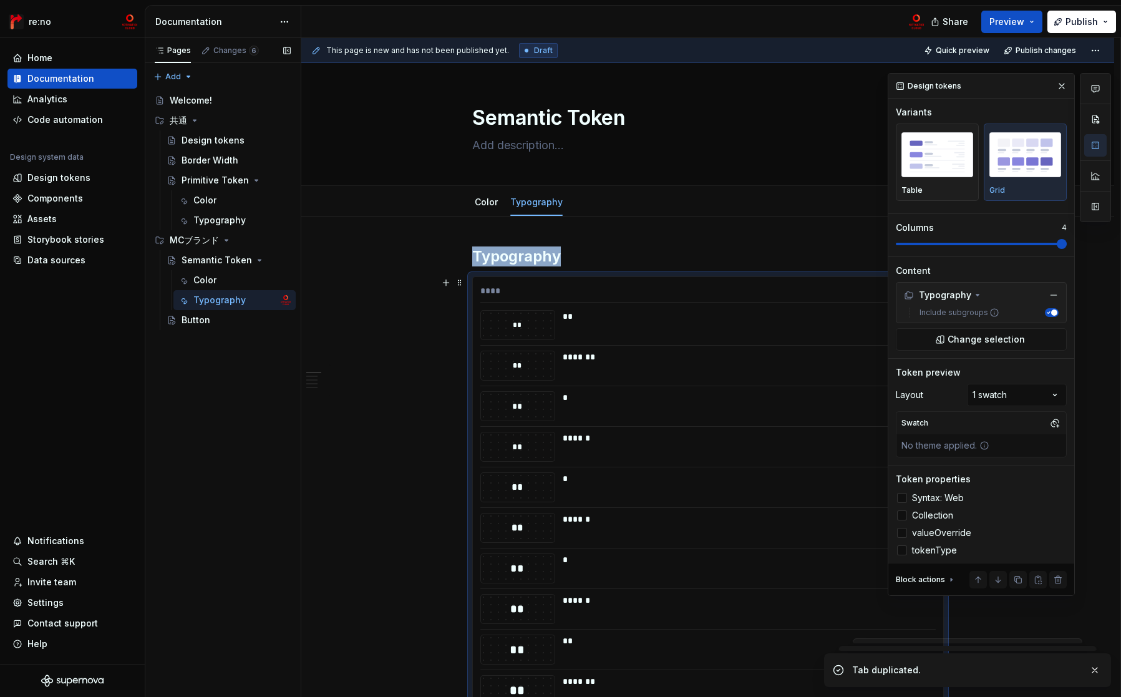
scroll to position [20, 0]
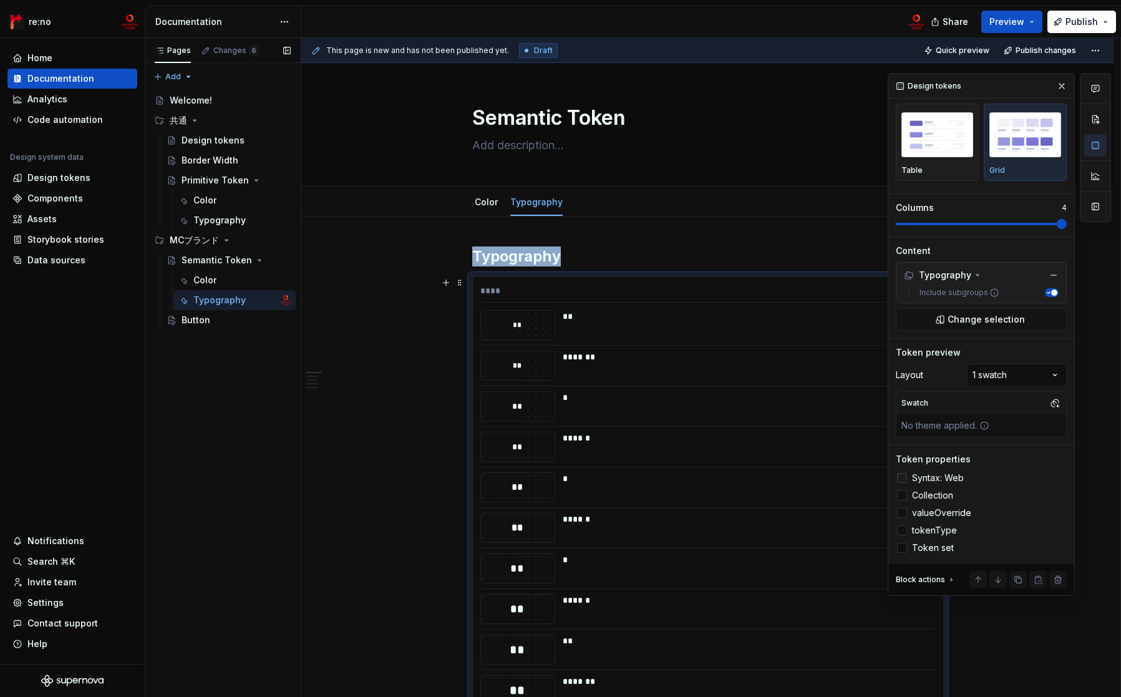
click at [899, 477] on div at bounding box center [902, 478] width 10 height 10
click at [900, 500] on div at bounding box center [902, 495] width 10 height 10
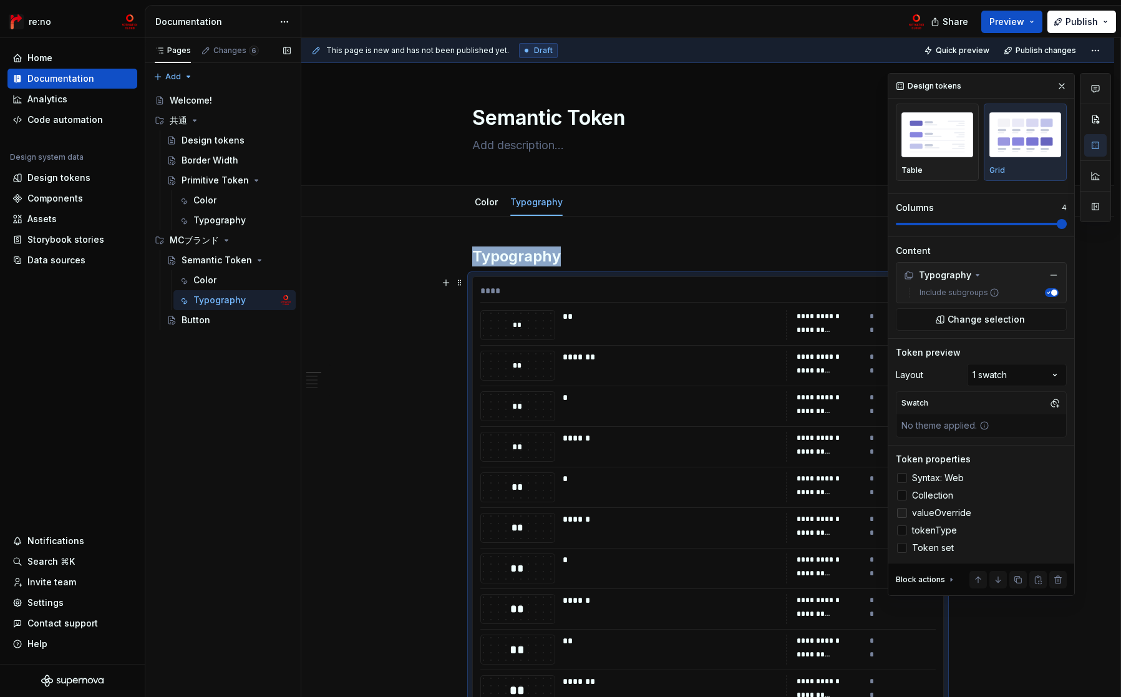
click at [901, 511] on div at bounding box center [902, 513] width 10 height 10
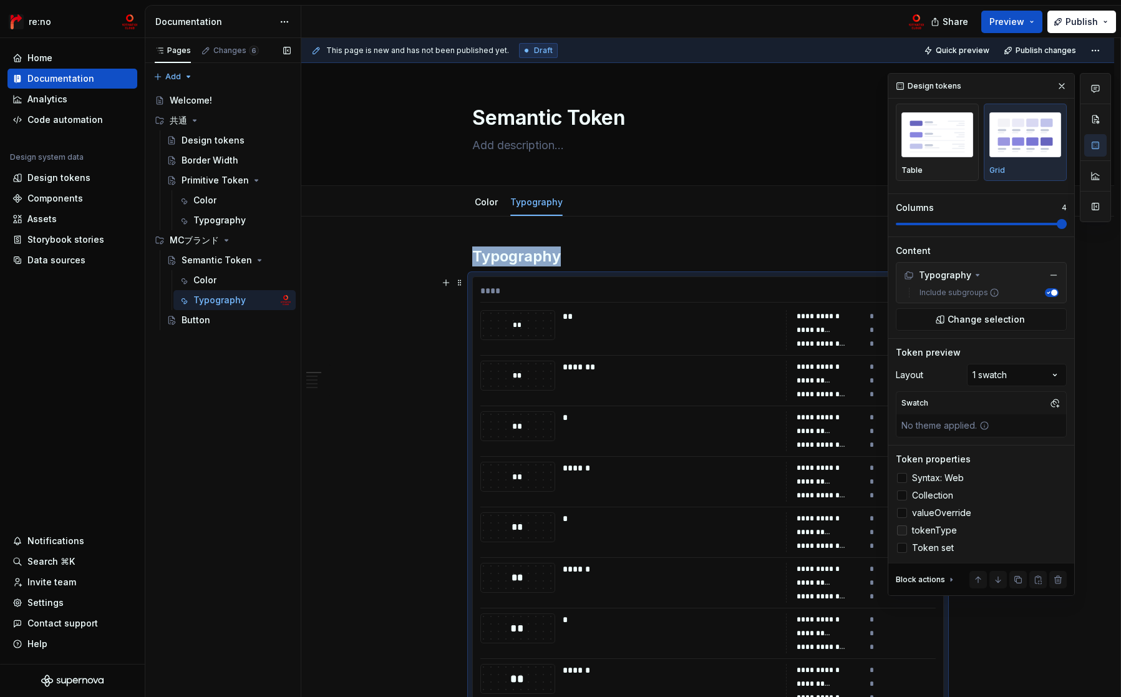
click at [902, 526] on div at bounding box center [902, 530] width 10 height 10
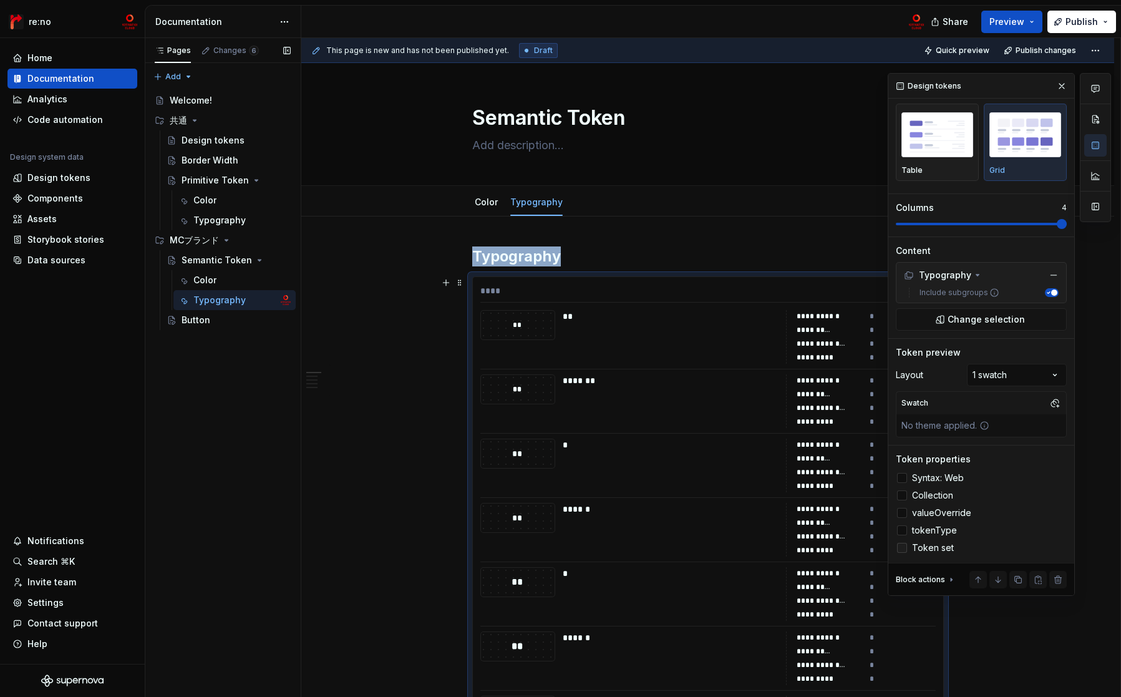
click at [900, 547] on div at bounding box center [902, 548] width 10 height 10
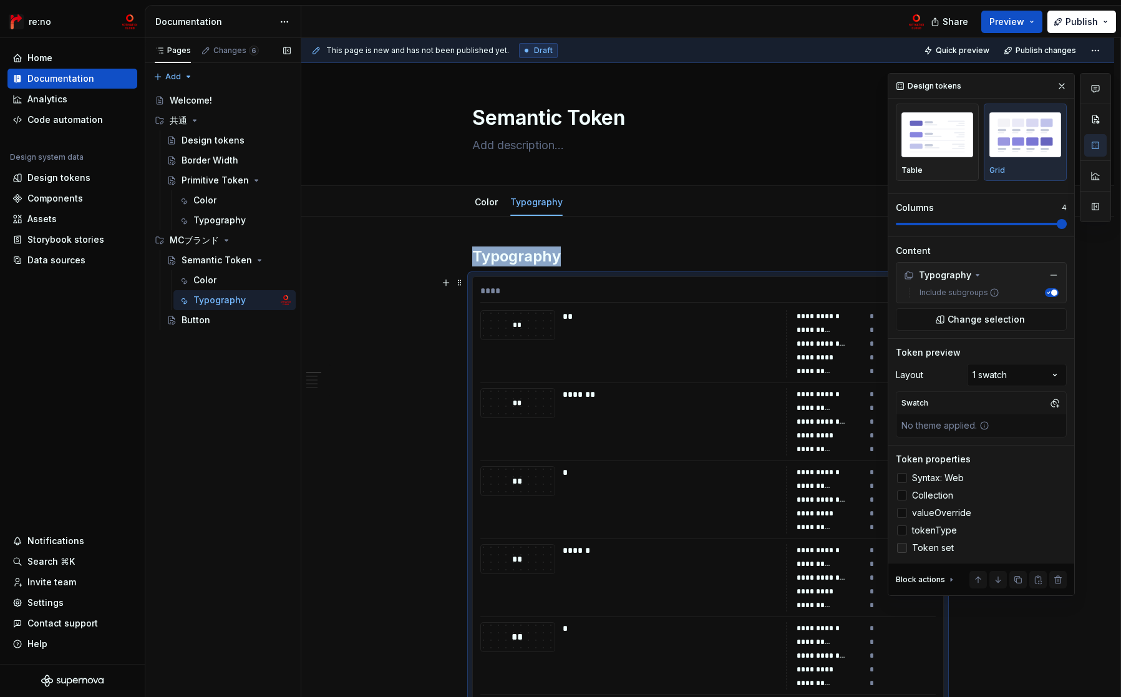
click at [902, 548] on icon at bounding box center [902, 548] width 0 height 0
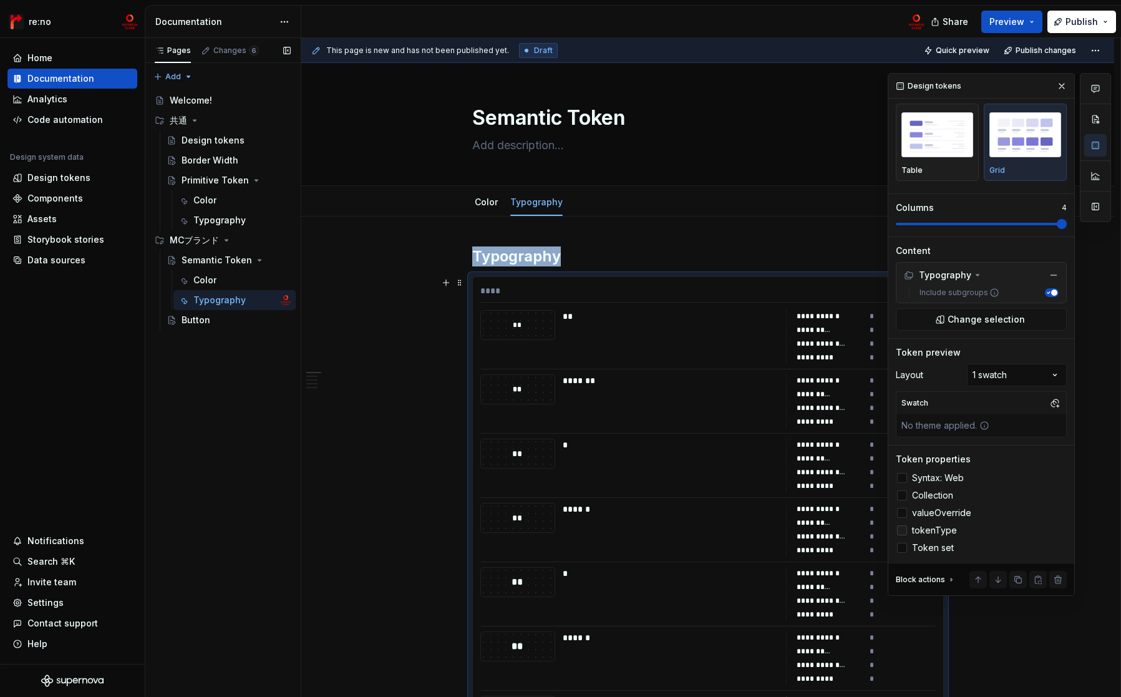
click at [902, 530] on icon at bounding box center [902, 530] width 0 height 0
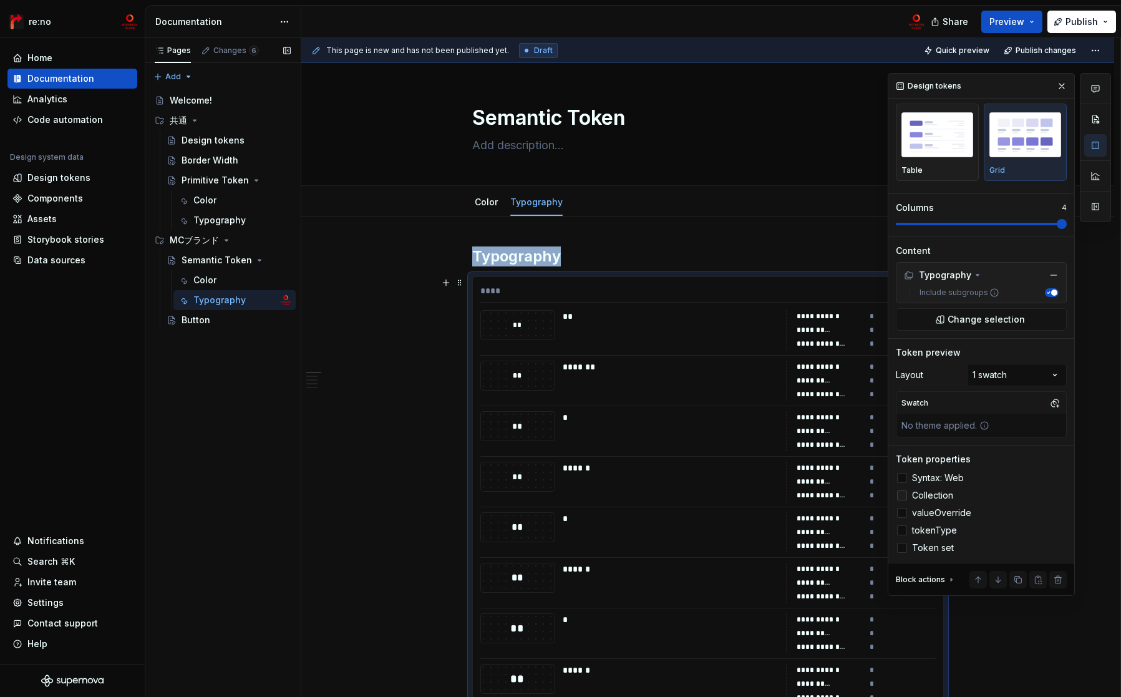
drag, startPoint x: 903, startPoint y: 513, endPoint x: 903, endPoint y: 502, distance: 11.2
click at [902, 513] on icon at bounding box center [902, 513] width 0 height 0
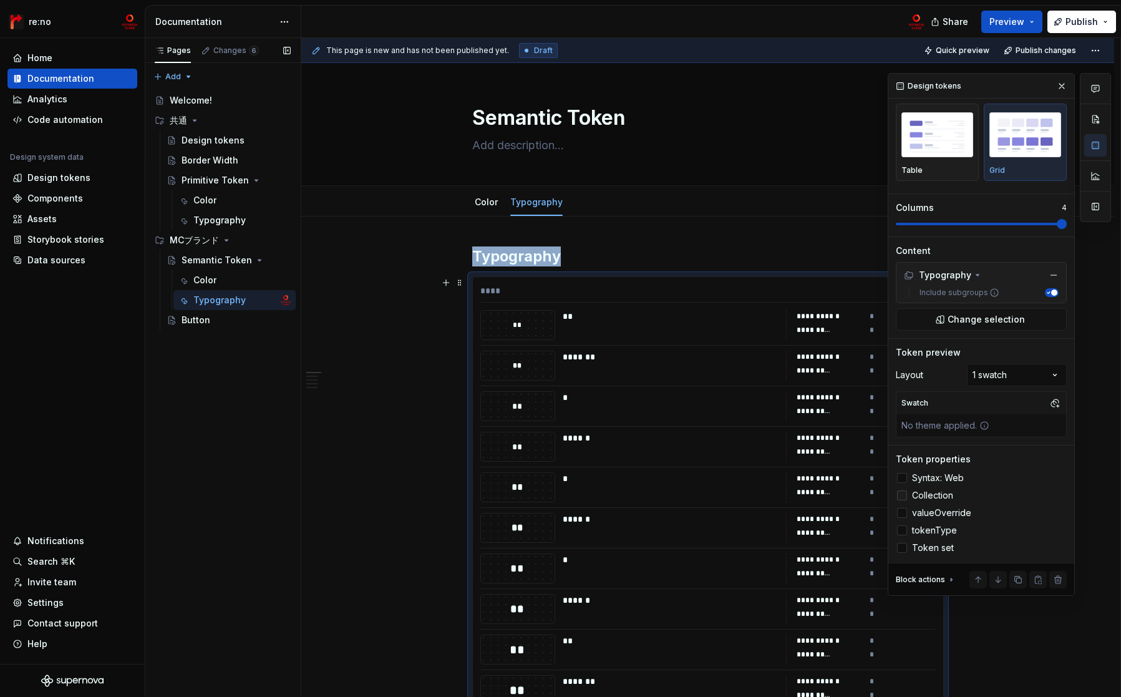
click at [902, 495] on icon at bounding box center [902, 495] width 0 height 0
click at [902, 478] on polyline at bounding box center [902, 478] width 0 height 0
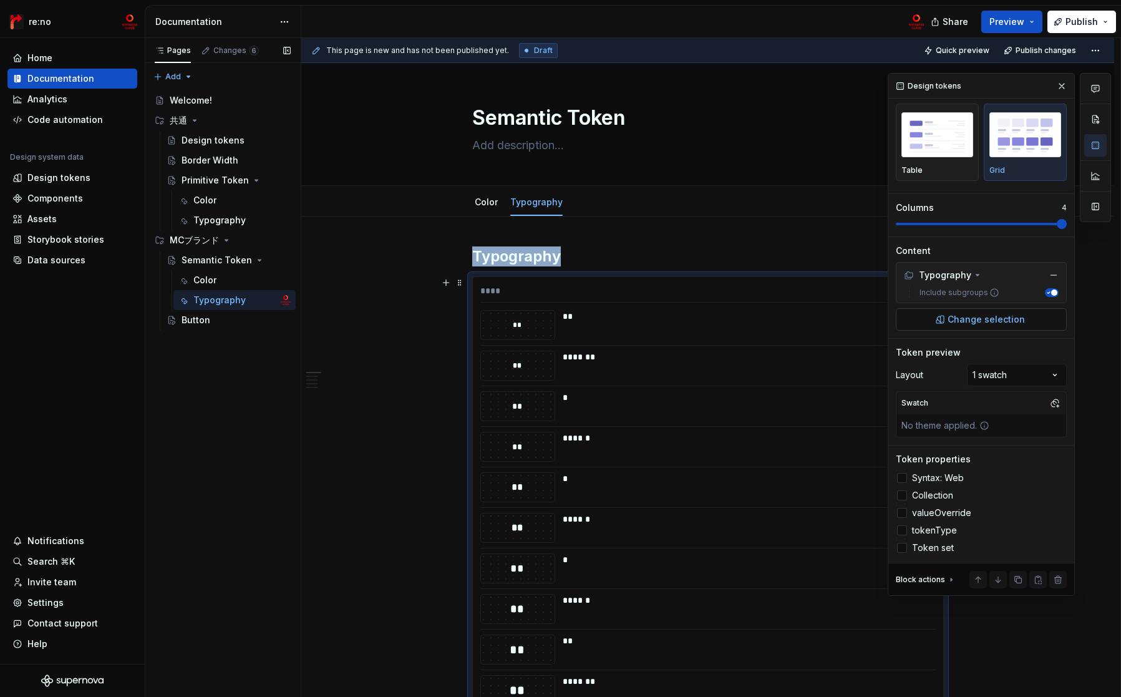
click at [999, 321] on span "Change selection" at bounding box center [985, 319] width 77 height 12
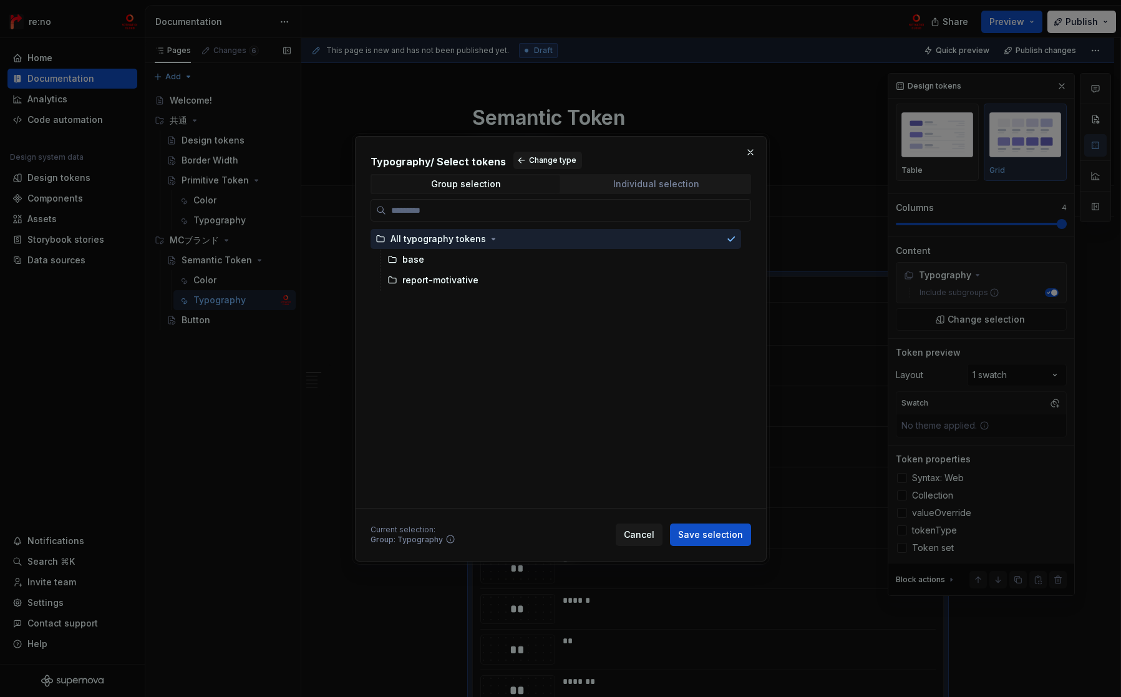
click at [634, 185] on div "Individual selection" at bounding box center [656, 184] width 86 height 10
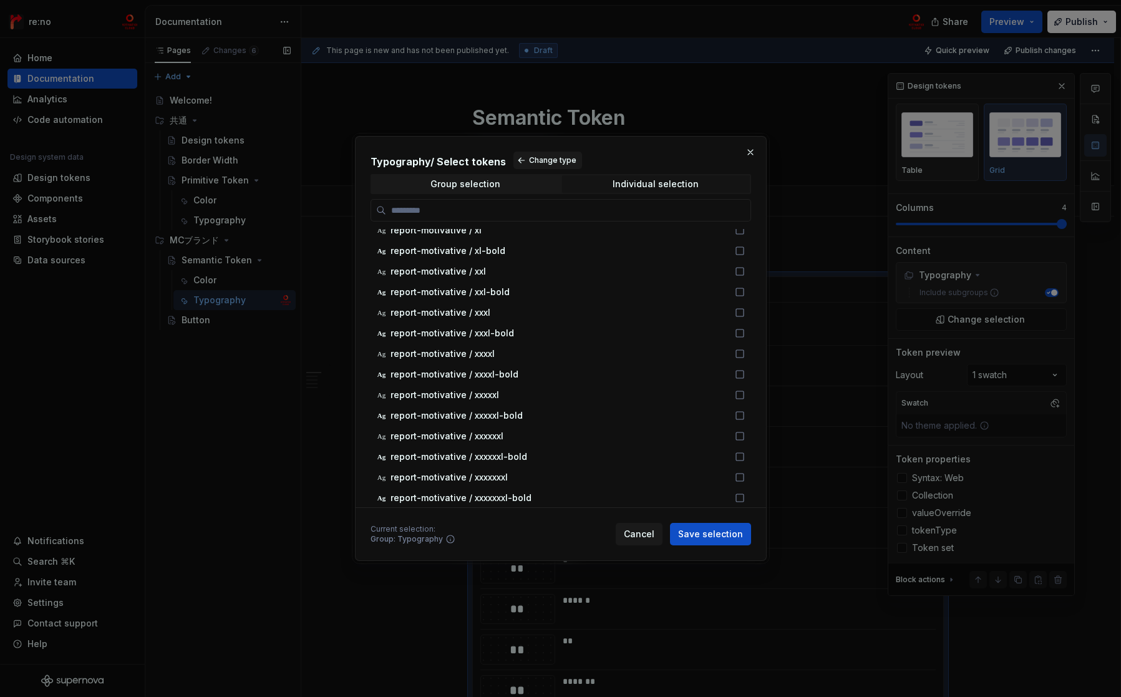
scroll to position [0, 0]
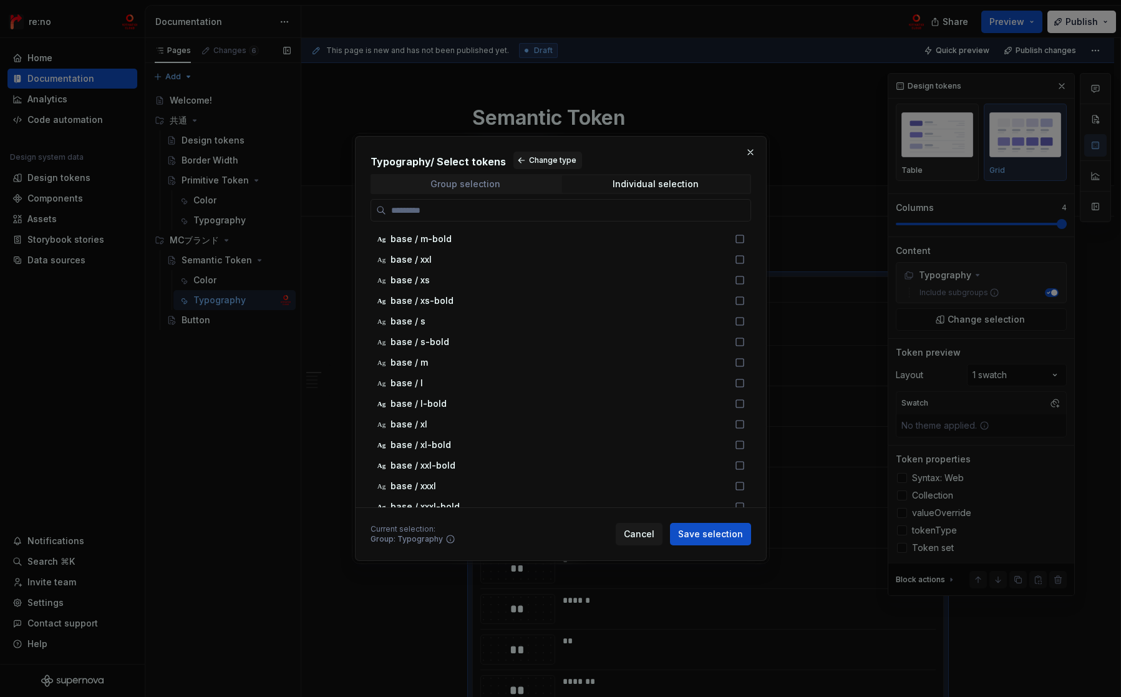
click at [521, 188] on span "Group selection" at bounding box center [466, 183] width 188 height 17
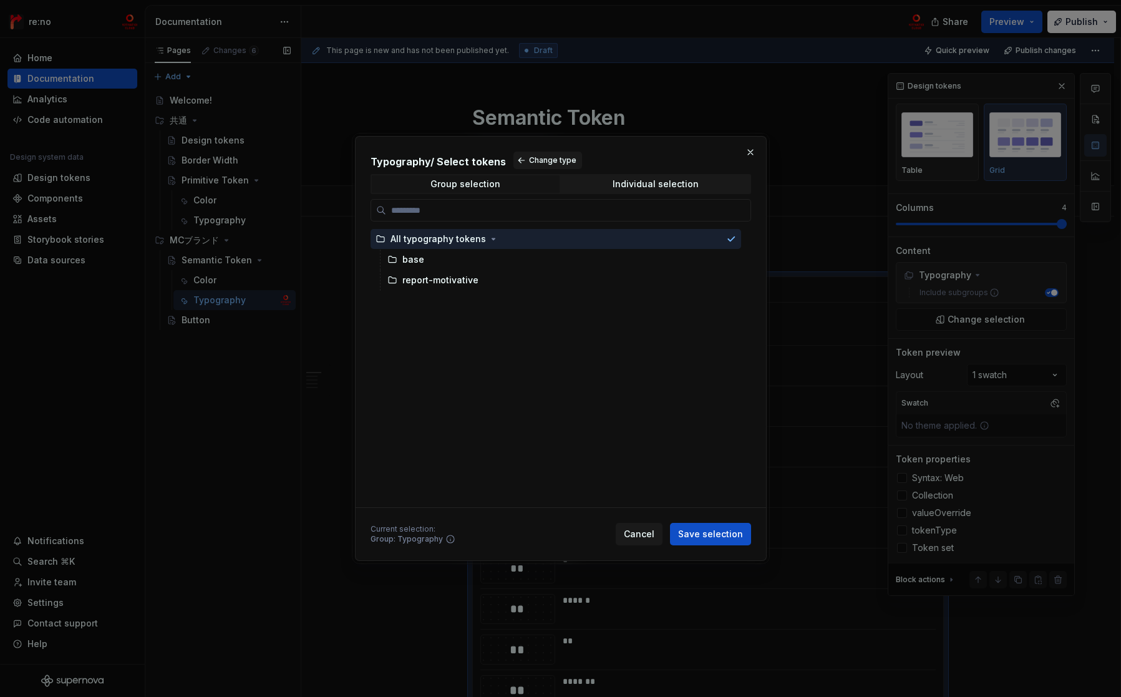
click at [712, 540] on button "Save selection" at bounding box center [710, 534] width 81 height 22
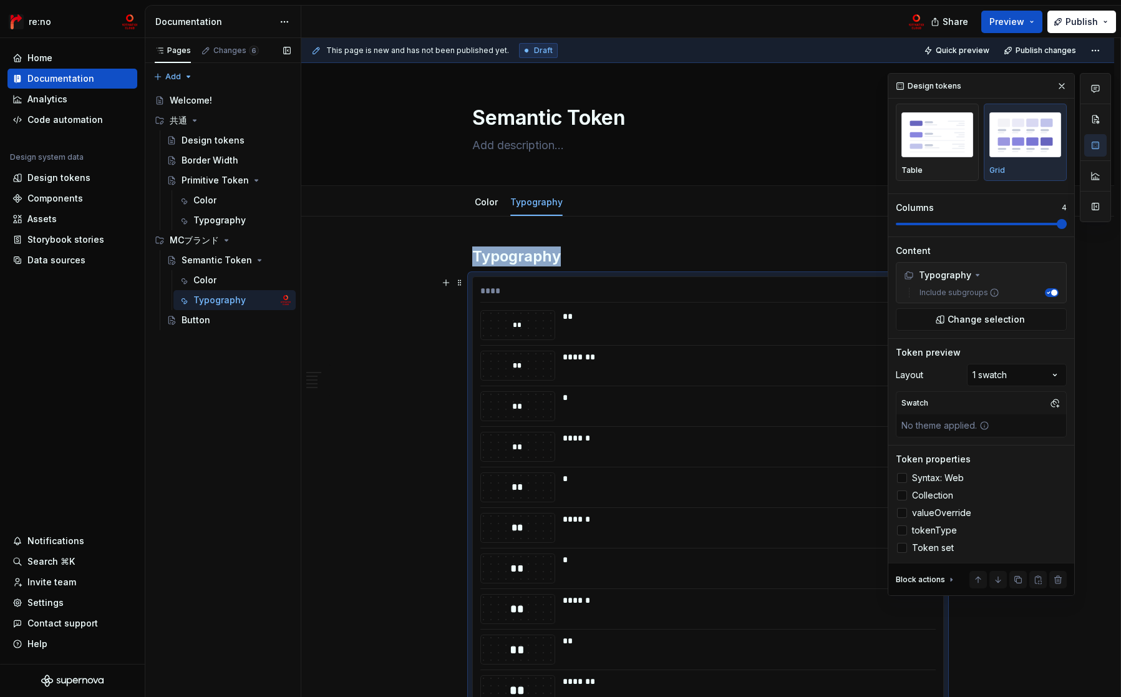
scroll to position [238, 0]
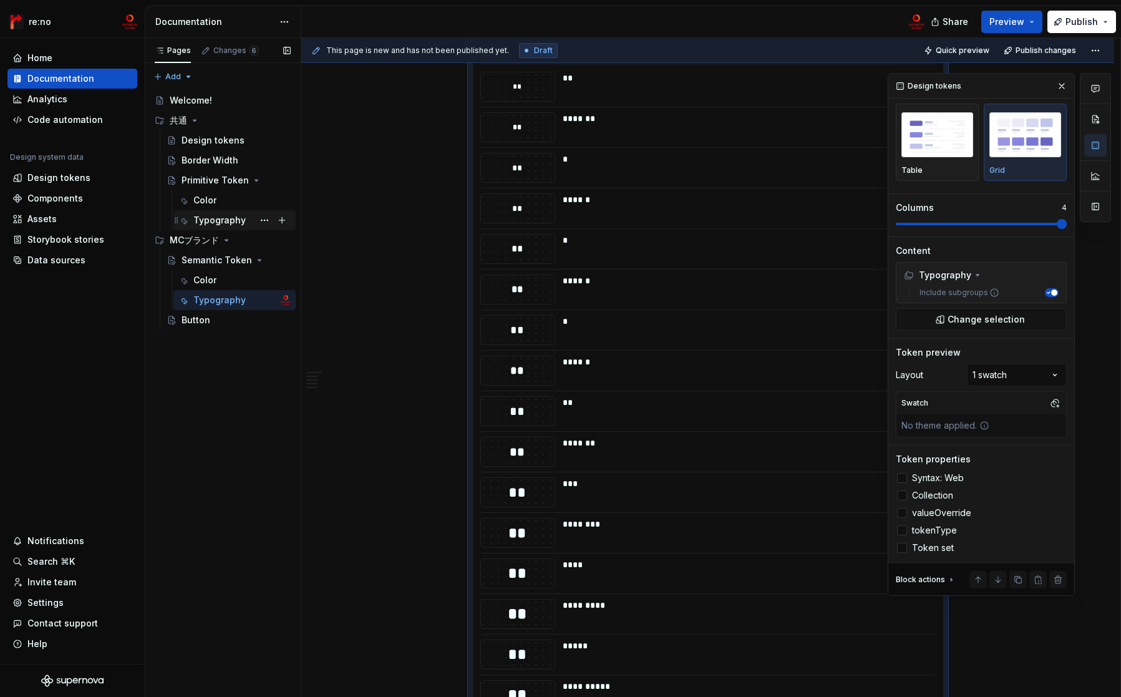
click at [228, 219] on div "Typography" at bounding box center [219, 220] width 52 height 12
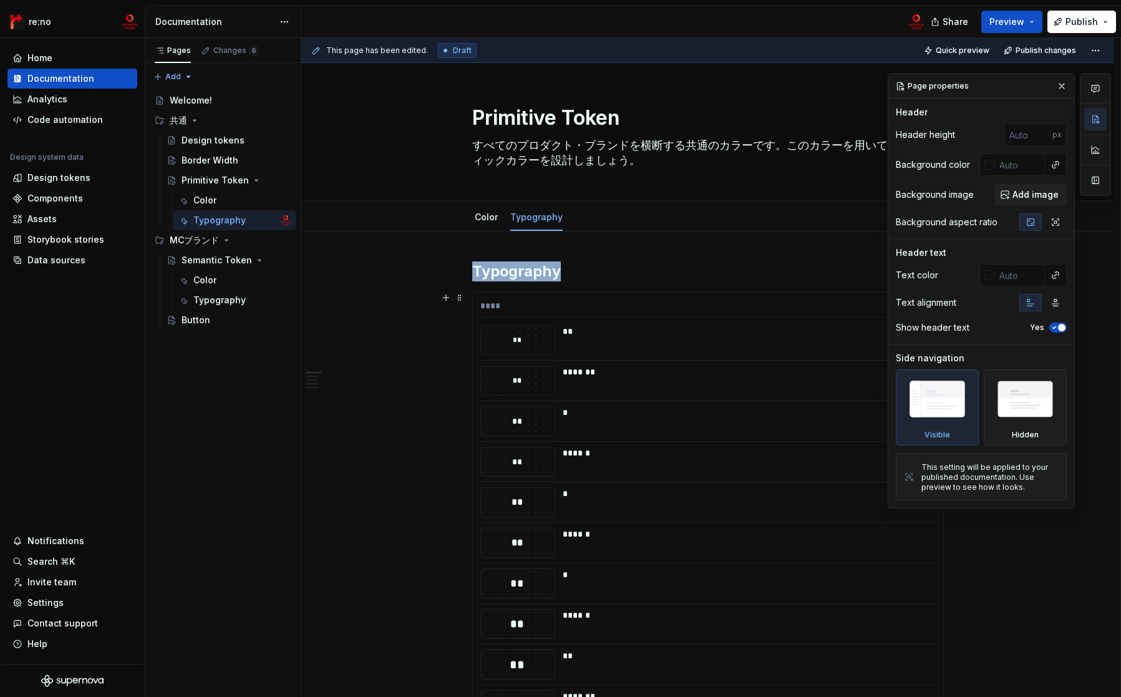
click at [597, 351] on div "**" at bounding box center [746, 340] width 366 height 30
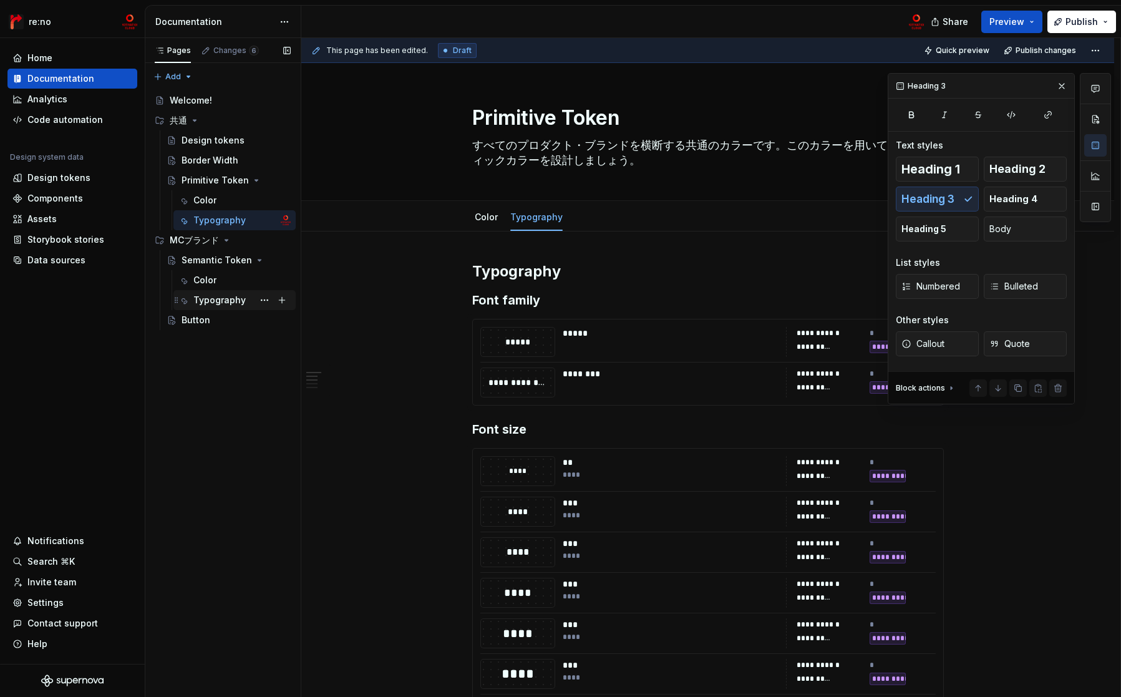
click at [228, 295] on div "Typography" at bounding box center [219, 300] width 52 height 12
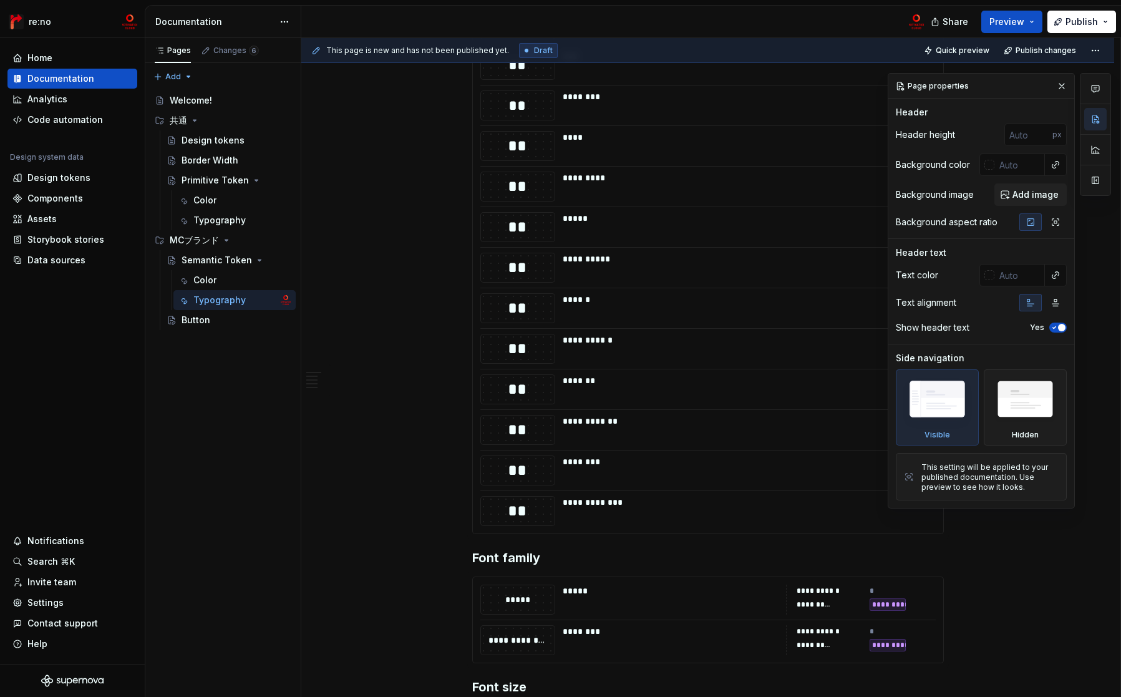
scroll to position [1775, 0]
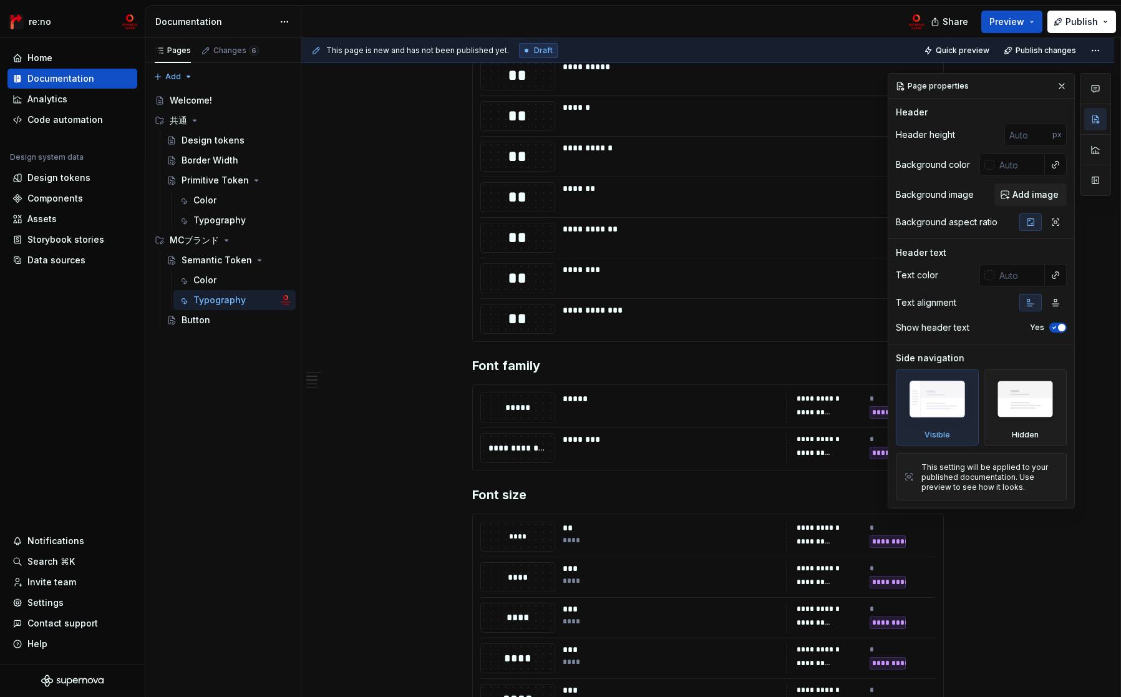
click at [627, 439] on div "********" at bounding box center [671, 439] width 216 height 12
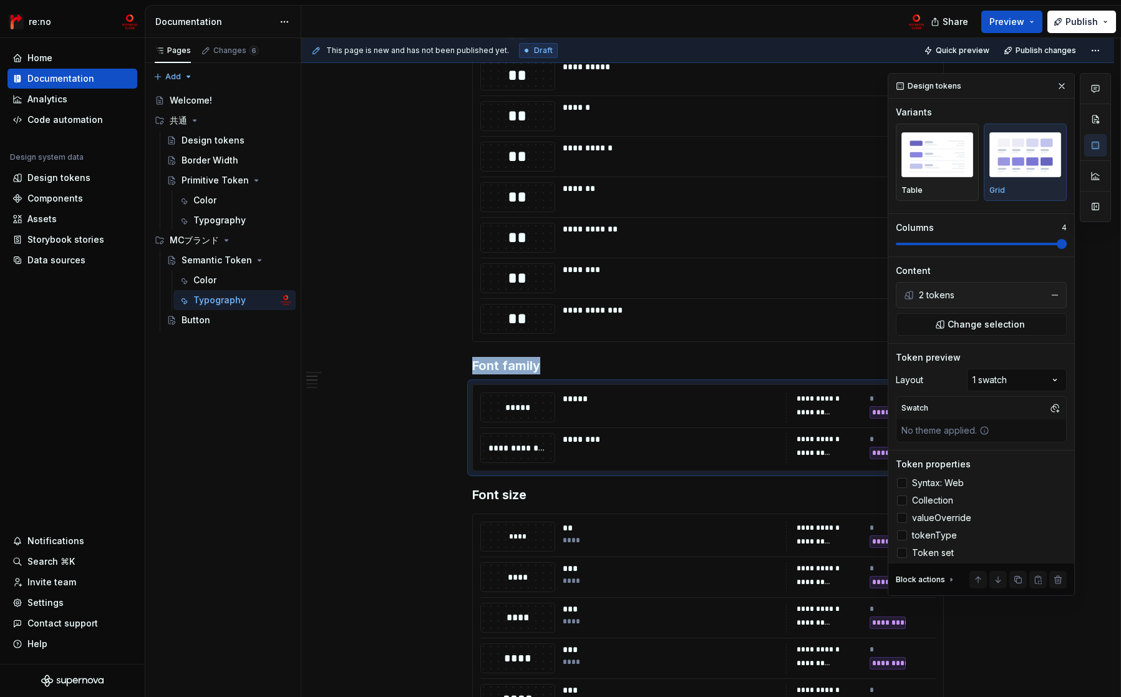
scroll to position [5, 0]
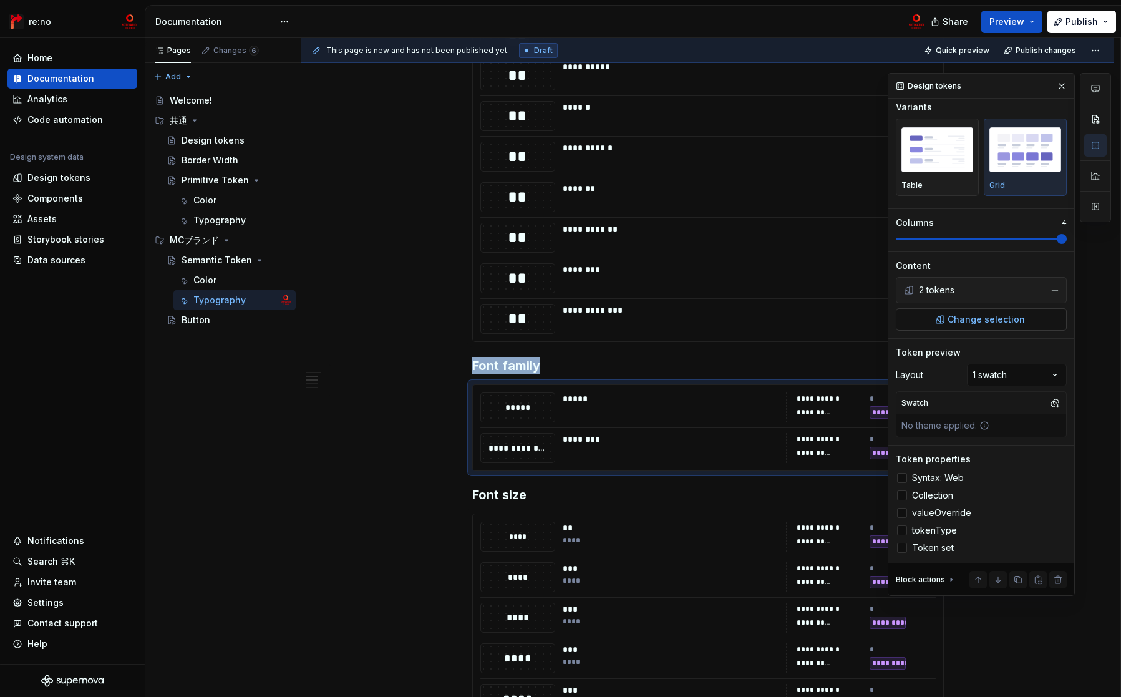
click at [992, 316] on span "Change selection" at bounding box center [985, 319] width 77 height 12
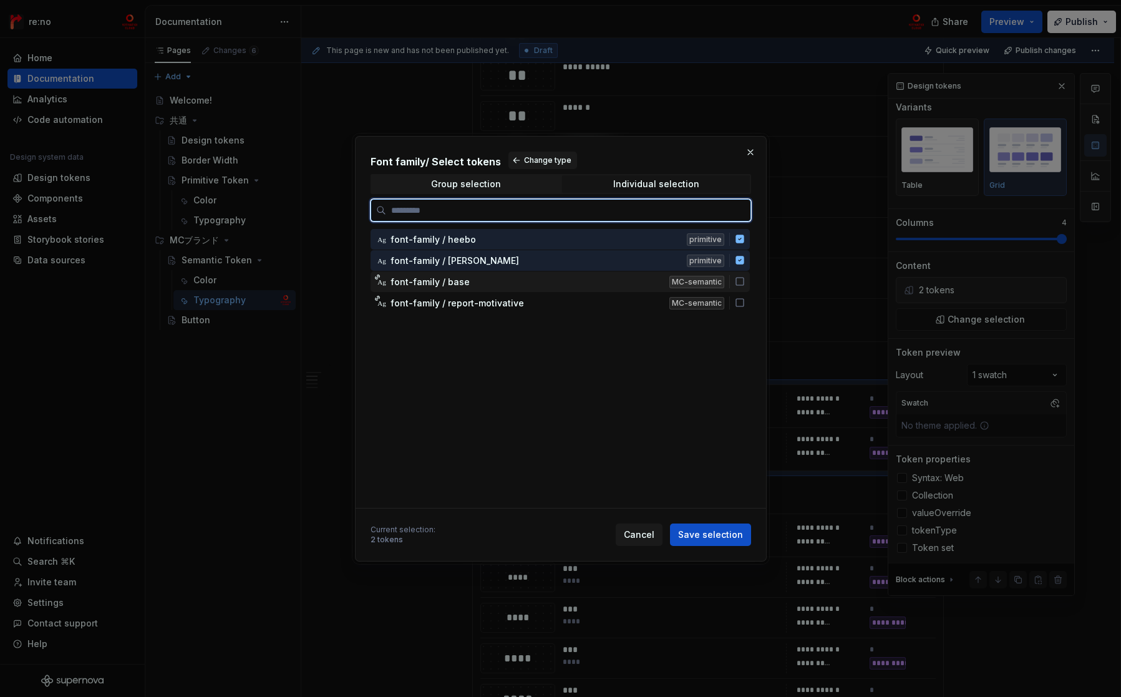
click at [740, 279] on icon at bounding box center [740, 281] width 10 height 10
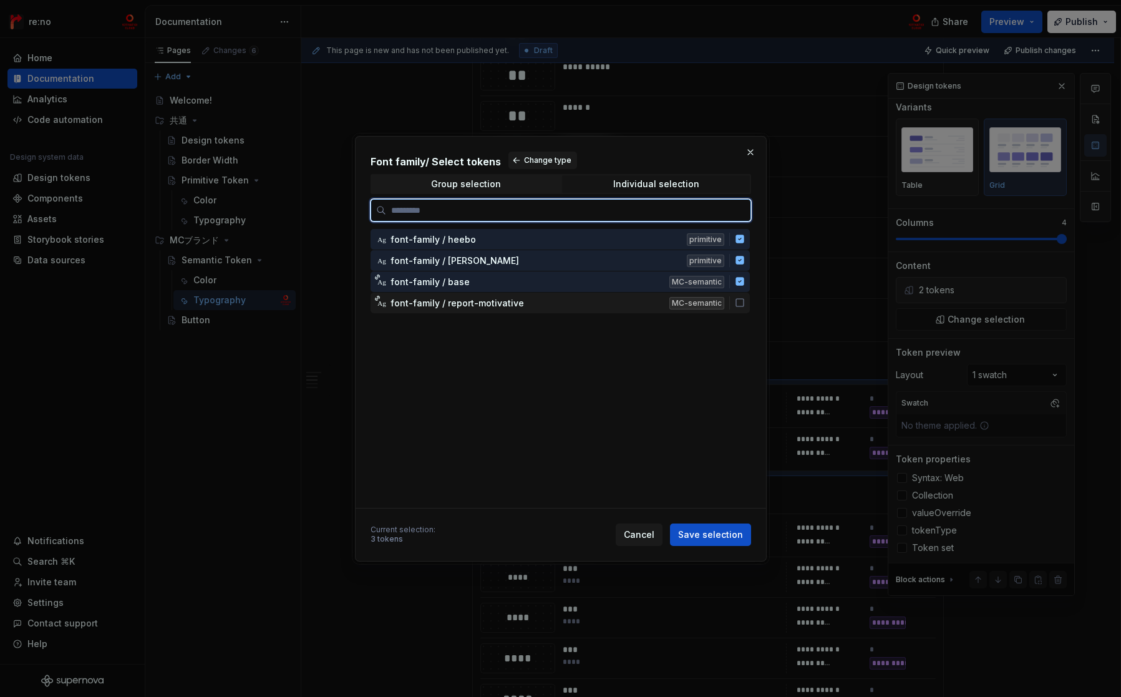
click at [741, 301] on icon at bounding box center [740, 303] width 10 height 10
click at [739, 261] on icon at bounding box center [739, 260] width 8 height 8
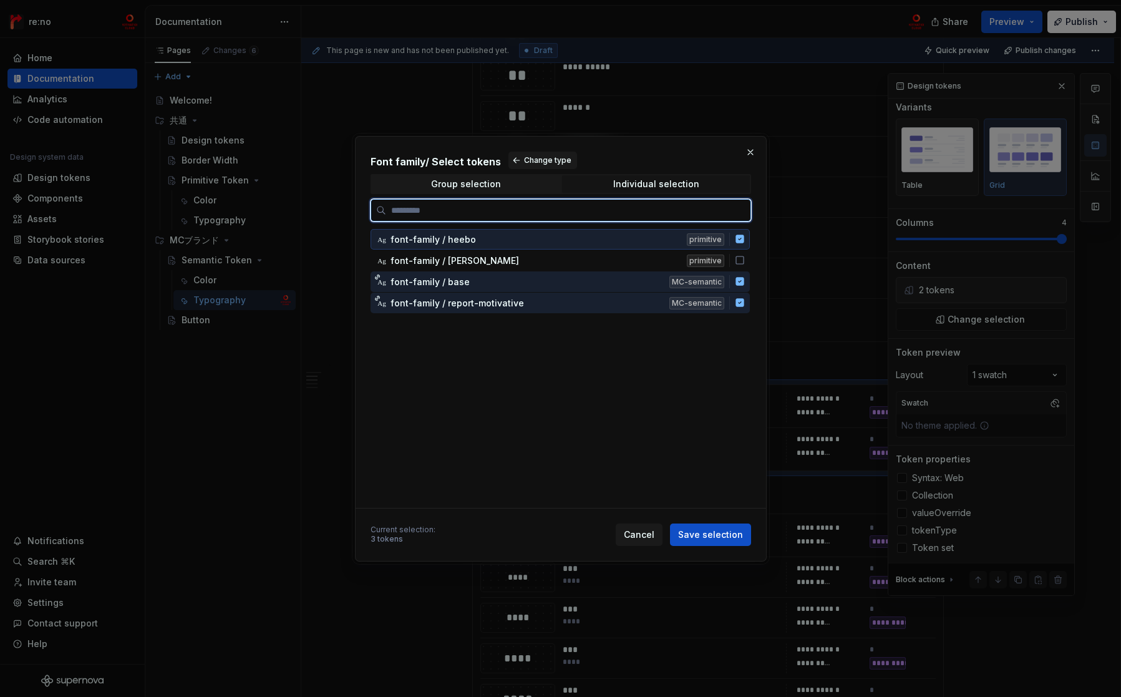
click at [740, 247] on div "Ag font-family / heebo primitive" at bounding box center [559, 239] width 379 height 21
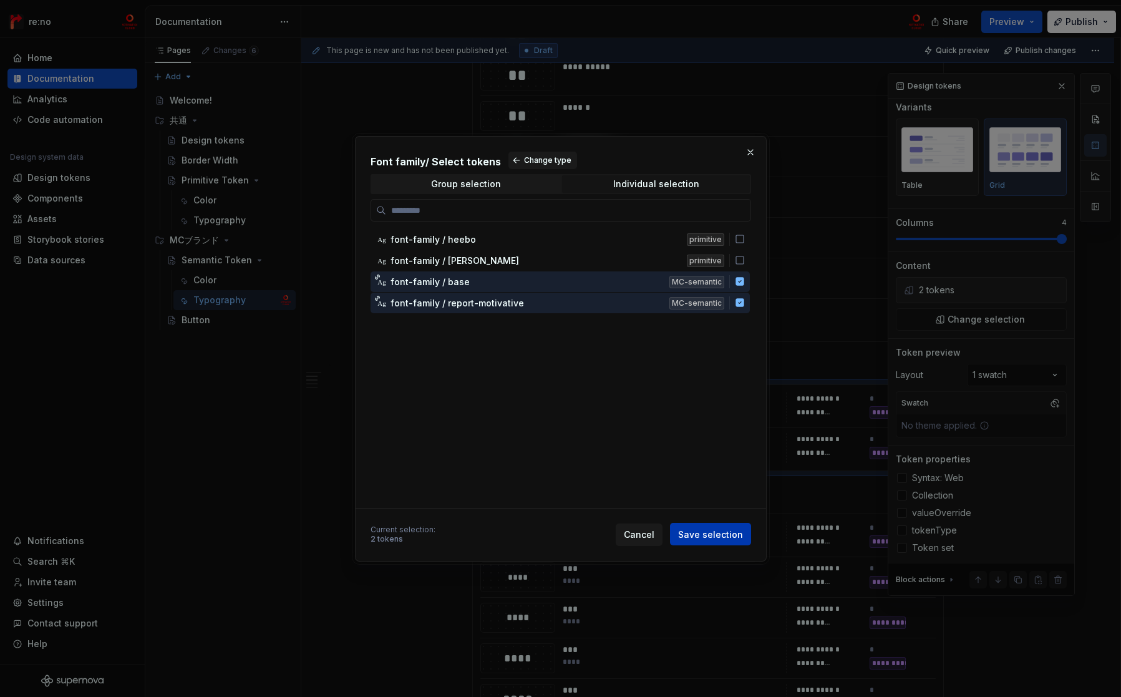
click at [720, 533] on span "Save selection" at bounding box center [710, 534] width 65 height 12
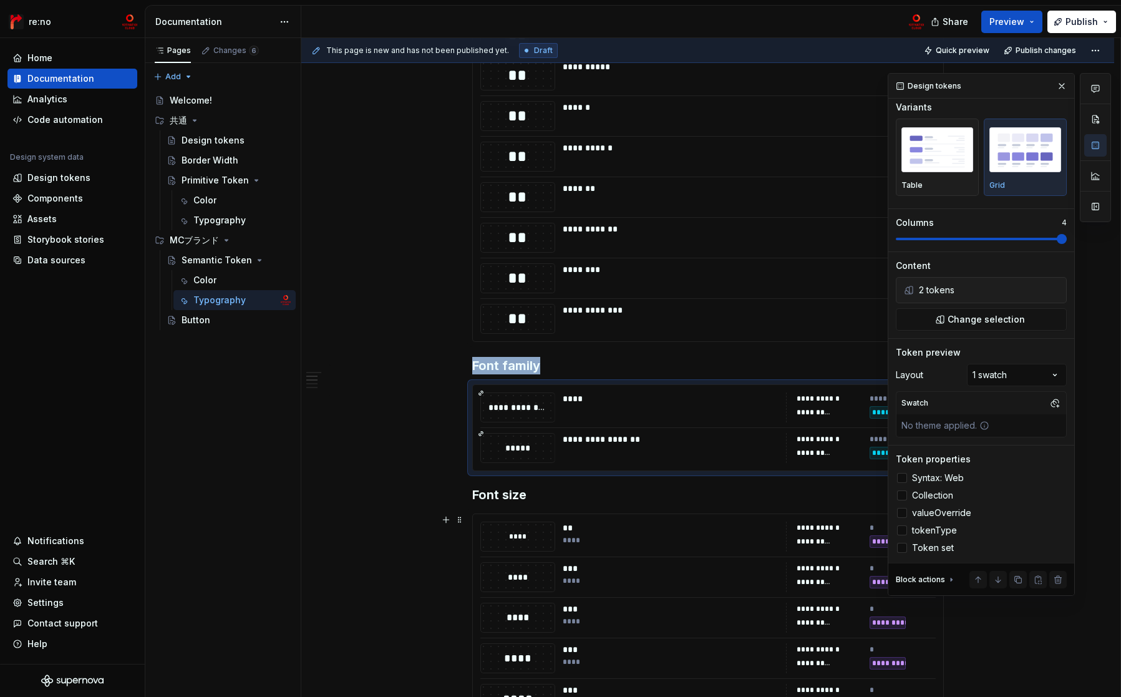
scroll to position [2010, 0]
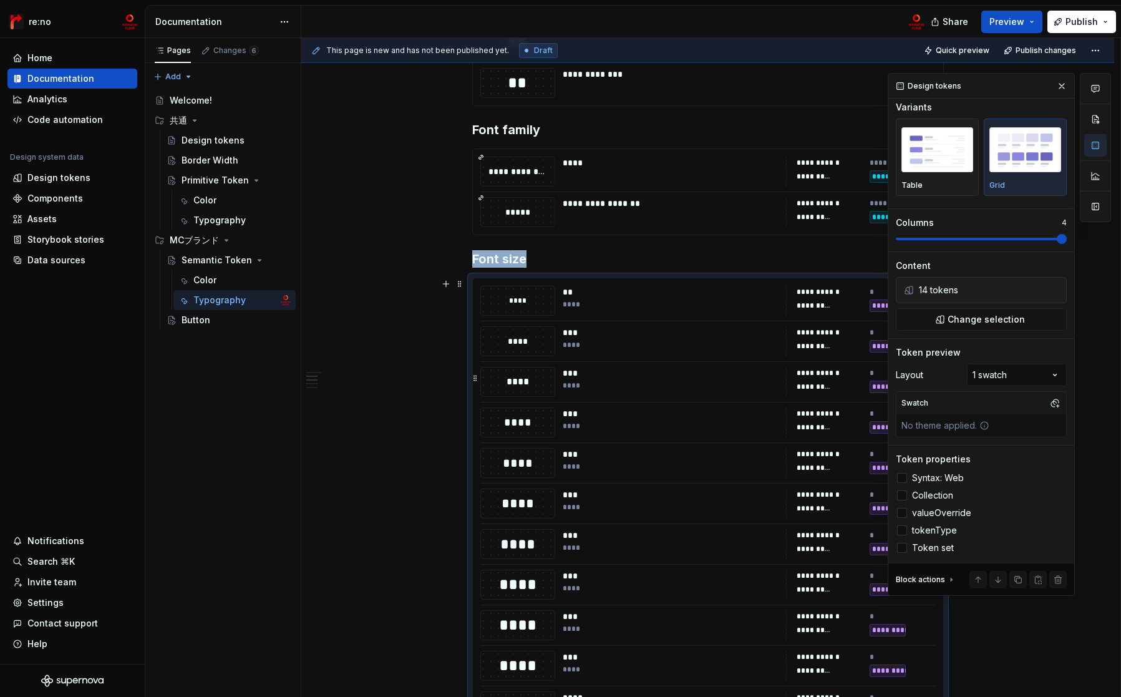
click at [662, 391] on div "*** ****" at bounding box center [671, 382] width 216 height 30
click at [988, 318] on span "Change selection" at bounding box center [985, 319] width 77 height 12
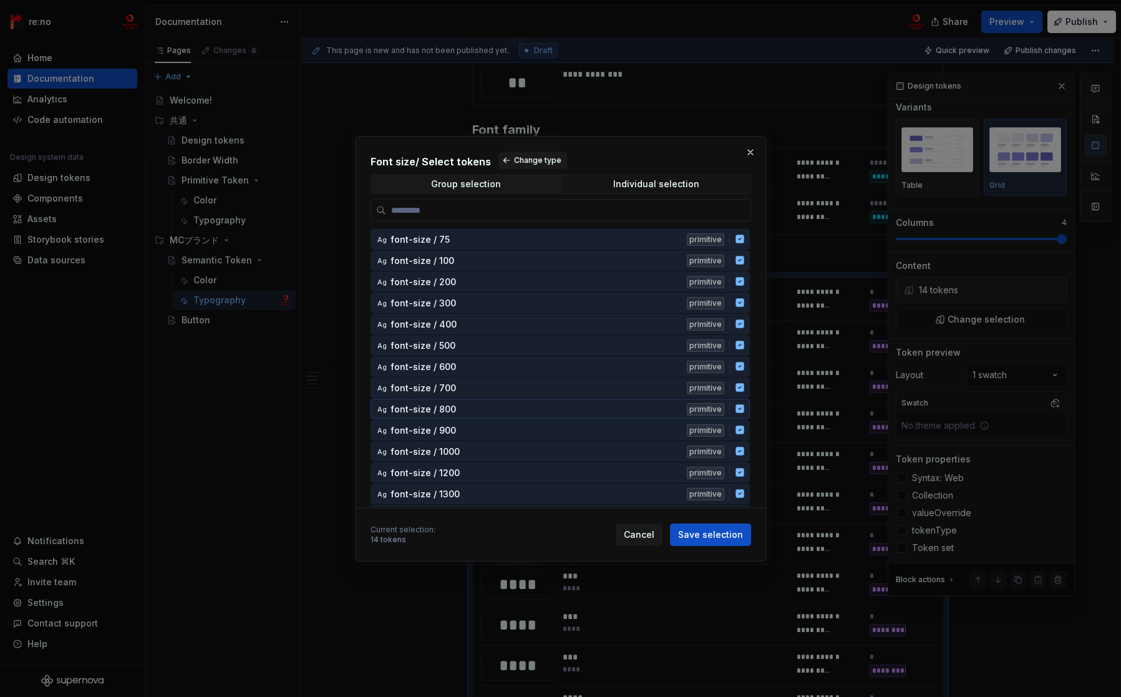
scroll to position [243, 0]
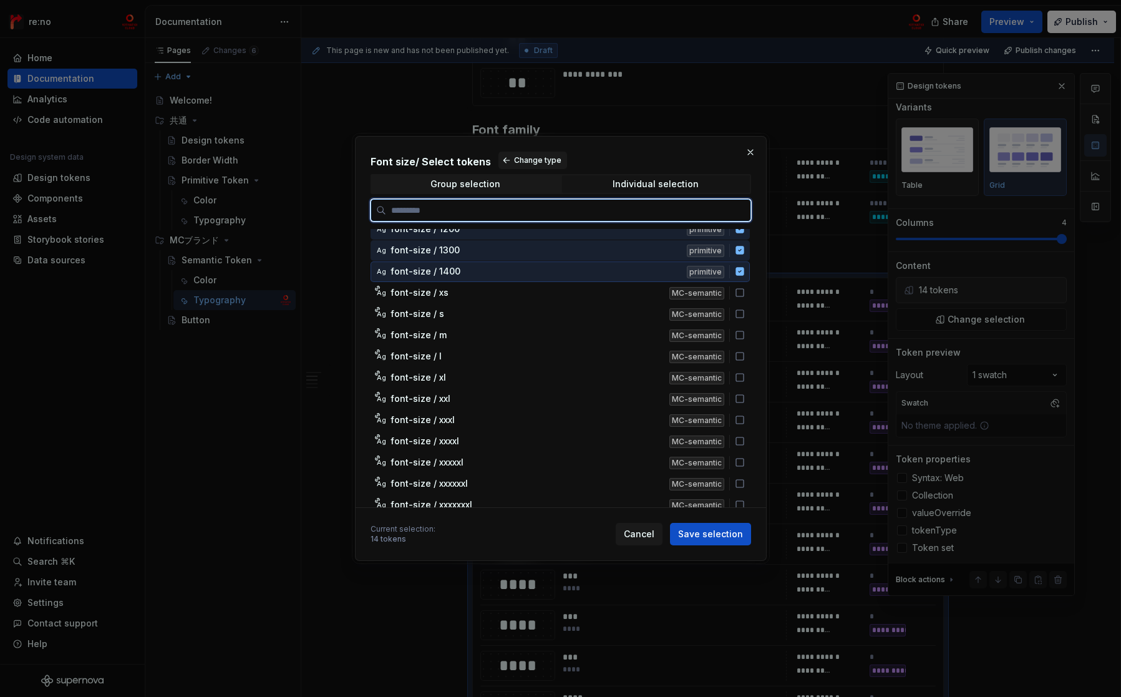
click at [743, 267] on icon at bounding box center [740, 271] width 10 height 10
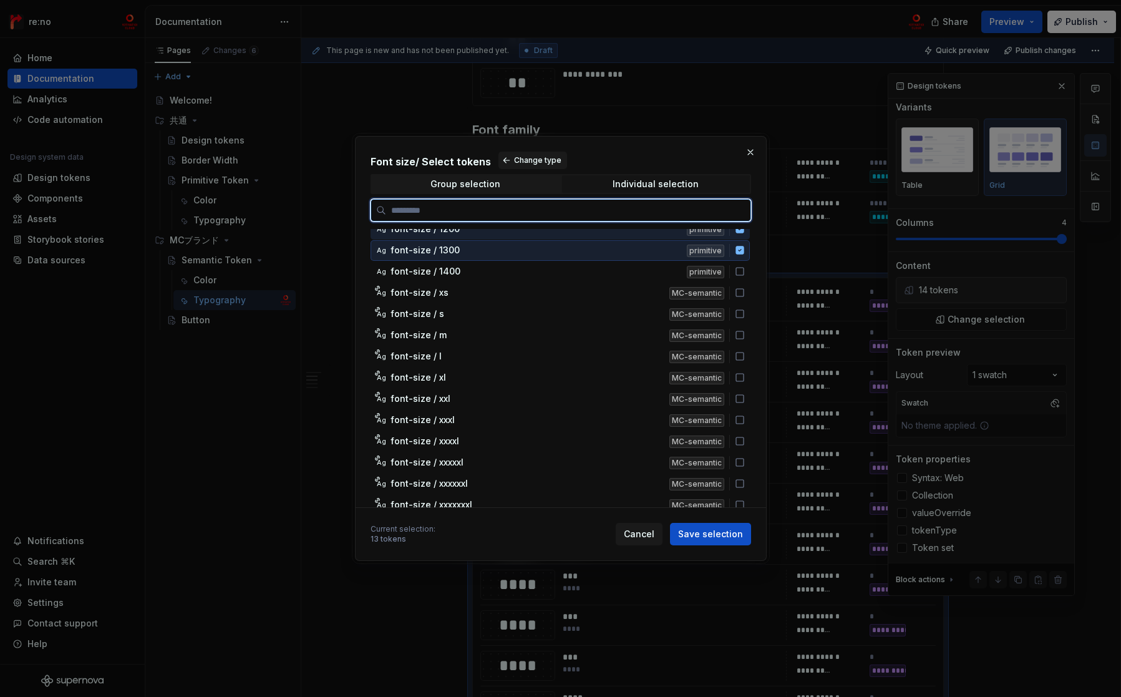
click at [739, 248] on icon at bounding box center [739, 250] width 8 height 8
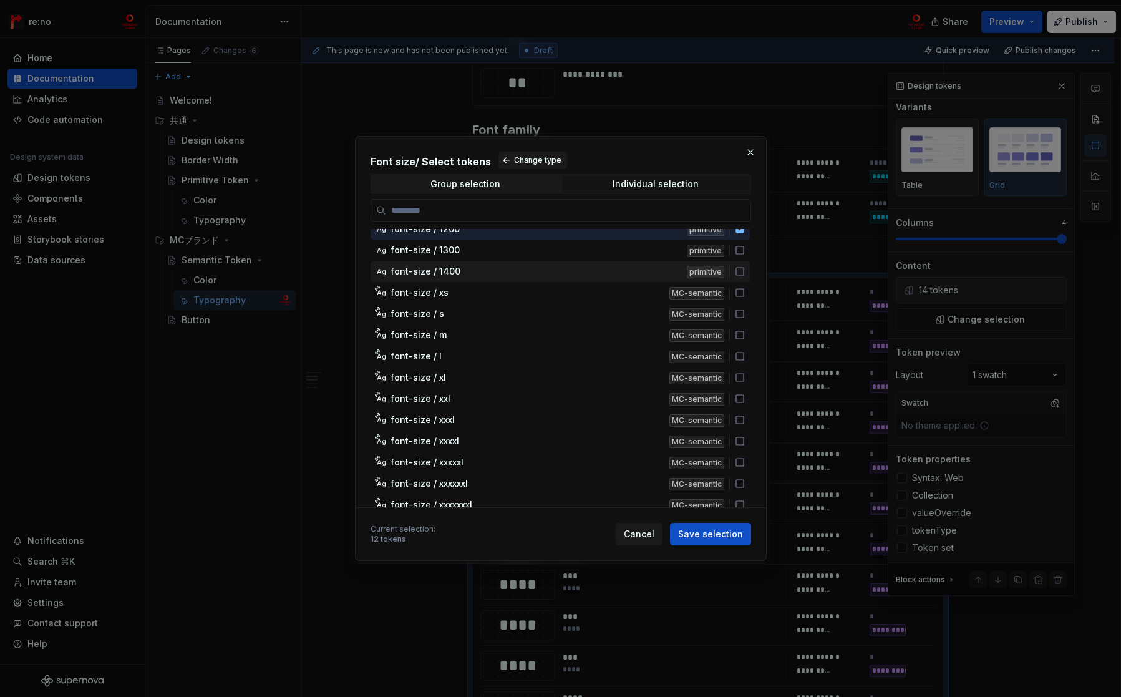
scroll to position [0, 0]
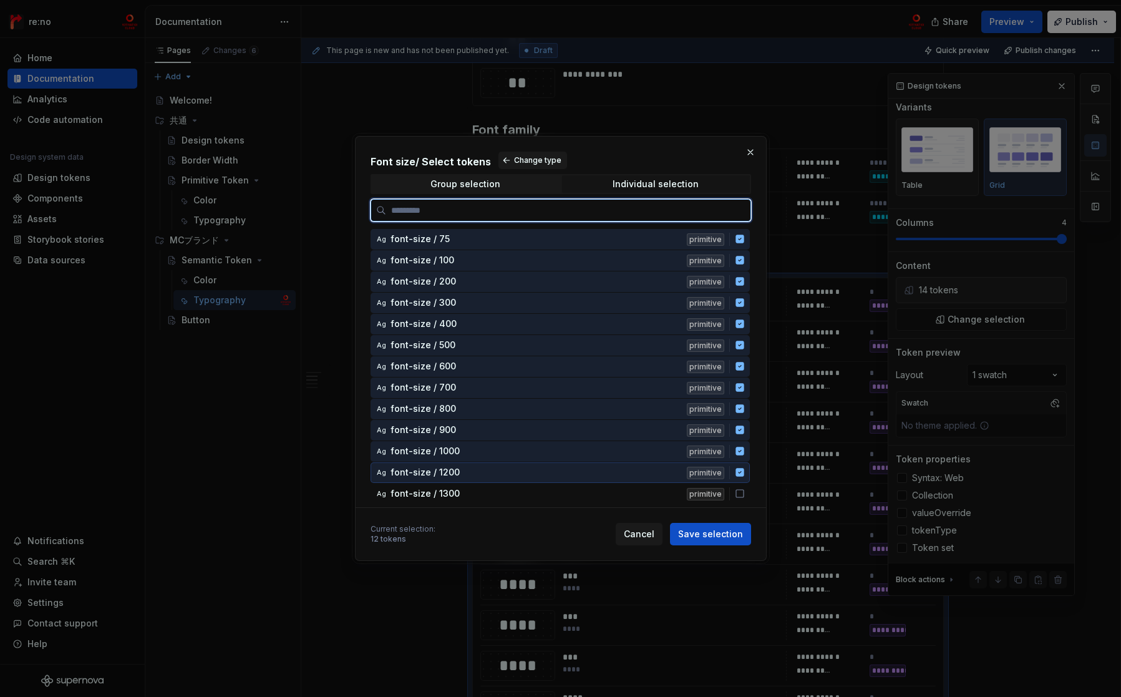
click at [737, 470] on icon at bounding box center [739, 472] width 8 height 8
click at [739, 450] on icon at bounding box center [740, 451] width 10 height 10
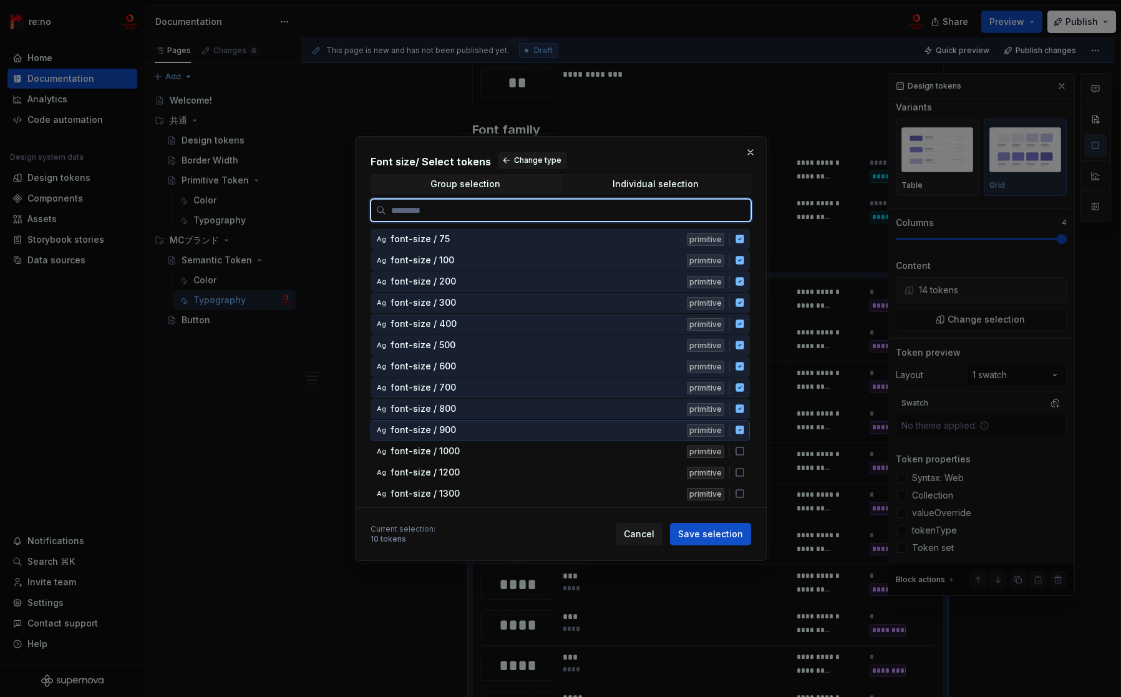
click at [741, 432] on icon at bounding box center [739, 429] width 8 height 8
click at [742, 411] on icon at bounding box center [739, 408] width 8 height 8
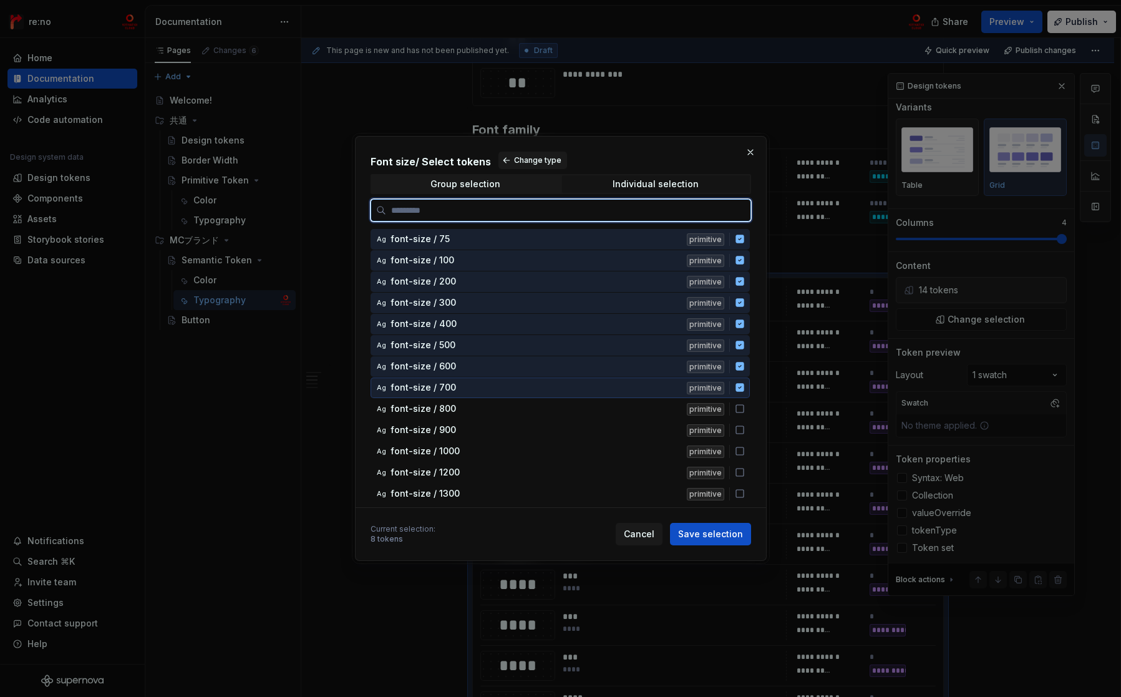
click at [739, 389] on icon at bounding box center [739, 387] width 8 height 8
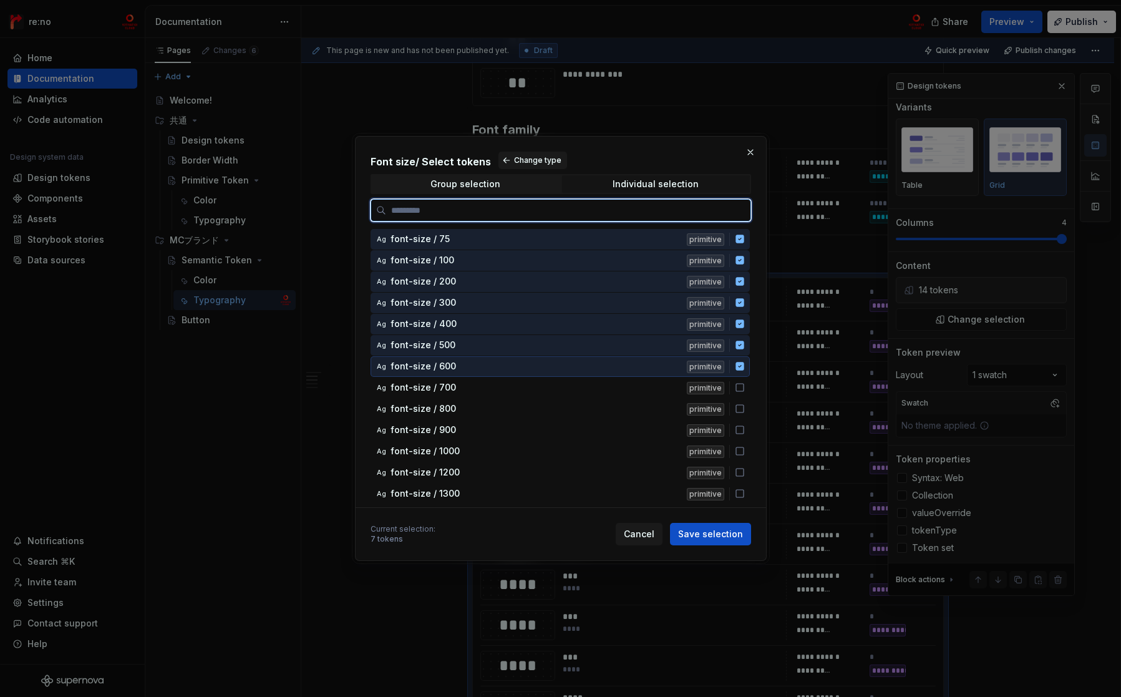
click at [740, 372] on div "Ag font-size / 600 primitive" at bounding box center [559, 366] width 379 height 21
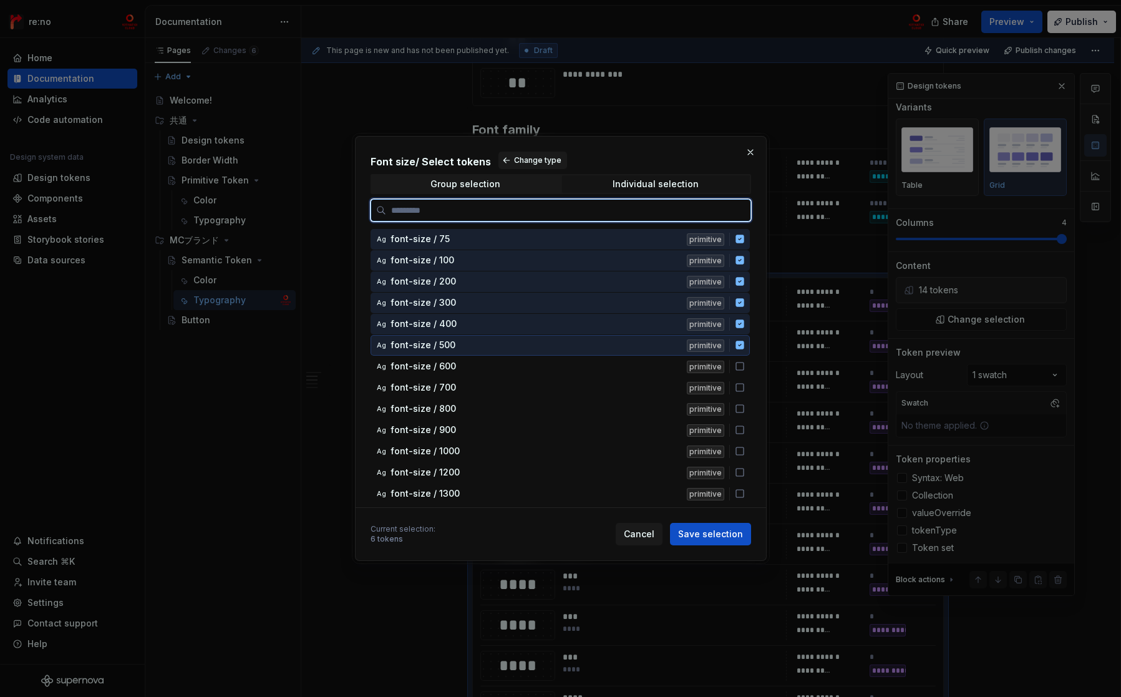
click at [740, 345] on icon at bounding box center [739, 345] width 8 height 8
click at [742, 324] on icon at bounding box center [739, 323] width 8 height 8
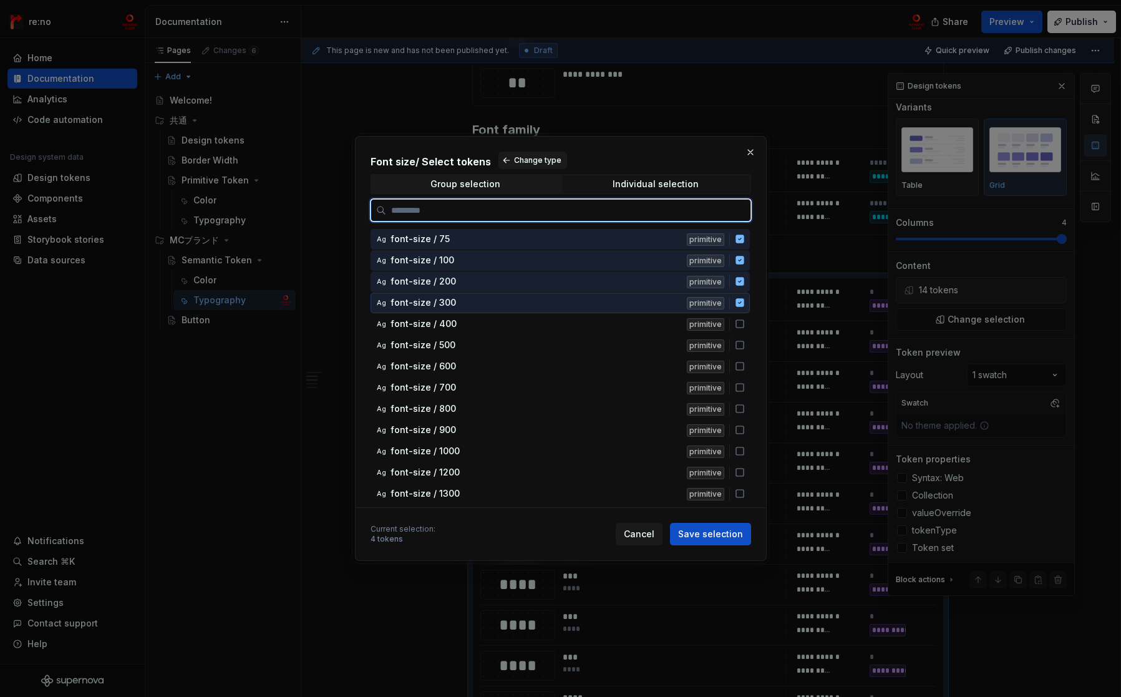
click at [740, 304] on icon at bounding box center [739, 302] width 8 height 8
click at [737, 283] on icon at bounding box center [739, 281] width 8 height 8
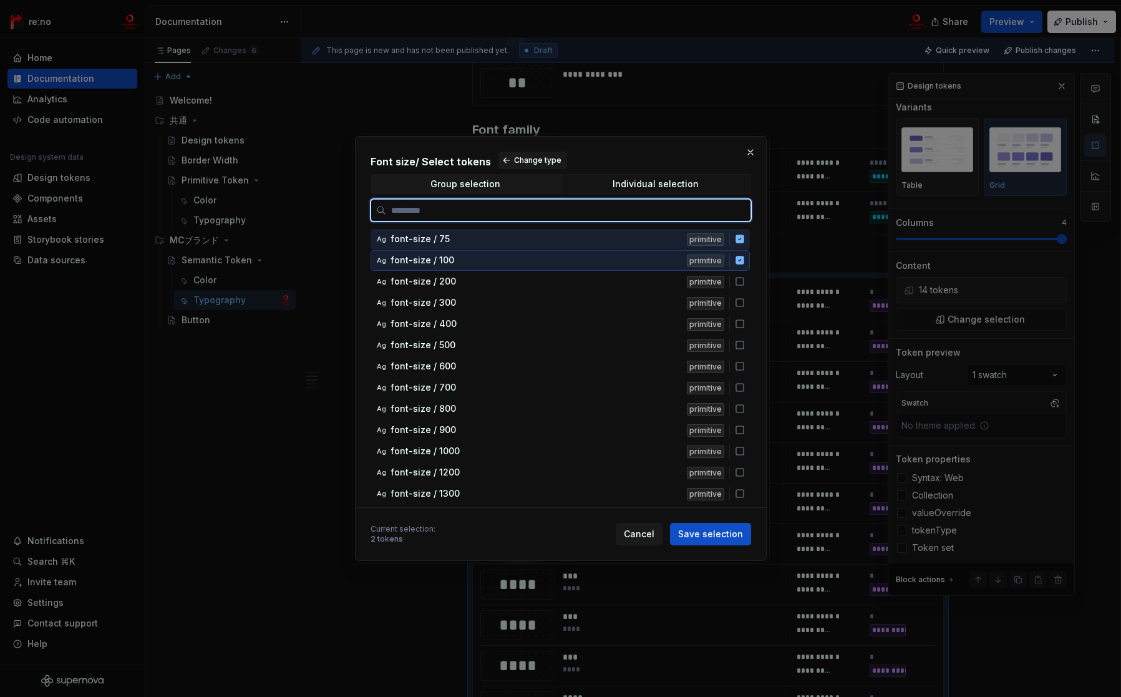
click at [737, 264] on icon at bounding box center [739, 260] width 8 height 8
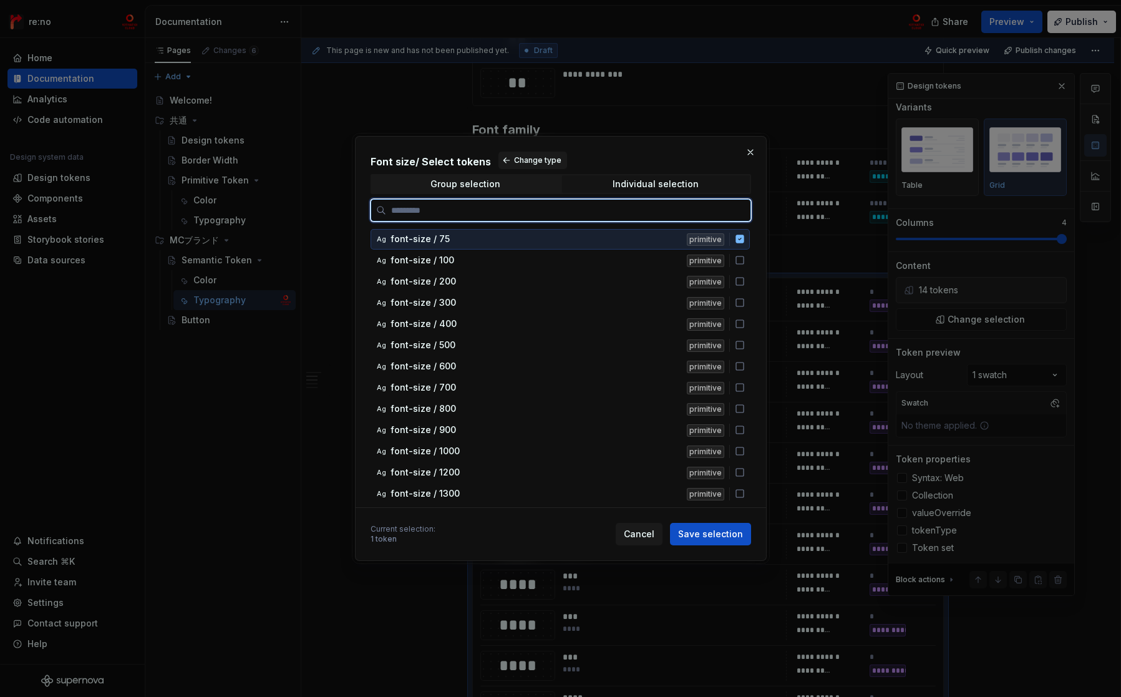
click at [740, 238] on icon at bounding box center [740, 239] width 10 height 10
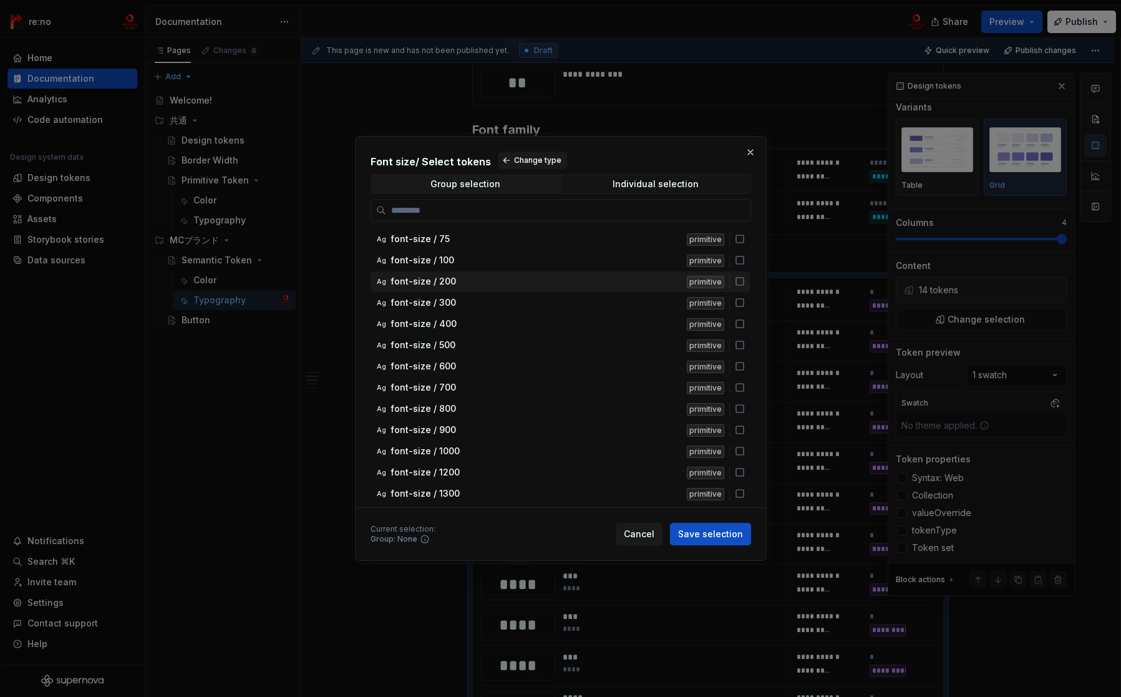
scroll to position [154, 0]
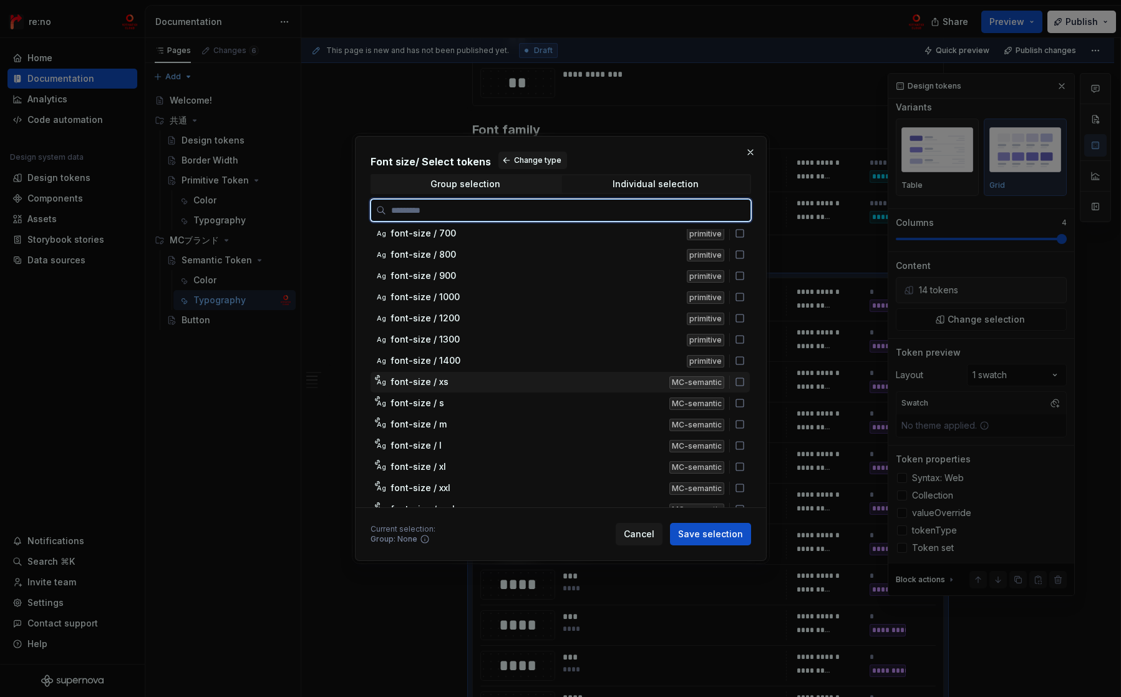
click at [740, 377] on icon at bounding box center [740, 382] width 10 height 10
click at [742, 398] on icon at bounding box center [740, 403] width 10 height 10
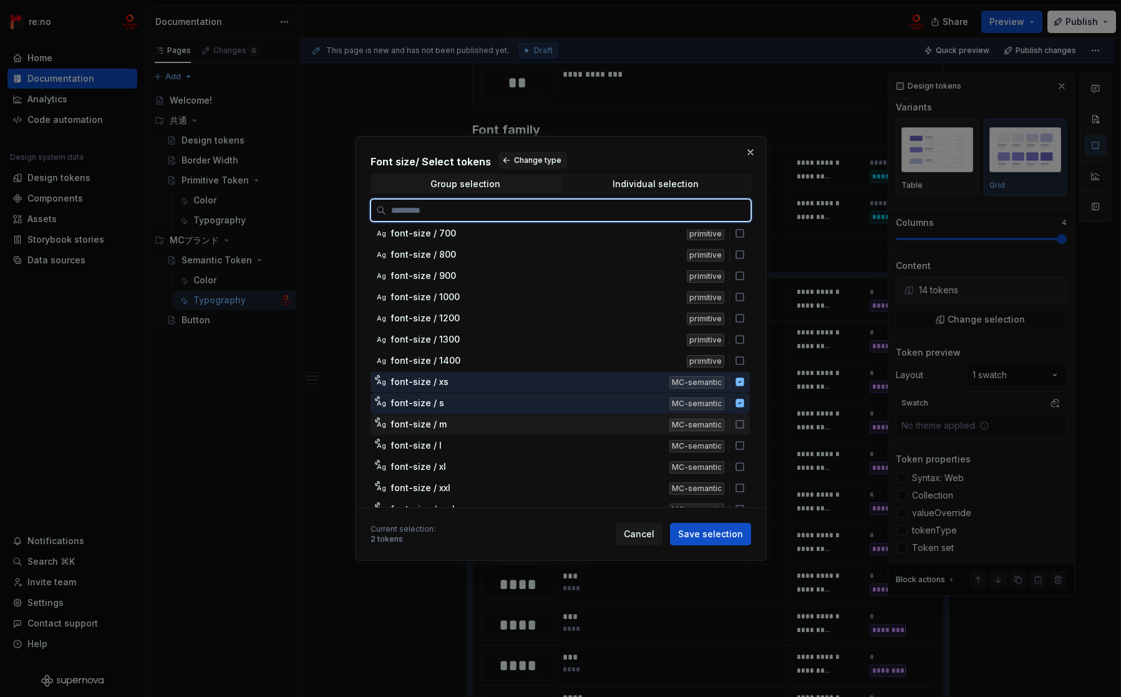
click at [740, 424] on icon at bounding box center [740, 424] width 10 height 10
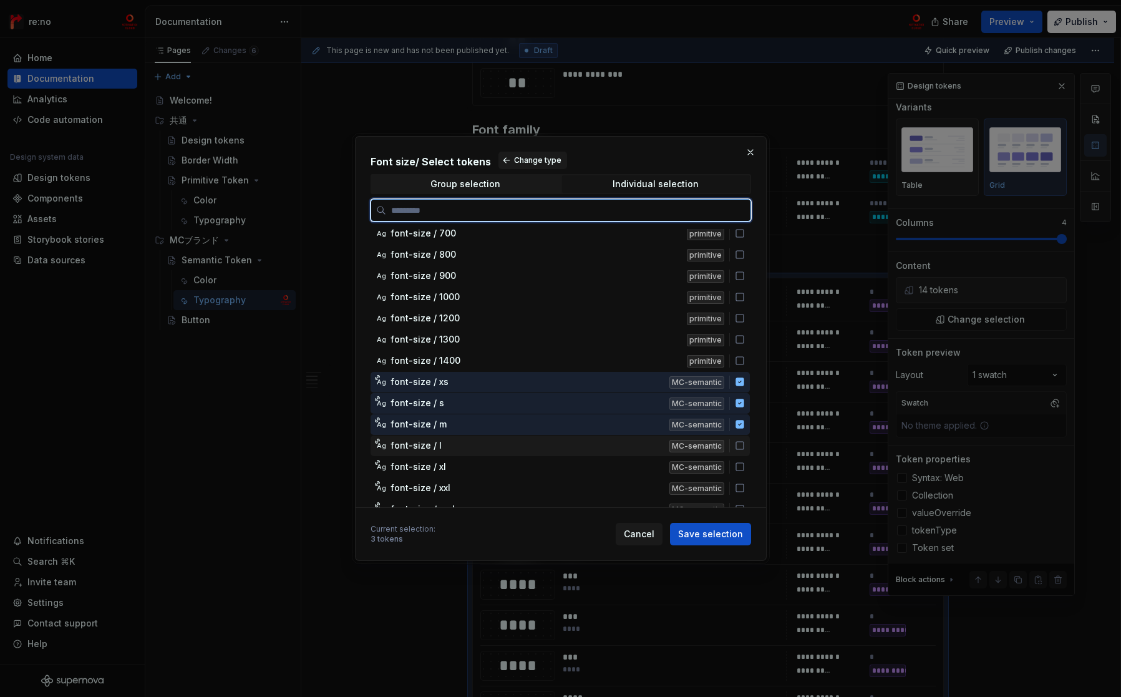
click at [740, 448] on icon at bounding box center [740, 445] width 10 height 10
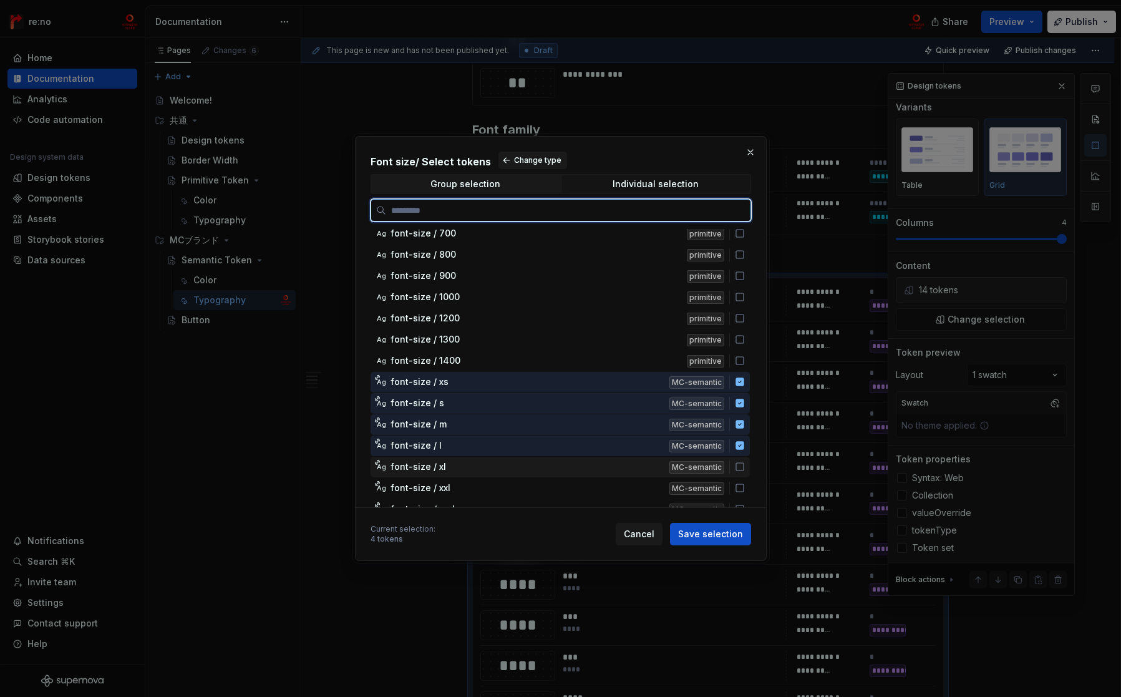
click at [737, 470] on icon at bounding box center [740, 467] width 10 height 10
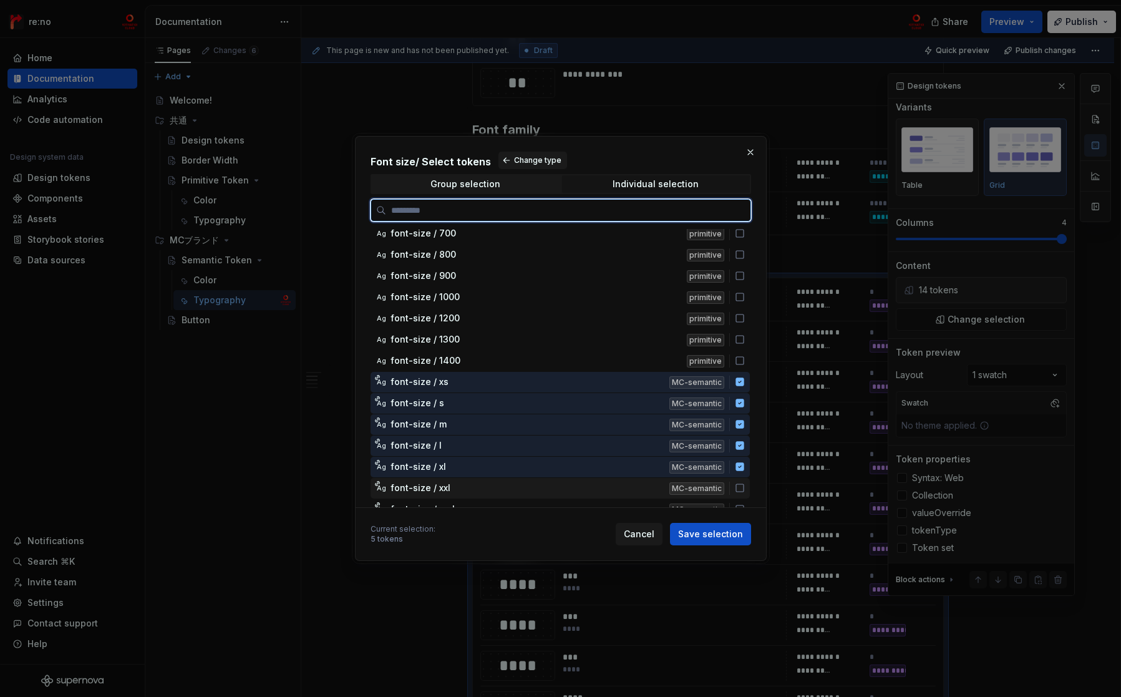
click at [739, 491] on icon at bounding box center [739, 487] width 7 height 7
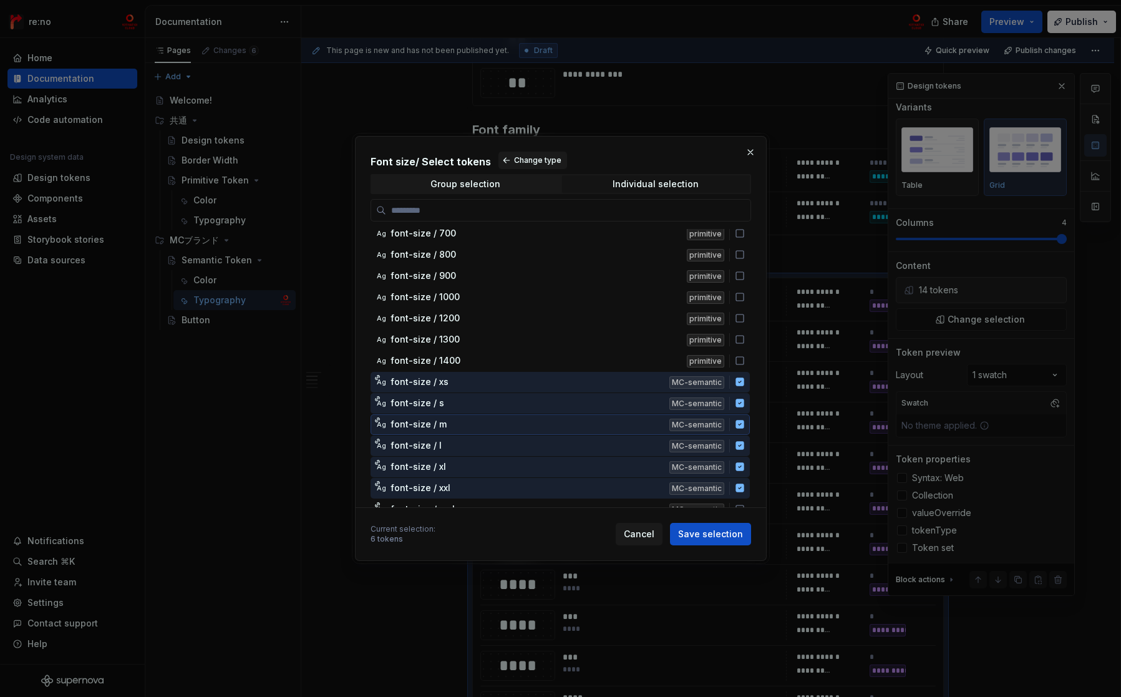
scroll to position [243, 0]
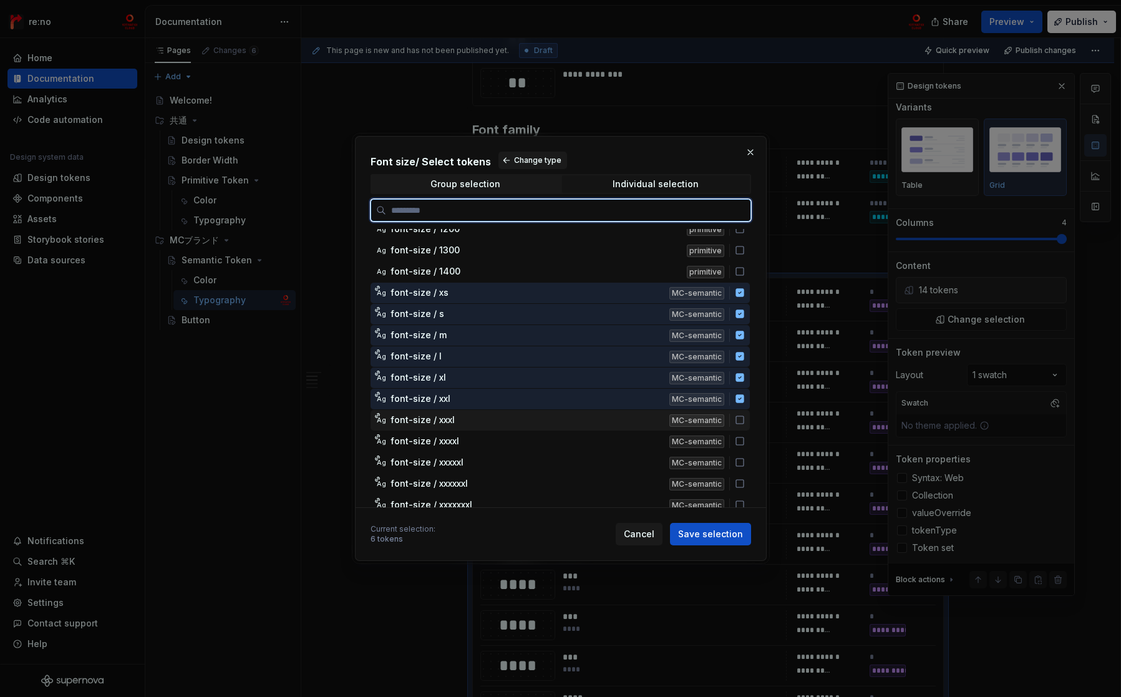
click at [739, 417] on icon at bounding box center [740, 420] width 10 height 10
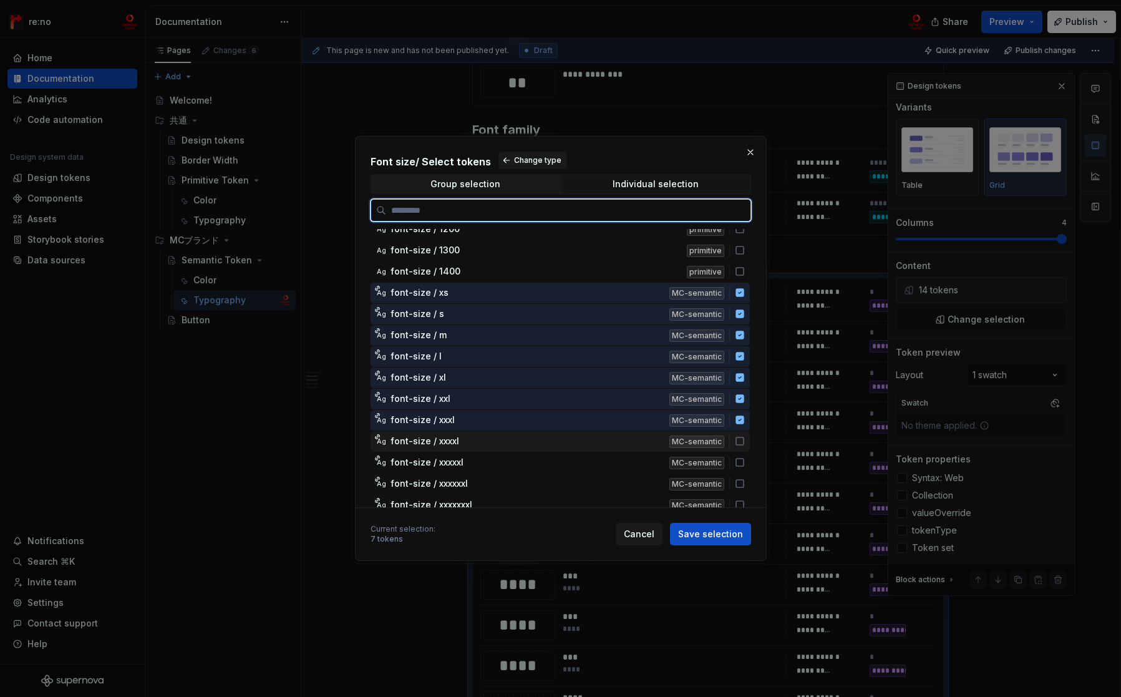
click at [741, 443] on icon at bounding box center [740, 441] width 10 height 10
click at [739, 463] on icon at bounding box center [740, 462] width 10 height 10
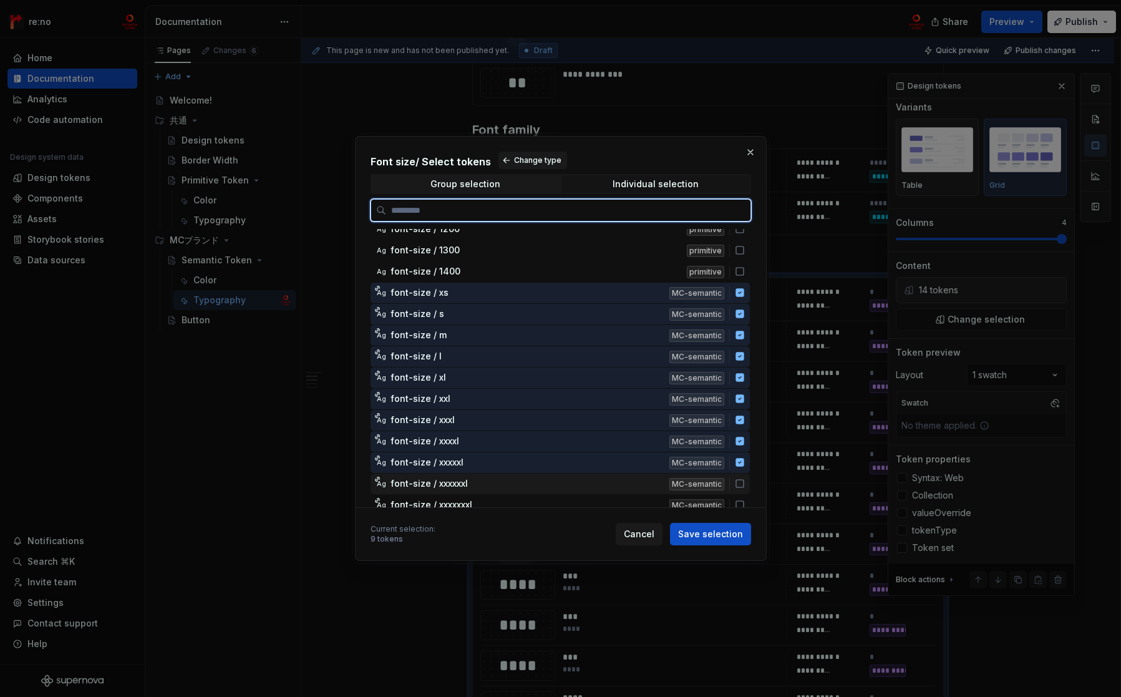
click at [740, 482] on icon at bounding box center [740, 483] width 10 height 10
click at [738, 501] on icon at bounding box center [740, 505] width 10 height 10
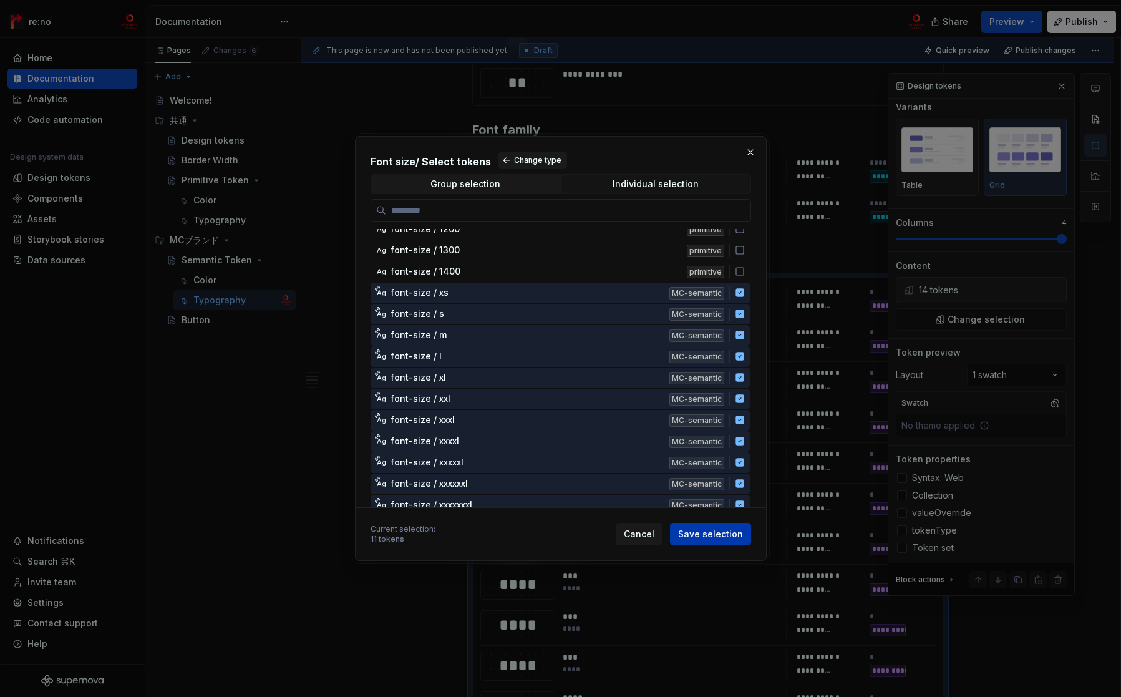
click at [718, 537] on span "Save selection" at bounding box center [710, 534] width 65 height 12
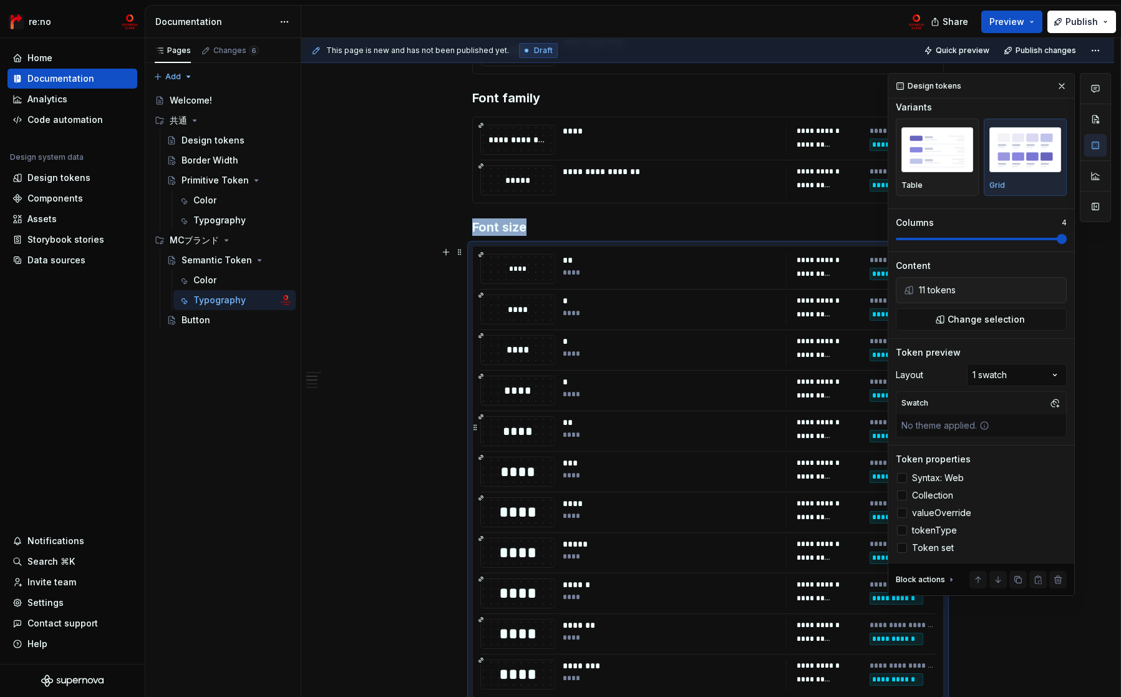
scroll to position [2544, 0]
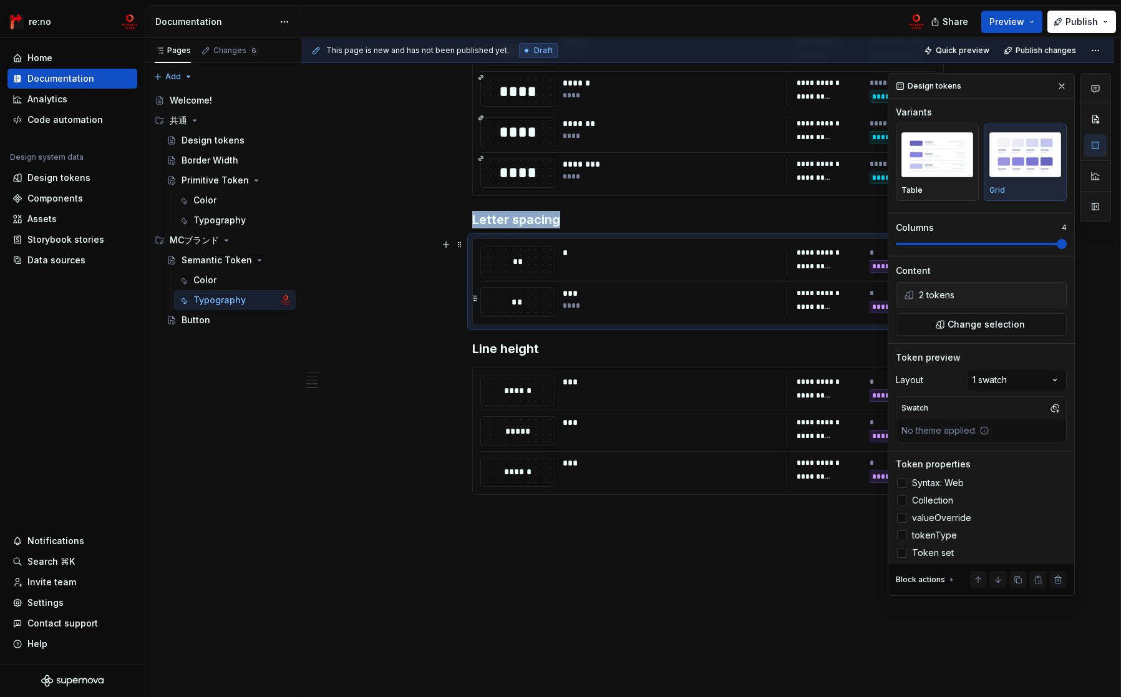
click at [714, 293] on div "***" at bounding box center [671, 293] width 216 height 12
click at [1002, 316] on button "Change selection" at bounding box center [981, 324] width 171 height 22
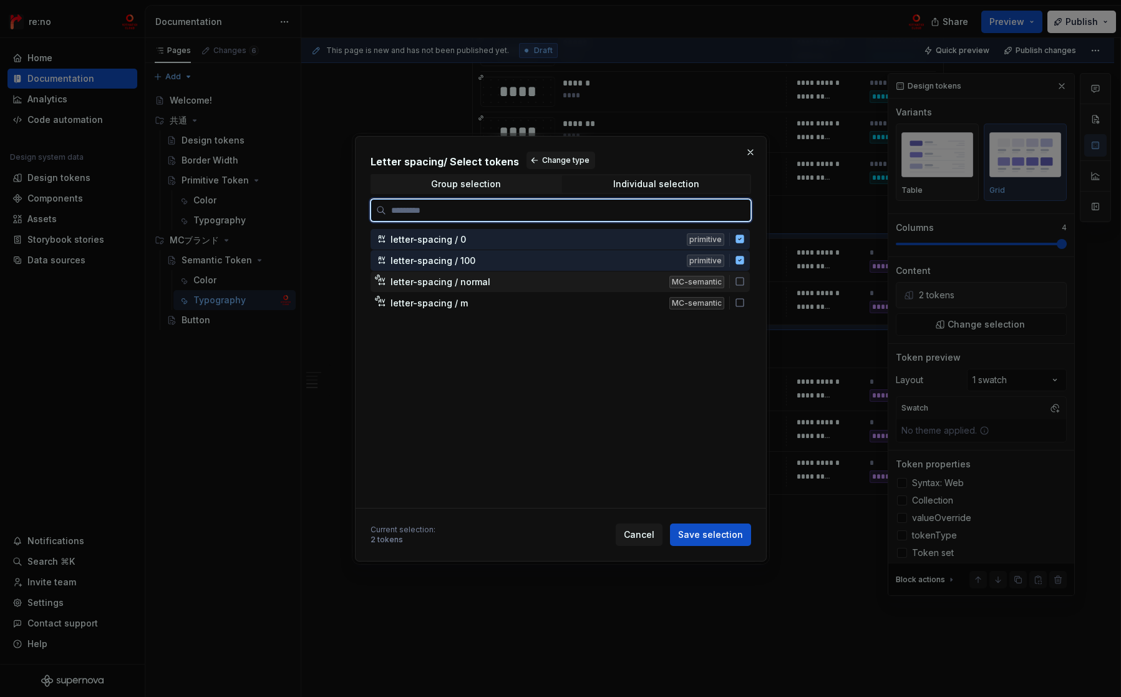
click at [743, 282] on icon at bounding box center [740, 281] width 10 height 10
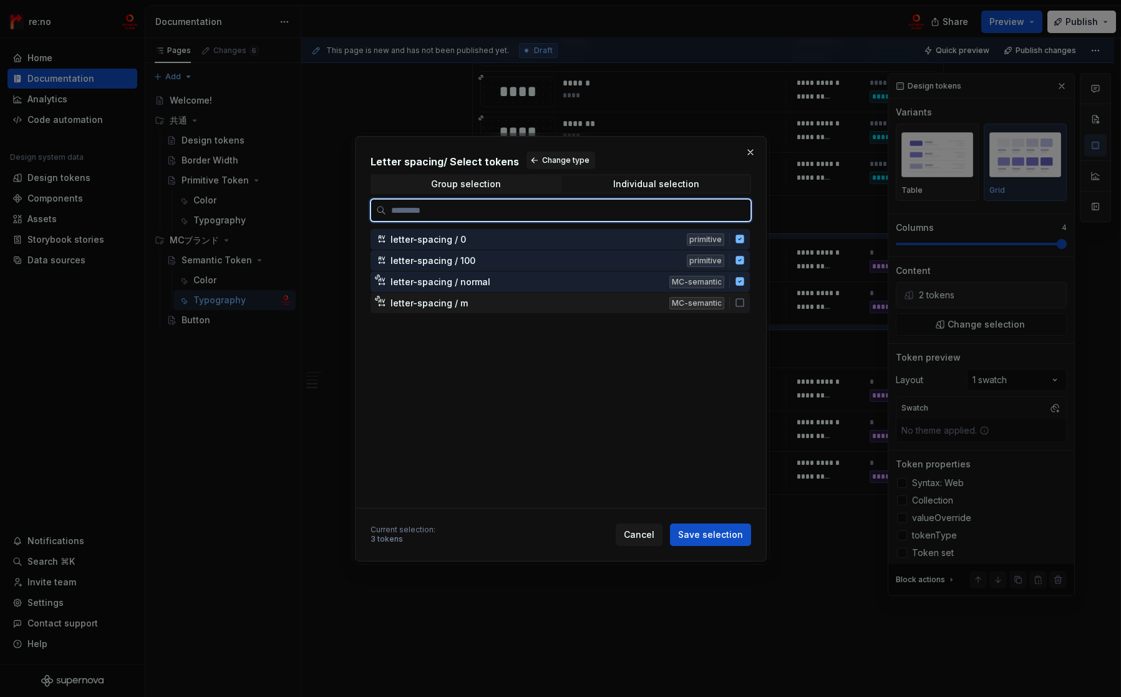
click at [740, 299] on icon at bounding box center [739, 302] width 7 height 7
click at [740, 262] on icon at bounding box center [739, 260] width 8 height 8
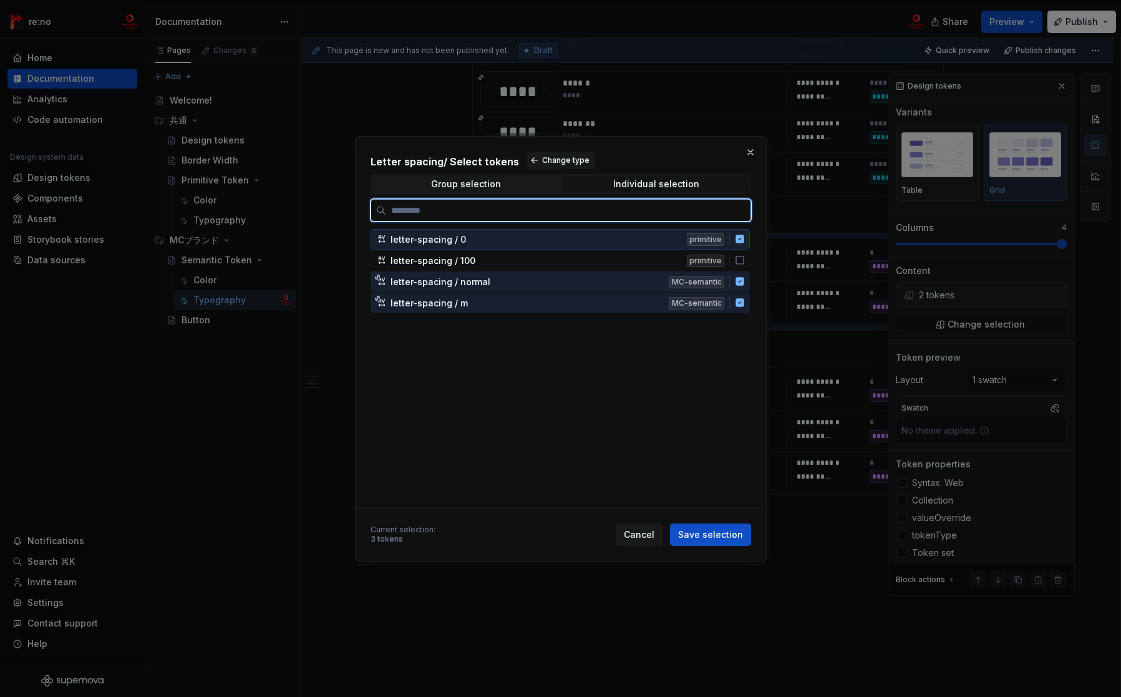
click at [737, 244] on div "letter-spacing / 0 primitive" at bounding box center [559, 239] width 379 height 21
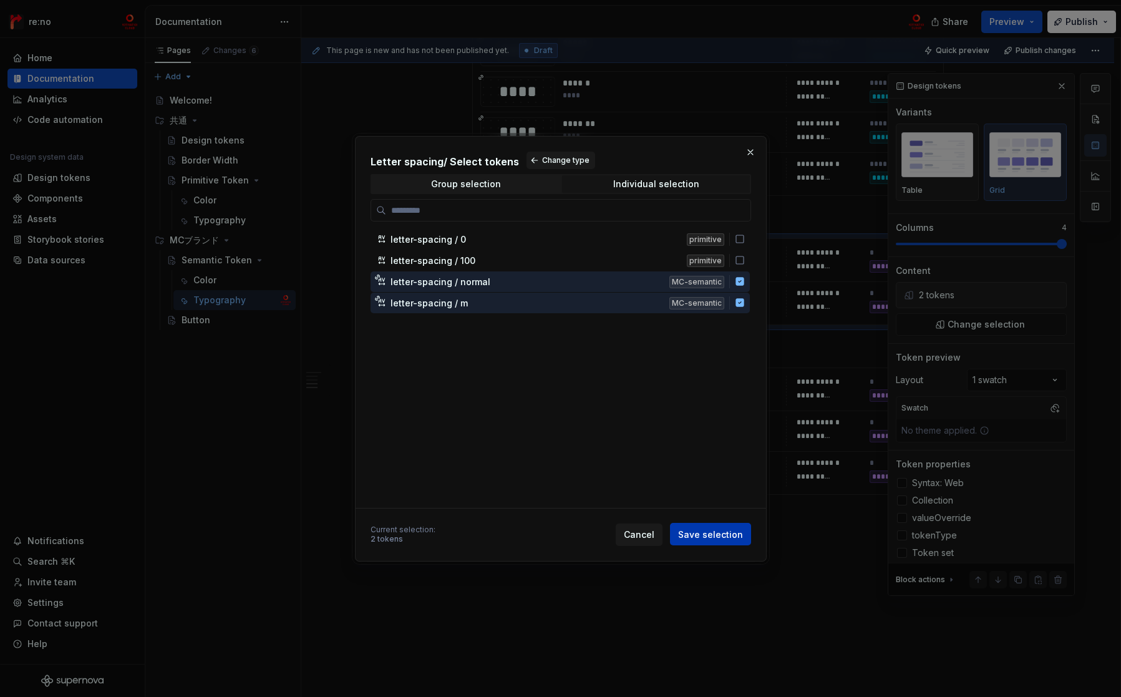
click at [717, 528] on span "Save selection" at bounding box center [710, 534] width 65 height 12
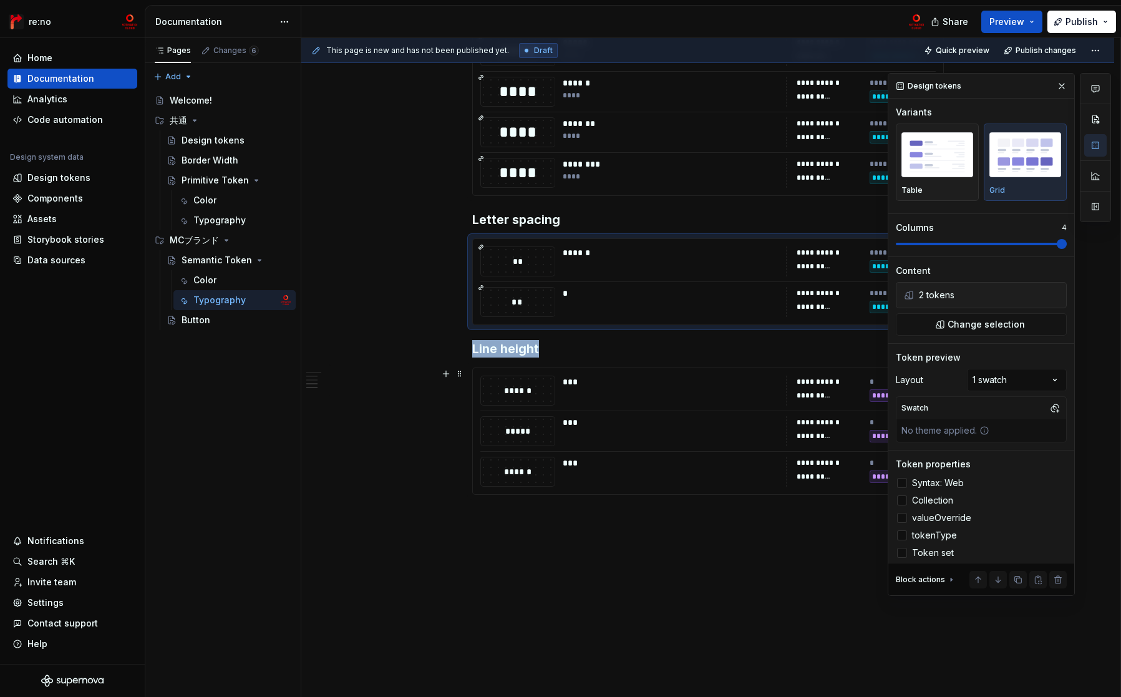
click at [733, 439] on div "***" at bounding box center [671, 431] width 216 height 30
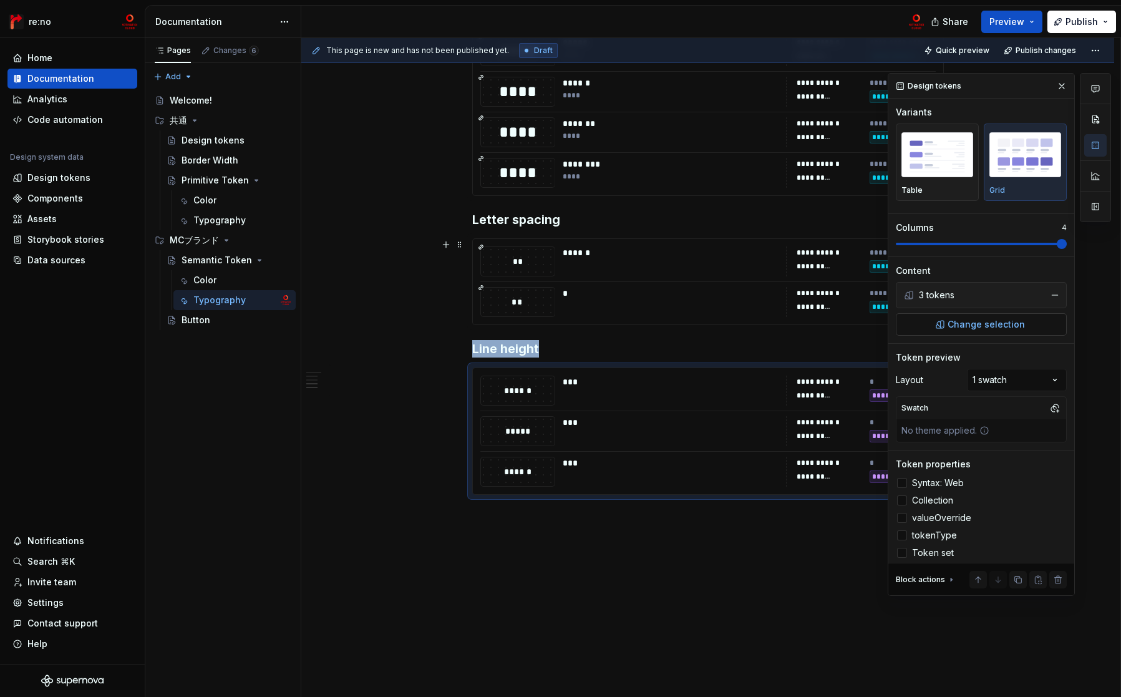
click at [1012, 321] on span "Change selection" at bounding box center [985, 324] width 77 height 12
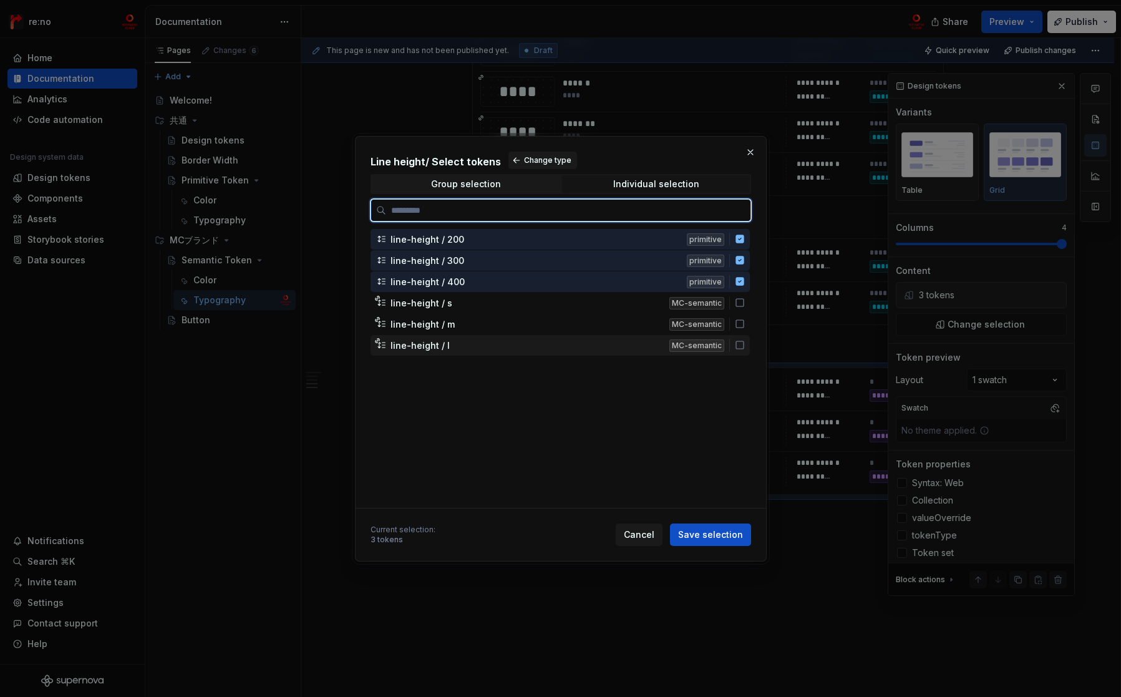
click at [737, 344] on icon at bounding box center [740, 345] width 10 height 10
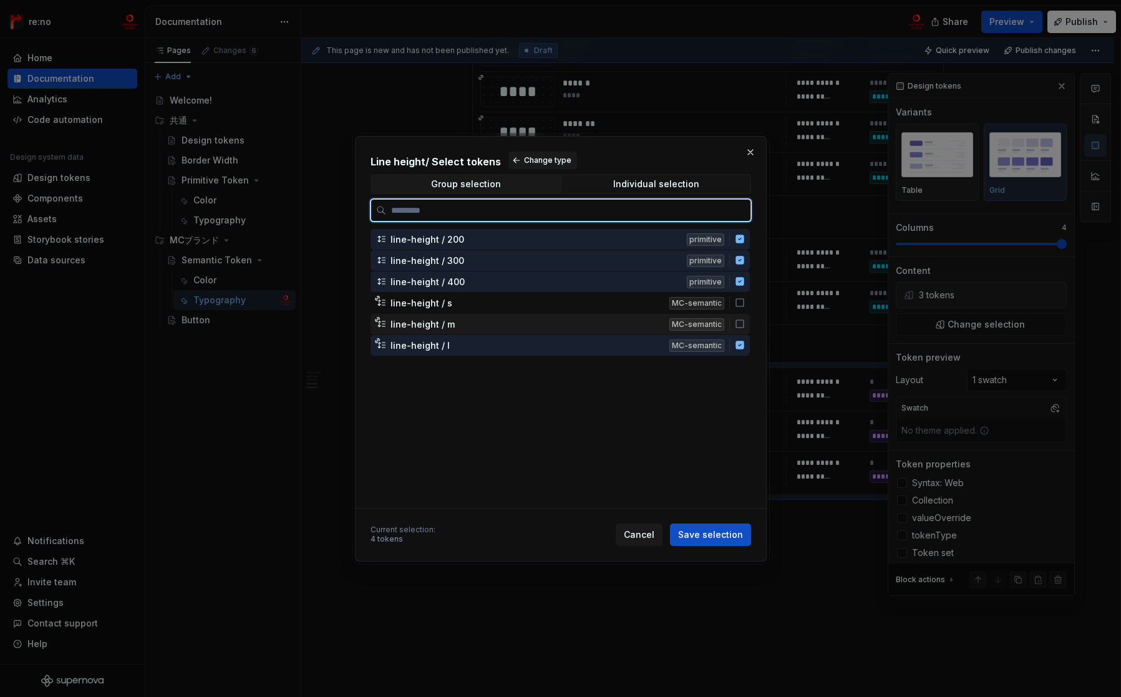
click at [741, 319] on icon at bounding box center [740, 324] width 10 height 10
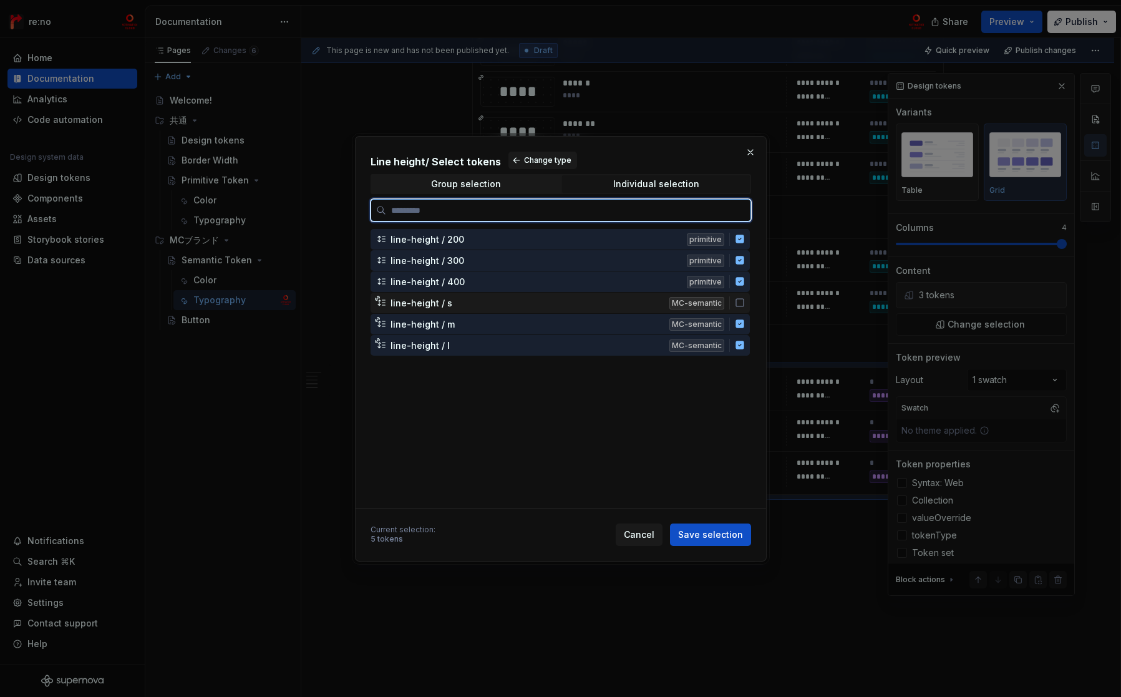
click at [741, 301] on icon at bounding box center [740, 303] width 10 height 10
click at [739, 285] on icon at bounding box center [739, 281] width 8 height 8
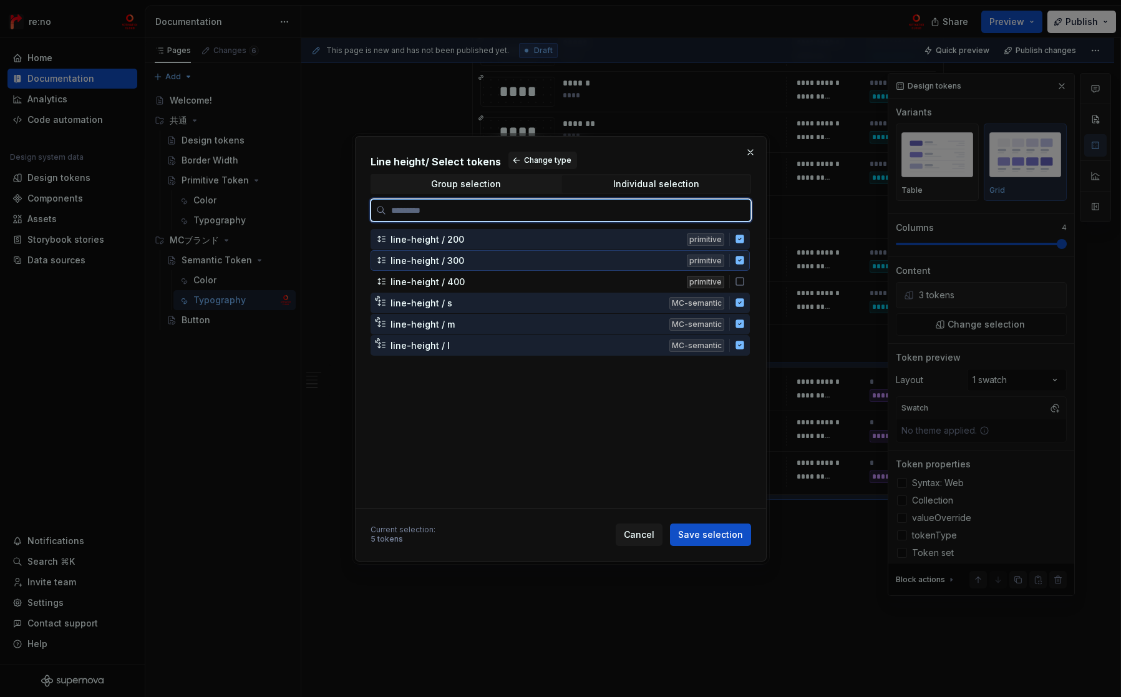
click at [742, 261] on icon at bounding box center [739, 260] width 8 height 8
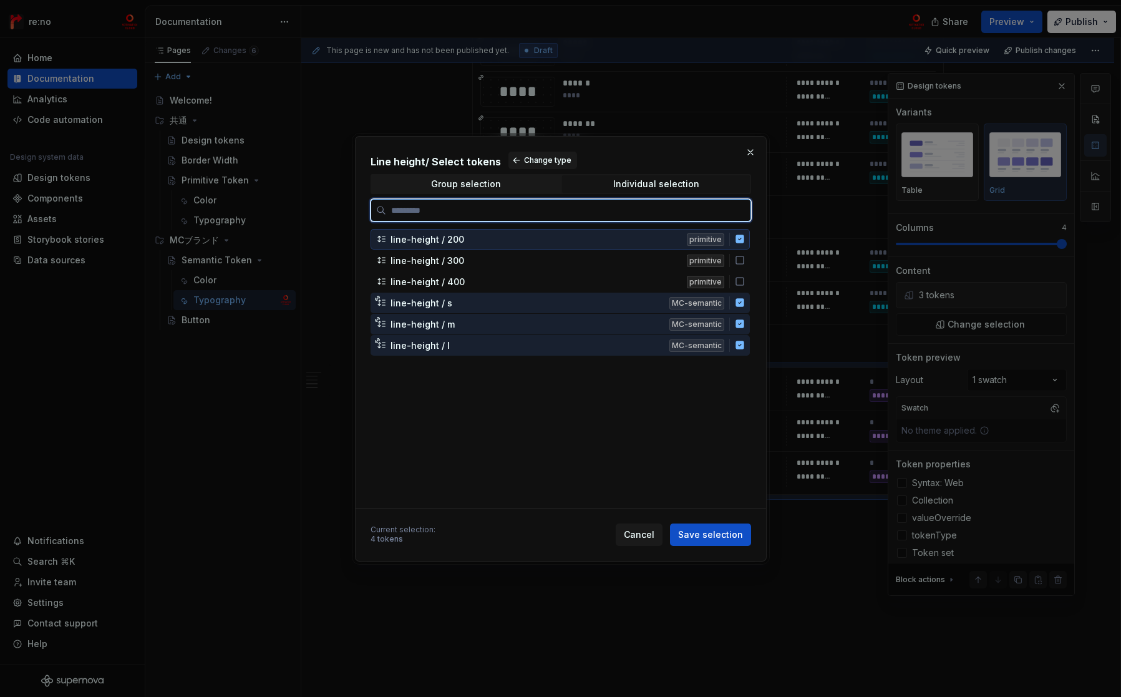
click at [740, 239] on icon at bounding box center [739, 239] width 8 height 8
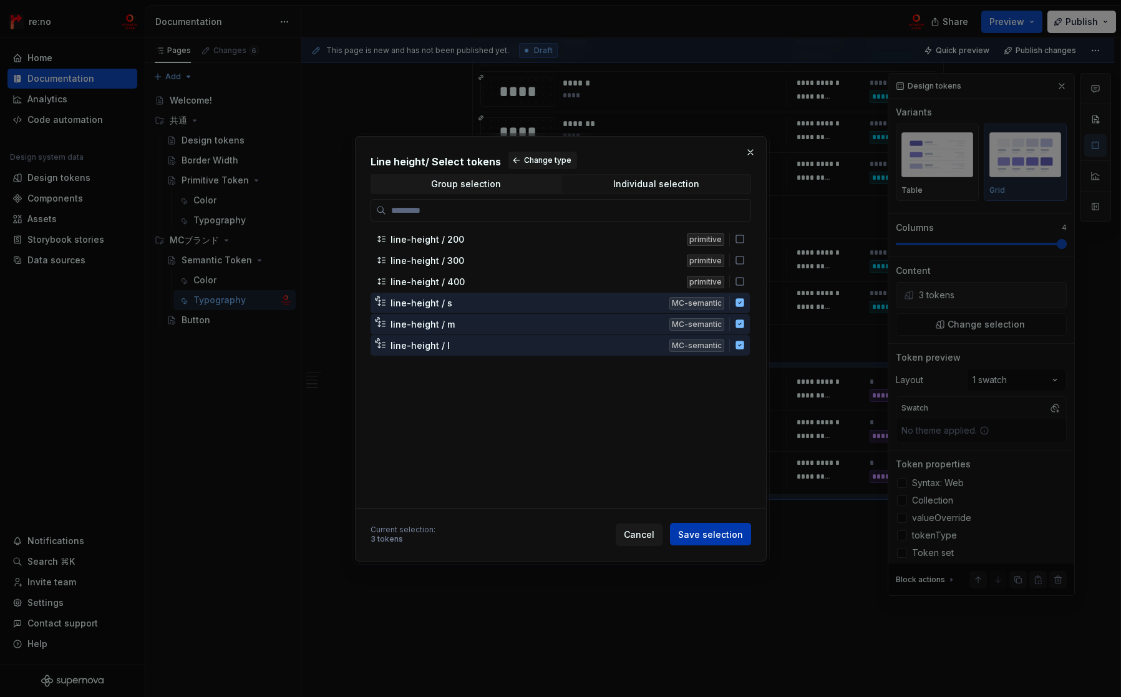
click at [722, 533] on span "Save selection" at bounding box center [710, 534] width 65 height 12
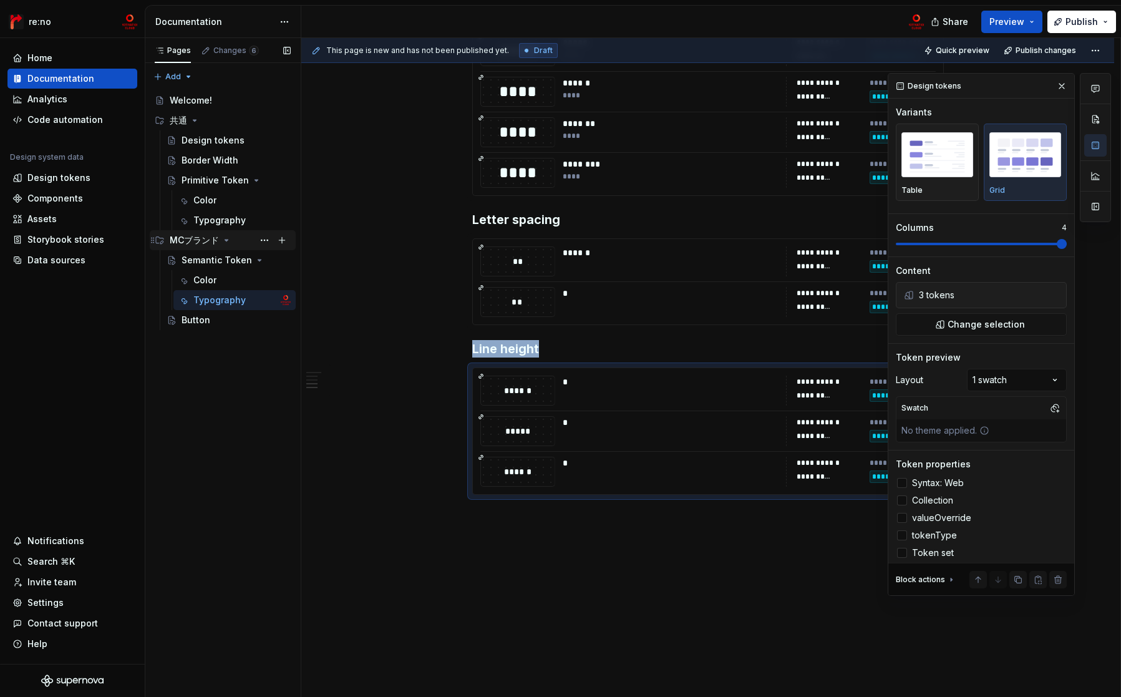
click at [226, 240] on icon "Page tree" at bounding box center [226, 240] width 3 height 1
click at [226, 240] on icon "Page tree" at bounding box center [226, 240] width 1 height 3
click at [259, 238] on button "Page tree" at bounding box center [264, 239] width 17 height 17
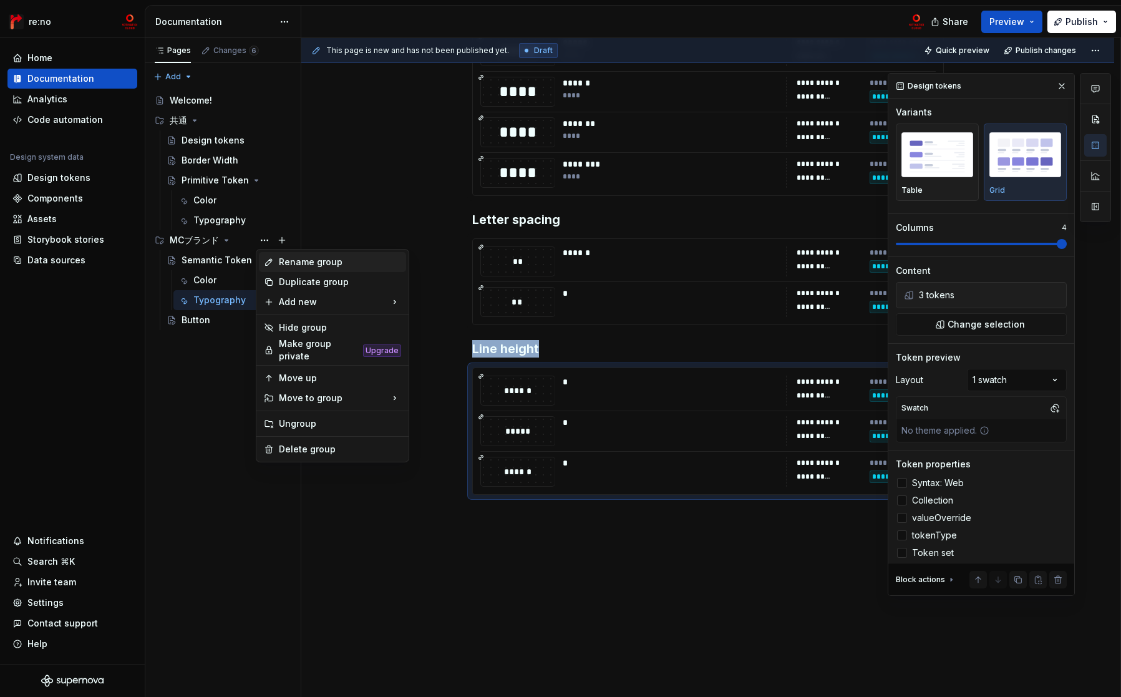
type textarea "*"
click at [302, 264] on div "Rename group" at bounding box center [340, 262] width 122 height 12
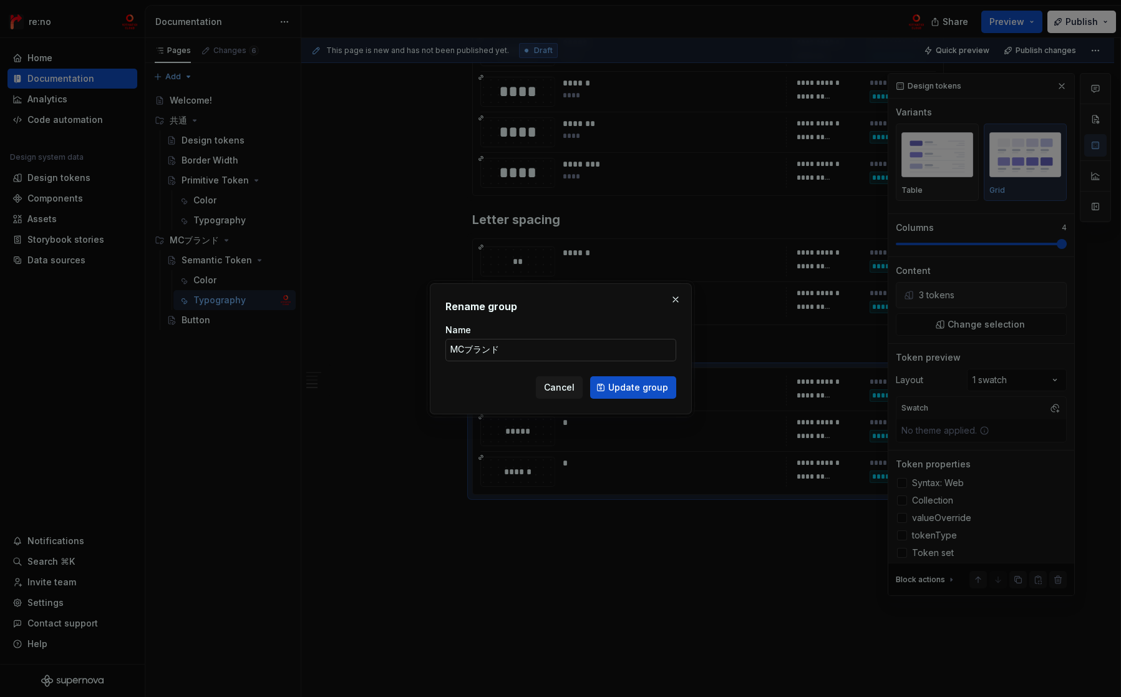
click at [478, 341] on input "MCブランド" at bounding box center [560, 350] width 231 height 22
drag, startPoint x: 467, startPoint y: 349, endPoint x: 505, endPoint y: 351, distance: 37.4
click at [505, 351] on input "MCブランド" at bounding box center [560, 350] width 231 height 22
type input "MCシリーズ"
click button "Update group" at bounding box center [633, 387] width 86 height 22
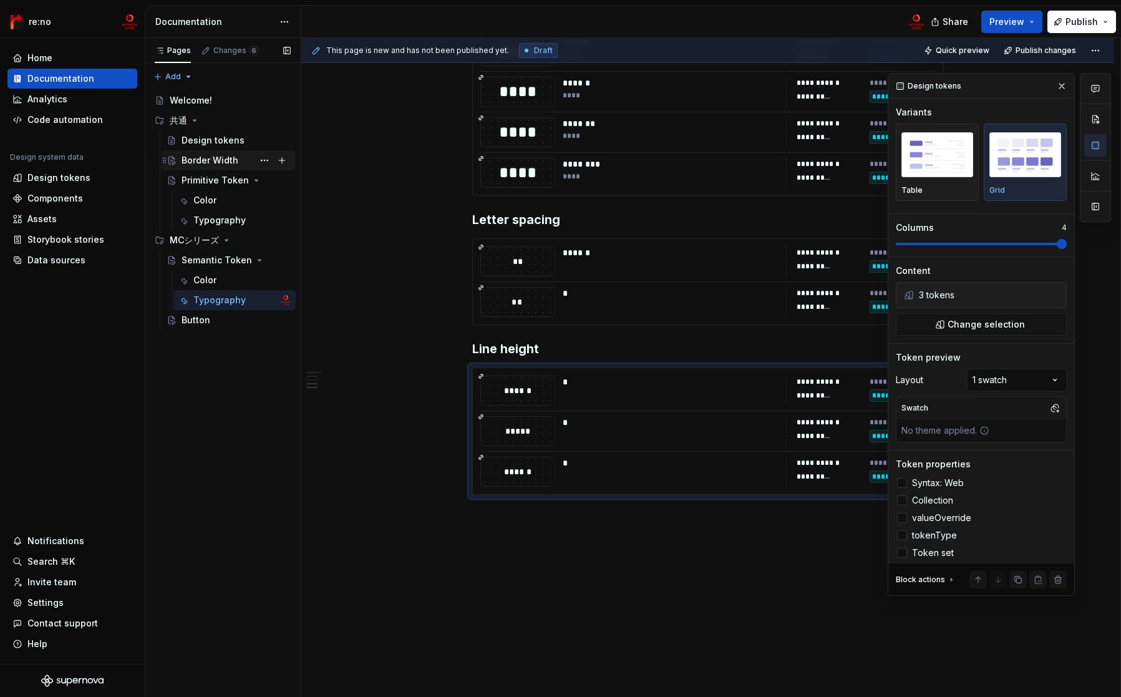
click at [190, 158] on div "Border Width" at bounding box center [210, 160] width 57 height 12
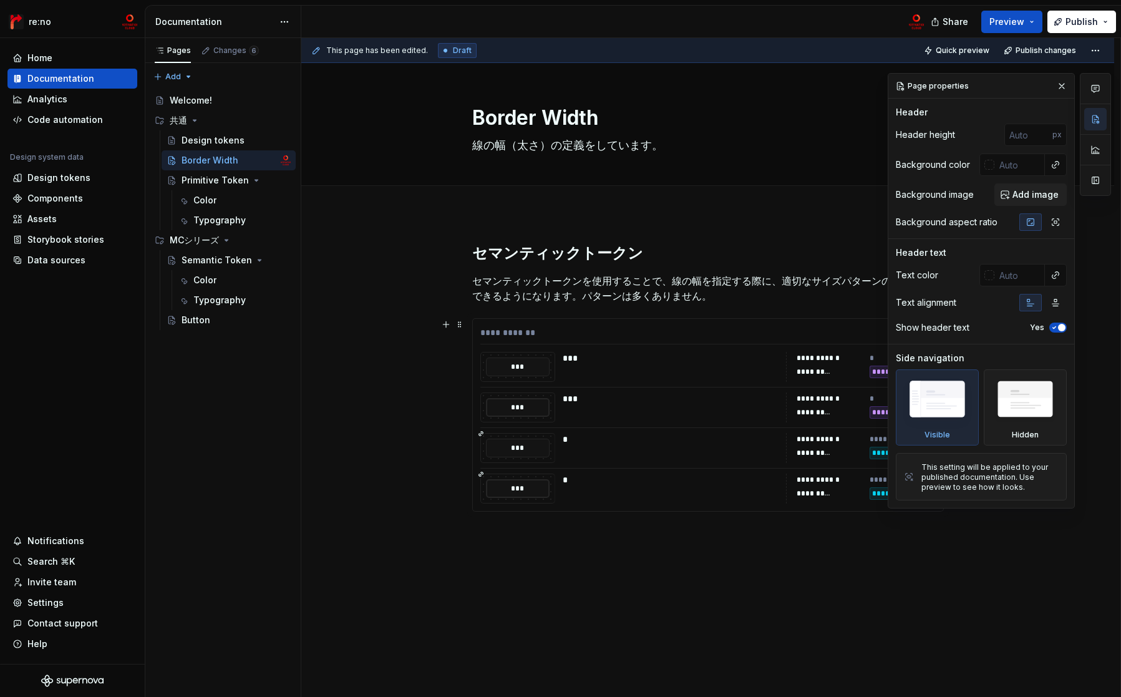
click at [669, 374] on div "***" at bounding box center [671, 367] width 216 height 30
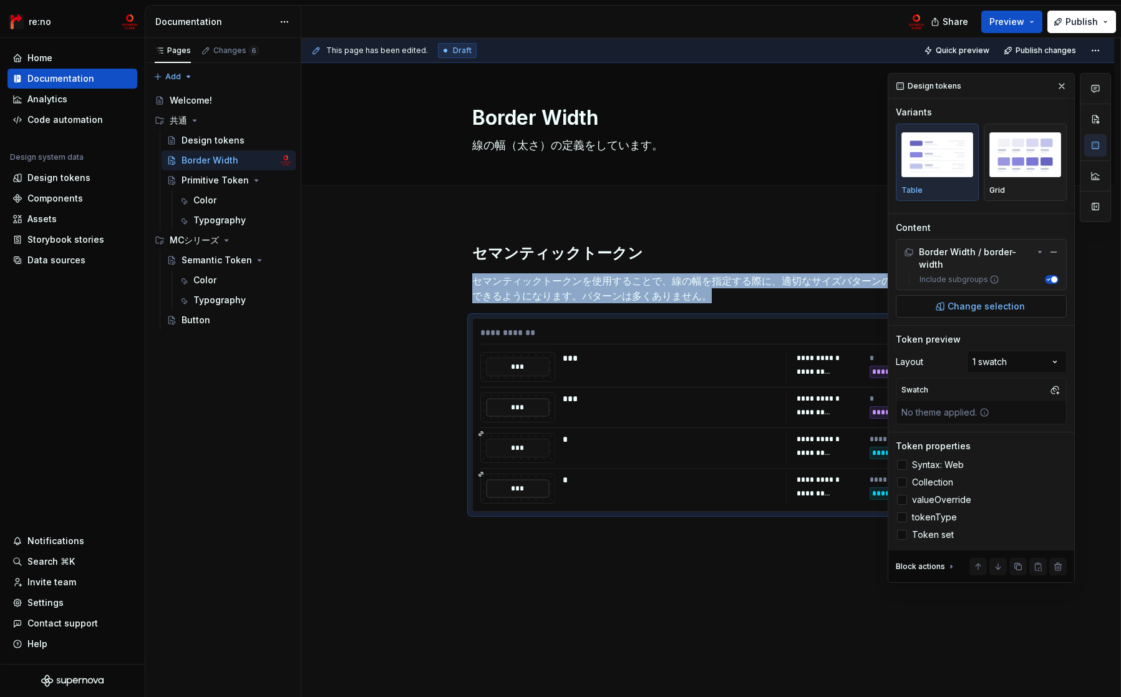
click at [1013, 309] on span "Change selection" at bounding box center [985, 306] width 77 height 12
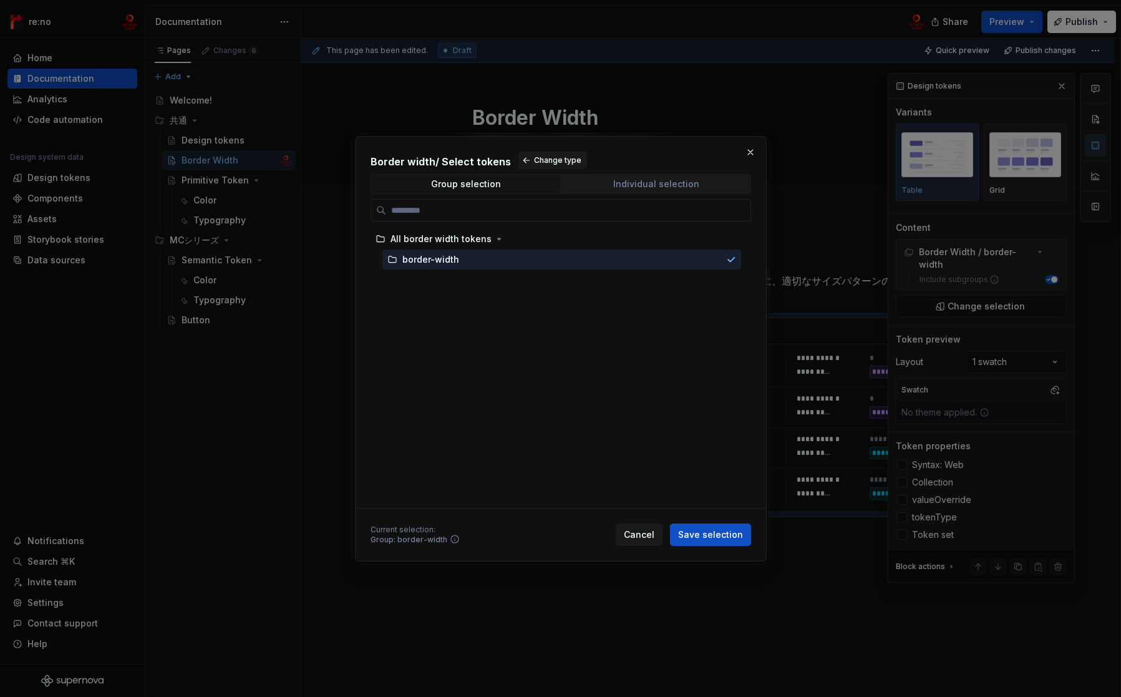
click at [628, 184] on div "Individual selection" at bounding box center [656, 184] width 86 height 10
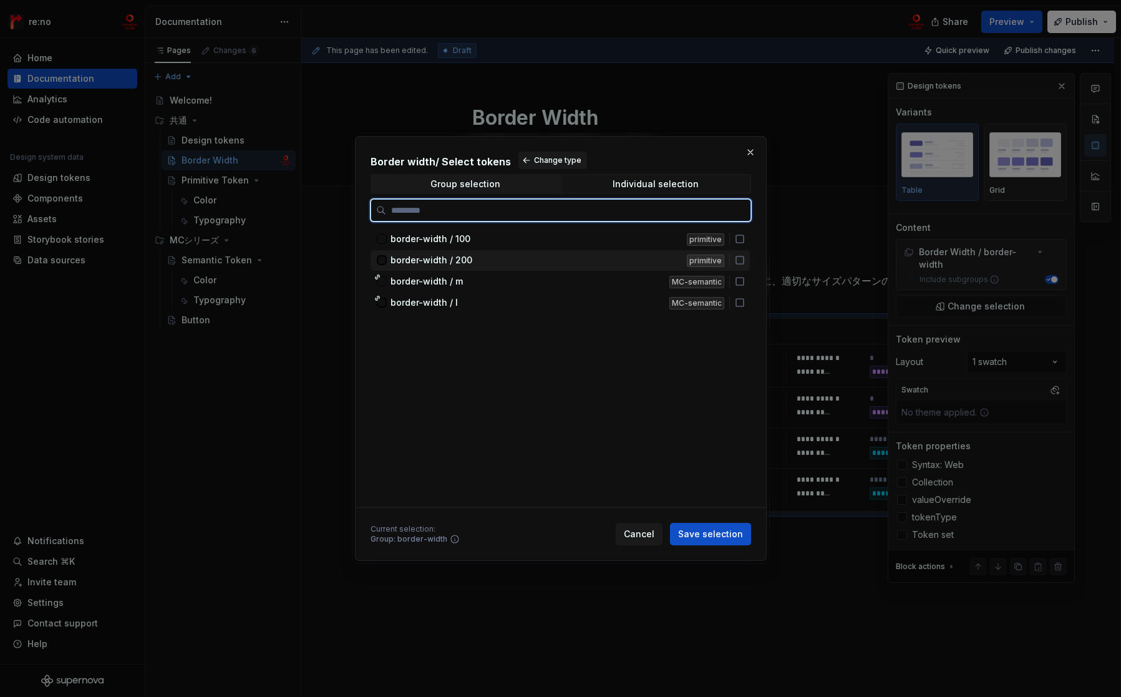
click at [739, 259] on icon at bounding box center [740, 260] width 10 height 10
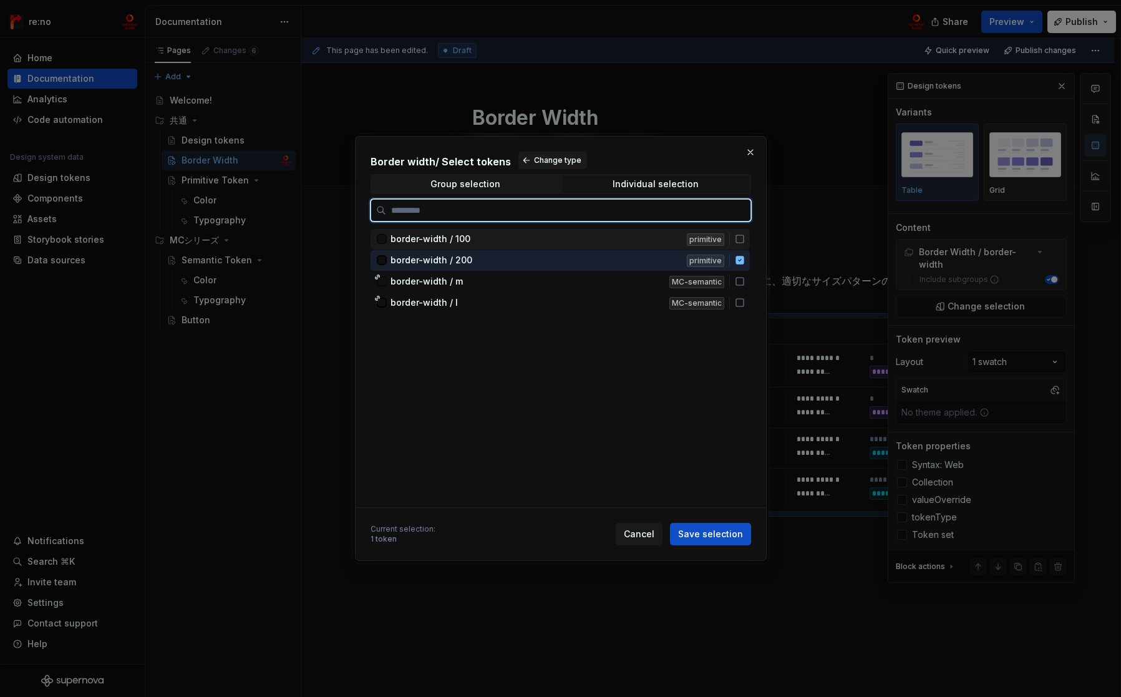
click at [737, 237] on icon at bounding box center [740, 239] width 10 height 10
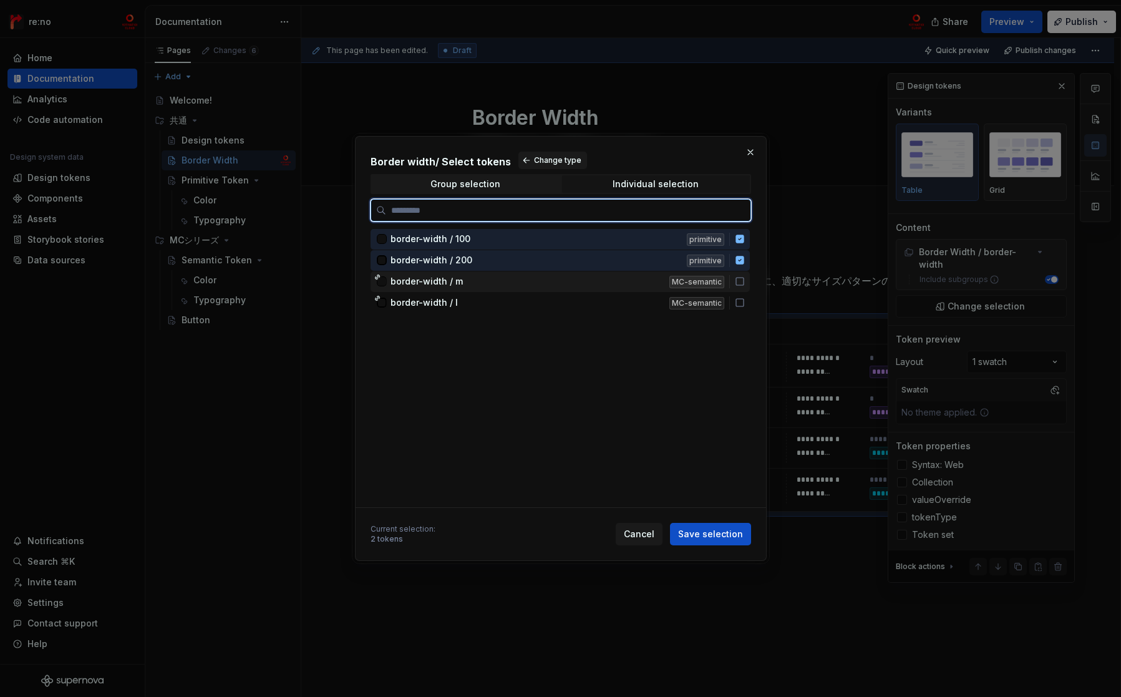
click at [736, 281] on icon at bounding box center [740, 281] width 10 height 10
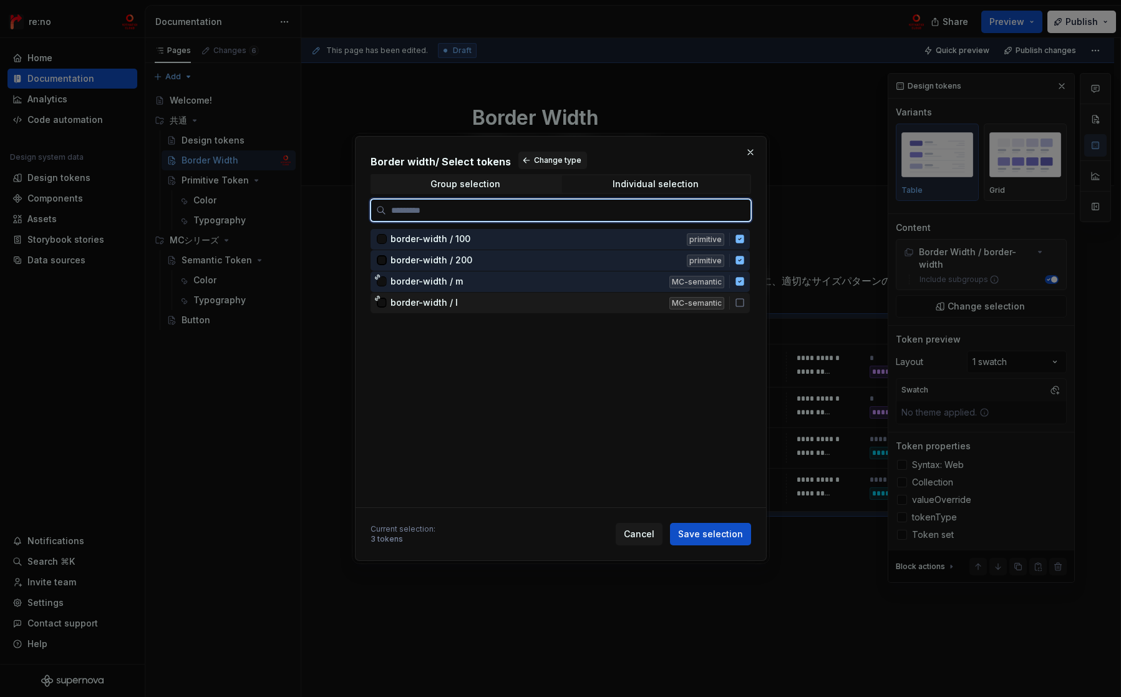
click at [737, 300] on icon at bounding box center [740, 303] width 10 height 10
drag, startPoint x: 738, startPoint y: 303, endPoint x: 739, endPoint y: 287, distance: 15.6
click at [738, 301] on icon at bounding box center [740, 303] width 10 height 10
click at [739, 287] on div "border-width / m MC-semantic" at bounding box center [559, 281] width 379 height 21
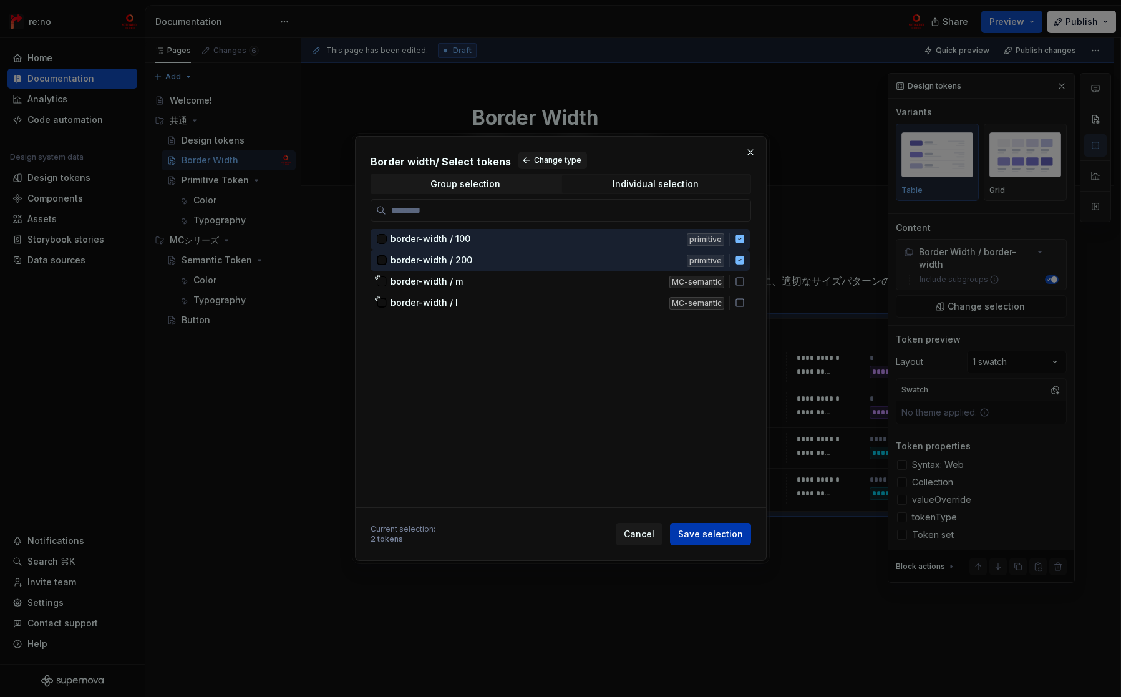
click at [704, 535] on span "Save selection" at bounding box center [710, 534] width 65 height 12
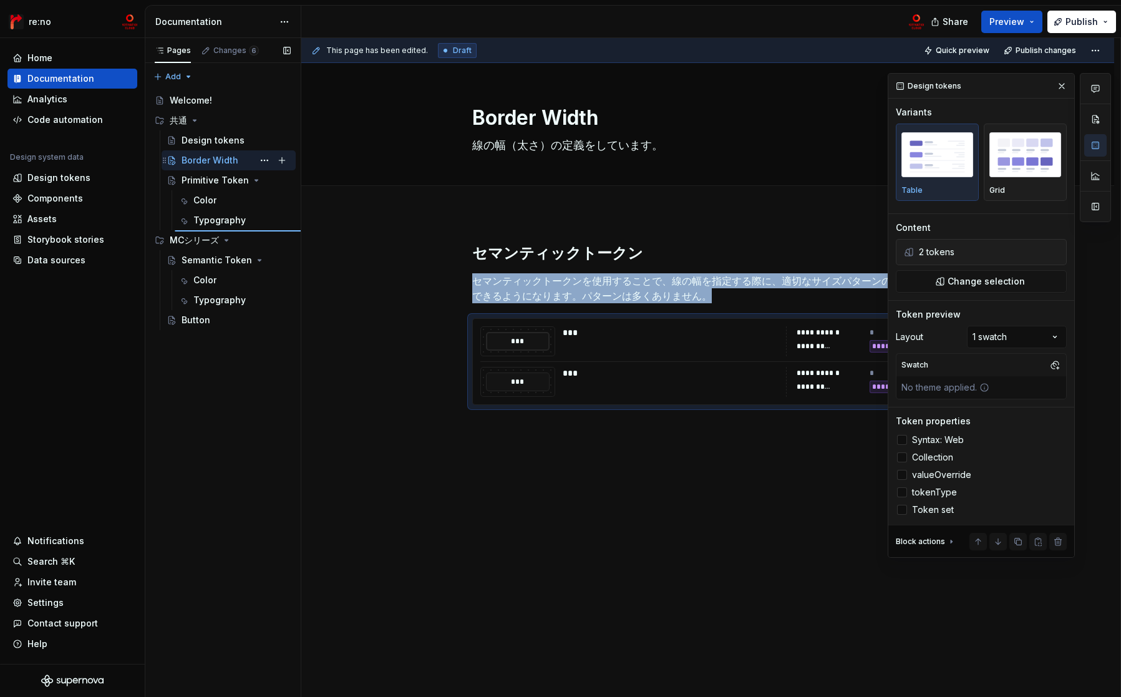
type textarea "*"
type textarea "Primitive Token"
type textarea "すべてのプロダクト・ブランドを横断する共通のカラーです。このカラーを用いてセマンティックカラーを設計しましょう。"
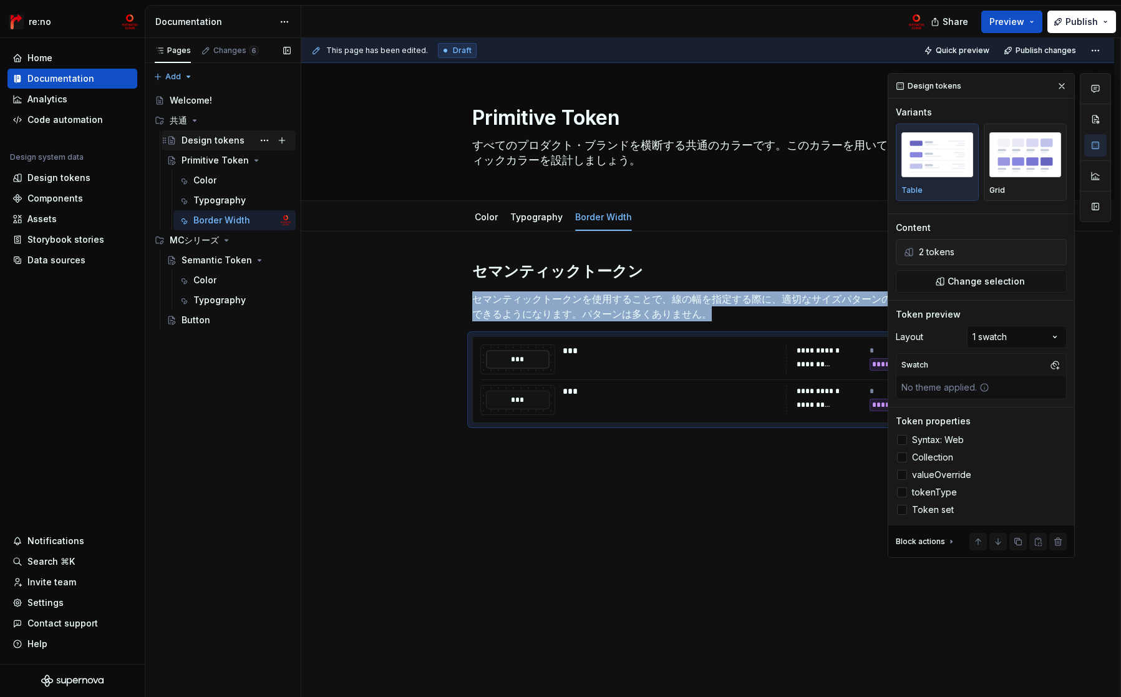
click at [207, 143] on div "Design tokens" at bounding box center [213, 140] width 63 height 12
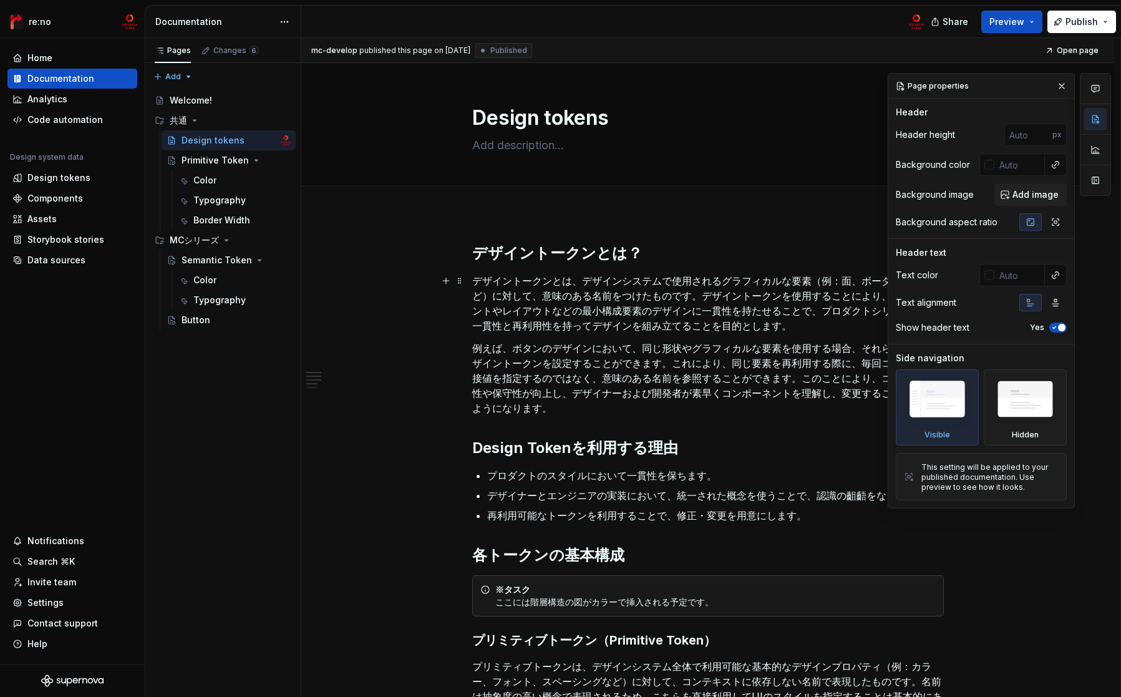
click at [639, 291] on p "デザイントークンとは、デザインシステムで使用されるグラフィカルな要素（例：面、ボーダー、影など）に対して、意味のある名前をつけたものです。デザイントークンを使…" at bounding box center [708, 303] width 472 height 60
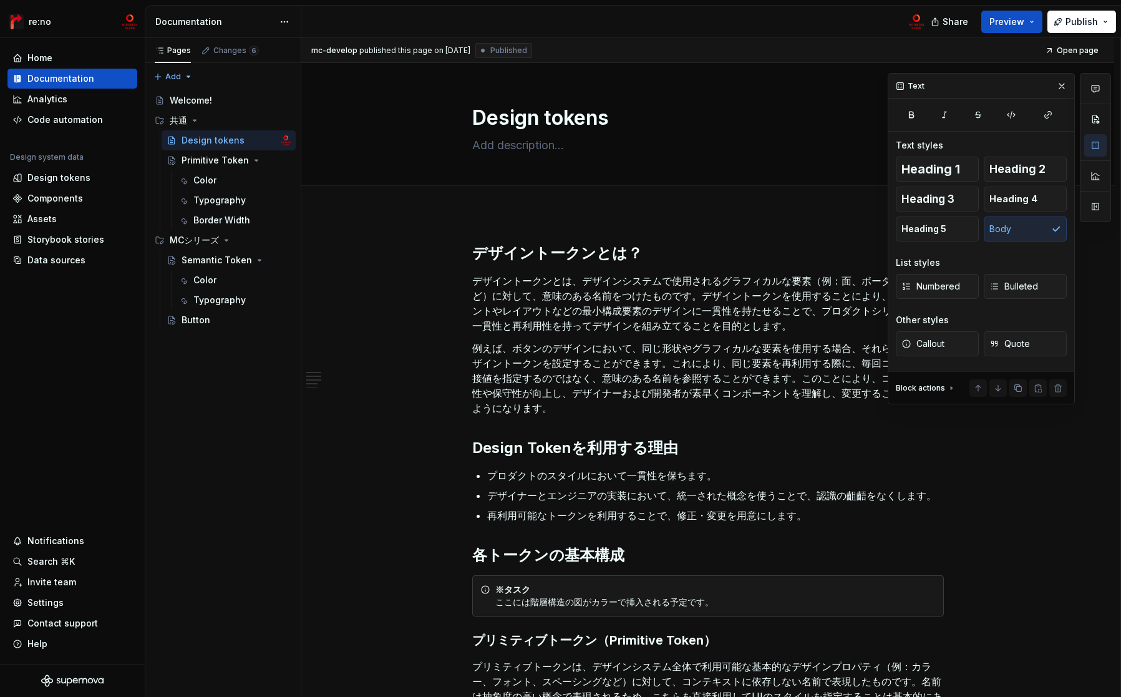
click at [583, 223] on div "mc-develop published this page on September 19, 2025 Published Open page Design…" at bounding box center [710, 367] width 819 height 659
click at [511, 218] on div "デザイントークンとは？ デザイントークンとは、デザインシステムで使用されるグラフィカルな要素（例：面、ボーダー、影など）に対して、意味のある名前をつけたもので…" at bounding box center [707, 640] width 813 height 854
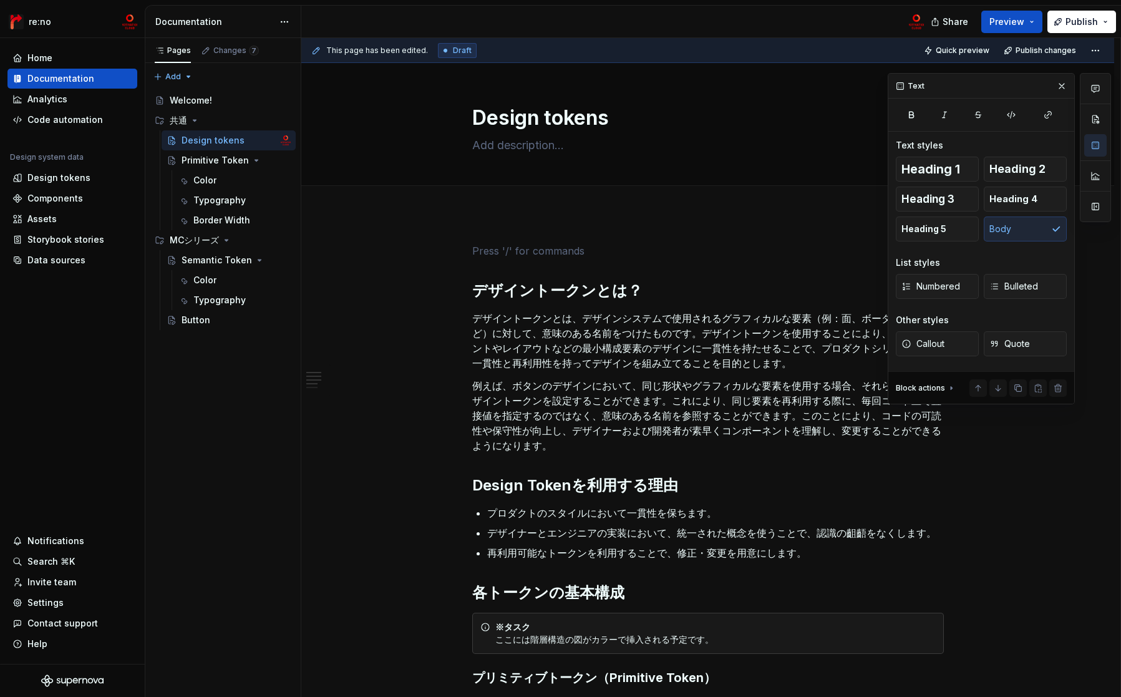
click at [487, 213] on div "デザイントークンとは？ デザイントークンとは、デザインシステムで使用されるグラフィカルな要素（例：面、ボーダー、影など）に対して、意味のある名前をつけたもので…" at bounding box center [707, 658] width 813 height 891
click at [341, 234] on div "デザイントークンとは？ デザイントークンとは、デザインシステムで使用されるグラフィカルな要素（例：面、ボーダー、影など）に対して、意味のある名前をつけたもので…" at bounding box center [707, 658] width 813 height 891
type textarea "*"
type textarea "Primitive Token"
type textarea "すべてのプロダクト・ブランドを横断する共通のカラーです。このカラーを用いてセマンティックカラーを設計しましょう。"
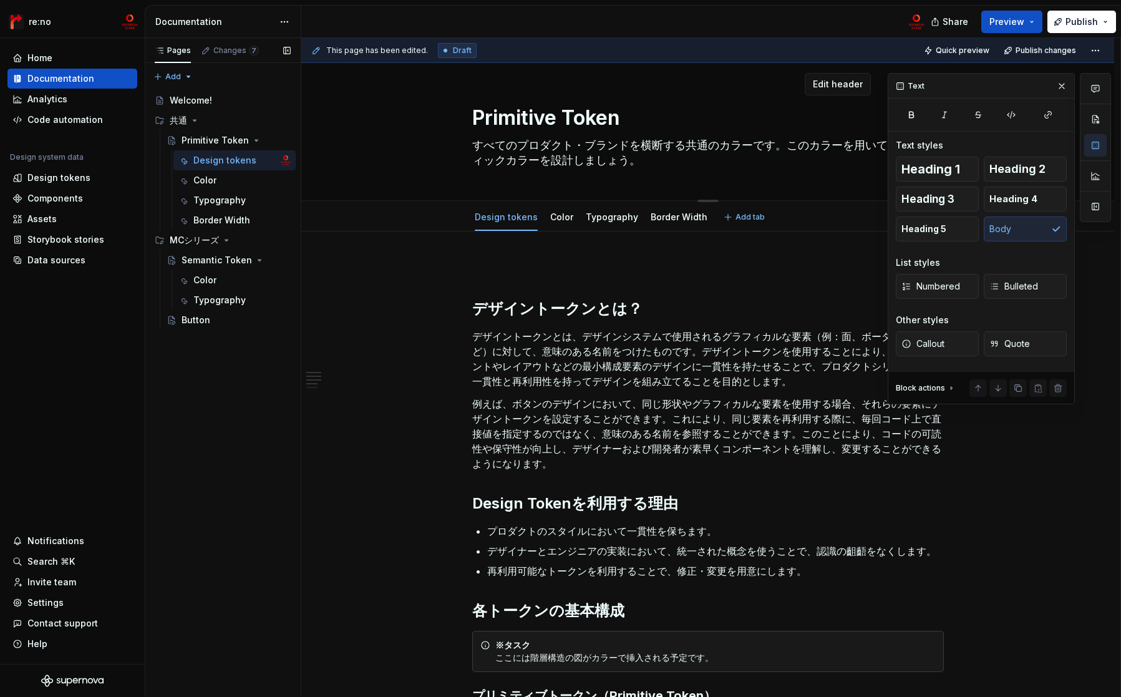
drag, startPoint x: 622, startPoint y: 120, endPoint x: 569, endPoint y: 122, distance: 53.7
click at [536, 122] on textarea "Primitive Token" at bounding box center [706, 118] width 472 height 30
click at [579, 122] on textarea "Primitive Token" at bounding box center [706, 118] width 472 height 30
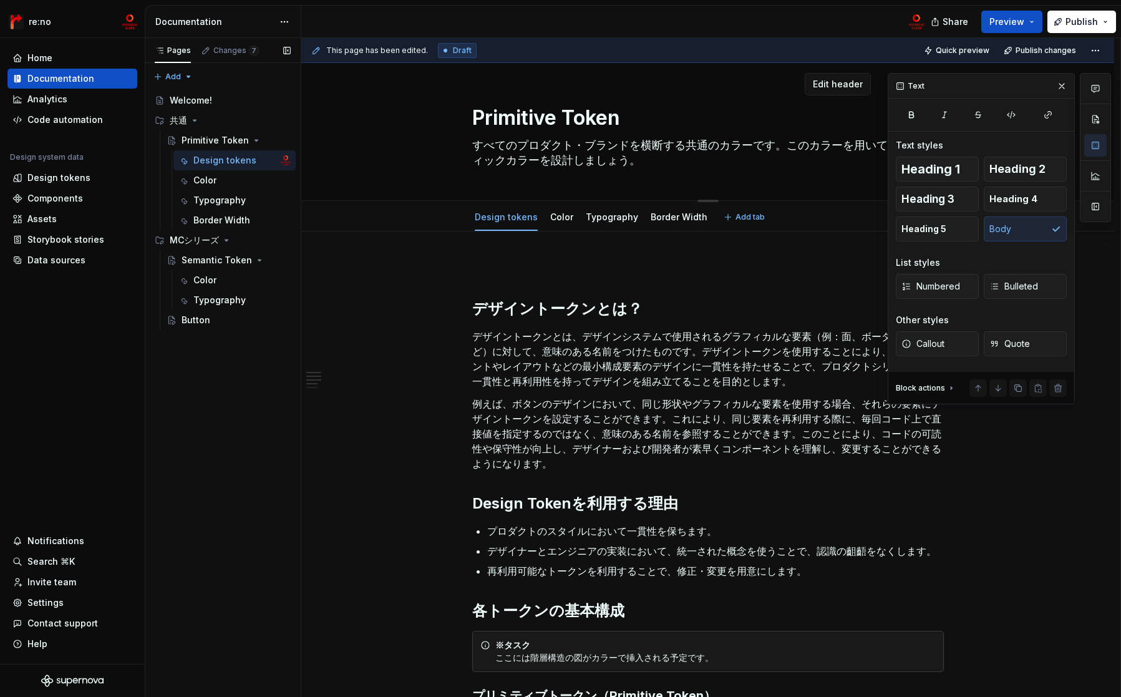
click at [623, 117] on textarea "Primitive Token" at bounding box center [706, 118] width 472 height 30
type textarea "*"
type textarea "Primitive Tokenあ"
type textarea "*"
type textarea "Primitive Token"
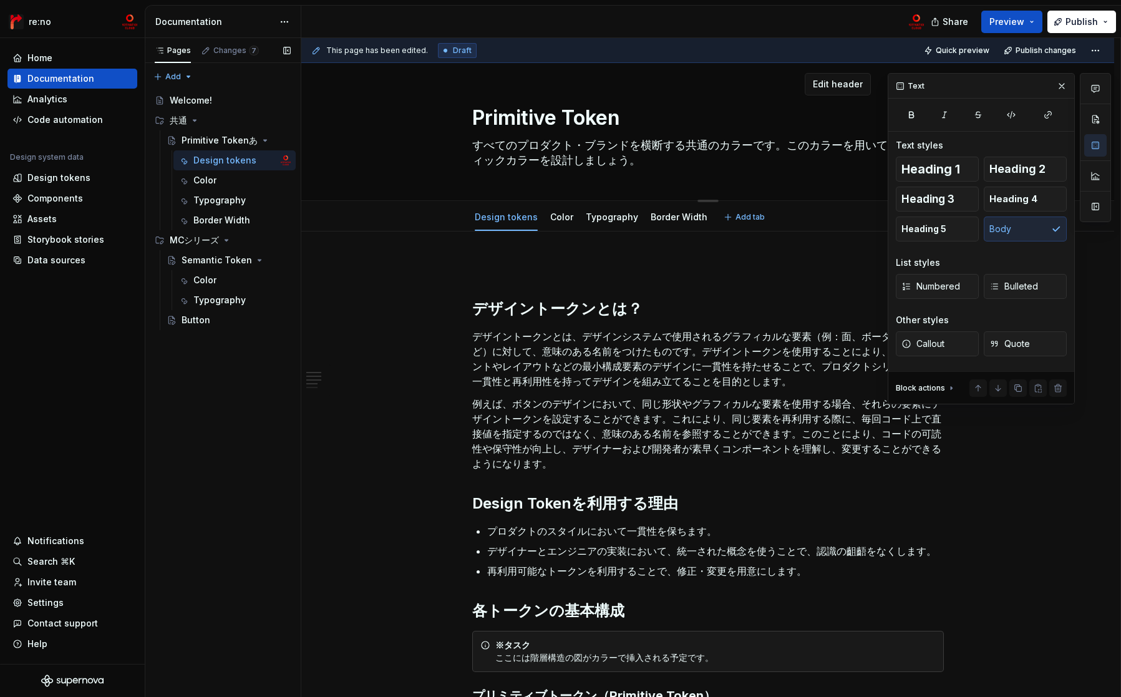
type textarea "*"
type textarea "Primitive Tokenと"
type textarea "*"
type textarea "Primitive Tokenとh"
type textarea "*"
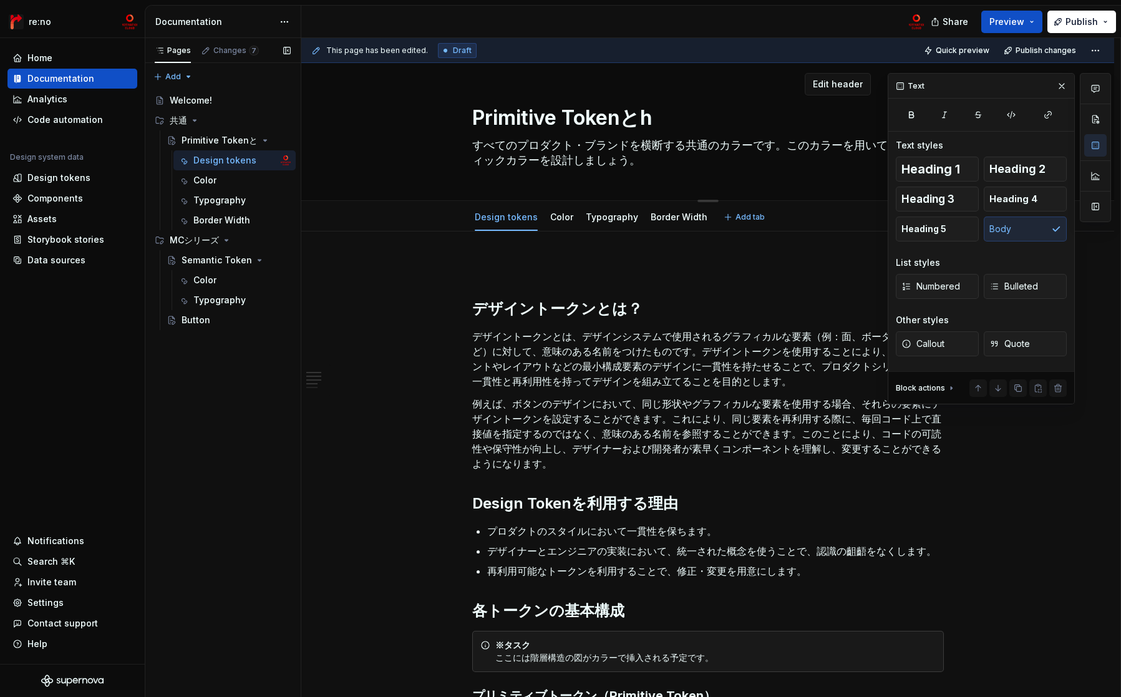
type textarea "Primitive Tokenとは"
type textarea "*"
type textarea "Primitive Token"
click at [520, 223] on div "Design tokens" at bounding box center [506, 217] width 63 height 12
click at [261, 161] on button "Page tree" at bounding box center [264, 160] width 17 height 17
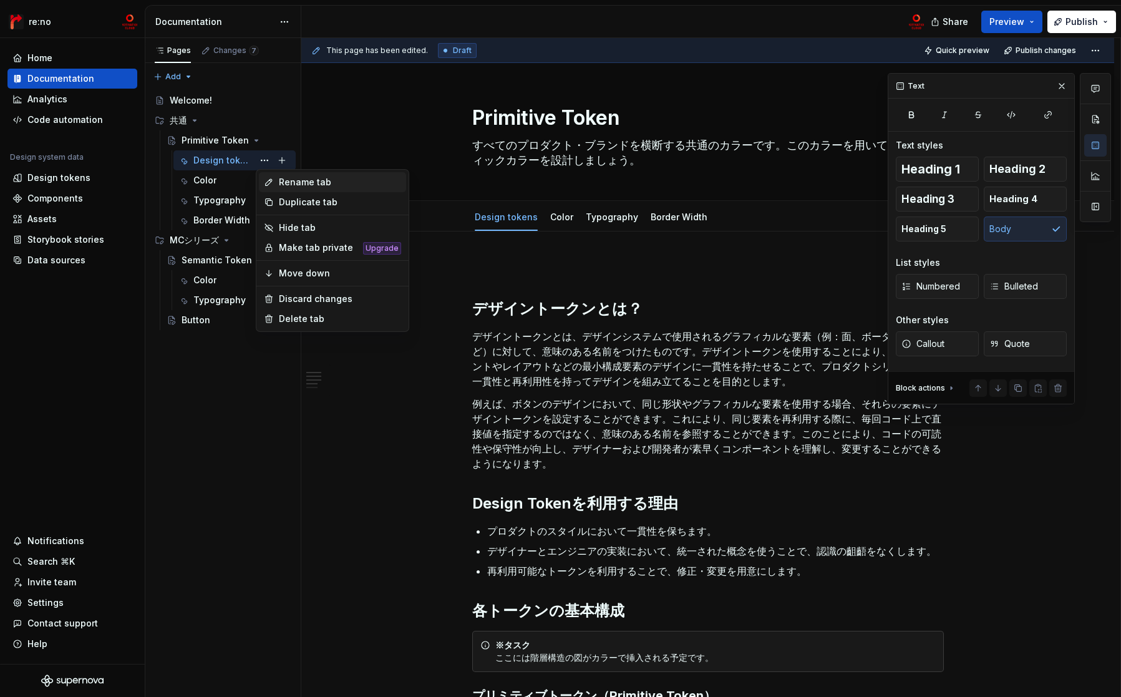
click at [305, 184] on div "Rename tab" at bounding box center [340, 182] width 122 height 12
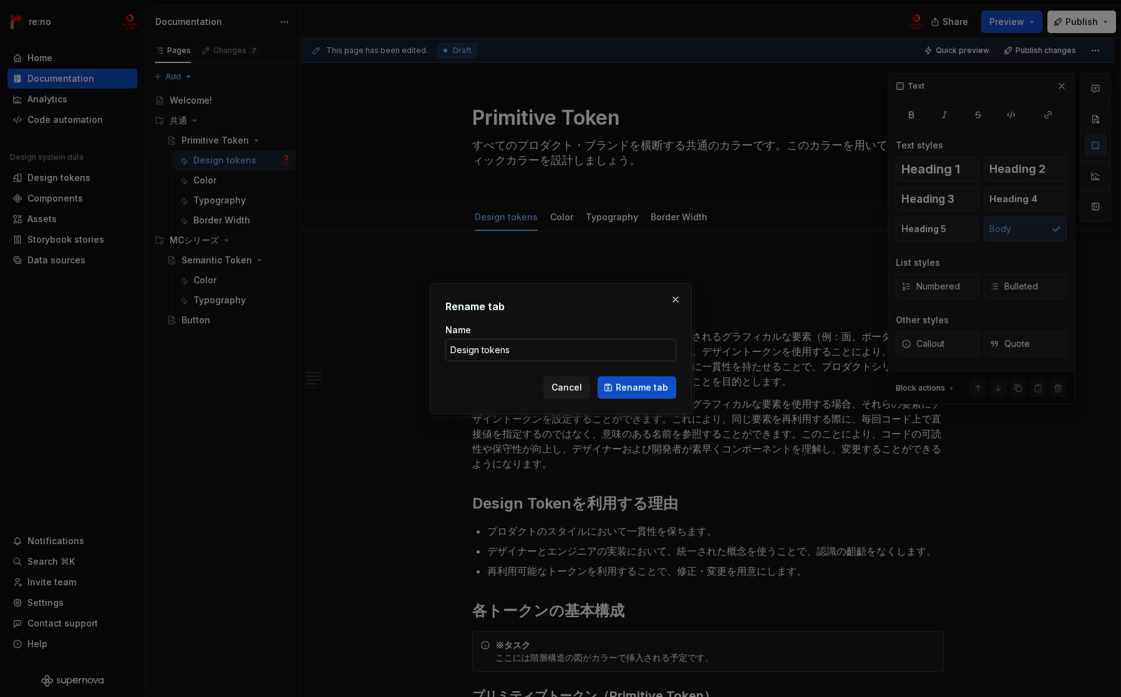
type textarea "*"
click at [542, 351] on input "Design tokens" at bounding box center [560, 350] width 231 height 22
type input "Design tokensとは"
click at [626, 389] on span "Rename tab" at bounding box center [642, 387] width 52 height 12
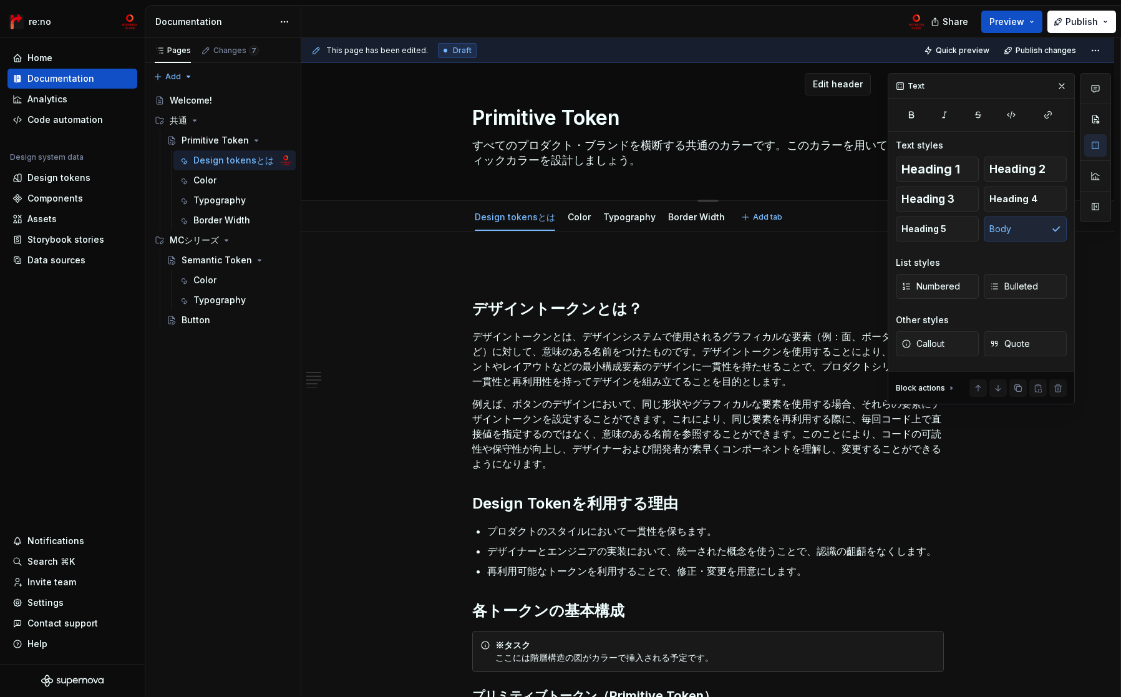
click at [584, 119] on textarea "Primitive Token" at bounding box center [706, 118] width 472 height 30
click at [606, 119] on textarea "Primitive Token" at bounding box center [706, 118] width 472 height 30
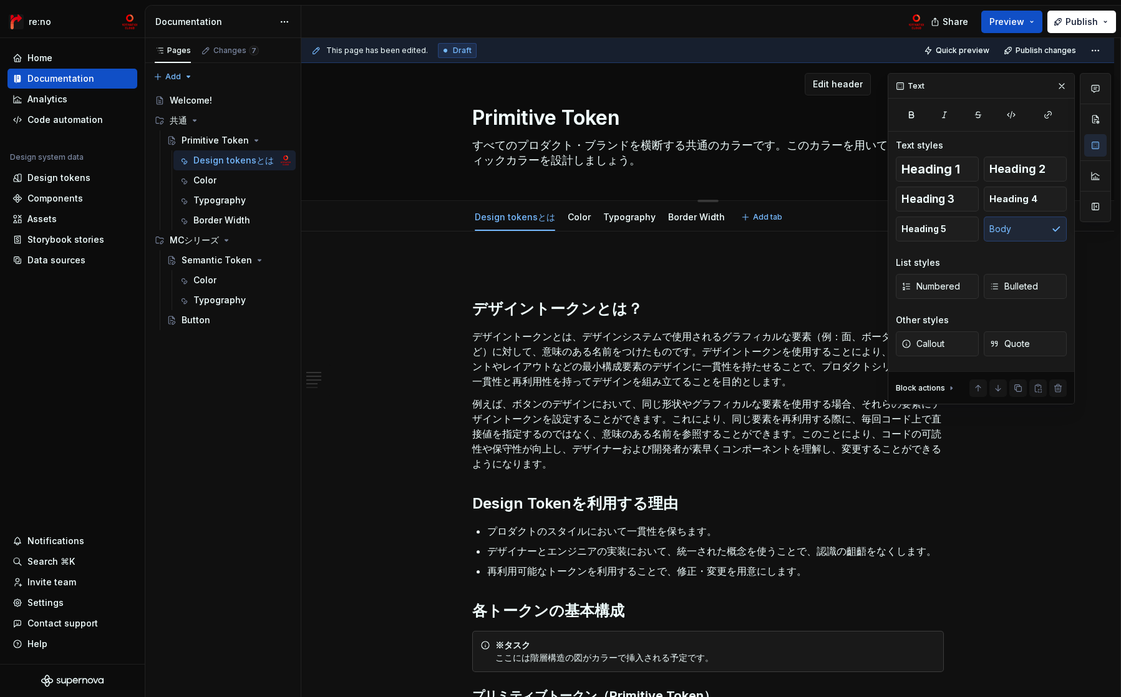
click at [606, 119] on textarea "Primitive Token" at bounding box center [706, 118] width 472 height 30
click at [261, 162] on button "Page tree" at bounding box center [264, 160] width 17 height 17
type textarea "*"
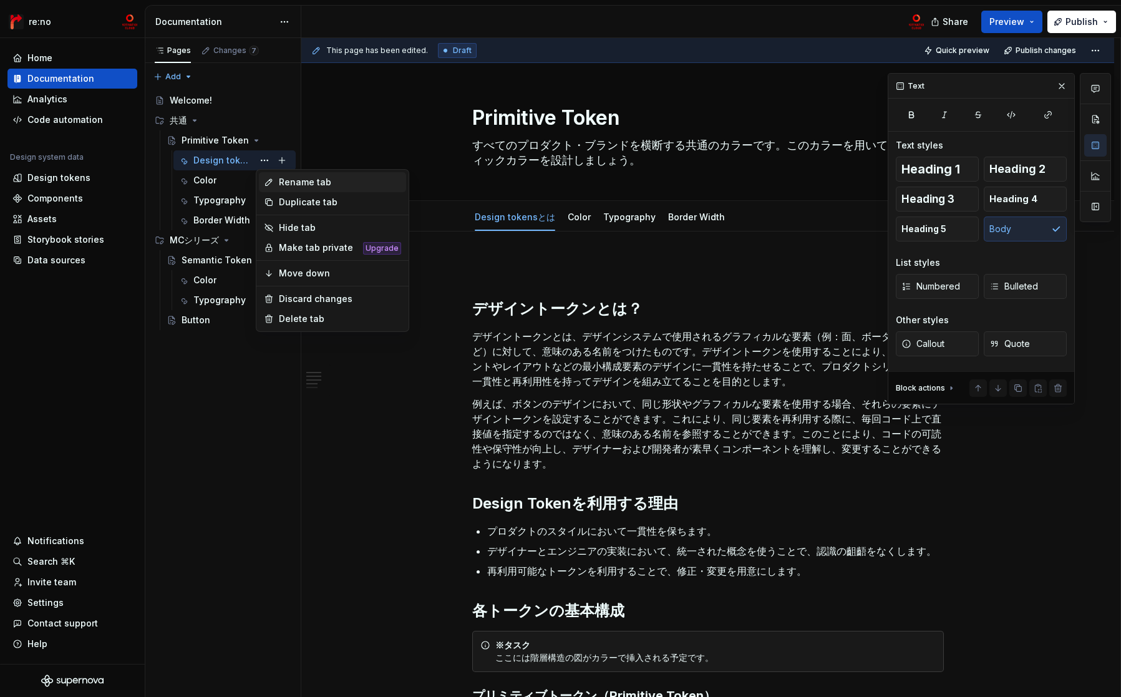
click at [278, 183] on div "Rename tab" at bounding box center [332, 182] width 147 height 20
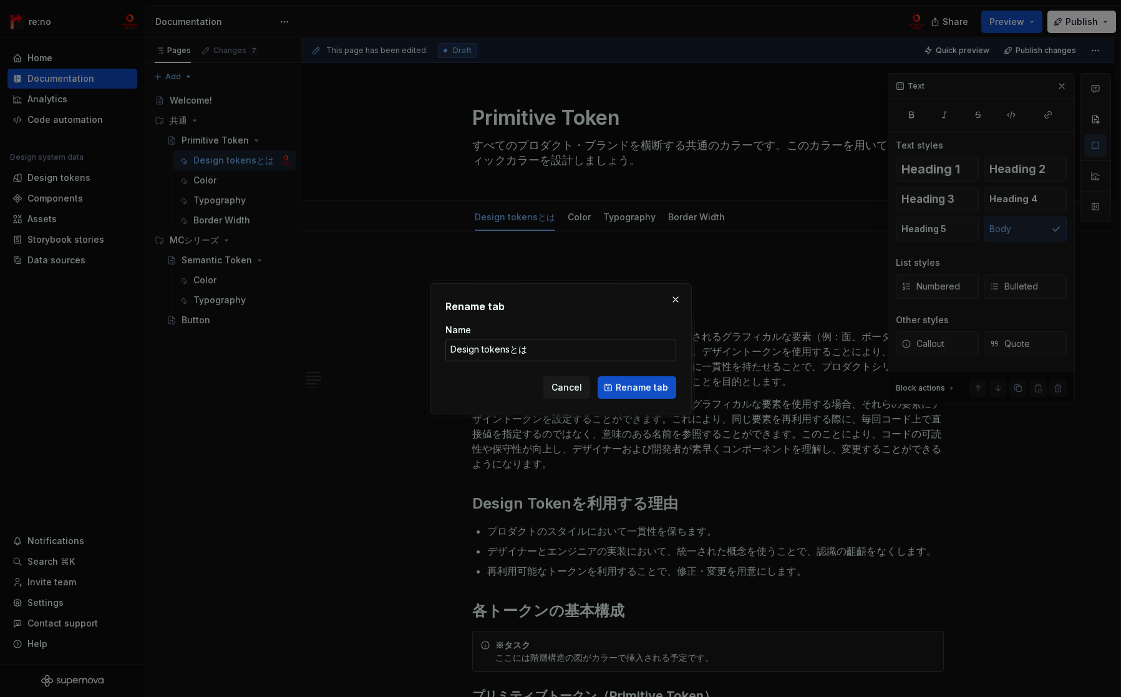
click at [512, 351] on input "Design tokensとは" at bounding box center [560, 350] width 231 height 22
drag, startPoint x: 508, startPoint y: 348, endPoint x: 432, endPoint y: 349, distance: 76.1
click at [432, 349] on div "Rename tab Name Design tokensとは Cancel Rename tab" at bounding box center [561, 348] width 262 height 131
type input "Primitive Tokenとは"
click at [630, 390] on span "Rename tab" at bounding box center [642, 387] width 52 height 12
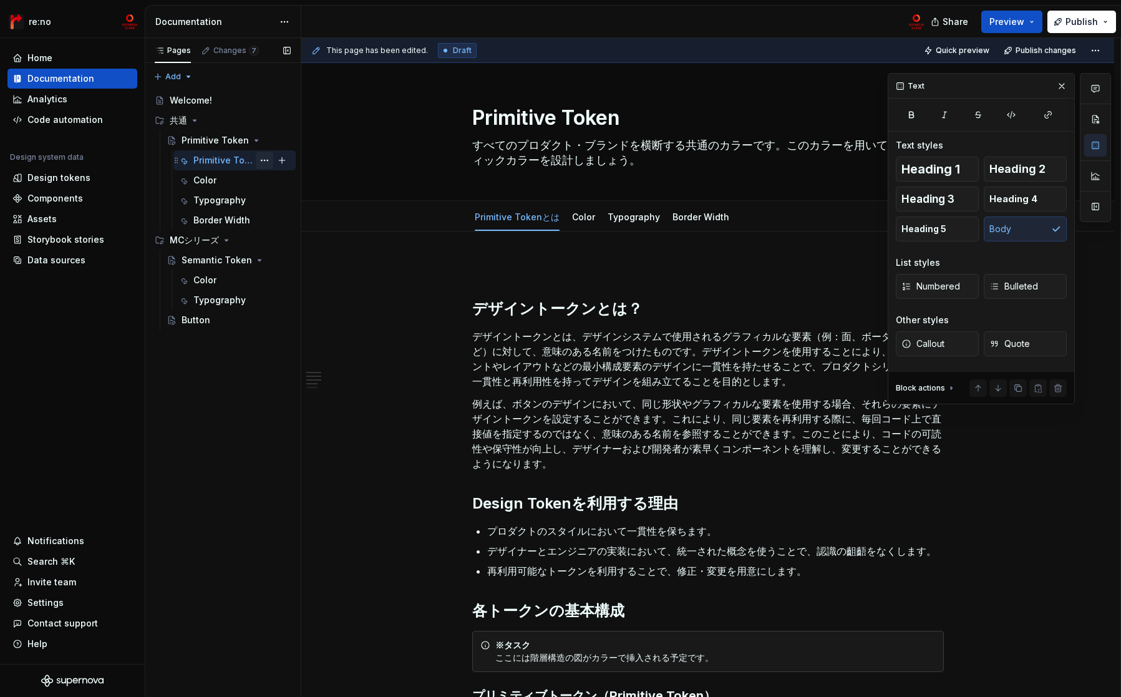
click at [264, 159] on button "Page tree" at bounding box center [264, 160] width 17 height 17
type textarea "*"
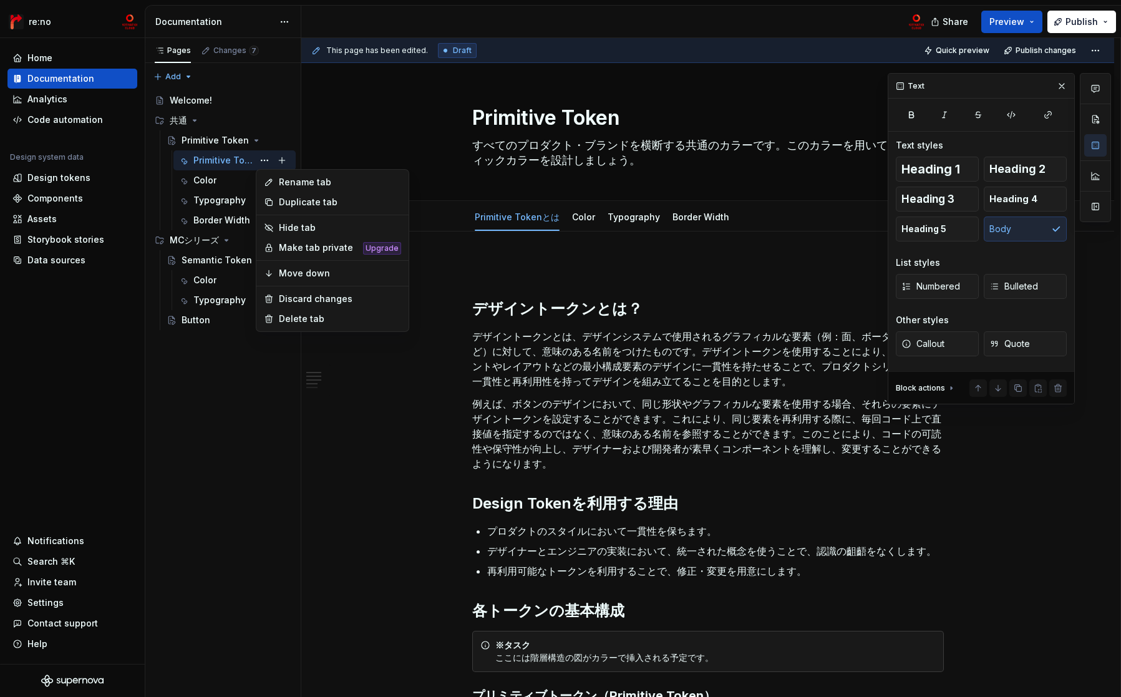
click at [279, 183] on div "Rename tab" at bounding box center [340, 182] width 122 height 12
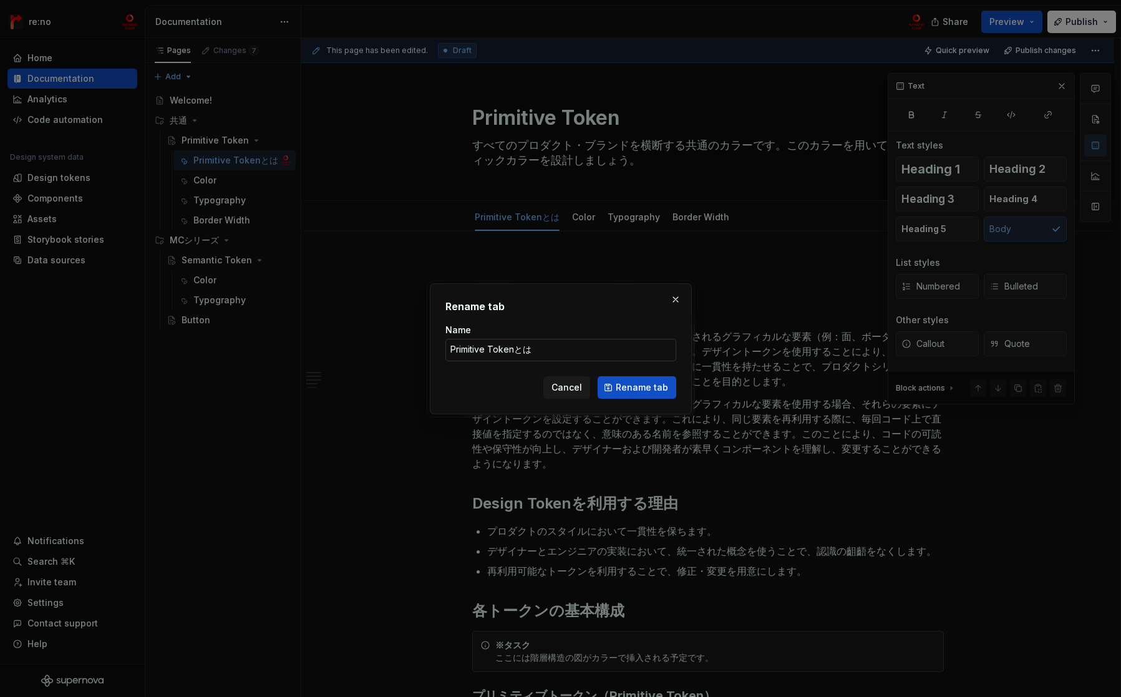
click at [528, 359] on input "Primitive Tokenとは" at bounding box center [560, 350] width 231 height 22
drag, startPoint x: 548, startPoint y: 349, endPoint x: 271, endPoint y: 343, distance: 277.0
click at [271, 343] on div "Rename tab Name Primitive Tokenとは Cancel Rename tab" at bounding box center [560, 348] width 1121 height 697
type input "About"
click button "Rename tab" at bounding box center [637, 387] width 79 height 22
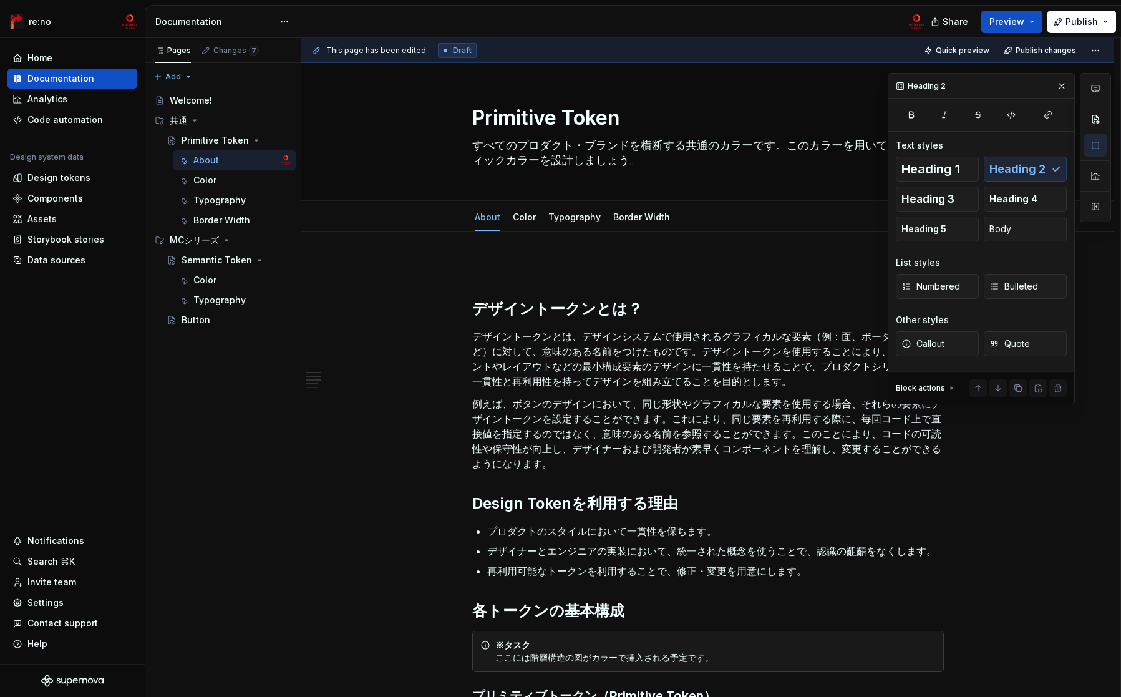
click at [555, 281] on div "デザイントークンとは？ デザイントークンとは、デザインシステムで使用されるグラフィカルな要素（例：面、ボーダー、影など）に対して、意味のある名前をつけたもので…" at bounding box center [708, 579] width 472 height 637
click at [211, 123] on div "共通" at bounding box center [230, 120] width 121 height 17
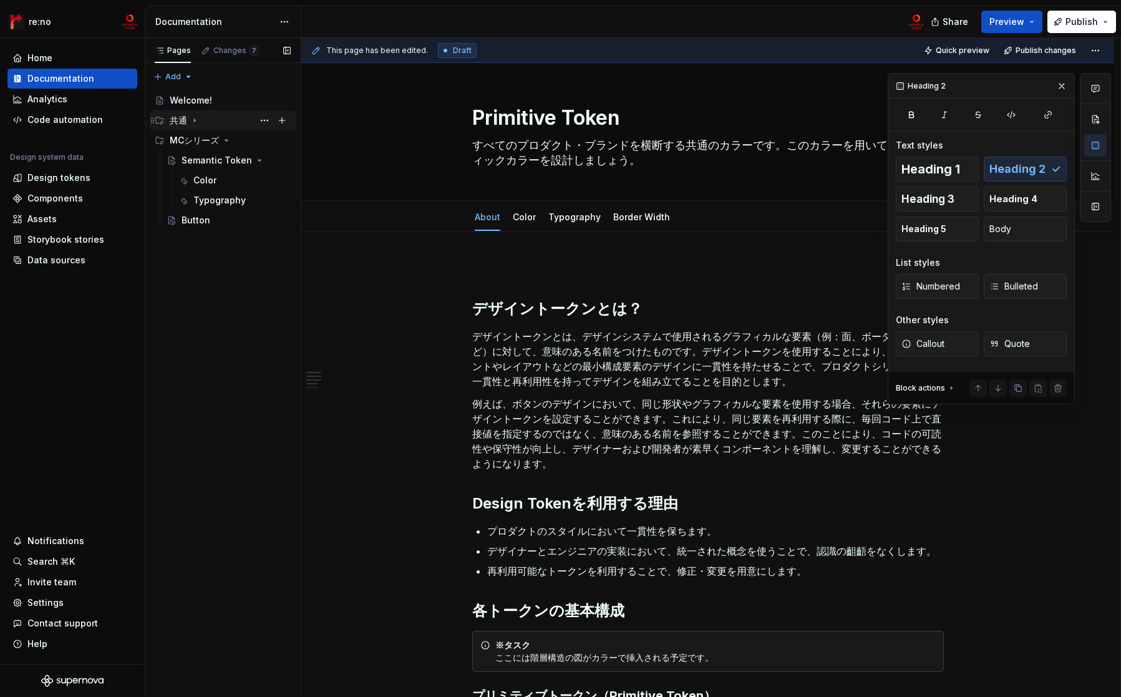
click at [212, 114] on div "共通" at bounding box center [230, 120] width 121 height 17
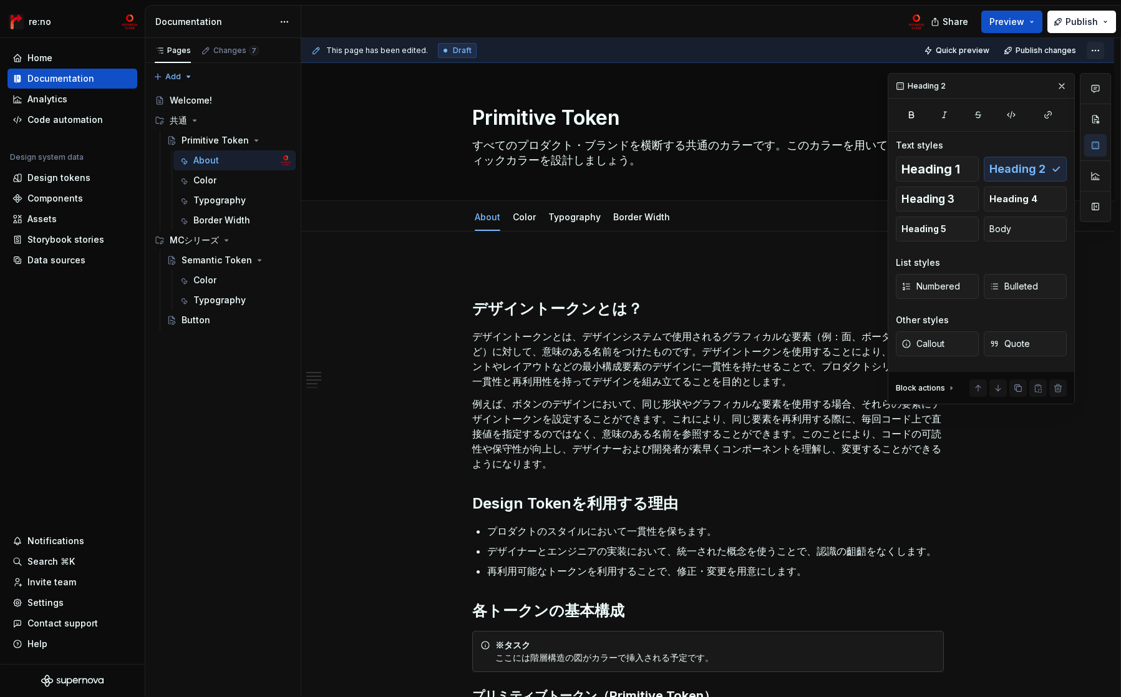
click at [1093, 51] on html "re:no Home Documentation Analytics Code automation Design system data Design to…" at bounding box center [560, 348] width 1121 height 697
click at [1012, 23] on span "Preview" at bounding box center [1006, 22] width 35 height 12
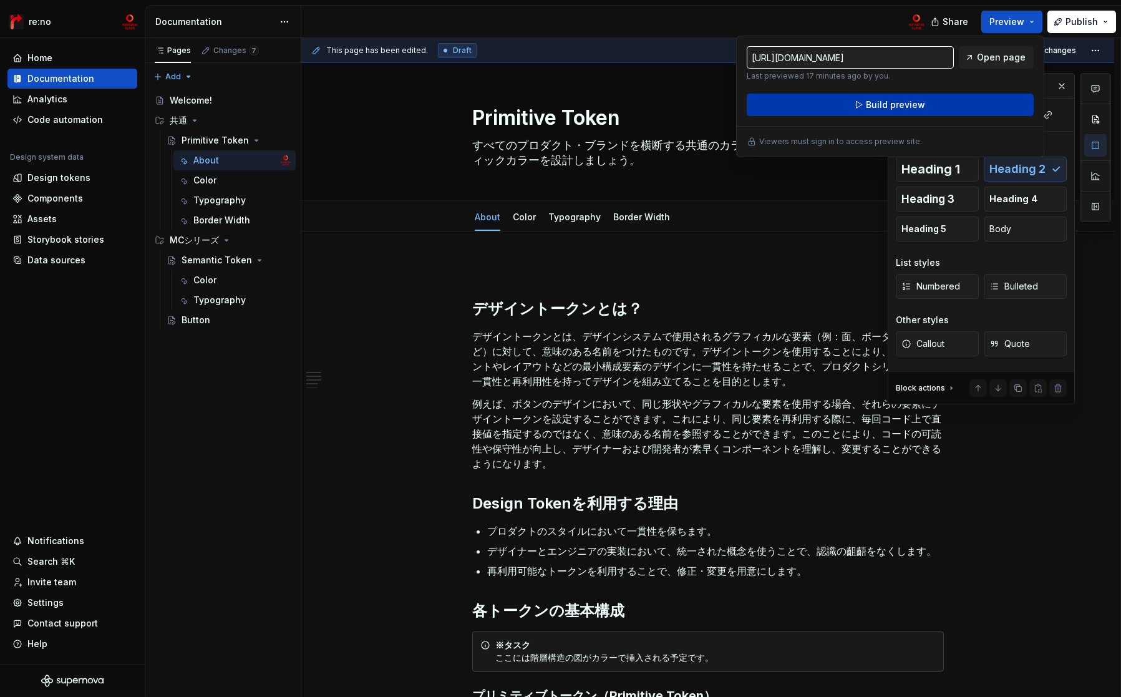
click at [934, 105] on button "Build preview" at bounding box center [890, 105] width 287 height 22
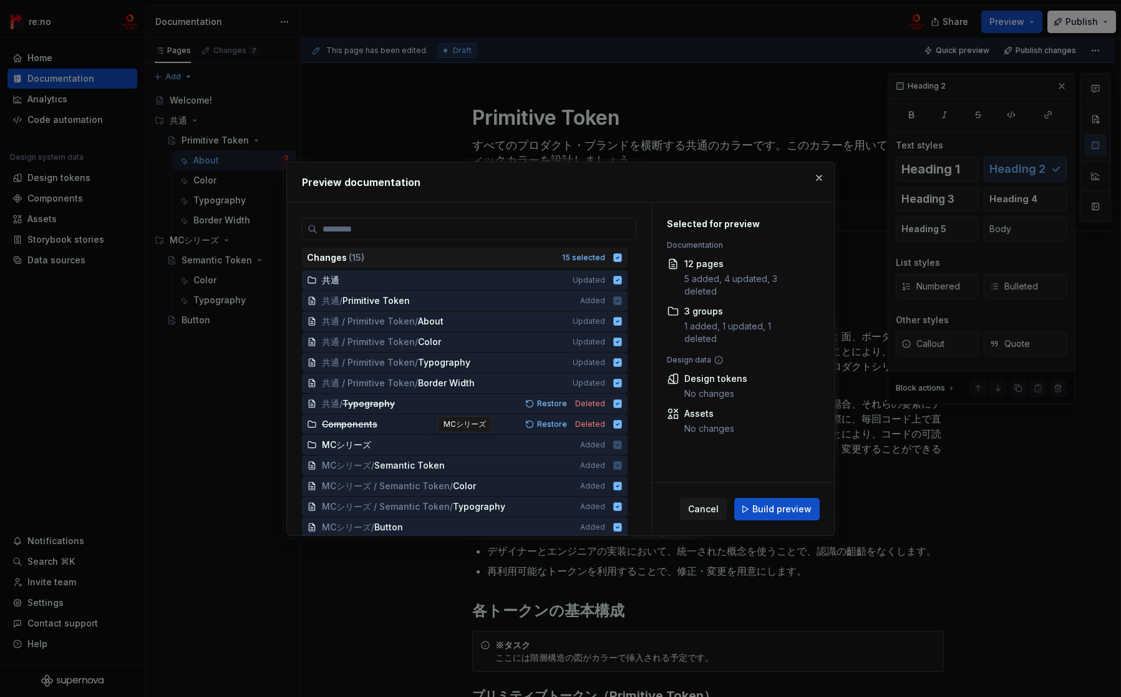
scroll to position [44, 0]
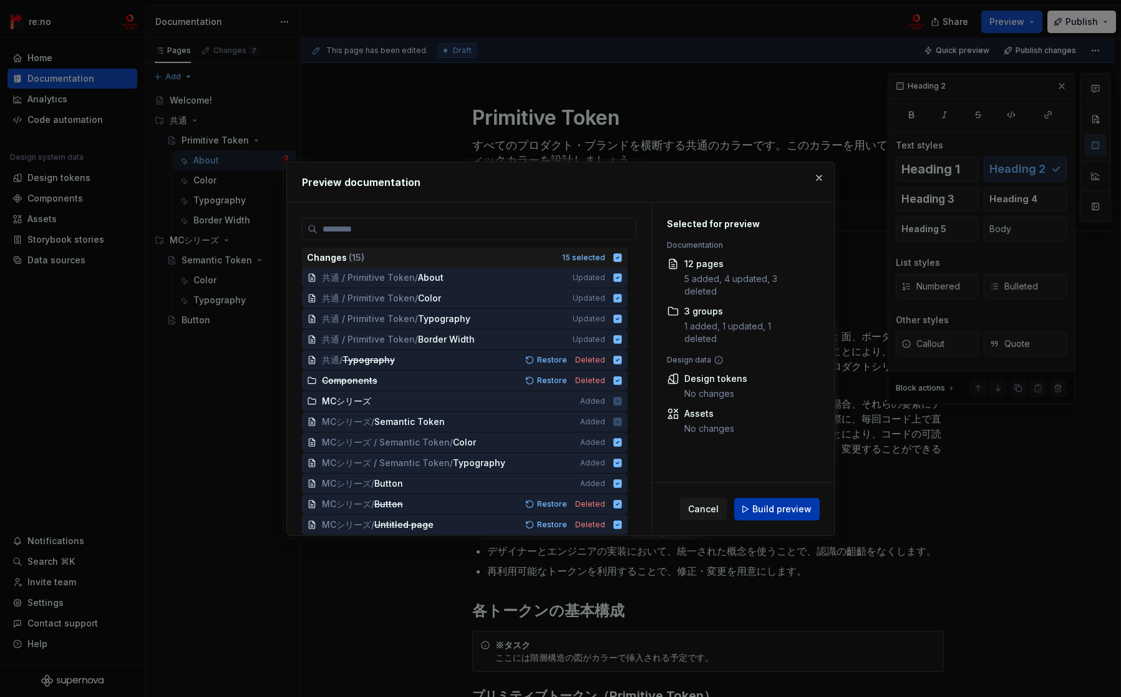
click at [761, 504] on span "Build preview" at bounding box center [781, 509] width 59 height 12
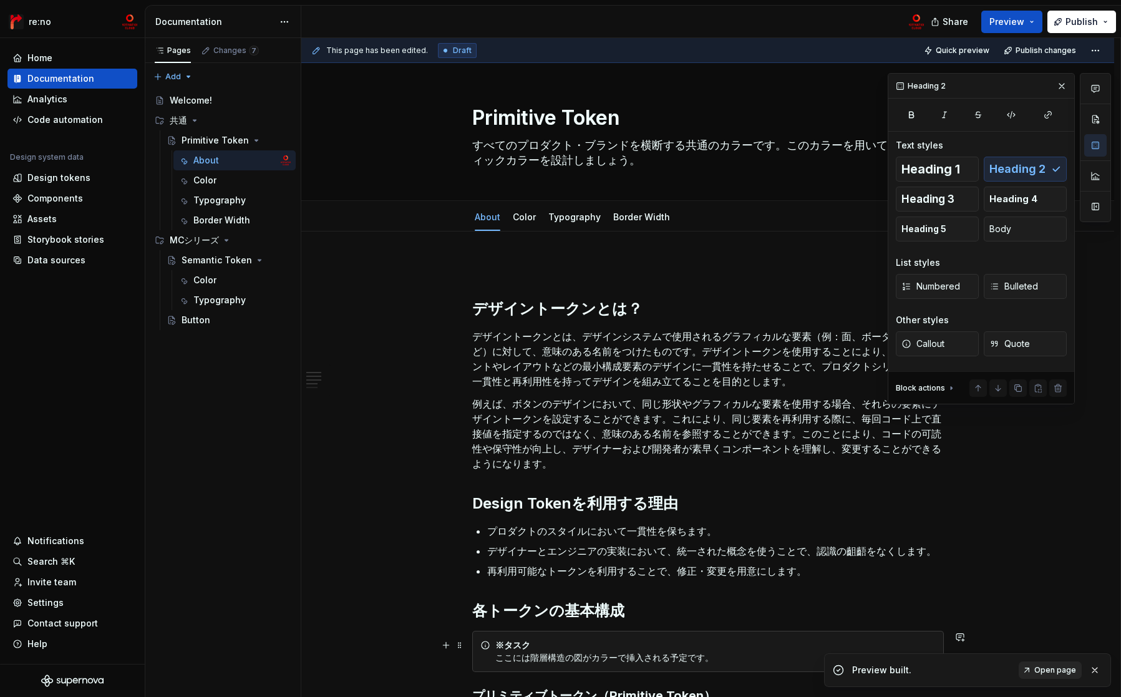
click at [1045, 667] on span "Open page" at bounding box center [1055, 670] width 42 height 10
click at [190, 324] on div "Button" at bounding box center [196, 320] width 29 height 12
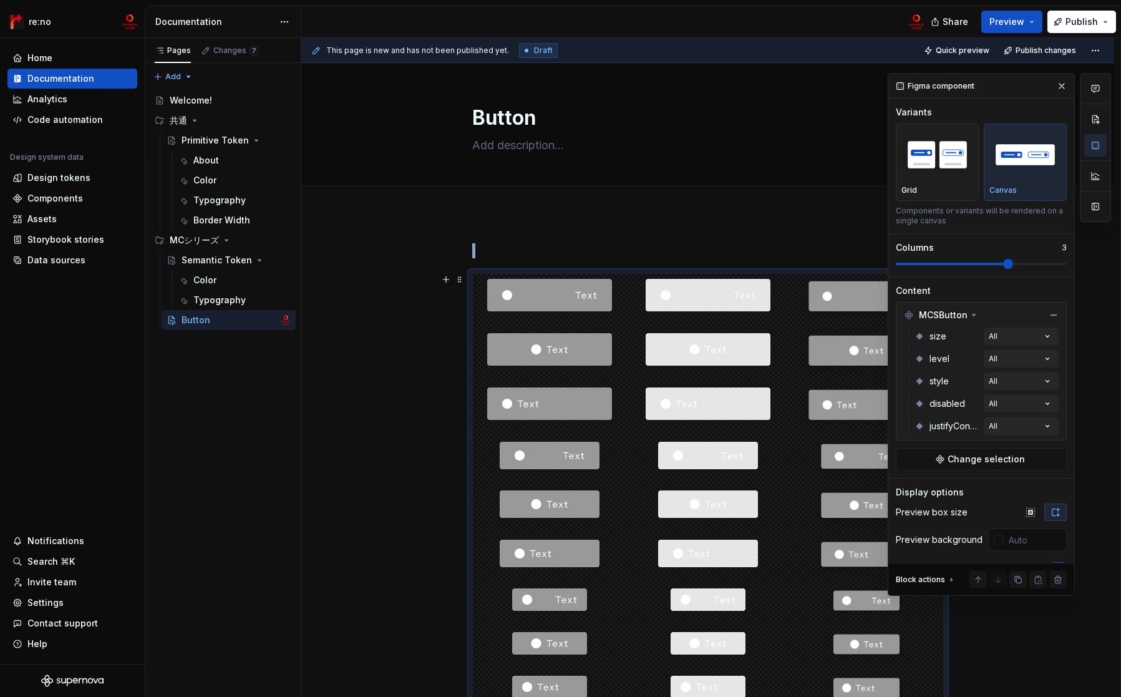
scroll to position [73, 0]
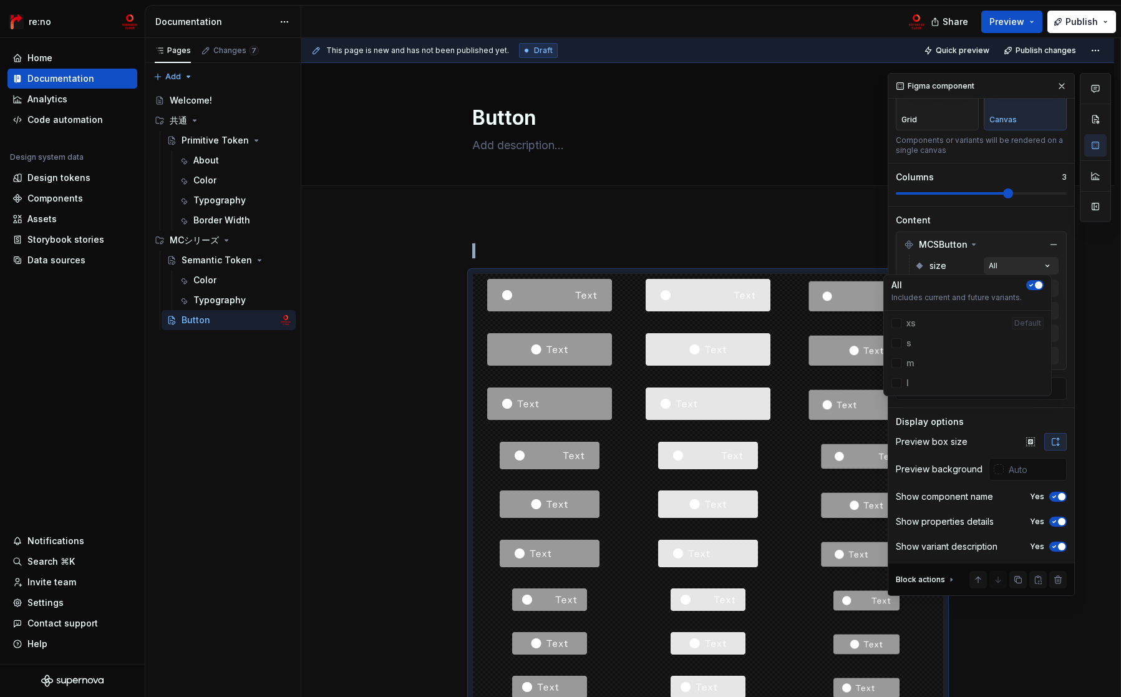
click at [999, 266] on div "Comments Open comments No comments yet Select ‘Comment’ from the block context …" at bounding box center [999, 334] width 223 height 523
click at [943, 259] on div "Comments Open comments No comments yet Select ‘Comment’ from the block context …" at bounding box center [999, 334] width 223 height 523
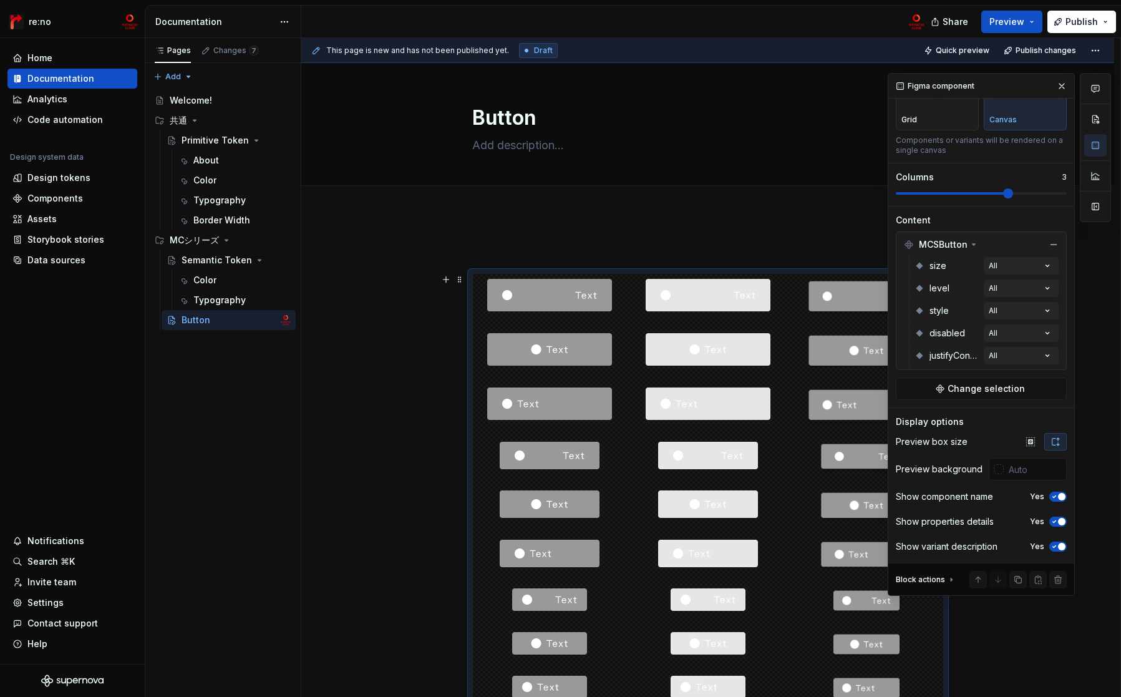
scroll to position [0, 0]
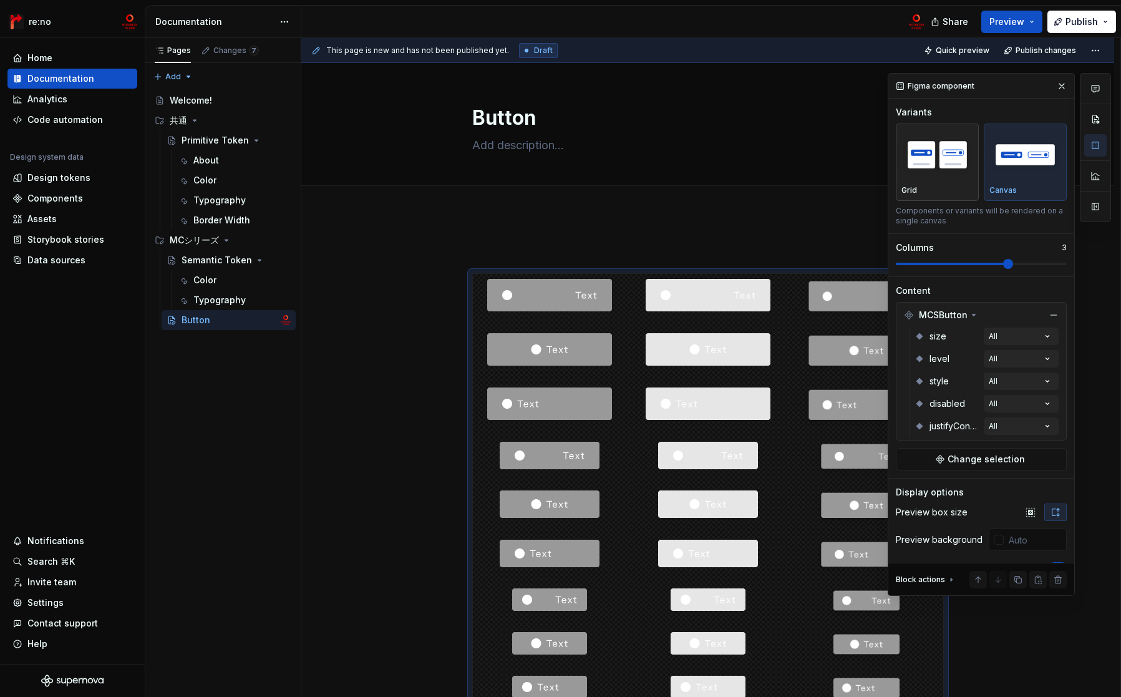
click at [937, 158] on img "button" at bounding box center [937, 155] width 72 height 46
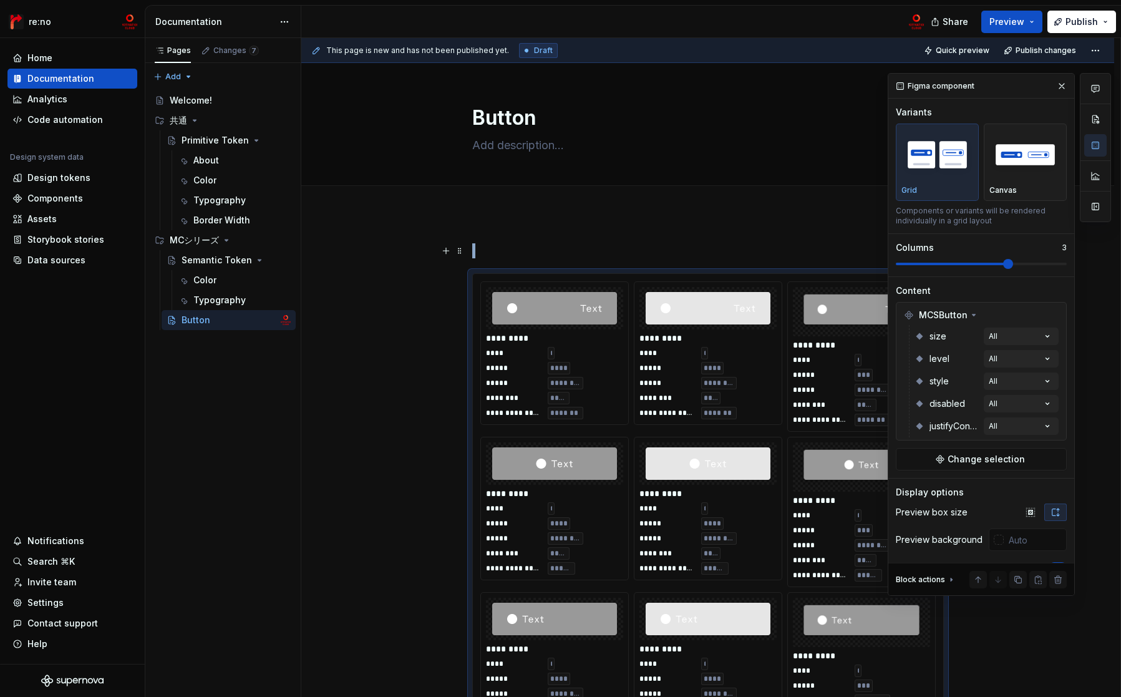
click at [680, 244] on p at bounding box center [708, 250] width 472 height 15
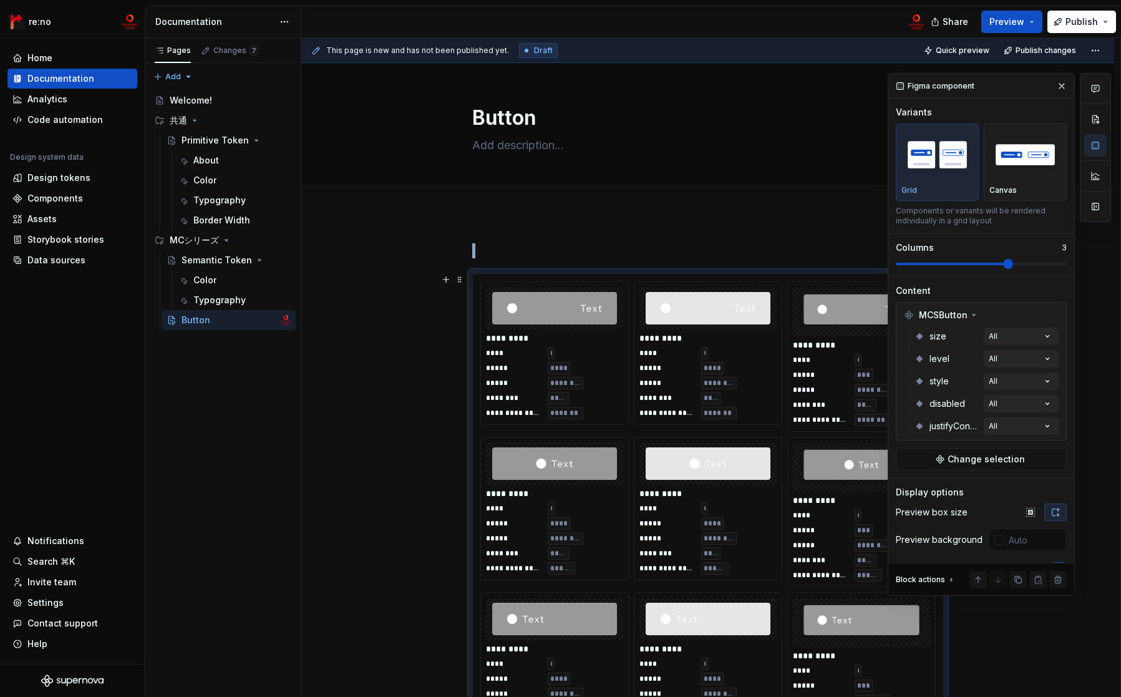
scroll to position [235, 0]
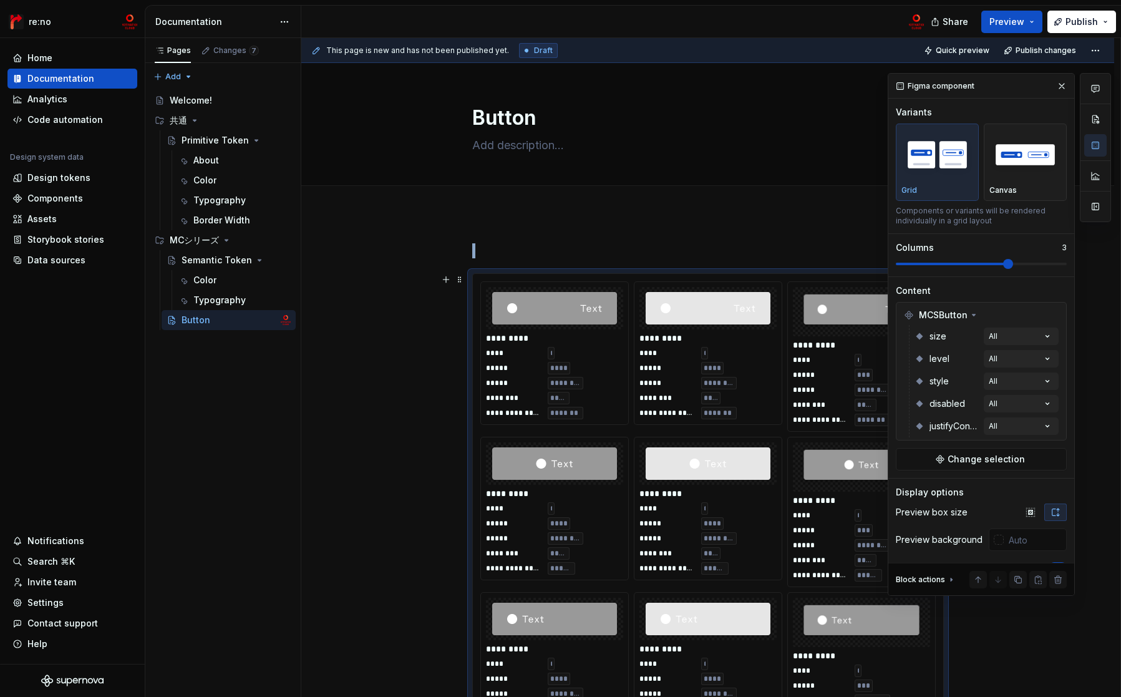
scroll to position [235, 0]
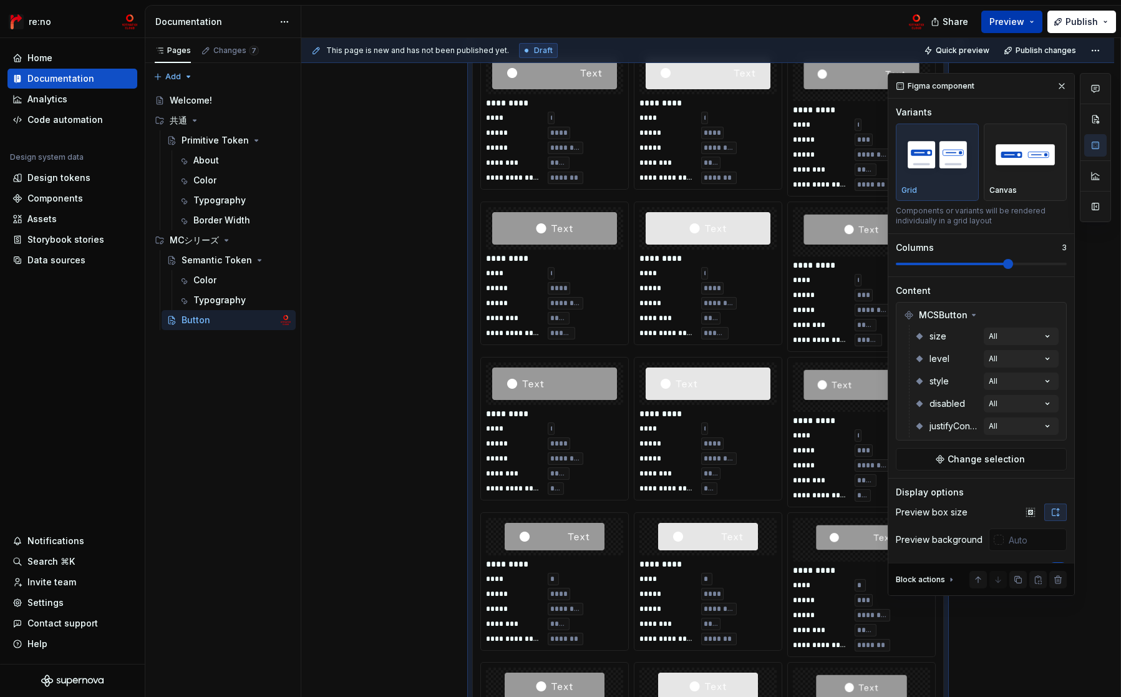
click at [1028, 21] on button "Preview" at bounding box center [1011, 22] width 61 height 22
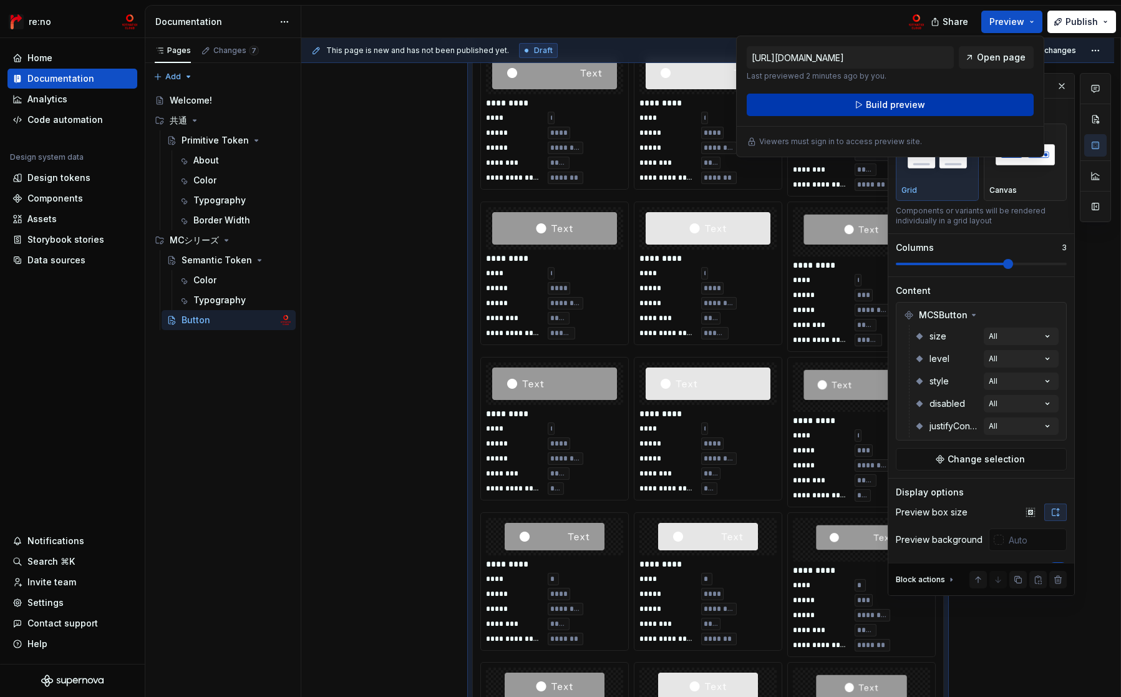
click at [936, 107] on button "Build preview" at bounding box center [890, 105] width 287 height 22
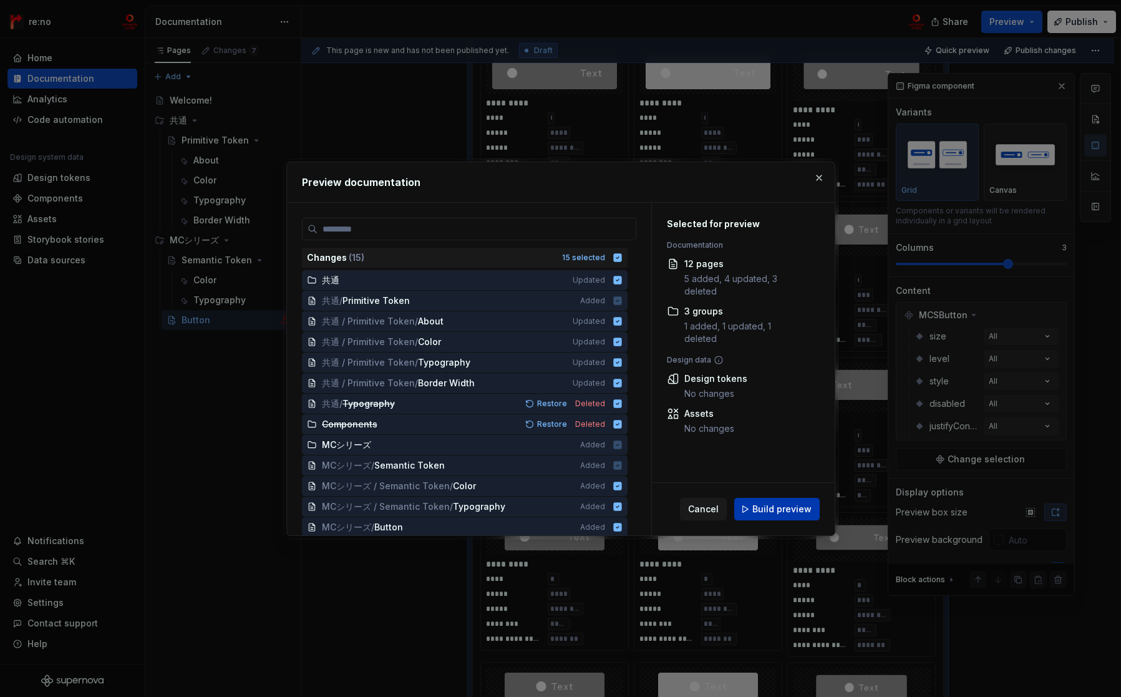
click at [796, 505] on span "Build preview" at bounding box center [781, 509] width 59 height 12
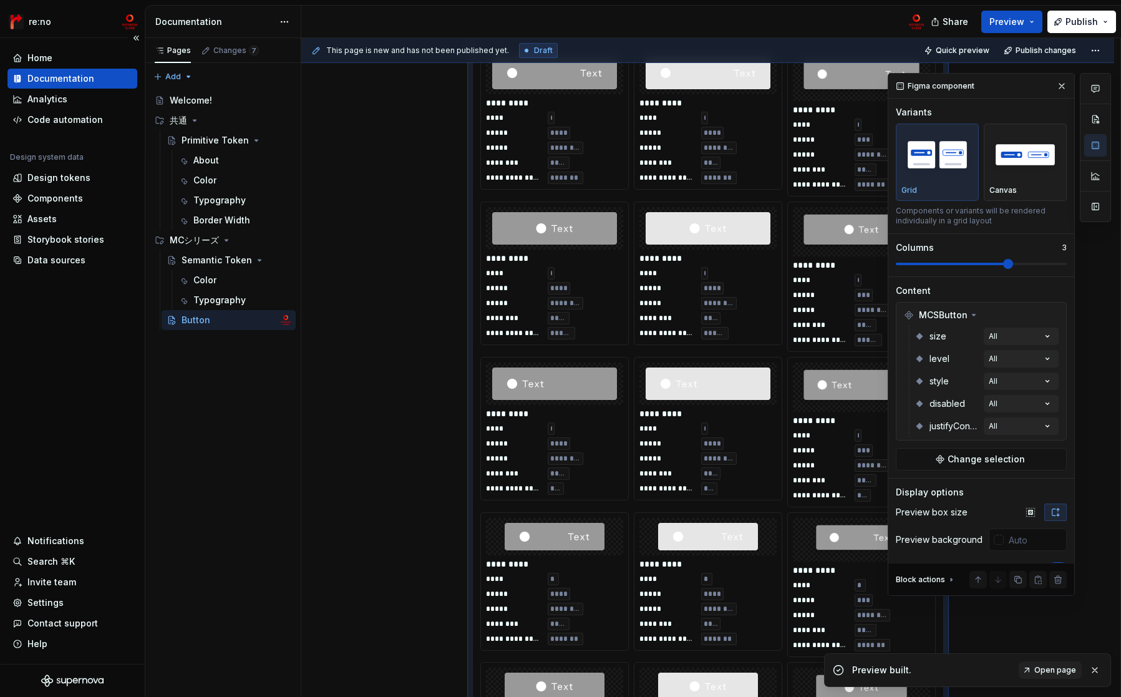
type textarea "*"
